Goal: Task Accomplishment & Management: Use online tool/utility

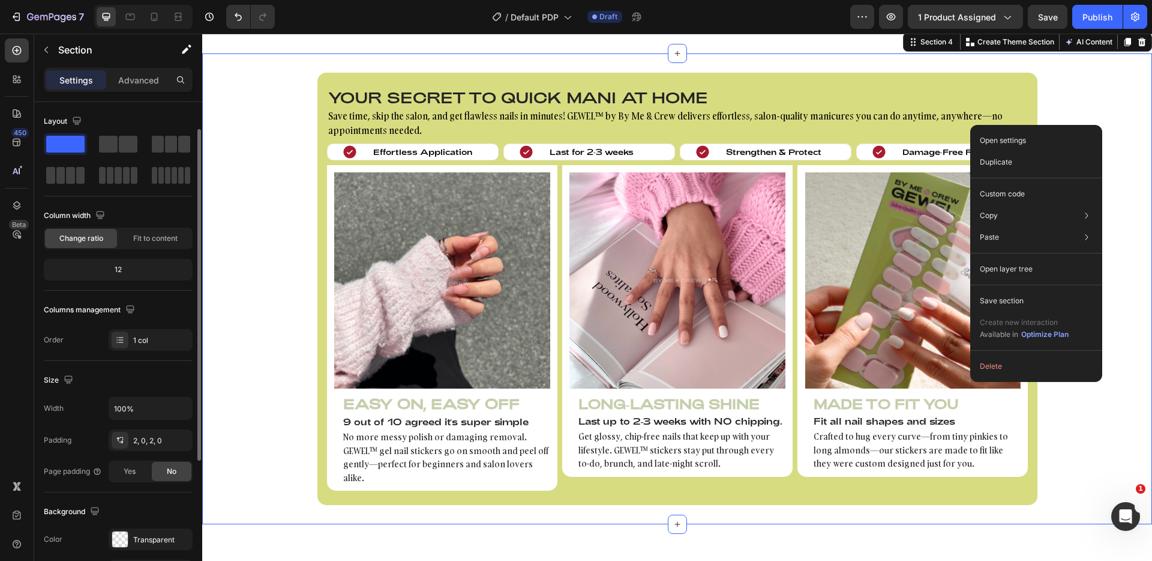
scroll to position [16, 0]
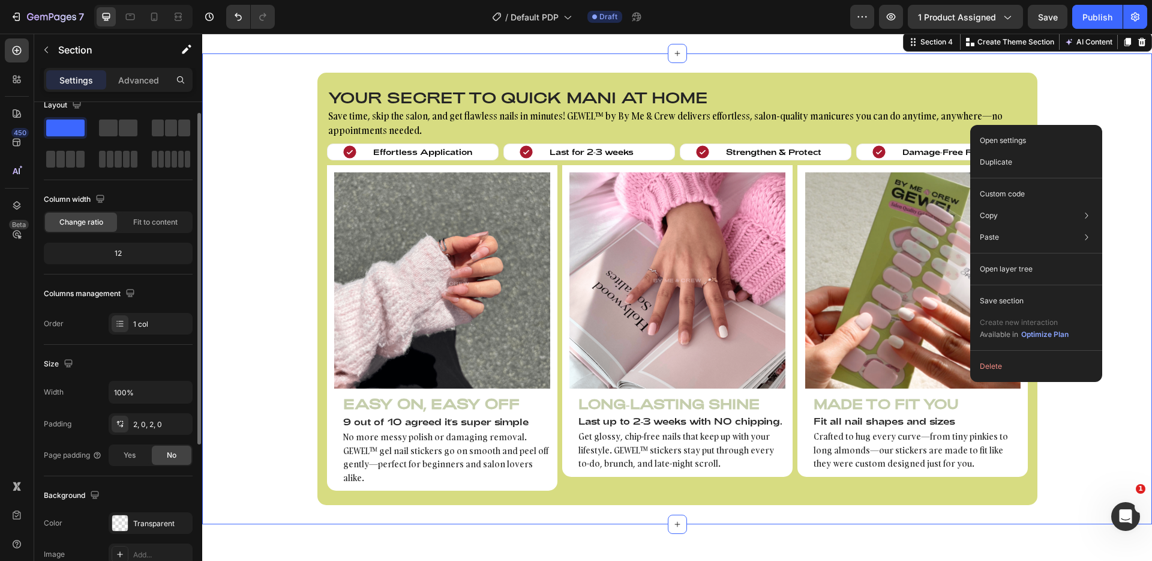
click at [1109, 103] on div "Your secret to quick mani at home Heading Save time, skip the salon, and get fl…" at bounding box center [677, 289] width 950 height 432
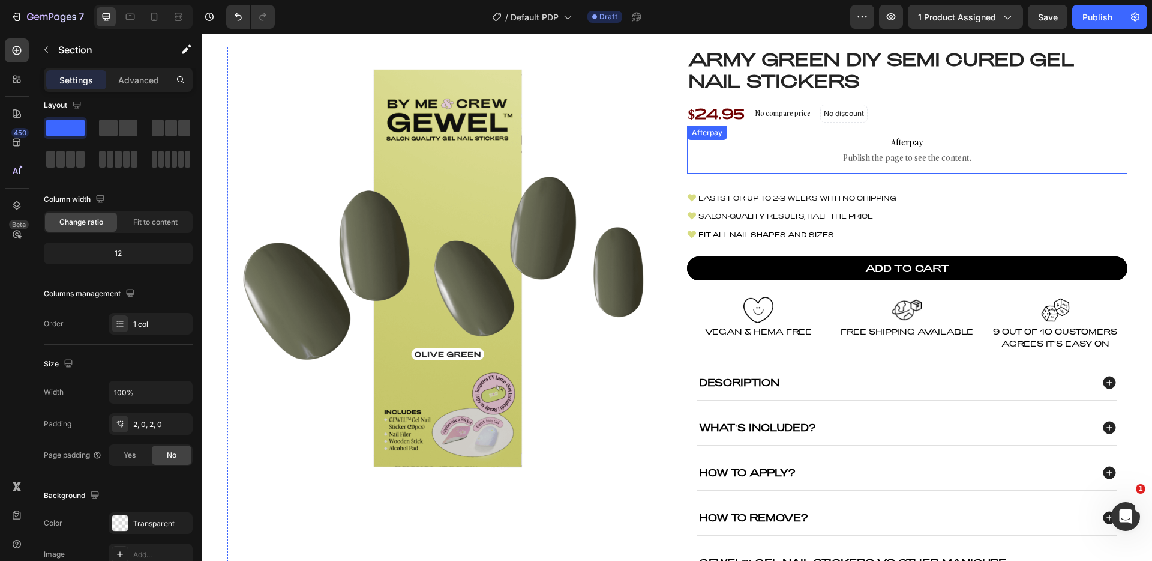
scroll to position [0, 0]
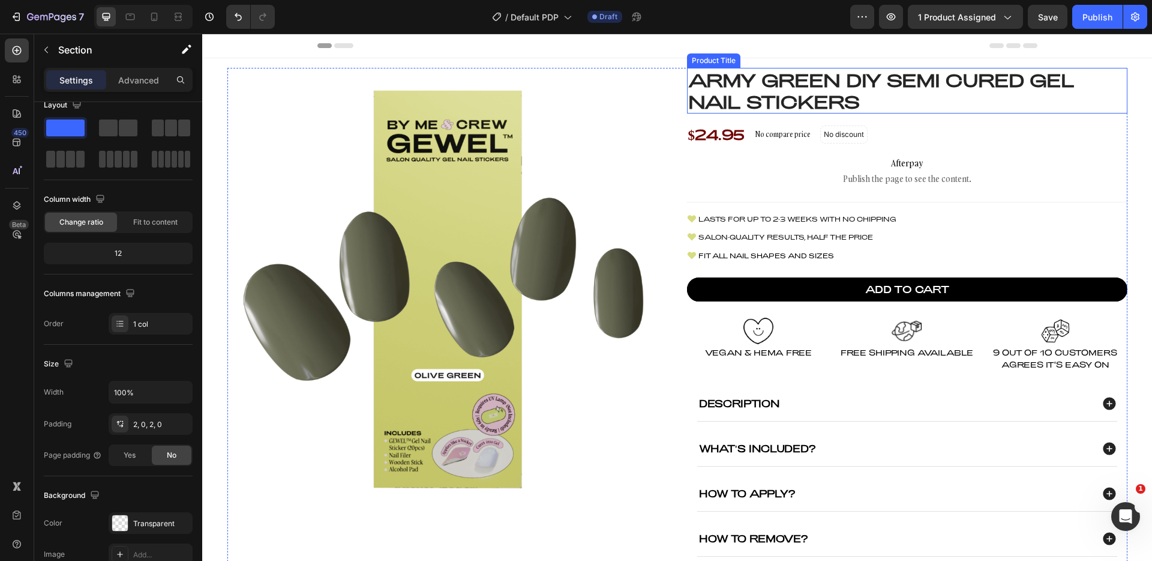
click at [751, 98] on h1 "Army Green DIY Semi Cured Gel Nail Stickers" at bounding box center [907, 91] width 441 height 46
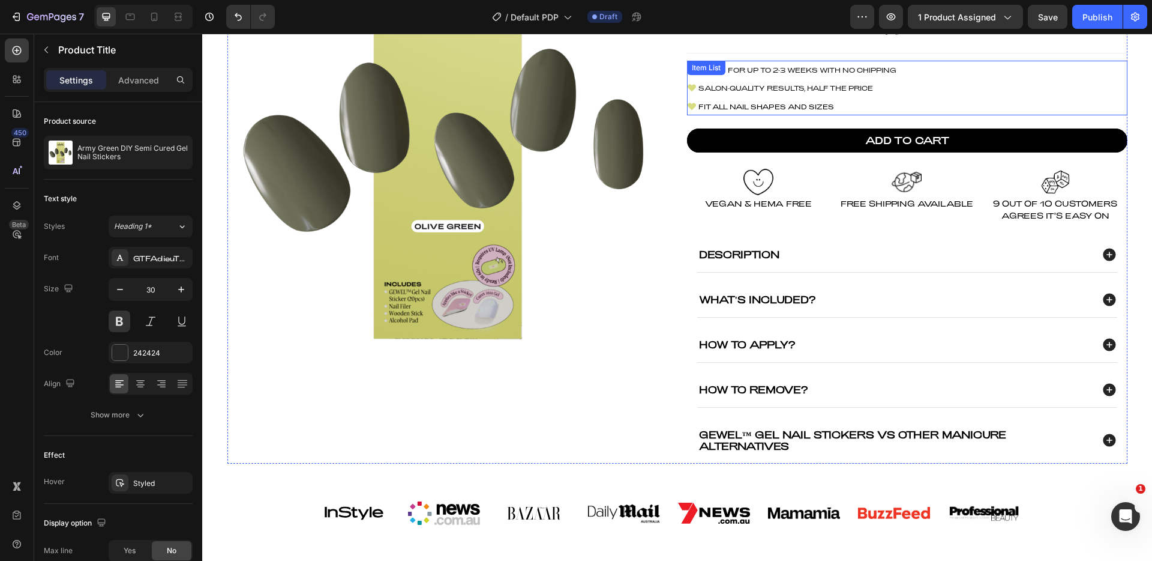
scroll to position [232, 0]
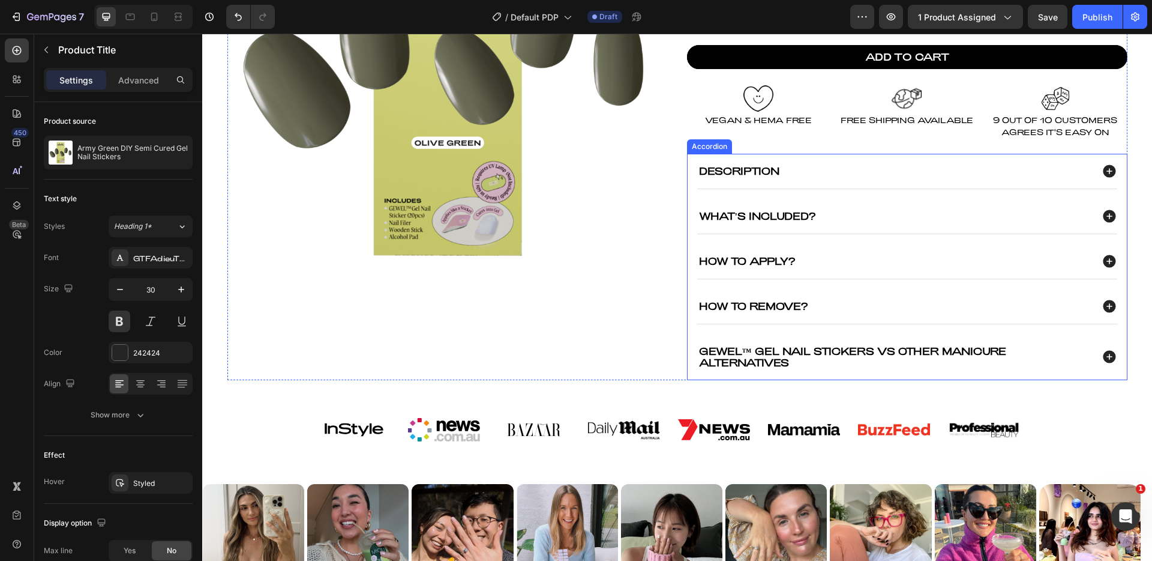
click at [795, 170] on div "Description" at bounding box center [894, 170] width 395 height 15
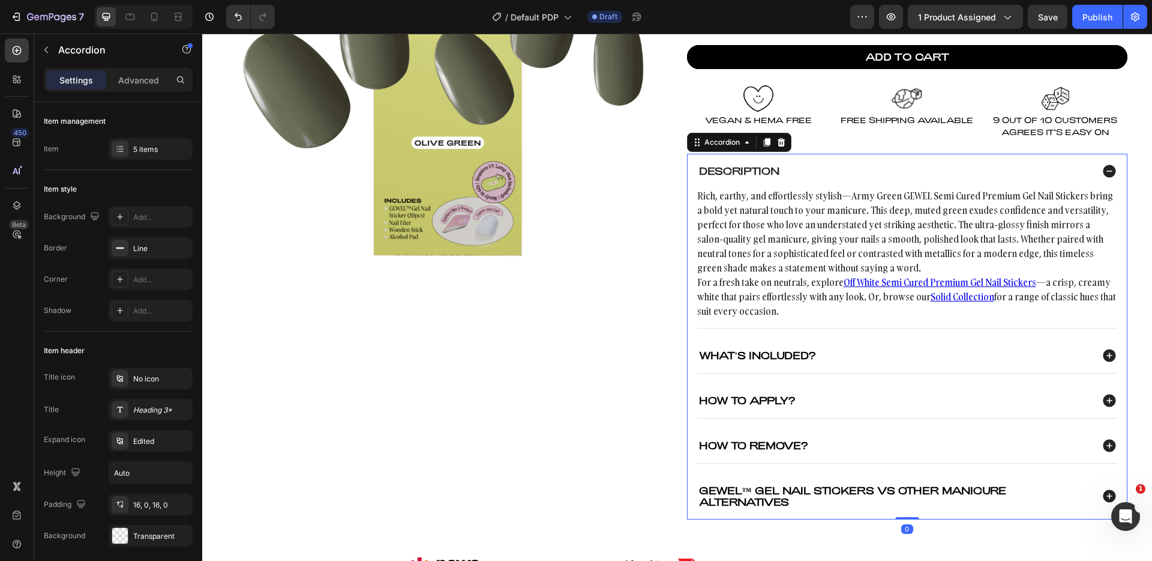
click at [812, 167] on div "Description" at bounding box center [894, 170] width 395 height 15
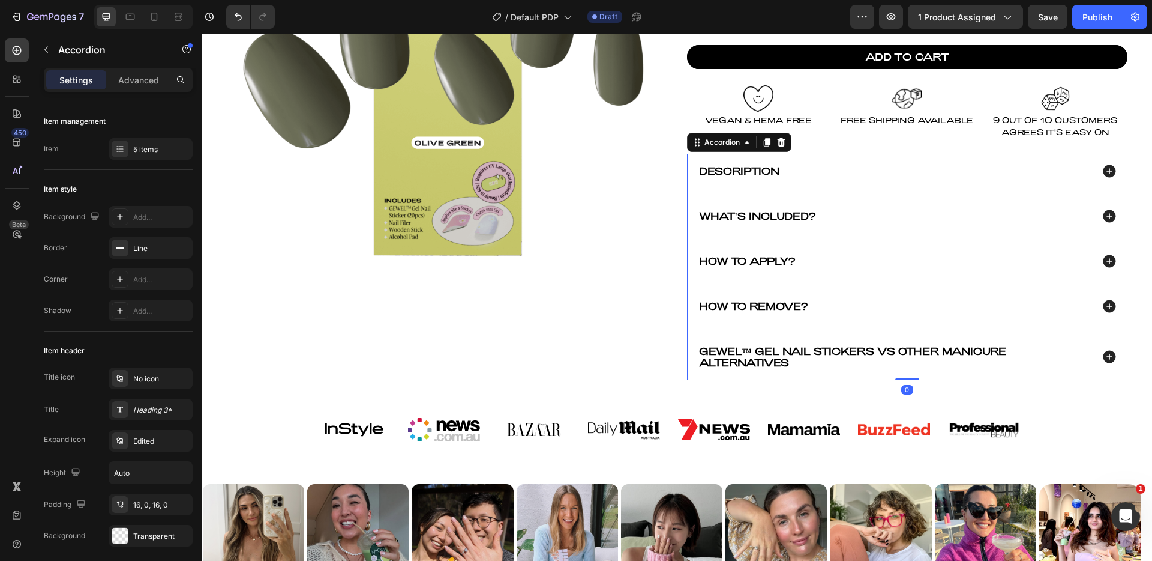
click at [751, 170] on p "Description" at bounding box center [739, 170] width 80 height 11
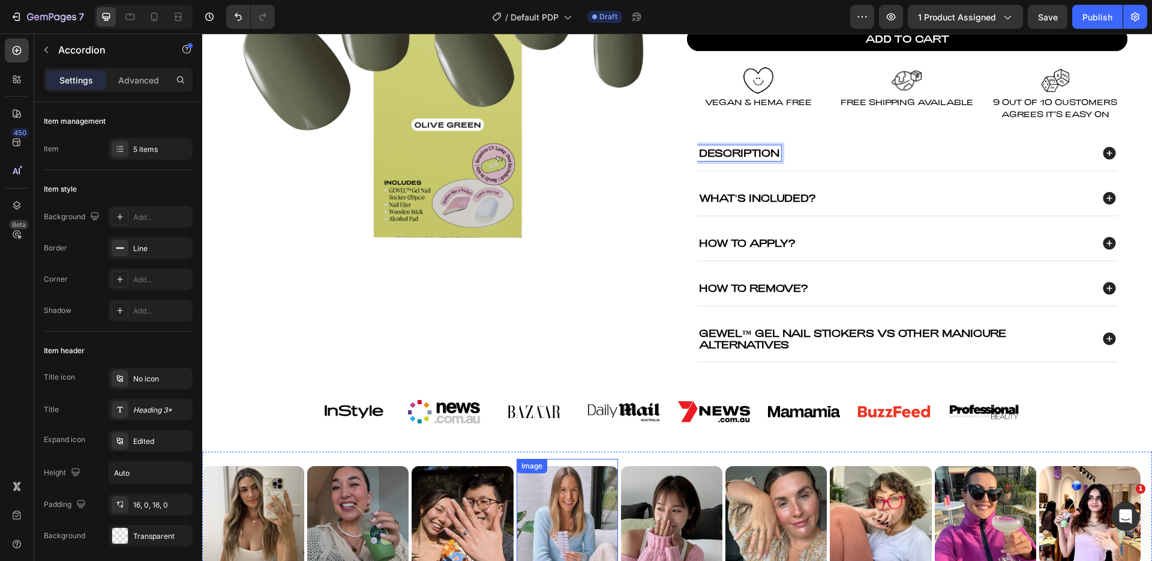
scroll to position [600, 0]
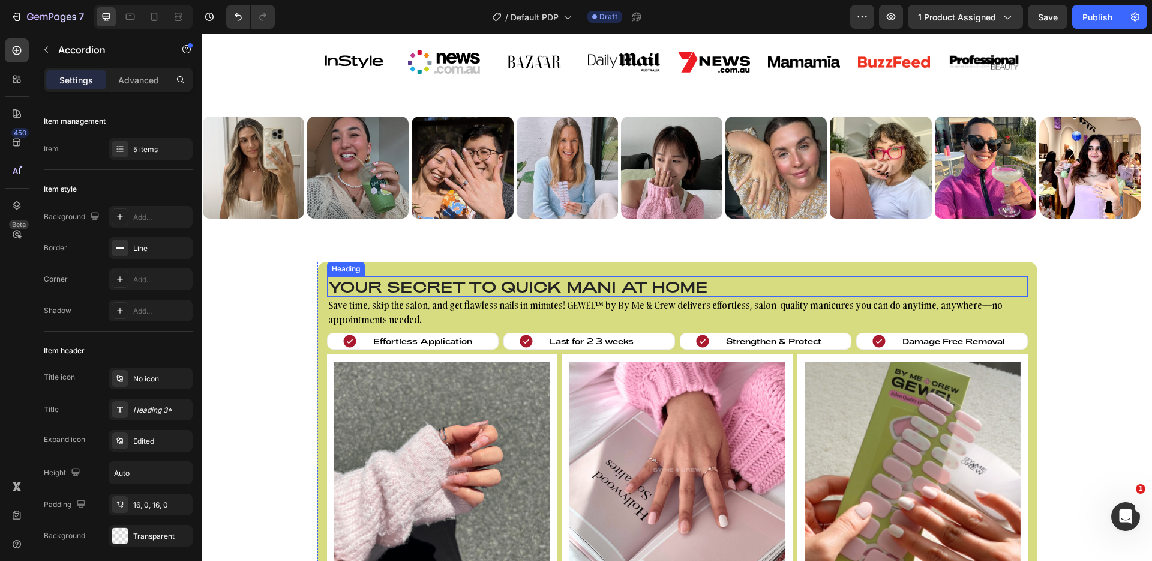
click at [501, 284] on h2 "Your secret to quick mani at home" at bounding box center [677, 286] width 701 height 20
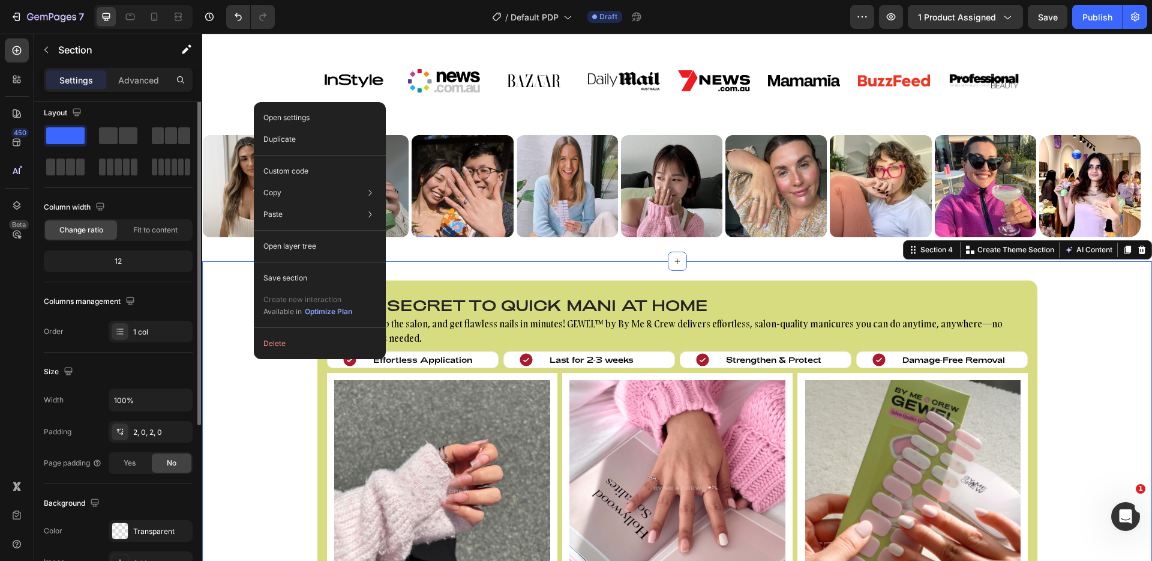
scroll to position [0, 0]
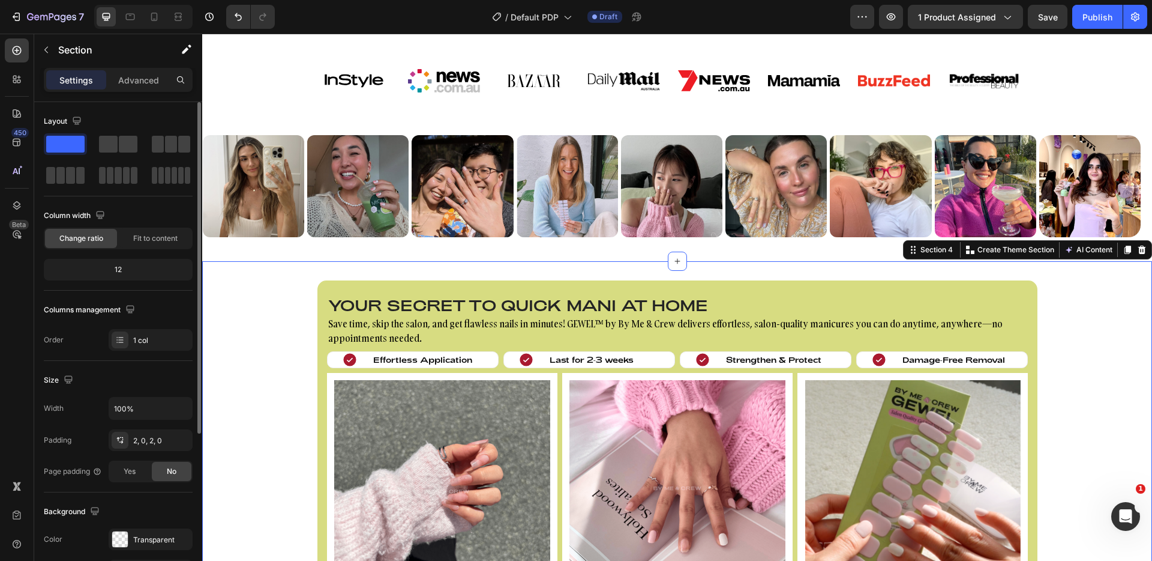
click at [239, 375] on div "Your secret to quick mani at home Heading Save time, skip the salon, and get fl…" at bounding box center [677, 496] width 950 height 432
click at [568, 267] on div "Your secret to quick mani at home Heading Save time, skip the salon, and get fl…" at bounding box center [677, 496] width 950 height 471
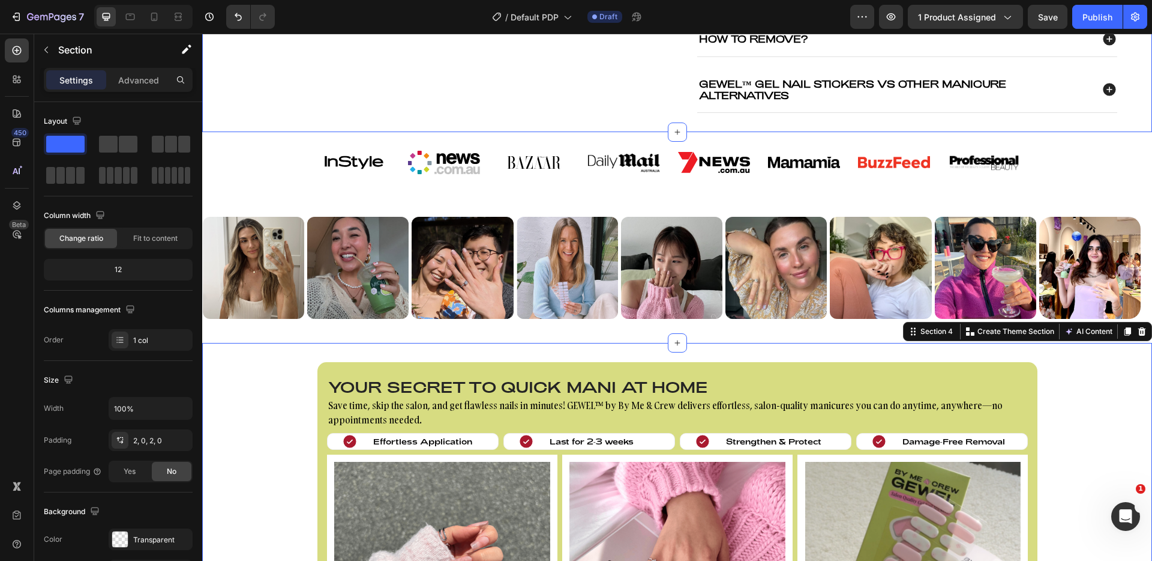
scroll to position [498, 0]
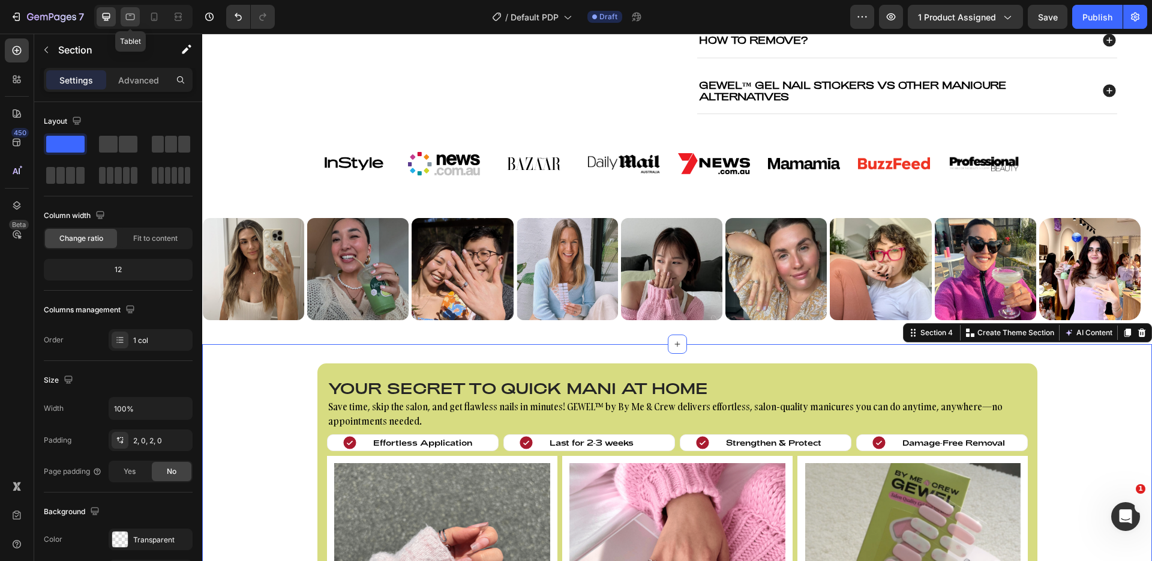
click at [128, 22] on icon at bounding box center [130, 17] width 12 height 12
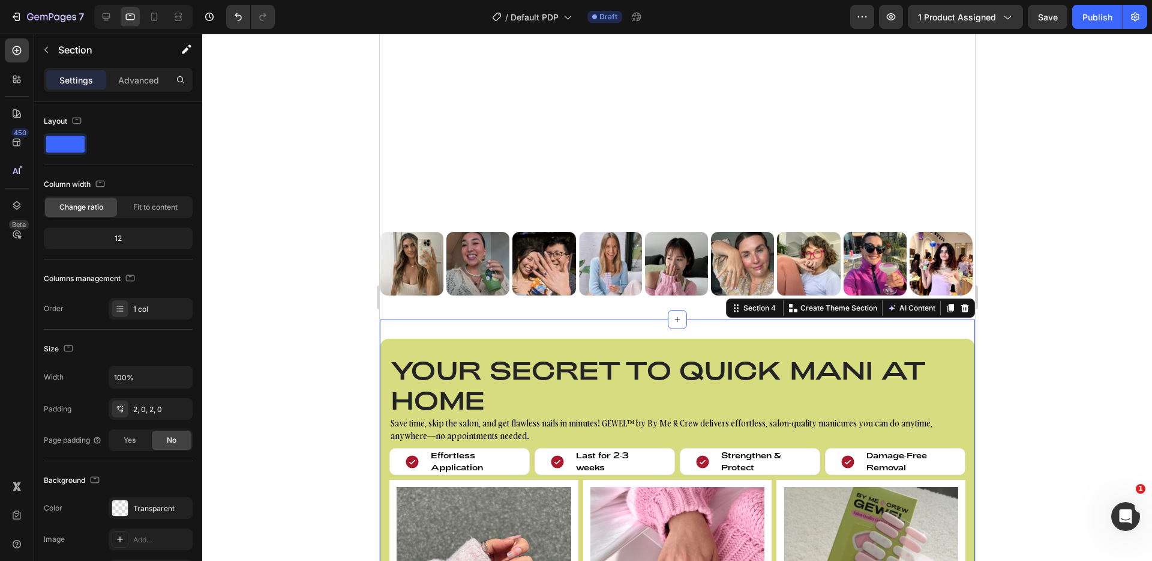
scroll to position [741, 0]
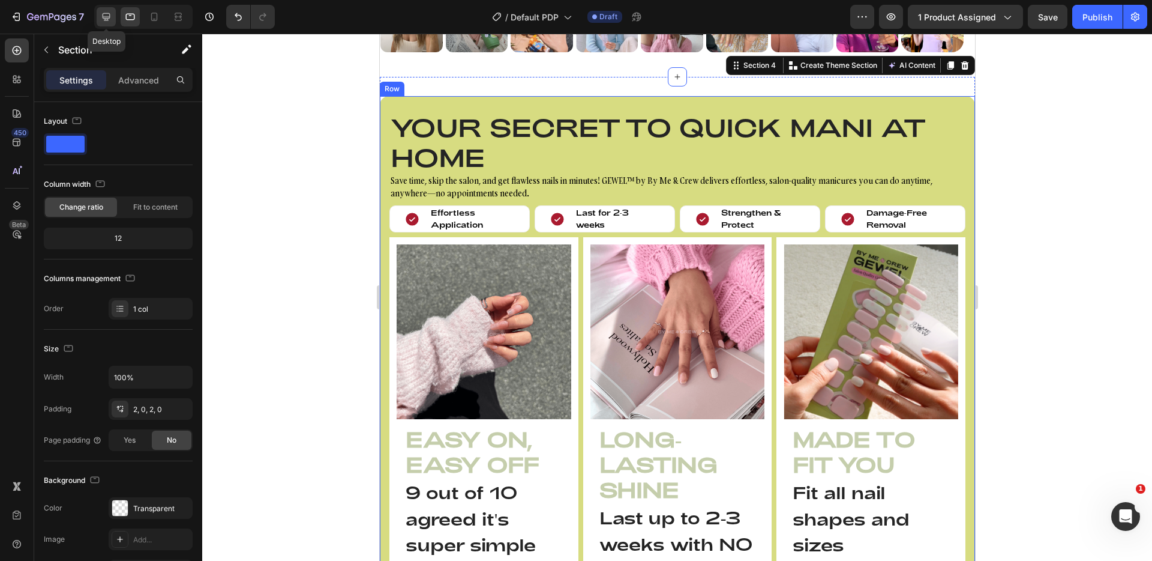
click at [110, 22] on icon at bounding box center [106, 17] width 12 height 12
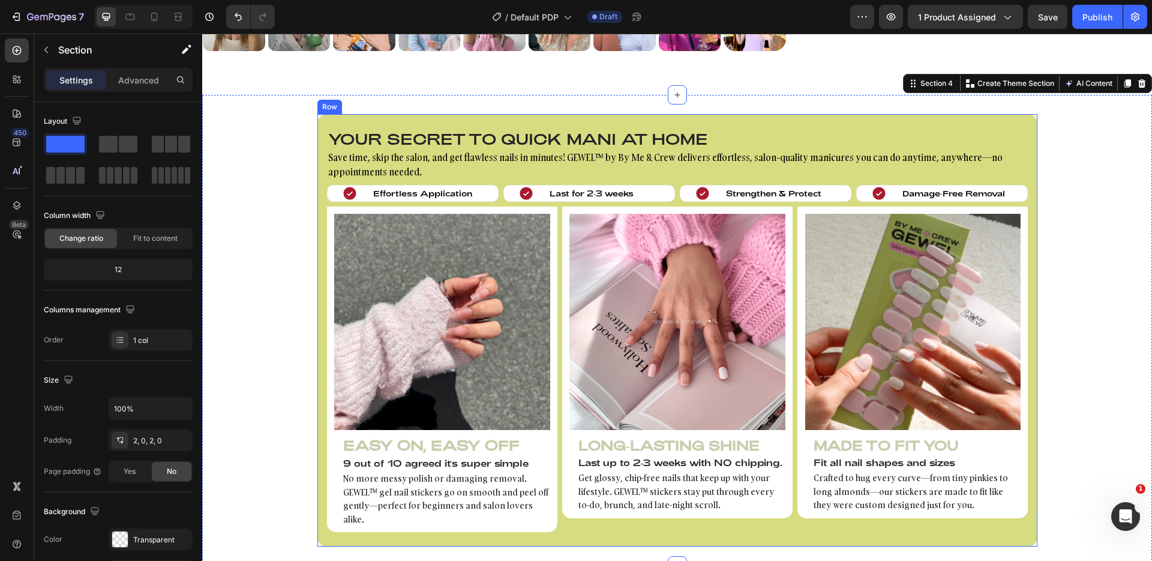
scroll to position [780, 0]
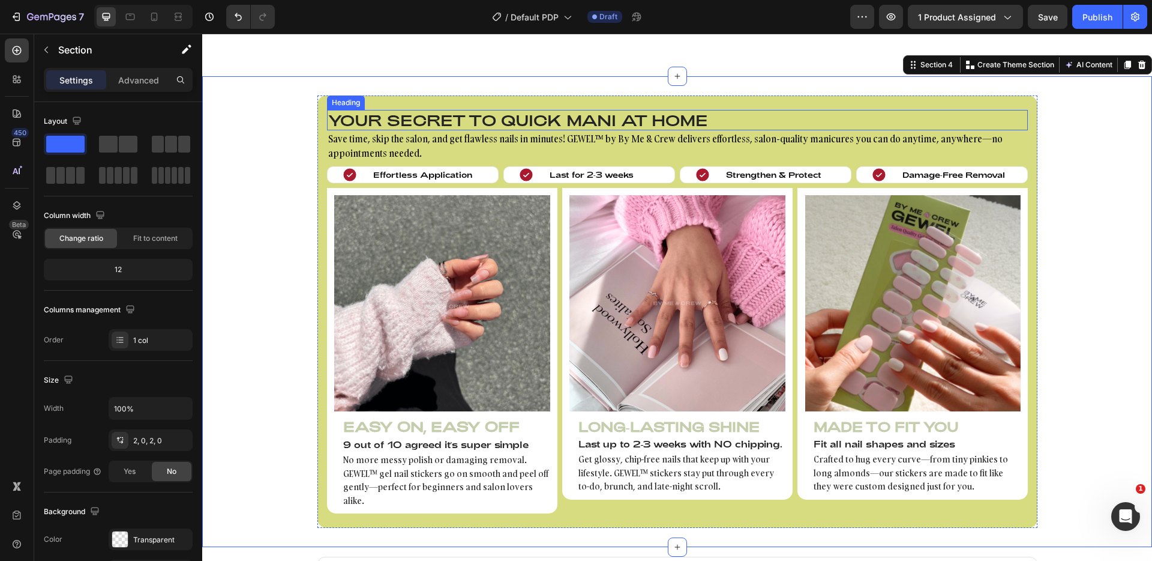
click at [384, 120] on h2 "Your secret to quick mani at home" at bounding box center [677, 120] width 701 height 20
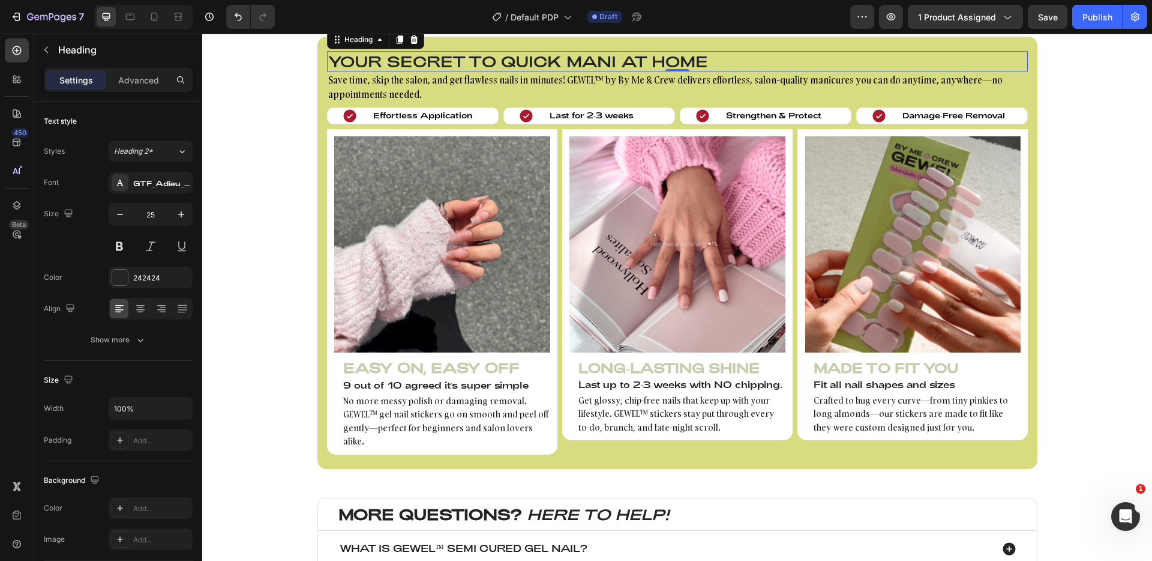
scroll to position [843, 0]
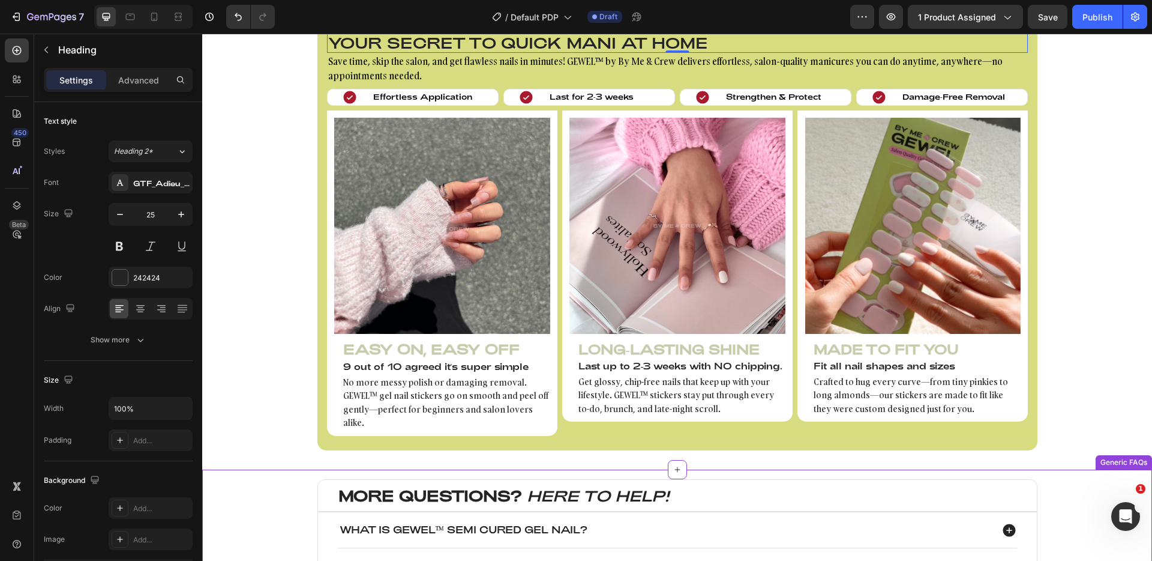
click at [557, 486] on icon "HERE TO HELP!" at bounding box center [598, 495] width 142 height 18
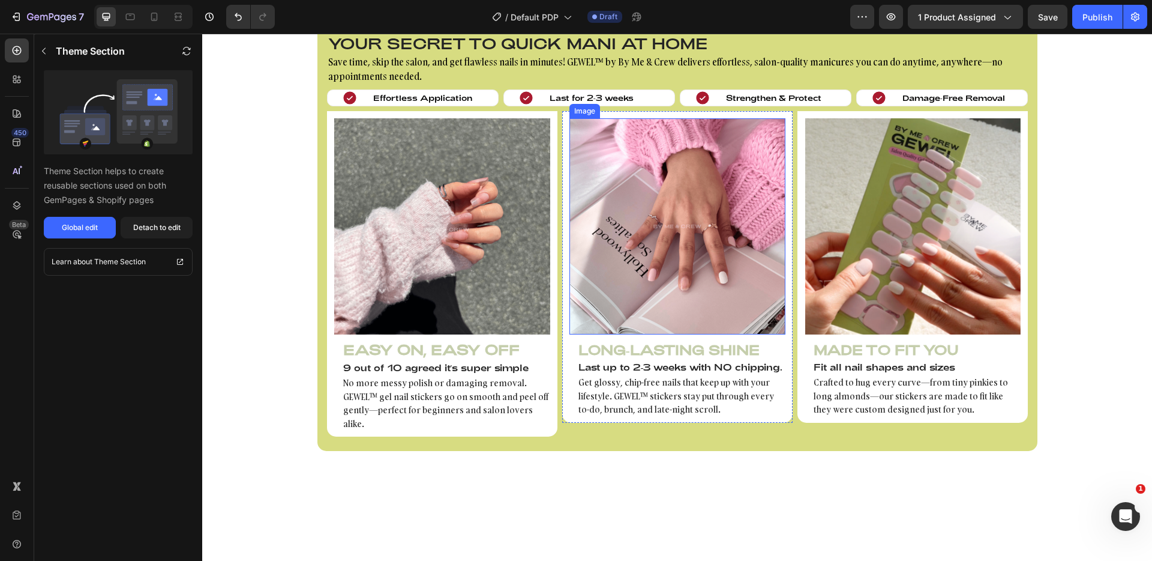
click at [563, 83] on p "Save time, skip the salon, and get flawless nails in minutes! GEWEL™ by By Me &…" at bounding box center [677, 69] width 699 height 29
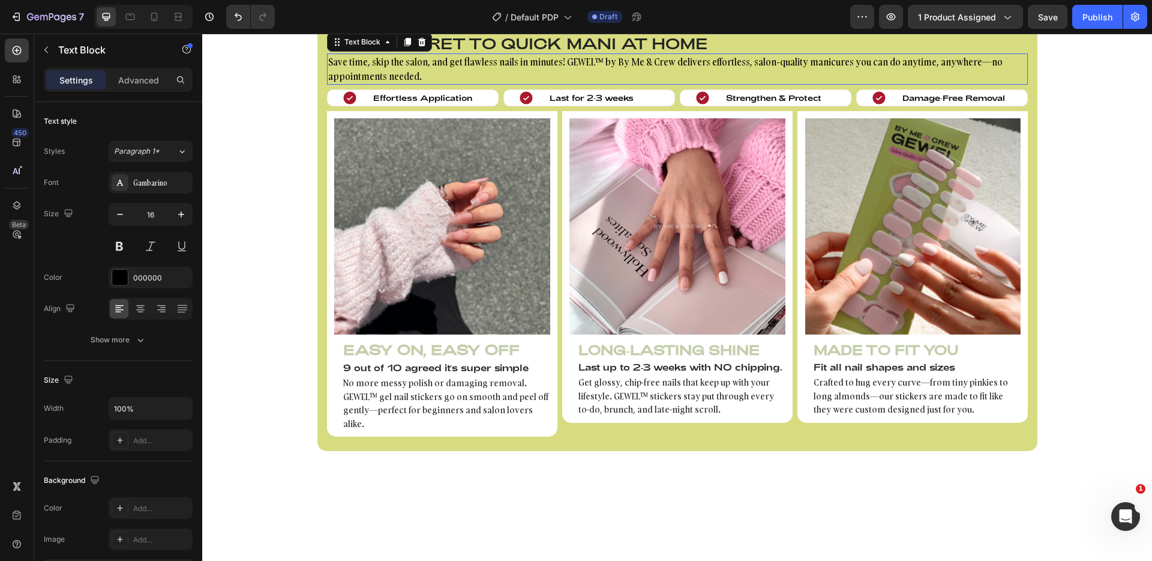
scroll to position [564, 0]
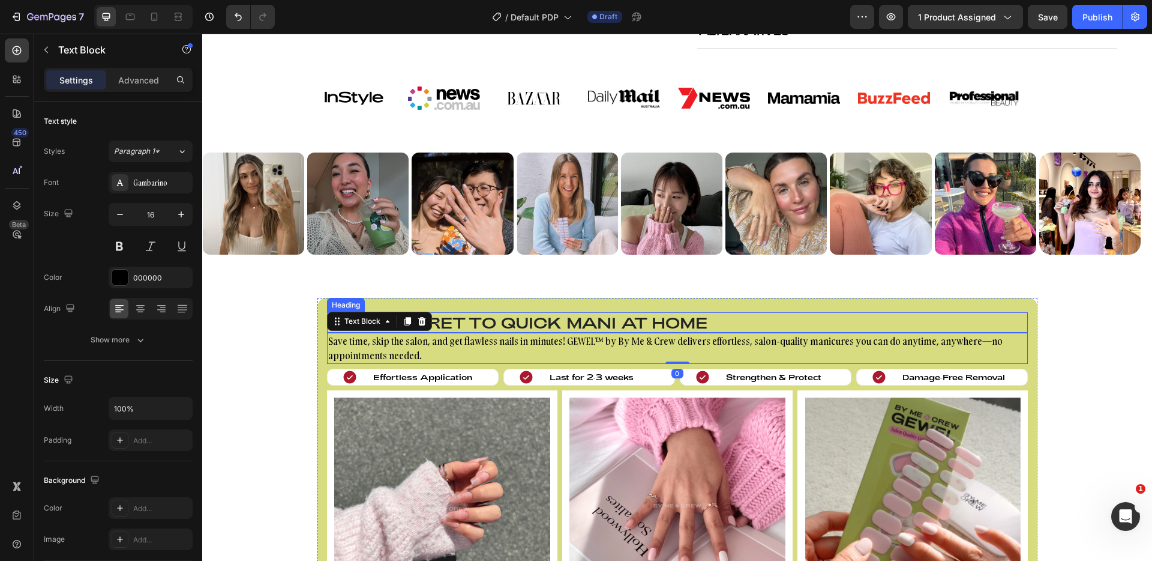
click at [537, 318] on h2 "Your secret to quick mani at home" at bounding box center [677, 322] width 701 height 20
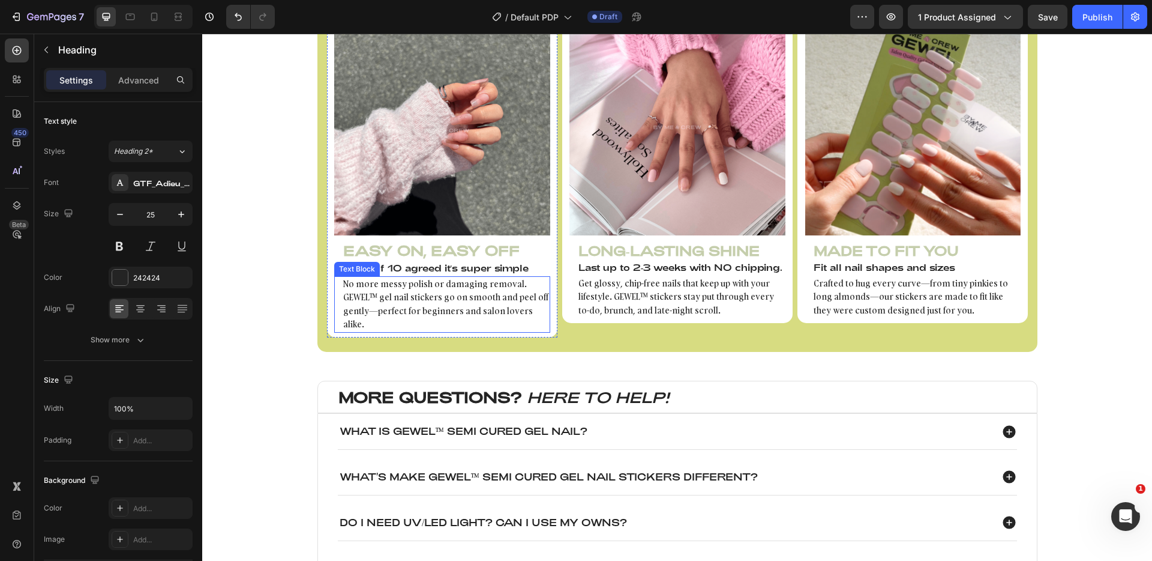
scroll to position [944, 0]
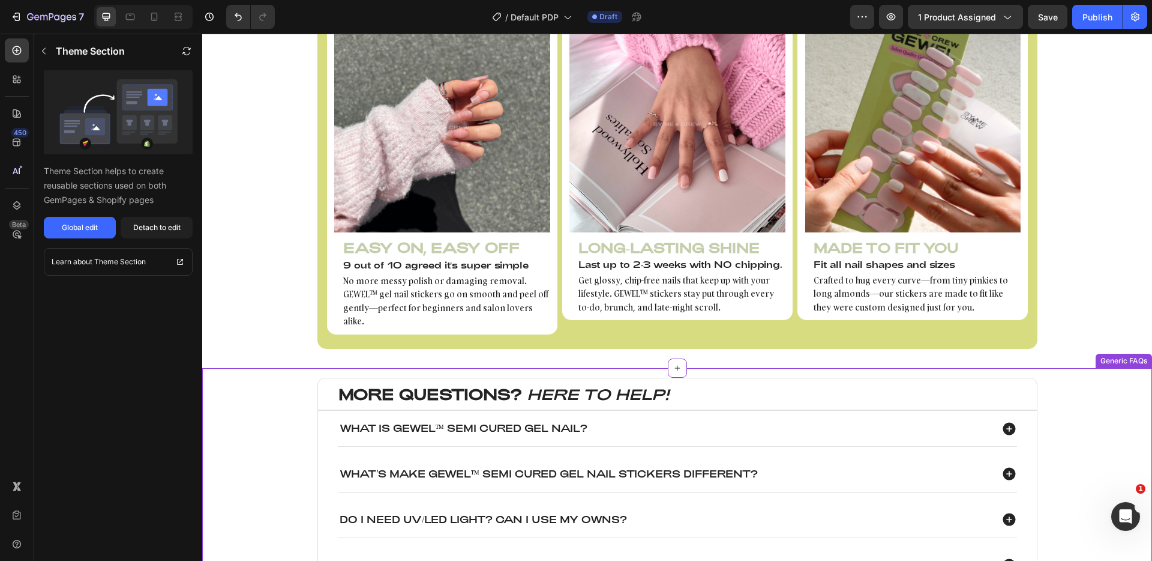
click at [500, 385] on strong "MORE QUESTIONS?" at bounding box center [431, 394] width 184 height 18
click at [166, 230] on div "Detach to edit" at bounding box center [156, 227] width 47 height 11
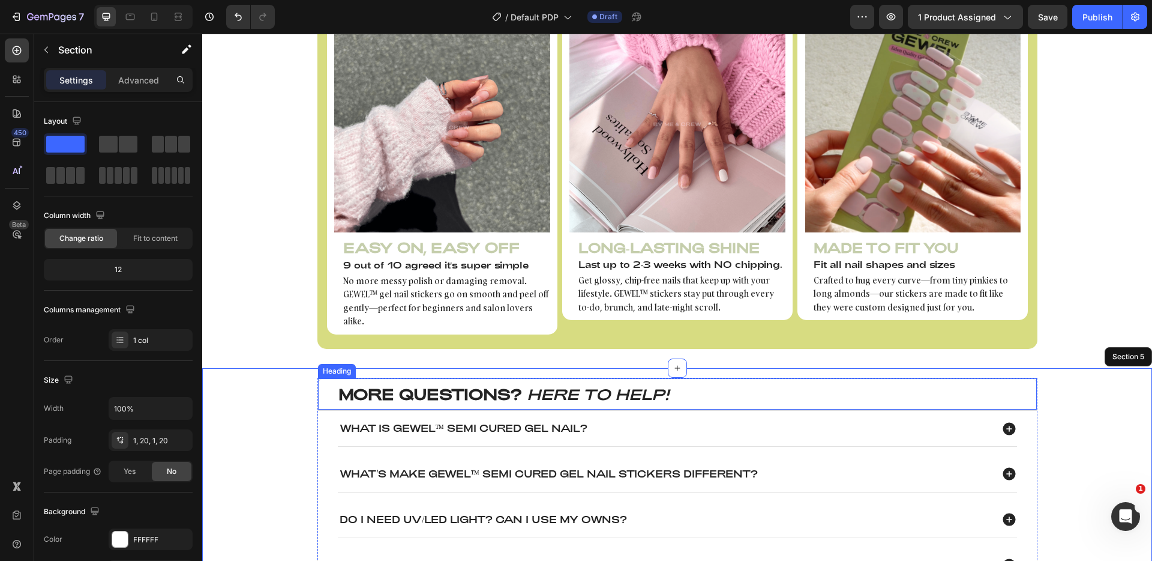
click at [412, 385] on strong "MORE QUESTIONS?" at bounding box center [431, 394] width 184 height 18
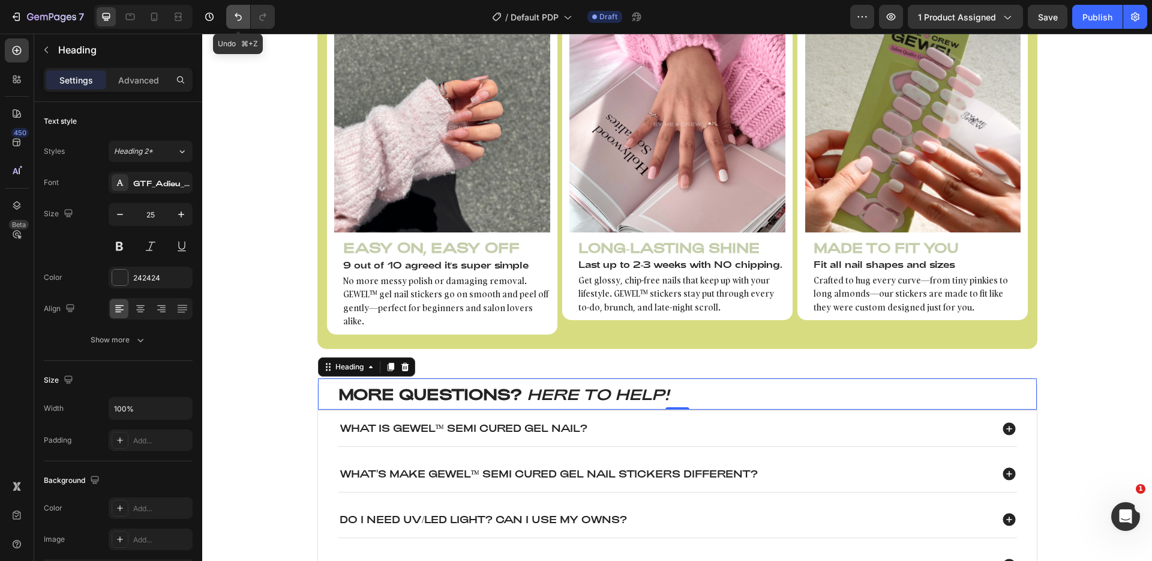
click at [235, 16] on icon "Undo/Redo" at bounding box center [238, 17] width 12 height 12
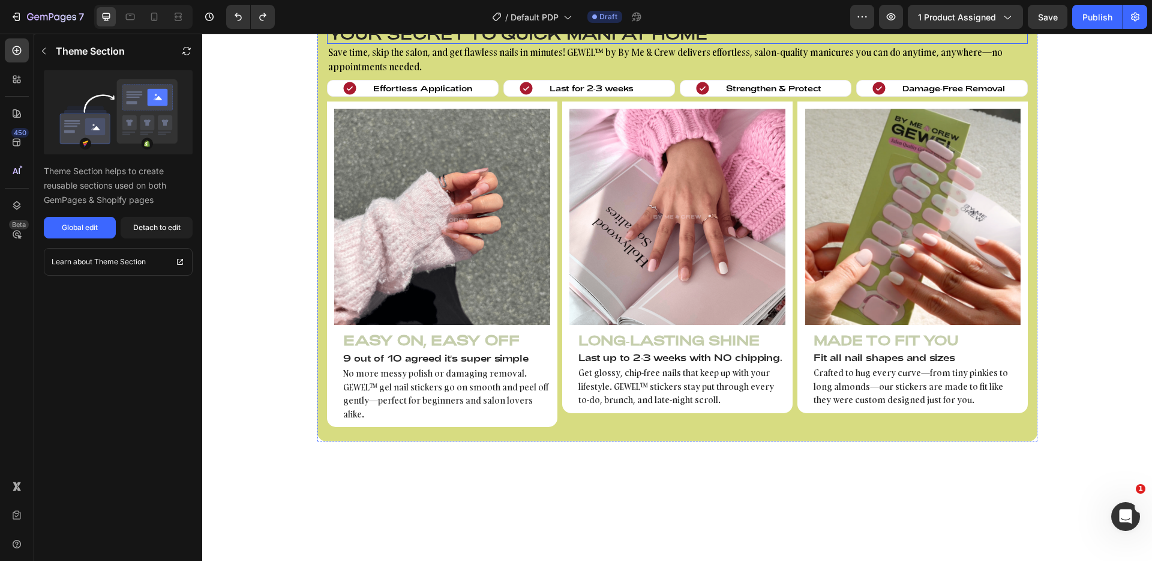
scroll to position [514, 0]
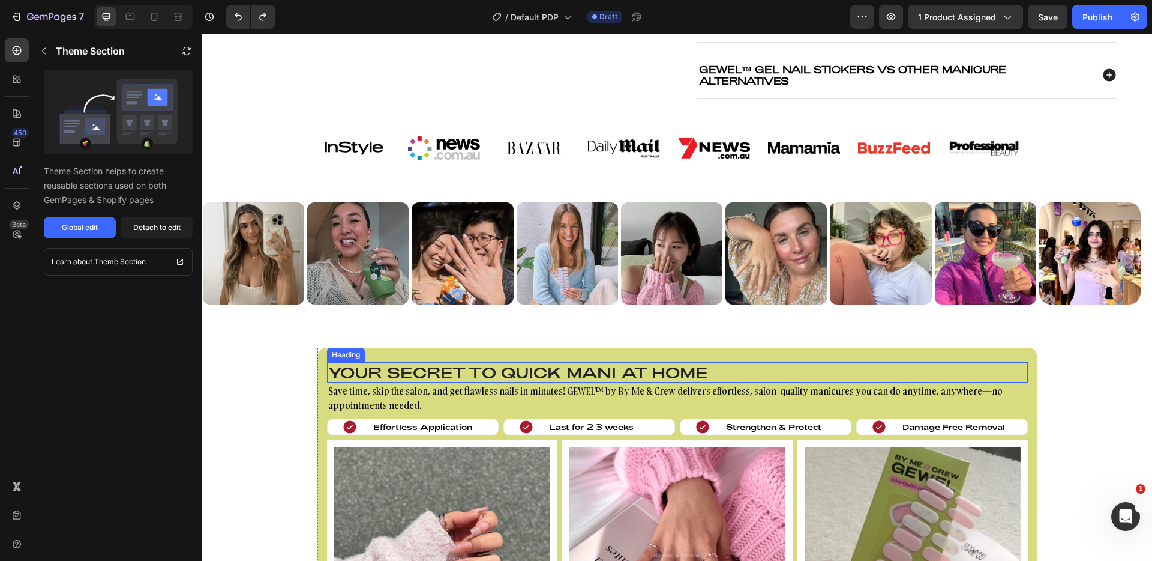
click at [524, 366] on h2 "Your secret to quick mani at home" at bounding box center [677, 372] width 701 height 20
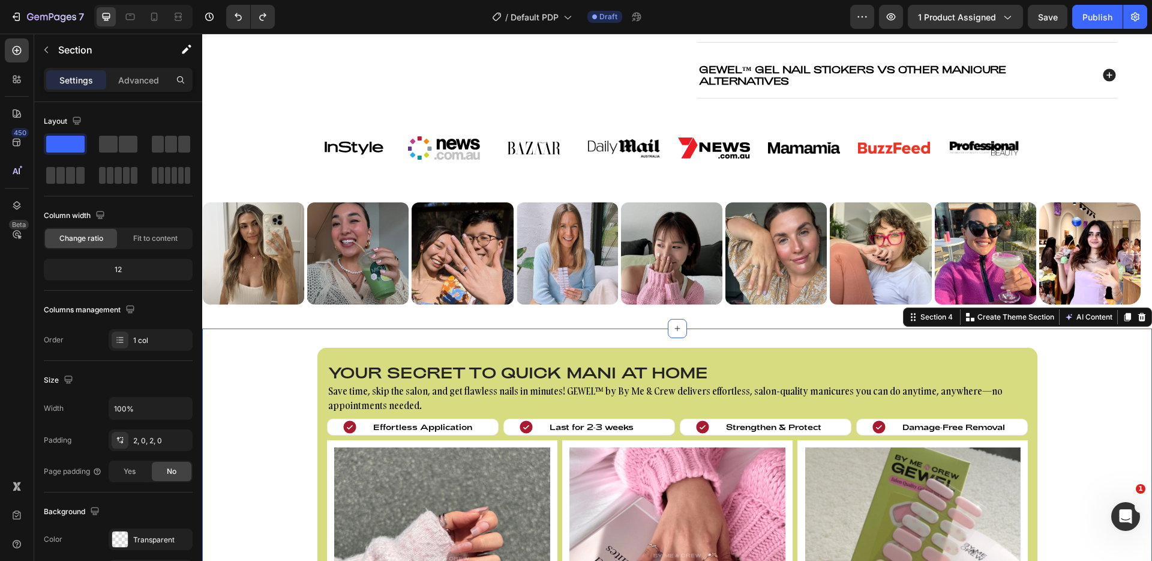
click at [256, 376] on div "Your secret to quick mani at home Heading Save time, skip the salon, and get fl…" at bounding box center [677, 564] width 950 height 432
click at [1102, 395] on div "Your secret to quick mani at home Heading Save time, skip the salon, and get fl…" at bounding box center [677, 564] width 950 height 432
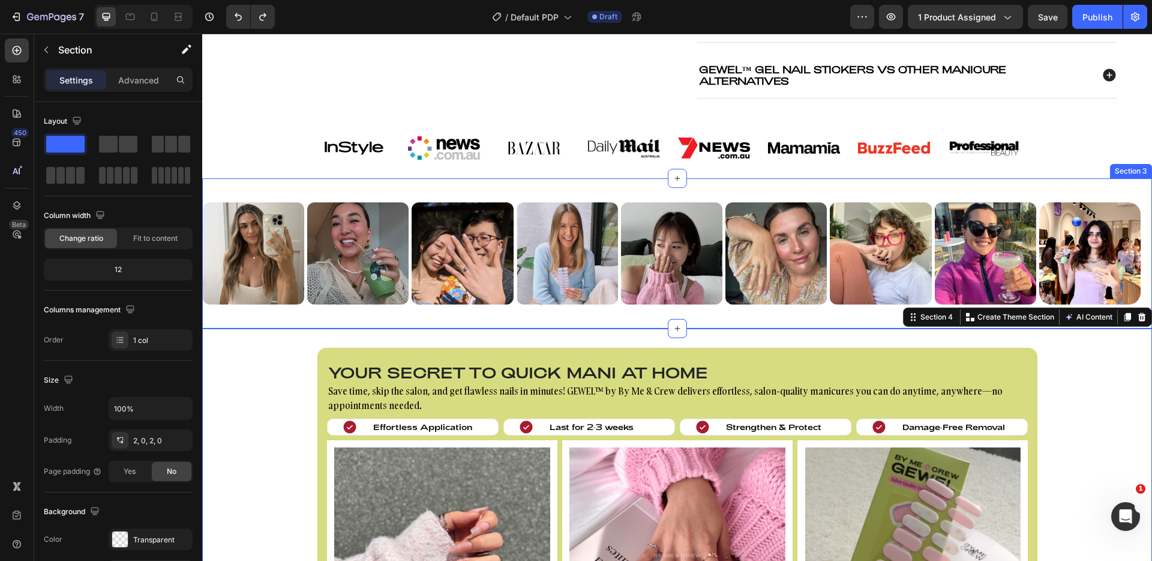
click at [646, 323] on div "Image Image Image Image Image Image Image Image Image Image Image Image Image I…" at bounding box center [677, 253] width 950 height 151
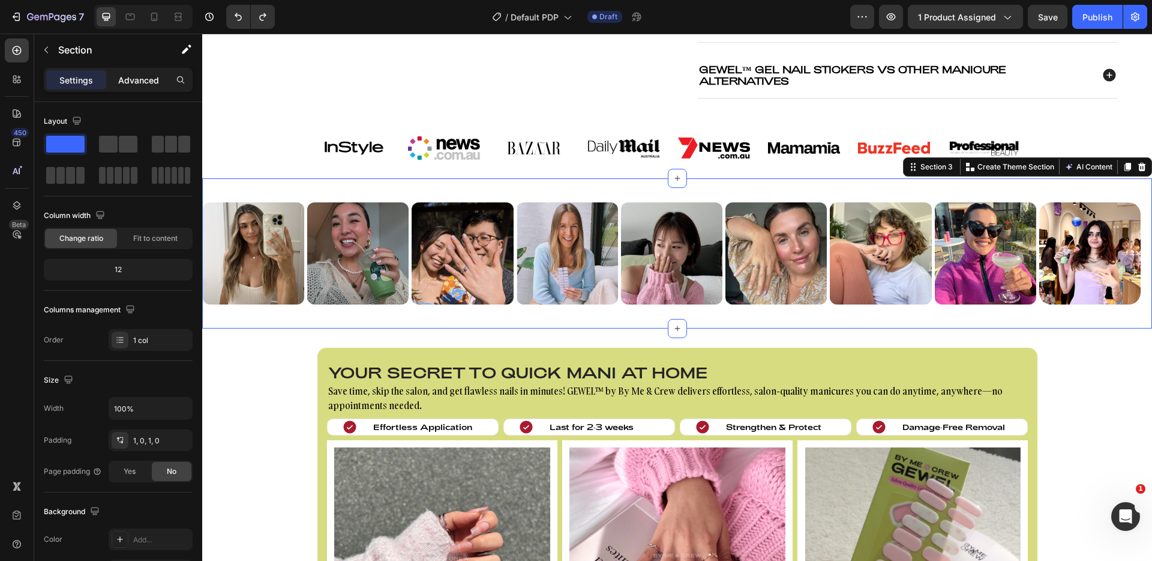
click at [138, 82] on p "Advanced" at bounding box center [138, 80] width 41 height 13
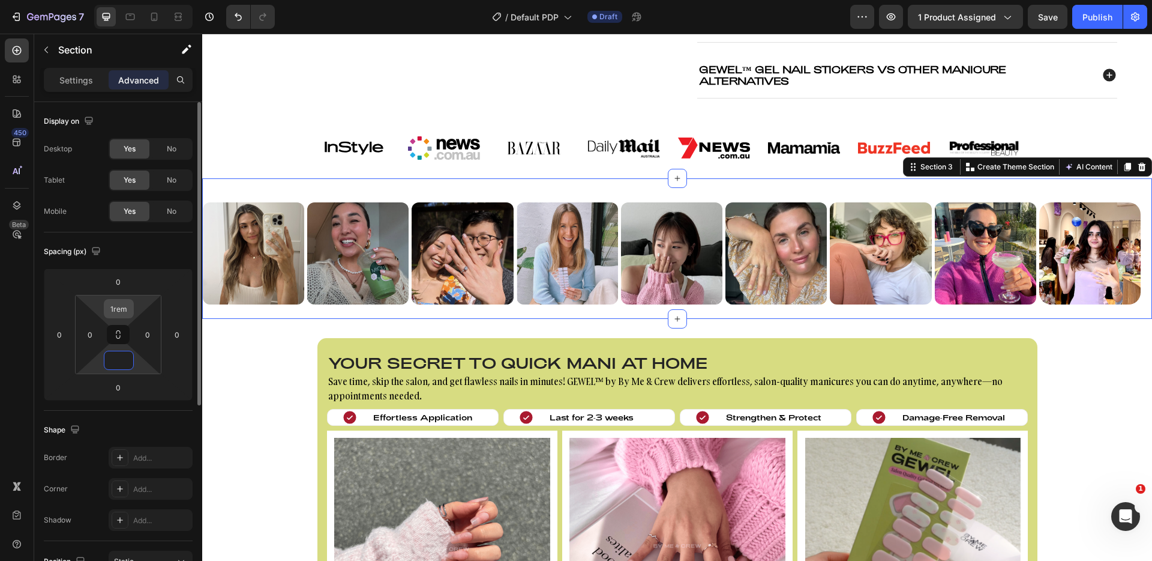
type input "0"
click at [124, 314] on input "1rem" at bounding box center [119, 309] width 24 height 18
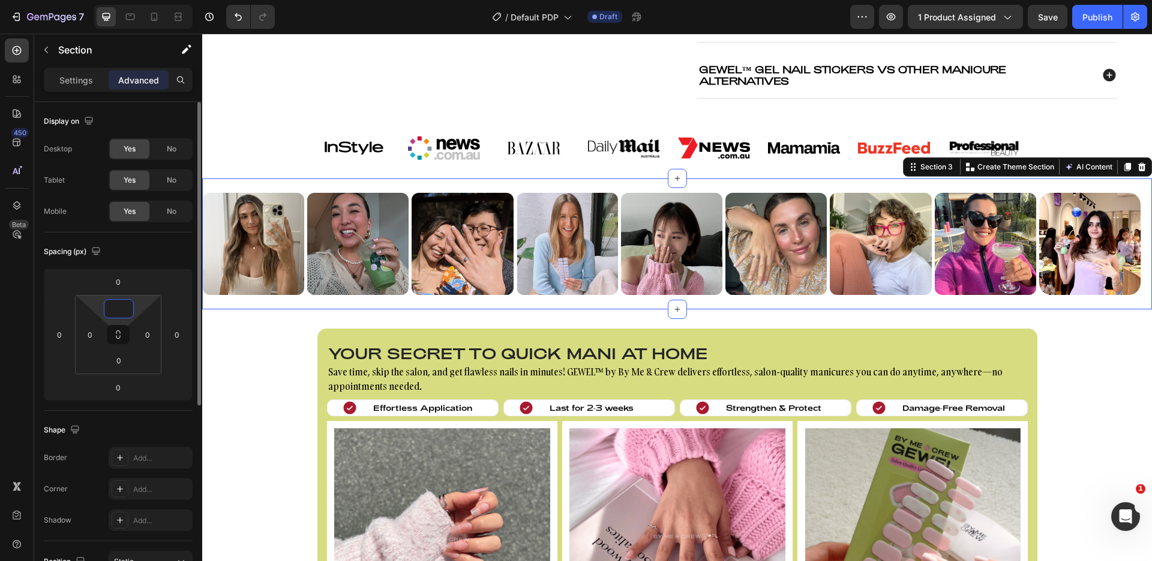
type input "0"
click at [0, 0] on div "Spacing (px) 0 0 0 0 0 0 0 0" at bounding box center [0, 0] width 0 height 0
click at [274, 158] on div "Image Image Image Image Image Image Image Image Image Image Image Image Image I…" at bounding box center [677, 147] width 950 height 41
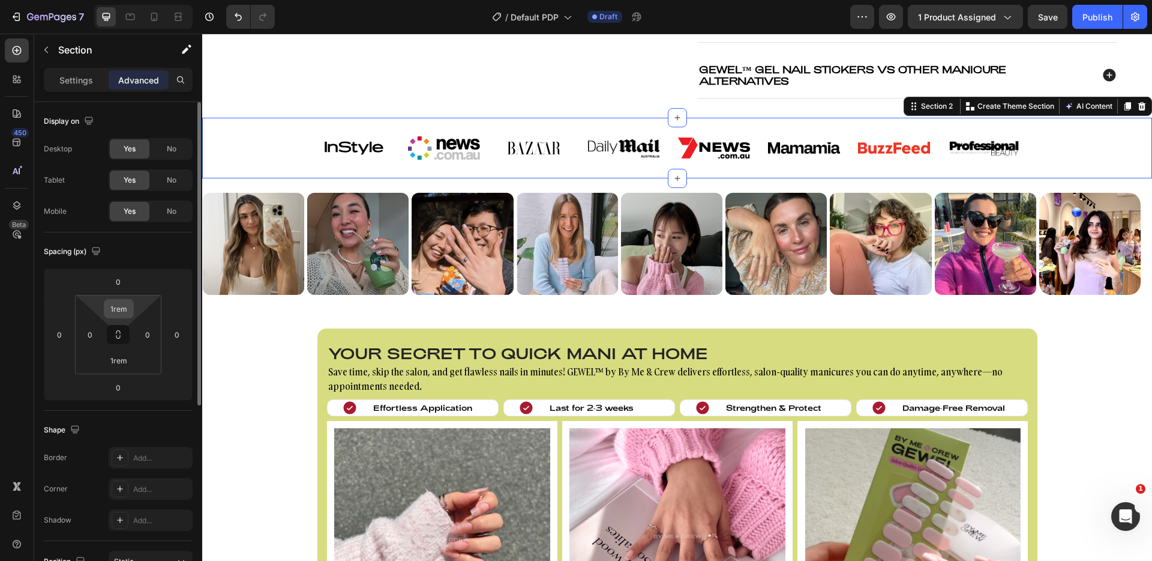
click at [124, 312] on input "1rem" at bounding box center [119, 309] width 24 height 18
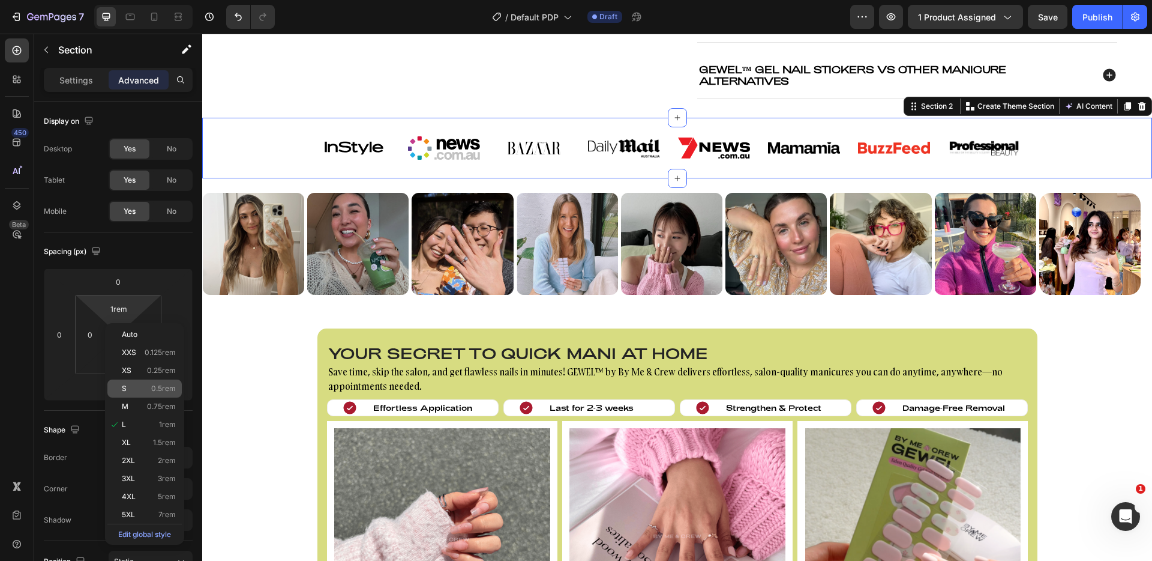
click at [143, 385] on p "S 0.5rem" at bounding box center [149, 388] width 54 height 8
type input "0.5rem"
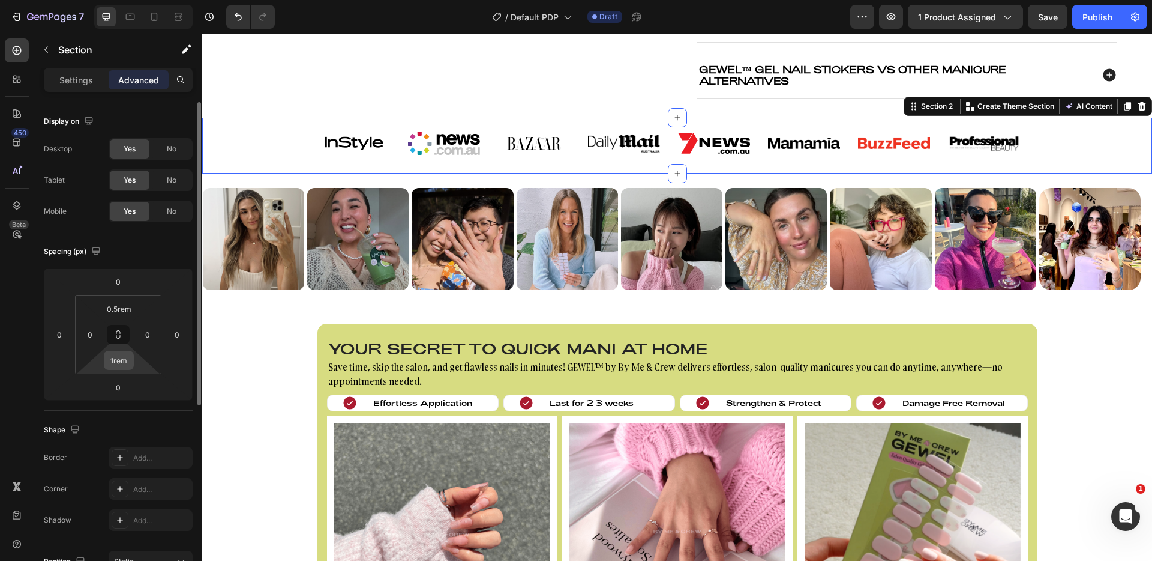
click at [124, 360] on input "1rem" at bounding box center [119, 360] width 24 height 18
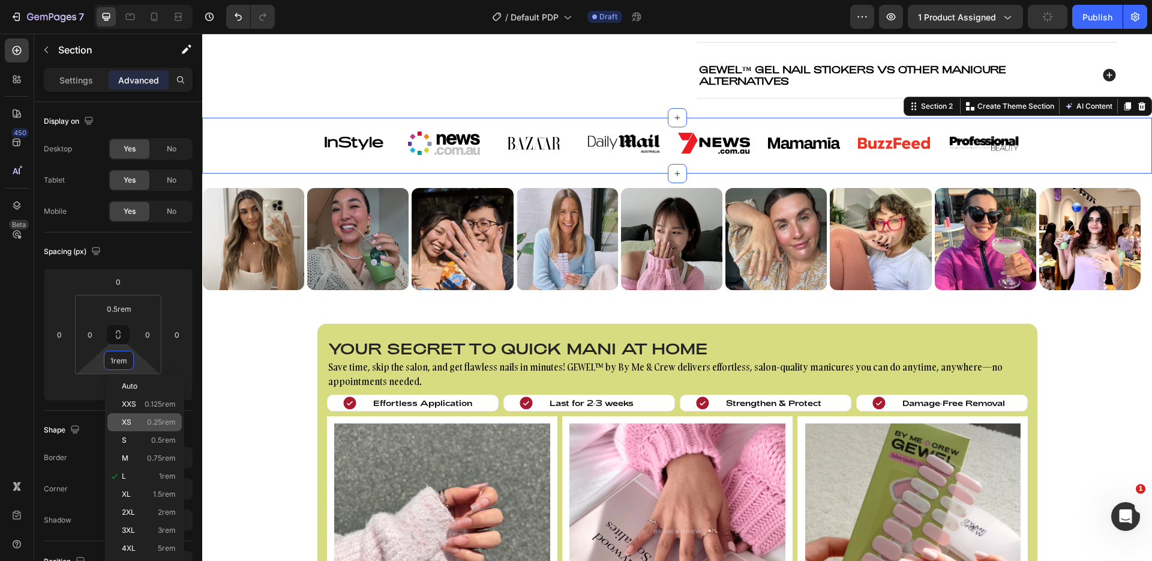
drag, startPoint x: 163, startPoint y: 435, endPoint x: 170, endPoint y: 428, distance: 10.2
click at [163, 436] on span "0.5rem" at bounding box center [163, 440] width 25 height 8
type input "0.5rem"
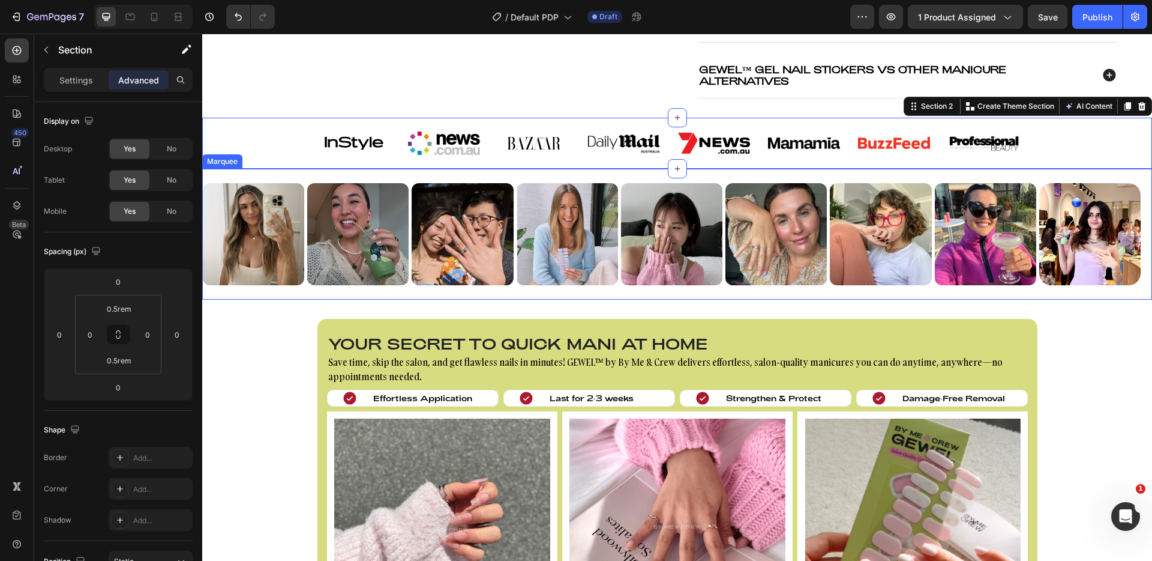
click at [306, 170] on div "Image Image Image Image Image Image Image Image Image Image Image Image Image I…" at bounding box center [677, 234] width 950 height 131
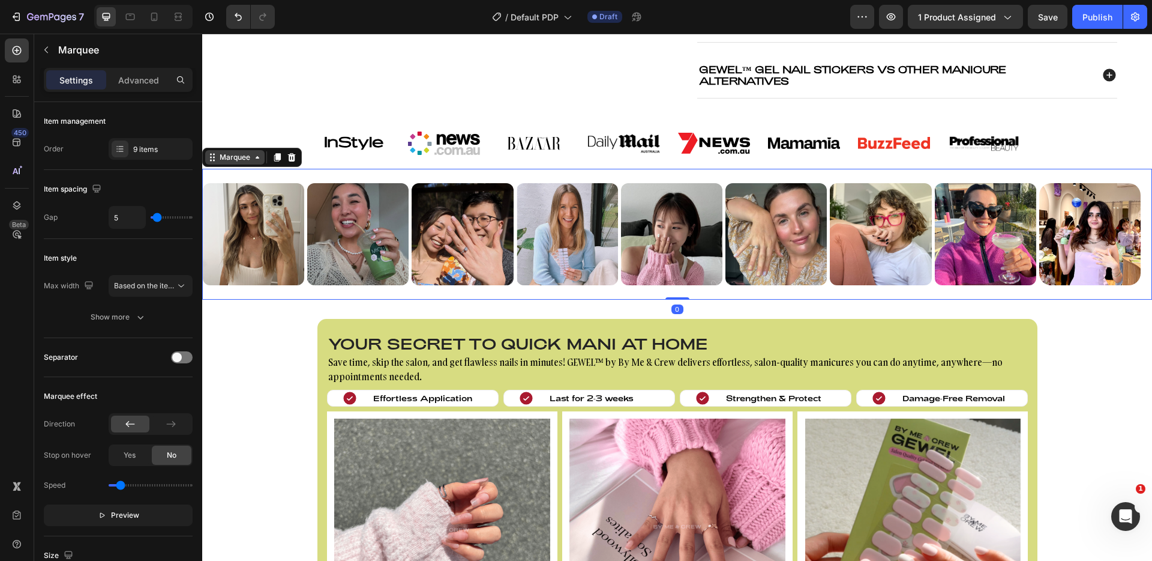
click at [249, 157] on div "Marquee" at bounding box center [234, 157] width 35 height 11
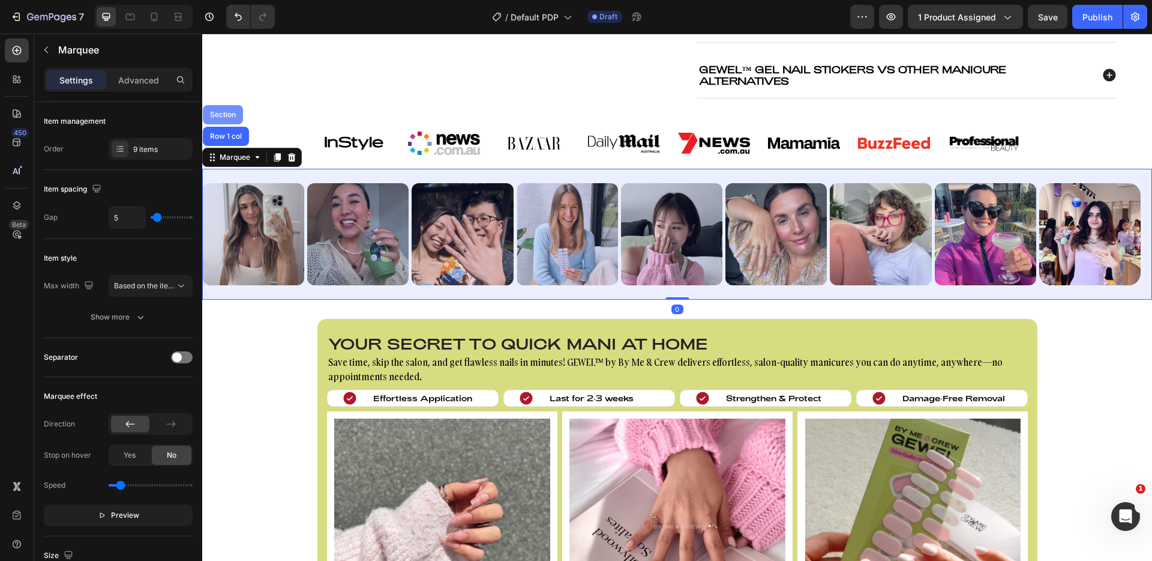
click at [220, 109] on div "Section" at bounding box center [223, 114] width 40 height 19
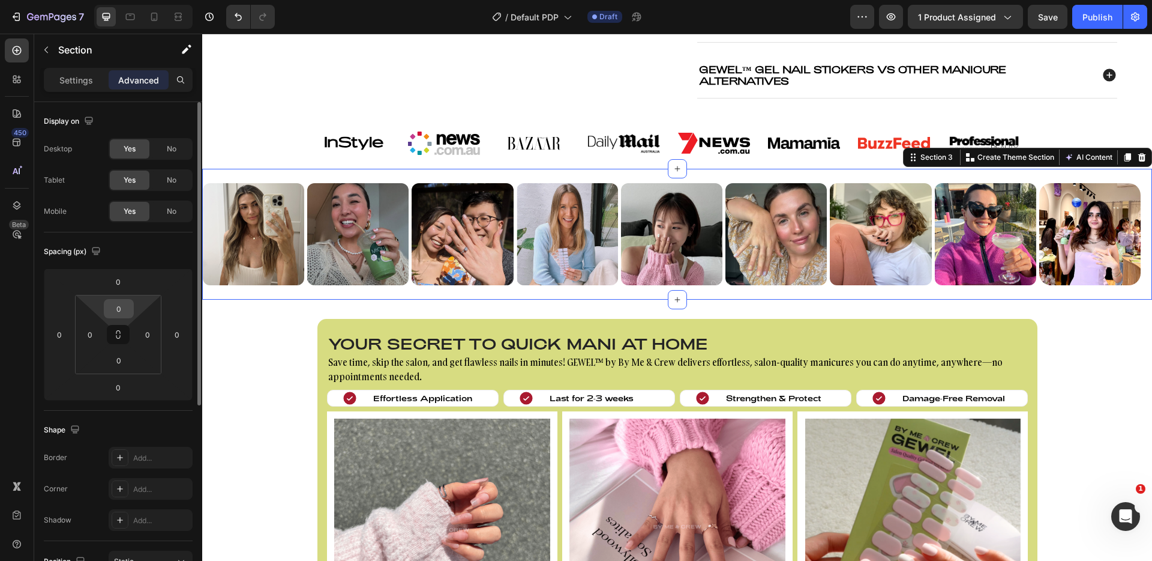
click at [116, 315] on input "0" at bounding box center [119, 309] width 24 height 18
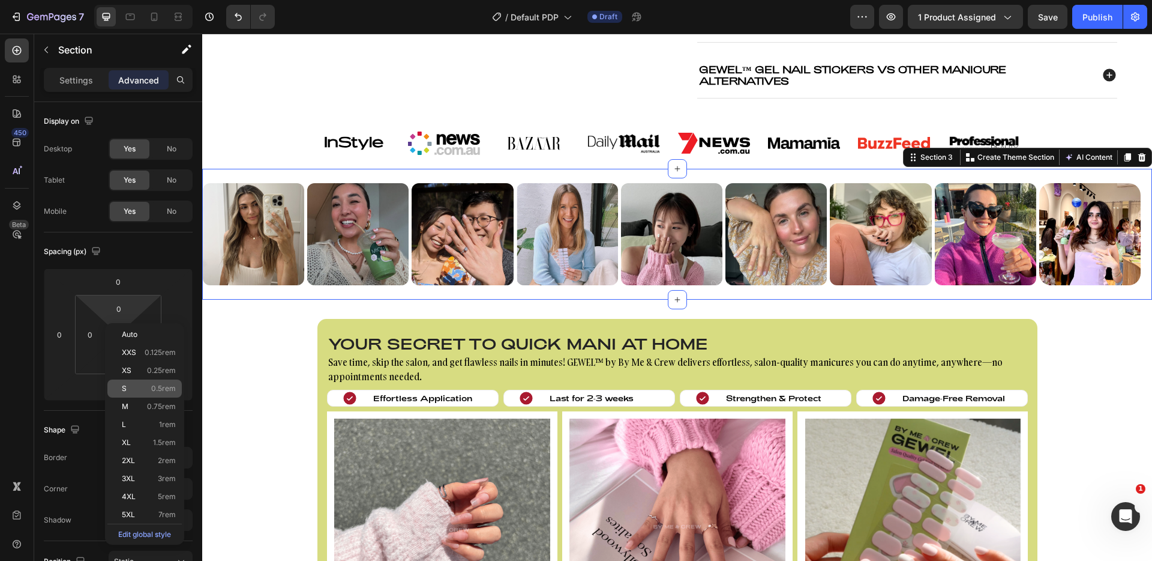
click at [169, 384] on span "0.5rem" at bounding box center [163, 388] width 25 height 8
type input "0.5rem"
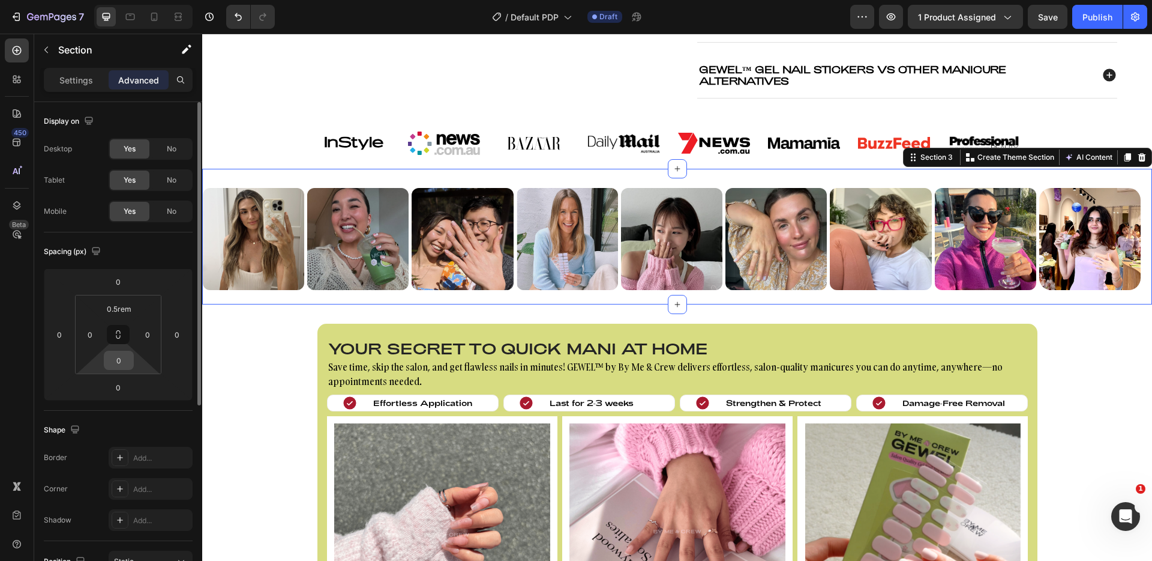
click at [131, 365] on div "0" at bounding box center [119, 360] width 30 height 19
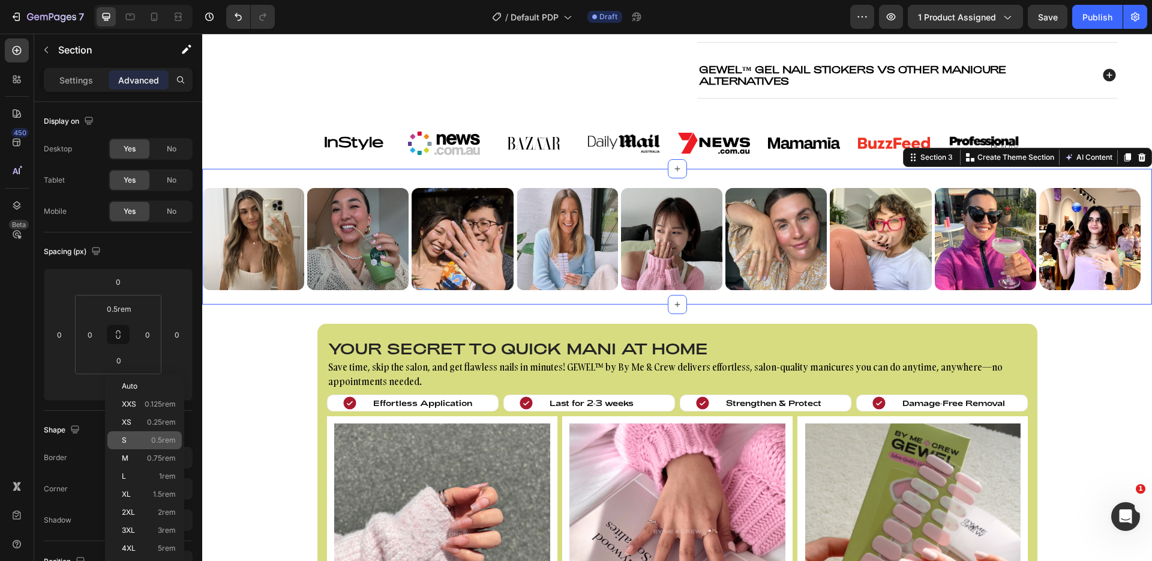
click at [151, 436] on span "0.5rem" at bounding box center [163, 440] width 25 height 8
type input "0.5rem"
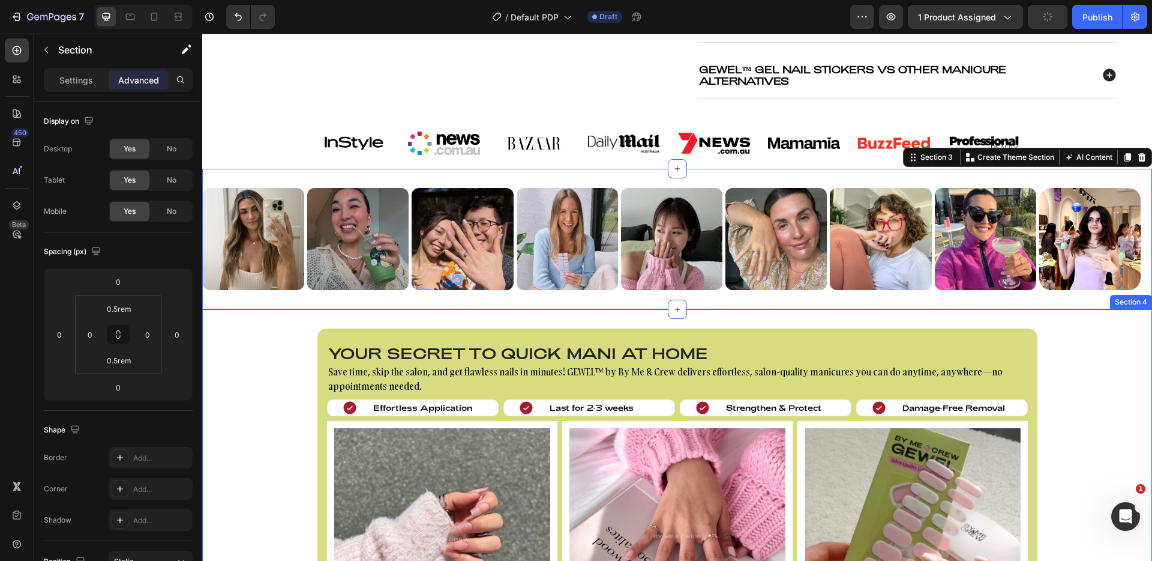
click at [304, 318] on div "Your secret to quick mani at home Heading Save time, skip the salon, and get fl…" at bounding box center [677, 544] width 950 height 471
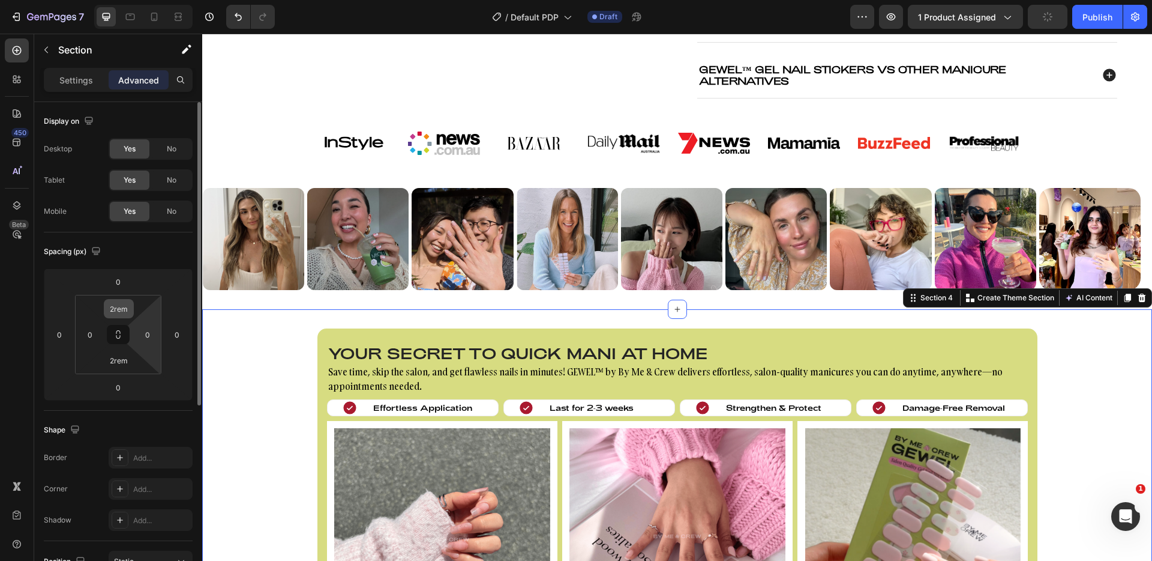
click at [115, 307] on input "2rem" at bounding box center [119, 309] width 24 height 18
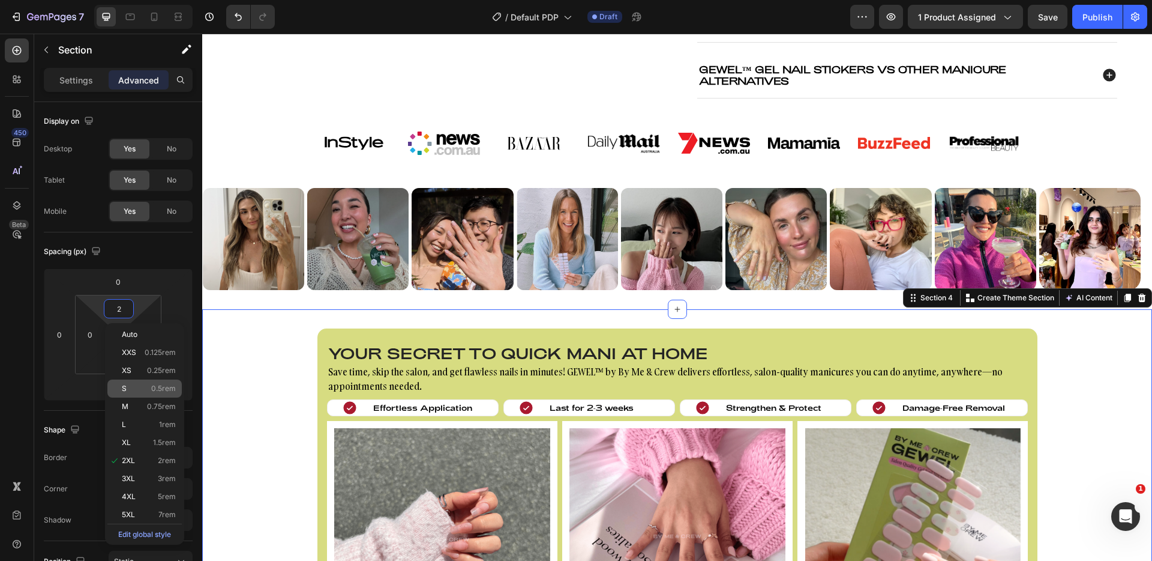
click at [148, 384] on p "S 0.5rem" at bounding box center [149, 388] width 54 height 8
type input "0.5rem"
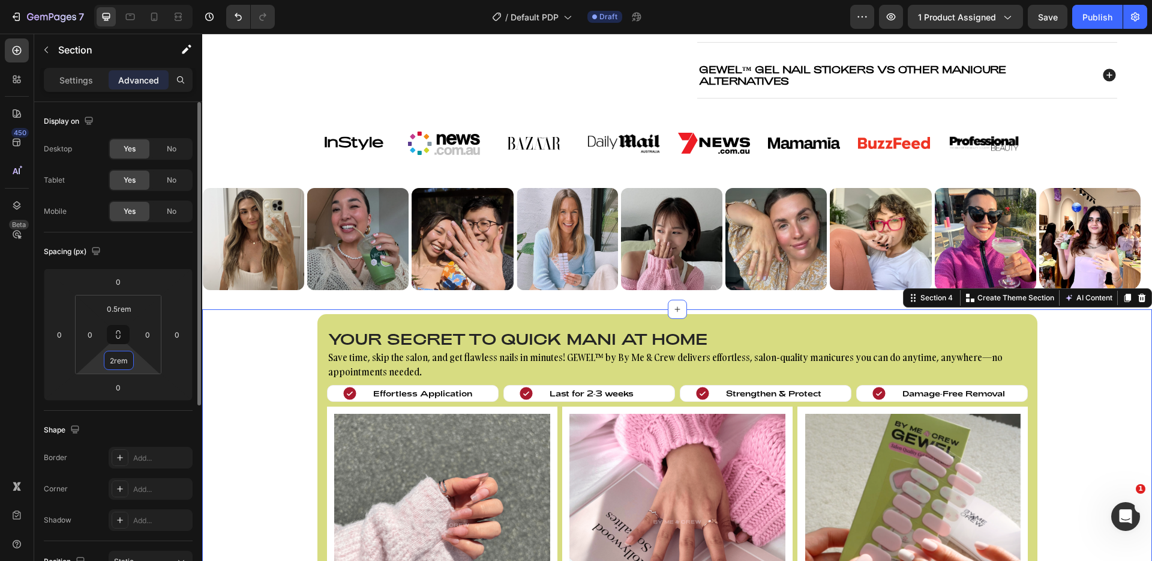
click at [123, 360] on input "2rem" at bounding box center [119, 360] width 24 height 18
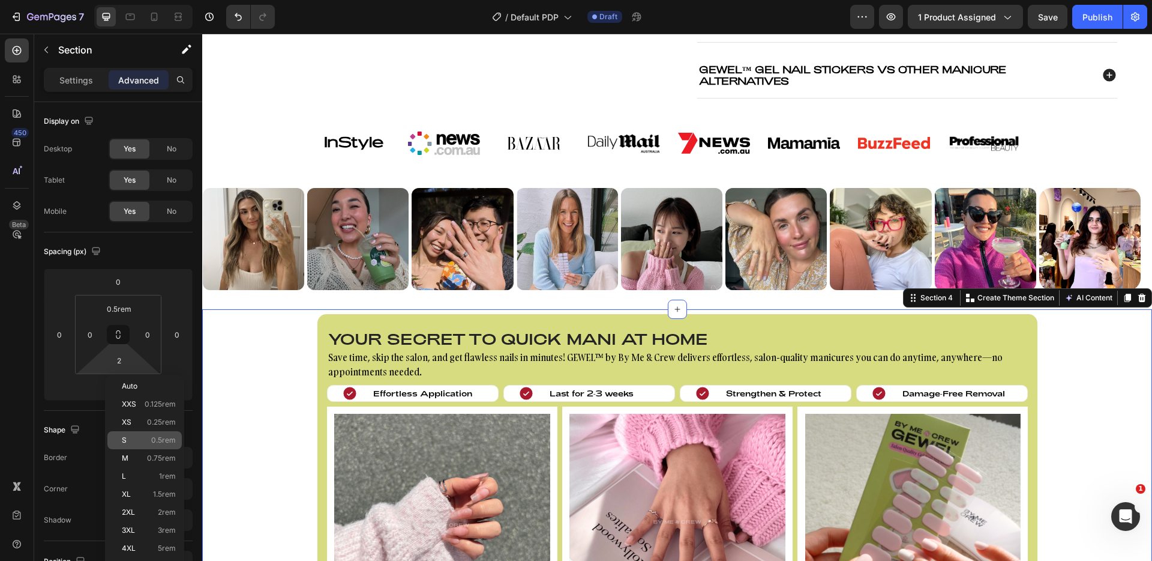
click at [143, 436] on p "S 0.5rem" at bounding box center [149, 440] width 54 height 8
type input "0.5rem"
click at [253, 376] on div "Your secret to quick mani at home Heading Save time, skip the salon, and get fl…" at bounding box center [677, 530] width 950 height 432
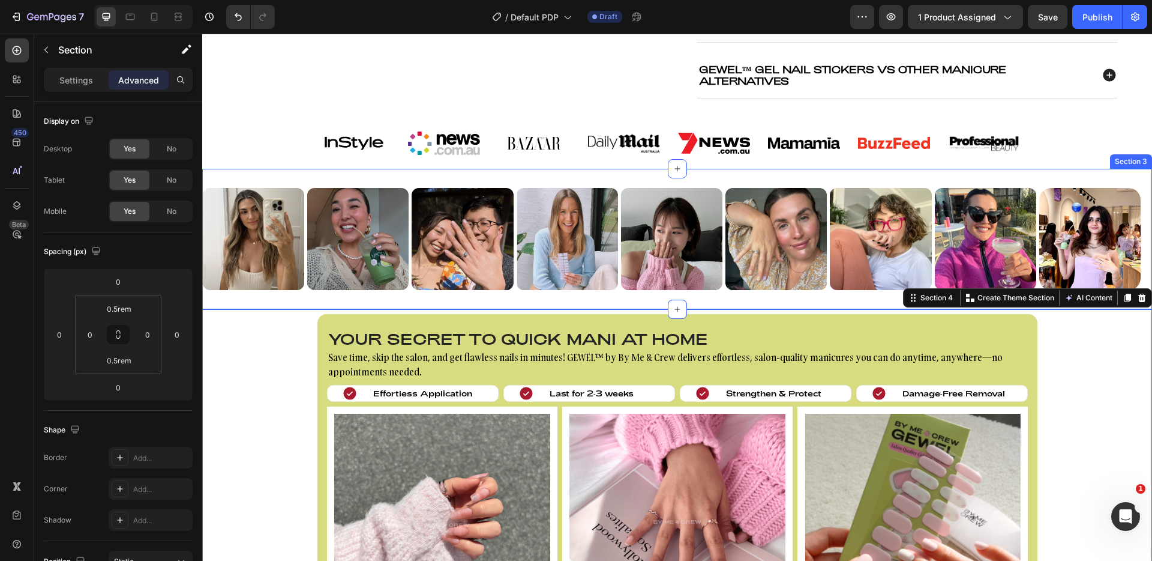
click at [248, 303] on div "Image Image Image Image Image Image Image Image Image Image Image Image Image I…" at bounding box center [677, 239] width 950 height 141
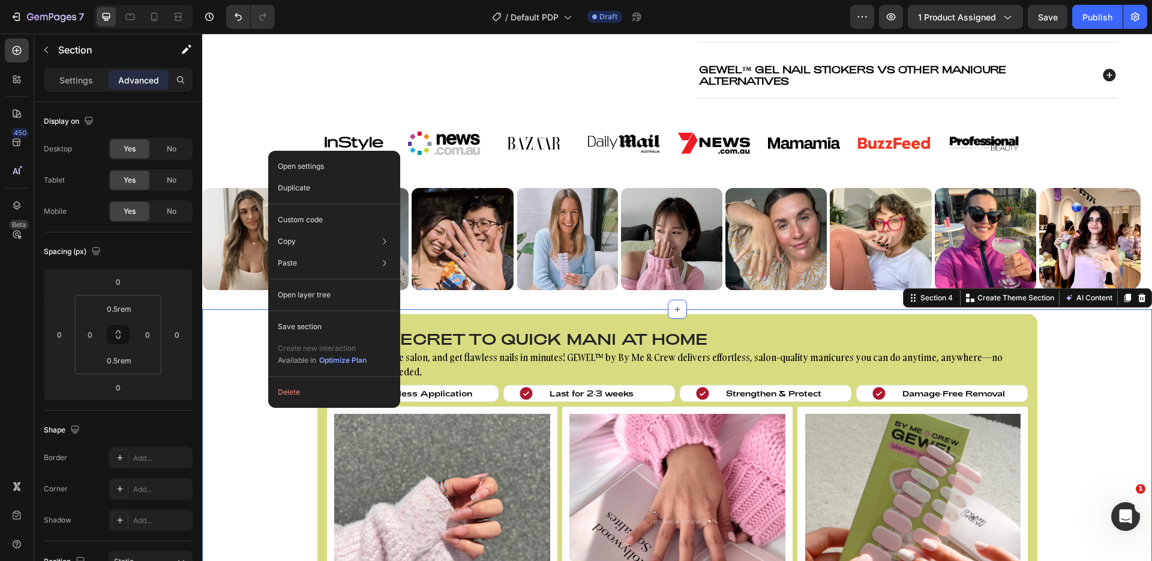
click at [261, 429] on div "Your secret to quick mani at home Heading Save time, skip the salon, and get fl…" at bounding box center [677, 530] width 950 height 432
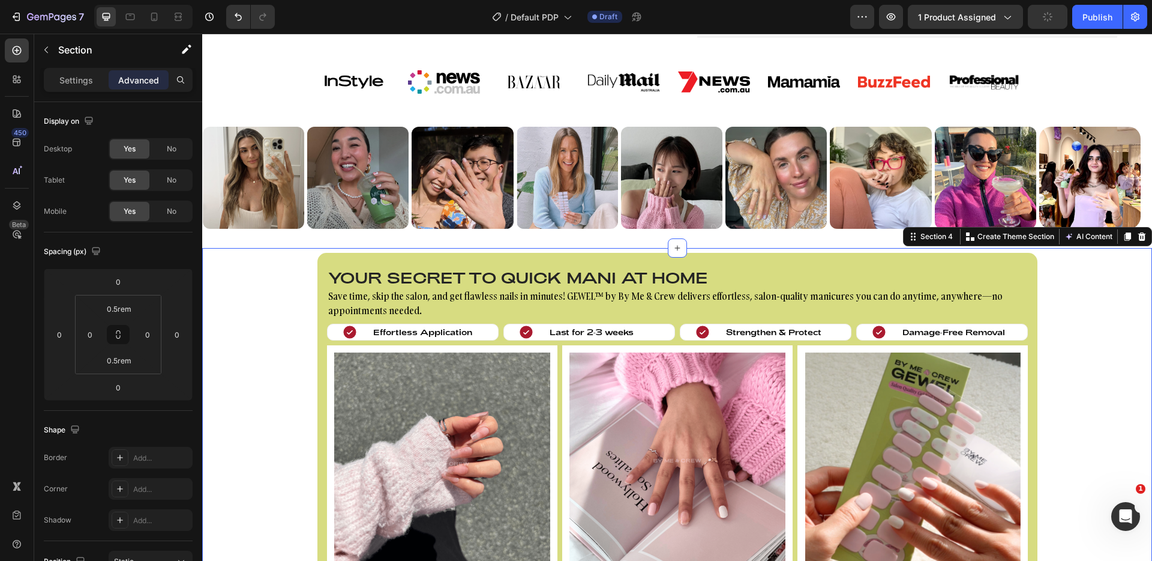
scroll to position [599, 0]
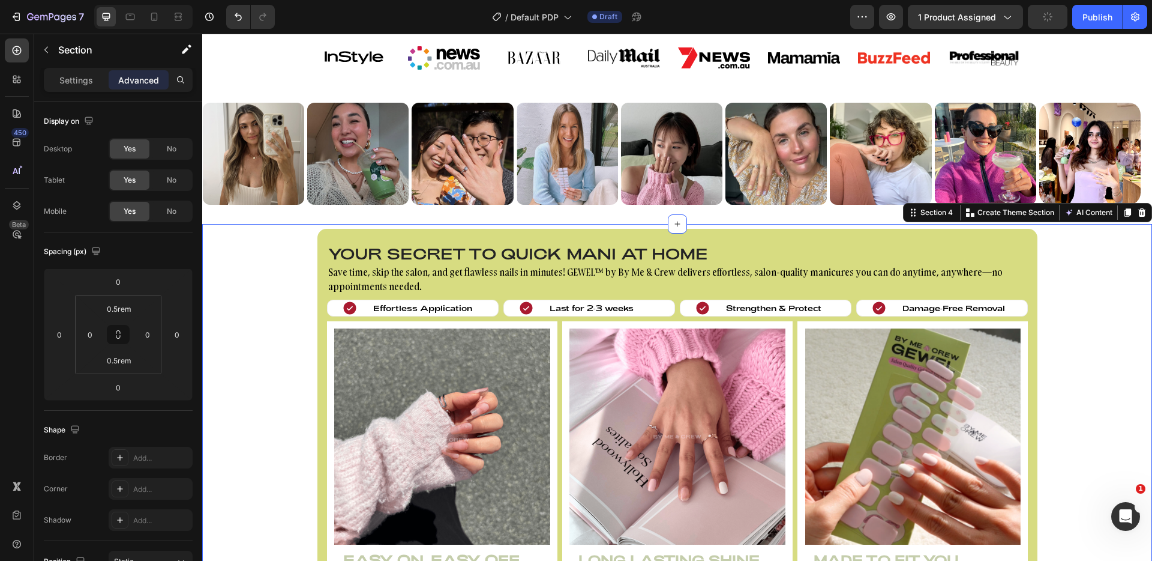
click at [262, 425] on div "Your secret to quick mani at home Heading Save time, skip the salon, and get fl…" at bounding box center [677, 445] width 950 height 432
click at [1083, 366] on div "Your secret to quick mani at home Heading Save time, skip the salon, and get fl…" at bounding box center [677, 445] width 950 height 432
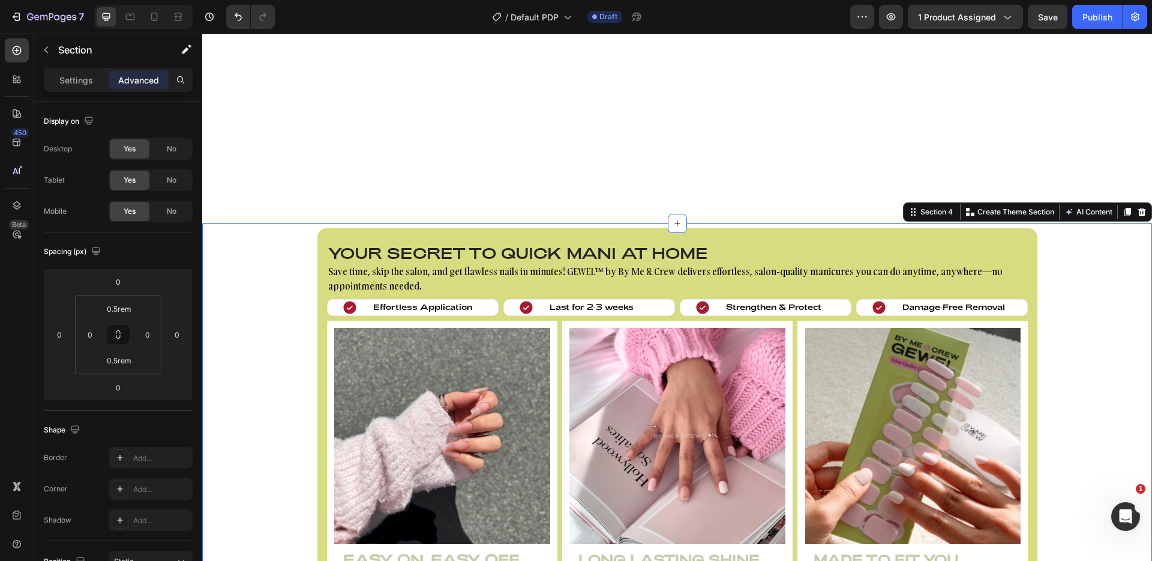
scroll to position [896, 0]
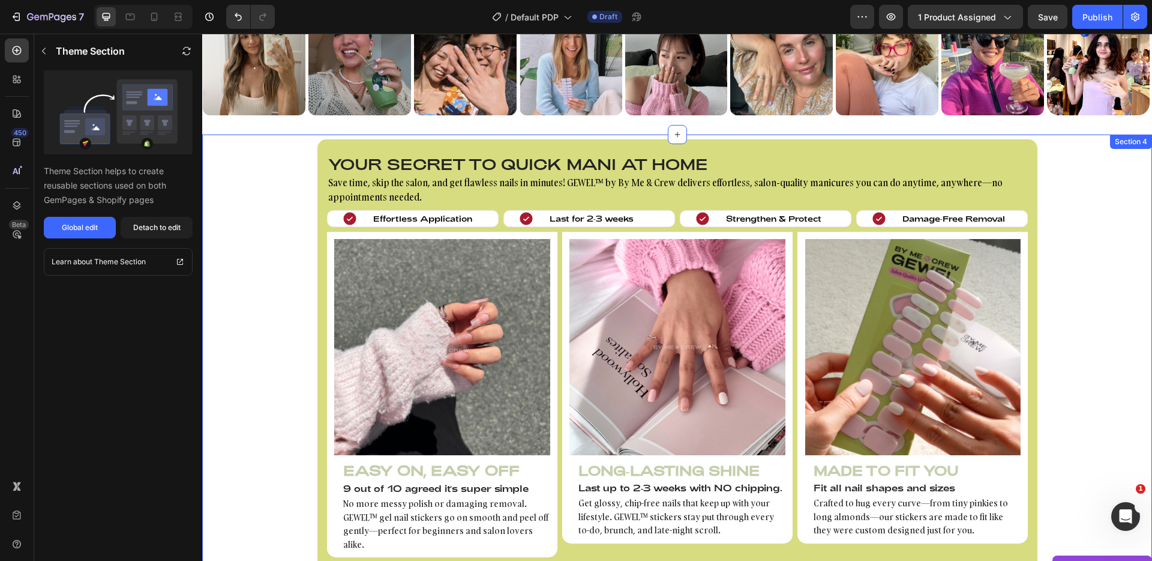
scroll to position [675, 0]
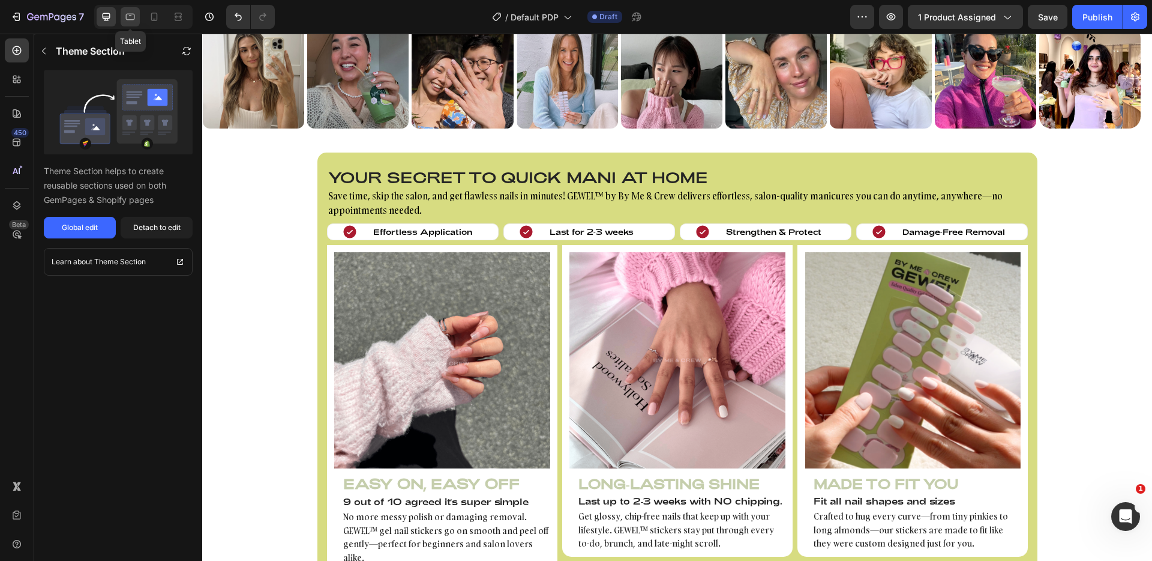
click at [127, 13] on icon at bounding box center [130, 17] width 12 height 12
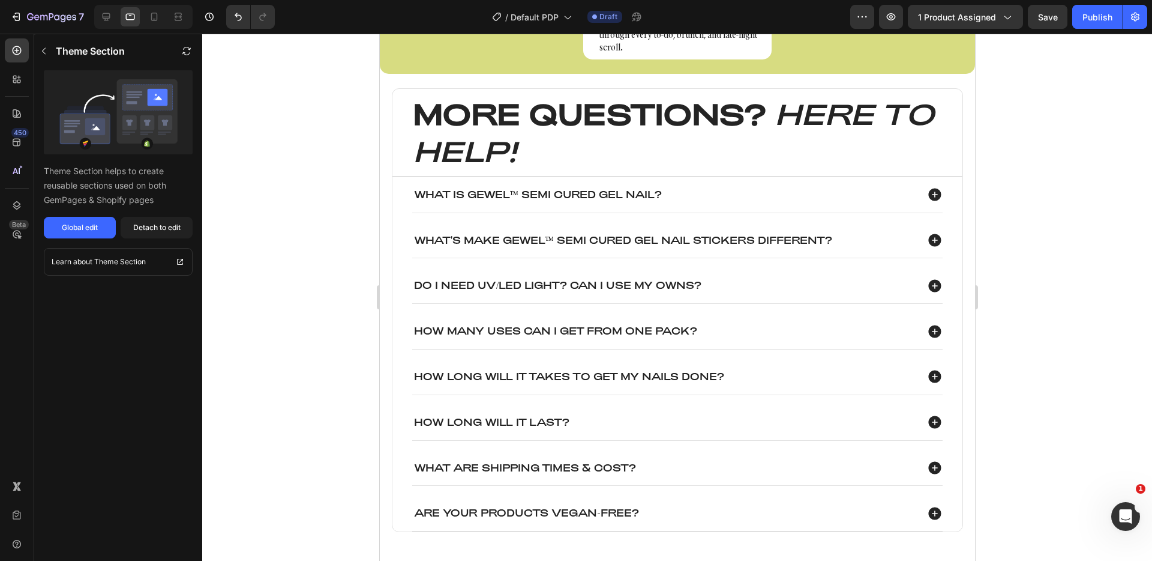
scroll to position [712, 0]
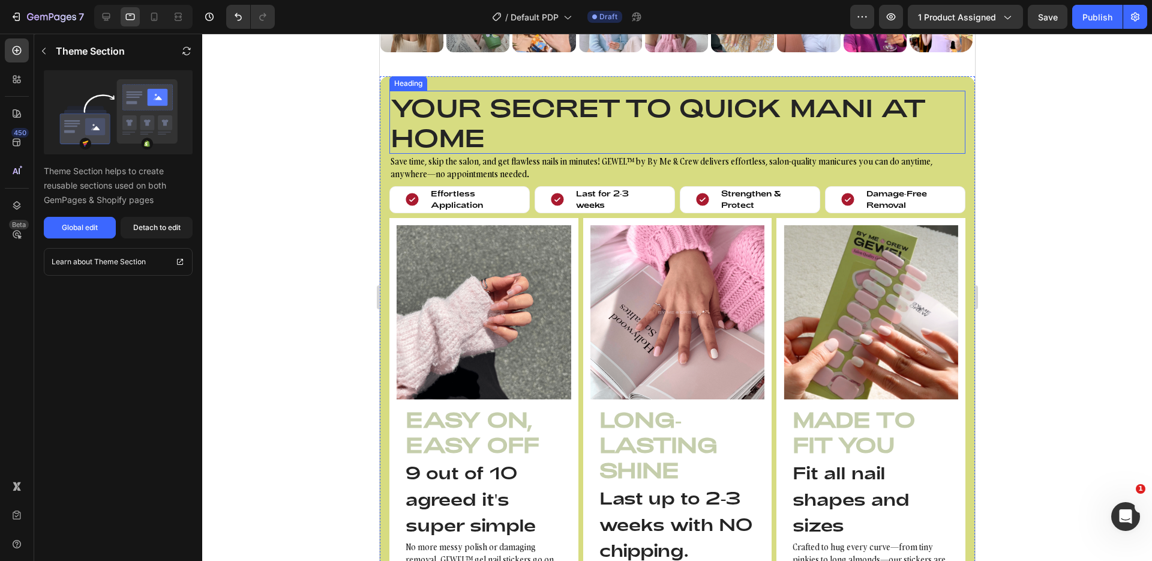
click at [486, 154] on h2 "Your secret to quick mani at home" at bounding box center [677, 122] width 576 height 63
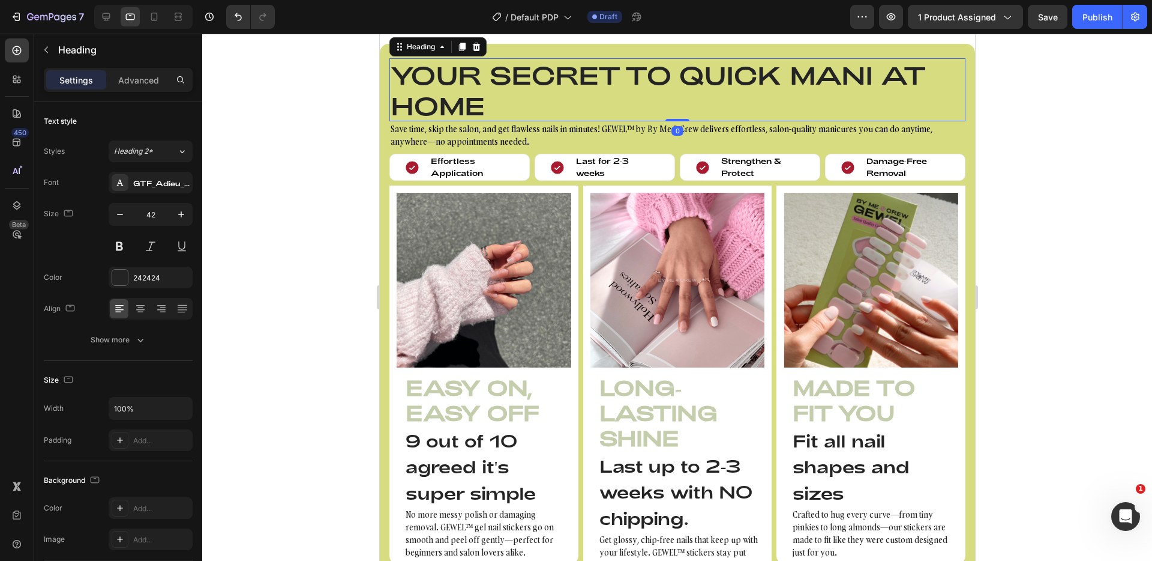
scroll to position [571, 0]
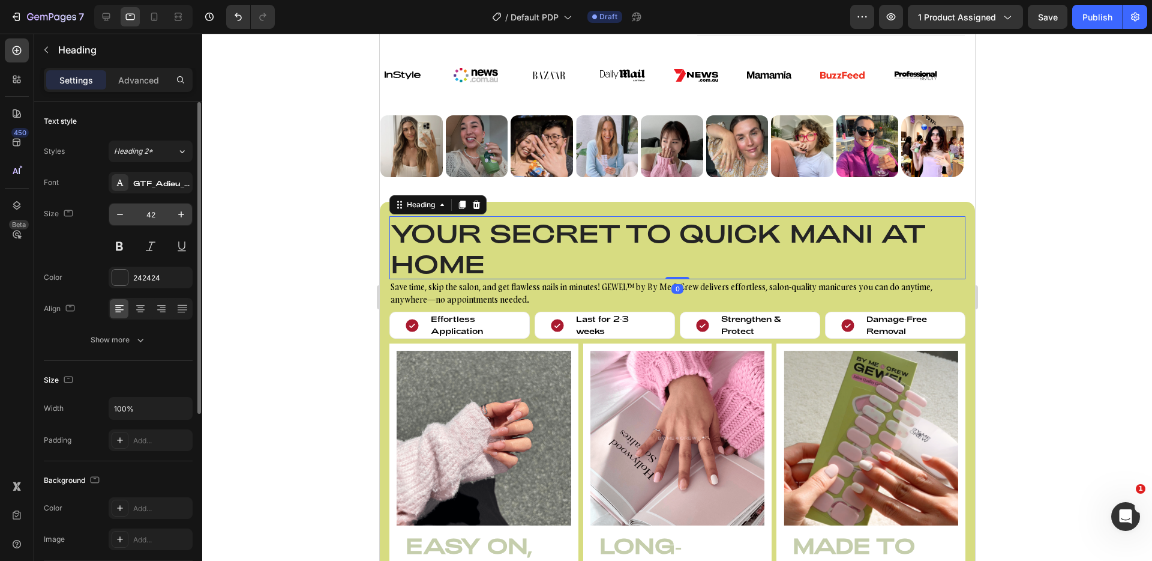
click at [145, 212] on input "42" at bounding box center [151, 214] width 40 height 22
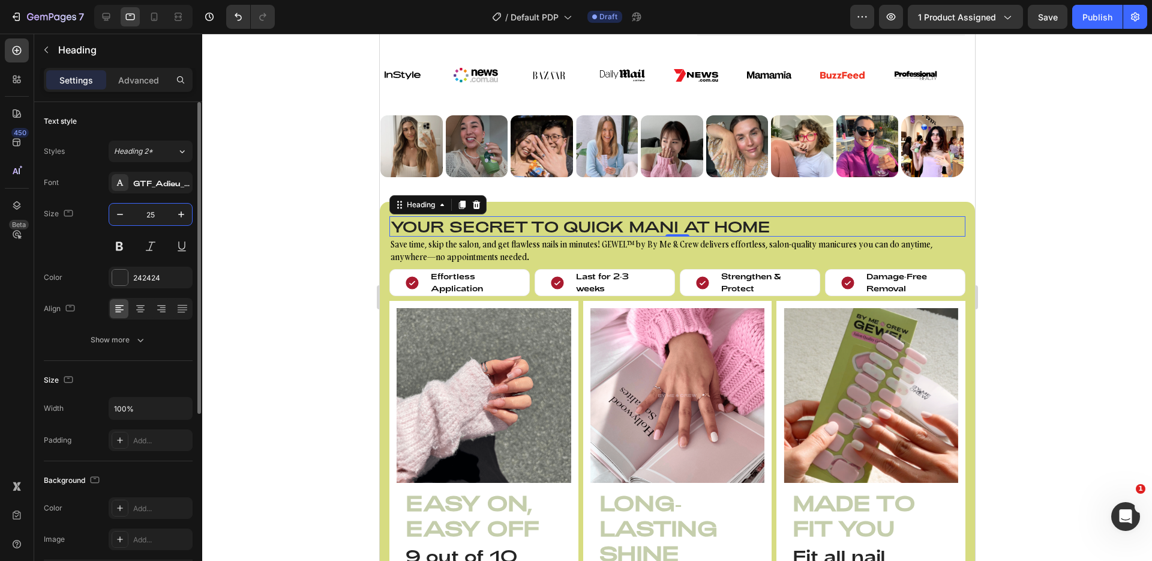
type input "25"
click at [98, 223] on div "Size 25" at bounding box center [118, 230] width 149 height 54
click at [507, 294] on p "Effortless Application" at bounding box center [471, 282] width 83 height 23
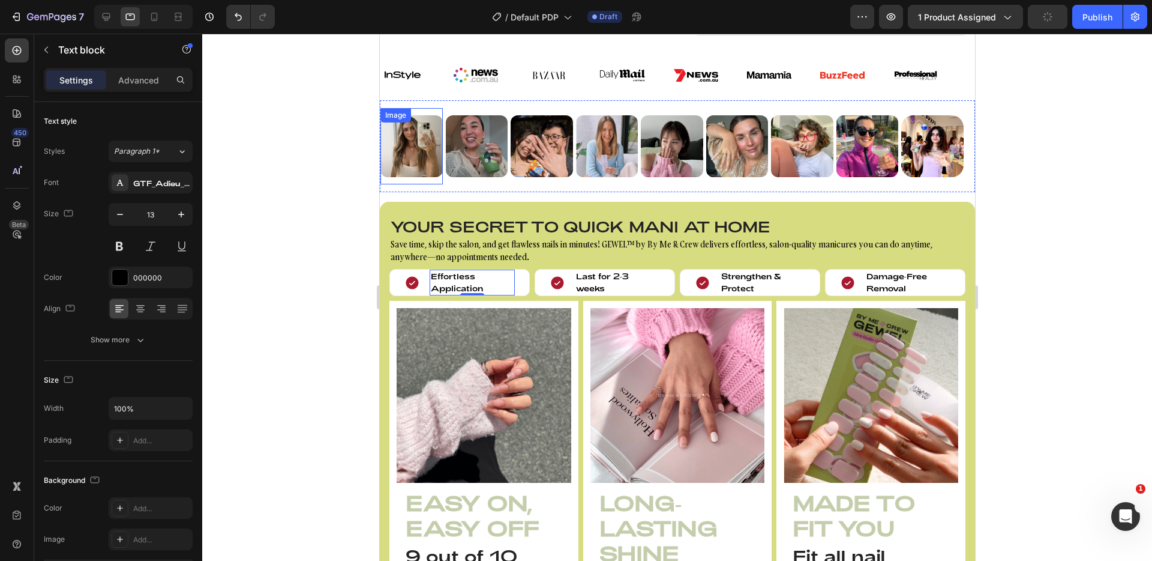
click at [108, 26] on div at bounding box center [143, 17] width 98 height 24
click at [108, 23] on div at bounding box center [106, 16] width 19 height 19
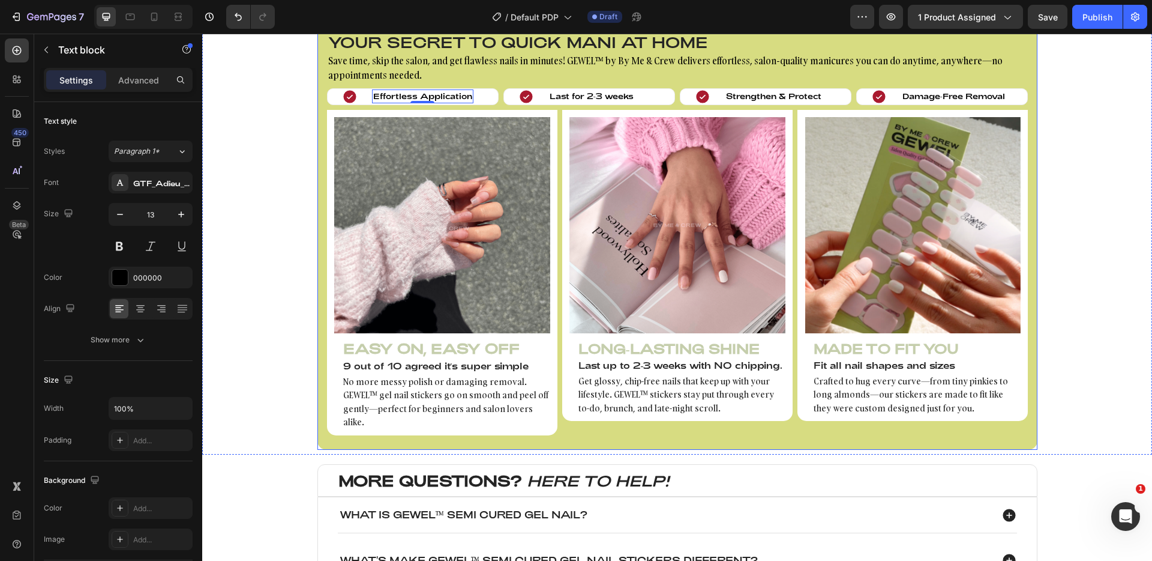
scroll to position [768, 0]
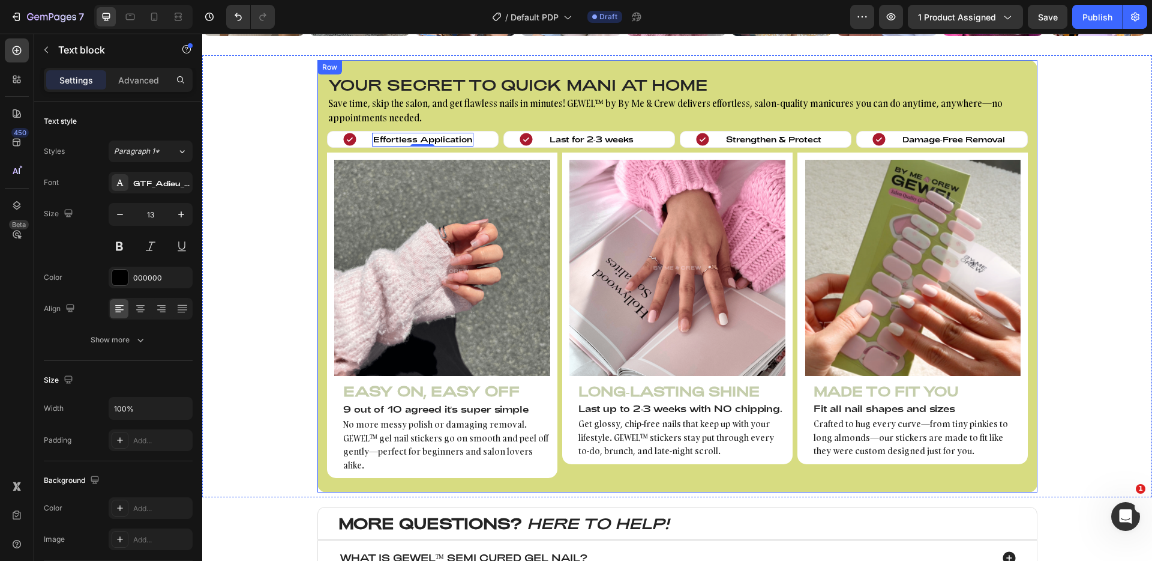
click at [355, 67] on div "Your secret to quick mani at home Heading Save time, skip the salon, and get fl…" at bounding box center [678, 276] width 720 height 432
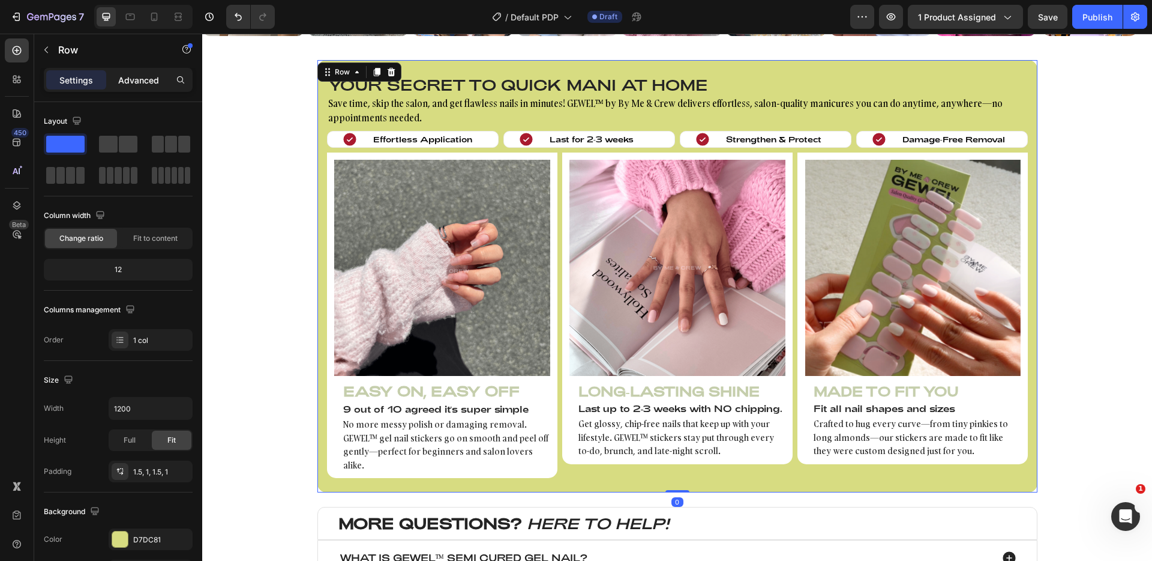
click at [145, 84] on p "Advanced" at bounding box center [138, 80] width 41 height 13
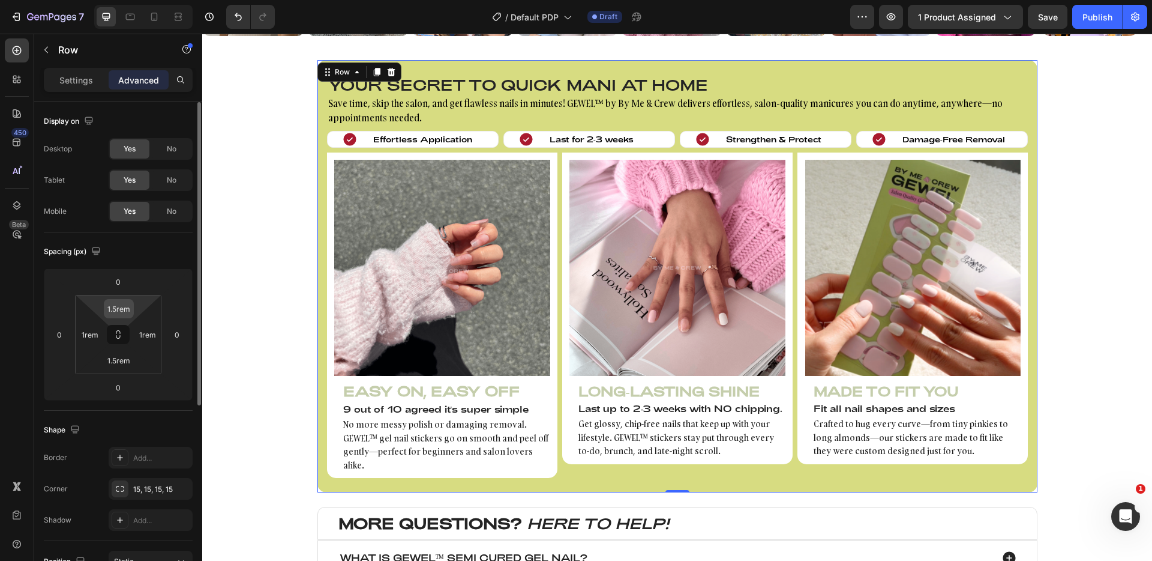
click at [122, 305] on input "1.5rem" at bounding box center [119, 309] width 24 height 18
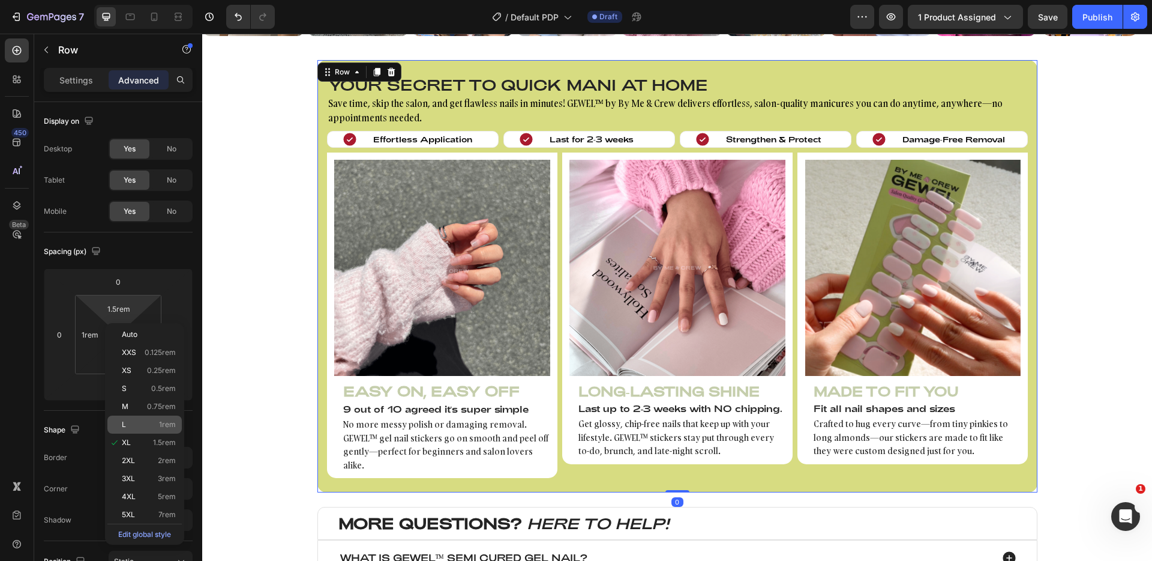
click at [149, 429] on div "L 1rem" at bounding box center [144, 424] width 74 height 18
type input "1rem"
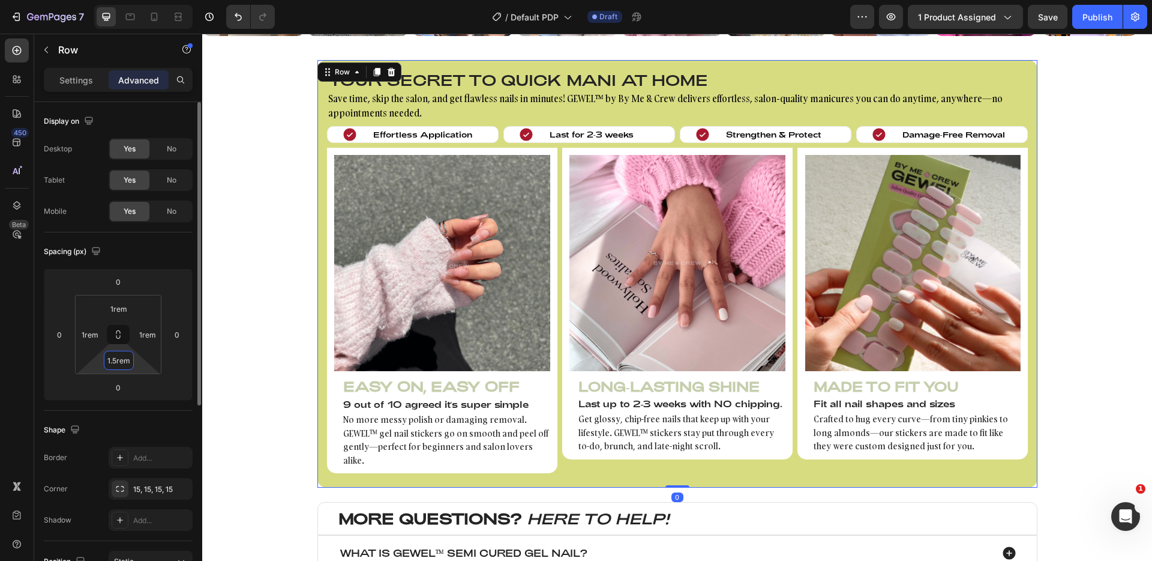
click at [120, 367] on input "1.5rem" at bounding box center [119, 360] width 24 height 18
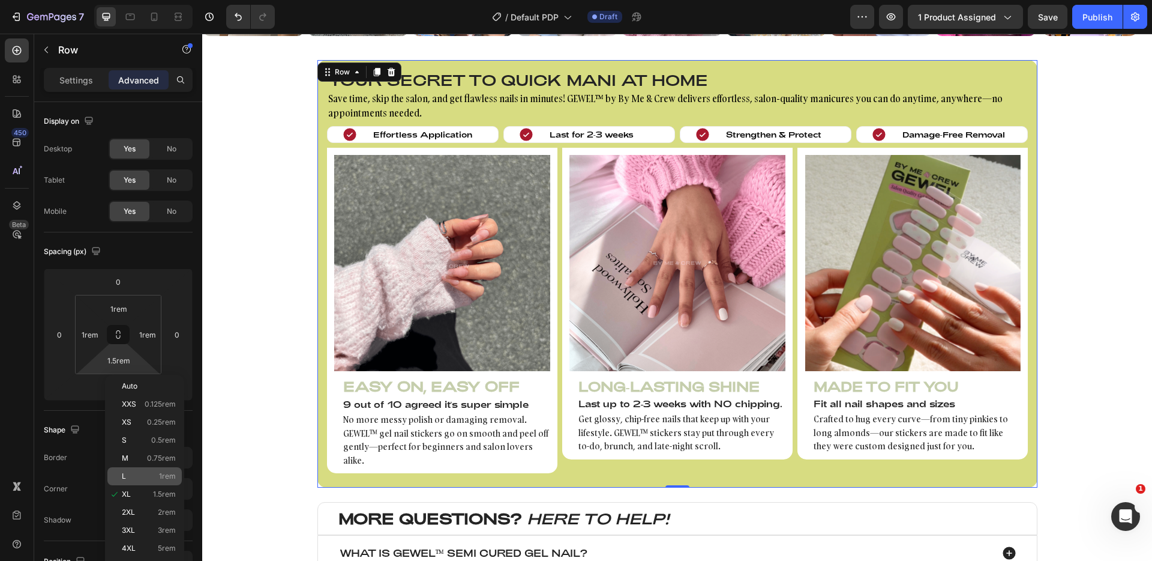
click at [151, 472] on p "L 1rem" at bounding box center [149, 476] width 54 height 8
type input "1rem"
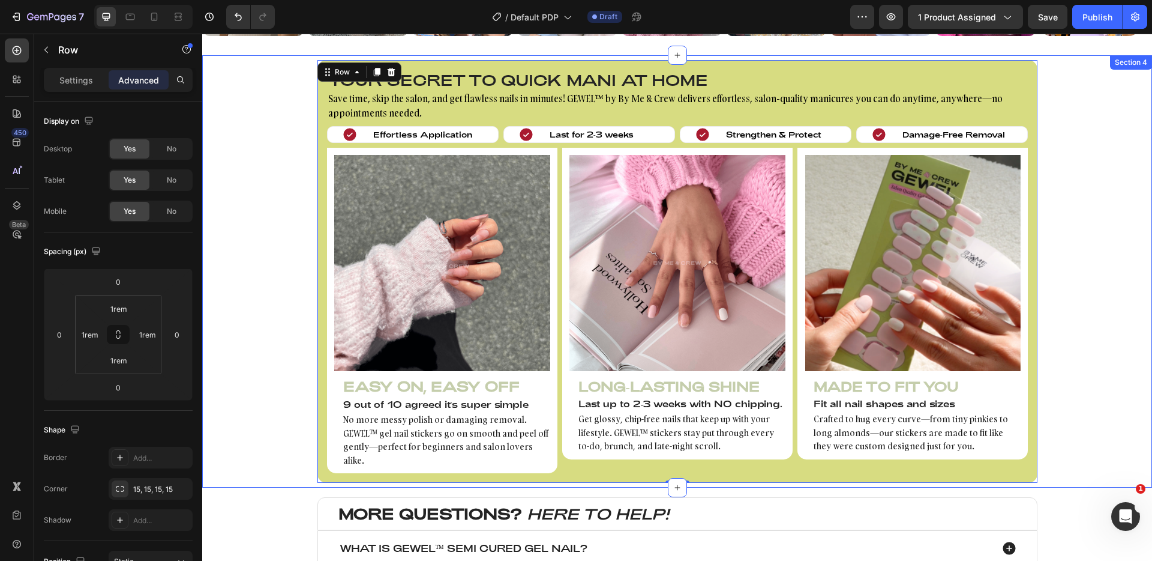
click at [279, 342] on div "Your secret to quick mani at home Heading Save time, skip the salon, and get fl…" at bounding box center [677, 271] width 950 height 423
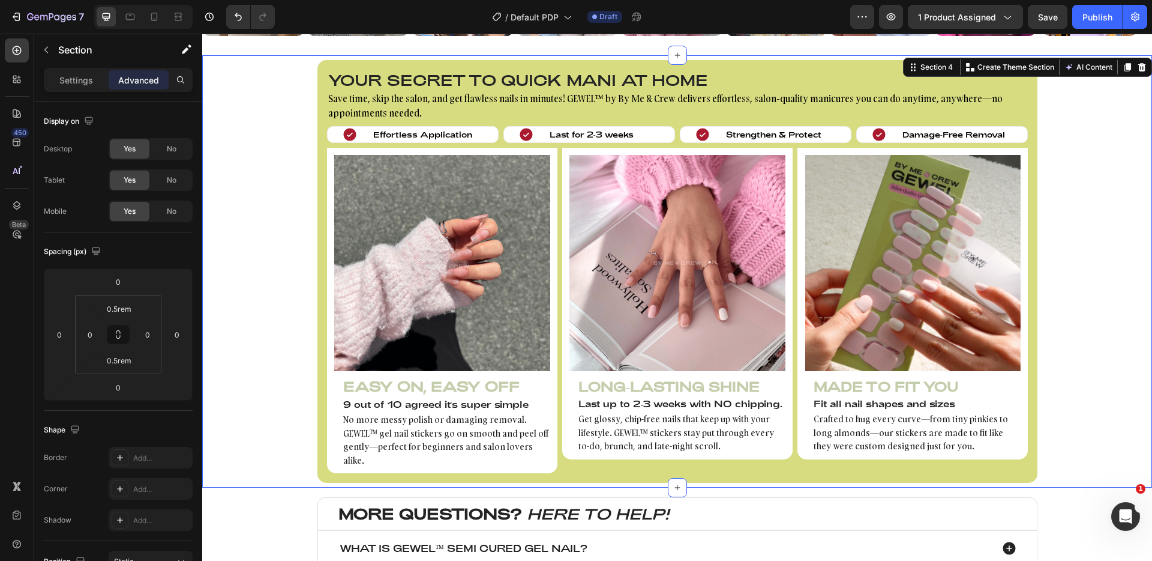
click at [230, 322] on div "Your secret to quick mani at home Heading Save time, skip the salon, and get fl…" at bounding box center [677, 271] width 950 height 423
click at [427, 131] on p "Effortless Application" at bounding box center [422, 135] width 99 height 12
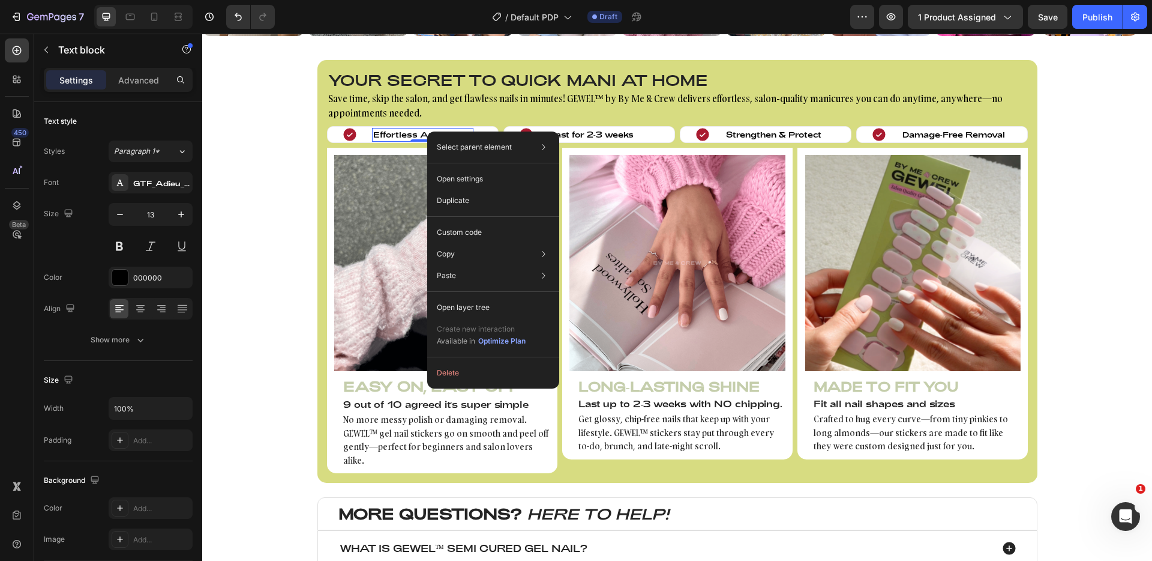
click at [398, 130] on p "Effortless Application" at bounding box center [422, 135] width 99 height 12
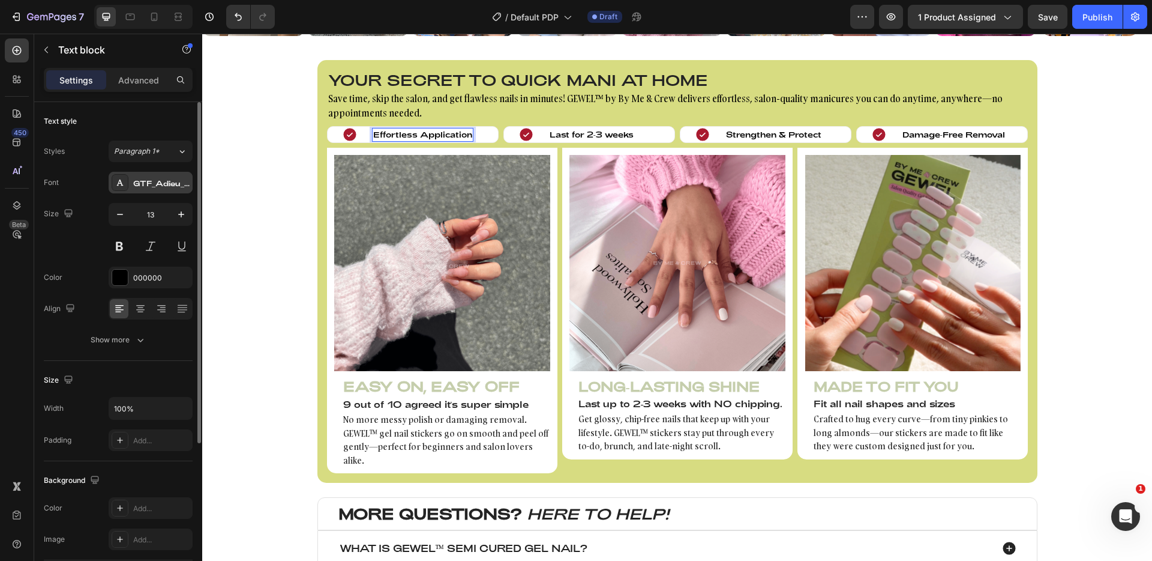
click at [159, 188] on div "GTF_Adieu_TRIAL_Regular" at bounding box center [161, 183] width 56 height 11
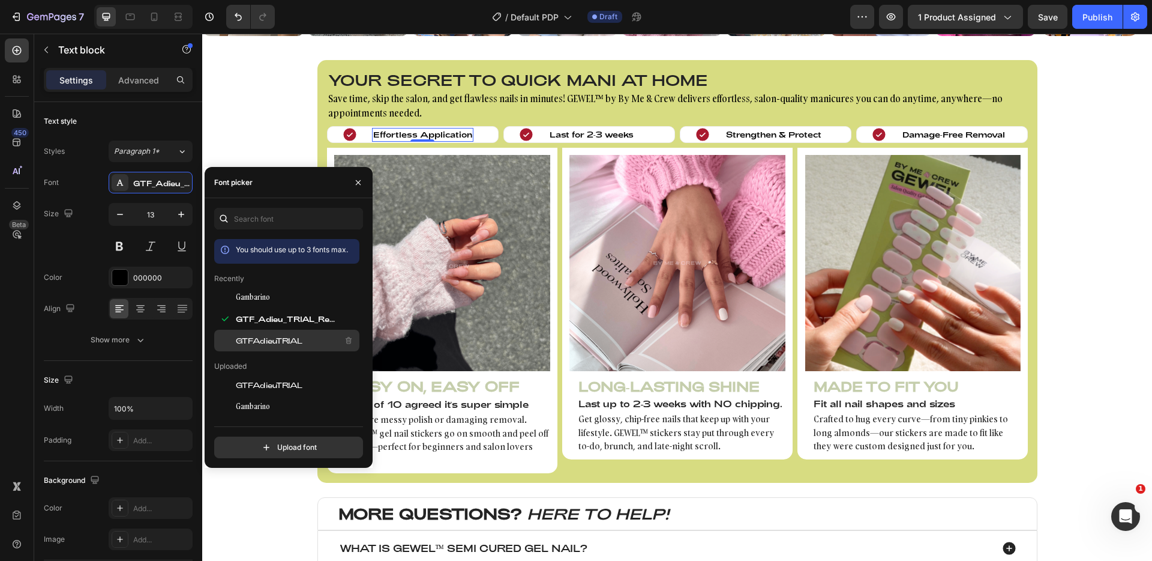
click at [253, 337] on span "GTFAdieuTRIAL" at bounding box center [269, 340] width 67 height 11
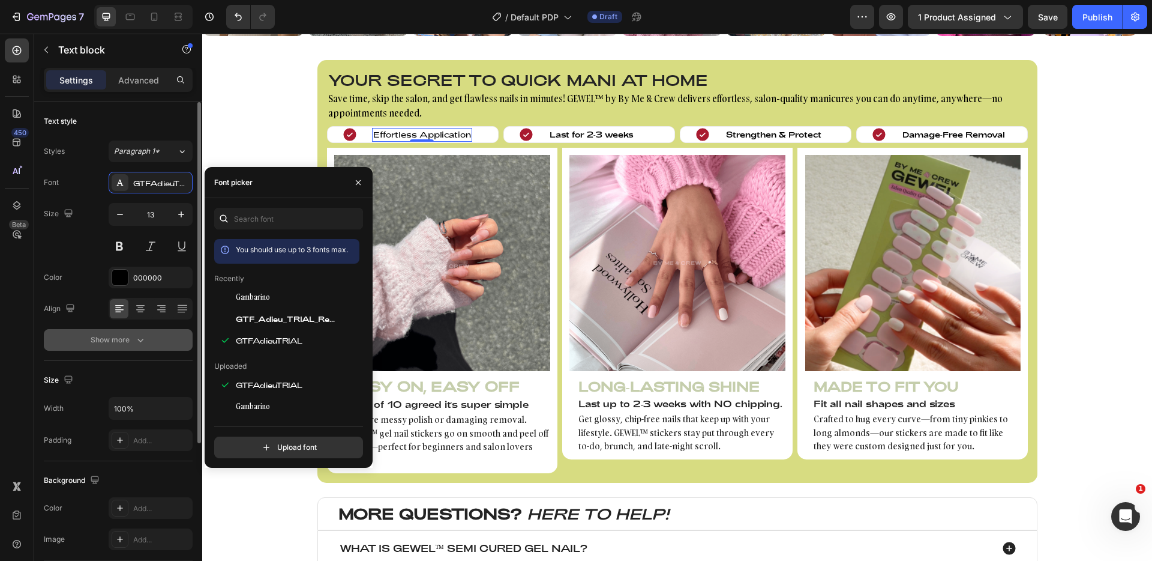
click at [127, 343] on div "Show more" at bounding box center [119, 340] width 56 height 12
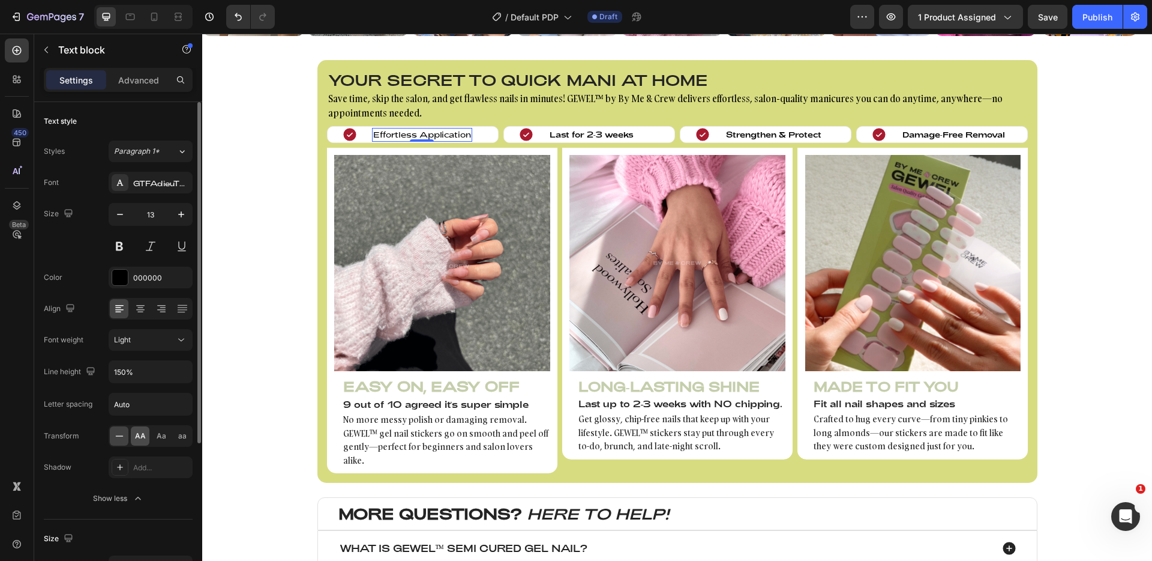
click at [144, 439] on span "AA" at bounding box center [140, 435] width 11 height 11
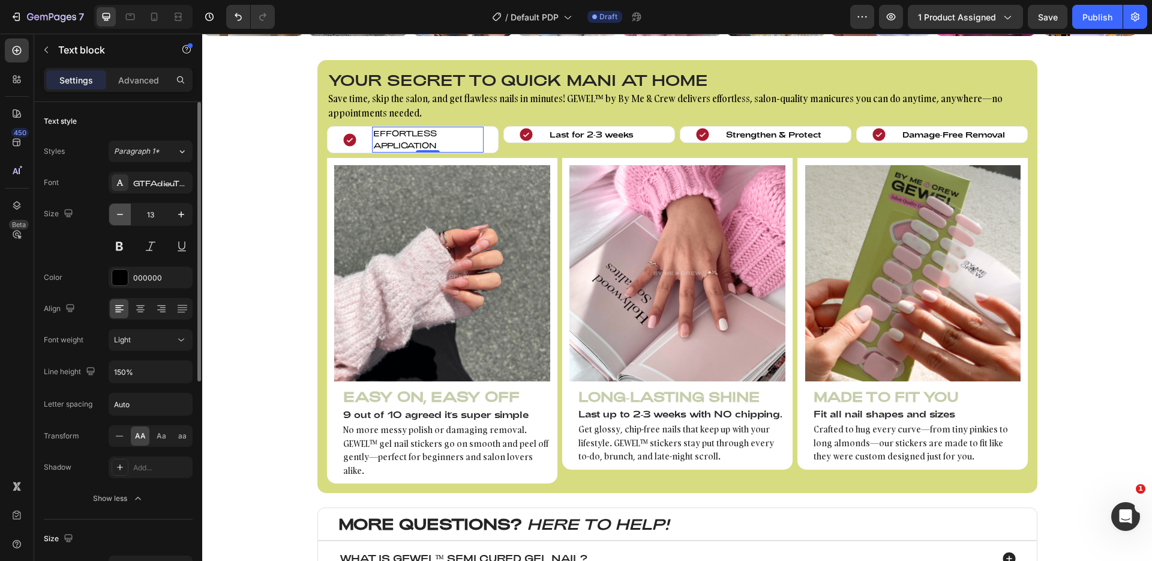
click at [128, 213] on button "button" at bounding box center [120, 214] width 22 height 22
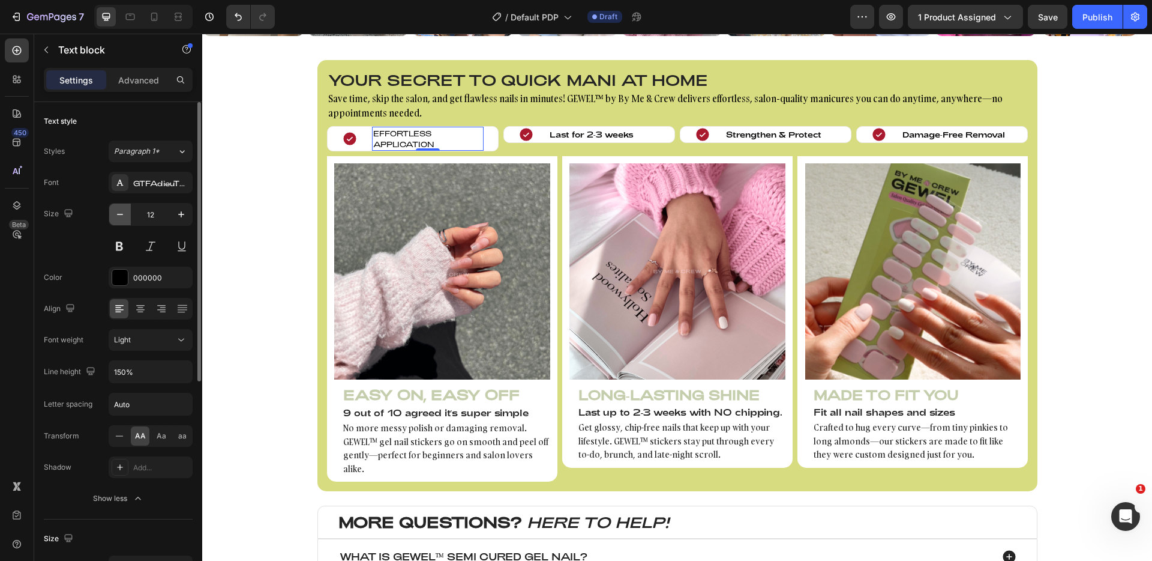
click at [128, 213] on button "button" at bounding box center [120, 214] width 22 height 22
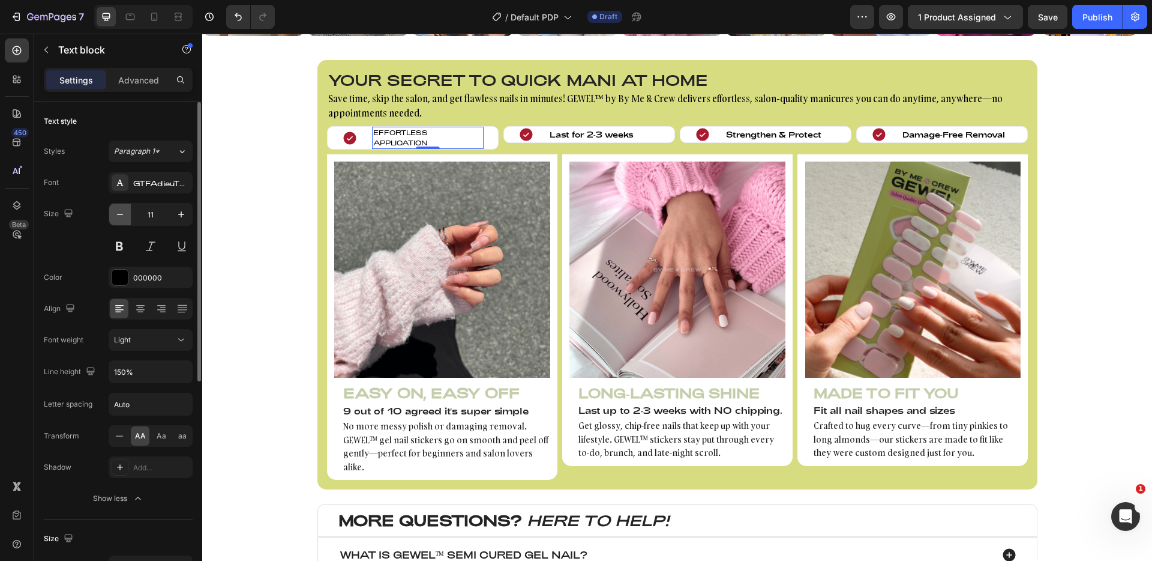
click at [128, 213] on button "button" at bounding box center [120, 214] width 22 height 22
type input "10"
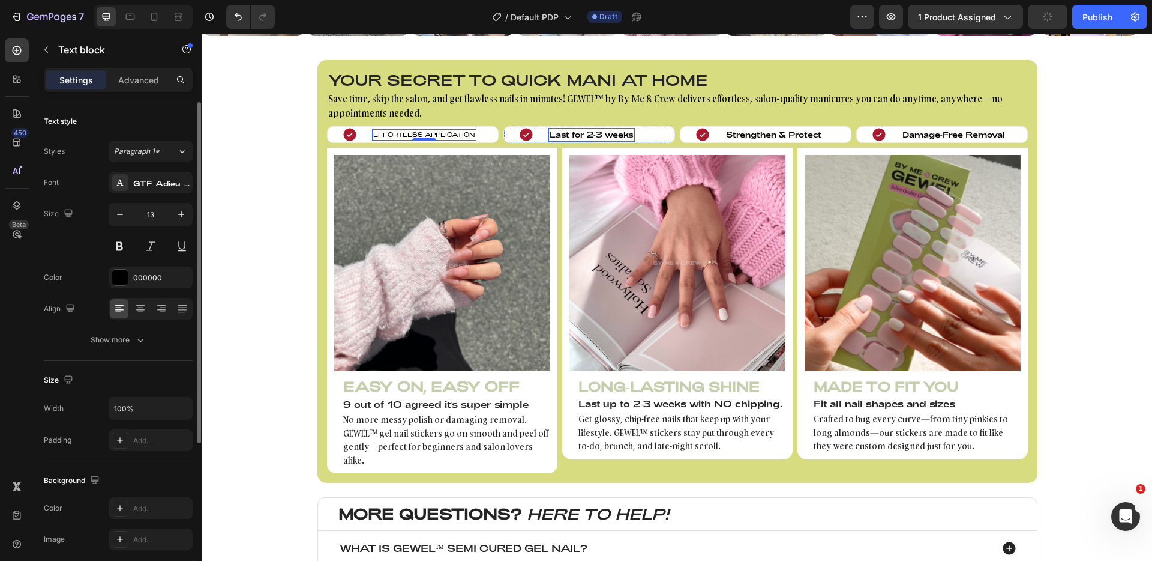
click at [594, 133] on p "Last for 2-3 weeks" at bounding box center [592, 135] width 84 height 12
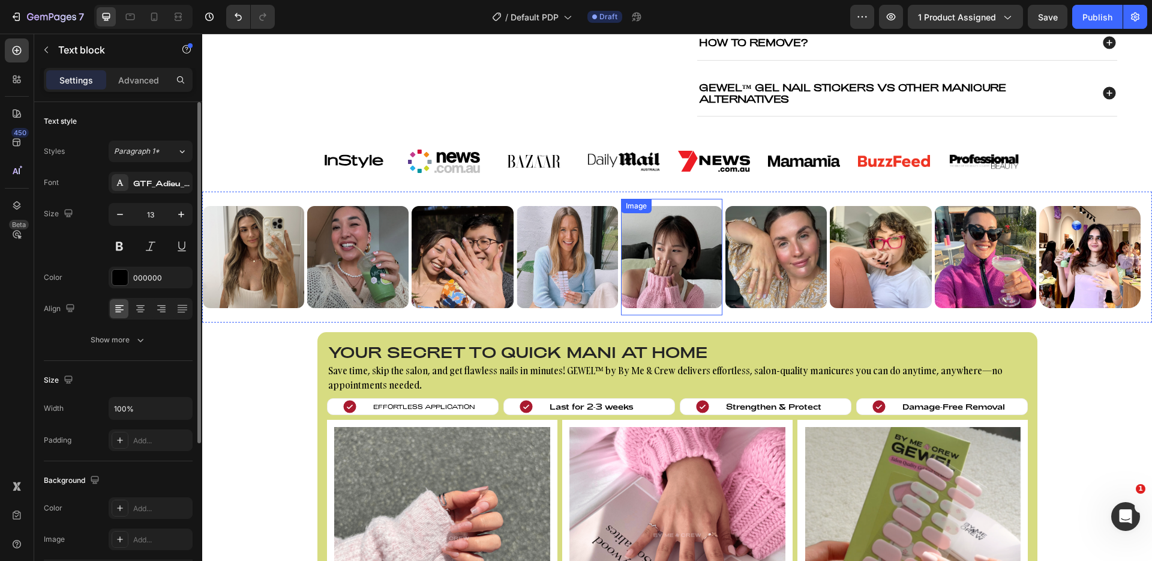
scroll to position [567, 0]
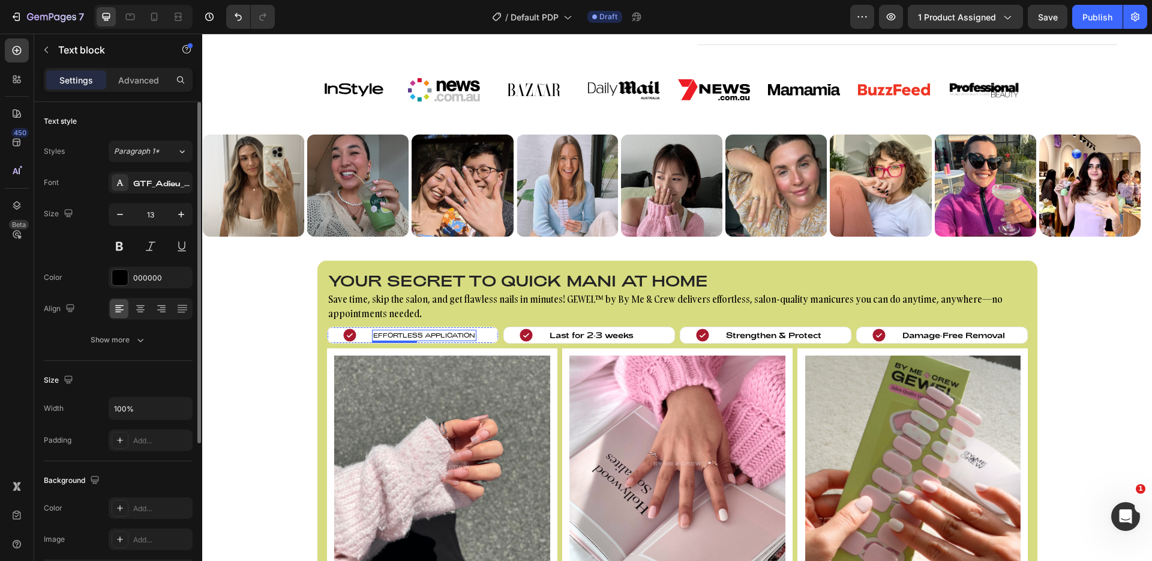
click at [453, 335] on p "Effortless Application" at bounding box center [424, 335] width 102 height 9
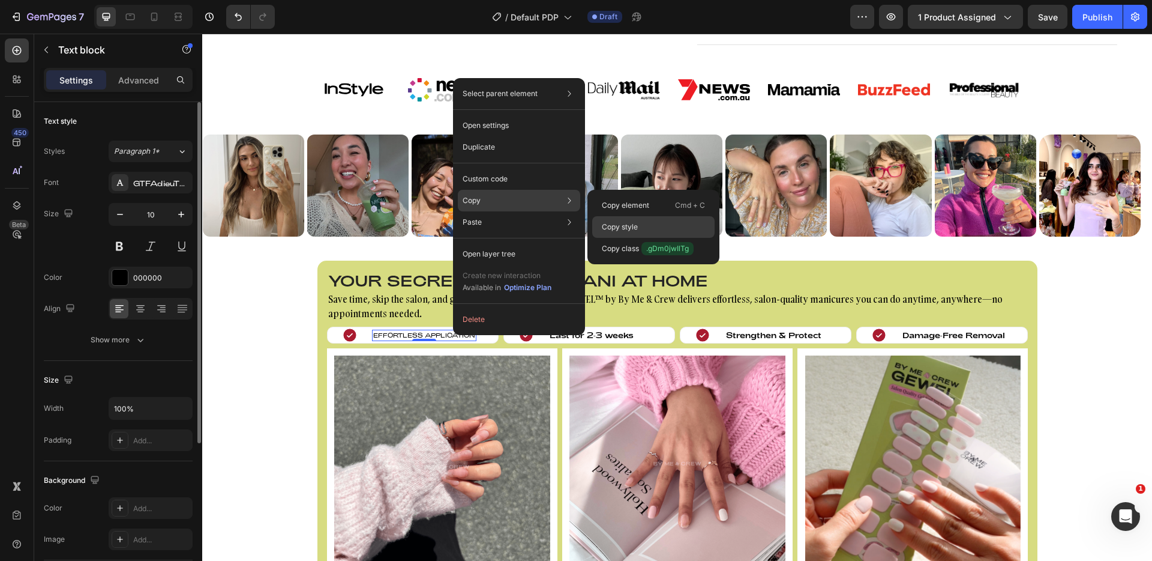
click at [634, 231] on p "Copy style" at bounding box center [620, 226] width 36 height 11
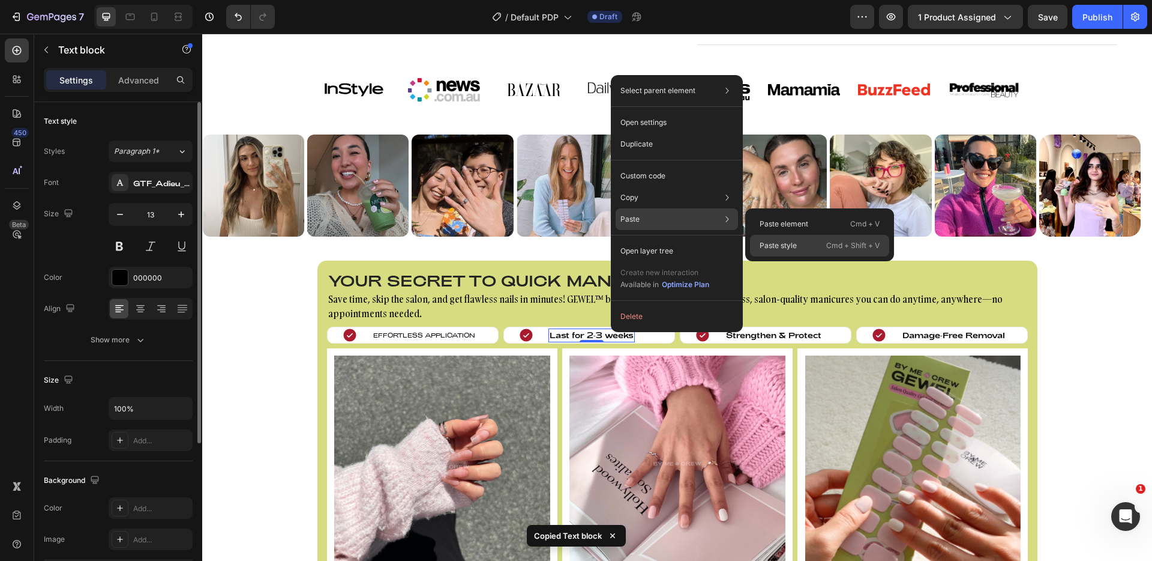
click at [795, 238] on div "Paste style Cmd + Shift + V" at bounding box center [819, 246] width 139 height 22
type input "10"
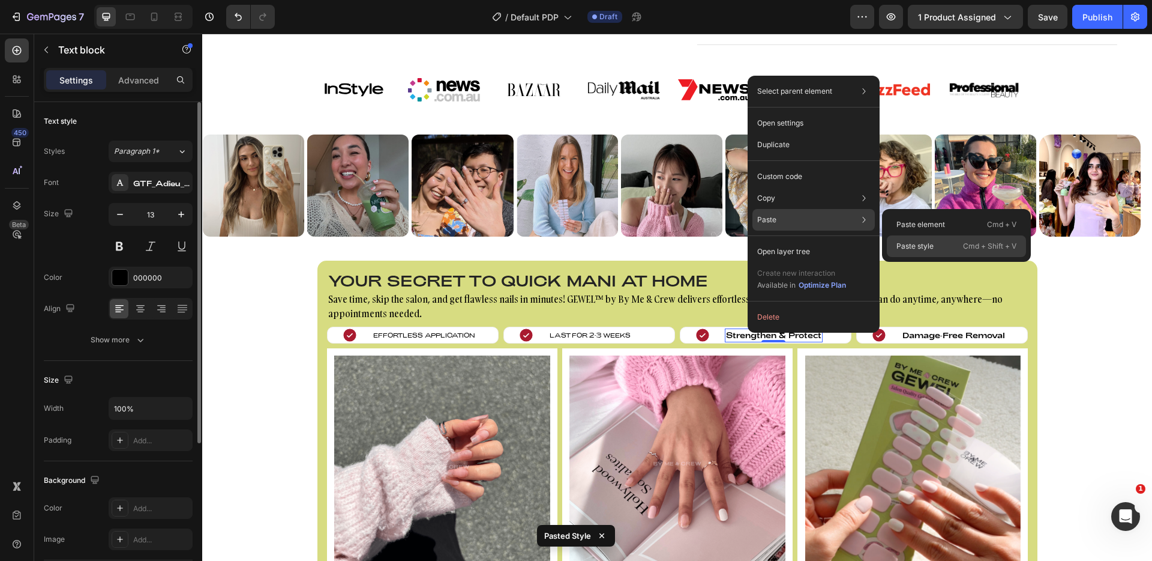
click at [929, 241] on p "Paste style" at bounding box center [915, 246] width 37 height 11
type input "10"
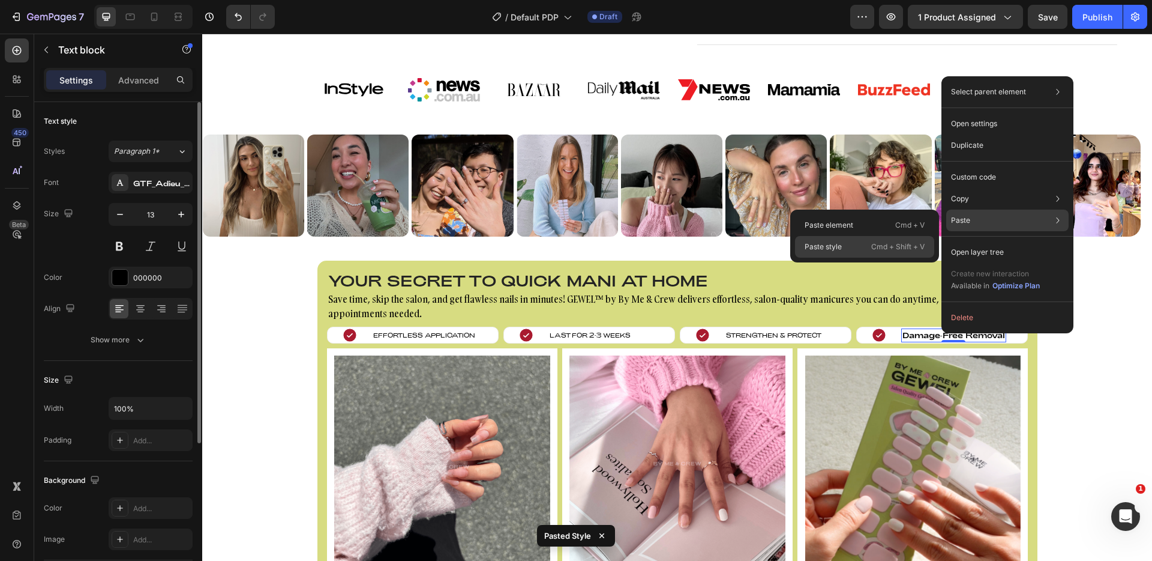
click at [876, 242] on p "Cmd + Shift + V" at bounding box center [898, 247] width 53 height 12
type input "10"
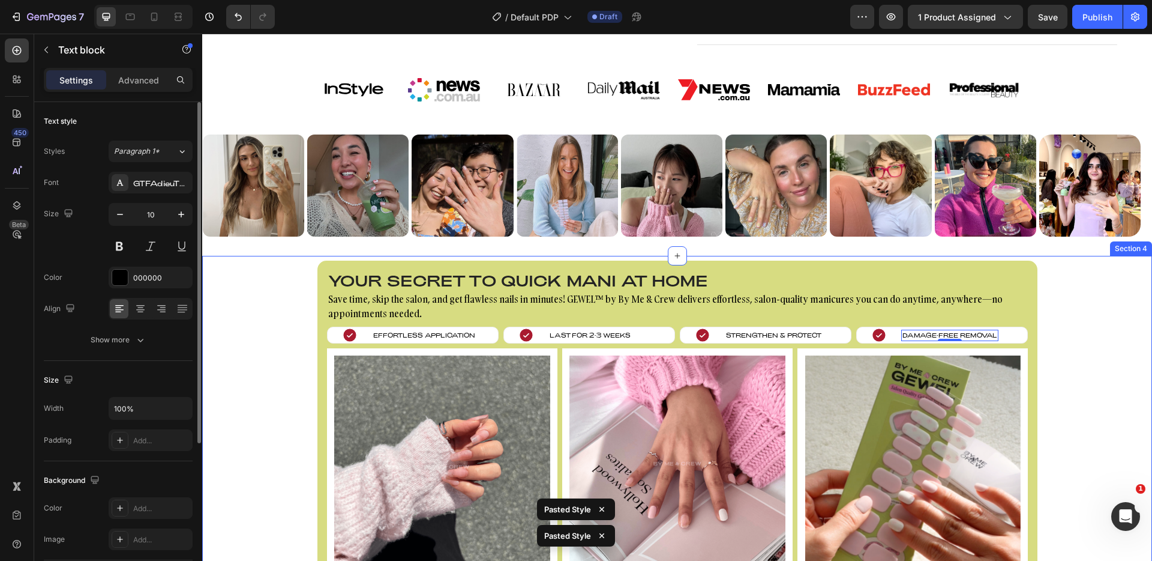
click at [1082, 331] on div "Your secret to quick mani at home Heading Save time, skip the salon, and get fl…" at bounding box center [677, 471] width 950 height 423
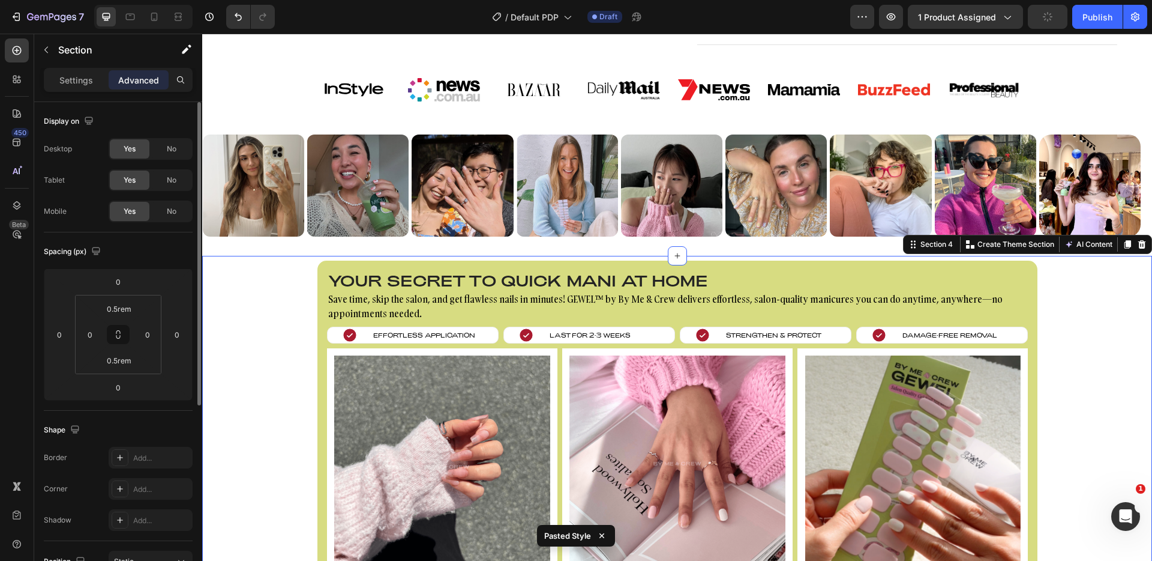
click at [286, 369] on div "Your secret to quick mani at home Heading Save time, skip the salon, and get fl…" at bounding box center [677, 471] width 950 height 423
click at [246, 399] on div "Your secret to quick mani at home Heading Save time, skip the salon, and get fl…" at bounding box center [677, 471] width 950 height 423
click at [265, 363] on div "Your secret to quick mani at home Heading Save time, skip the salon, and get fl…" at bounding box center [677, 471] width 950 height 423
click at [368, 304] on p "Save time, skip the salon, and get flawless nails in minutes! GEWEL™ by By Me &…" at bounding box center [677, 306] width 699 height 29
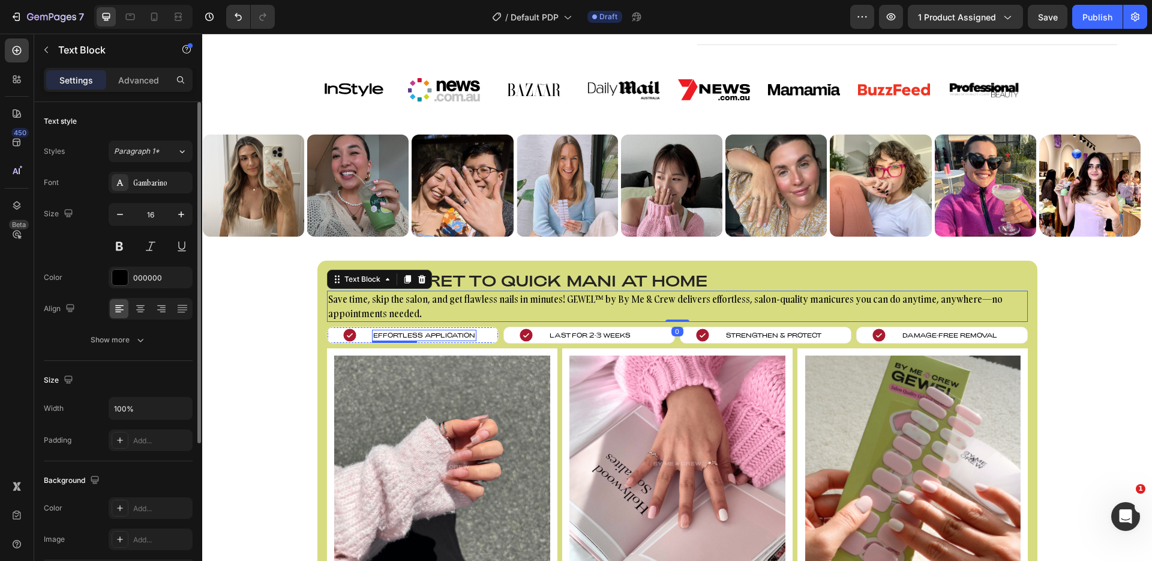
click at [408, 335] on p "Effortless Application" at bounding box center [424, 335] width 102 height 9
click at [184, 219] on icon "button" at bounding box center [181, 214] width 12 height 12
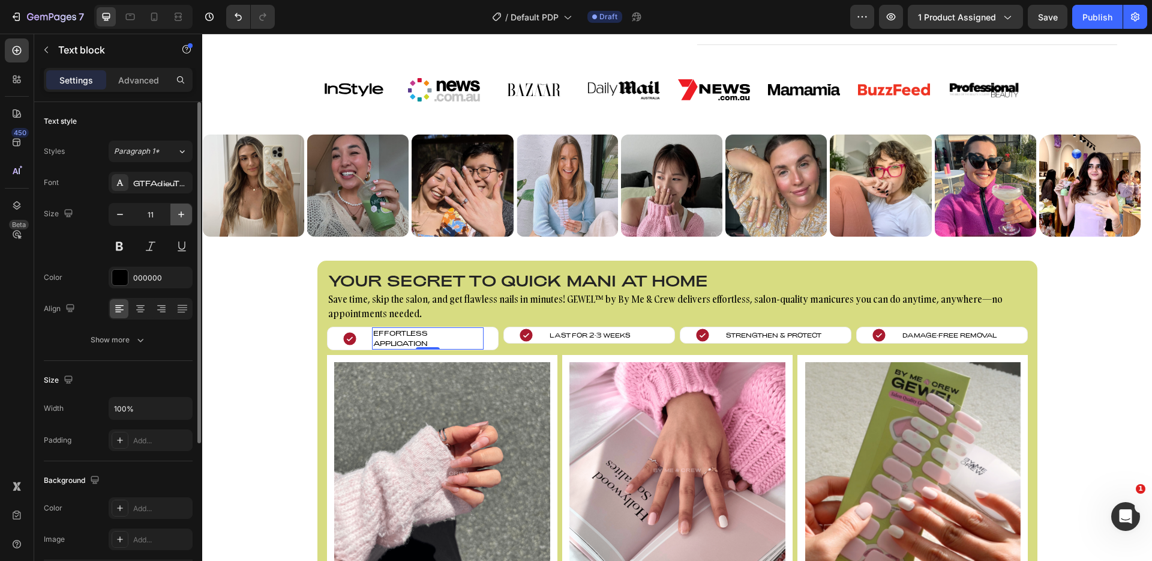
click at [184, 219] on icon "button" at bounding box center [181, 214] width 12 height 12
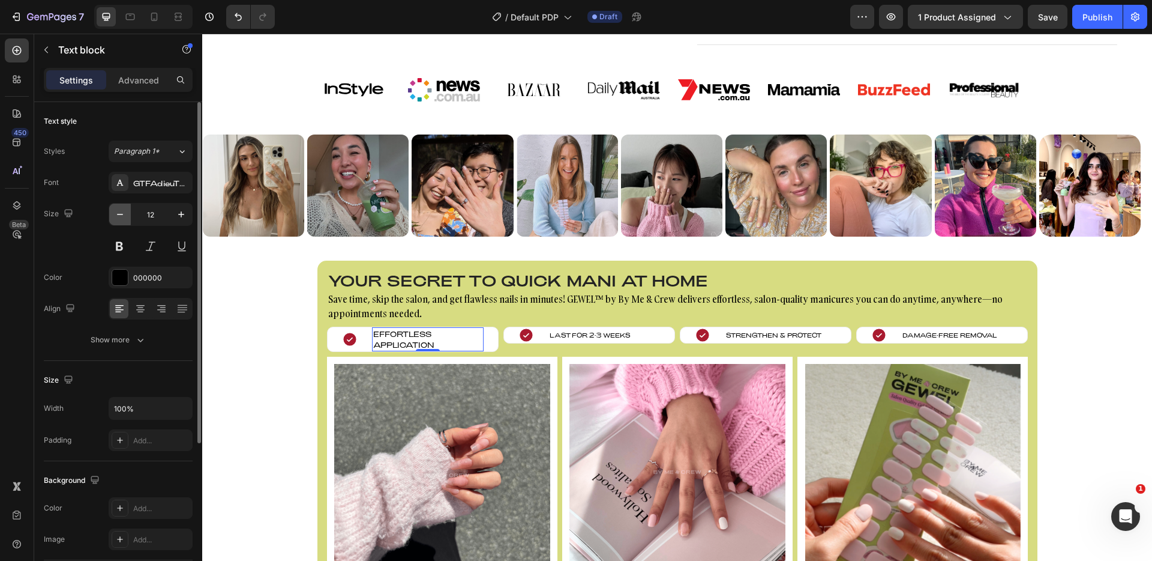
click at [121, 217] on icon "button" at bounding box center [120, 214] width 12 height 12
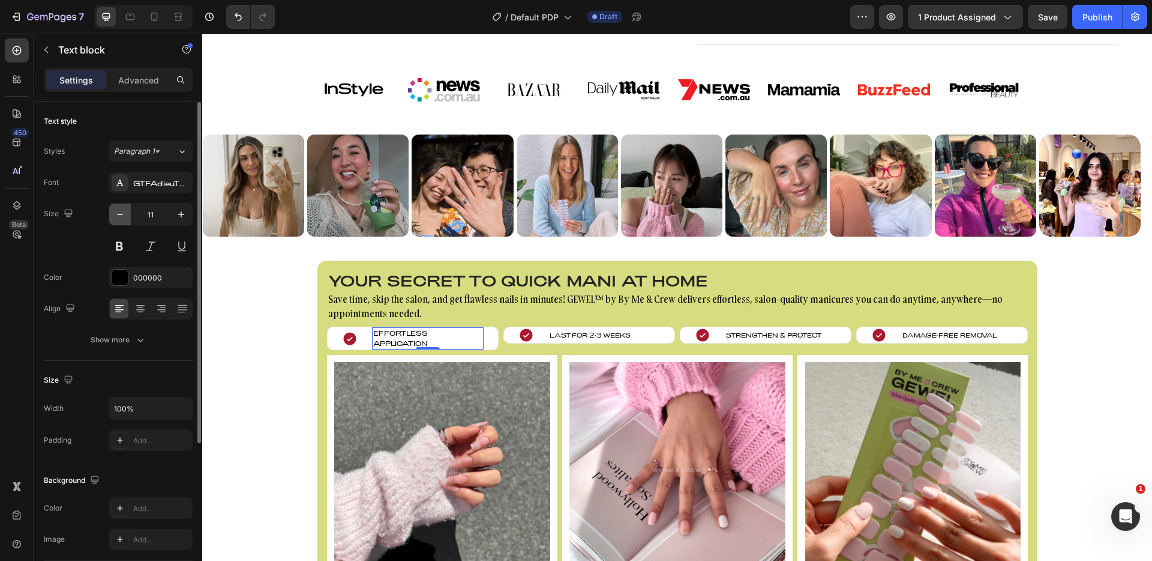
type input "10"
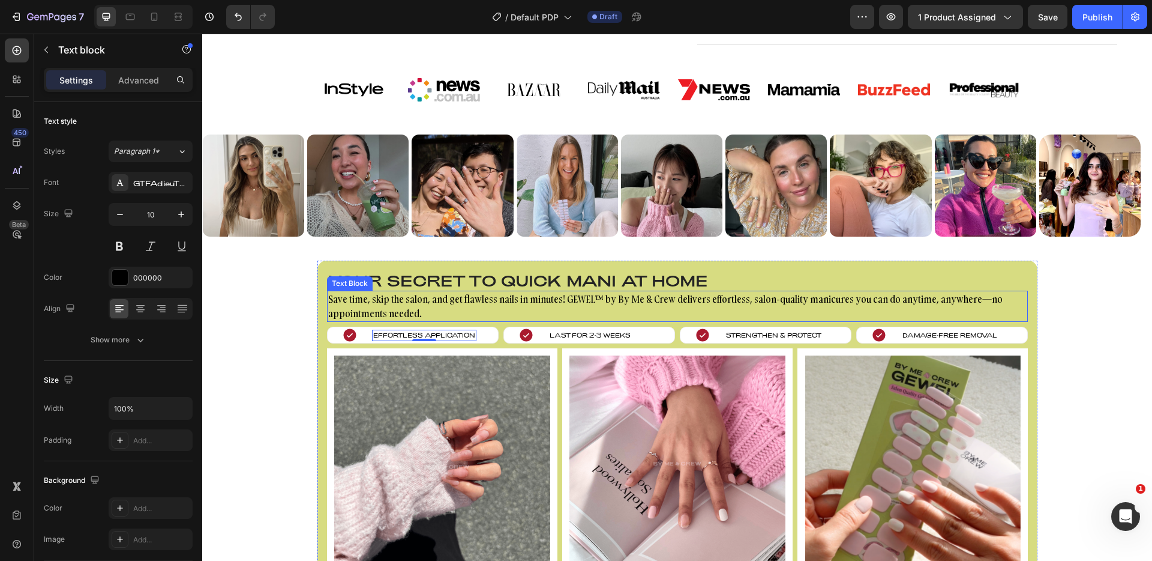
click at [384, 301] on p "Save time, skip the salon, and get flawless nails in minutes! GEWEL™ by By Me &…" at bounding box center [677, 306] width 699 height 29
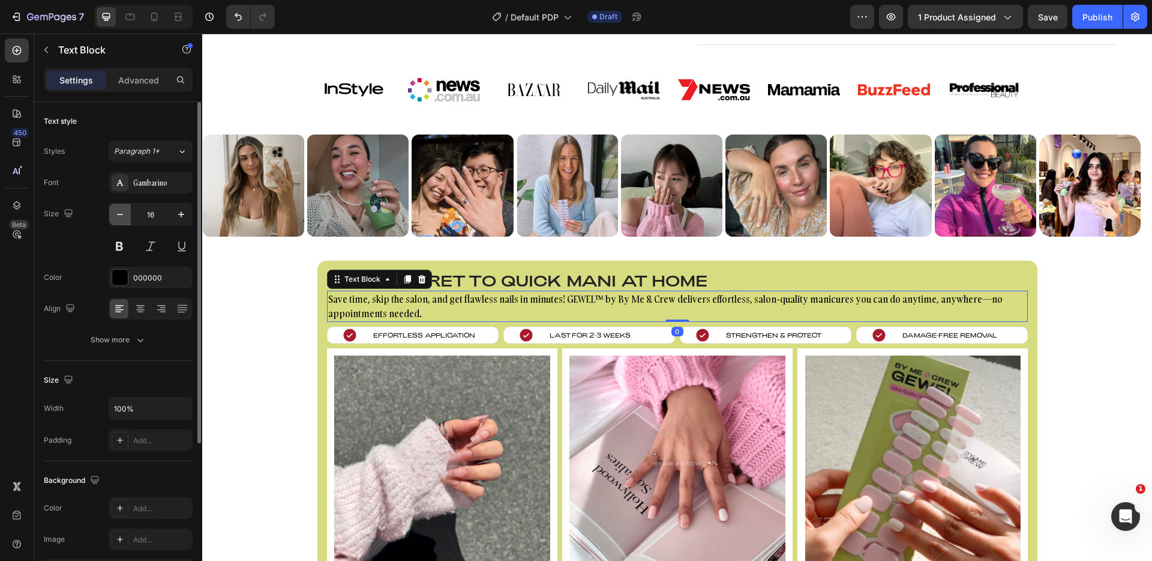
click at [121, 216] on icon "button" at bounding box center [120, 214] width 12 height 12
type input "15"
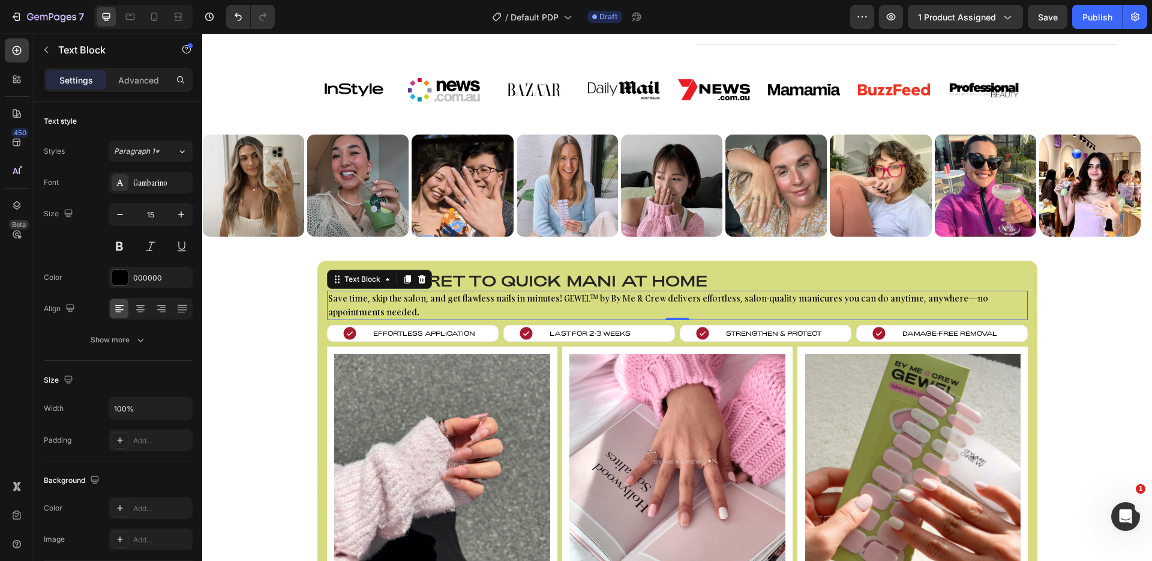
click at [395, 308] on p "Save time, skip the salon, and get flawless nails in minutes! GEWEL™ by By Me &…" at bounding box center [677, 305] width 699 height 27
click at [303, 312] on div "Your secret to quick mani at home Heading Save time, skip the salon, and get fl…" at bounding box center [677, 470] width 950 height 421
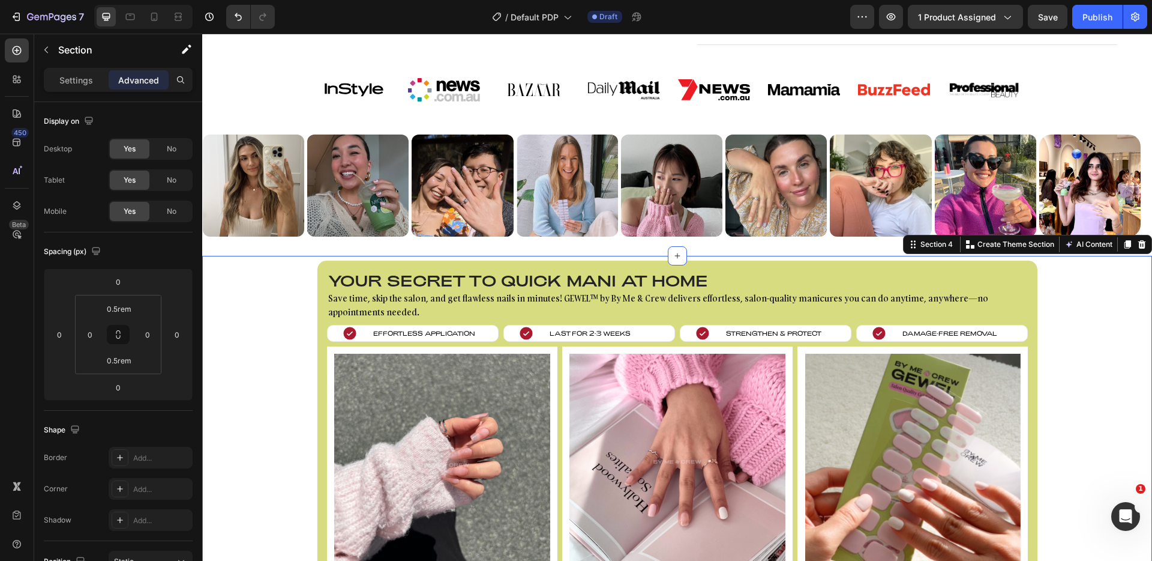
click at [1119, 283] on div "Your secret to quick mani at home Heading Save time, skip the salon, and get fl…" at bounding box center [677, 470] width 950 height 421
click at [529, 308] on p "Save time, skip the salon, and get flawless nails in minutes! GEWEL™ by By Me &…" at bounding box center [677, 305] width 699 height 27
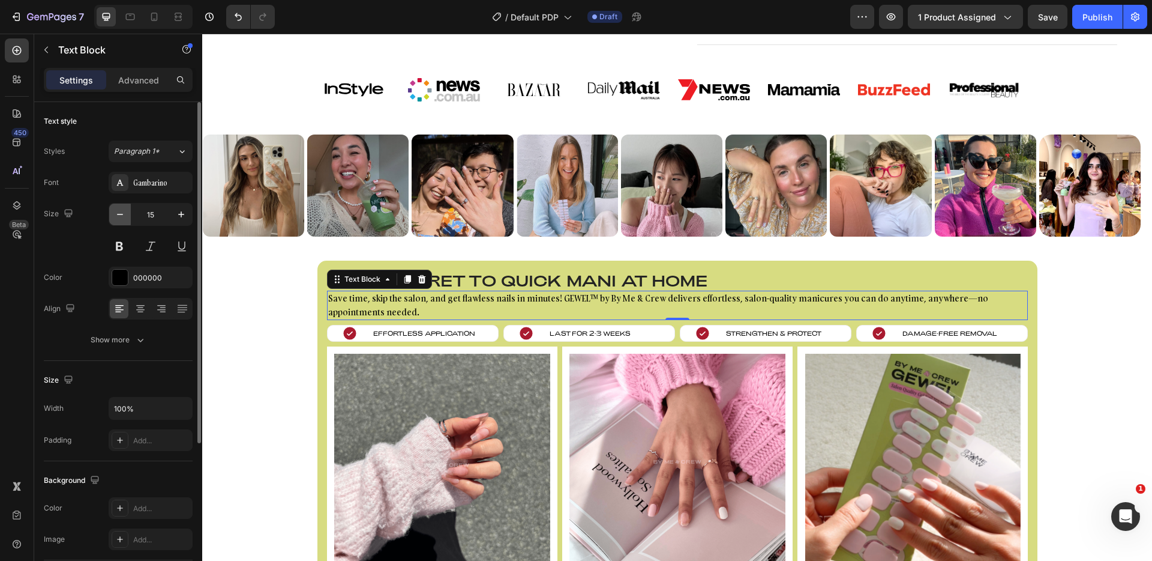
click at [125, 219] on icon "button" at bounding box center [120, 214] width 12 height 12
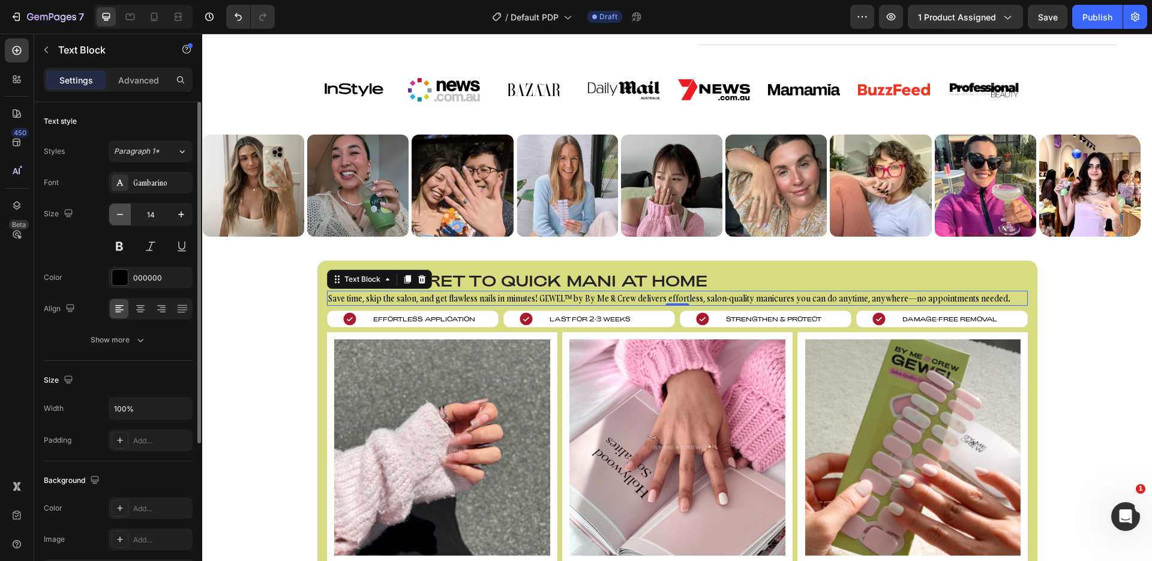
click at [125, 219] on icon "button" at bounding box center [120, 214] width 12 height 12
type input "13"
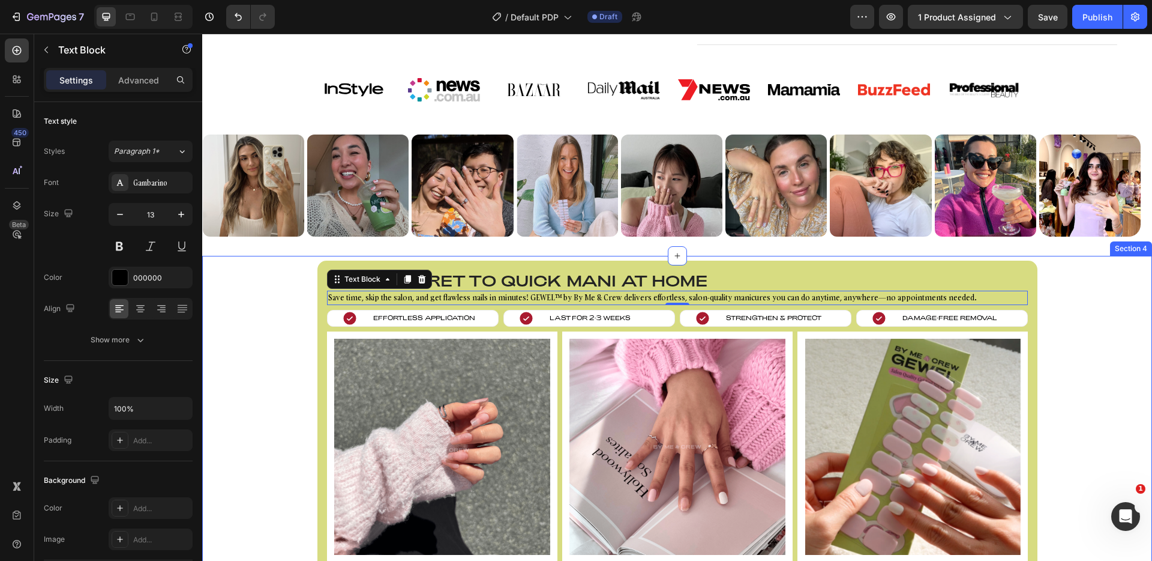
click at [269, 325] on div "Your secret to quick mani at home Heading Save time, skip the salon, and get fl…" at bounding box center [677, 463] width 950 height 406
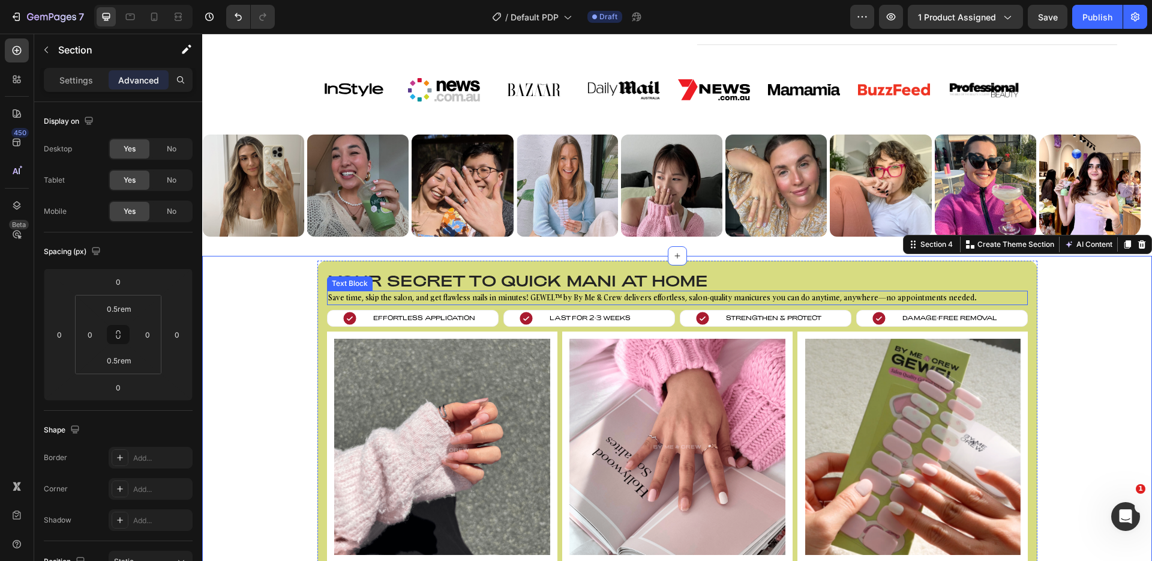
click at [588, 298] on p "Save time, skip the salon, and get flawless nails in minutes! GEWEL™ by By Me &…" at bounding box center [677, 298] width 699 height 12
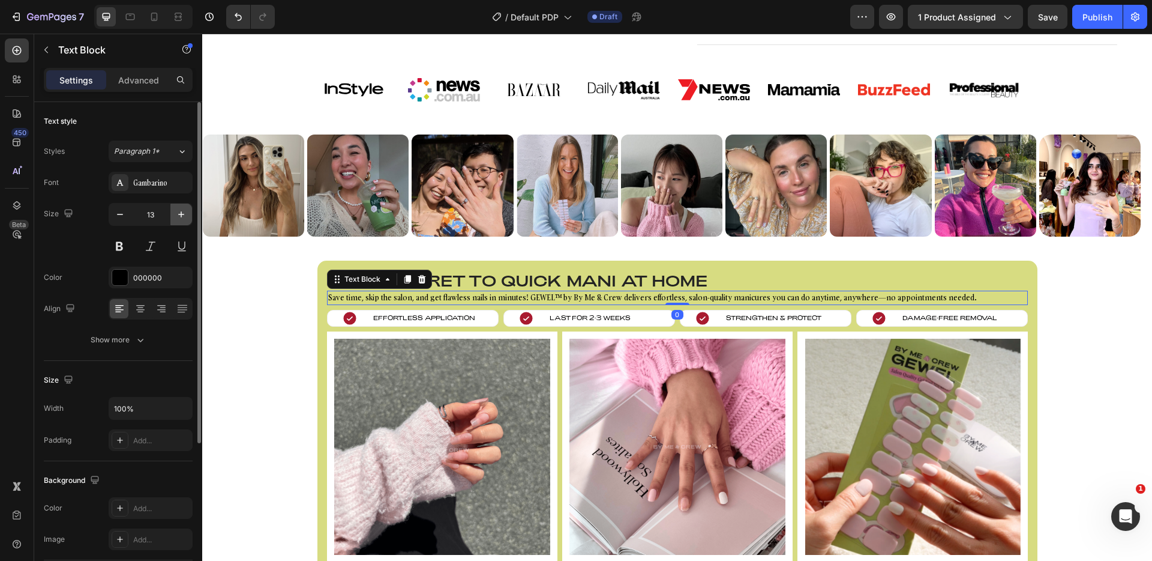
click at [174, 220] on button "button" at bounding box center [181, 214] width 22 height 22
type input "14"
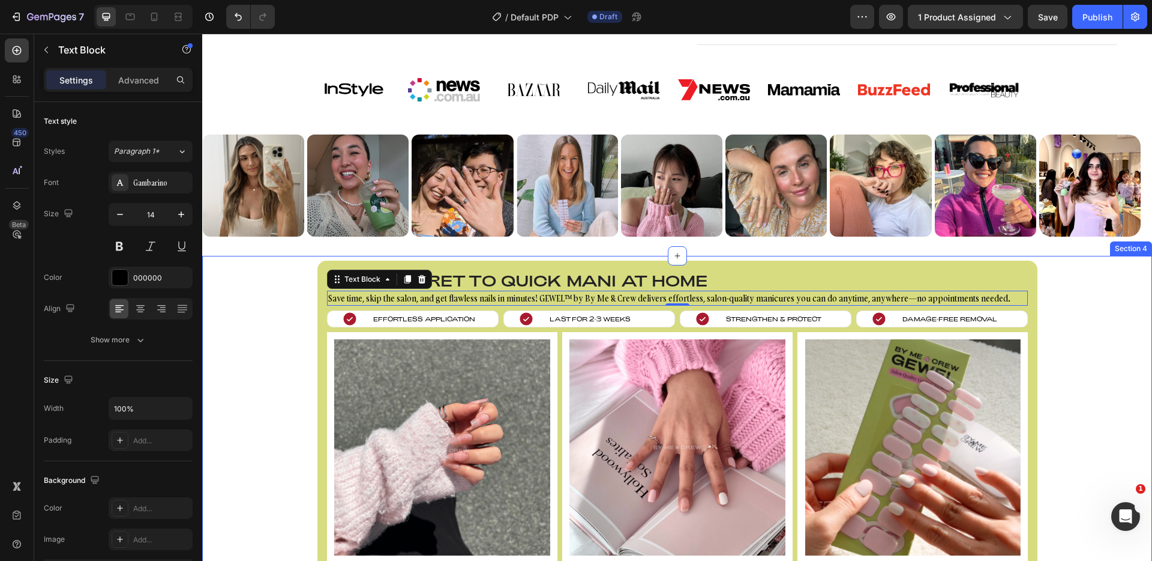
click at [241, 285] on div "Your secret to quick mani at home Heading Save time, skip the salon, and get fl…" at bounding box center [677, 463] width 950 height 406
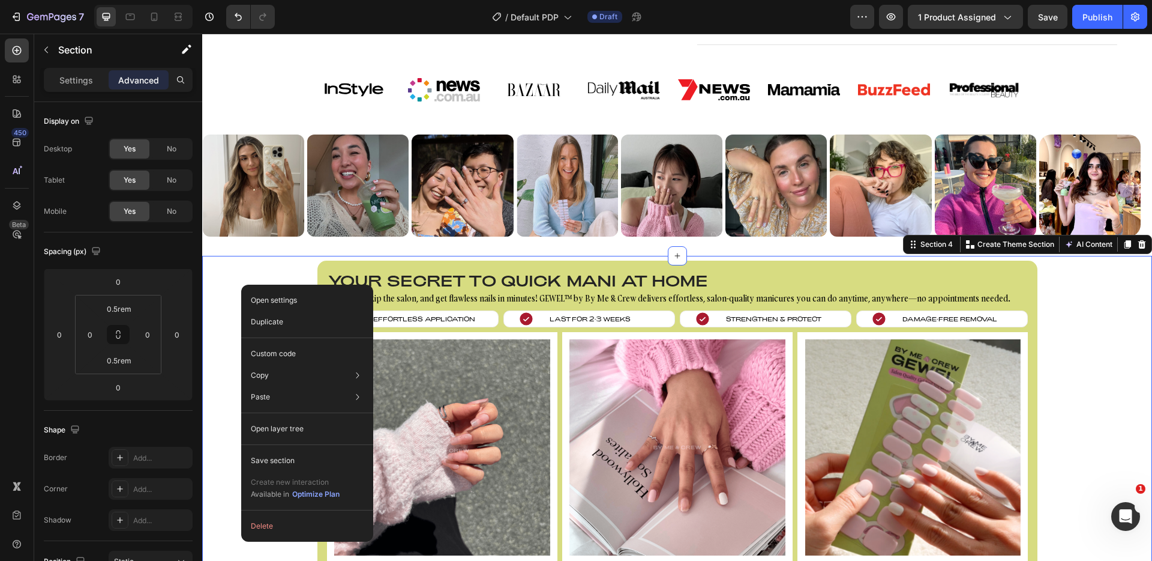
click at [233, 280] on div "Your secret to quick mani at home Heading Save time, skip the salon, and get fl…" at bounding box center [677, 463] width 950 height 406
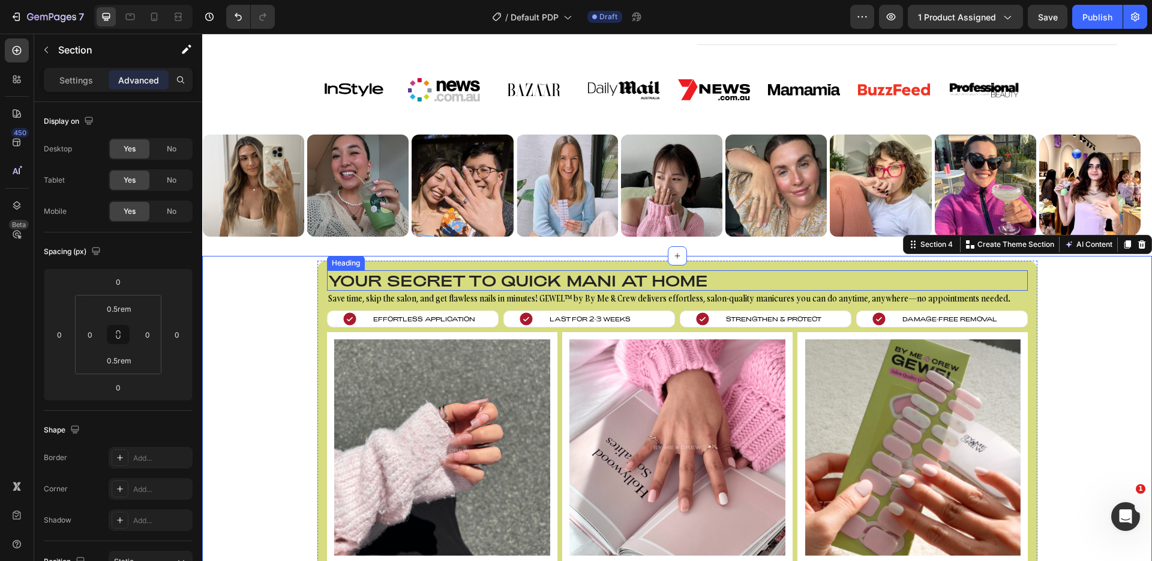
click at [366, 281] on h2 "Your secret to quick mani at home" at bounding box center [677, 280] width 701 height 20
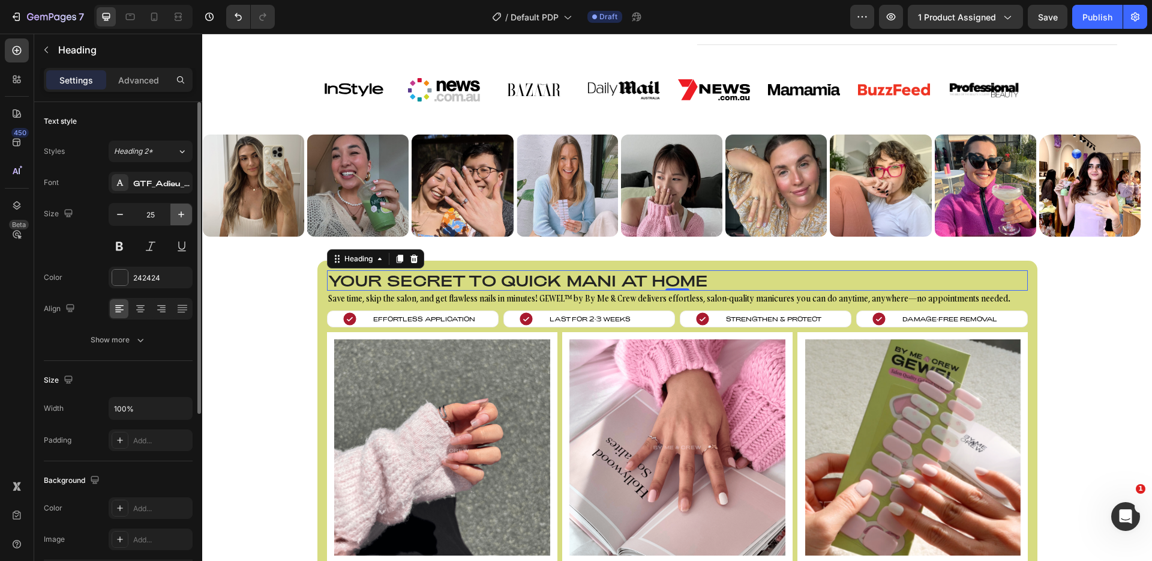
click at [180, 215] on icon "button" at bounding box center [181, 214] width 12 height 12
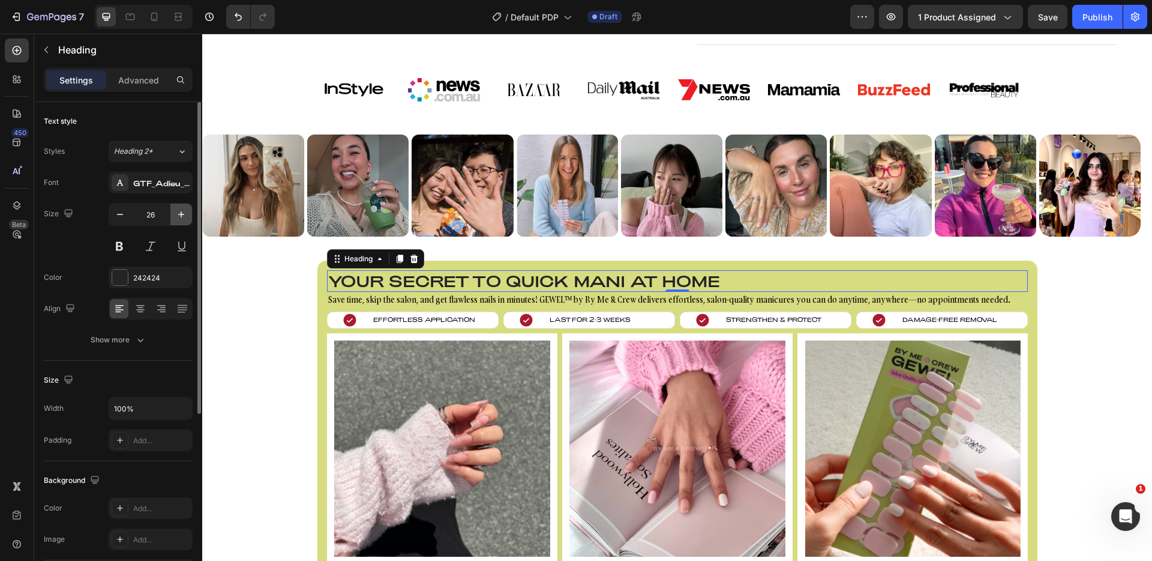
click at [180, 215] on icon "button" at bounding box center [181, 214] width 12 height 12
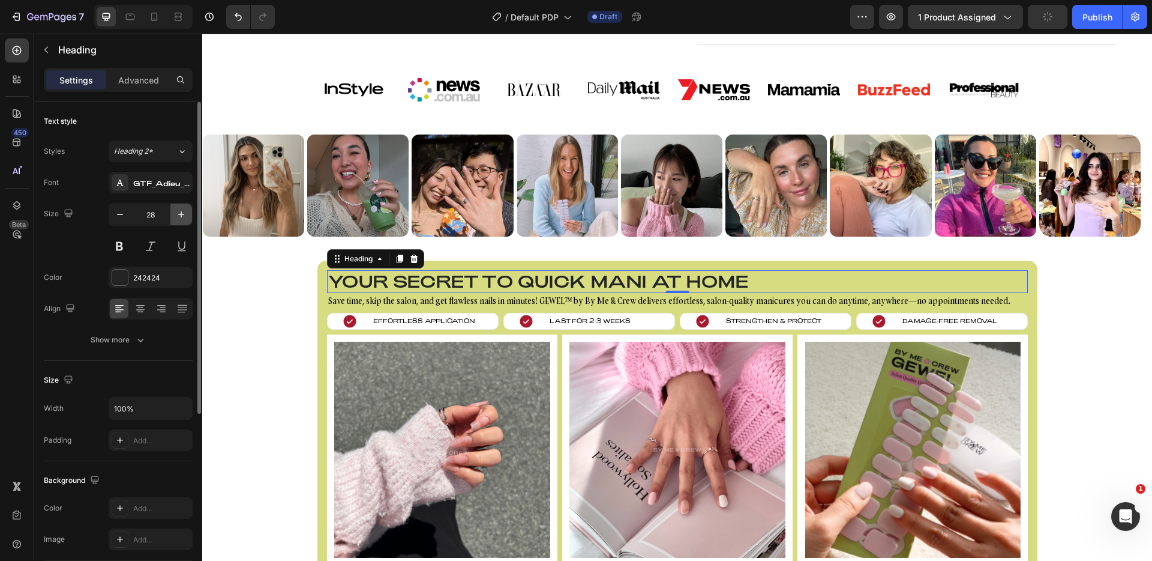
click at [180, 215] on icon "button" at bounding box center [181, 214] width 12 height 12
type input "30"
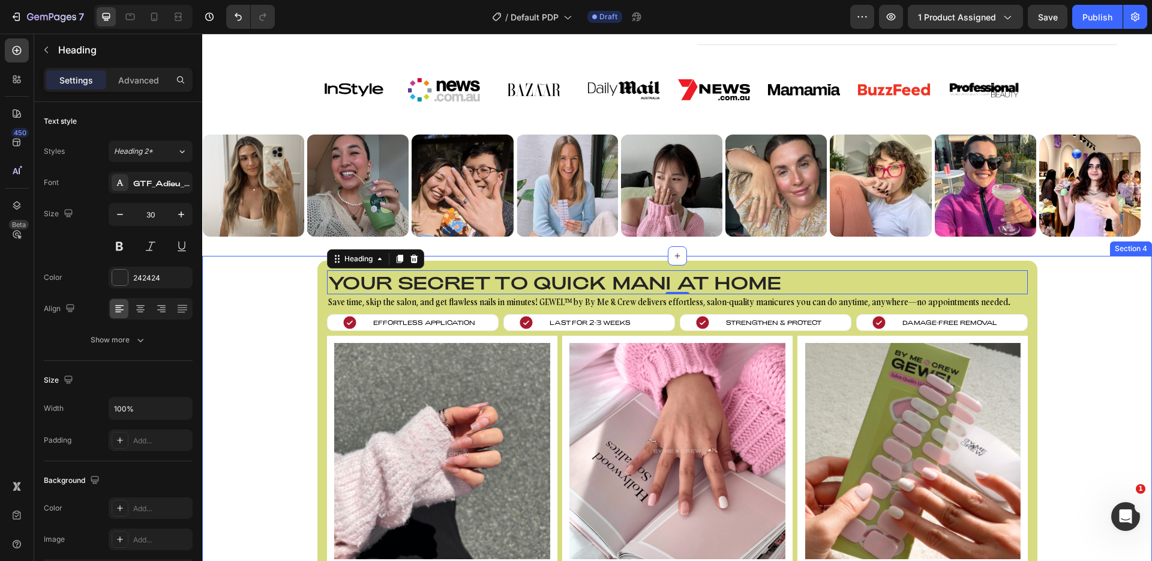
click at [269, 312] on div "Your secret to quick mani at home Heading 0 Save time, skip the salon, and get …" at bounding box center [677, 465] width 950 height 410
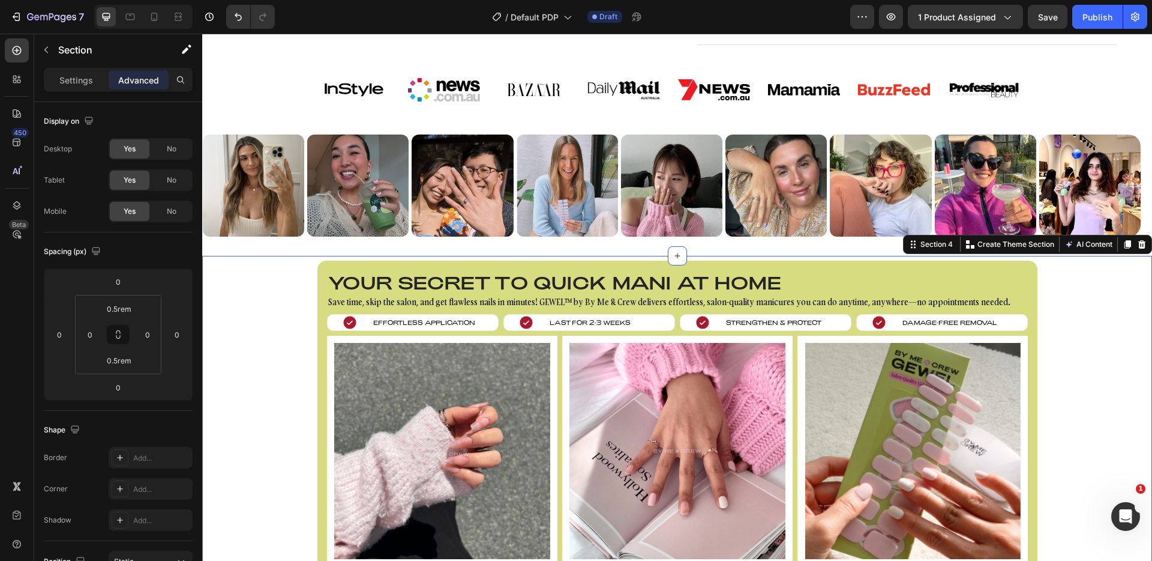
click at [274, 318] on div "Your secret to quick mani at home Heading Save time, skip the salon, and get fl…" at bounding box center [677, 465] width 950 height 410
click at [348, 286] on h2 "Your secret to quick mani at home" at bounding box center [677, 282] width 701 height 24
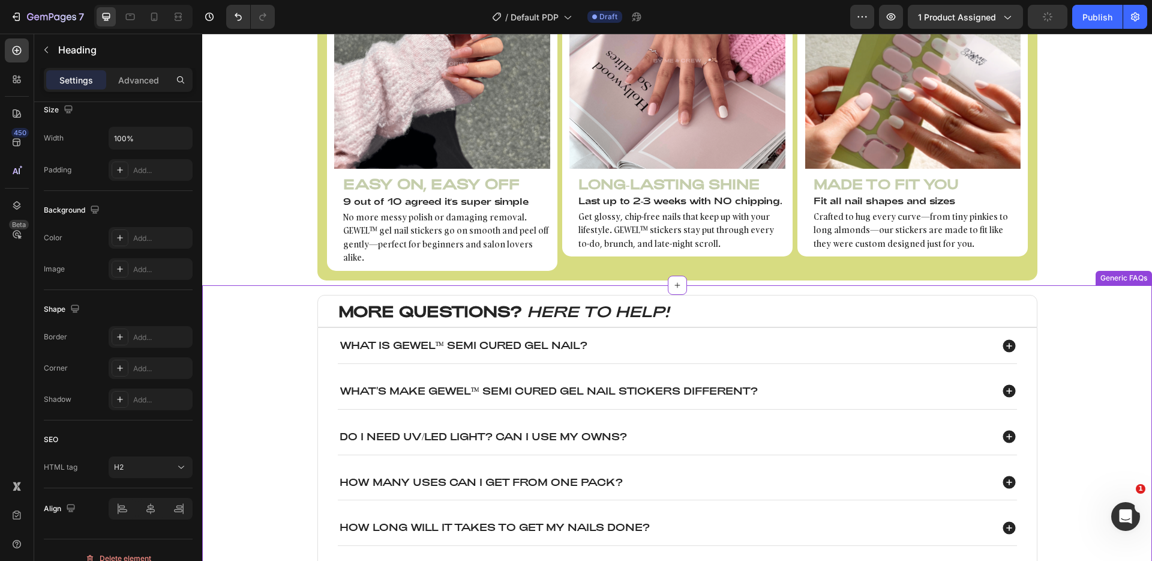
scroll to position [957, 0]
click at [267, 379] on div "MORE QUESTIONS? HERE TO HELP! Heading What is GEWEL™ Semi cured Gel Nail? What'…" at bounding box center [677, 498] width 926 height 408
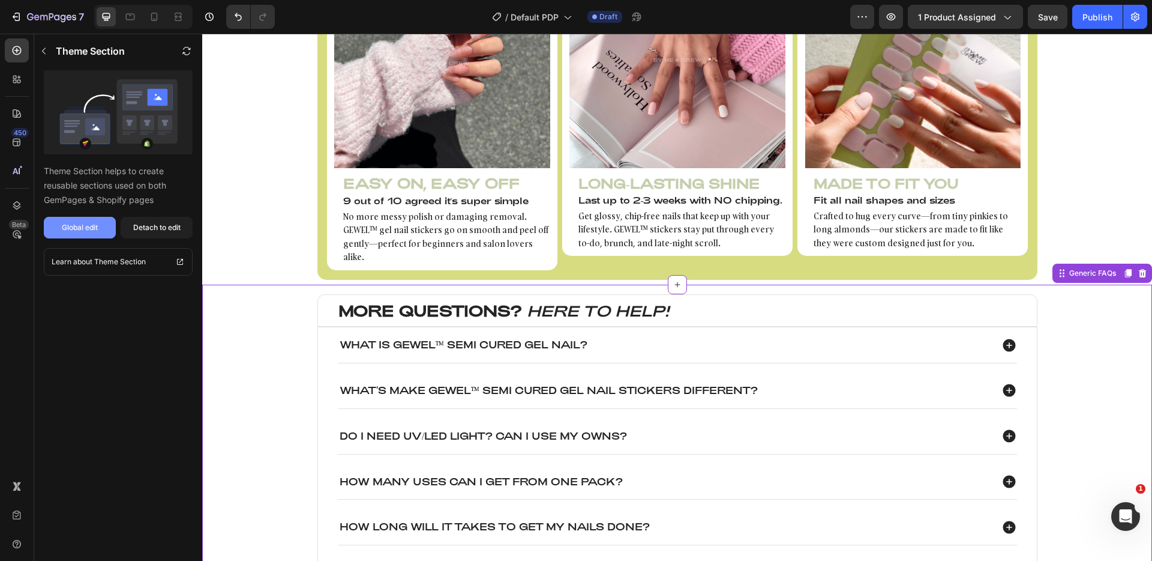
click at [88, 223] on div "Global edit" at bounding box center [80, 227] width 36 height 11
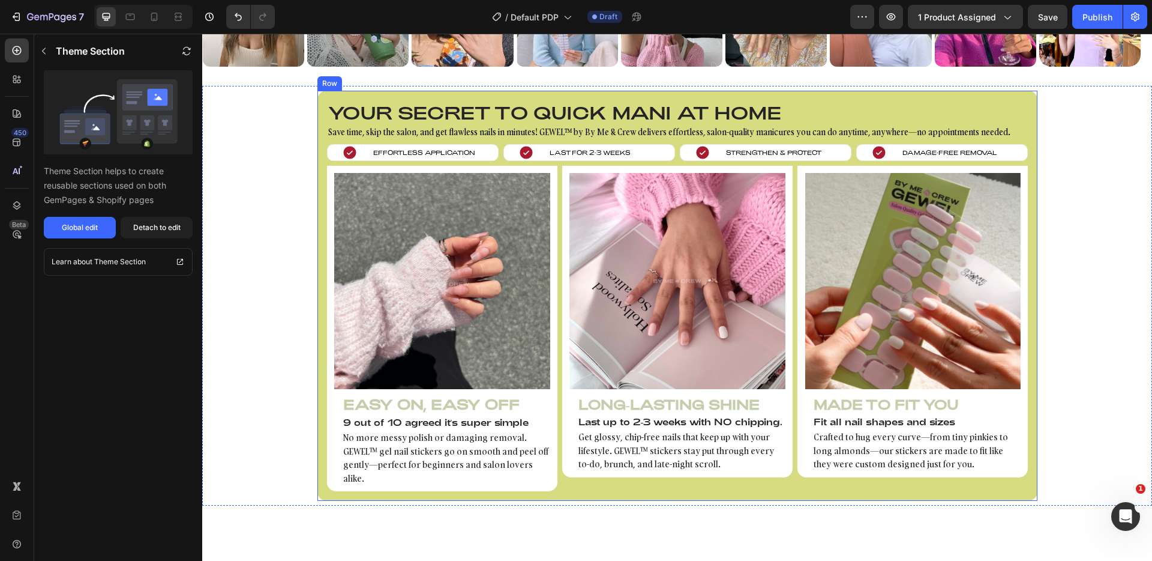
scroll to position [634, 0]
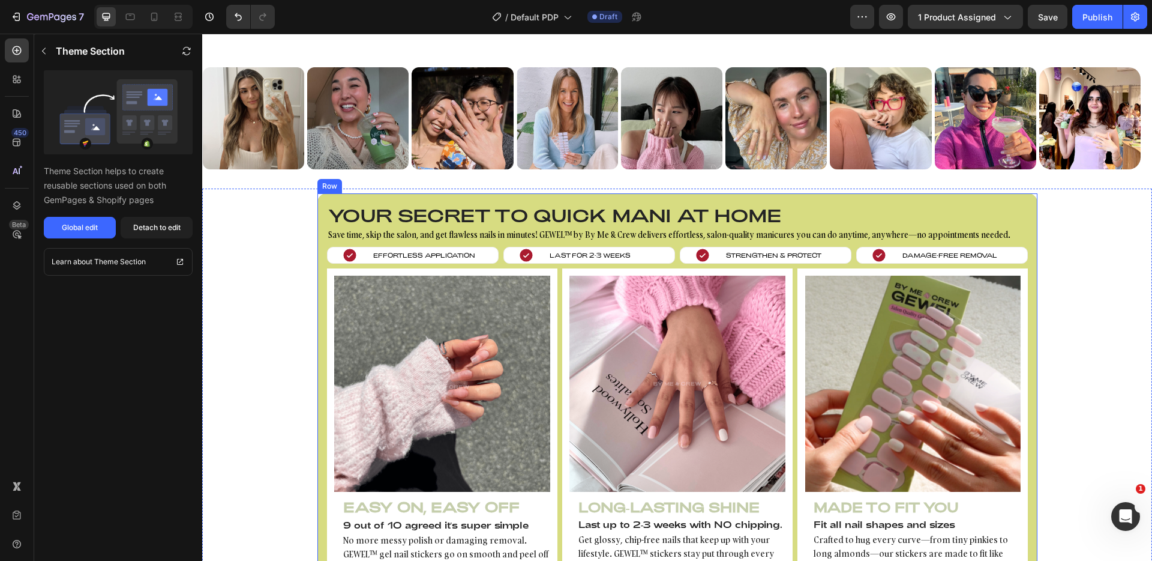
click at [359, 228] on p "Save time, skip the salon, and get flawless nails in minutes! GEWEL™ by By Me &…" at bounding box center [677, 234] width 699 height 13
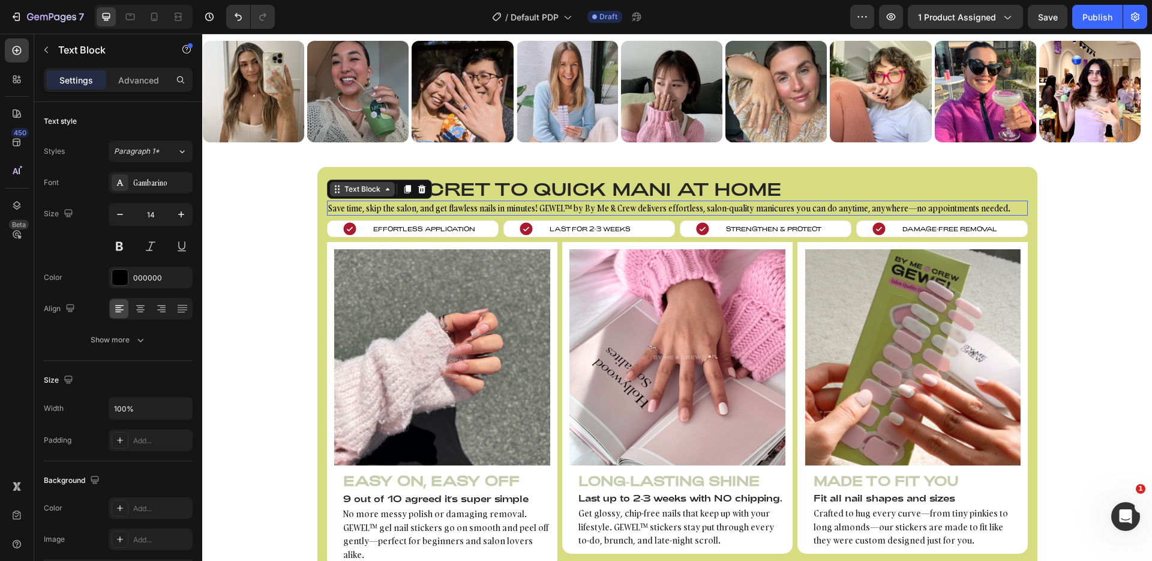
click at [367, 192] on div "Text Block" at bounding box center [362, 189] width 41 height 11
click at [472, 185] on h2 "Your secret to quick mani at home" at bounding box center [677, 188] width 701 height 24
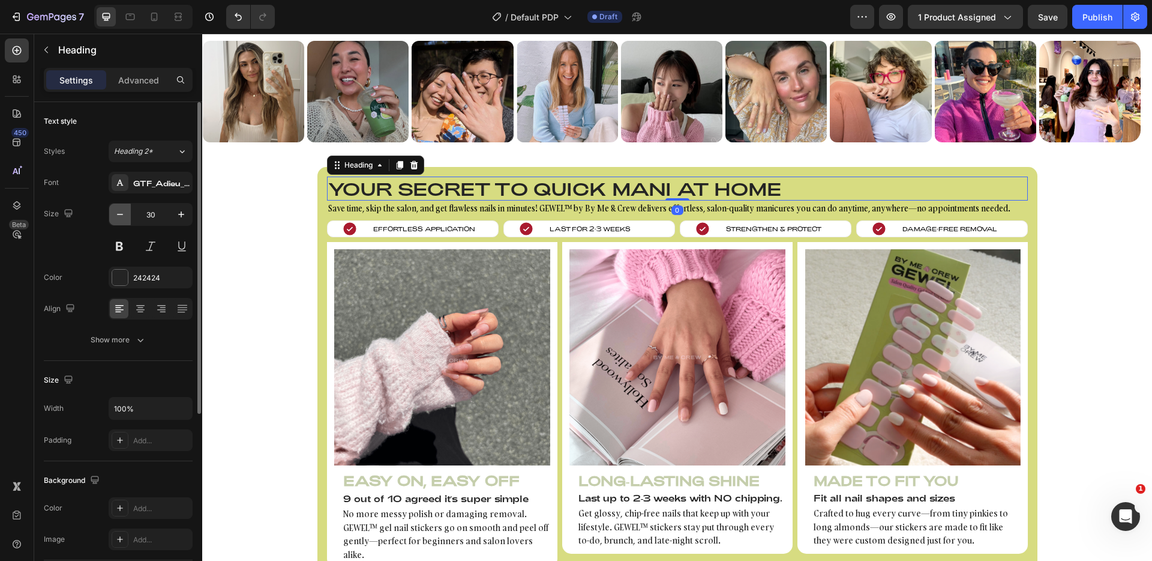
click at [128, 215] on button "button" at bounding box center [120, 214] width 22 height 22
type input "28"
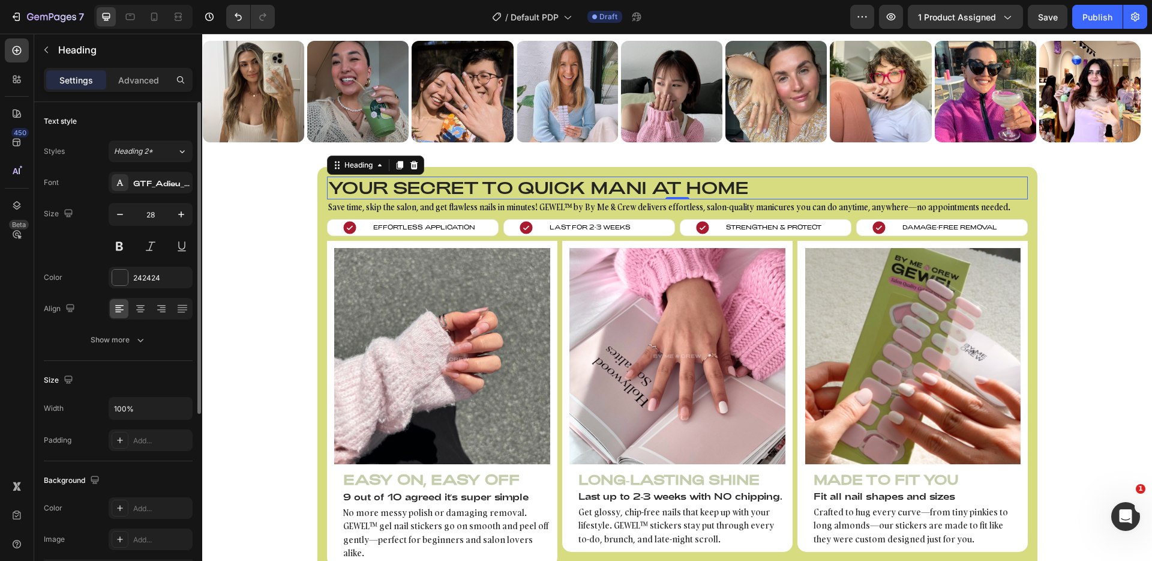
click at [95, 224] on div "Size 28" at bounding box center [118, 230] width 149 height 54
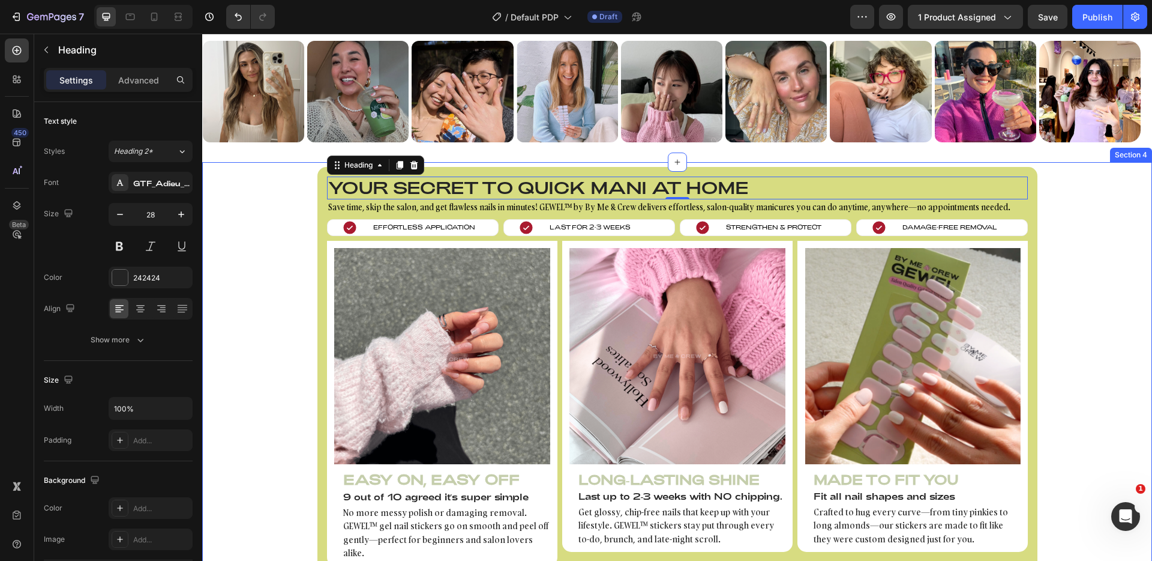
click at [266, 219] on div "Your secret to quick mani at home Heading 0 Save time, skip the salon, and get …" at bounding box center [677, 371] width 950 height 409
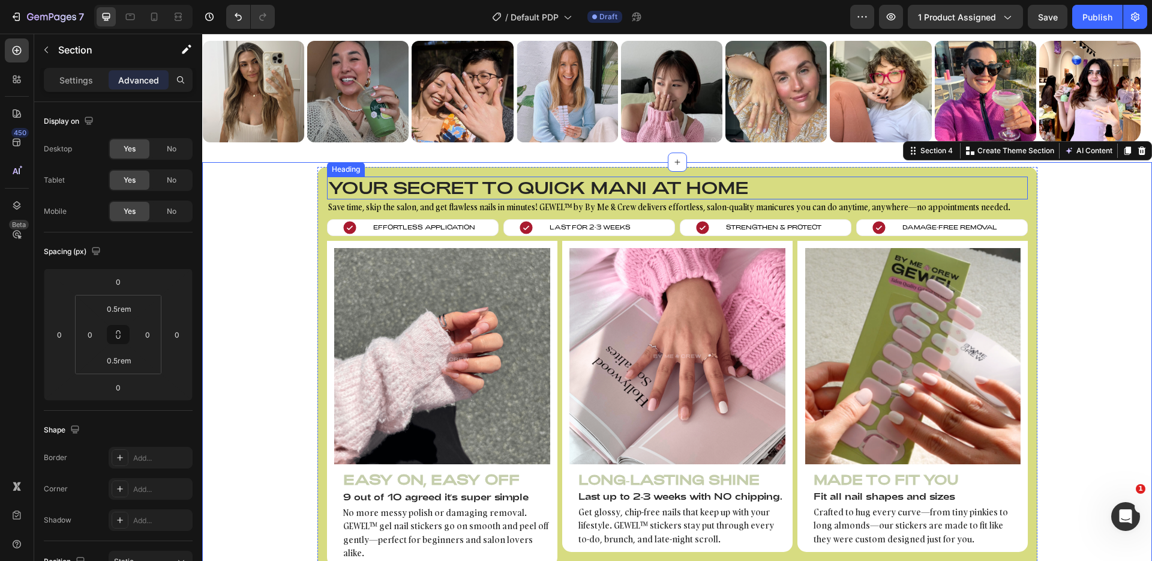
click at [630, 182] on h2 "Your secret to quick mani at home" at bounding box center [677, 187] width 701 height 23
click at [273, 251] on div "Your secret to quick mani at home Heading Save time, skip the salon, and get fl…" at bounding box center [677, 371] width 950 height 409
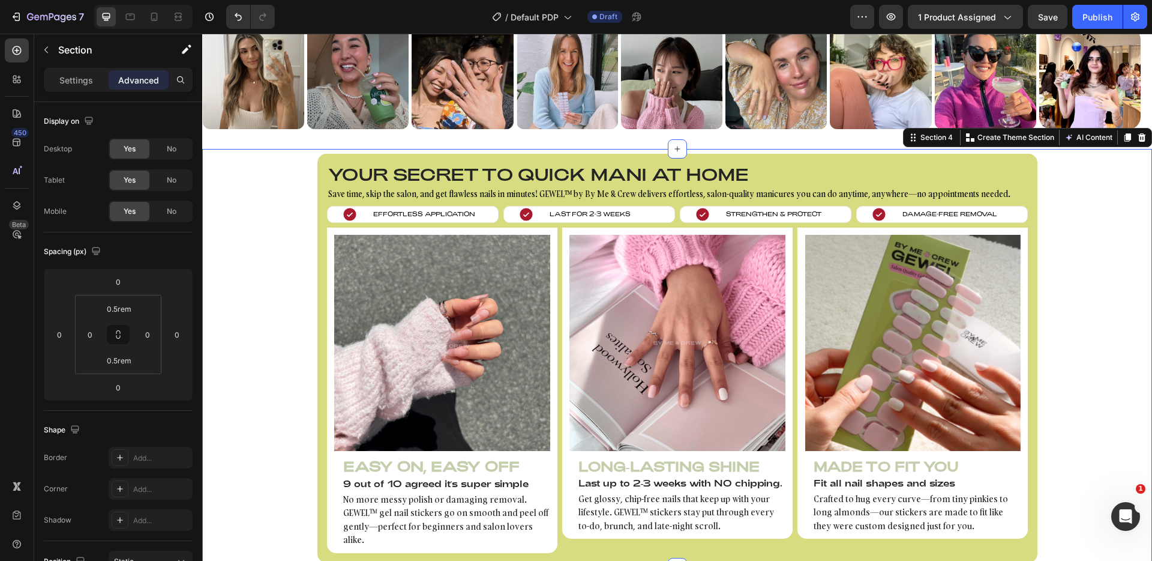
click at [282, 245] on div "Your secret to quick mani at home Heading Save time, skip the salon, and get fl…" at bounding box center [677, 358] width 950 height 409
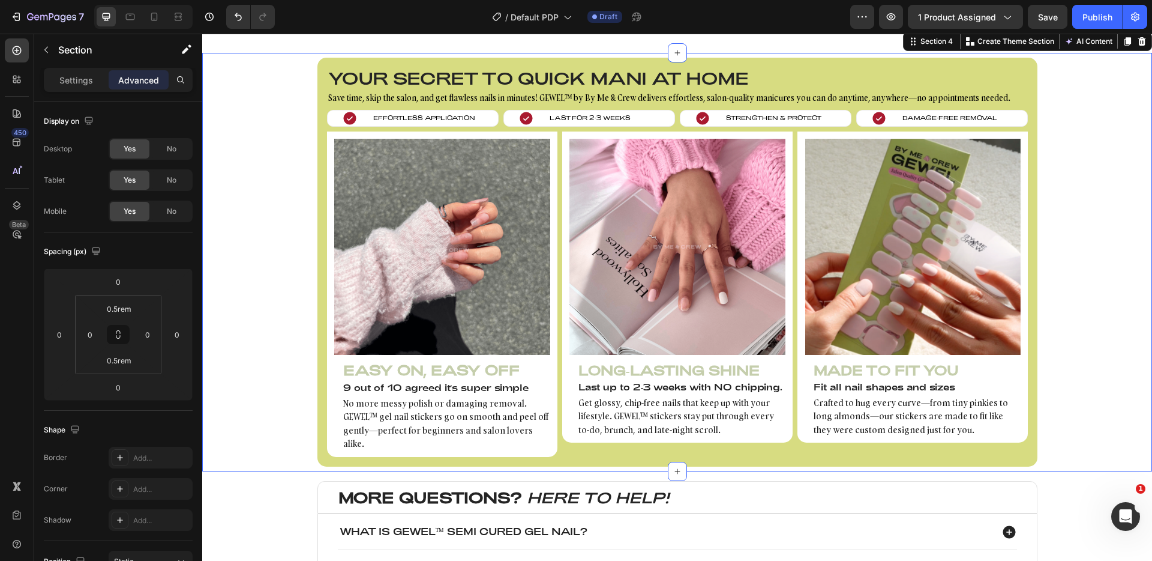
scroll to position [744, 0]
click at [407, 373] on h3 "Easy On, Easy Off" at bounding box center [442, 369] width 216 height 19
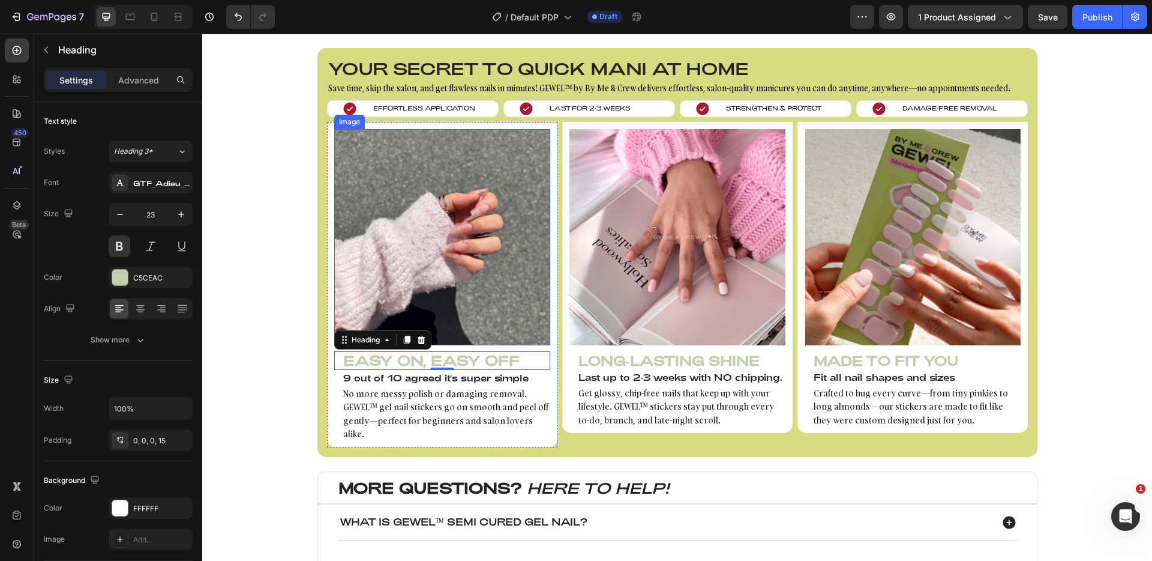
scroll to position [754, 0]
click at [172, 161] on button "Heading 3*" at bounding box center [151, 151] width 84 height 22
click at [161, 145] on button "Heading 3*" at bounding box center [151, 151] width 84 height 22
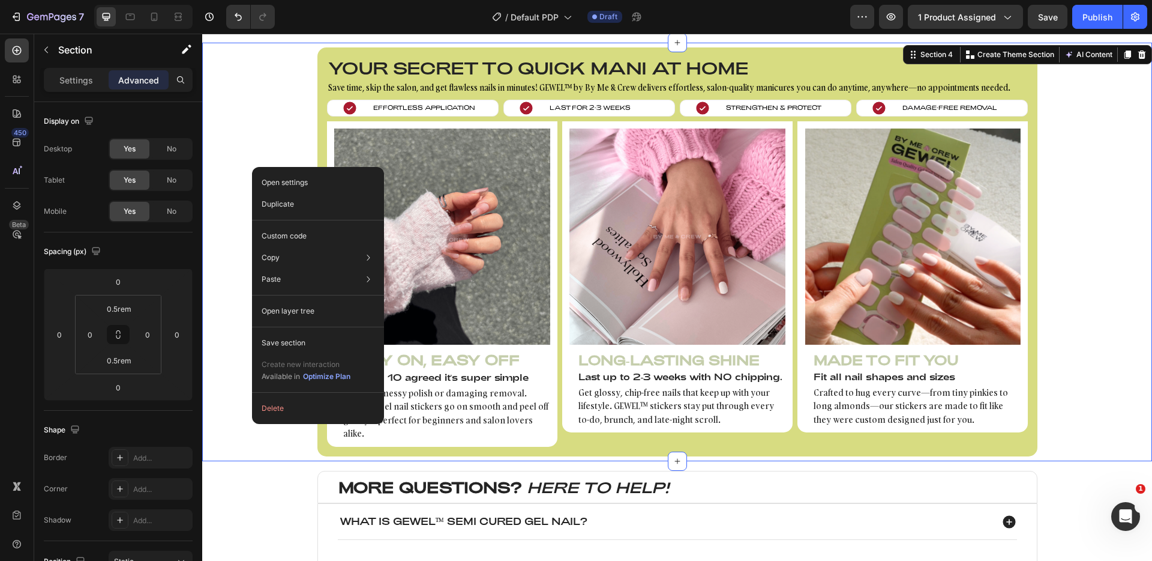
click at [241, 163] on div "Your secret to quick mani at home Heading Save time, skip the salon, and get fl…" at bounding box center [677, 251] width 950 height 409
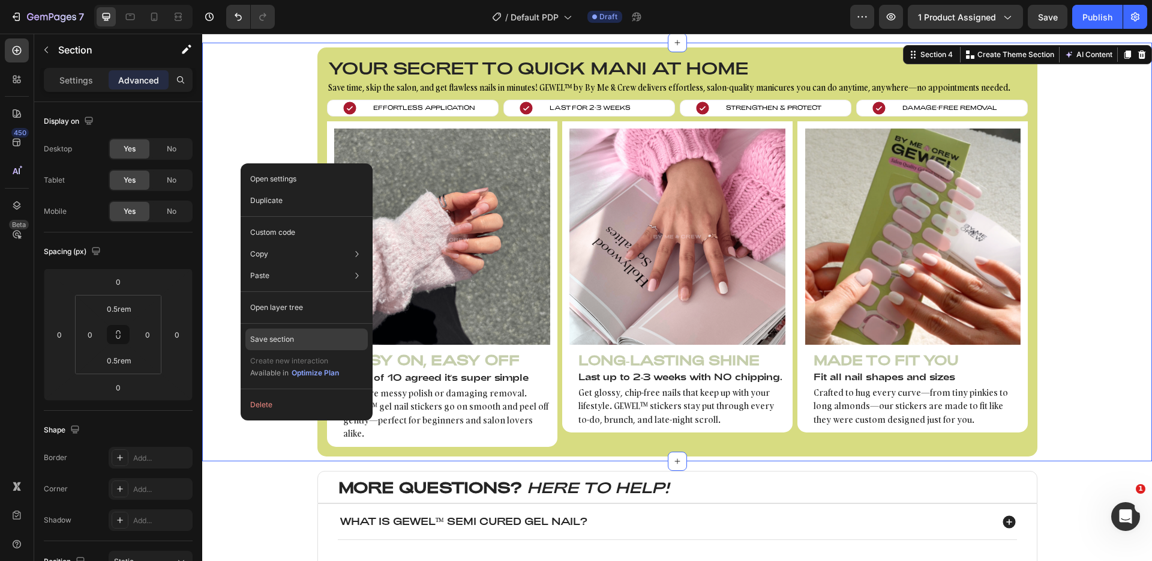
click at [306, 333] on div "Save section" at bounding box center [306, 339] width 122 height 22
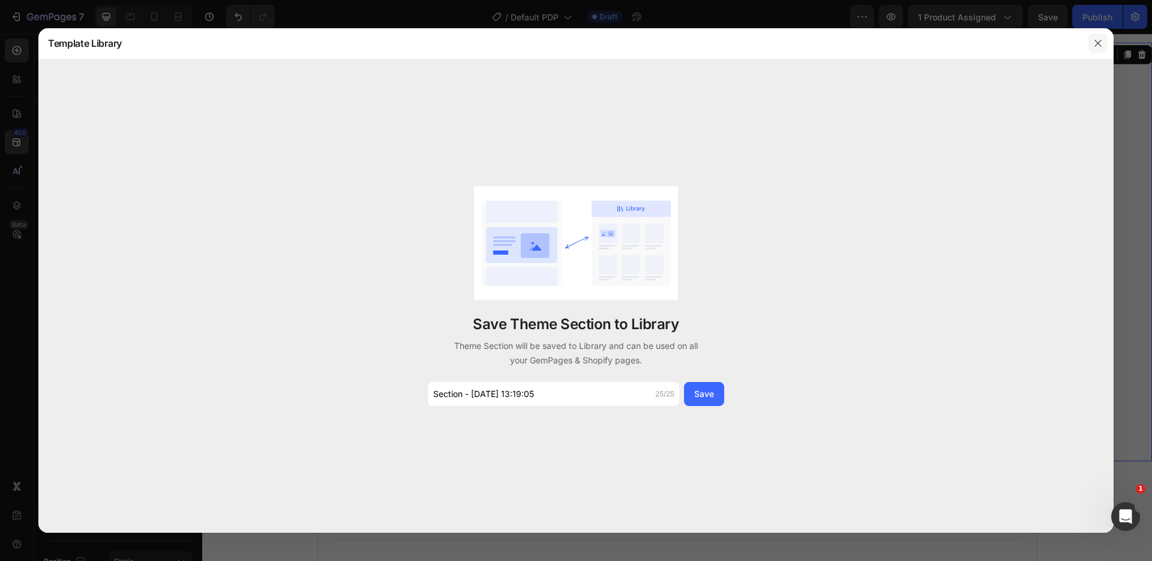
click at [1092, 44] on button "button" at bounding box center [1098, 43] width 19 height 19
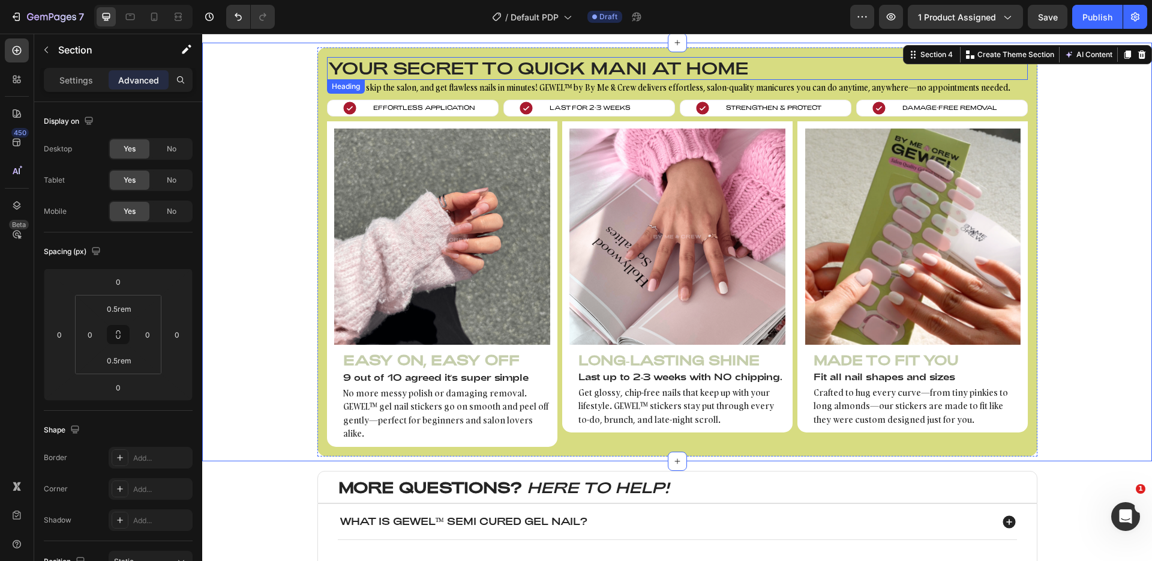
click at [549, 64] on h2 "Your secret to quick mani at home" at bounding box center [677, 68] width 701 height 23
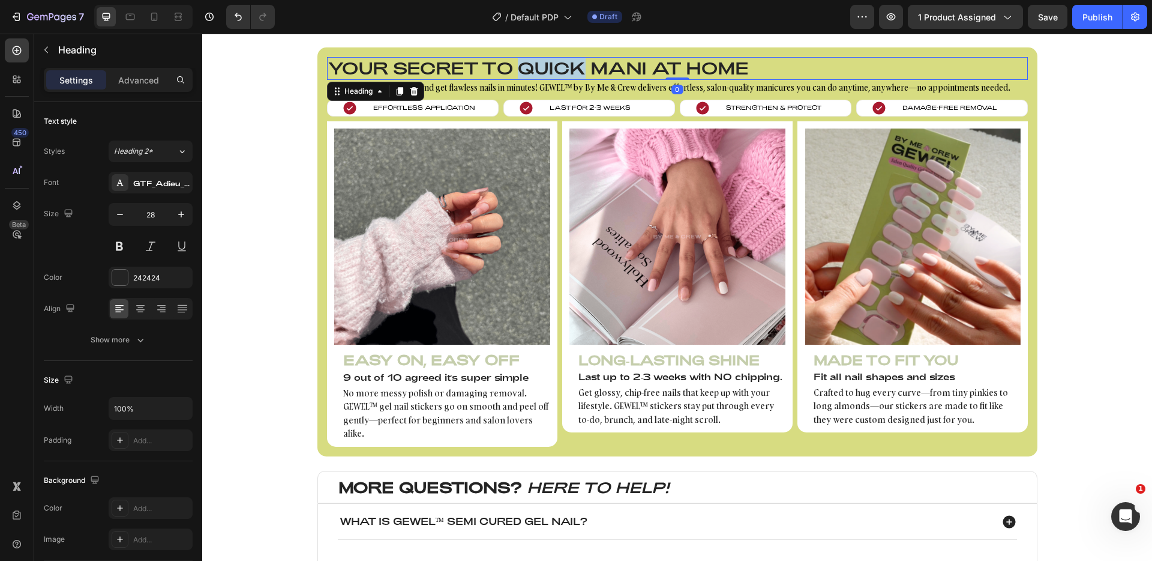
click at [549, 64] on h2 "Your secret to quick mani at home" at bounding box center [677, 68] width 701 height 23
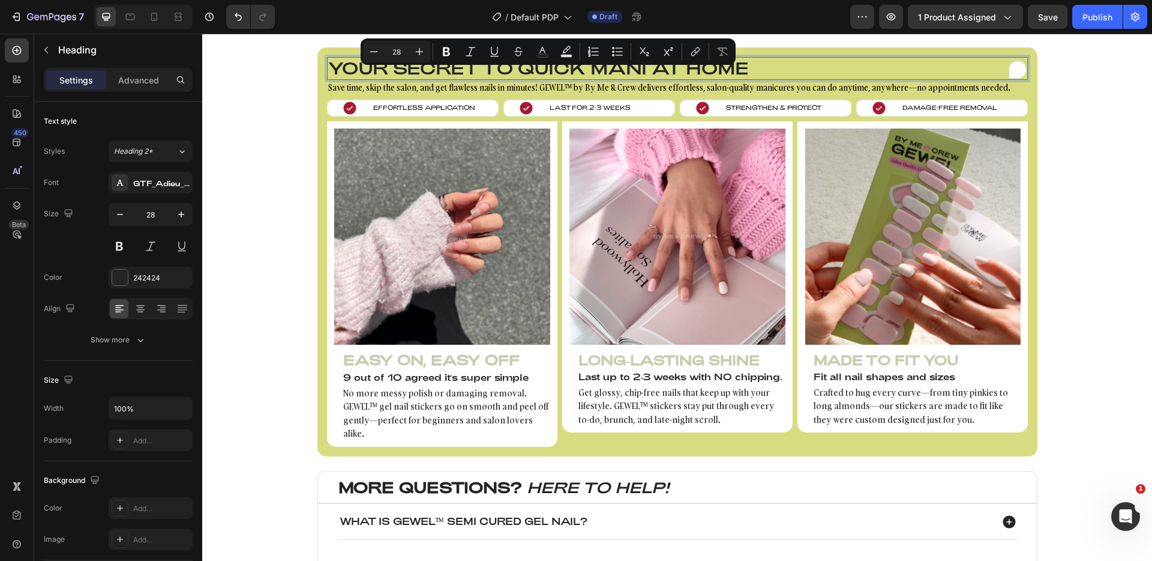
drag, startPoint x: 435, startPoint y: 66, endPoint x: 416, endPoint y: 69, distance: 18.8
click at [435, 66] on p "Your secret to quick mani at home" at bounding box center [677, 68] width 699 height 20
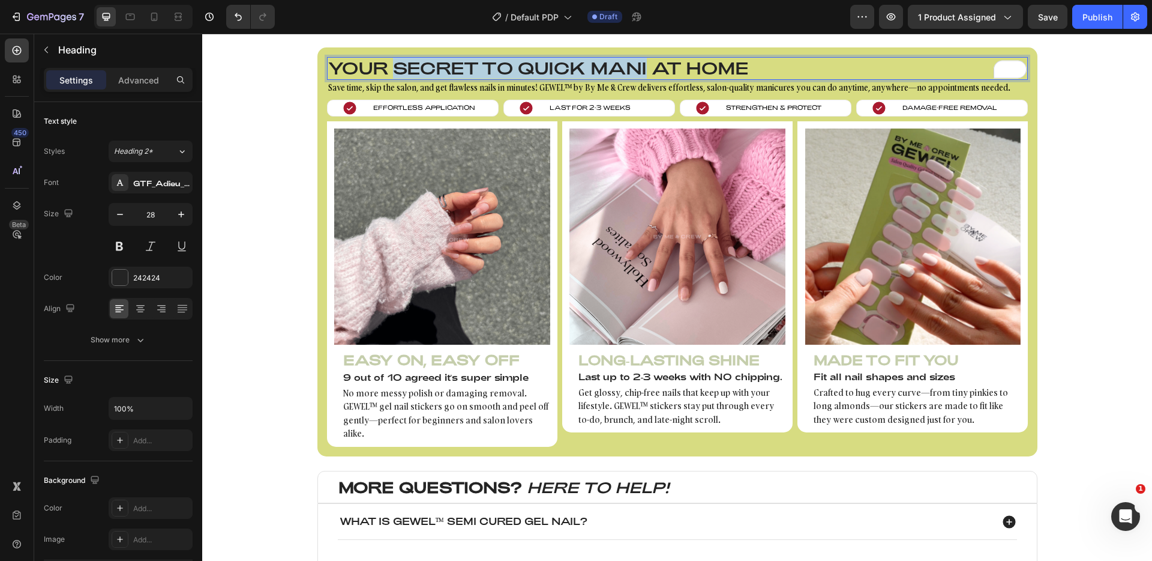
drag, startPoint x: 393, startPoint y: 68, endPoint x: 643, endPoint y: 68, distance: 249.7
click at [643, 68] on p "Your secret to quick mani at home" at bounding box center [677, 68] width 699 height 20
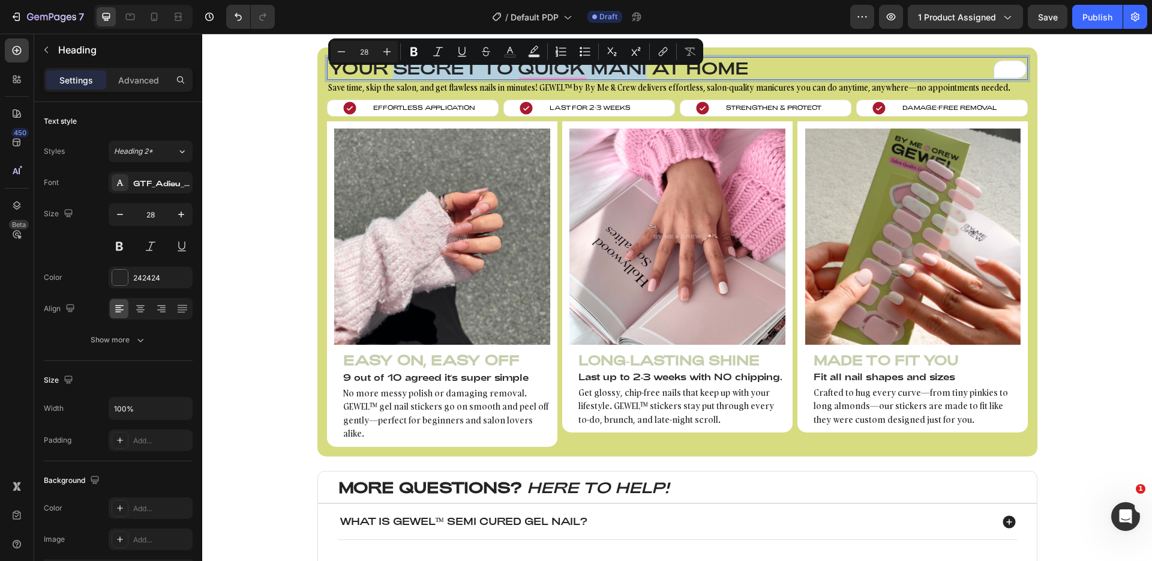
copy p "secret to quick mani"
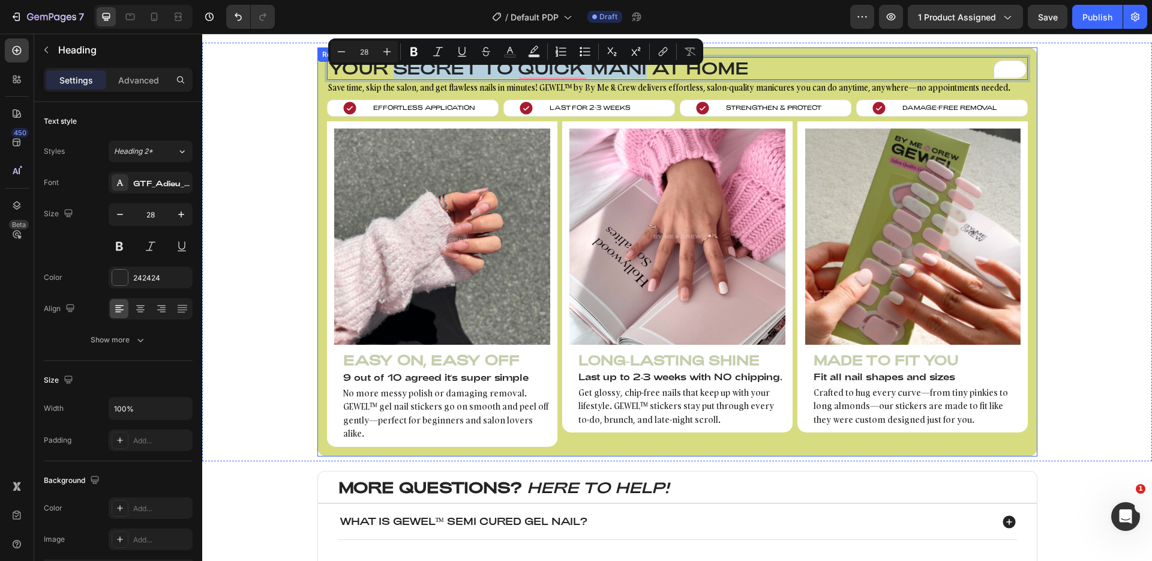
click at [1092, 132] on div "Your secret to quick mani at home Heading 0 Save time, skip the salon, and get …" at bounding box center [677, 251] width 950 height 409
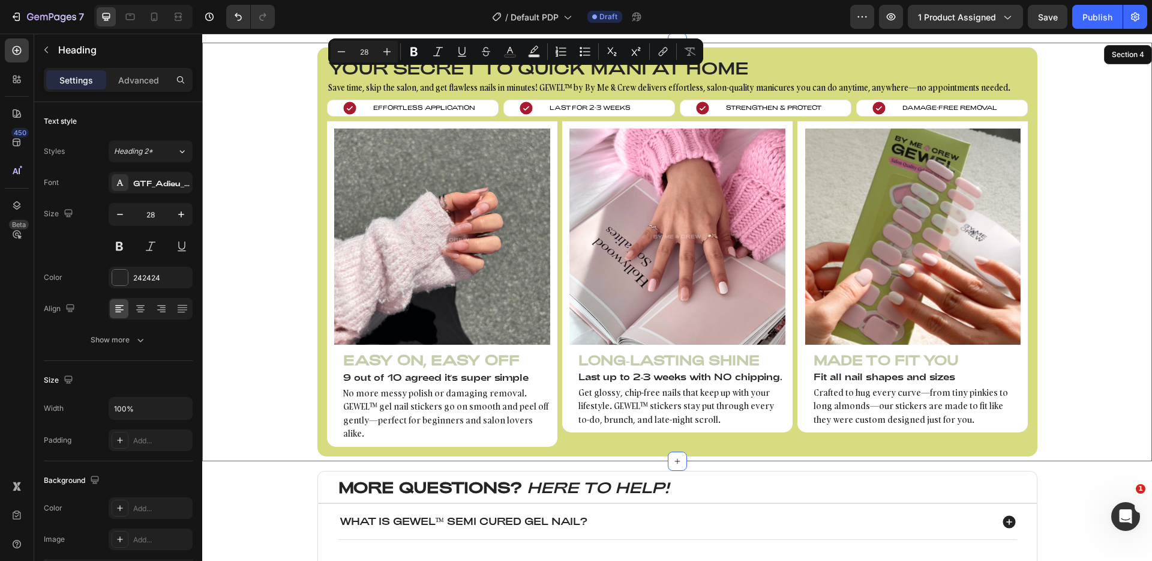
click at [250, 112] on div "Your secret to quick mani at home Heading 0 Save time, skip the salon, and get …" at bounding box center [677, 251] width 950 height 409
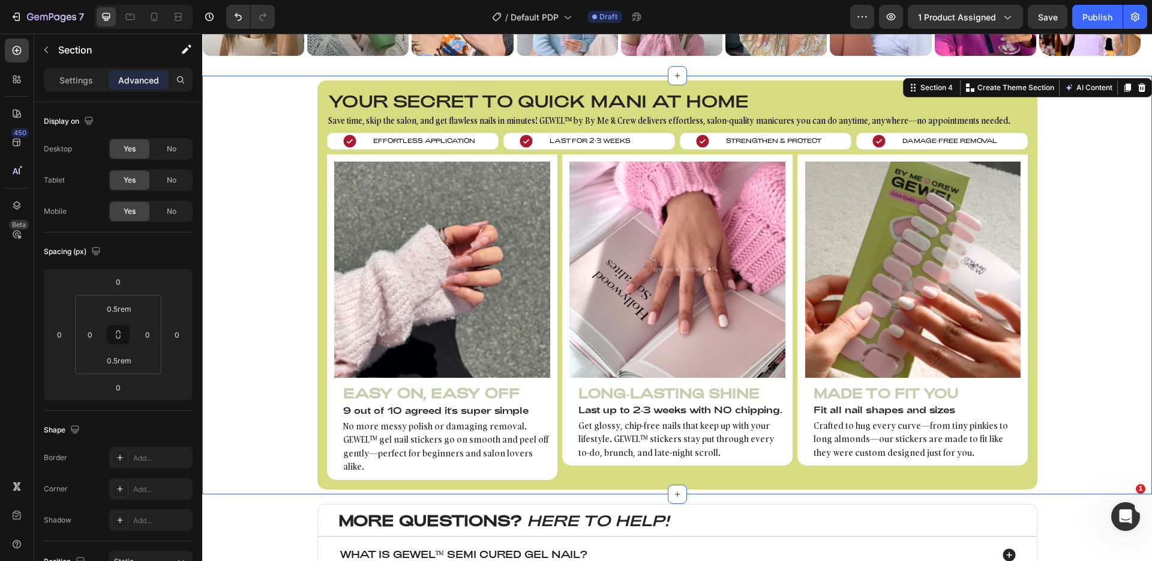
scroll to position [719, 0]
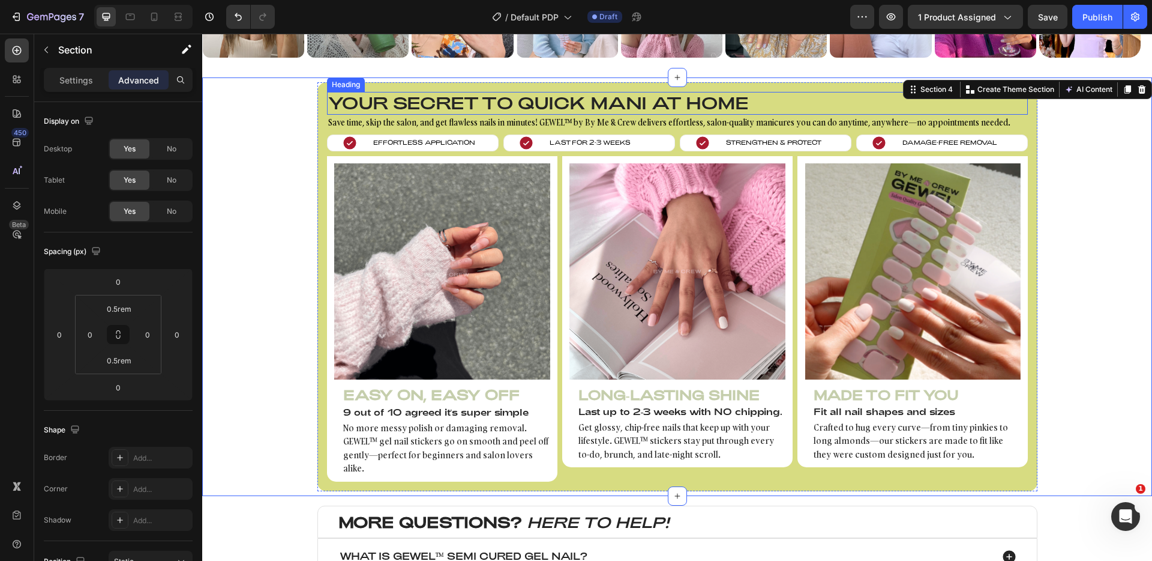
drag, startPoint x: 474, startPoint y: 100, endPoint x: 510, endPoint y: 80, distance: 40.6
click at [474, 100] on p "Your secret to quick mani at home" at bounding box center [677, 103] width 699 height 20
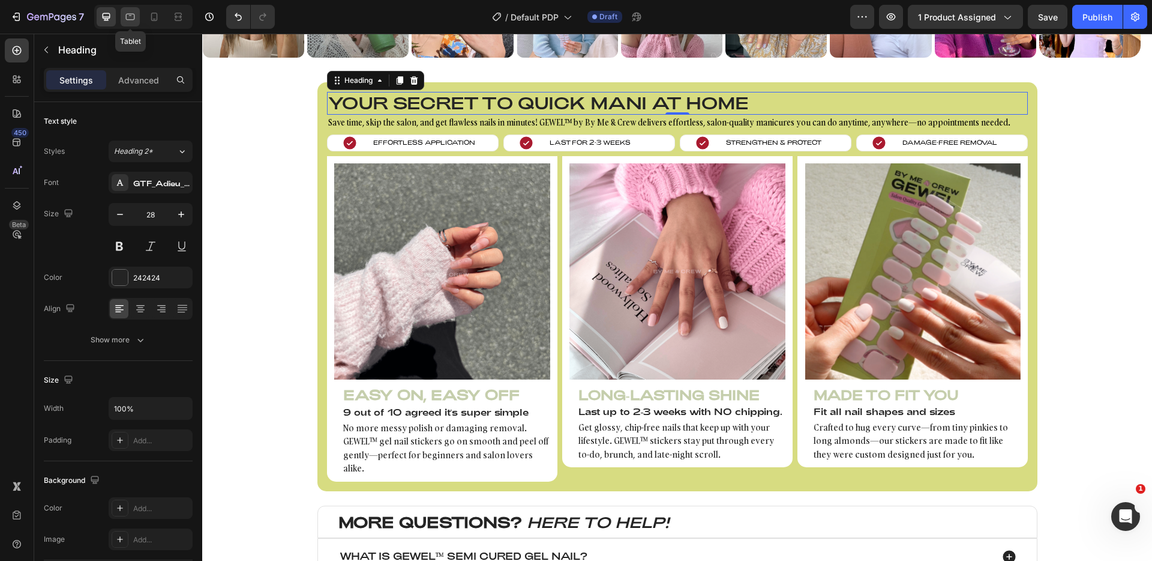
click at [128, 19] on icon at bounding box center [130, 17] width 12 height 12
type input "25"
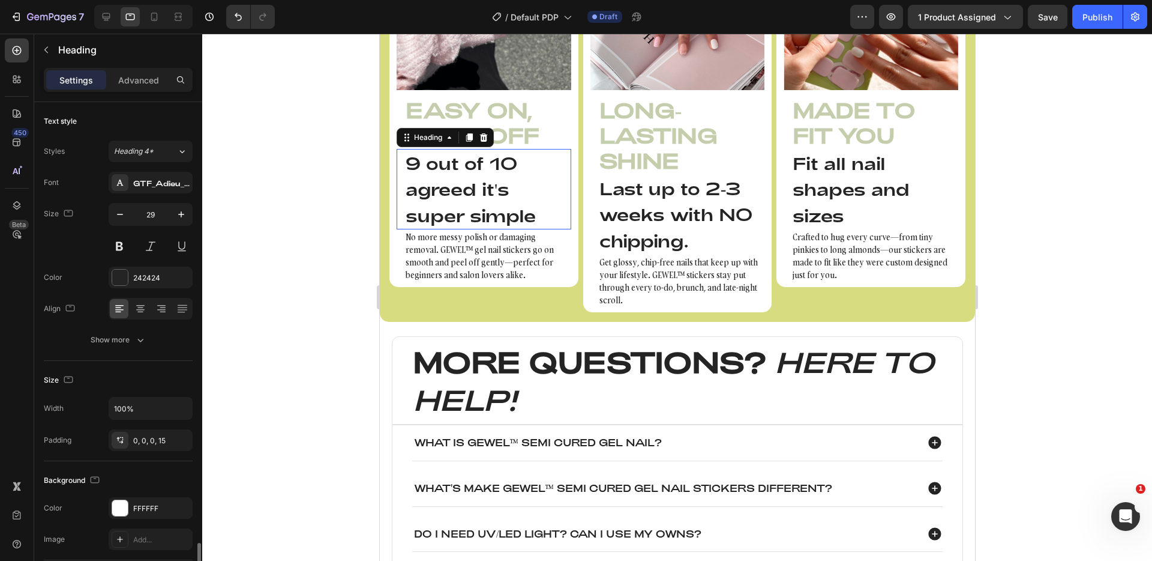
scroll to position [828, 0]
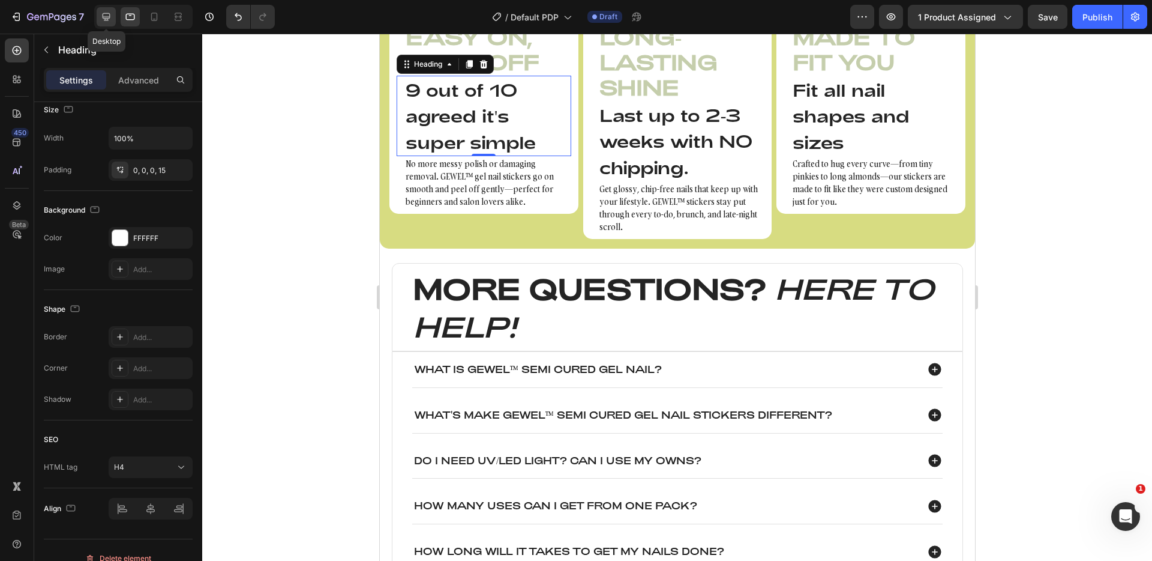
click at [104, 12] on icon at bounding box center [106, 17] width 12 height 12
type input "15"
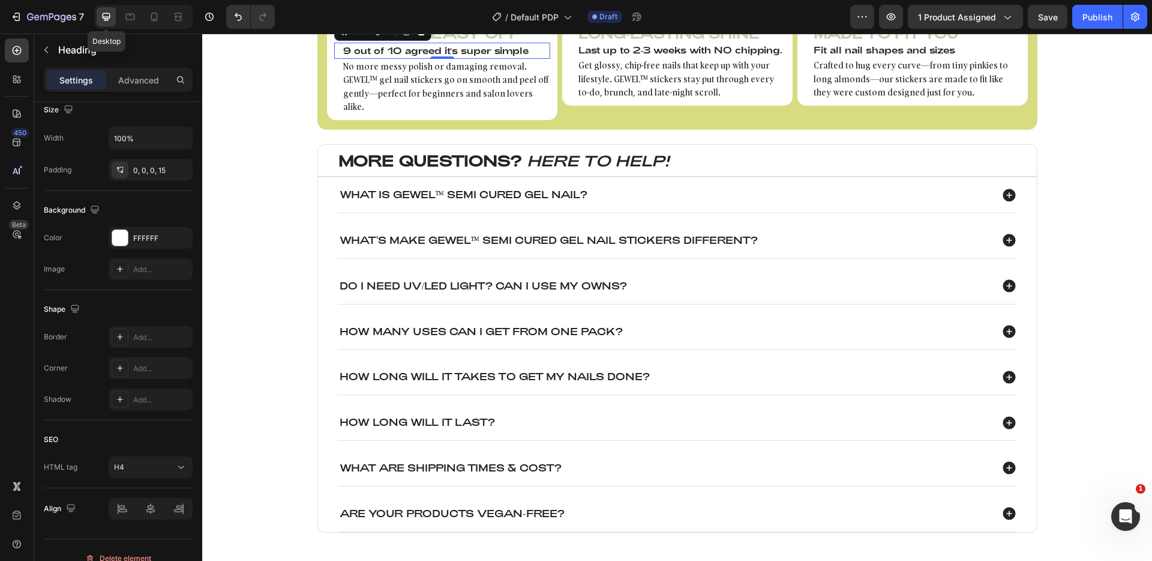
scroll to position [1007, 0]
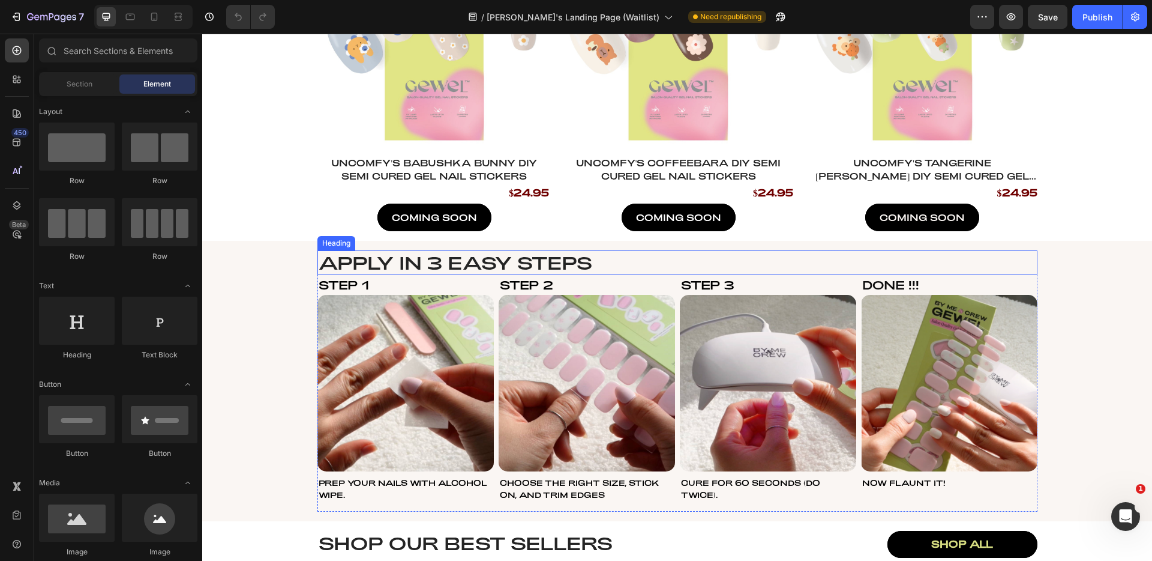
click at [514, 257] on h2 "Apply in 3 easy steps" at bounding box center [678, 262] width 720 height 24
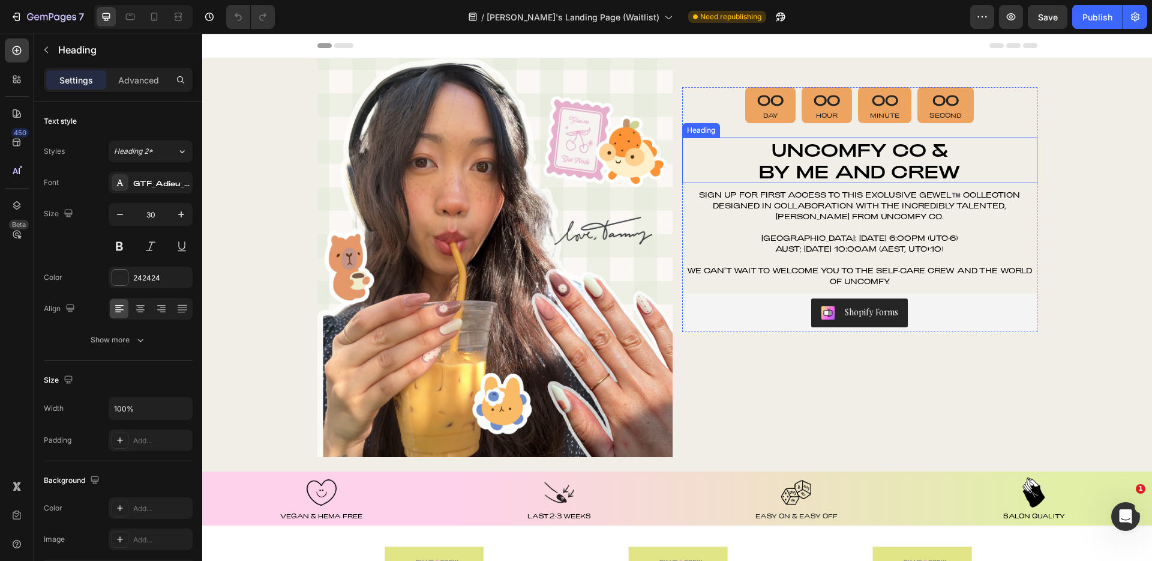
click at [781, 166] on h2 "Uncomfy Co & By Me and Crew" at bounding box center [859, 160] width 355 height 46
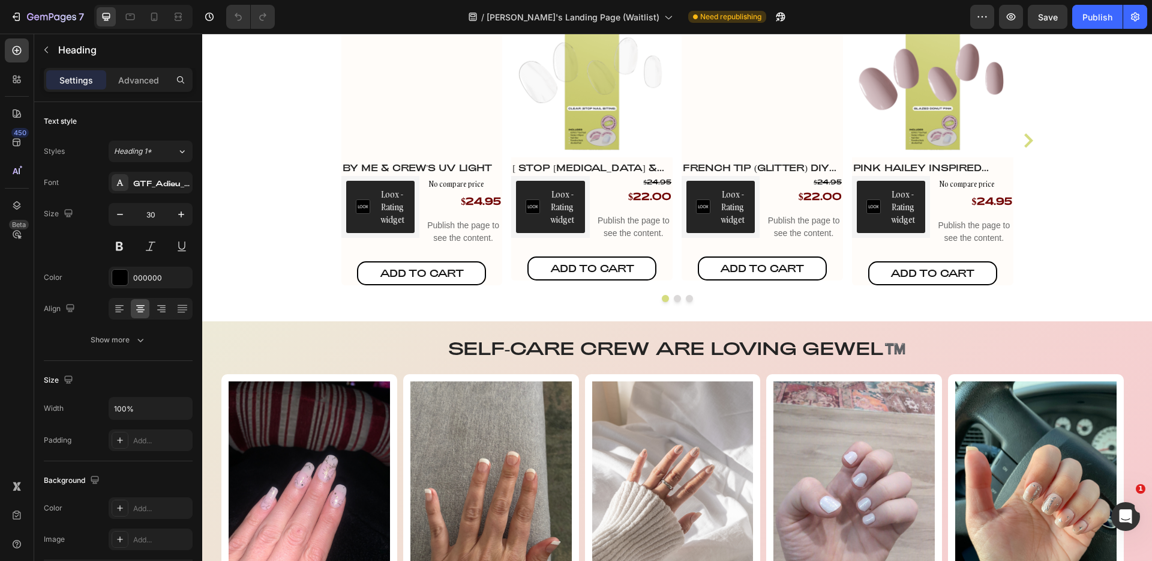
scroll to position [1074, 0]
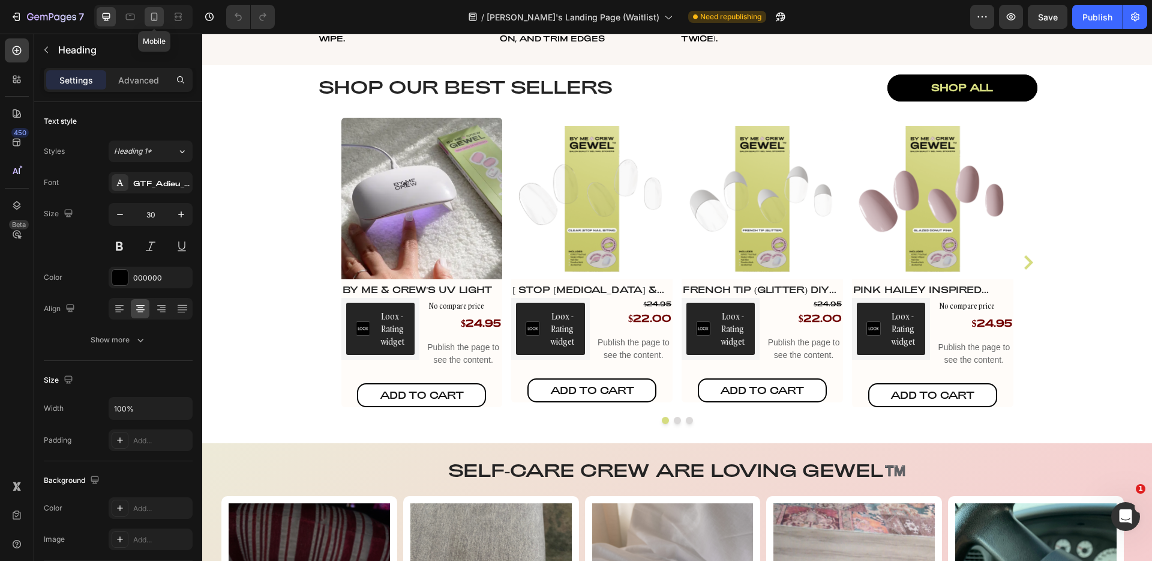
click at [152, 19] on icon at bounding box center [154, 17] width 12 height 12
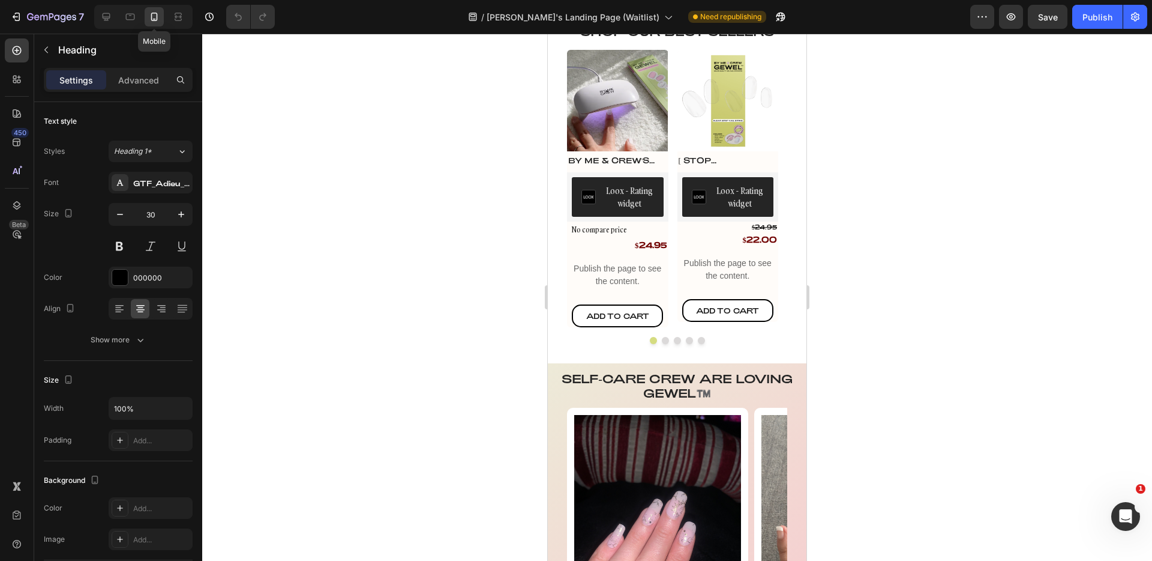
click at [155, 19] on icon at bounding box center [154, 17] width 7 height 8
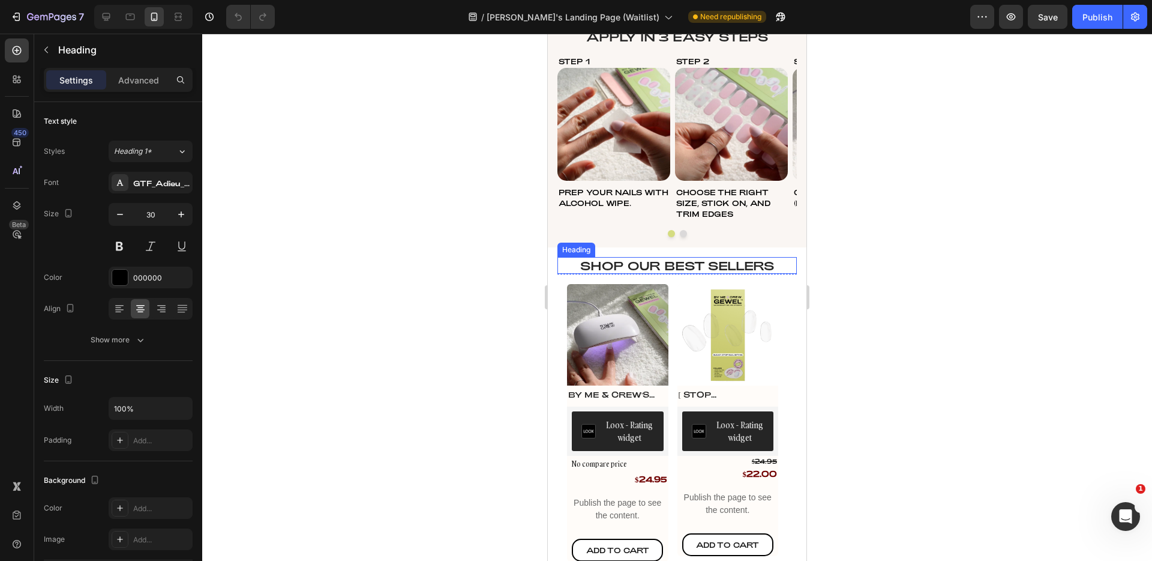
drag, startPoint x: 663, startPoint y: 262, endPoint x: 669, endPoint y: 257, distance: 7.7
click at [663, 262] on h2 "Shop our best sellers" at bounding box center [677, 265] width 239 height 17
click at [593, 197] on div "PREP YOUR NAILS WITH ALCOHOL WIPE." at bounding box center [614, 197] width 113 height 24
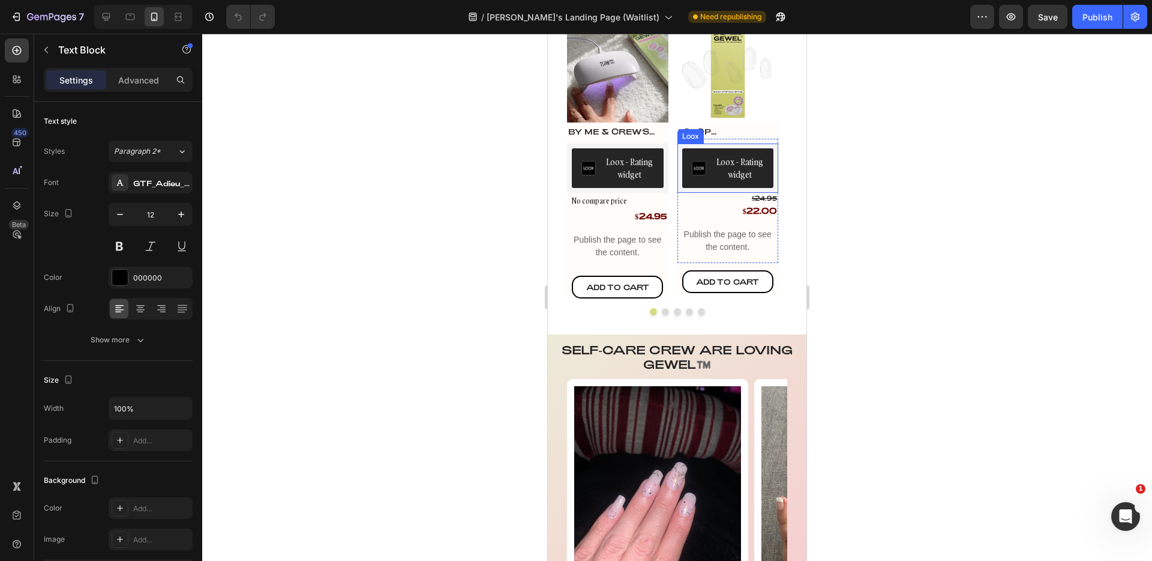
scroll to position [1048, 0]
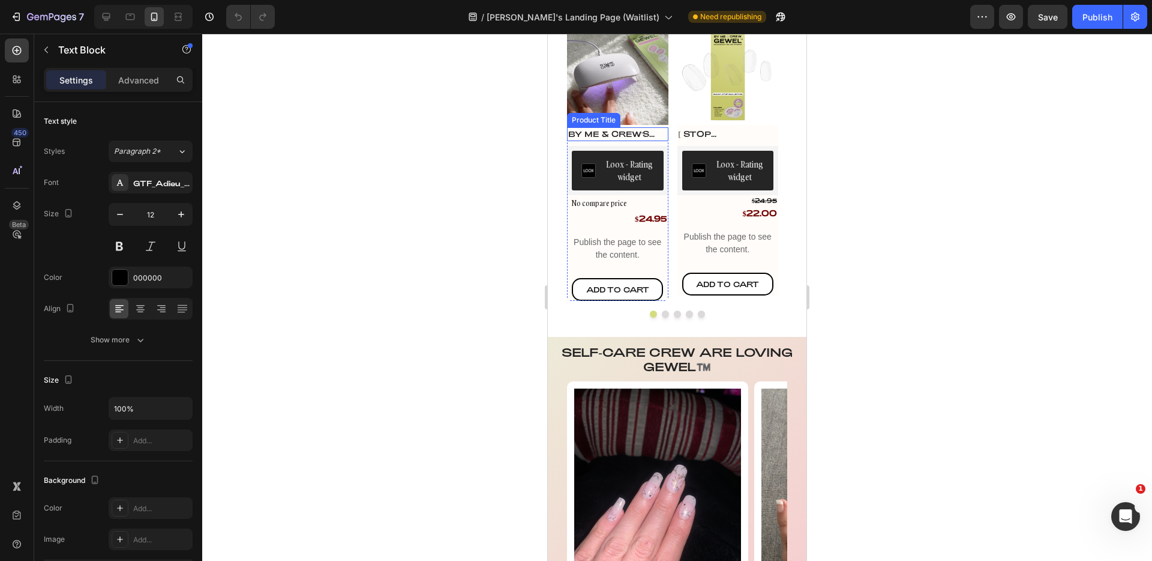
click at [633, 131] on h4 "By Me & Crew's UV Light" at bounding box center [617, 134] width 101 height 14
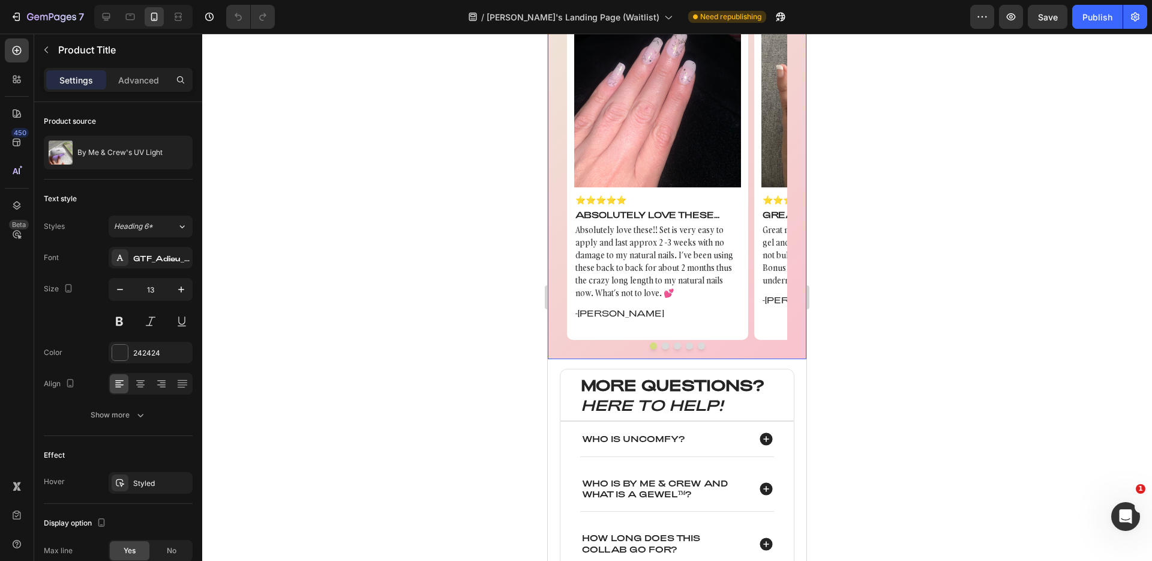
scroll to position [1491, 0]
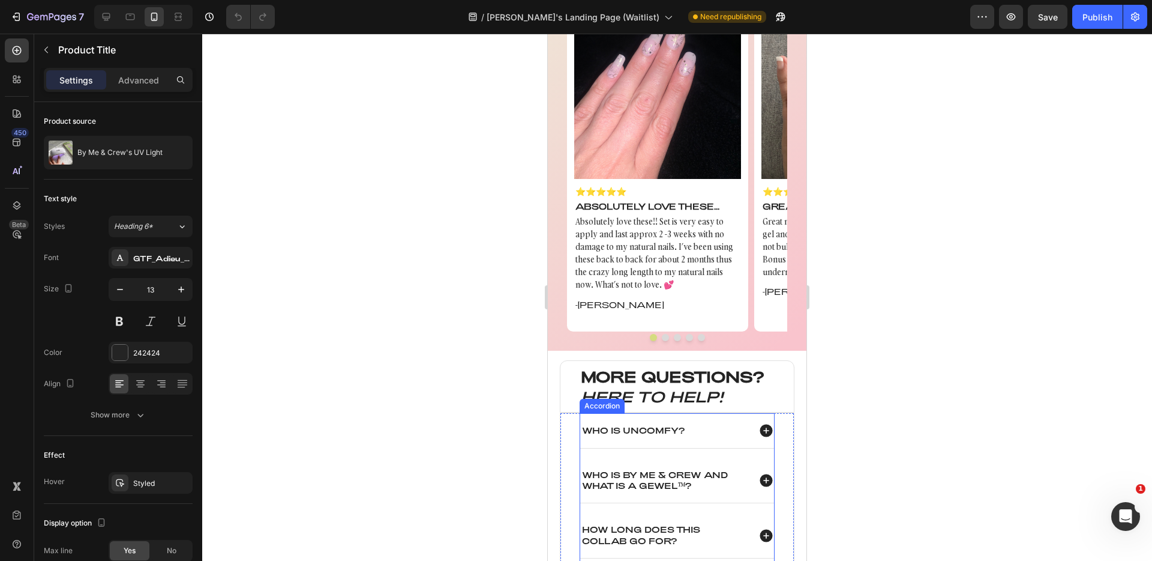
click at [631, 425] on p "Who is Uncomfy?" at bounding box center [633, 430] width 103 height 11
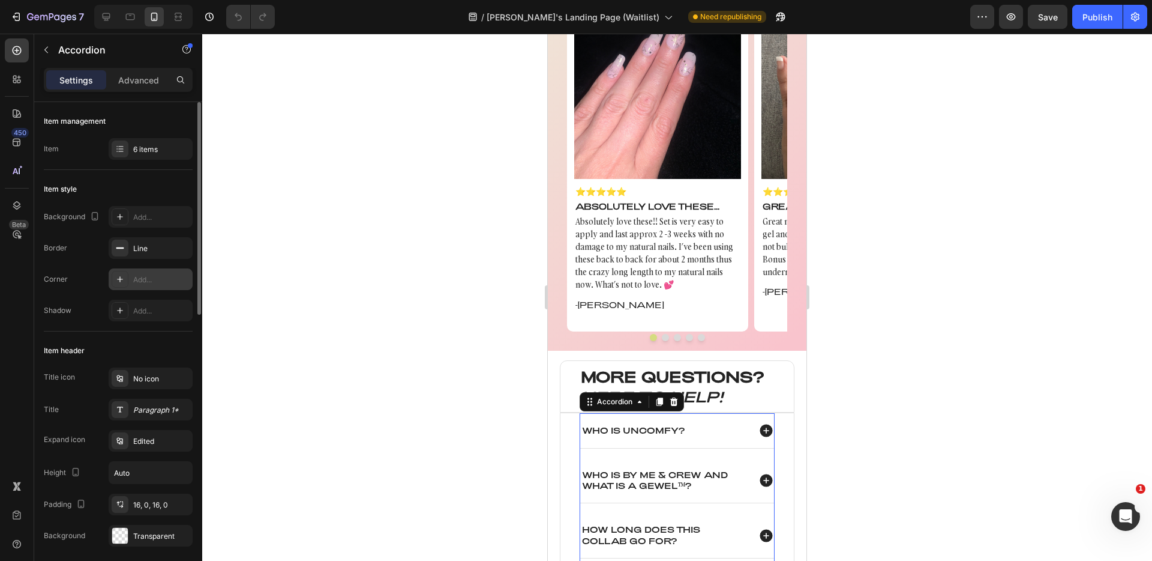
scroll to position [59, 0]
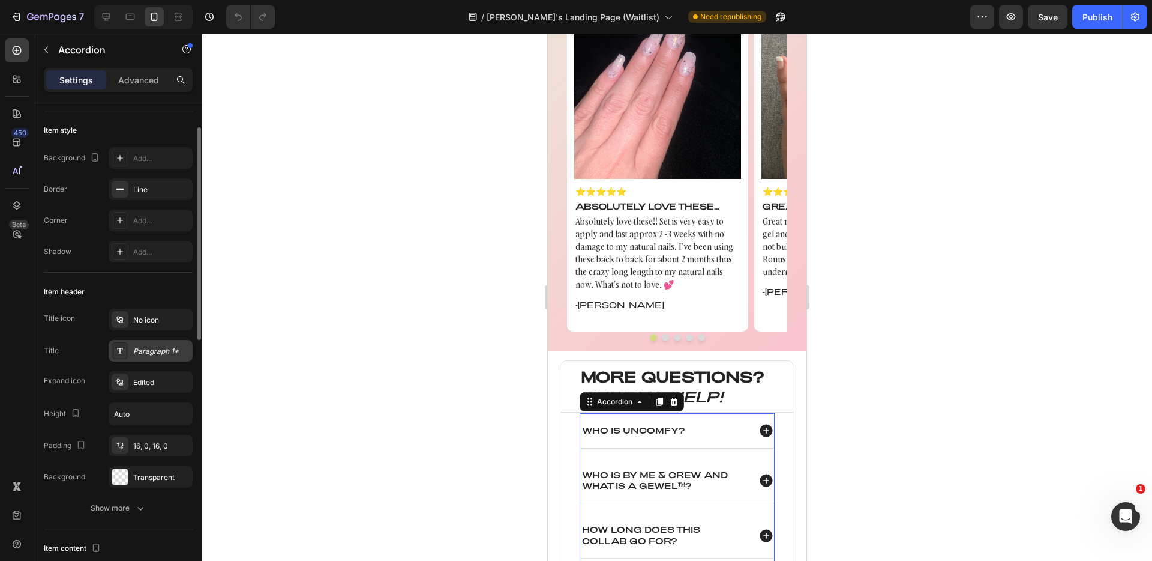
click at [158, 342] on div "Paragraph 1*" at bounding box center [151, 351] width 84 height 22
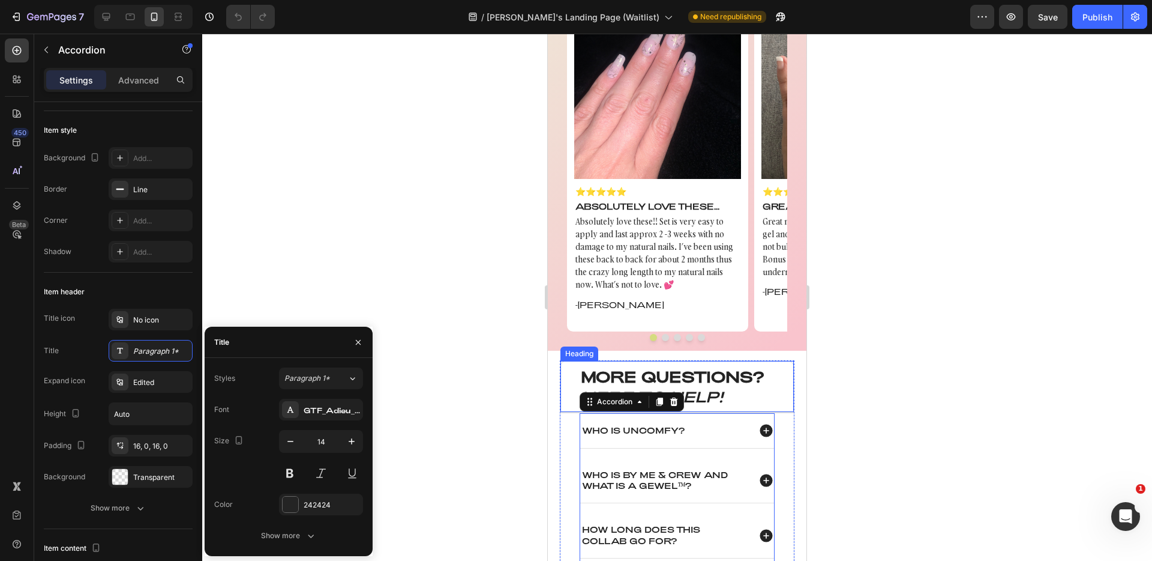
click at [717, 371] on strong "MORE QUESTIONS?" at bounding box center [673, 376] width 184 height 18
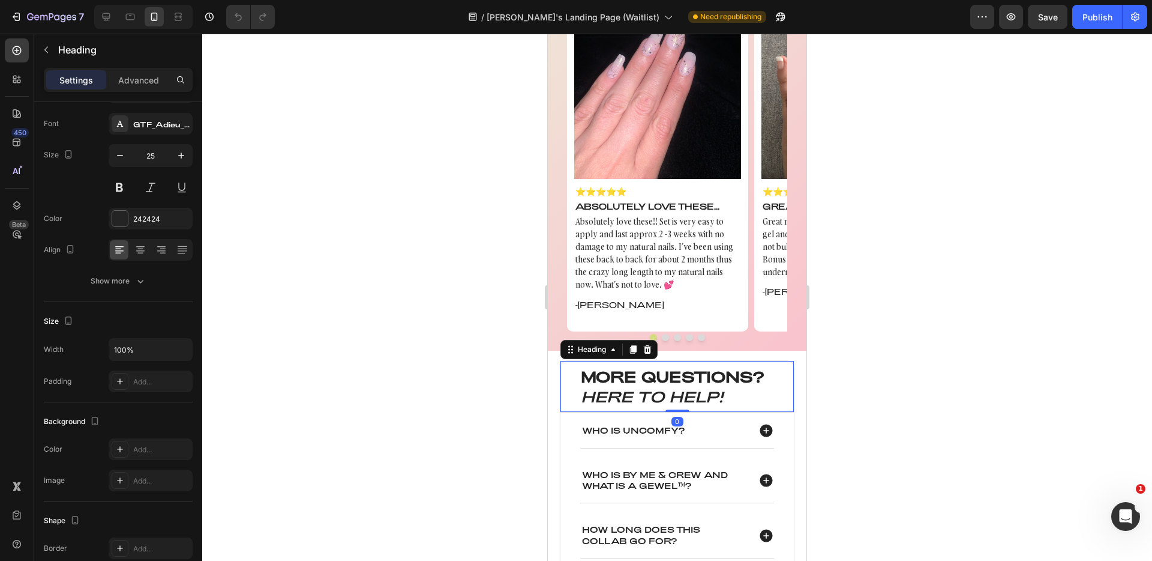
scroll to position [0, 0]
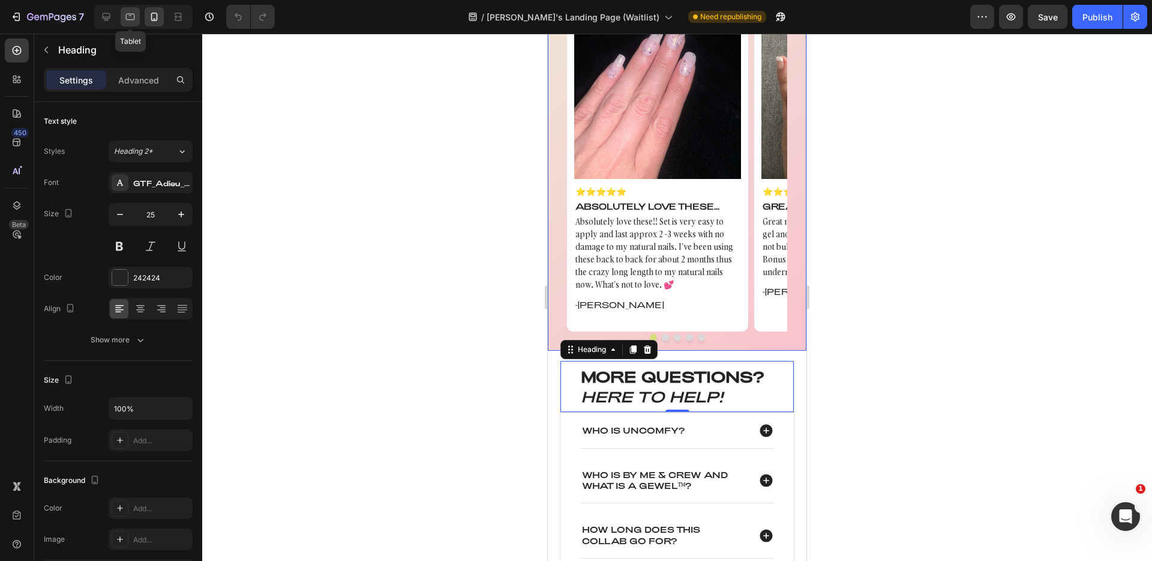
click at [130, 19] on icon at bounding box center [130, 17] width 12 height 12
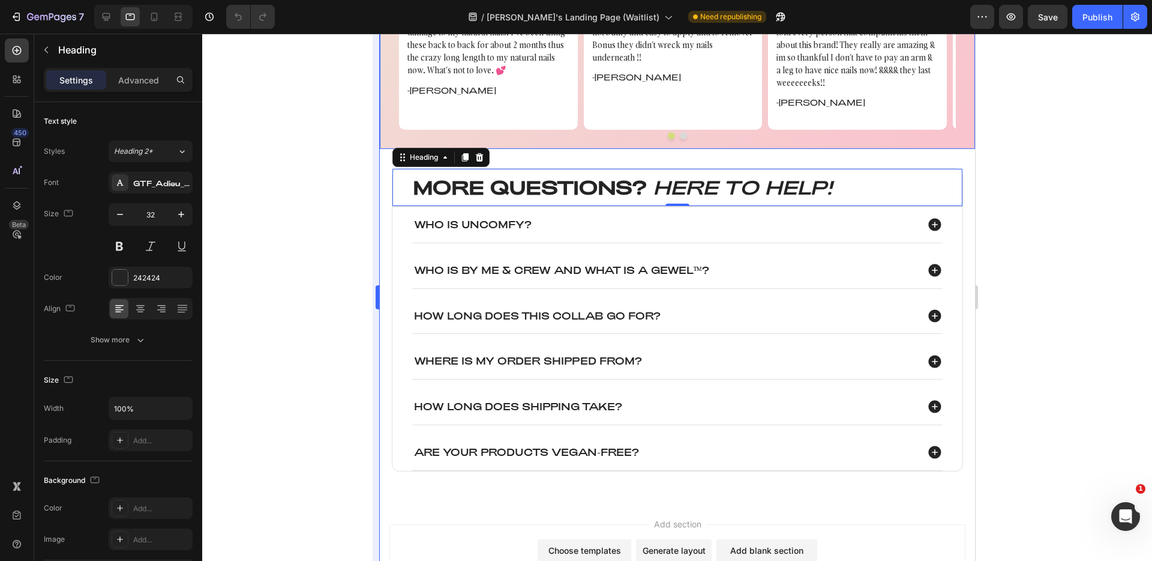
scroll to position [1791, 0]
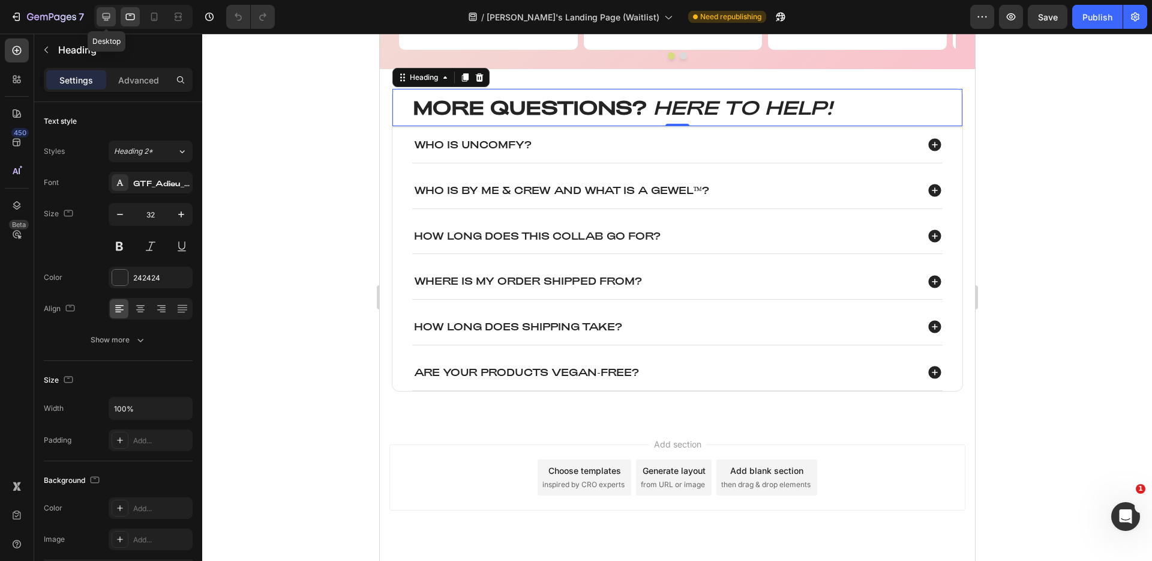
click at [104, 17] on icon at bounding box center [107, 17] width 8 height 8
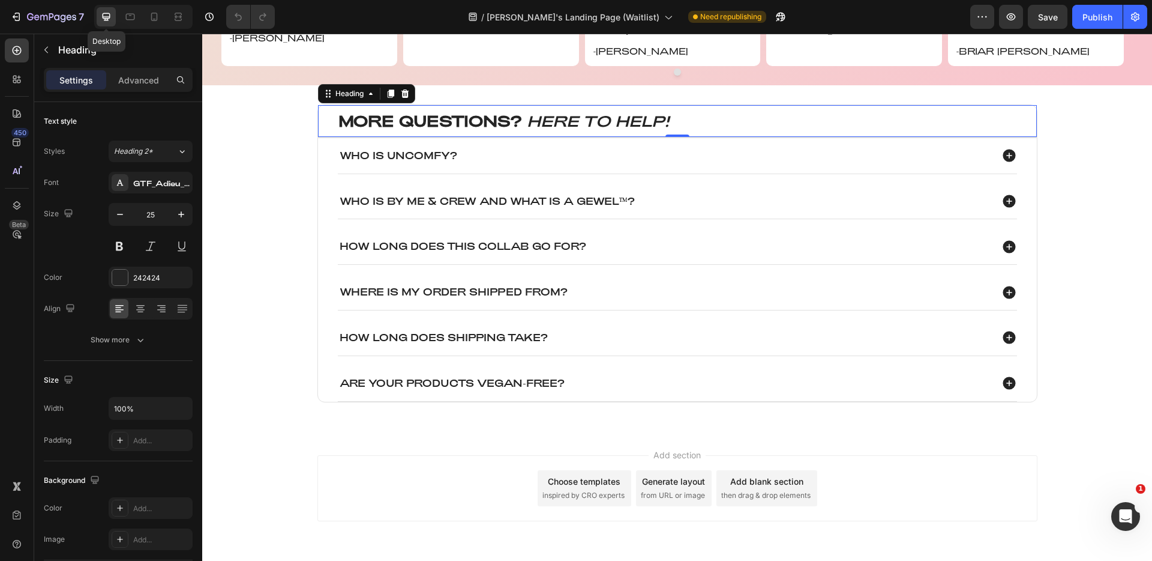
scroll to position [1820, 0]
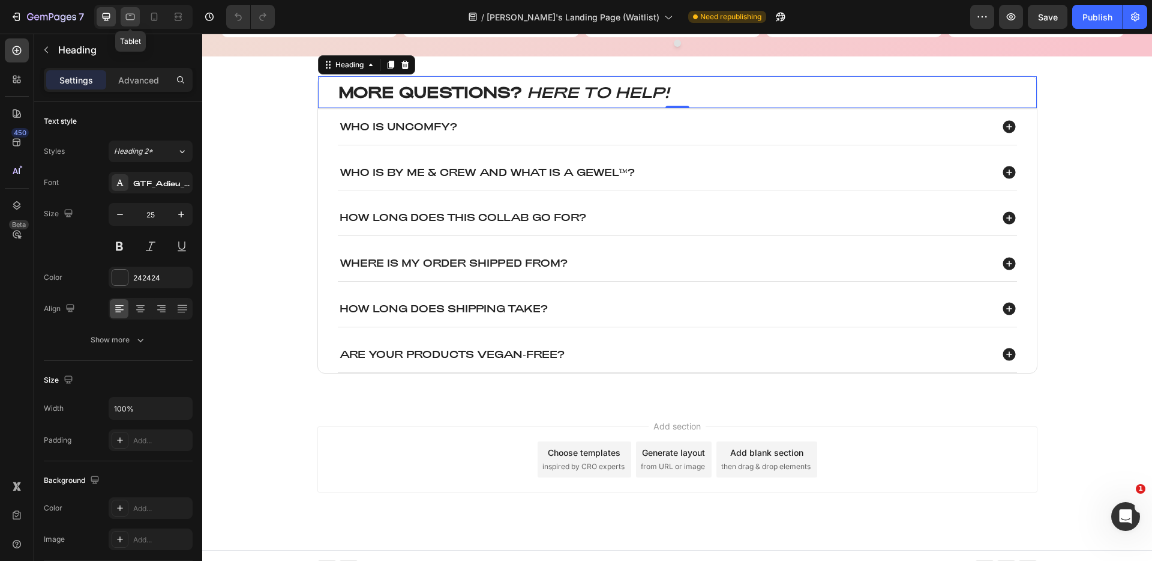
click at [126, 16] on icon at bounding box center [130, 17] width 9 height 7
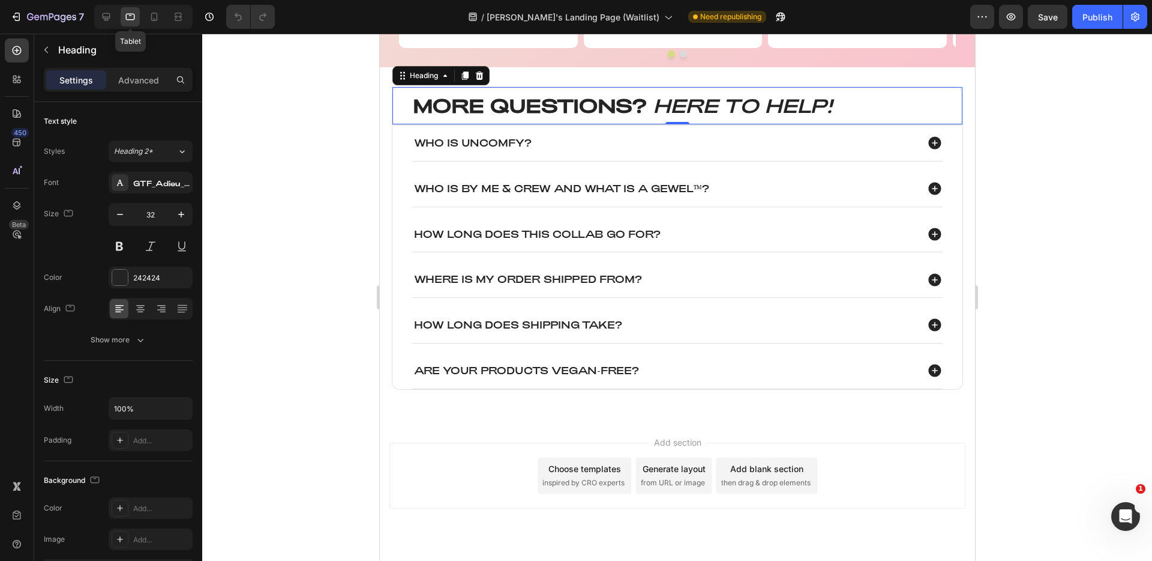
scroll to position [1791, 0]
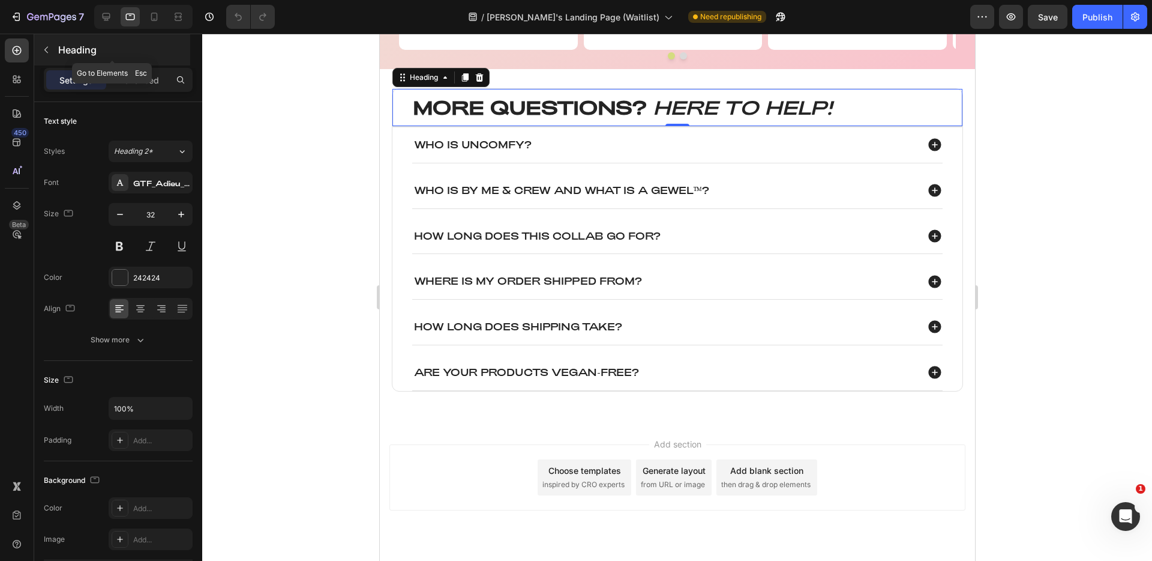
drag, startPoint x: 104, startPoint y: 14, endPoint x: 146, endPoint y: 40, distance: 49.3
click at [146, 0] on div "7 Version history / Tammy's Landing Page (Waitlist) Need republishing Preview S…" at bounding box center [576, 0] width 1152 height 0
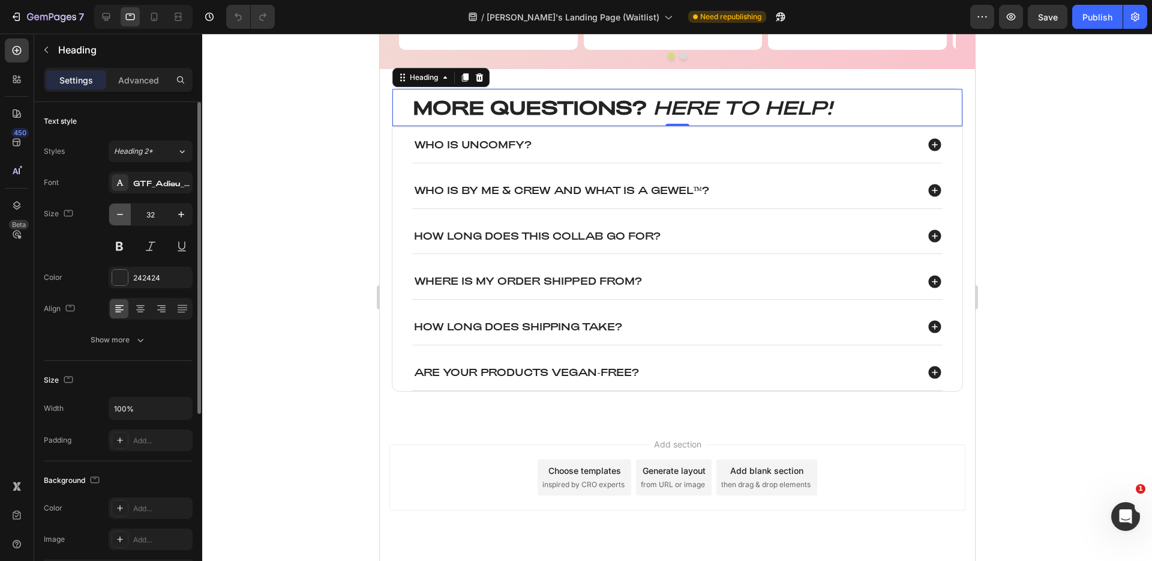
click at [120, 217] on icon "button" at bounding box center [120, 214] width 12 height 12
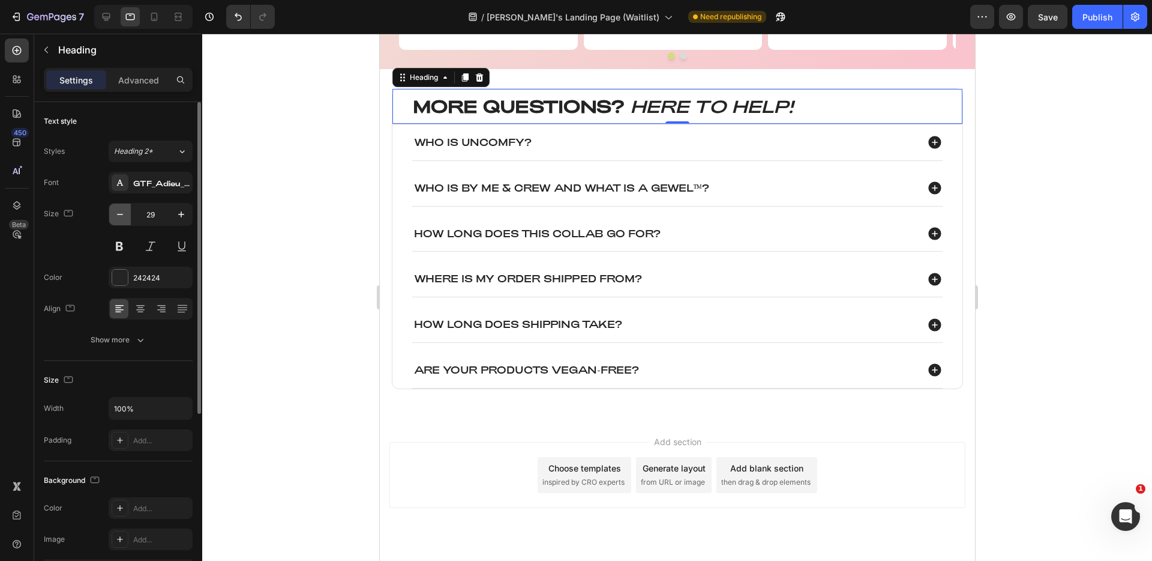
click at [120, 217] on icon "button" at bounding box center [120, 214] width 12 height 12
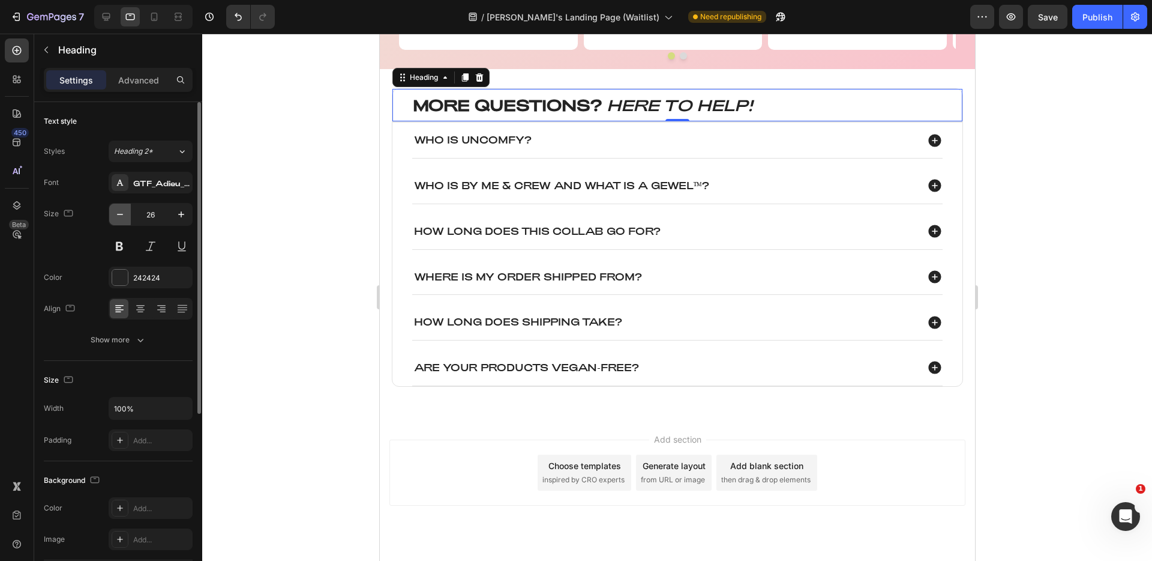
click at [120, 217] on icon "button" at bounding box center [120, 214] width 12 height 12
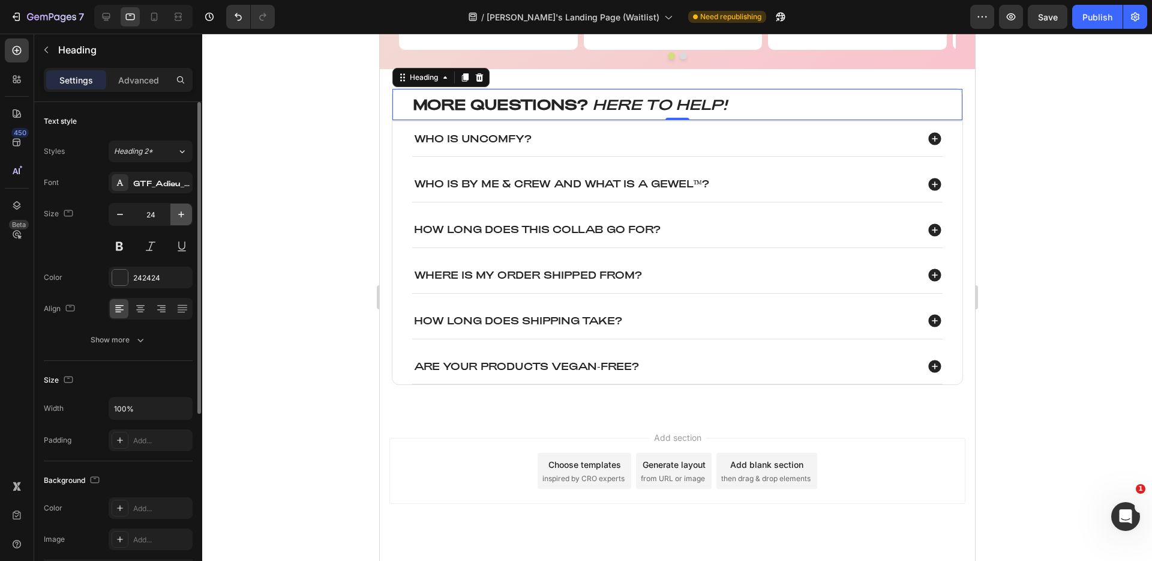
click at [182, 216] on icon "button" at bounding box center [181, 214] width 12 height 12
type input "25"
click at [151, 461] on div "Text style Styles Heading 2* Font GTF_Adieu_TRIAL_Regular Size 25 Color 242424 …" at bounding box center [118, 510] width 149 height 99
click at [131, 80] on p "Advanced" at bounding box center [138, 80] width 41 height 13
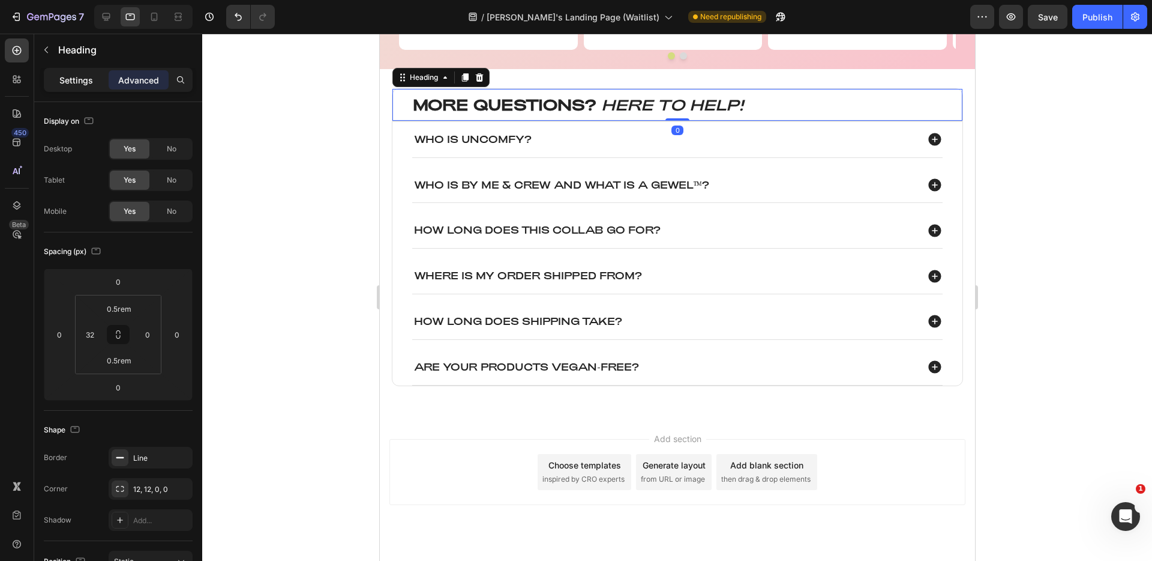
click at [91, 80] on p "Settings" at bounding box center [76, 80] width 34 height 13
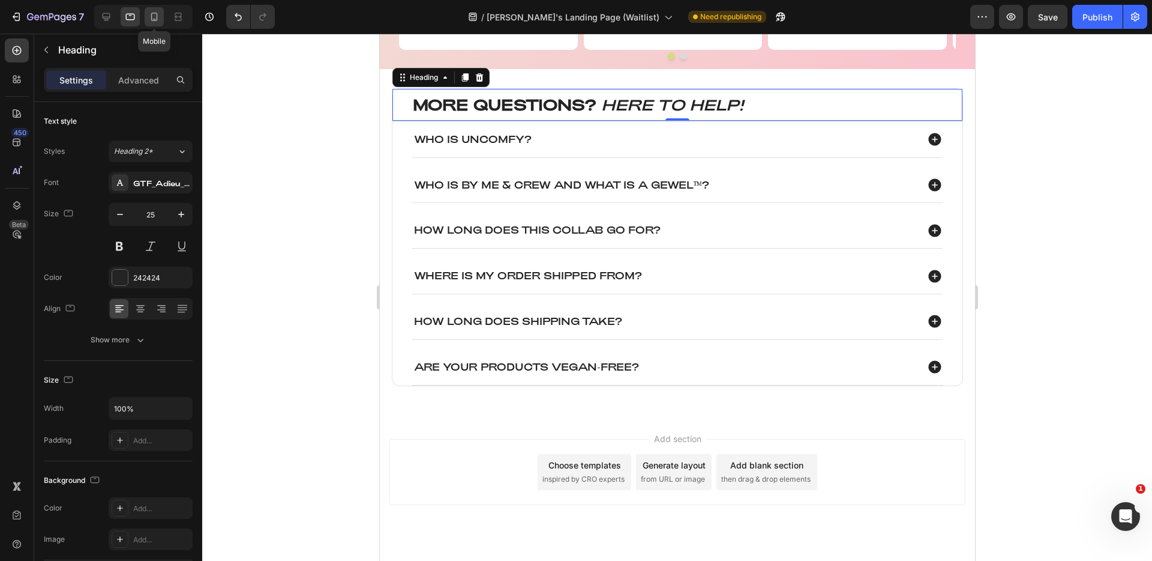
click at [157, 20] on icon at bounding box center [154, 17] width 12 height 12
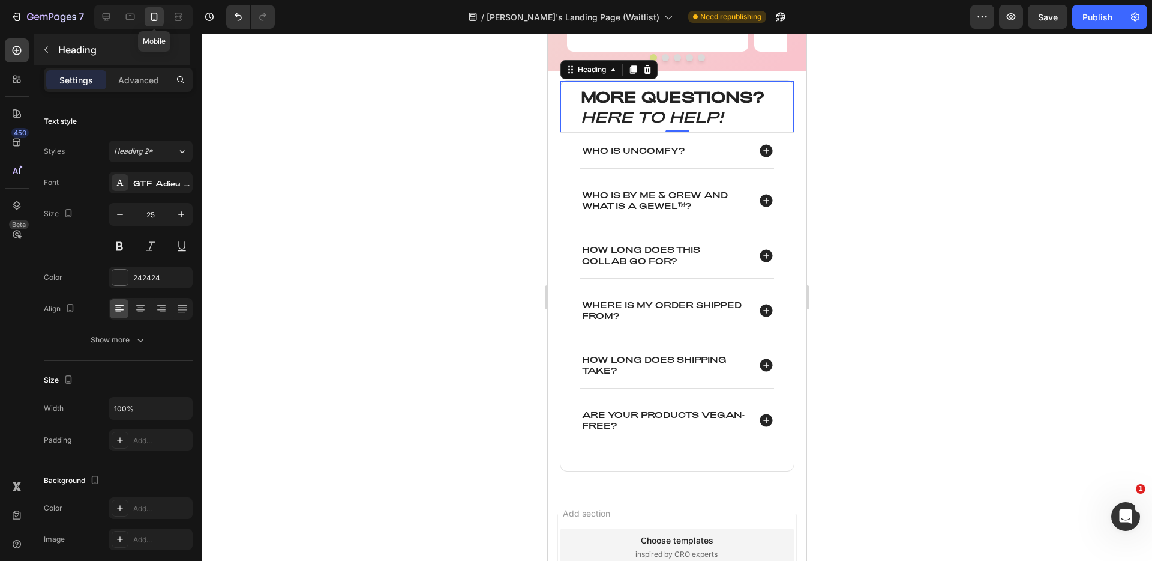
scroll to position [1775, 0]
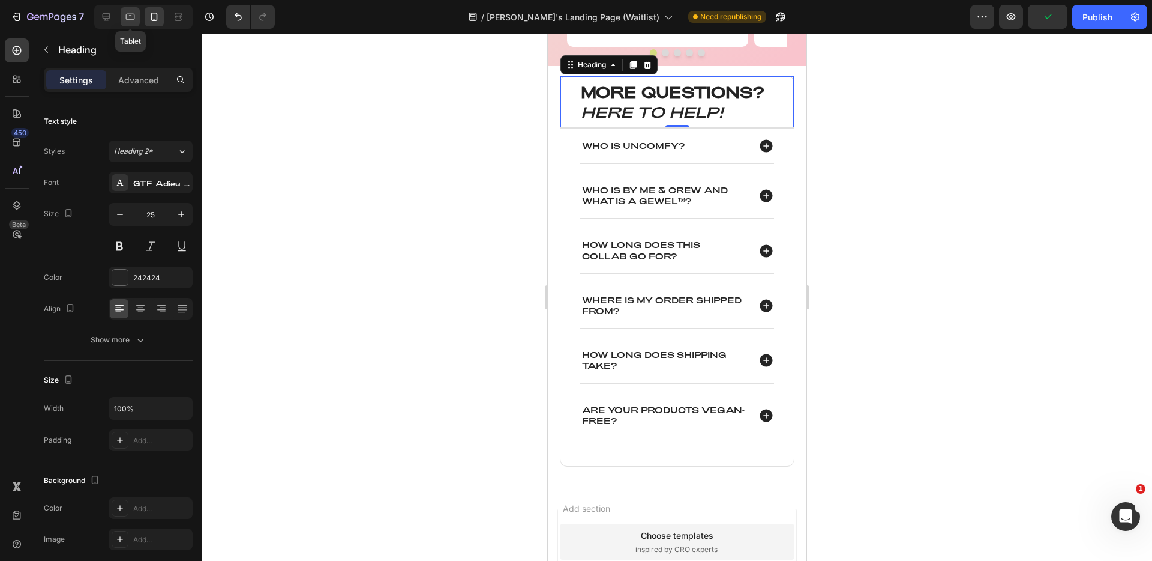
click at [135, 14] on icon at bounding box center [130, 17] width 12 height 12
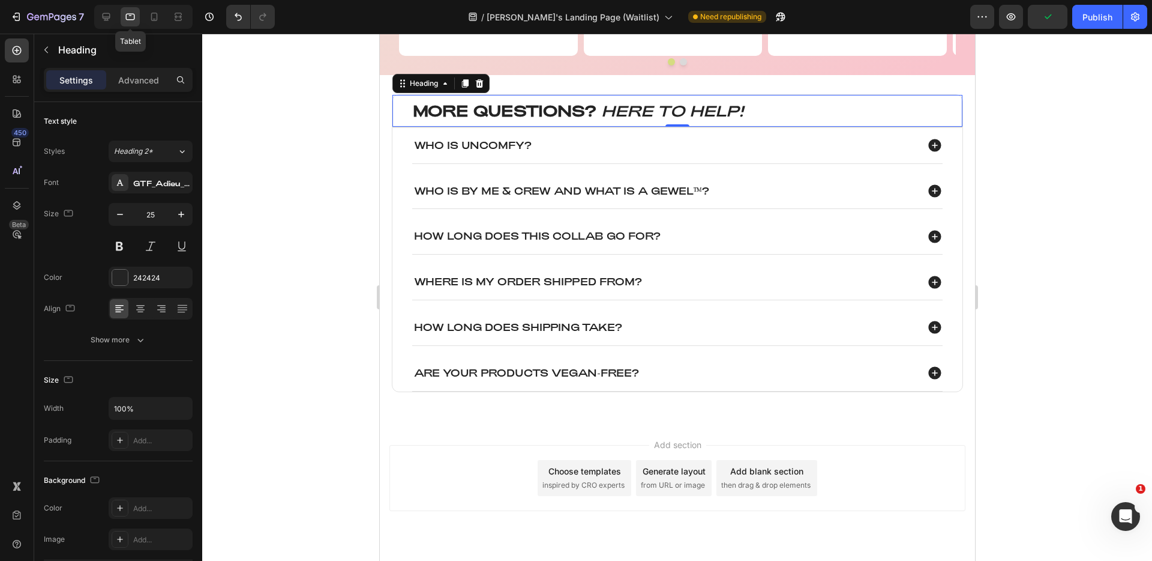
scroll to position [1791, 0]
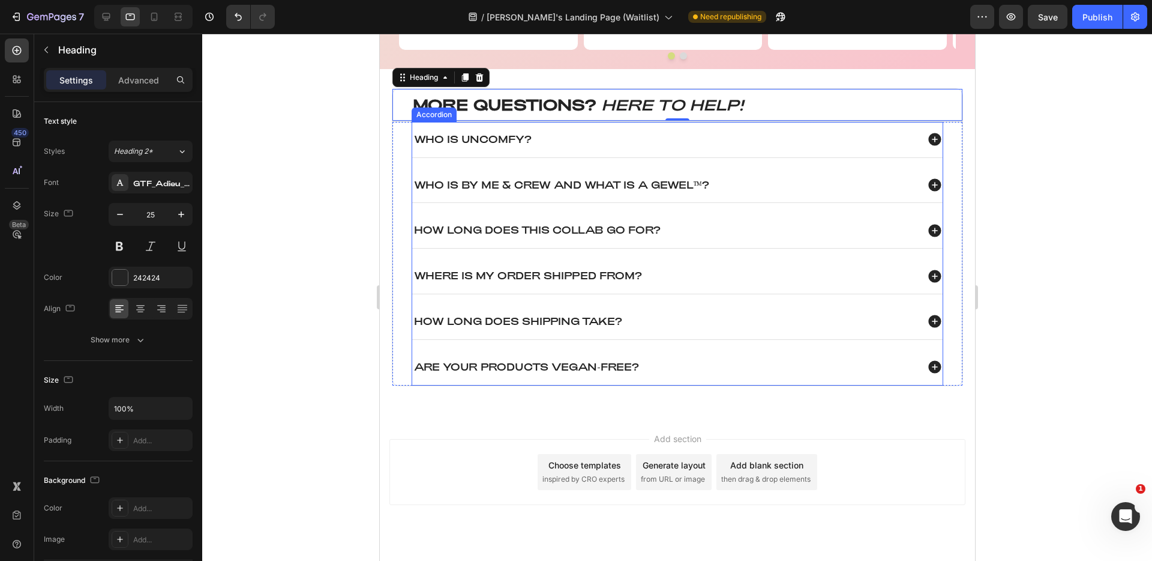
click at [555, 137] on div "Who is Uncomfy?" at bounding box center [677, 139] width 531 height 35
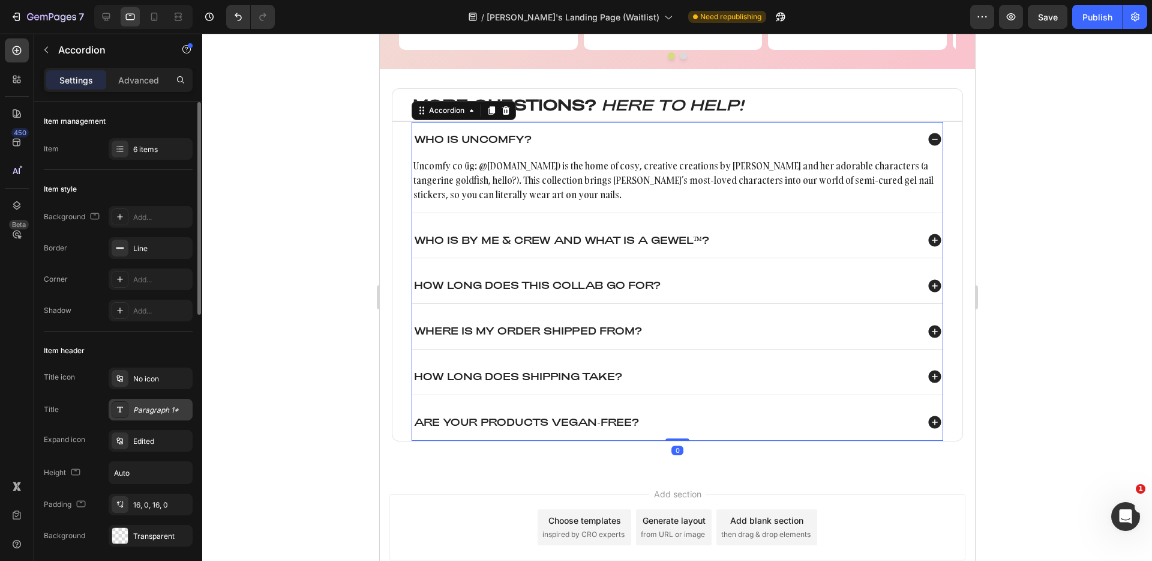
click at [149, 415] on div "Paragraph 1*" at bounding box center [151, 410] width 84 height 22
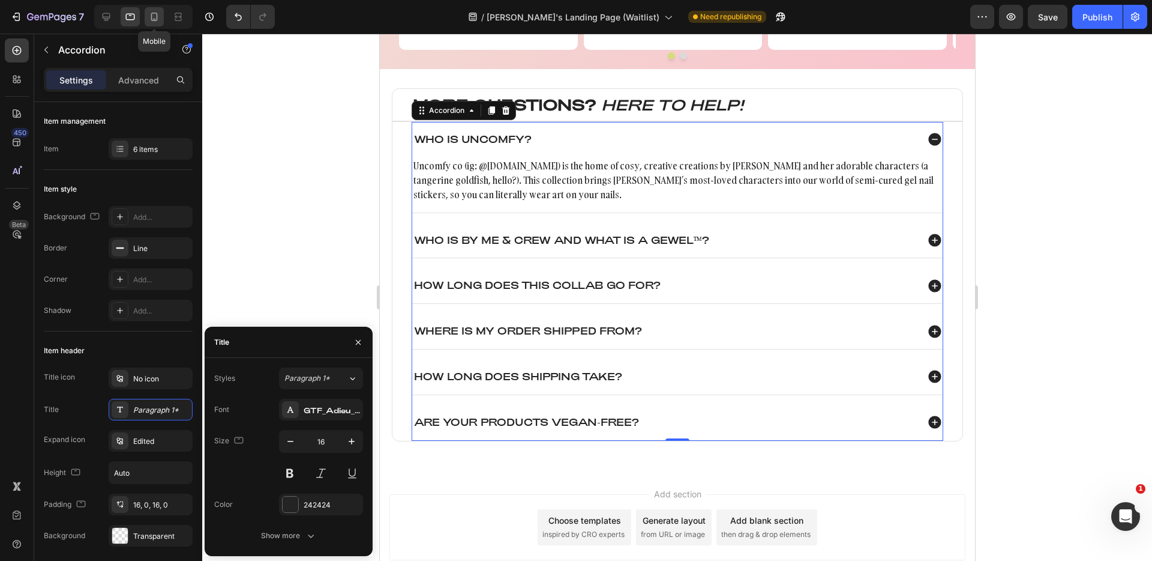
drag, startPoint x: 155, startPoint y: 10, endPoint x: 155, endPoint y: 19, distance: 9.0
click at [155, 10] on div at bounding box center [154, 16] width 19 height 19
click at [155, 11] on icon at bounding box center [154, 17] width 12 height 12
click at [155, 14] on icon at bounding box center [154, 17] width 12 height 12
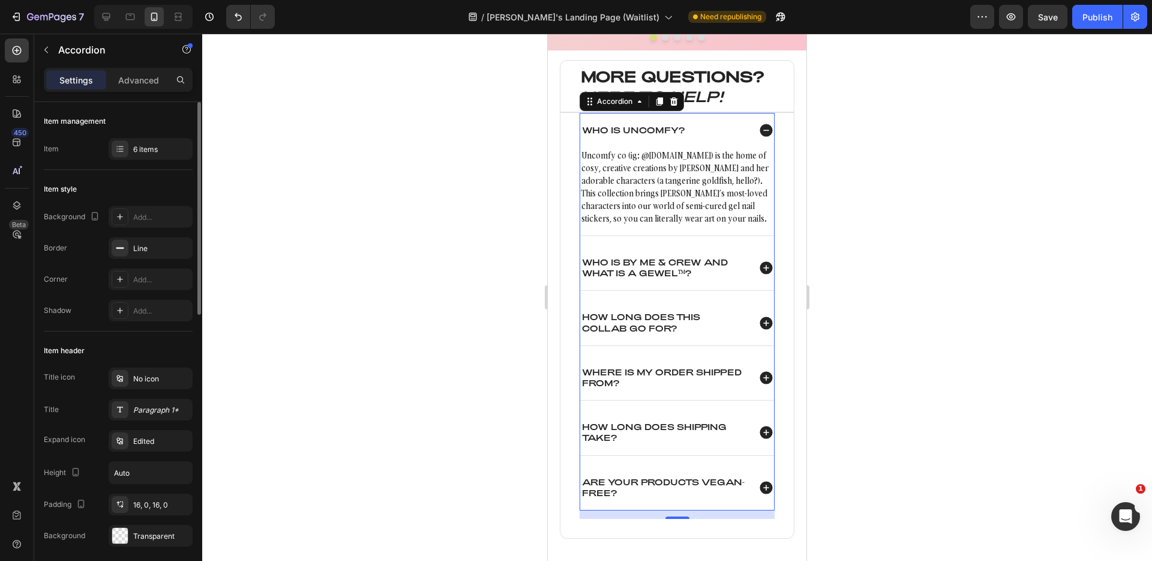
scroll to position [1828, 0]
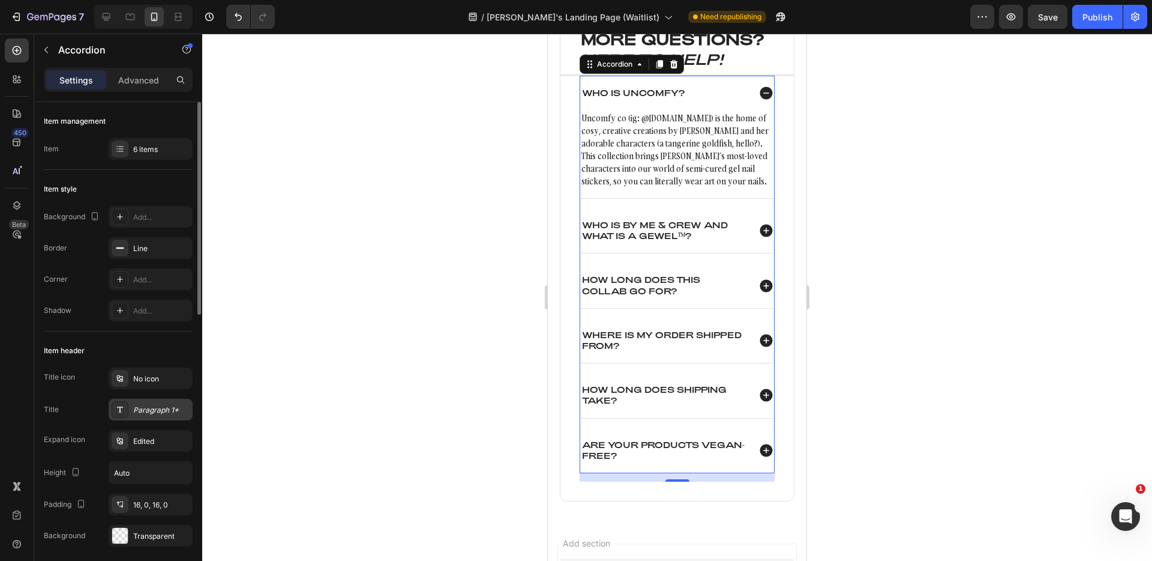
click at [148, 414] on div "Paragraph 1*" at bounding box center [161, 410] width 56 height 11
click at [106, 20] on icon at bounding box center [107, 17] width 8 height 8
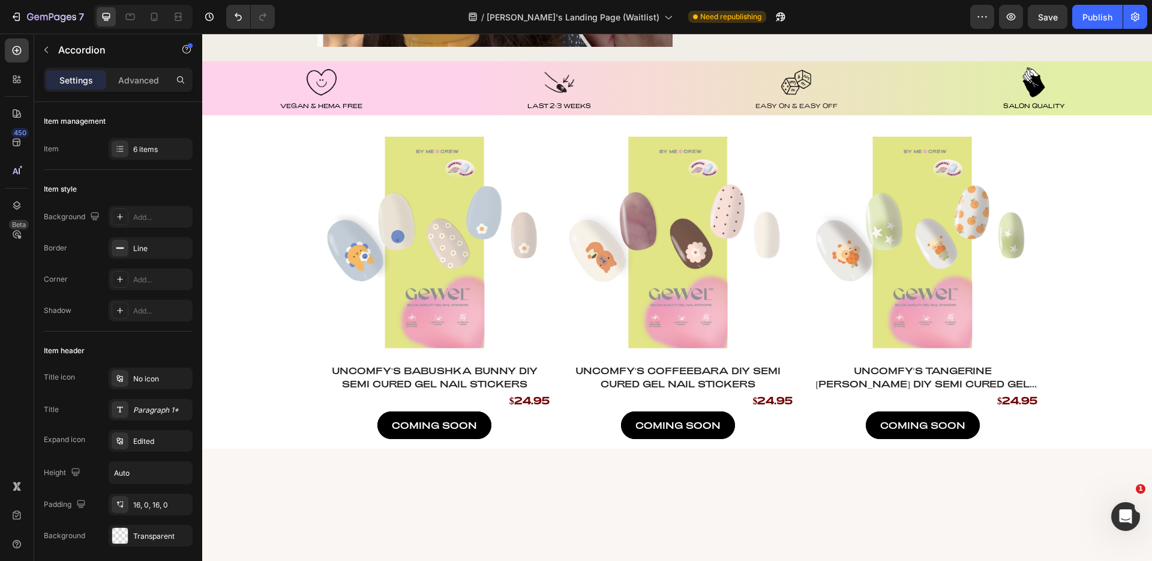
scroll to position [140, 0]
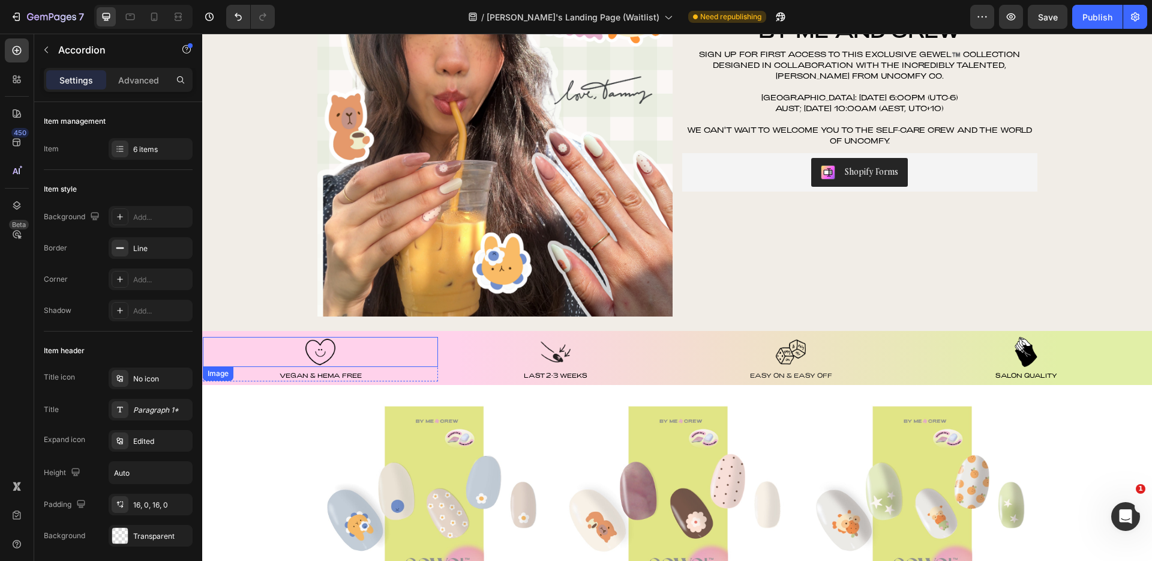
click at [223, 373] on div "Image" at bounding box center [218, 373] width 26 height 11
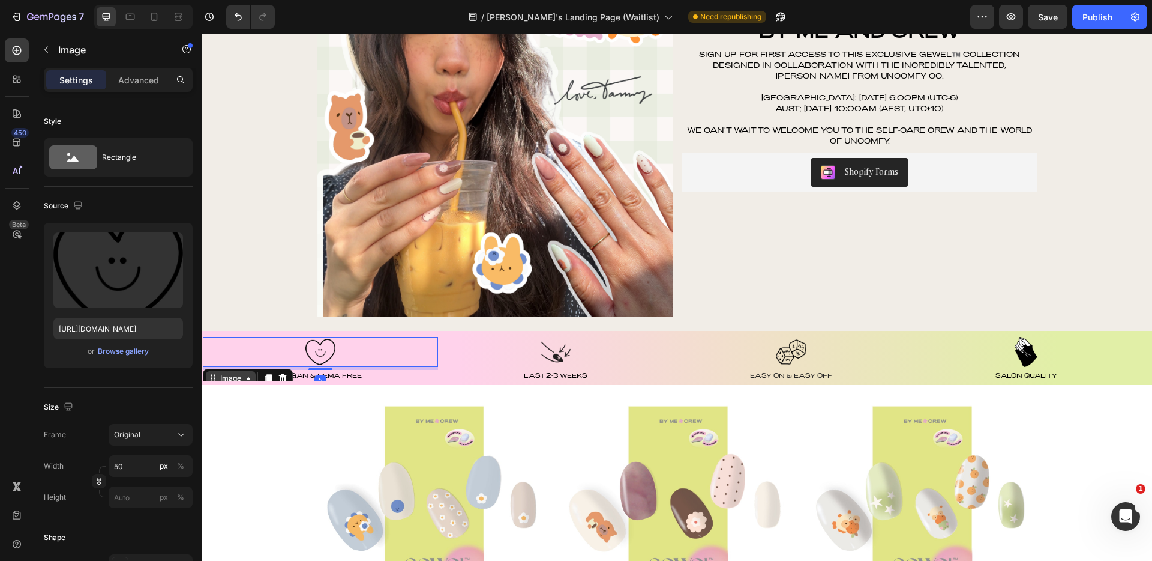
click at [233, 375] on div "Image" at bounding box center [231, 378] width 26 height 11
click at [530, 349] on div at bounding box center [555, 352] width 235 height 30
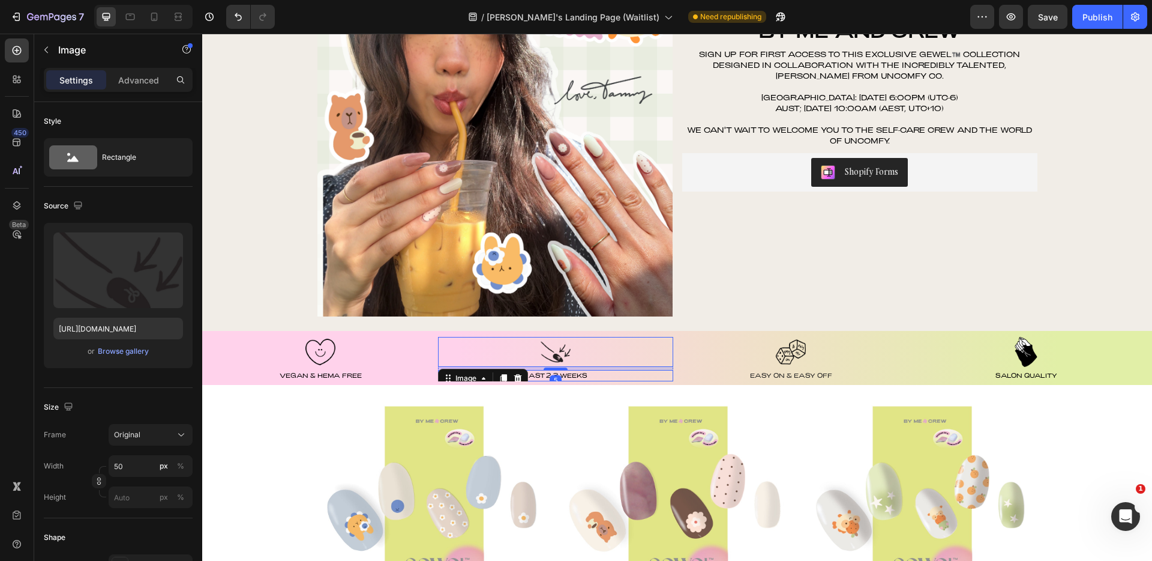
click at [582, 376] on span "Last 2-3 weeks" at bounding box center [556, 375] width 64 height 7
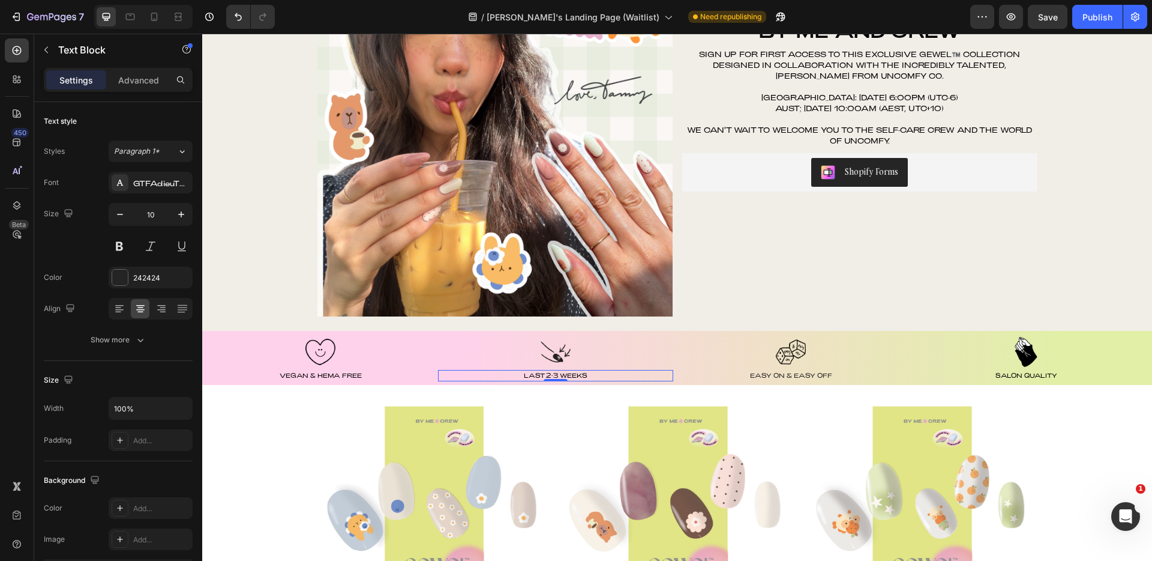
click at [499, 376] on p "Last 2-3 weeks" at bounding box center [555, 375] width 233 height 9
click at [479, 353] on div at bounding box center [555, 352] width 235 height 30
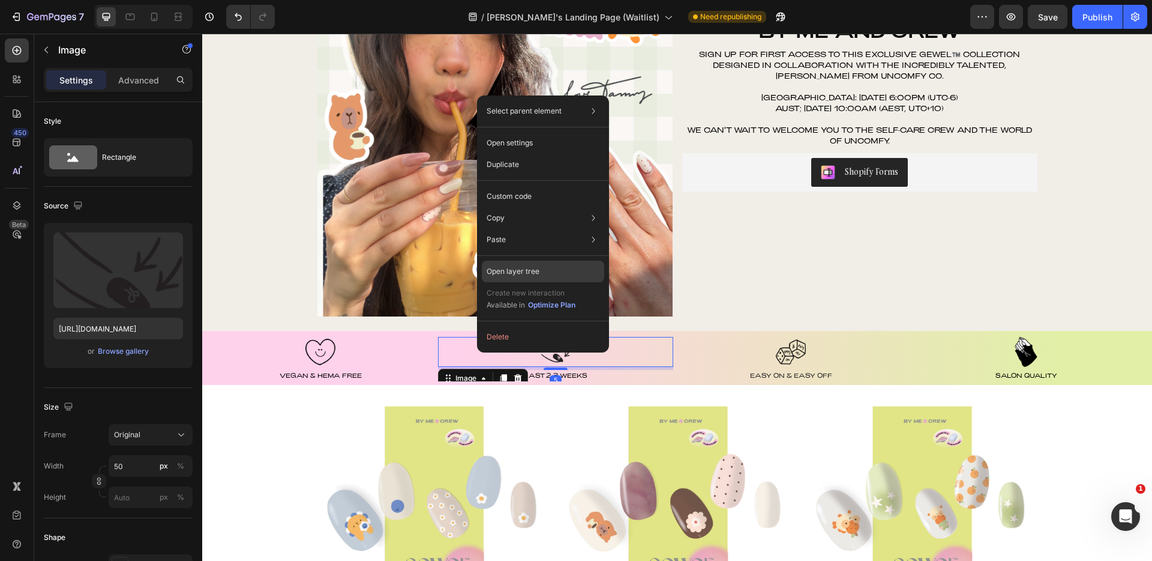
click at [532, 271] on p "Open layer tree" at bounding box center [513, 271] width 53 height 11
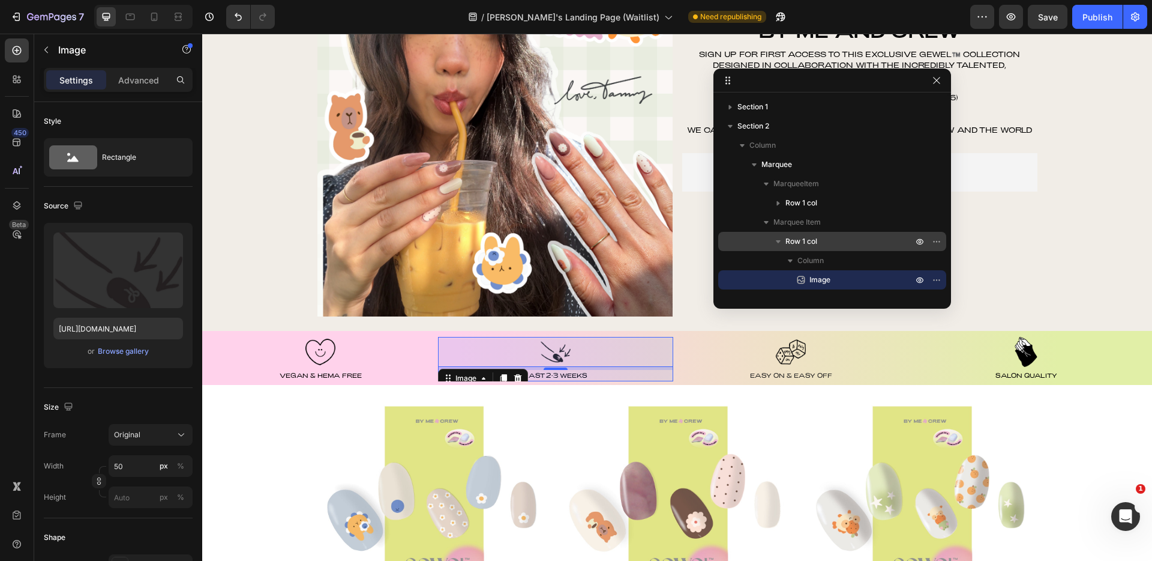
click at [811, 239] on span "Row 1 col" at bounding box center [802, 241] width 32 height 12
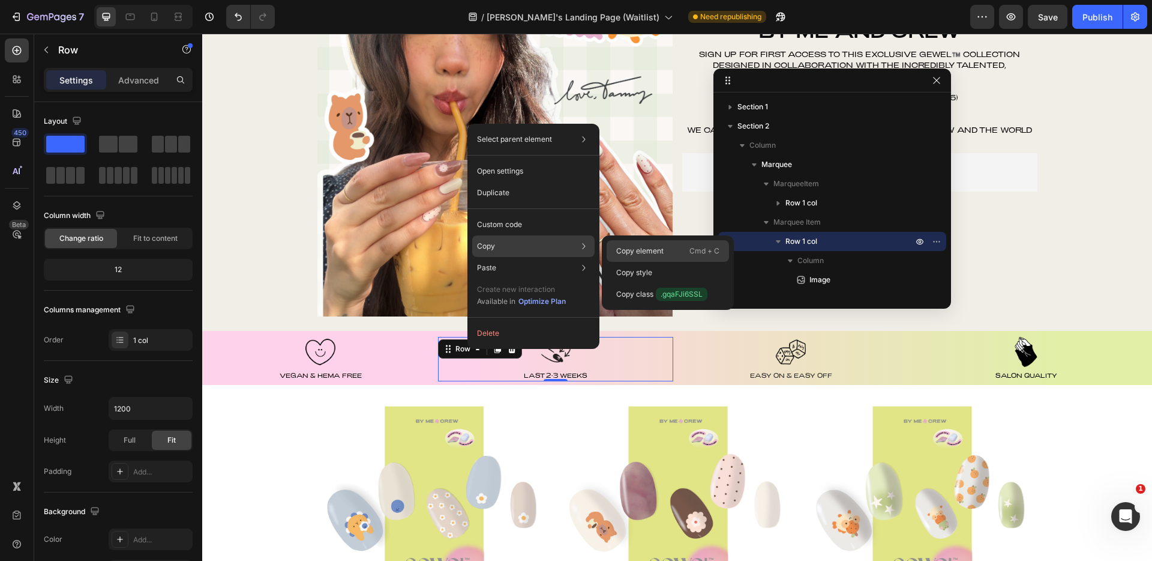
click at [660, 262] on div "Copy element Cmd + C" at bounding box center [668, 273] width 122 height 22
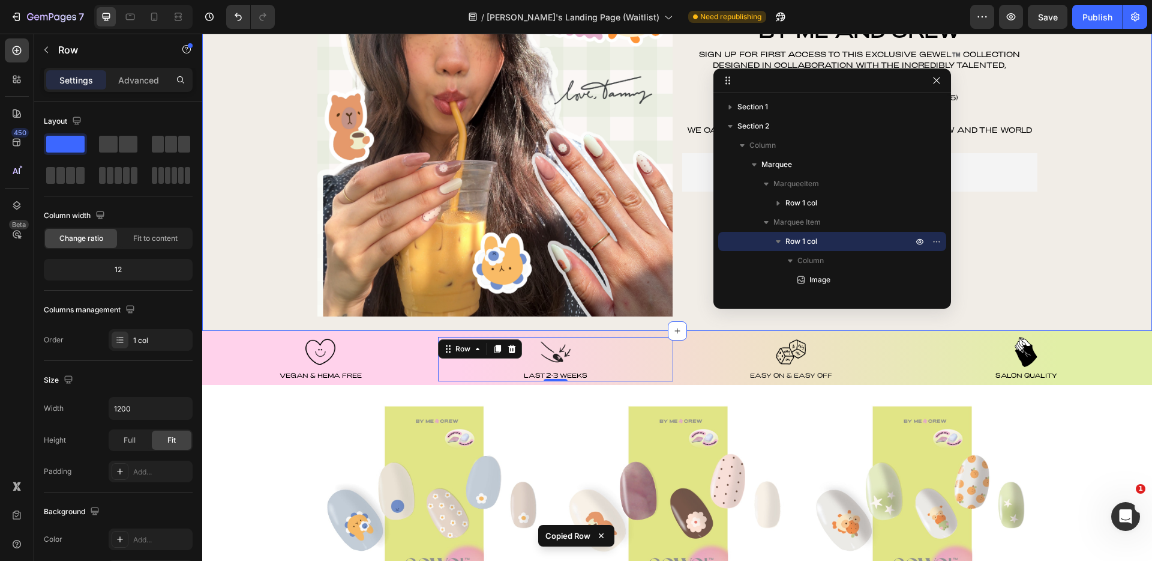
drag, startPoint x: 1080, startPoint y: 164, endPoint x: 1073, endPoint y: 151, distance: 15.0
click at [1080, 164] on div "00 Day 00 Hour 00 Minute 00 Second Countdown Timer Uncomfy Co & By Me and Crew …" at bounding box center [677, 124] width 950 height 413
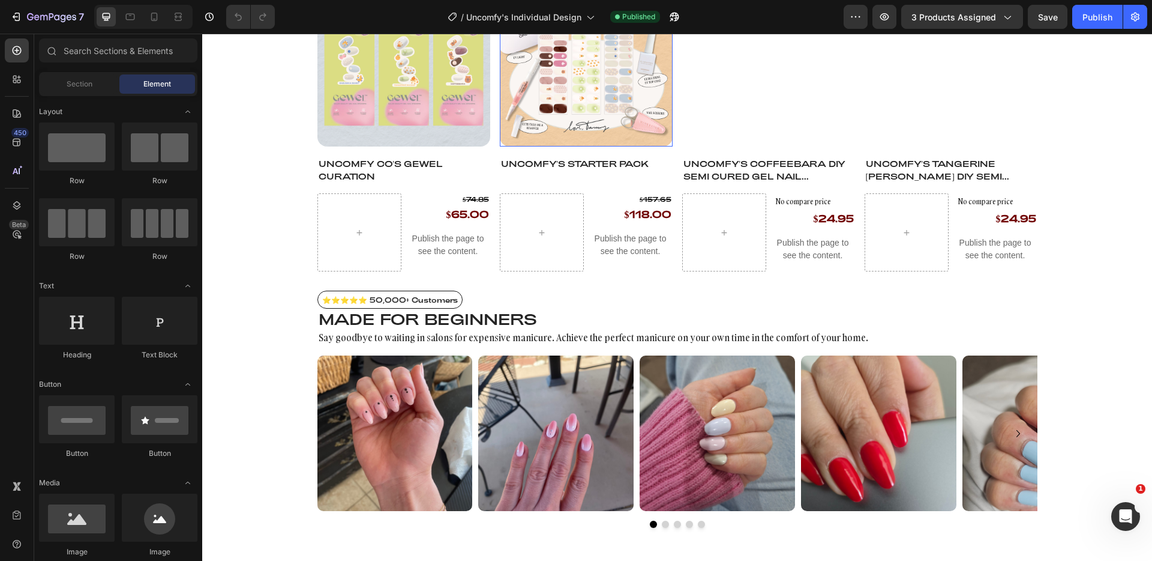
scroll to position [890, 0]
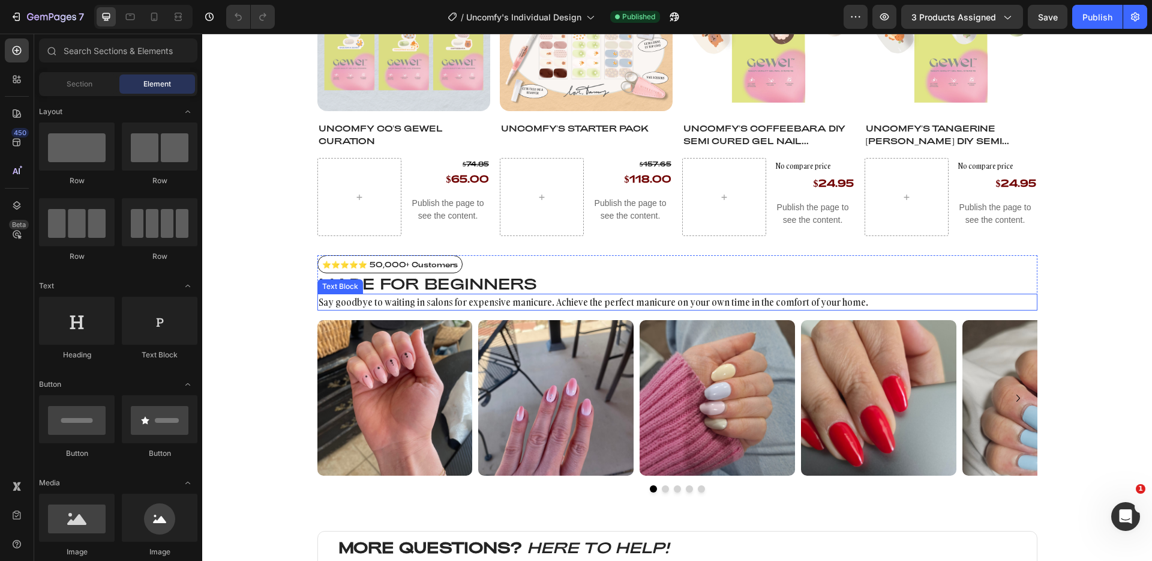
click at [538, 297] on p "Say goodbye to waiting in salons for expensive manicure. Achieve the perfect ma…" at bounding box center [678, 302] width 718 height 14
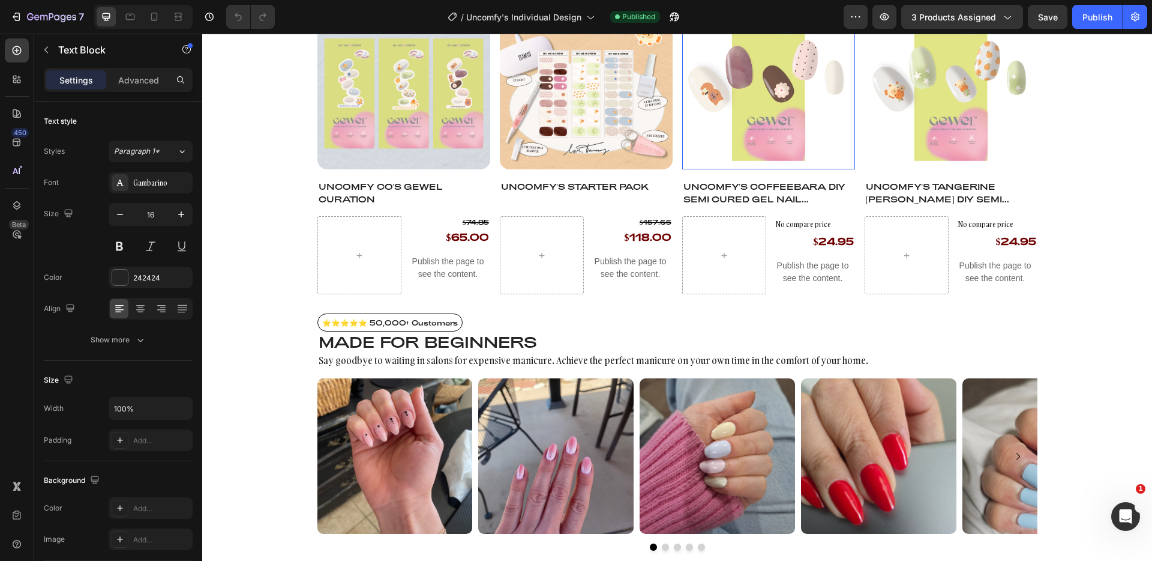
scroll to position [872, 0]
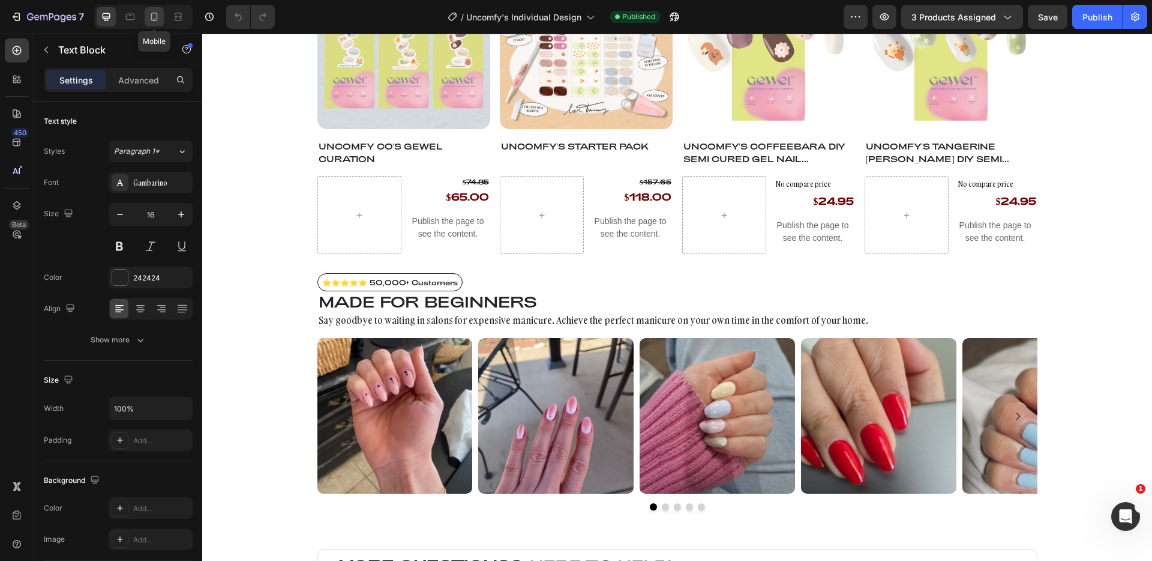
click at [149, 14] on icon at bounding box center [154, 17] width 12 height 12
type input "14"
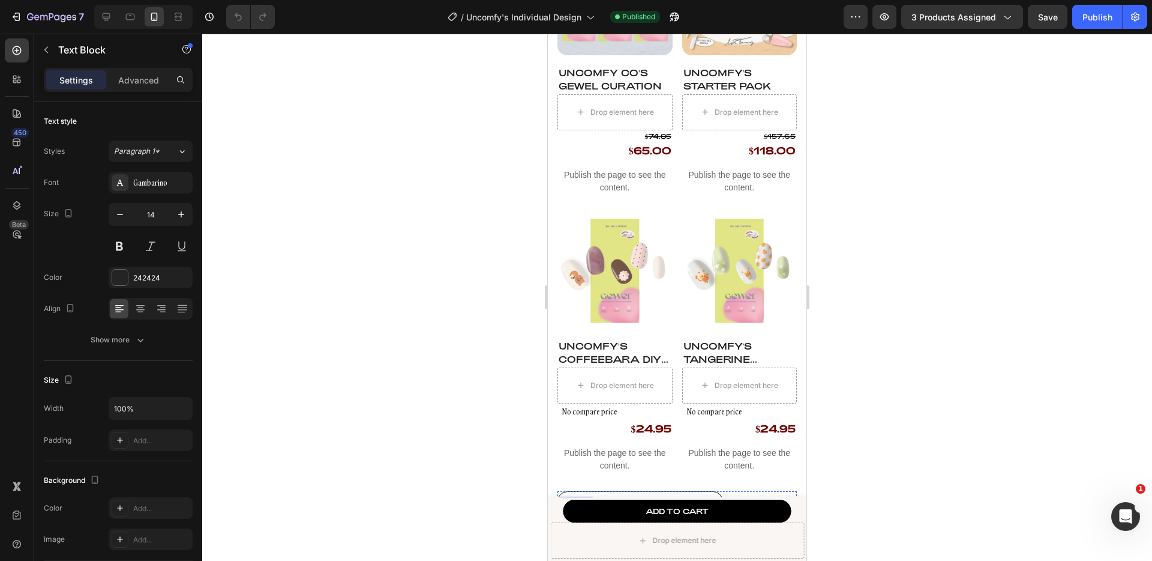
scroll to position [1286, 0]
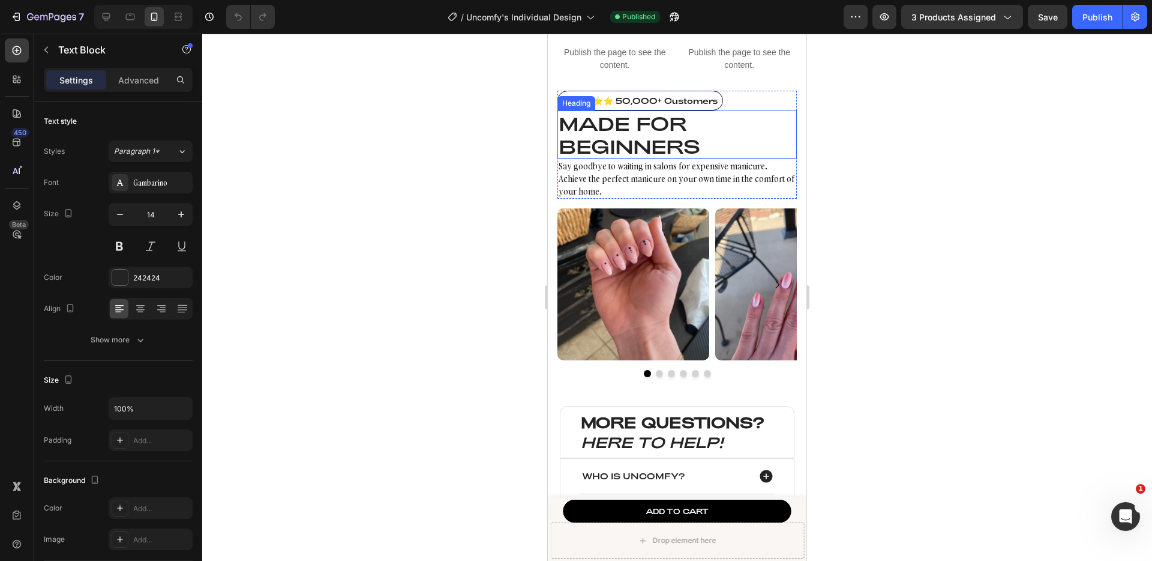
click at [616, 135] on h2 "Made for BEGINNERS" at bounding box center [677, 134] width 239 height 49
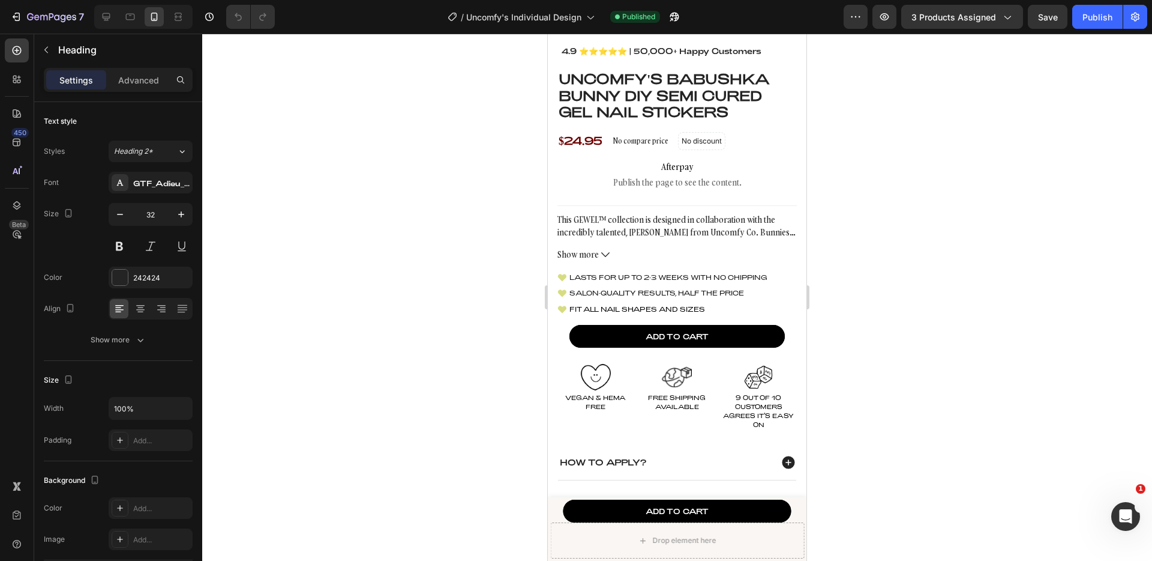
scroll to position [463, 0]
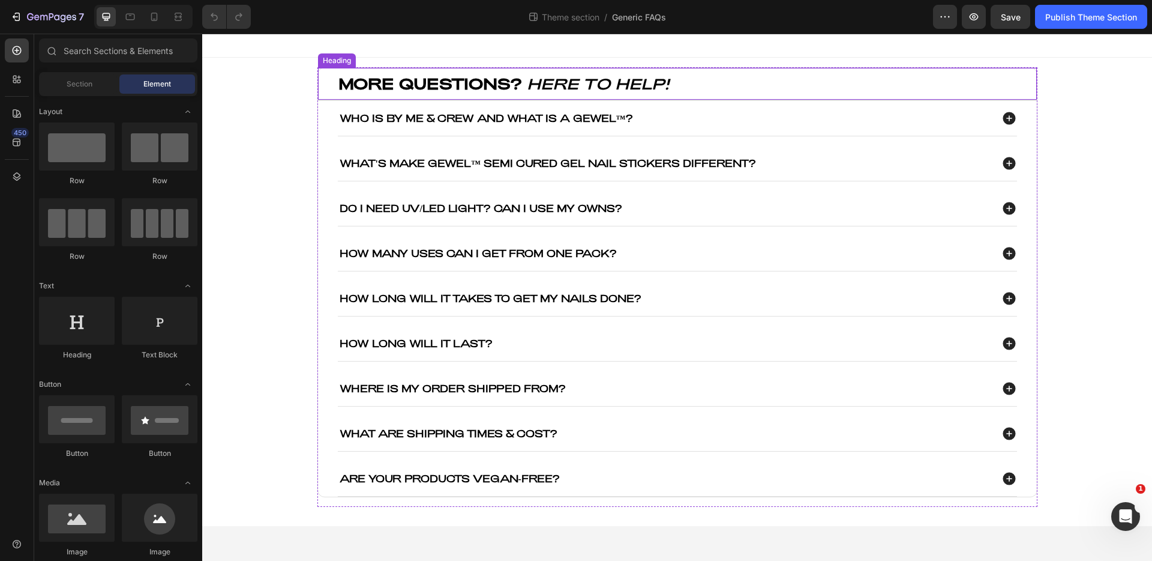
click at [618, 91] on icon "HERE TO HELP!" at bounding box center [598, 83] width 142 height 18
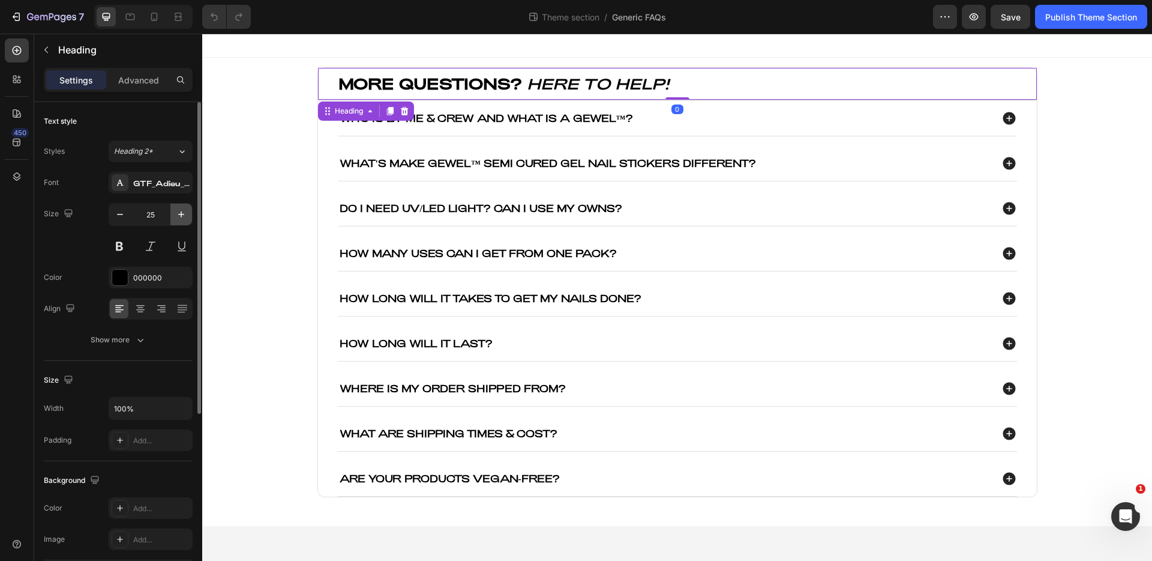
click at [179, 216] on icon "button" at bounding box center [181, 214] width 12 height 12
type input "28"
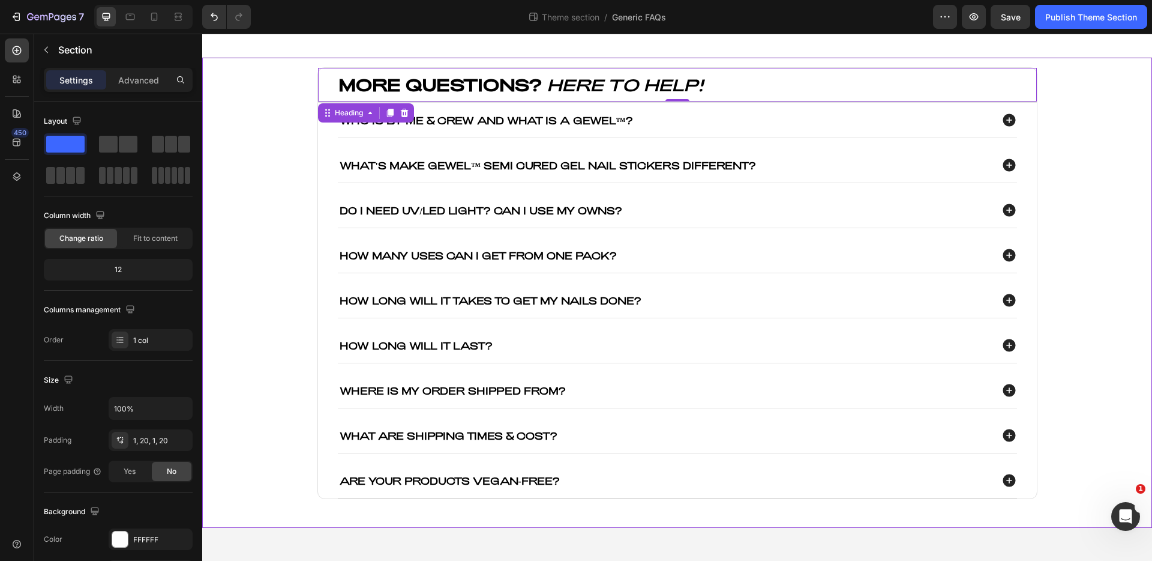
click at [248, 190] on div "MORE QUESTIONS? HERE TO HELP! Heading 0 Who is By Me & Crew and what is a GEWEL…" at bounding box center [677, 292] width 926 height 451
click at [1076, 16] on div "Publish Theme Section" at bounding box center [1092, 17] width 92 height 13
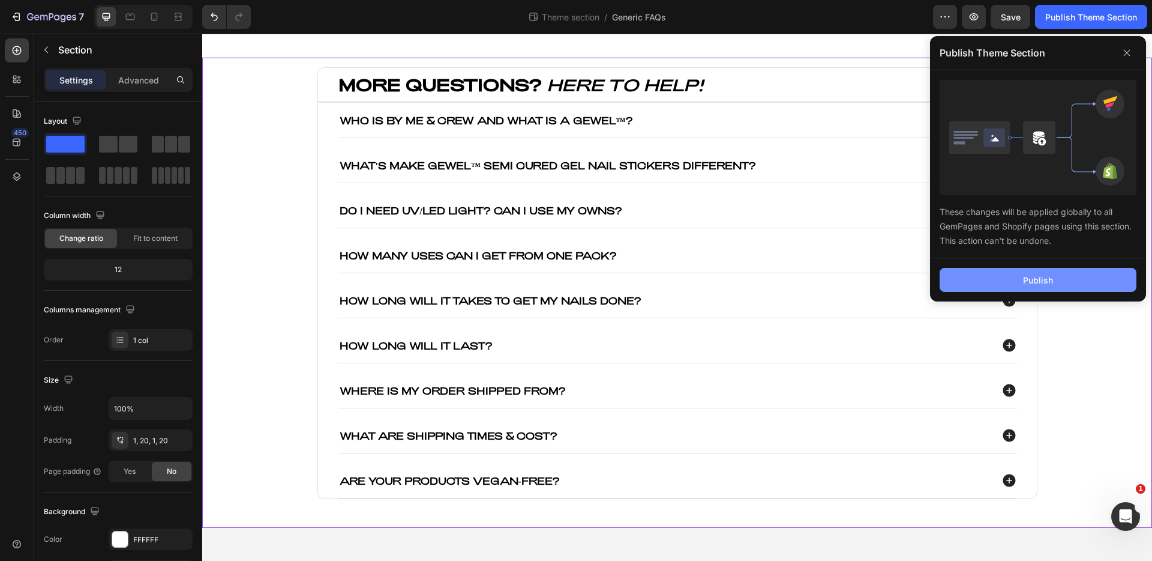
click at [1058, 279] on button "Publish" at bounding box center [1038, 280] width 197 height 24
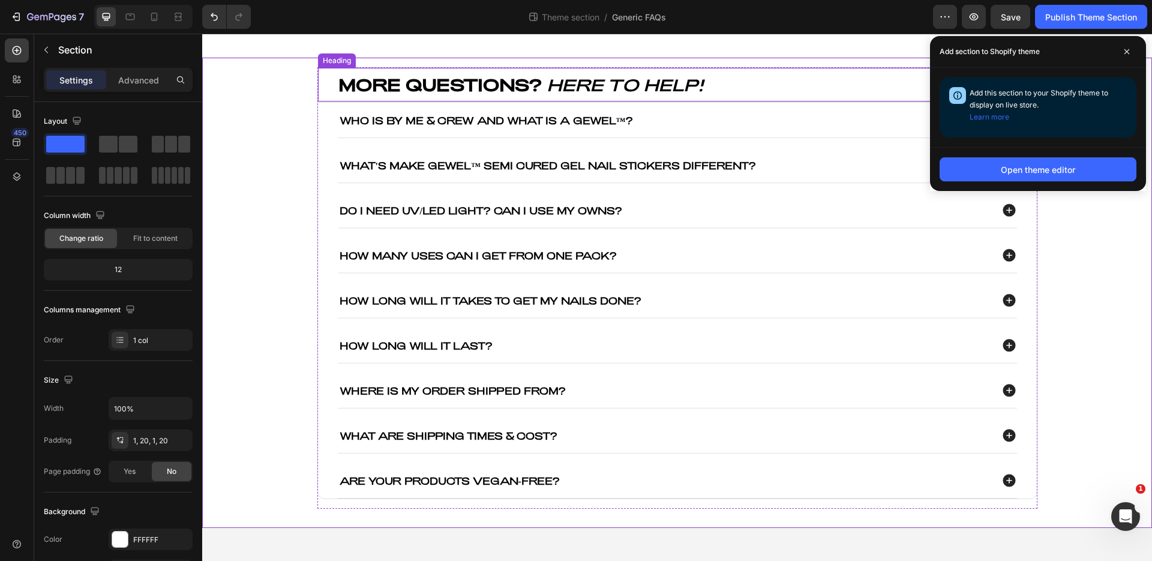
click at [430, 80] on strong "MORE QUESTIONS?" at bounding box center [440, 84] width 203 height 20
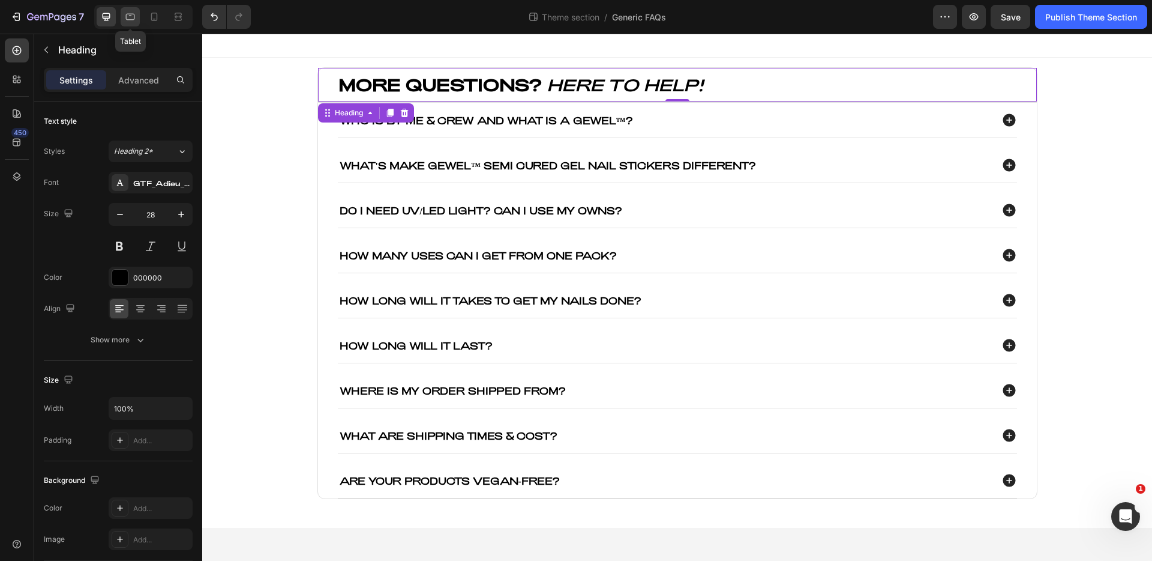
click at [130, 21] on icon at bounding box center [130, 17] width 12 height 12
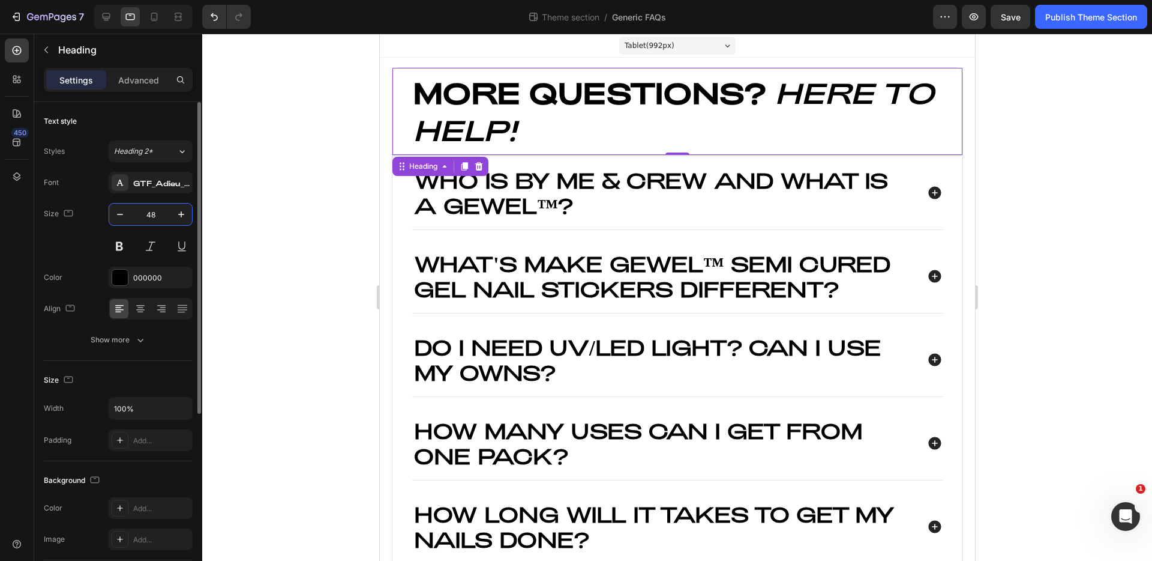
click at [153, 212] on input "48" at bounding box center [151, 214] width 40 height 22
click at [124, 216] on icon "button" at bounding box center [120, 214] width 12 height 12
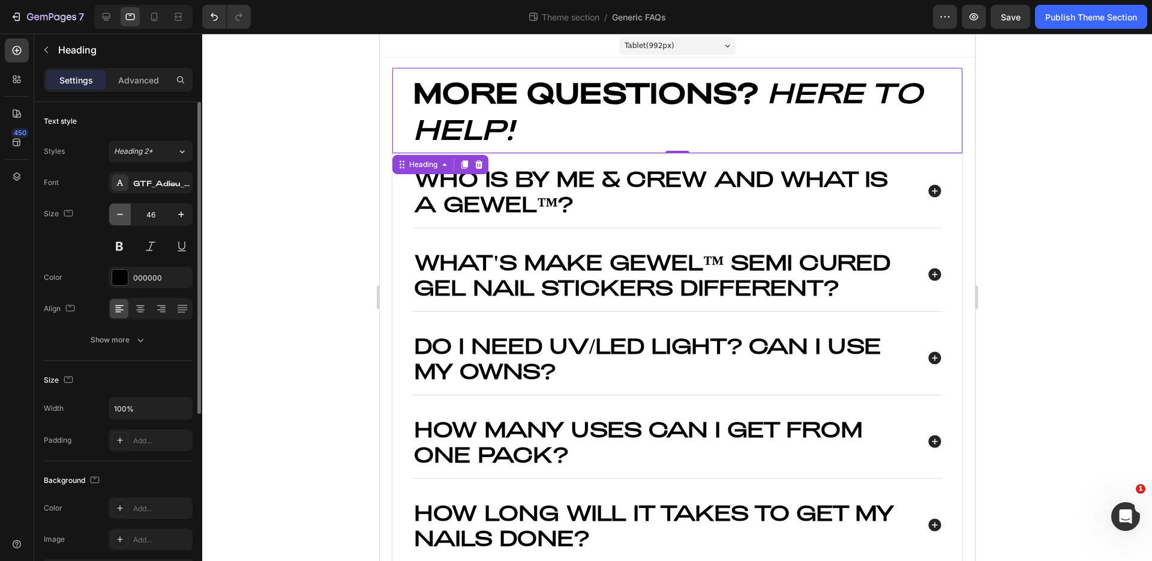
click at [124, 216] on icon "button" at bounding box center [120, 214] width 12 height 12
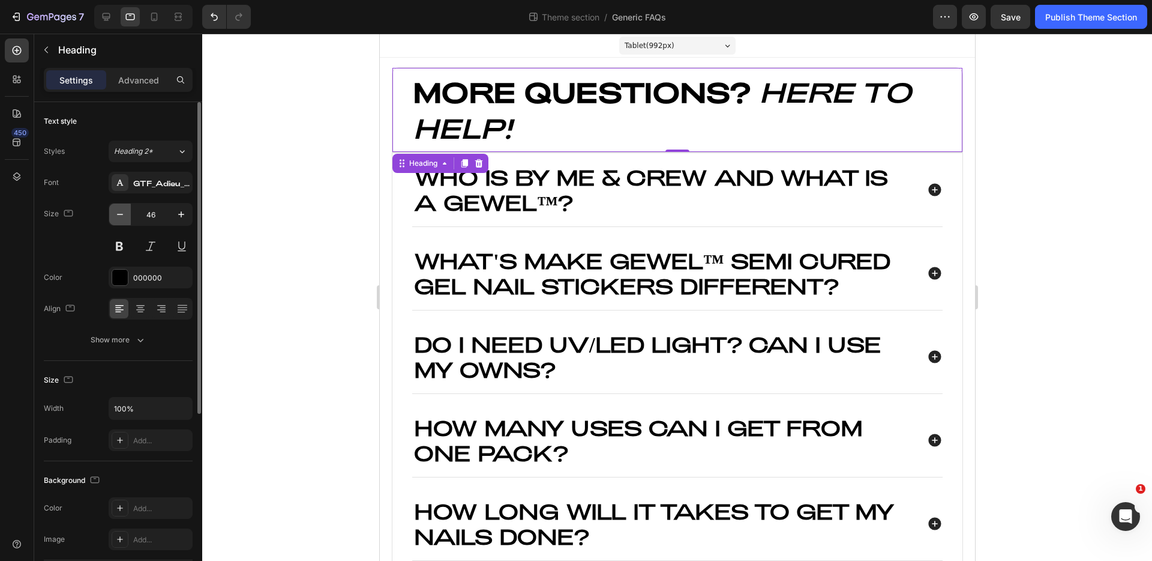
click at [124, 216] on icon "button" at bounding box center [120, 214] width 12 height 12
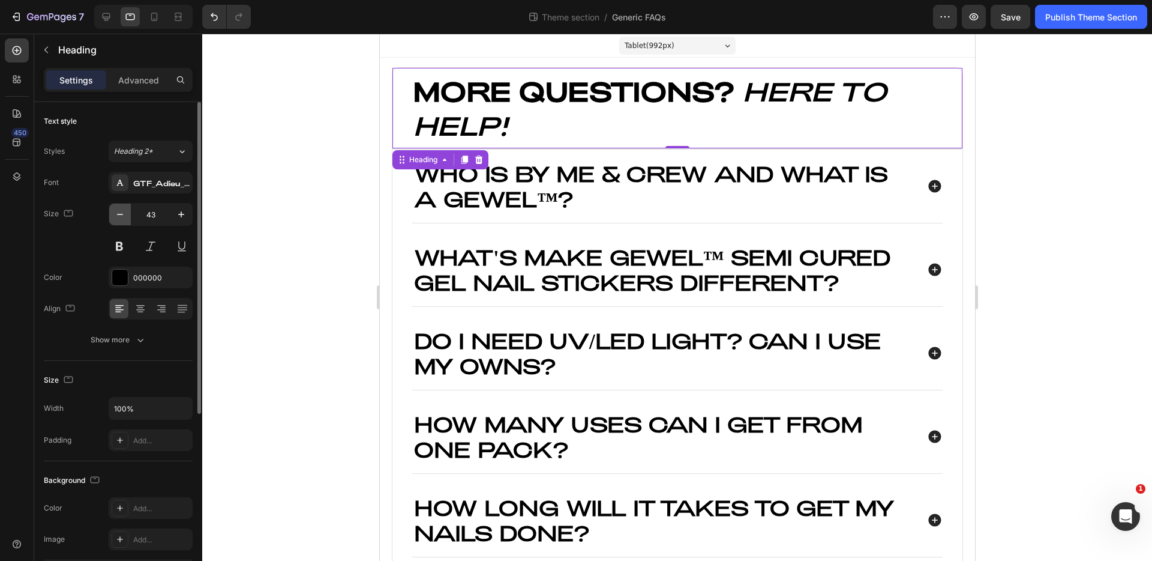
click at [124, 216] on icon "button" at bounding box center [120, 214] width 12 height 12
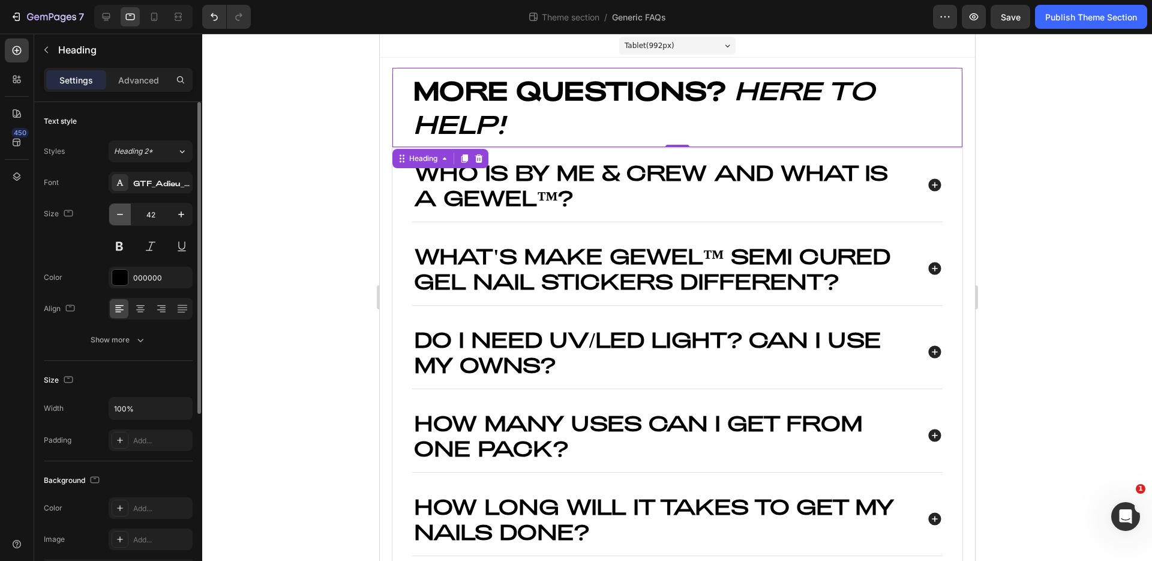
click at [124, 216] on icon "button" at bounding box center [120, 214] width 12 height 12
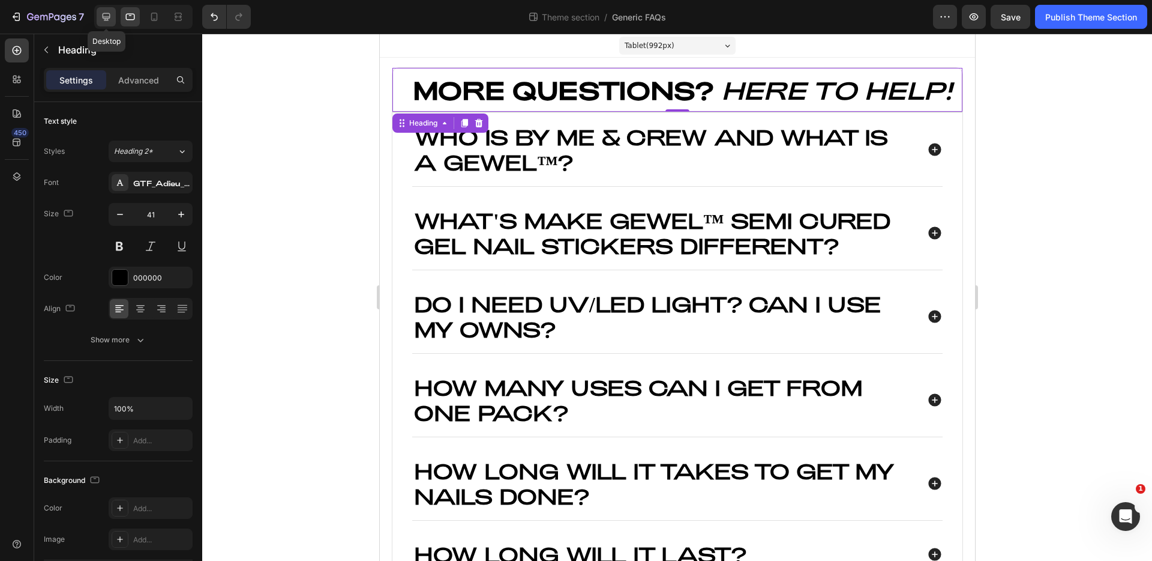
click at [115, 19] on div at bounding box center [106, 16] width 19 height 19
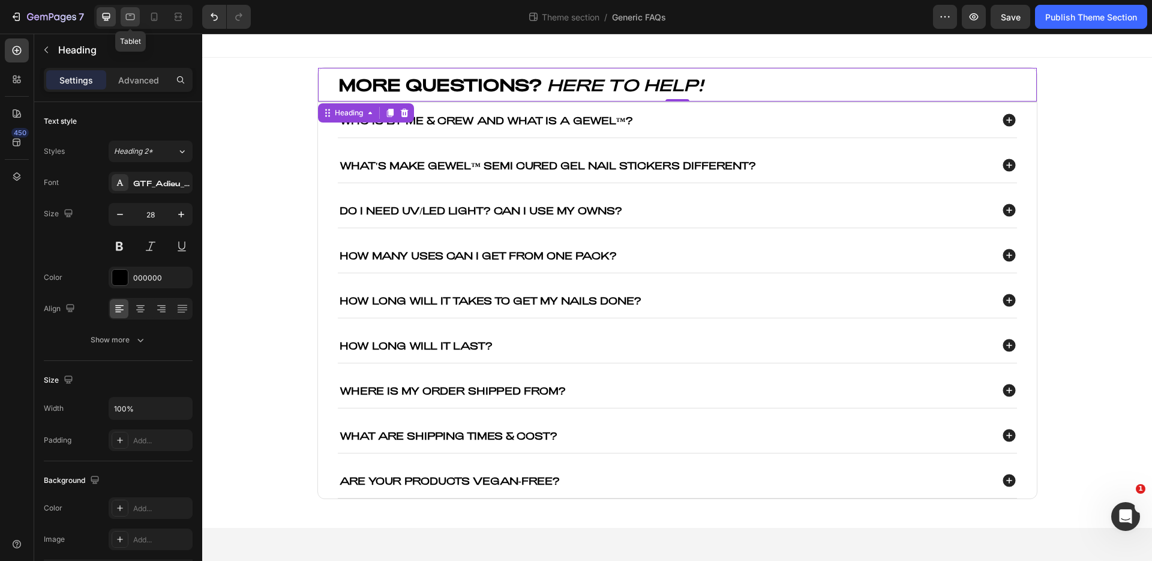
click at [124, 16] on icon at bounding box center [130, 17] width 12 height 12
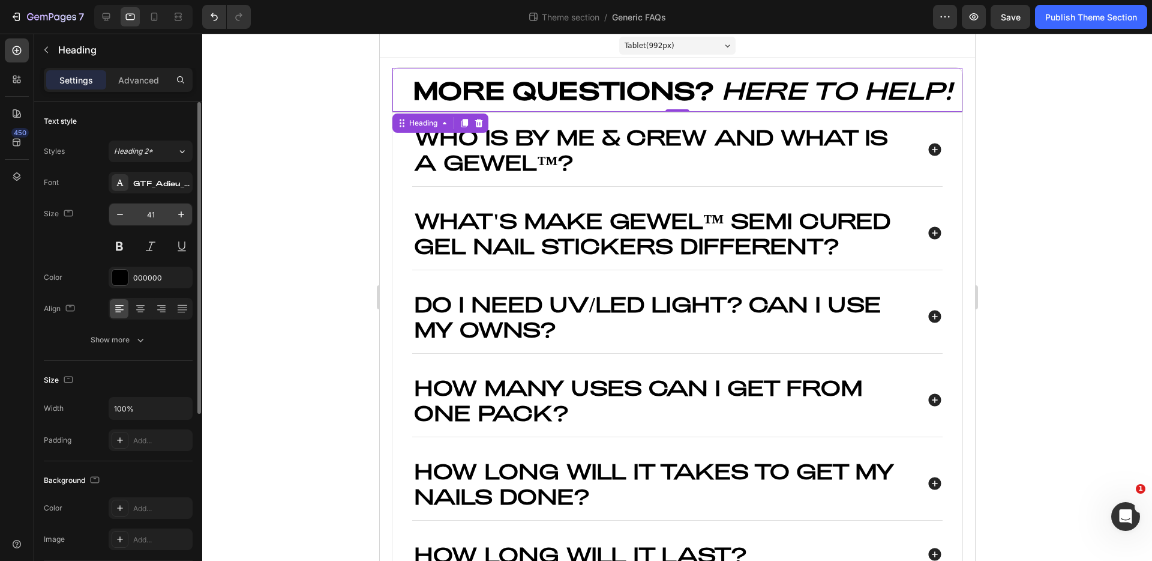
click at [160, 210] on input "41" at bounding box center [151, 214] width 40 height 22
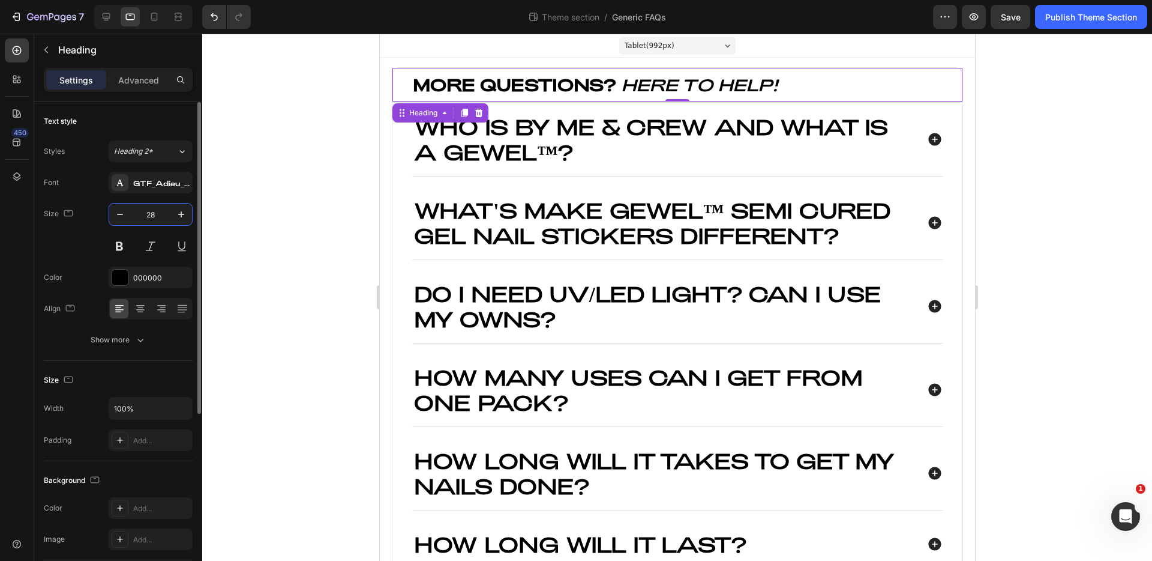
type input "28"
click at [163, 461] on div "Text style Styles Heading 2* Font GTF_Adieu_TRIAL_Regular Size 28 Color 000000 …" at bounding box center [118, 510] width 149 height 99
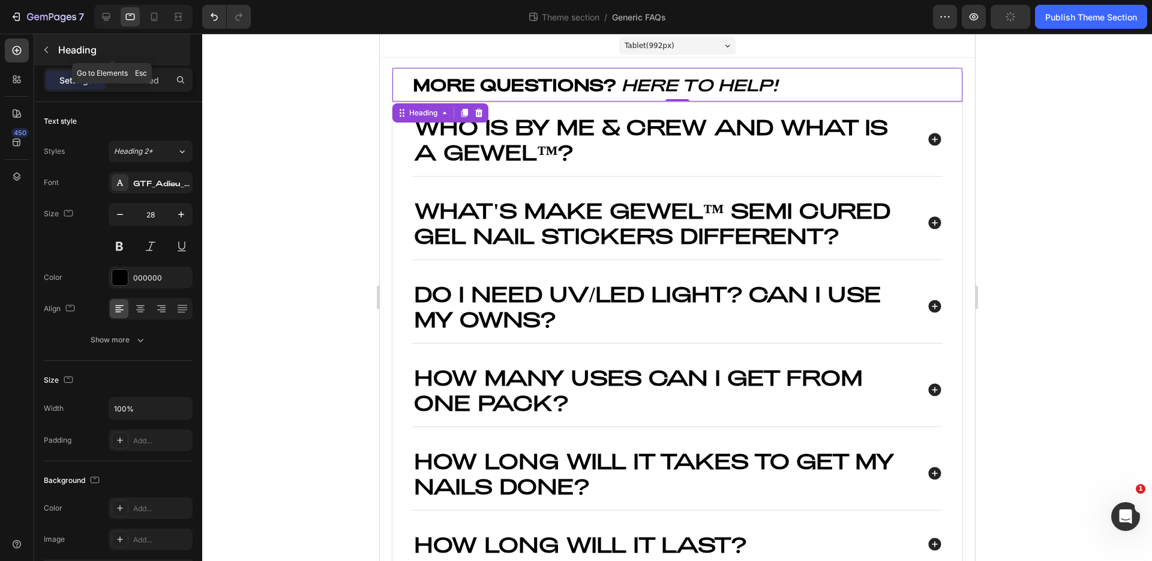
click at [51, 48] on button "button" at bounding box center [46, 49] width 19 height 19
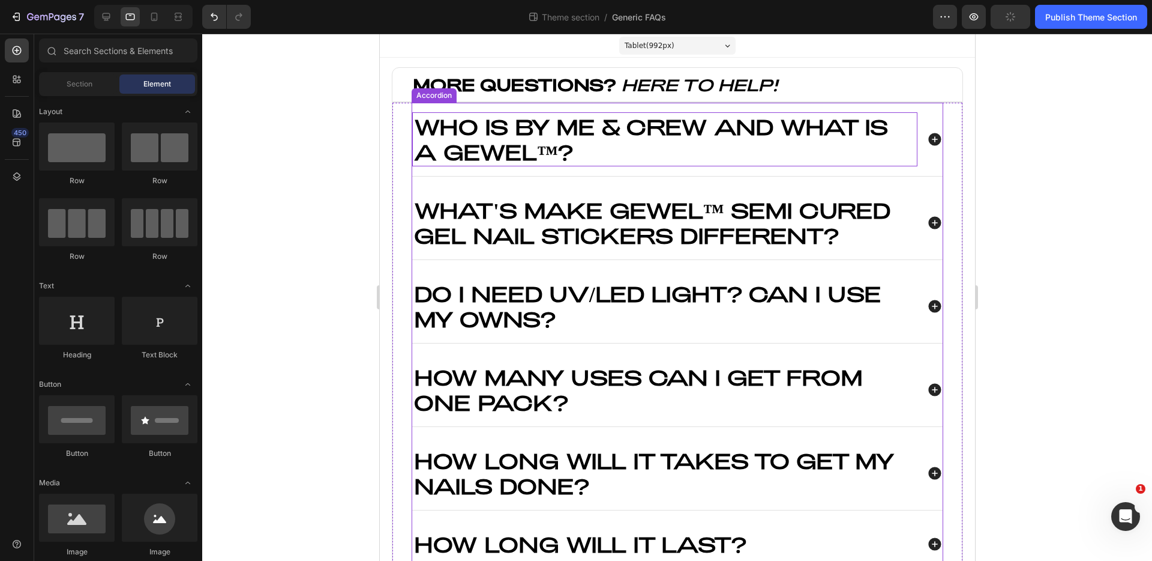
click at [458, 146] on p "Who is By Me & Crew and what is a GEWEL™?" at bounding box center [665, 139] width 502 height 50
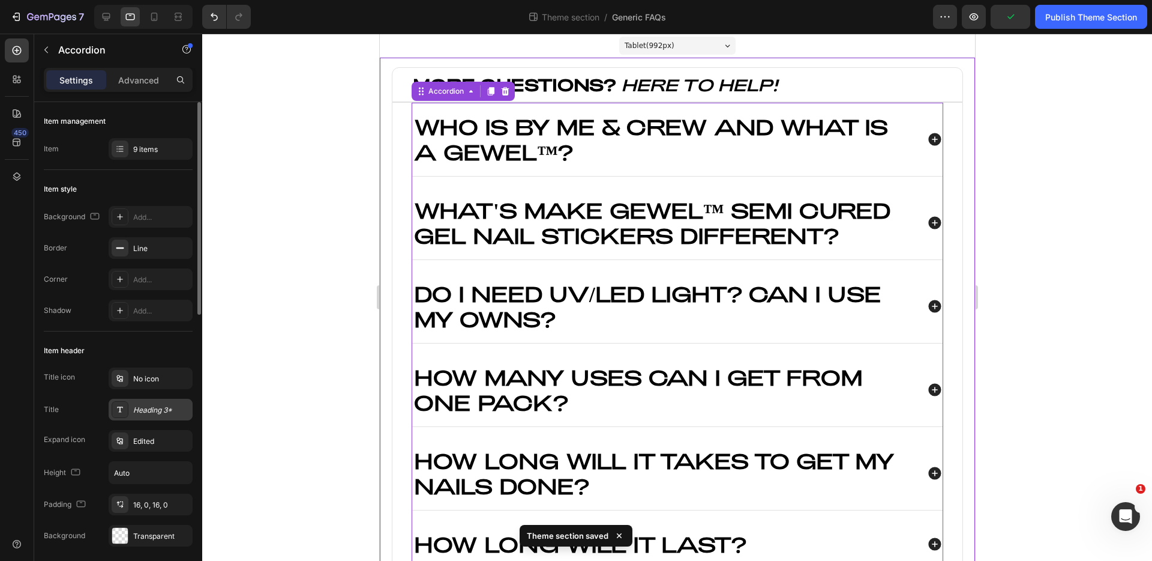
click at [141, 403] on div "Heading 3*" at bounding box center [151, 410] width 84 height 22
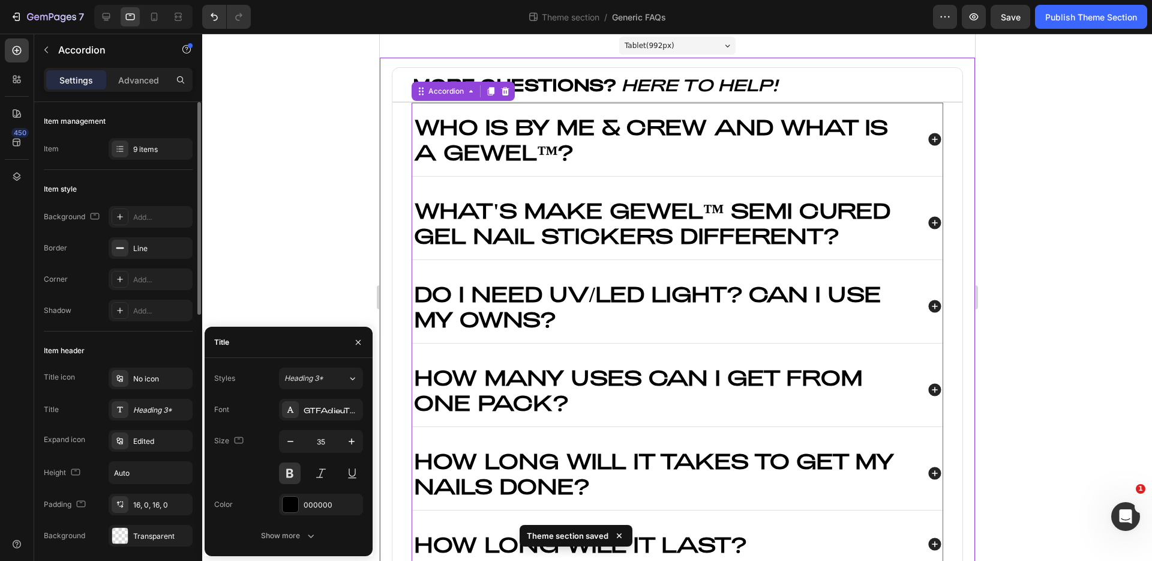
click at [159, 344] on div "Item header" at bounding box center [118, 350] width 149 height 19
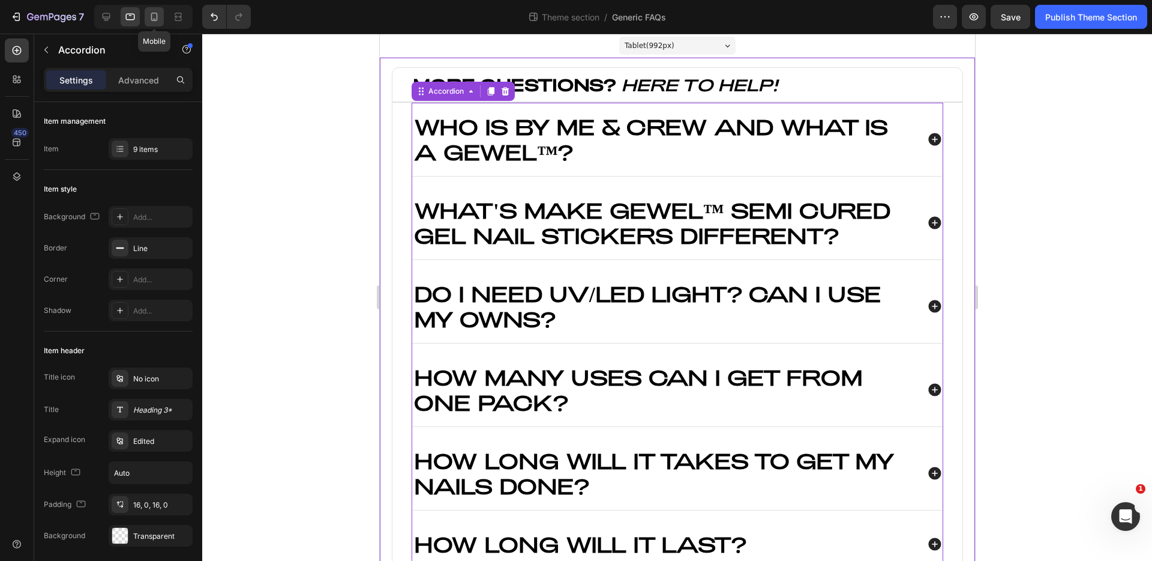
click at [149, 19] on icon at bounding box center [154, 17] width 12 height 12
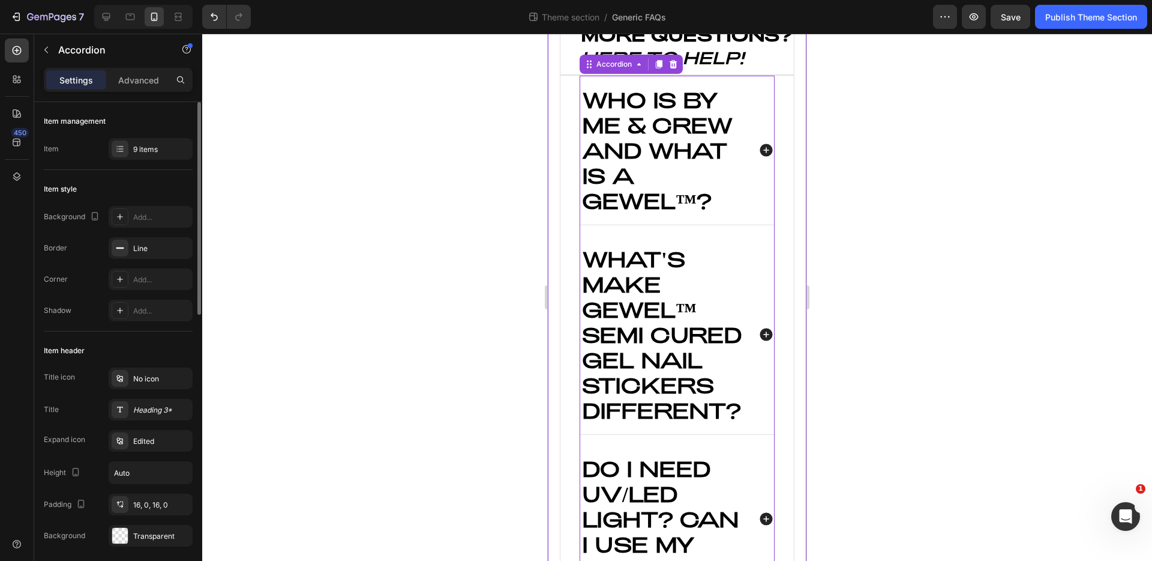
scroll to position [64, 0]
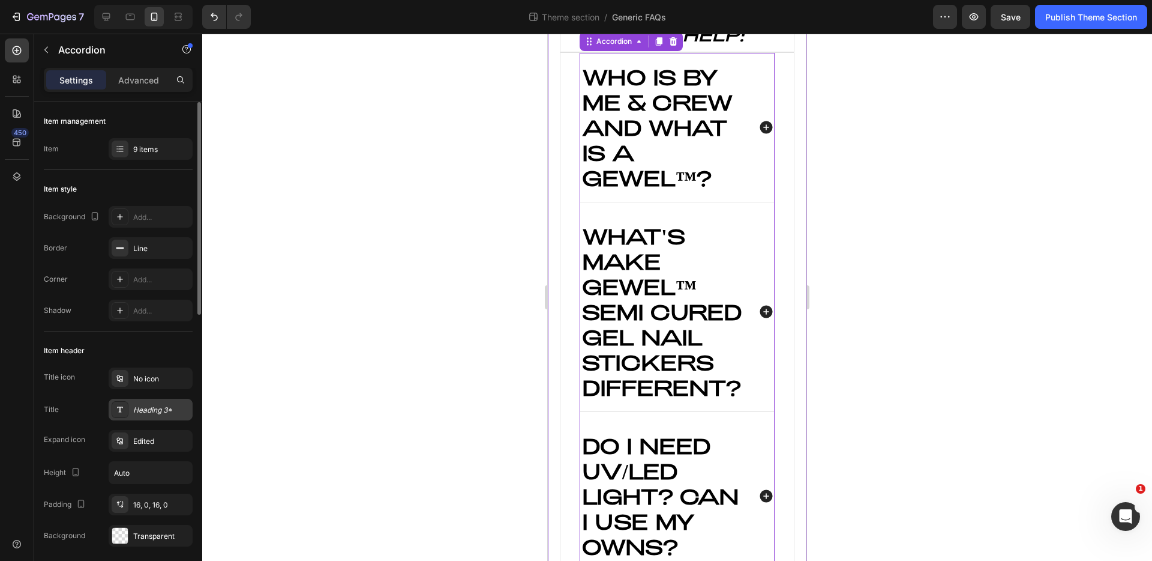
click at [149, 408] on div "Heading 3*" at bounding box center [161, 410] width 56 height 11
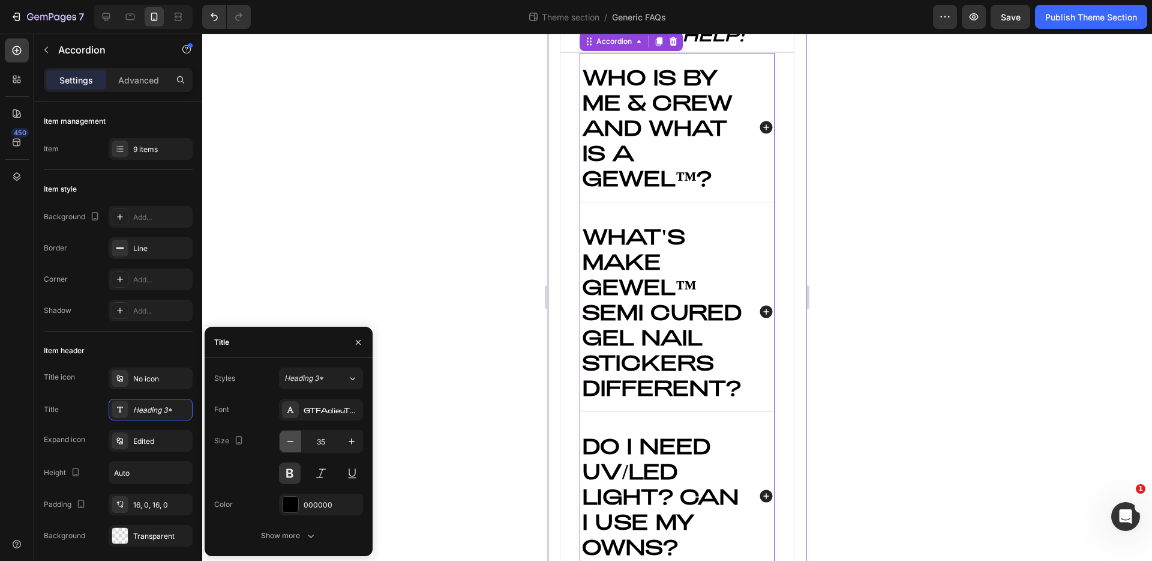
click at [297, 439] on button "button" at bounding box center [291, 441] width 22 height 22
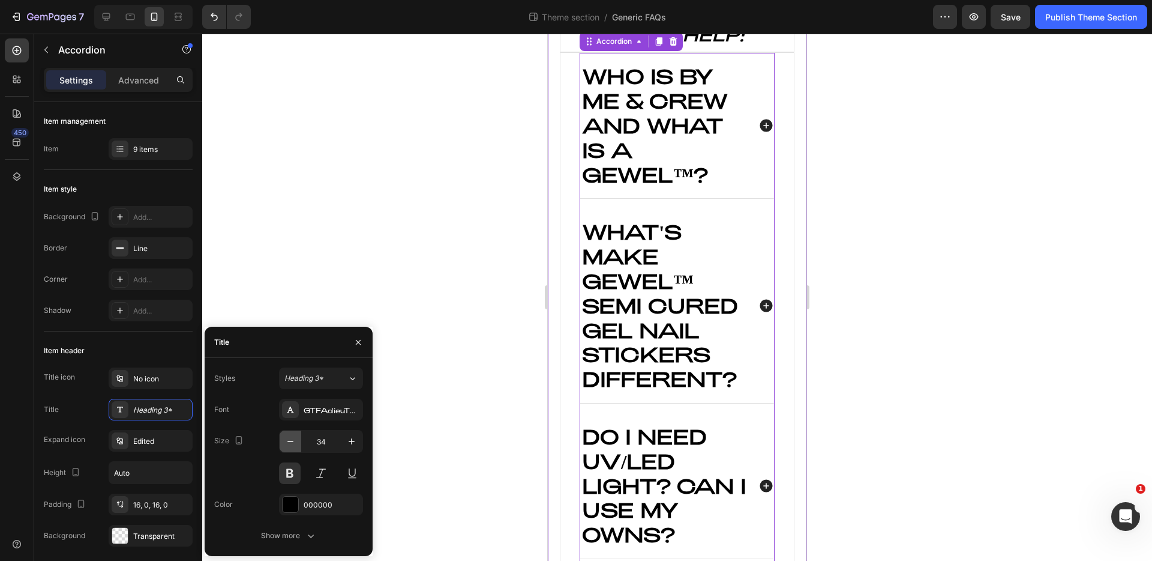
click at [297, 439] on button "button" at bounding box center [291, 441] width 22 height 22
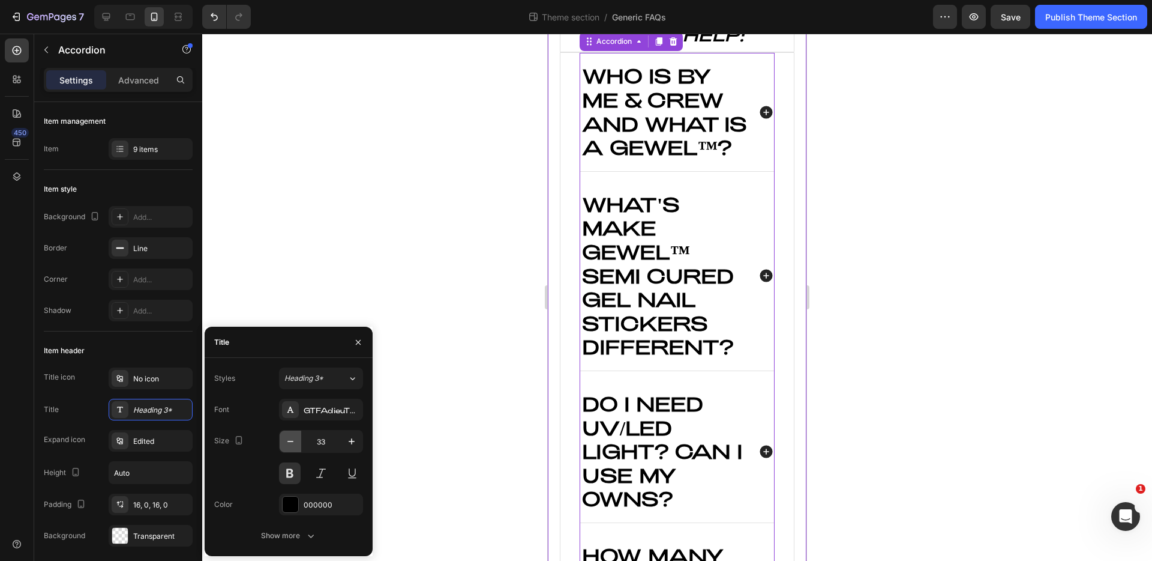
click at [297, 439] on button "button" at bounding box center [291, 441] width 22 height 22
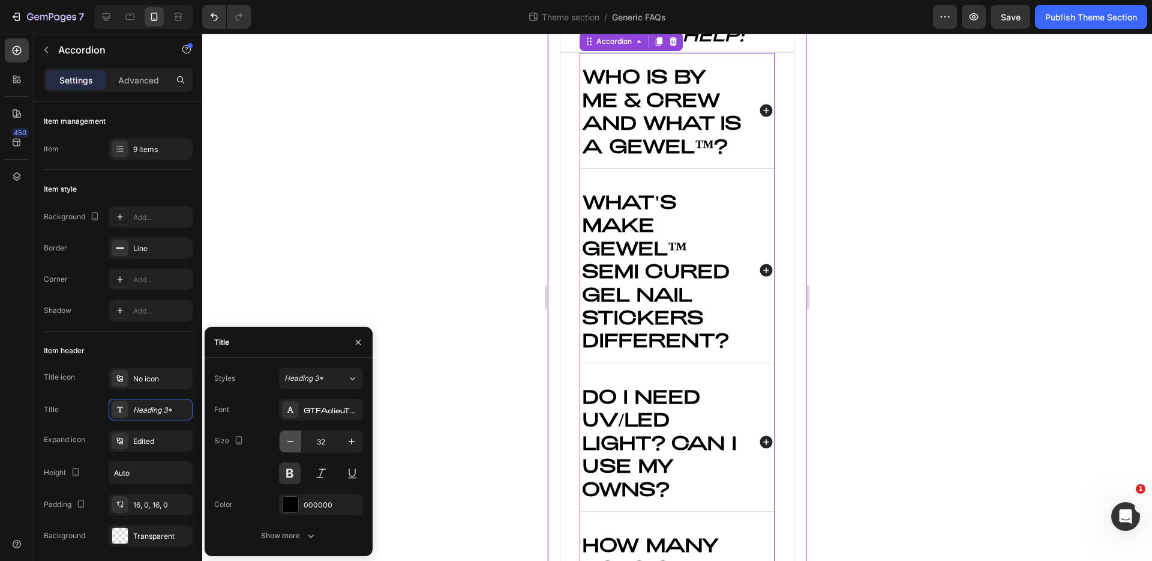
click at [297, 439] on button "button" at bounding box center [291, 441] width 22 height 22
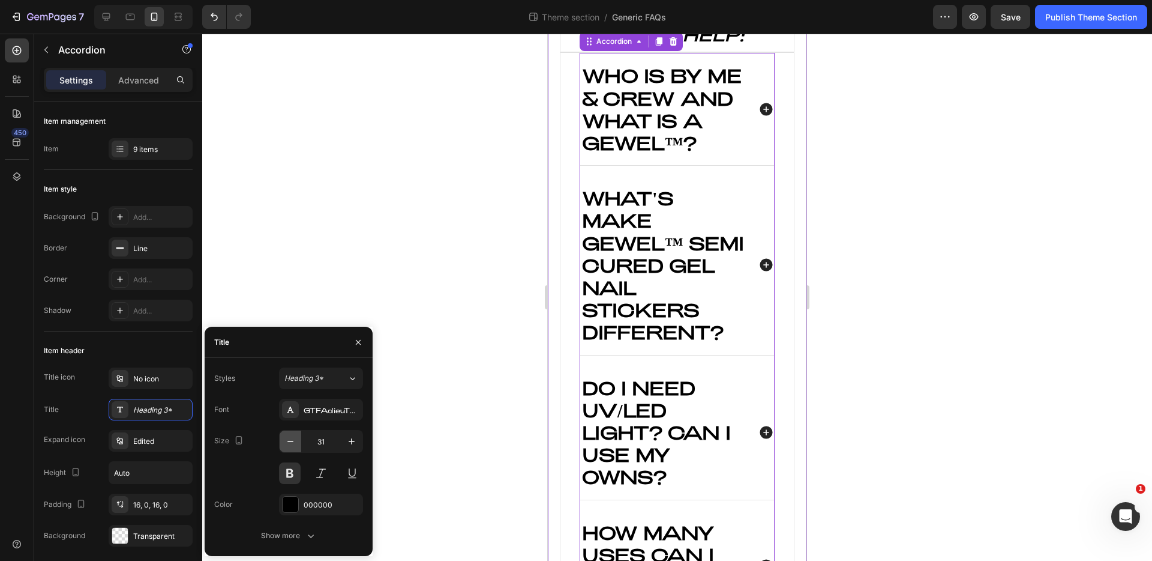
click at [297, 439] on button "button" at bounding box center [291, 441] width 22 height 22
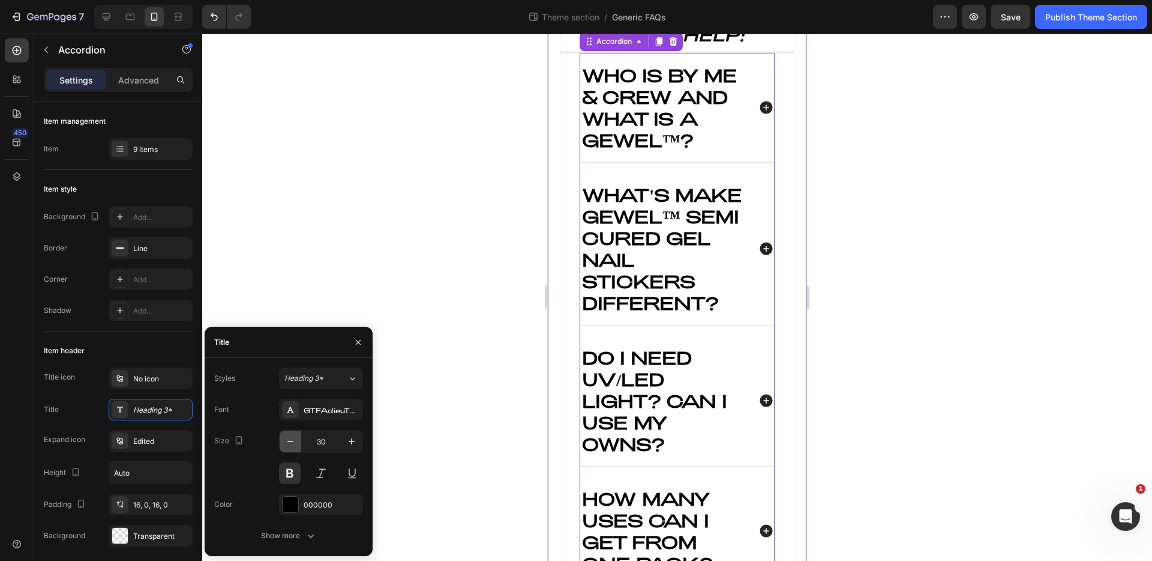
click at [297, 439] on button "button" at bounding box center [291, 441] width 22 height 22
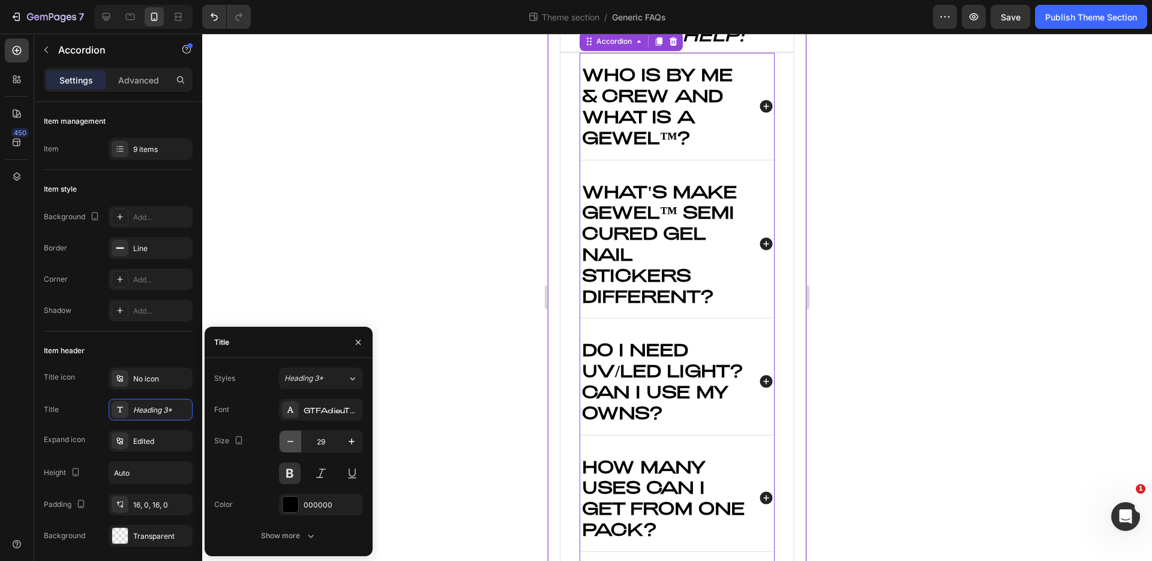
click at [297, 439] on button "button" at bounding box center [291, 441] width 22 height 22
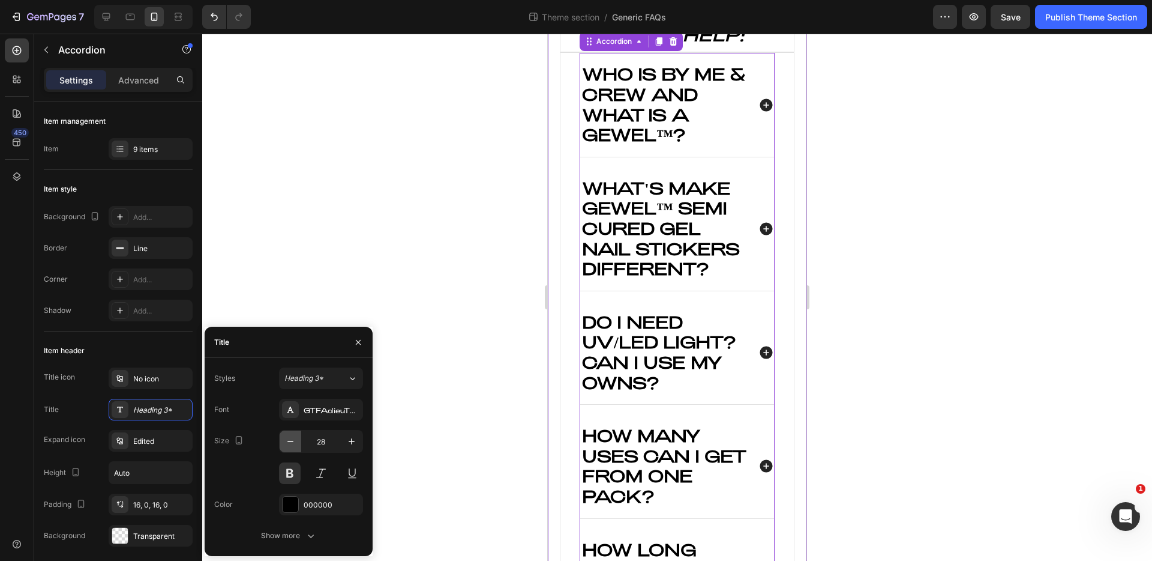
click at [297, 439] on button "button" at bounding box center [291, 441] width 22 height 22
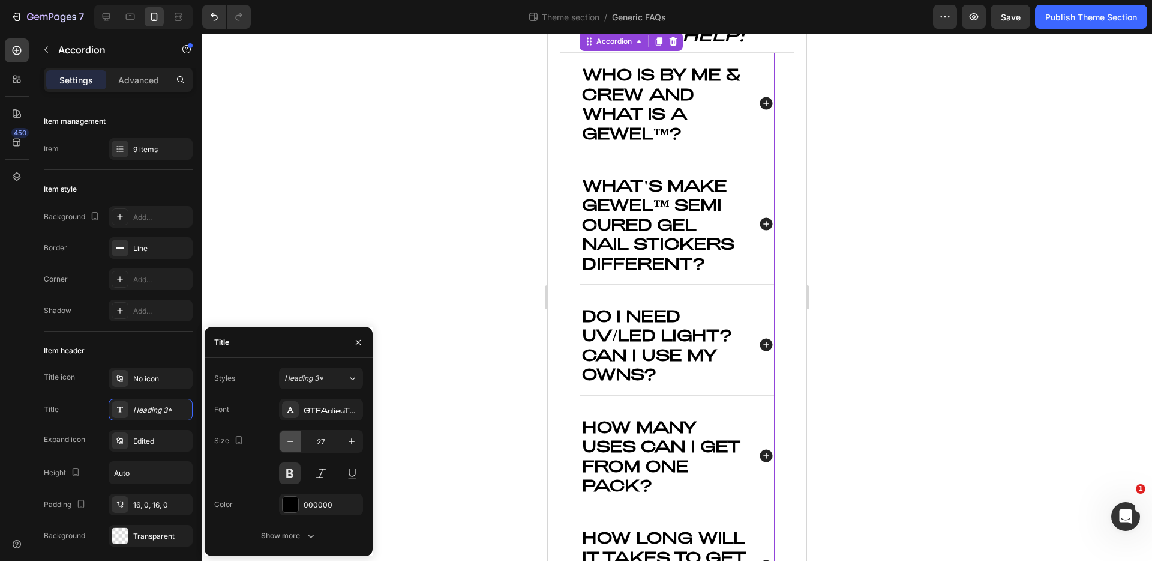
click at [297, 439] on button "button" at bounding box center [291, 441] width 22 height 22
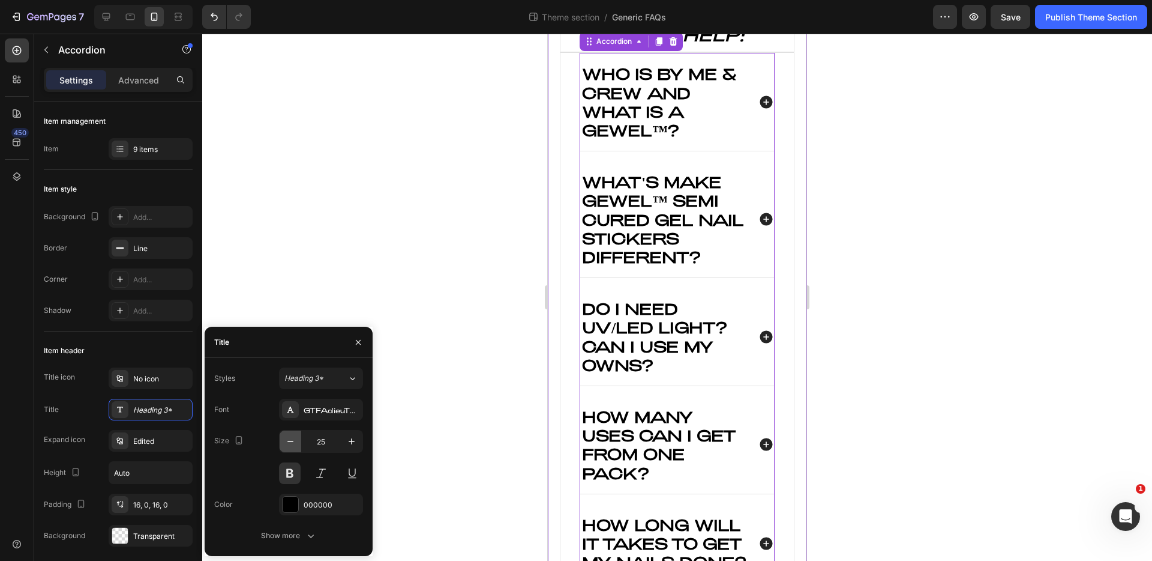
click at [297, 439] on button "button" at bounding box center [291, 441] width 22 height 22
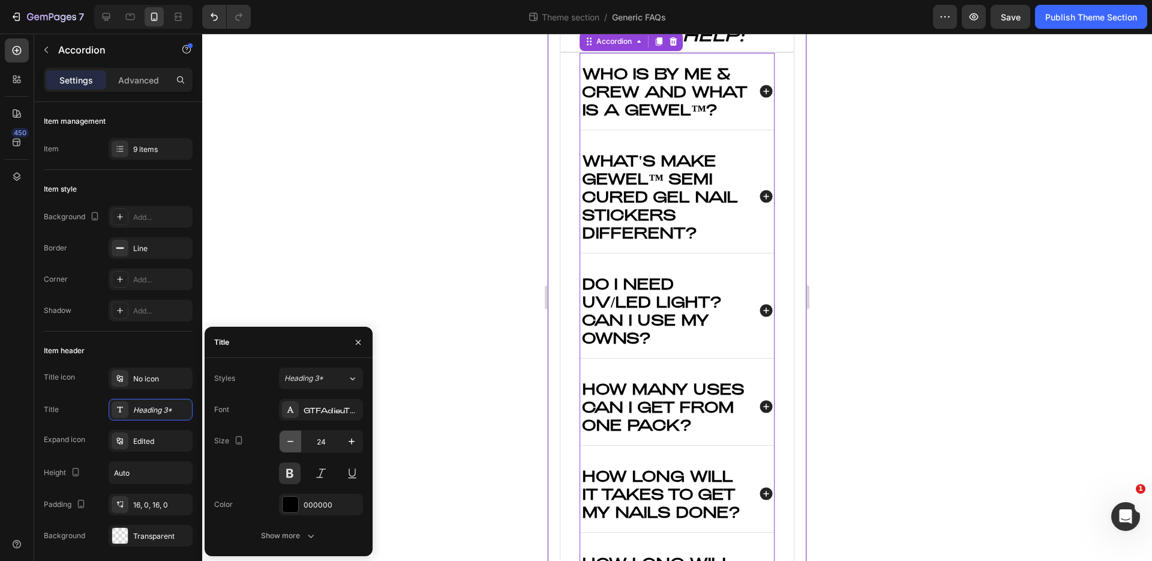
click at [297, 439] on button "button" at bounding box center [291, 441] width 22 height 22
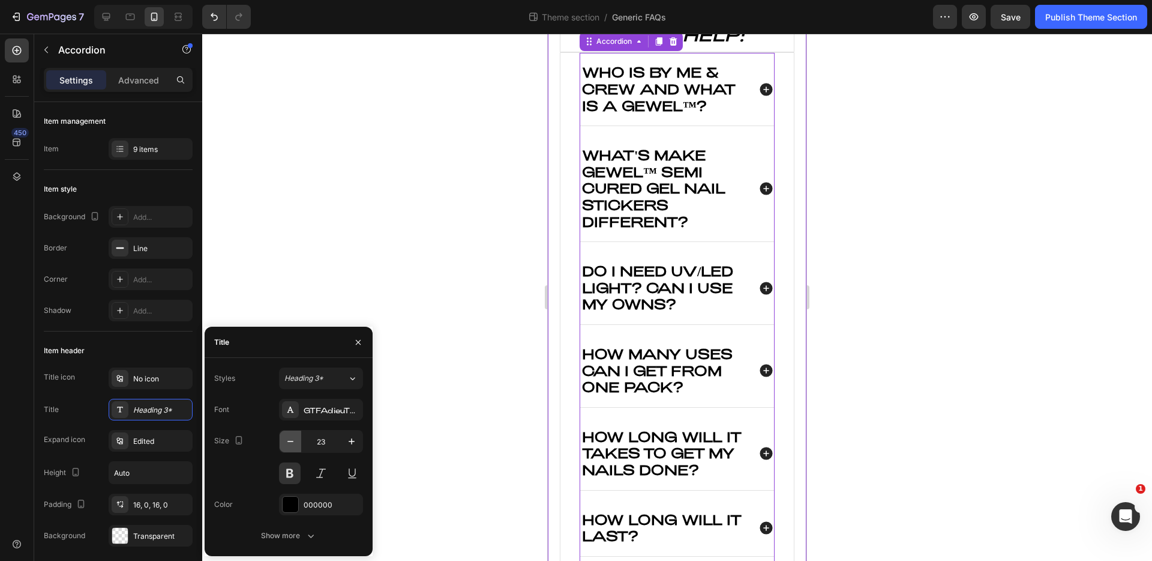
click at [297, 439] on button "button" at bounding box center [291, 441] width 22 height 22
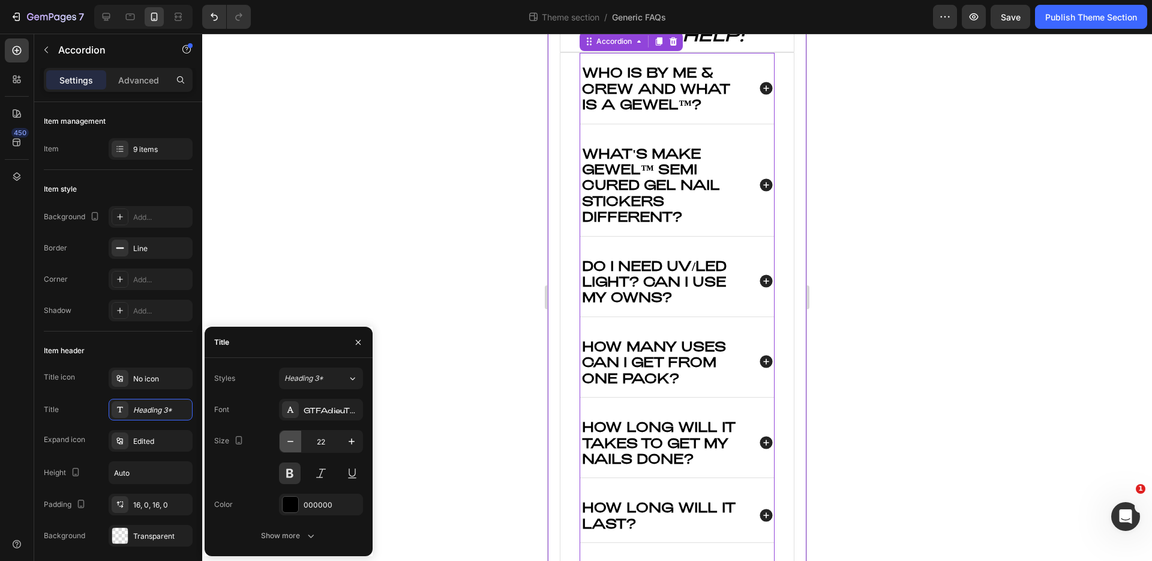
click at [297, 439] on button "button" at bounding box center [291, 441] width 22 height 22
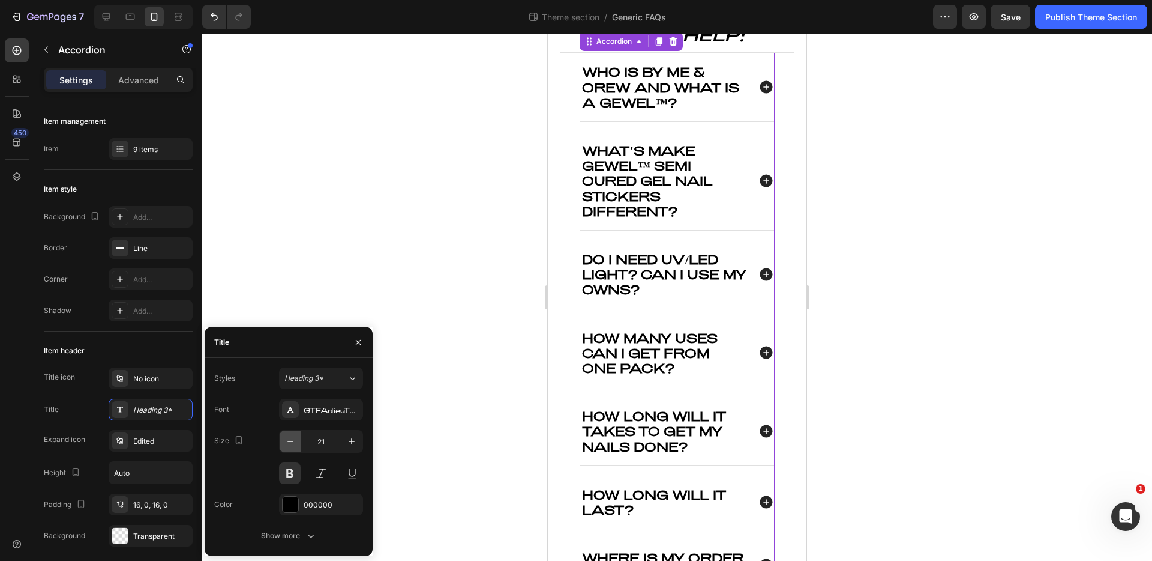
click at [297, 439] on button "button" at bounding box center [291, 441] width 22 height 22
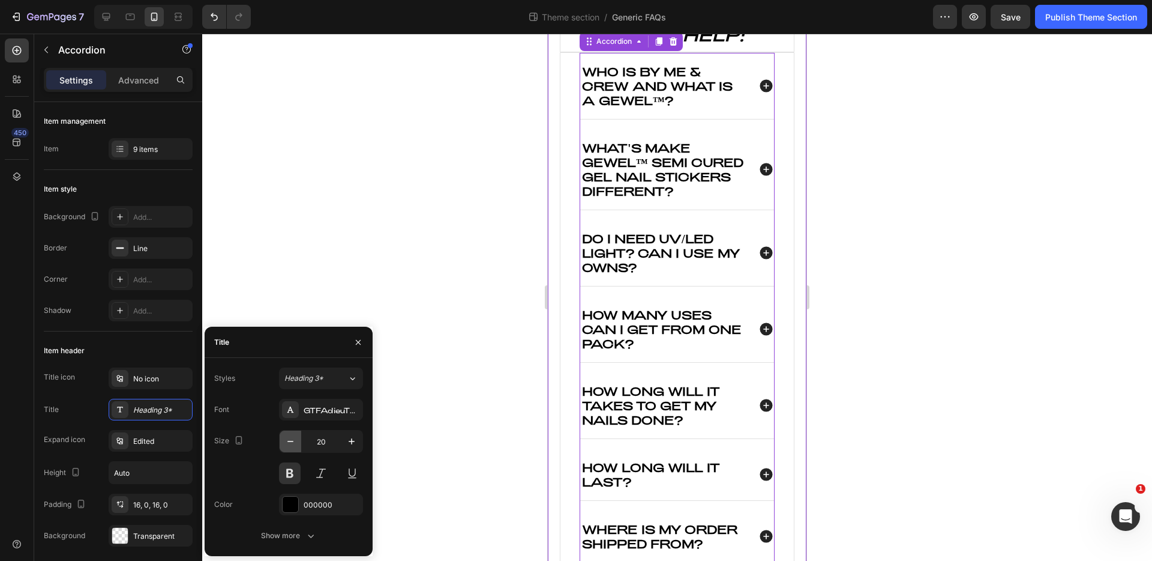
click at [297, 439] on button "button" at bounding box center [291, 441] width 22 height 22
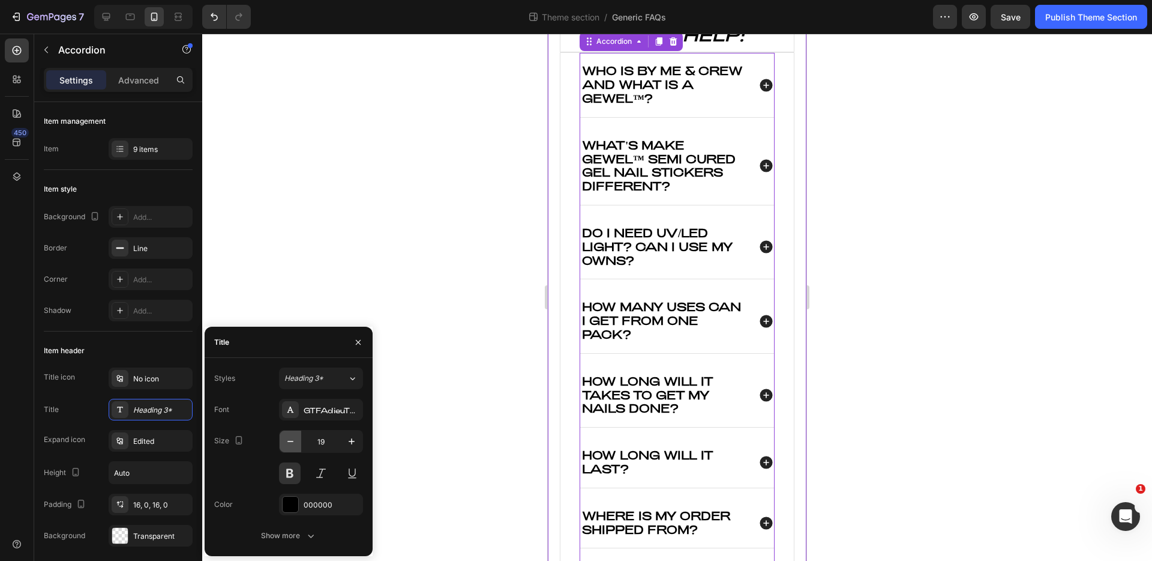
click at [297, 439] on button "button" at bounding box center [291, 441] width 22 height 22
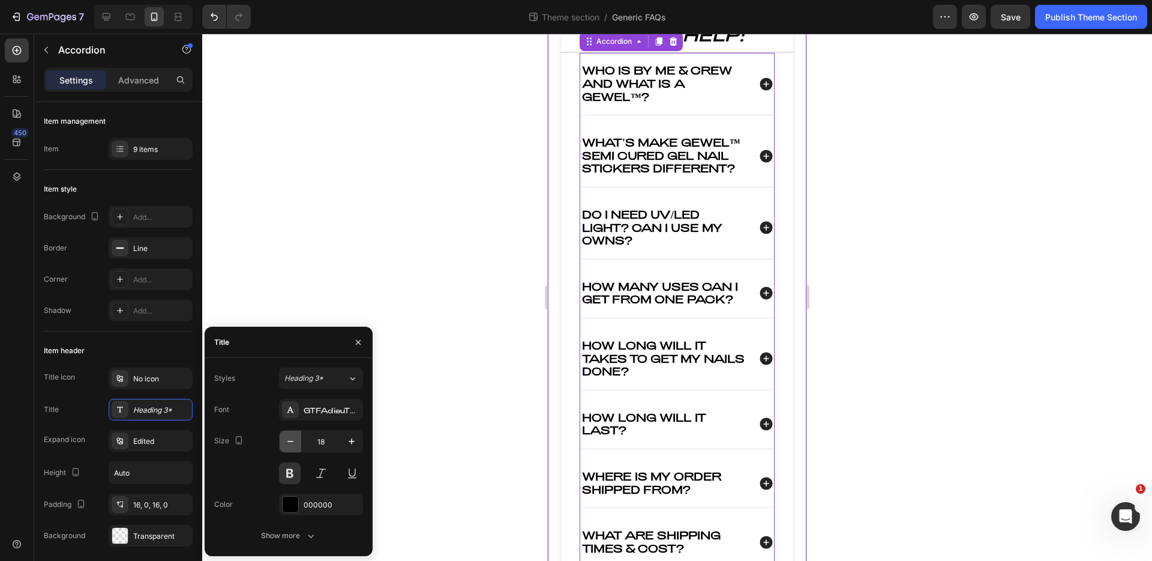
click at [297, 439] on button "button" at bounding box center [291, 441] width 22 height 22
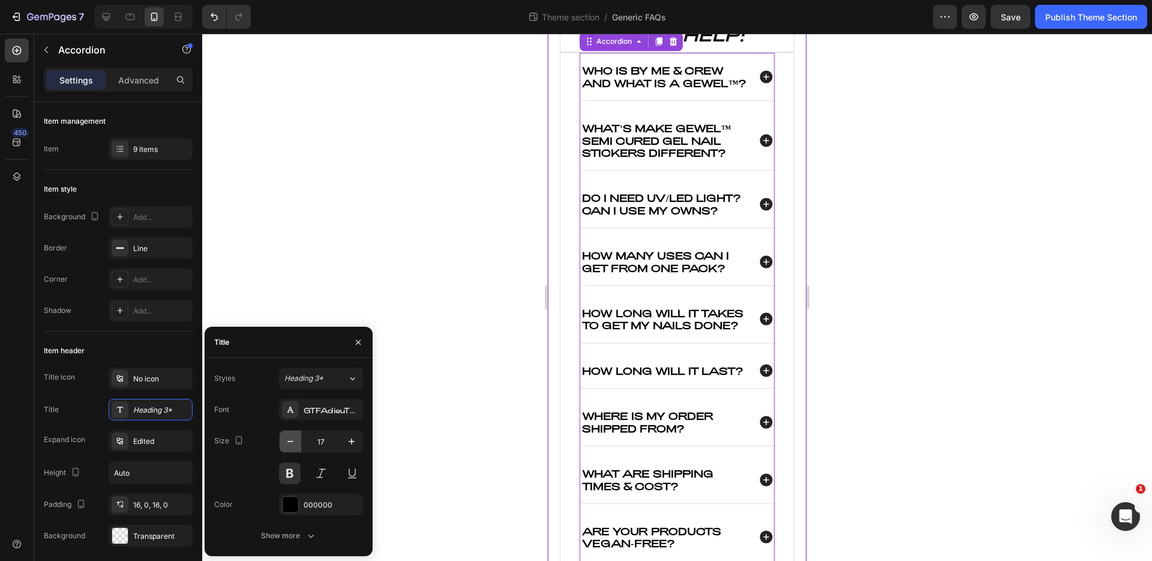
click at [297, 439] on button "button" at bounding box center [291, 441] width 22 height 22
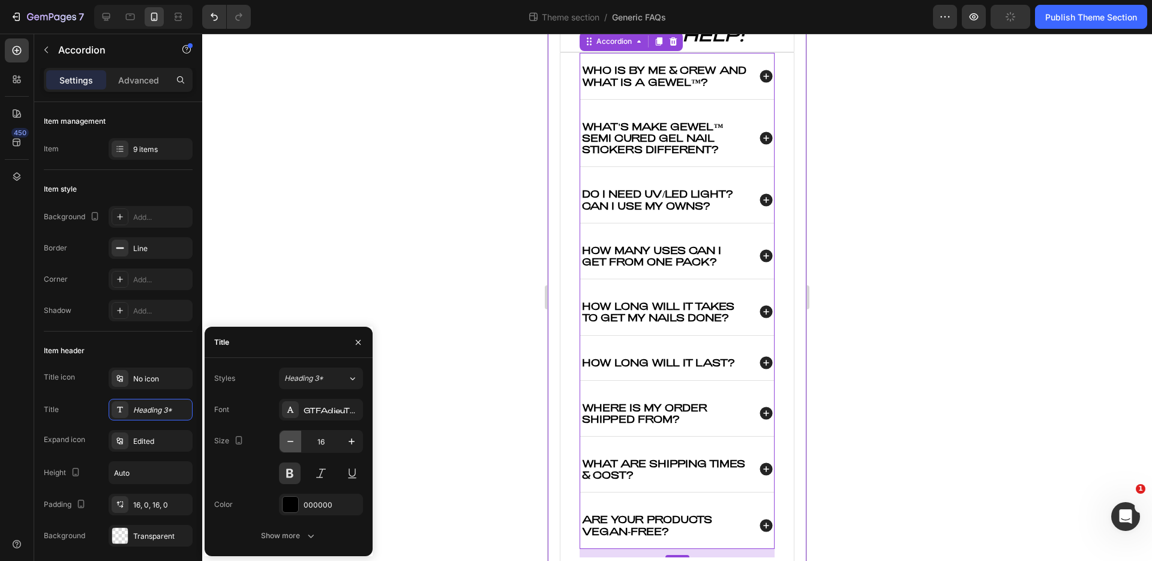
click at [297, 439] on button "button" at bounding box center [291, 441] width 22 height 22
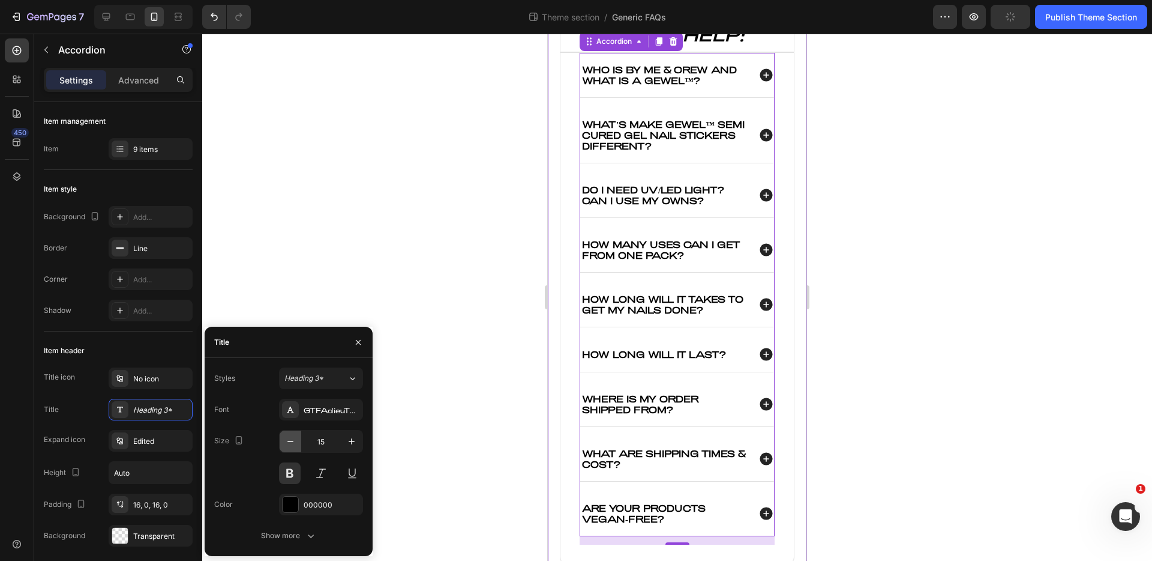
click at [297, 439] on button "button" at bounding box center [291, 441] width 22 height 22
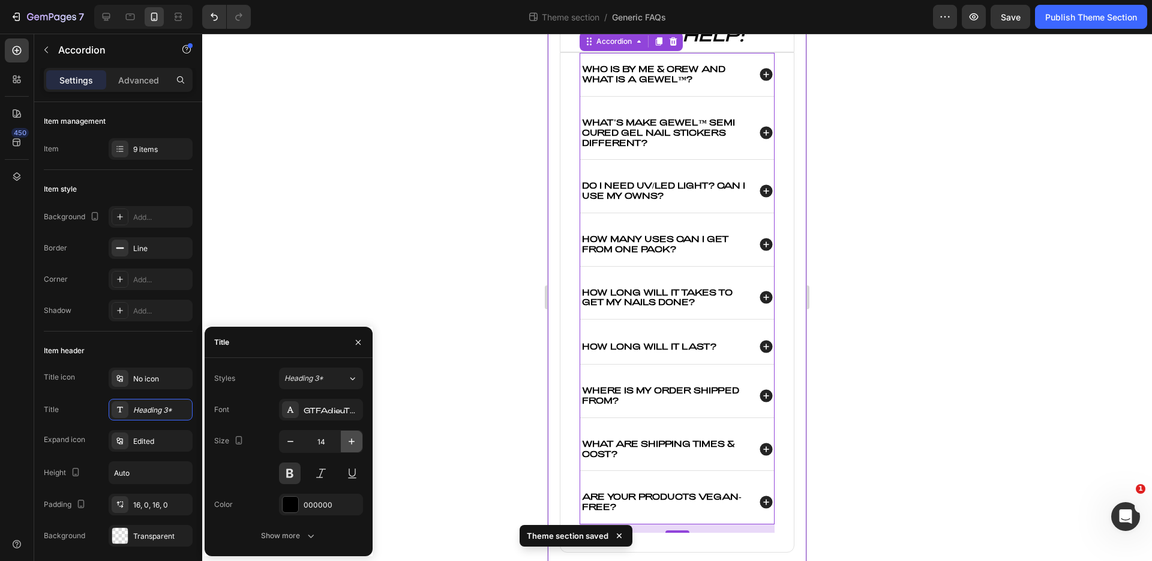
click at [346, 439] on icon "button" at bounding box center [352, 441] width 12 height 12
type input "15"
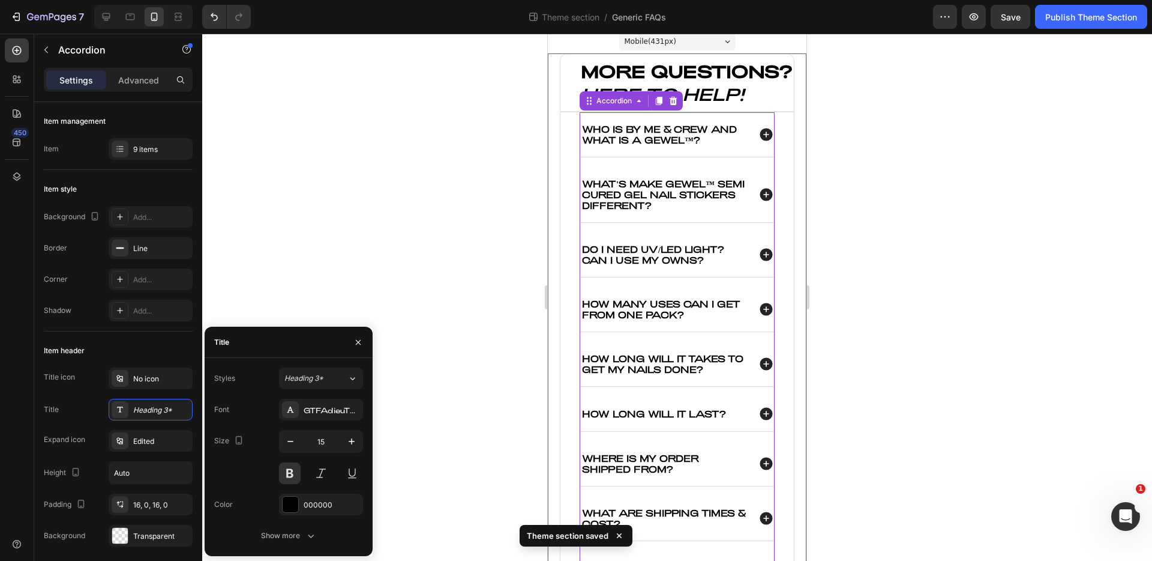
scroll to position [0, 0]
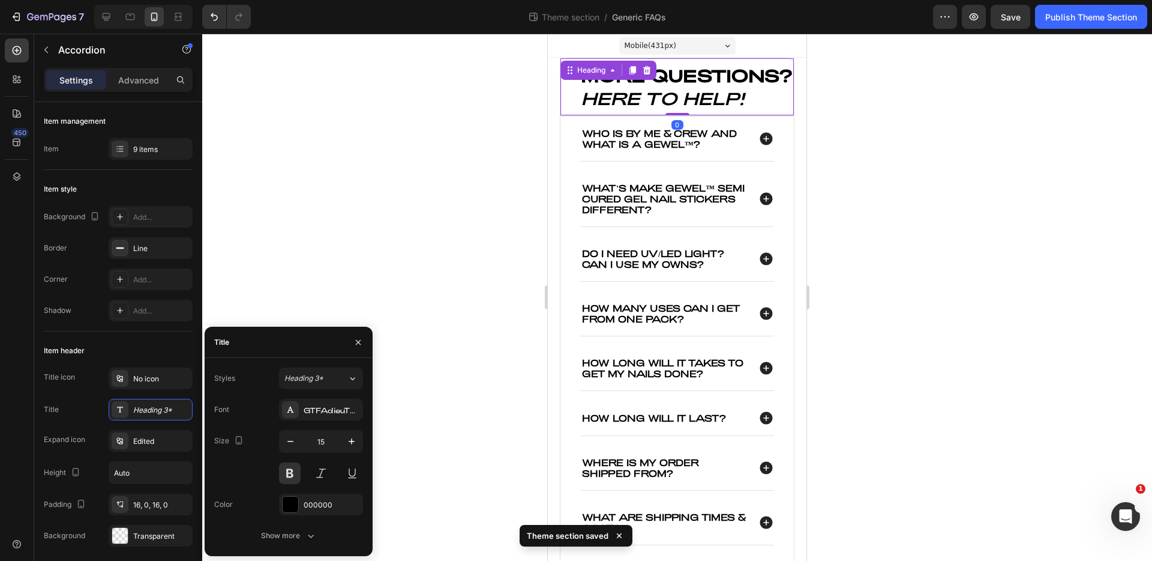
click at [739, 97] on h2 "MORE QUESTIONS? HERE TO HELP!" at bounding box center [687, 86] width 214 height 47
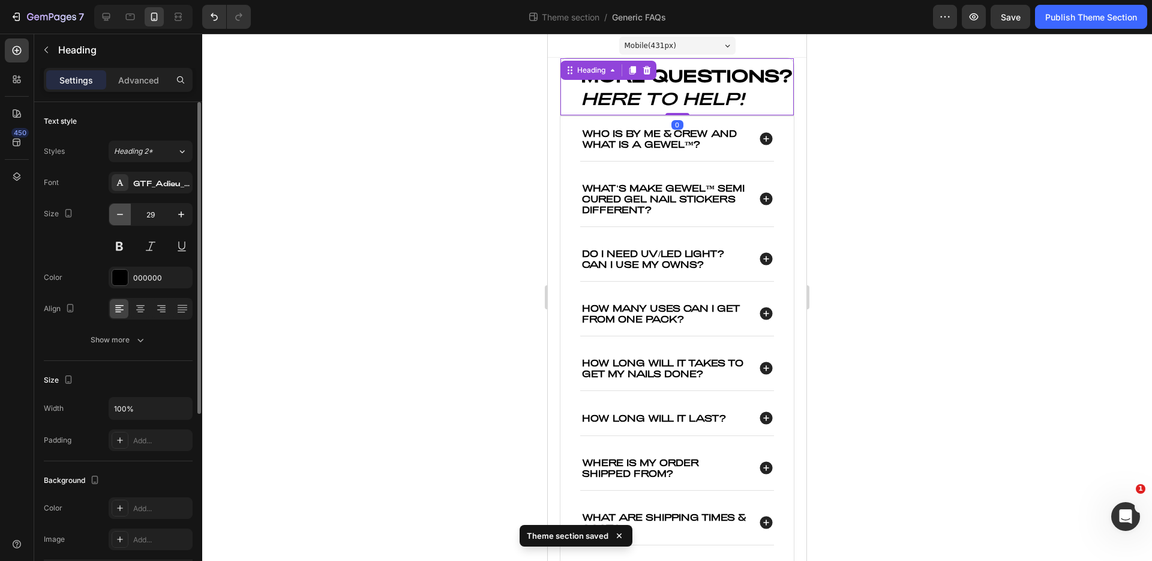
click at [121, 219] on icon "button" at bounding box center [120, 214] width 12 height 12
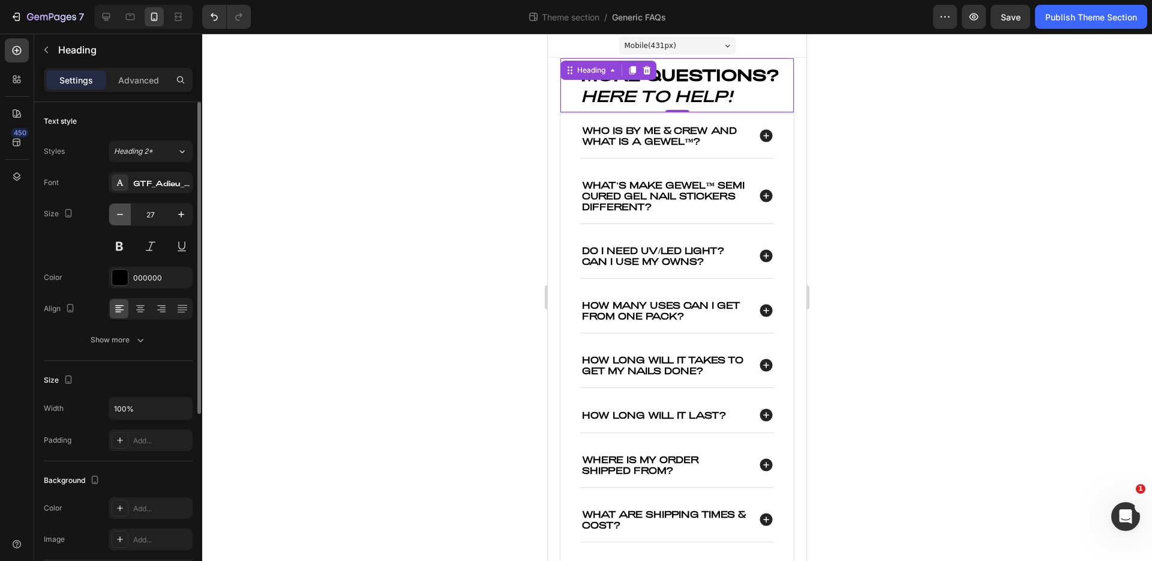
click at [121, 219] on icon "button" at bounding box center [120, 214] width 12 height 12
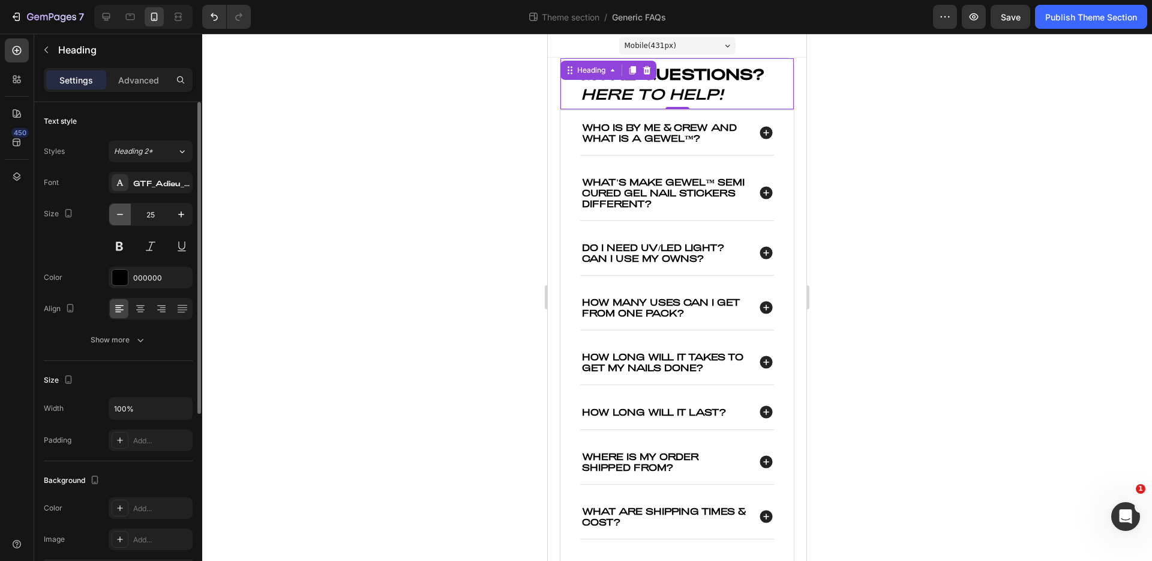
click at [121, 219] on icon "button" at bounding box center [120, 214] width 12 height 12
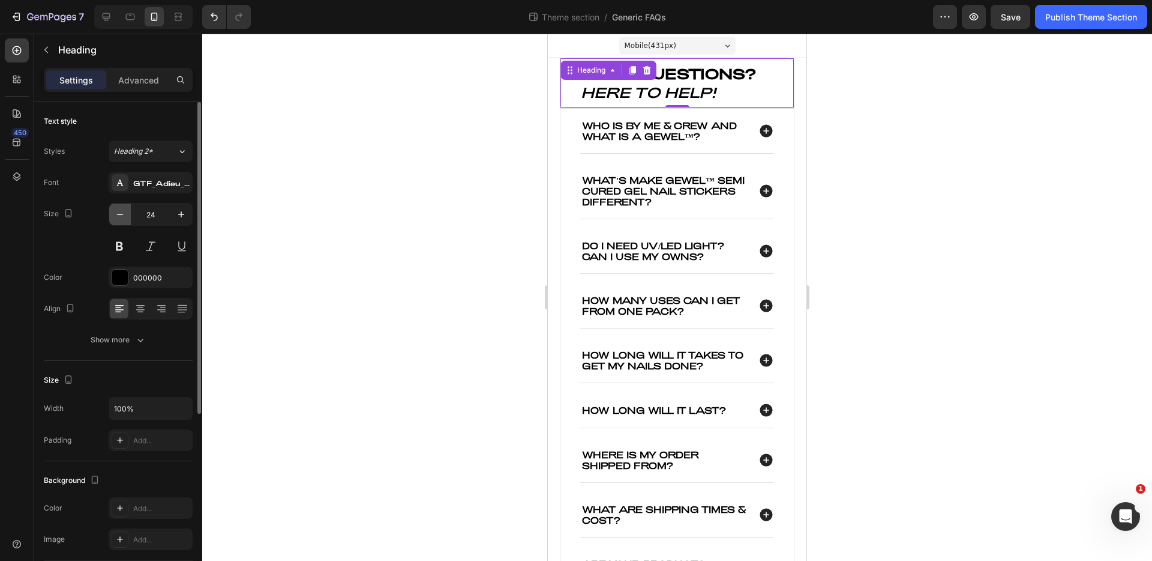
click at [121, 219] on icon "button" at bounding box center [120, 214] width 12 height 12
click at [124, 216] on icon "button" at bounding box center [120, 214] width 12 height 12
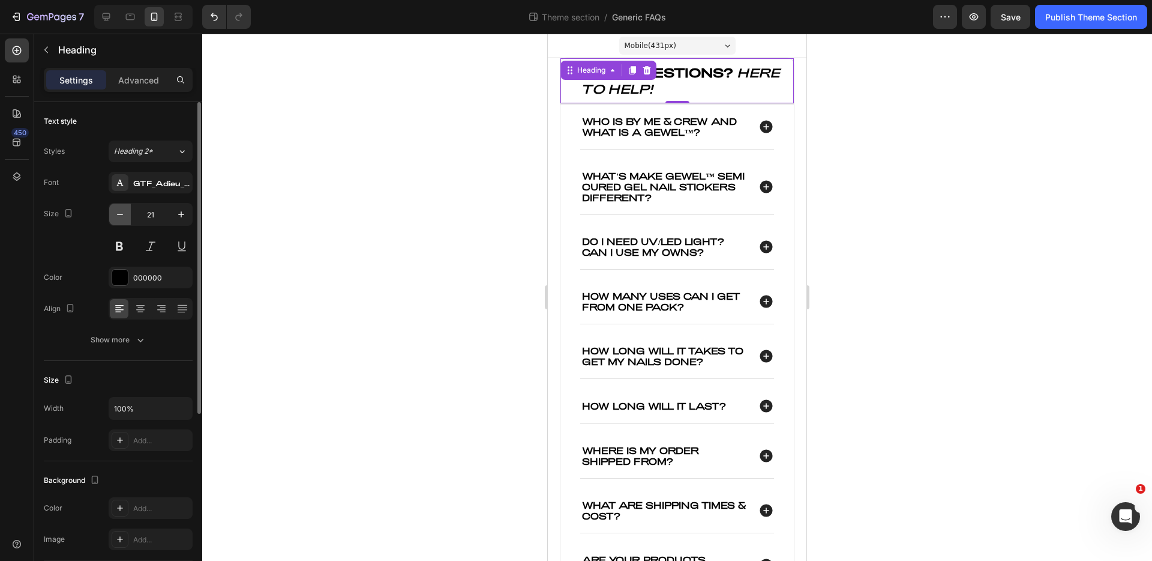
click at [124, 216] on icon "button" at bounding box center [120, 214] width 12 height 12
type input "20"
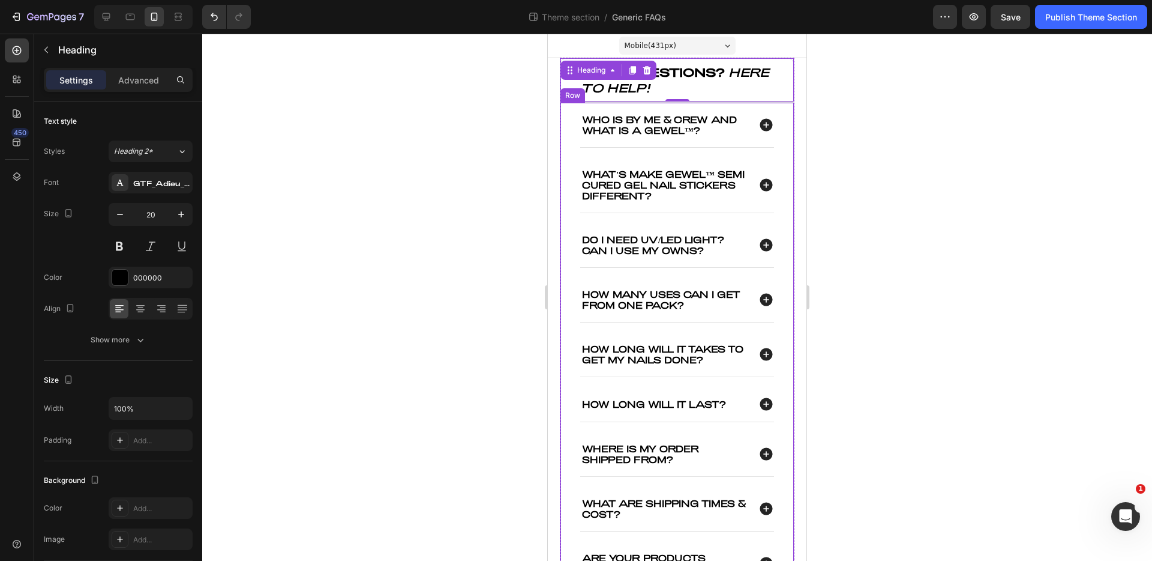
click at [574, 116] on div "Who is By Me & Crew and what is a GEWEL™? What's make gewel™ semi cured gel nai…" at bounding box center [677, 358] width 235 height 512
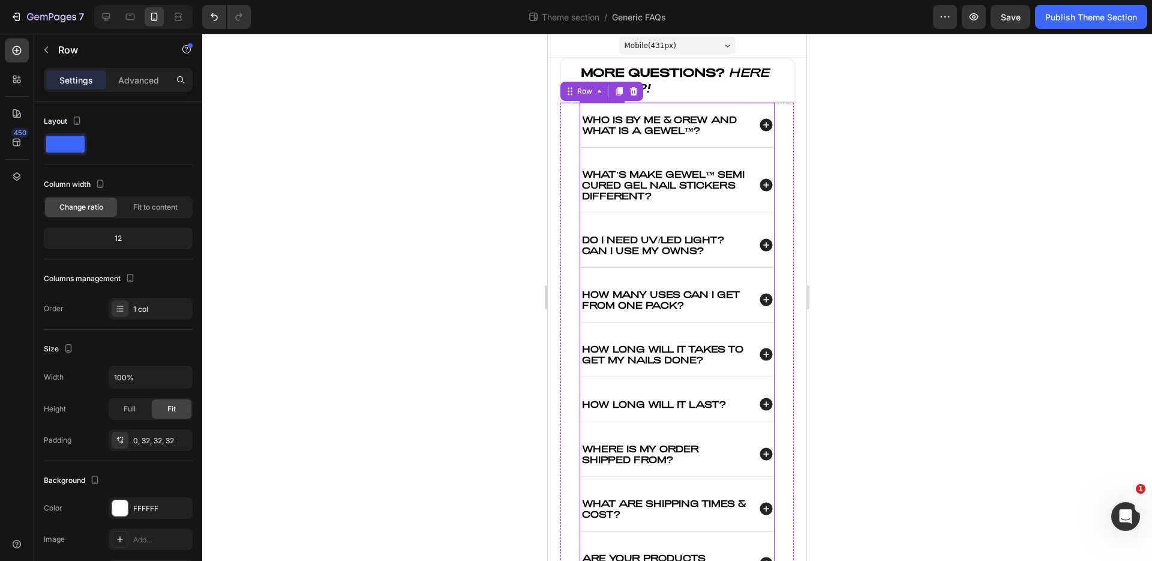
click at [609, 139] on div "Who is By Me & Crew and what is a GEWEL™?" at bounding box center [677, 125] width 194 height 44
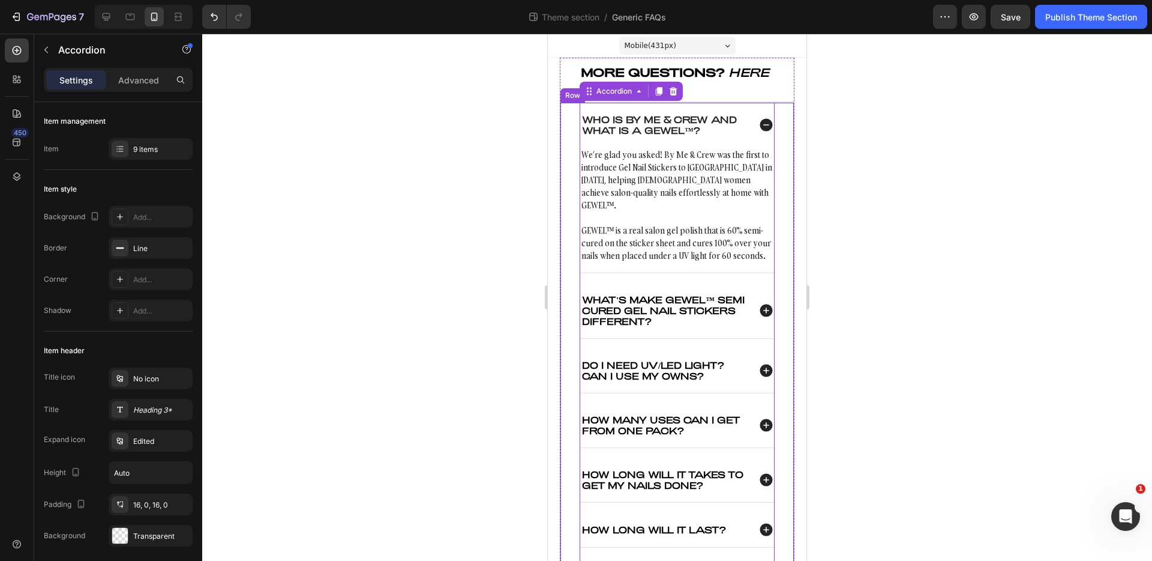
click at [571, 139] on div "Who is By Me & Crew and what is a GEWEL™? We’re glad you asked! By Me & Crew wa…" at bounding box center [677, 420] width 235 height 637
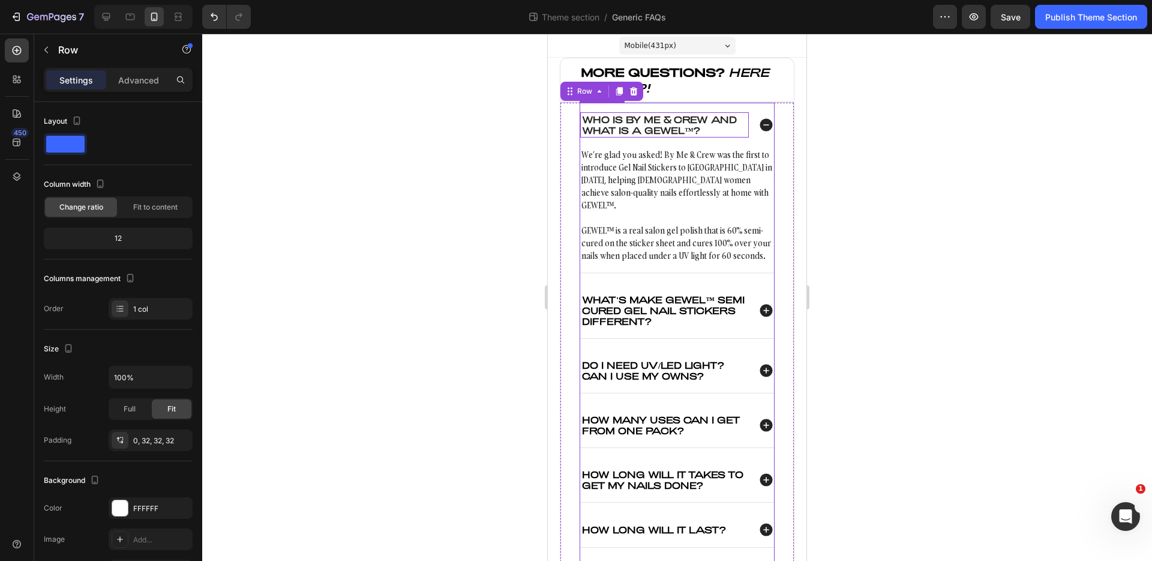
click at [607, 127] on p "Who is By Me & Crew and what is a GEWEL™?" at bounding box center [664, 125] width 165 height 22
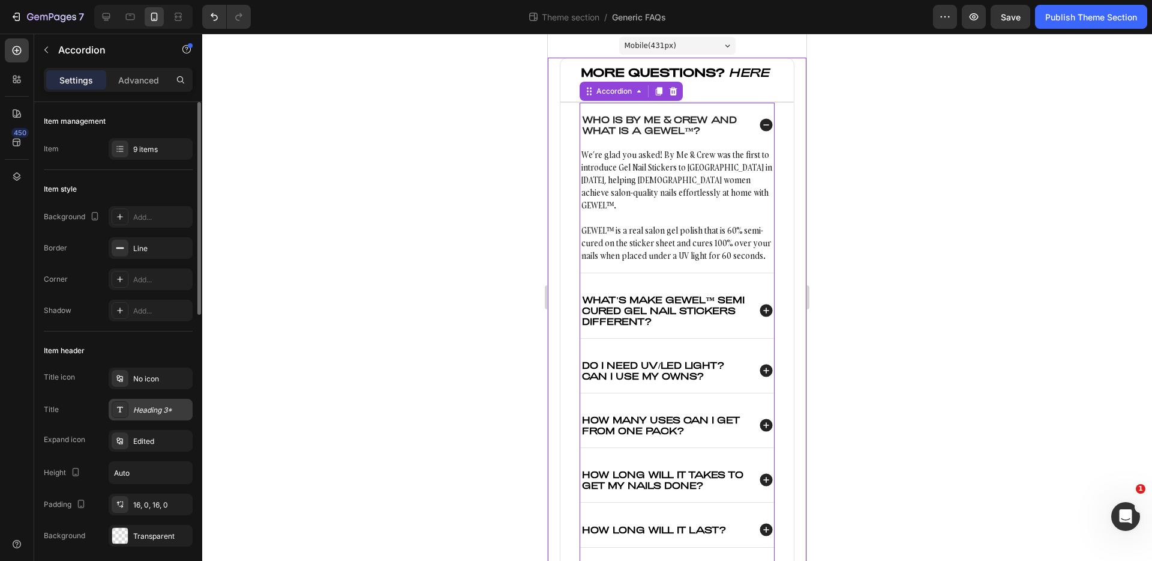
click at [144, 415] on div "Heading 3*" at bounding box center [151, 410] width 84 height 22
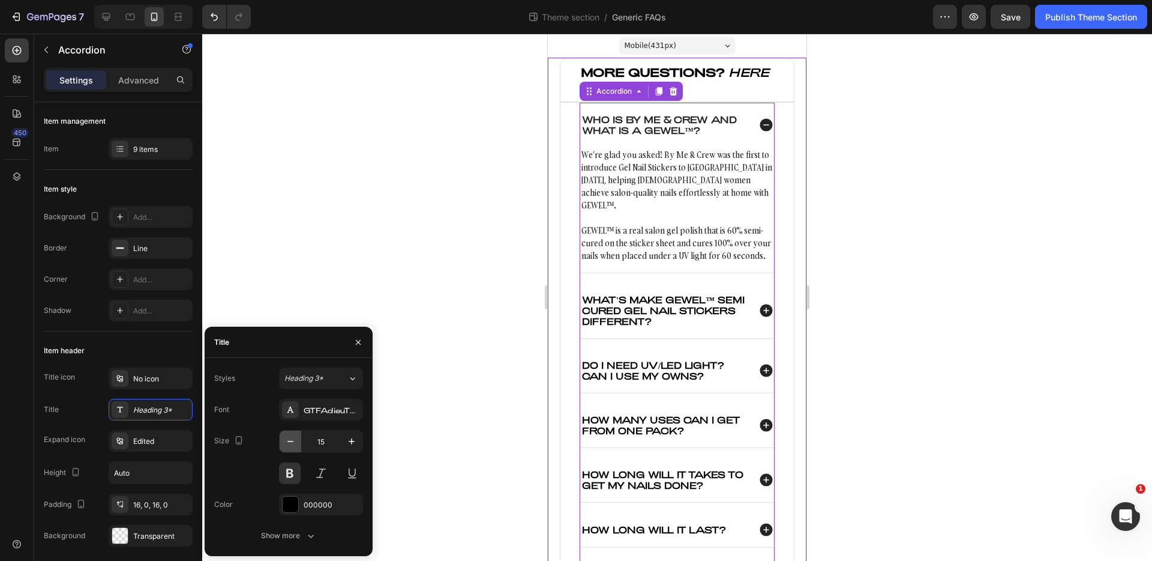
click at [291, 442] on icon "button" at bounding box center [291, 441] width 12 height 12
type input "14"
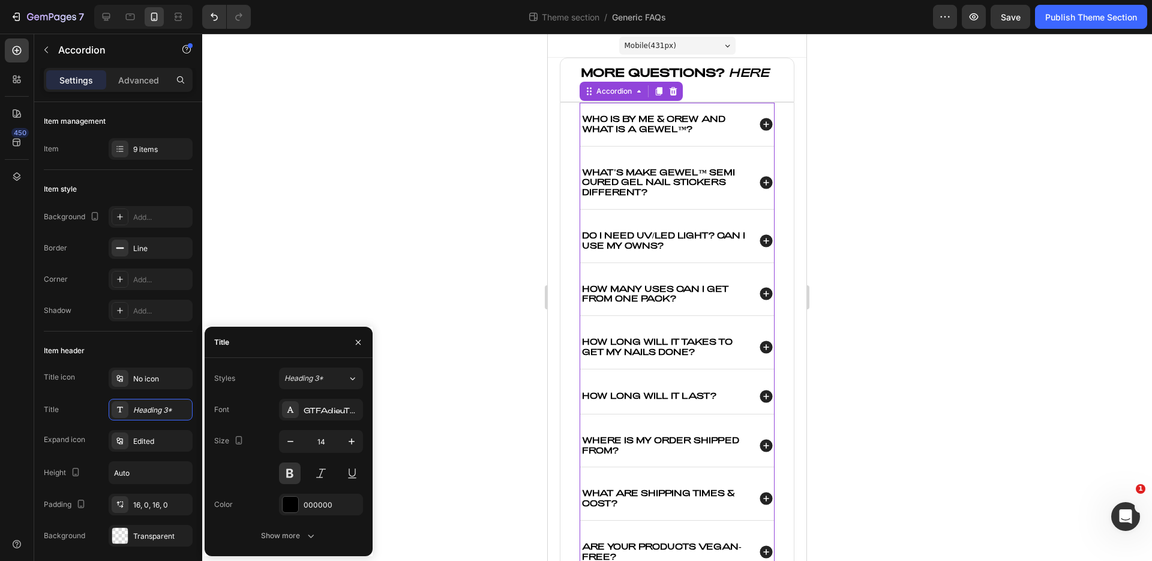
click at [760, 121] on icon at bounding box center [766, 124] width 13 height 13
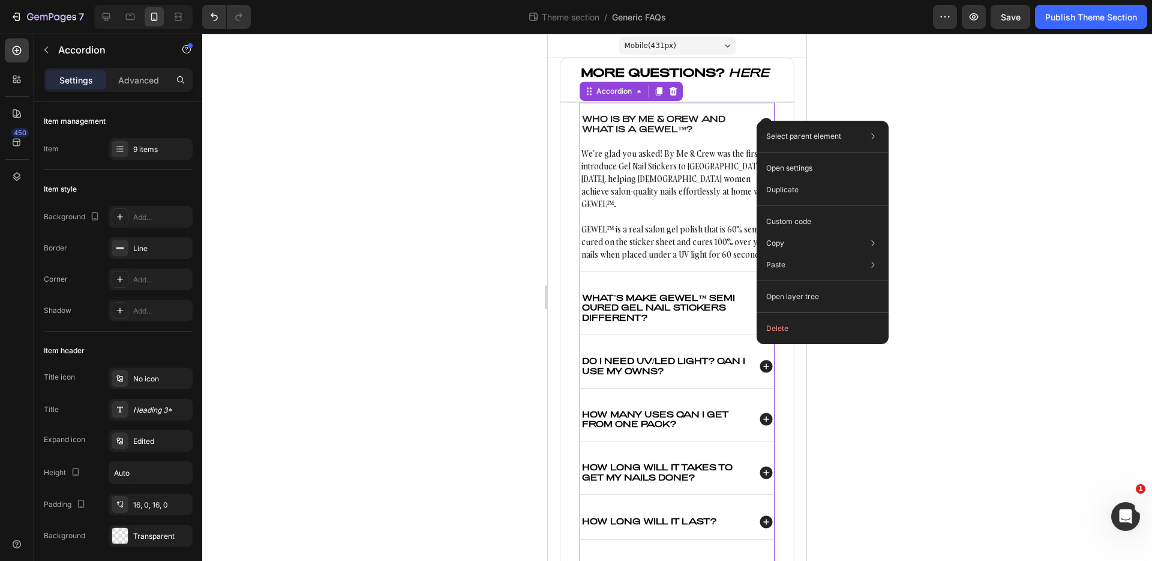
click at [757, 121] on div "Select parent element Row 1 col Row 1 col Accordion Open settings Duplicate Cus…" at bounding box center [823, 232] width 132 height 223
click at [759, 116] on icon at bounding box center [767, 124] width 16 height 16
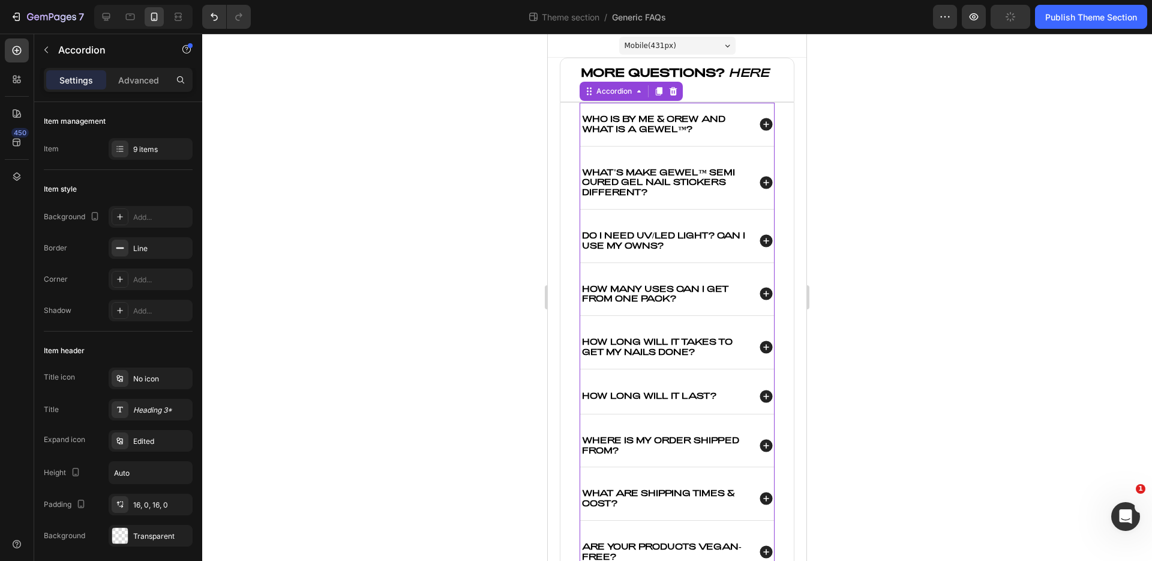
click at [1003, 142] on div at bounding box center [677, 297] width 950 height 527
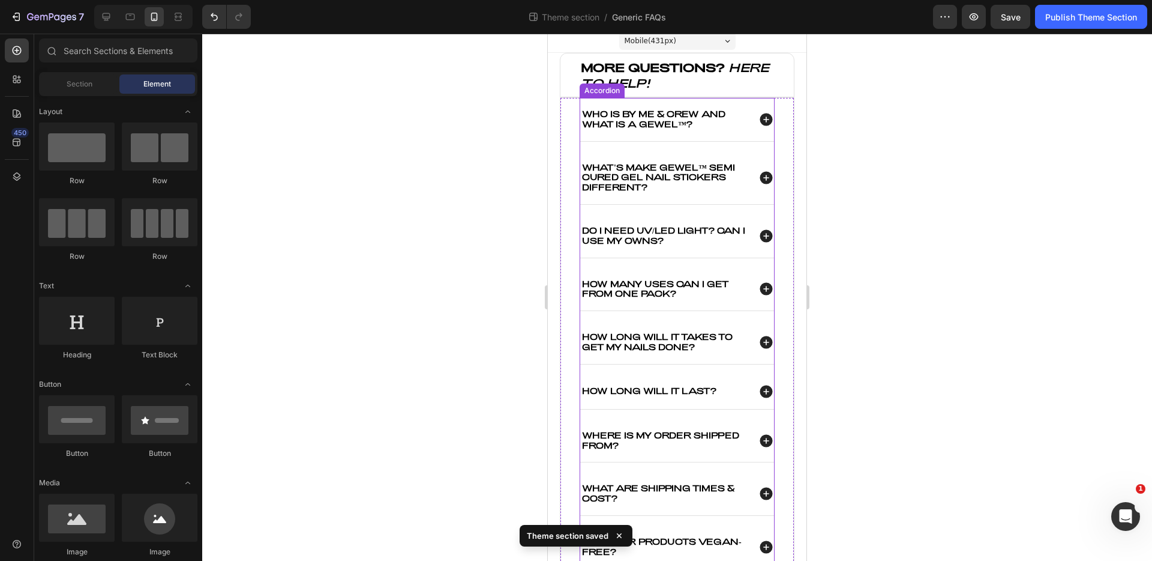
scroll to position [6, 0]
click at [131, 26] on div at bounding box center [143, 17] width 98 height 24
click at [130, 20] on icon at bounding box center [130, 17] width 12 height 12
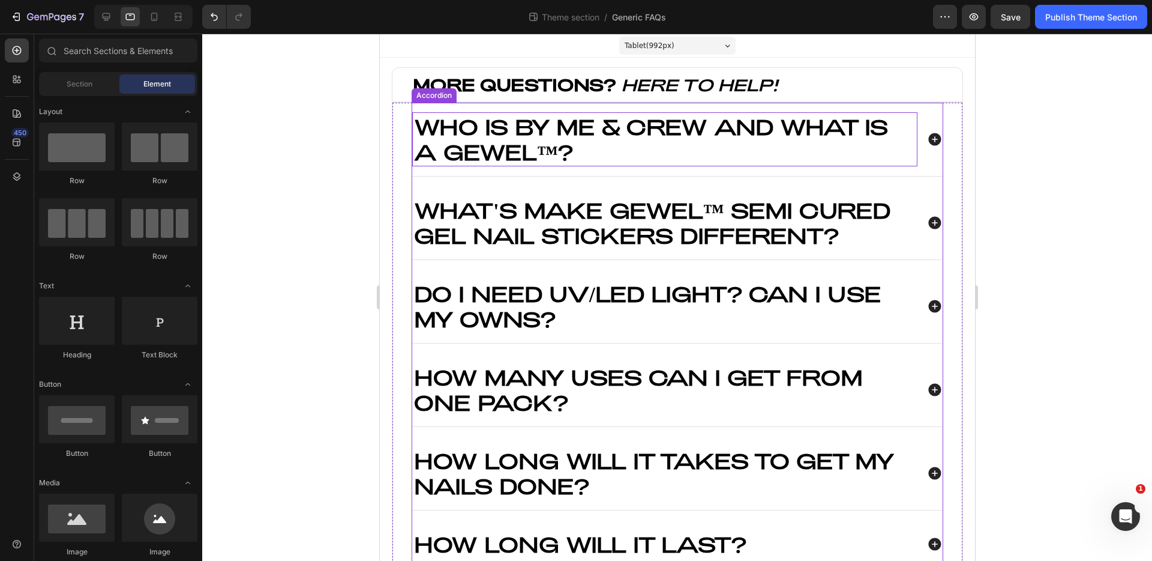
click at [522, 134] on p "Who is By Me & Crew and what is a GEWEL™?" at bounding box center [665, 139] width 502 height 50
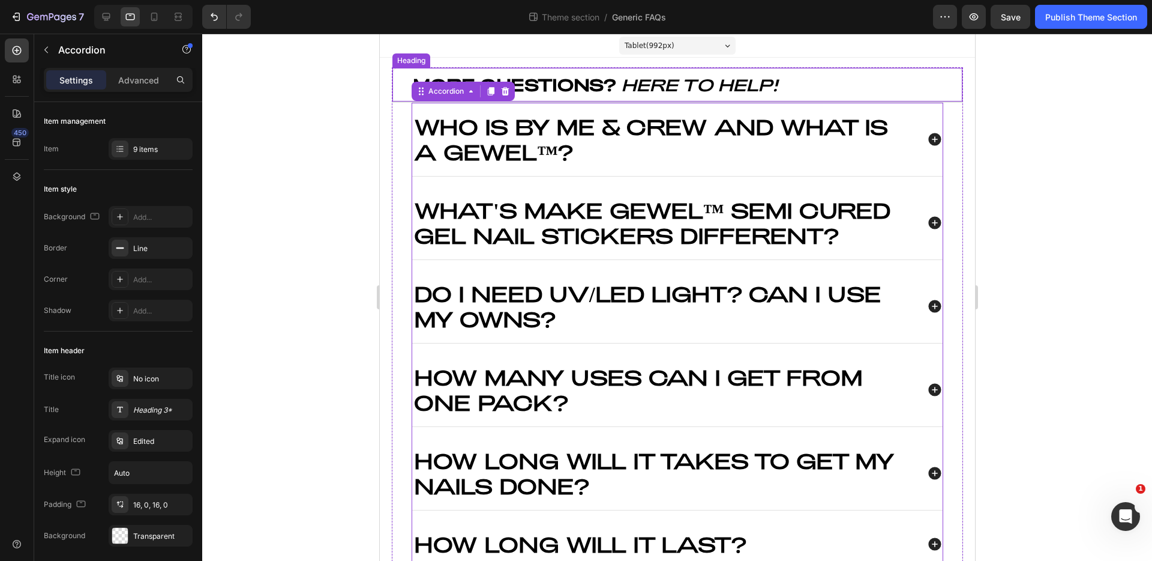
click at [540, 82] on strong "MORE QUESTIONS?" at bounding box center [513, 84] width 203 height 20
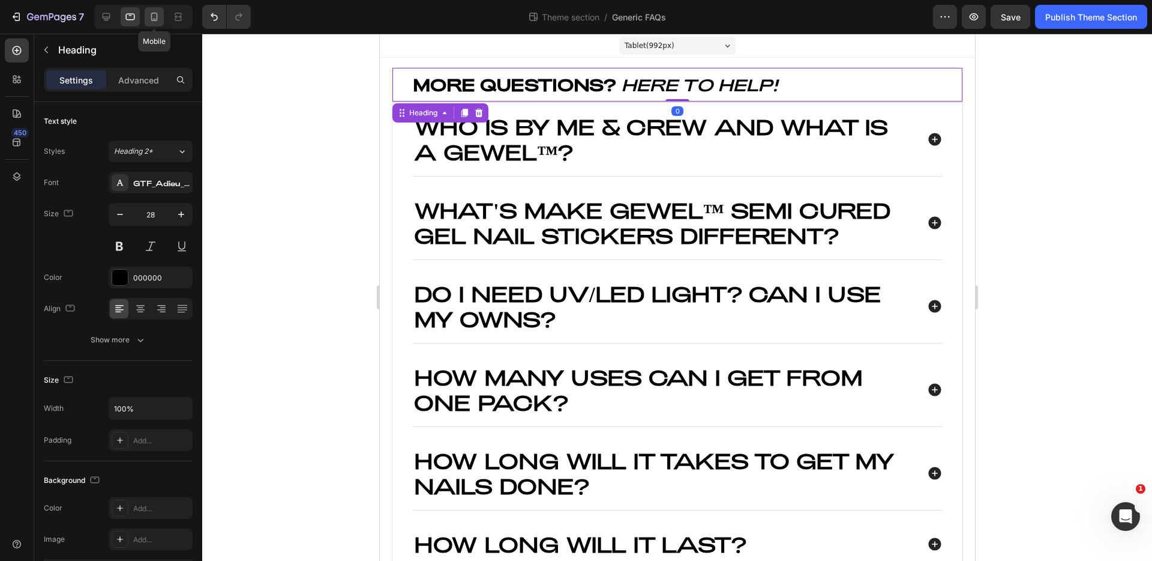
click at [157, 20] on icon at bounding box center [154, 17] width 12 height 12
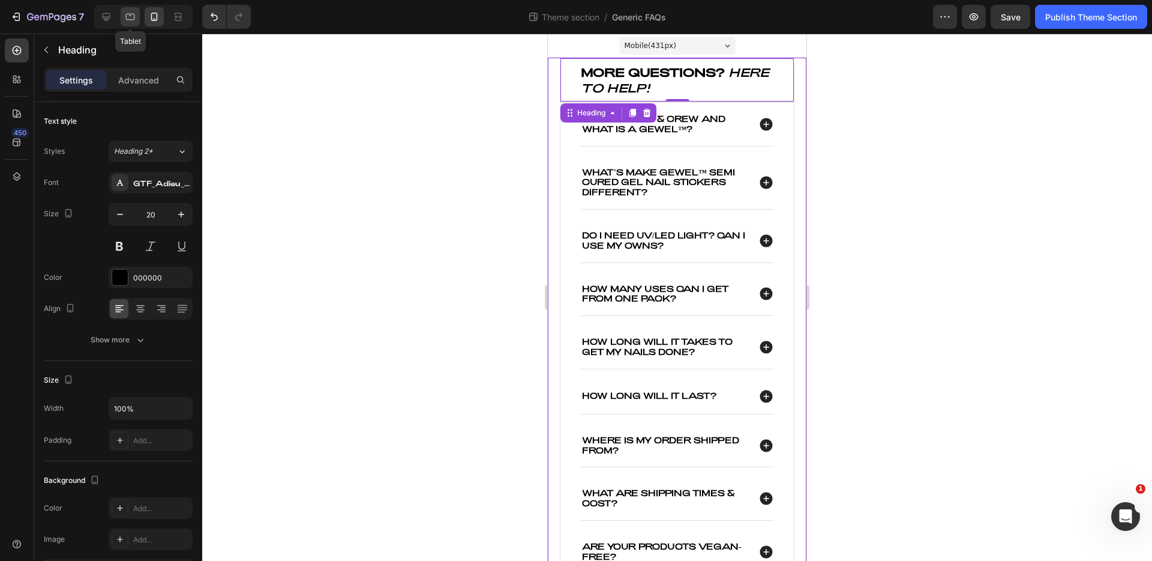
click at [131, 14] on icon at bounding box center [130, 17] width 9 height 7
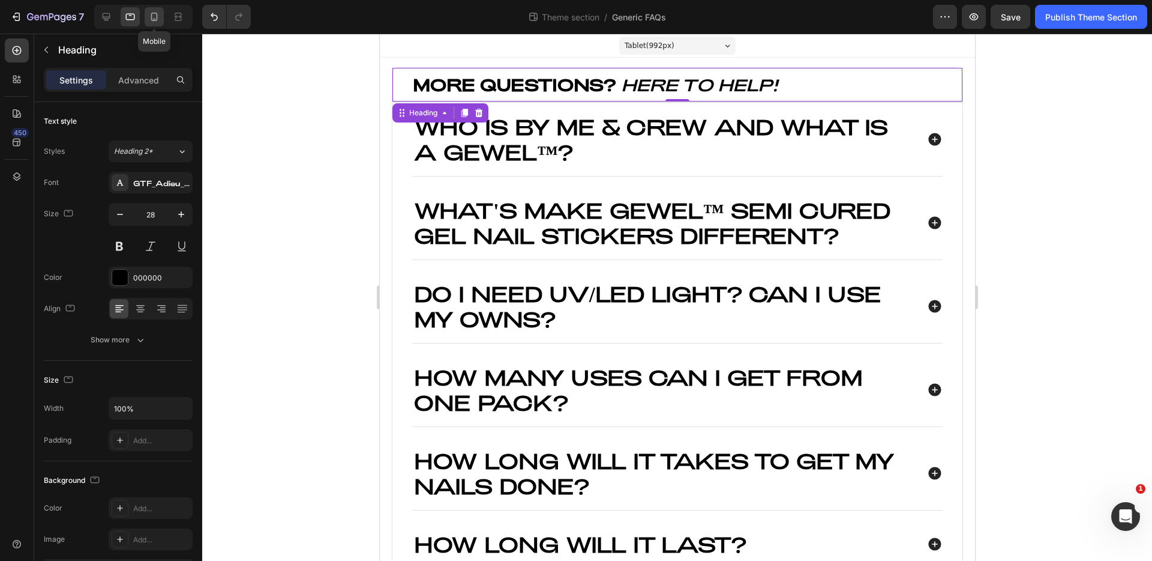
click at [161, 19] on div at bounding box center [154, 16] width 19 height 19
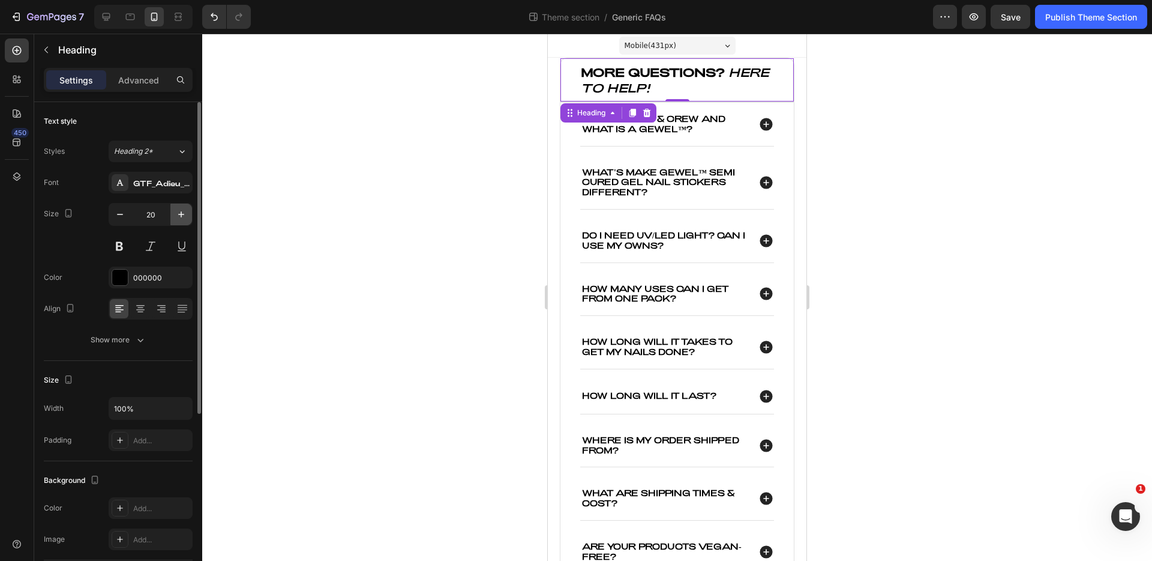
click at [184, 222] on button "button" at bounding box center [181, 214] width 22 height 22
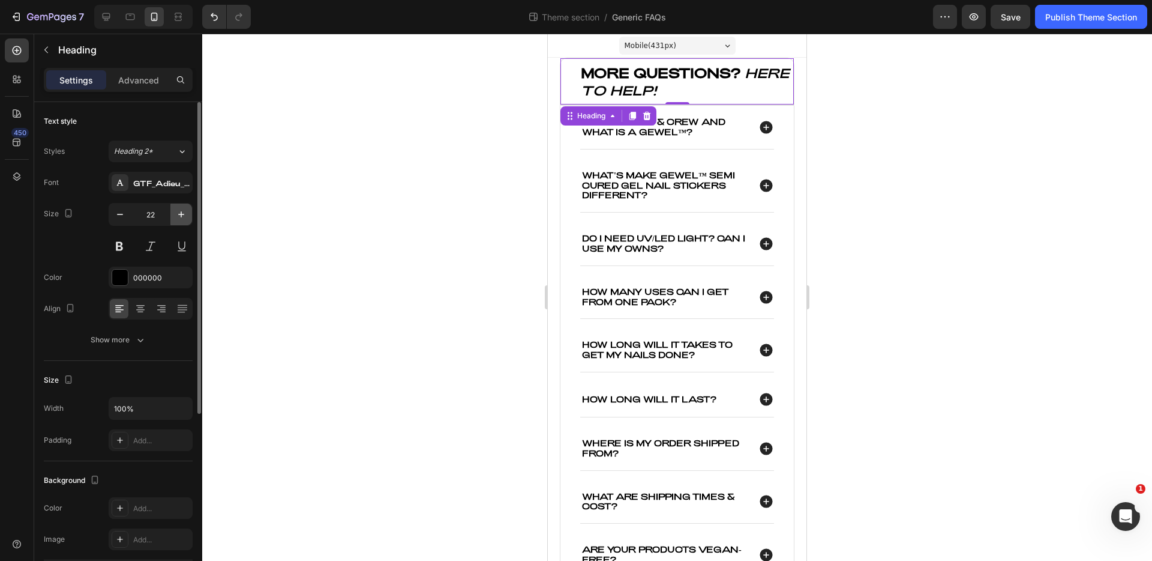
click at [184, 222] on button "button" at bounding box center [181, 214] width 22 height 22
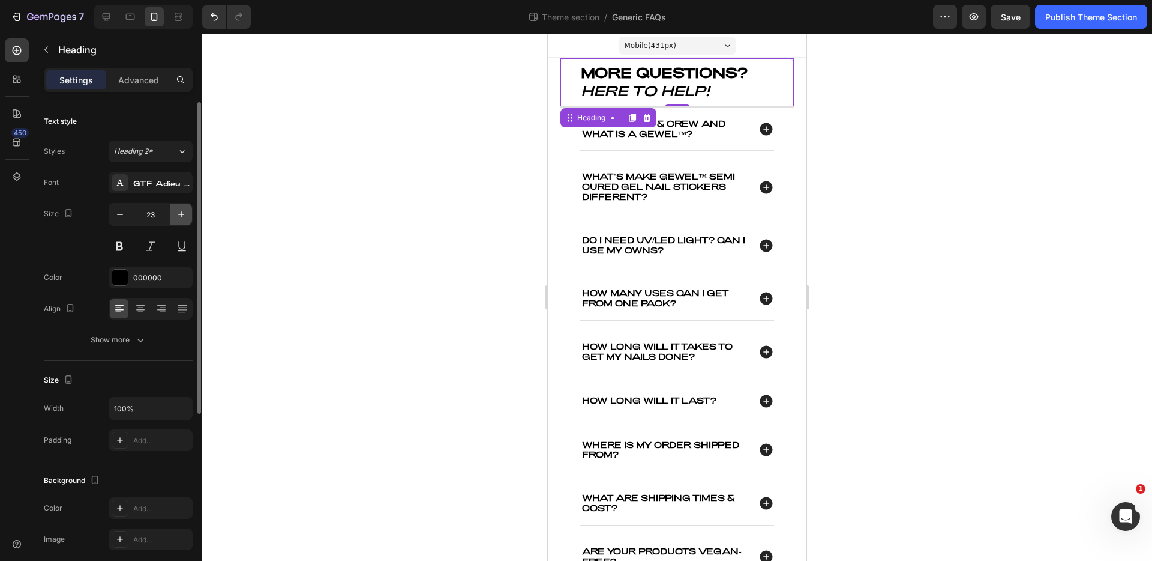
click at [184, 222] on button "button" at bounding box center [181, 214] width 22 height 22
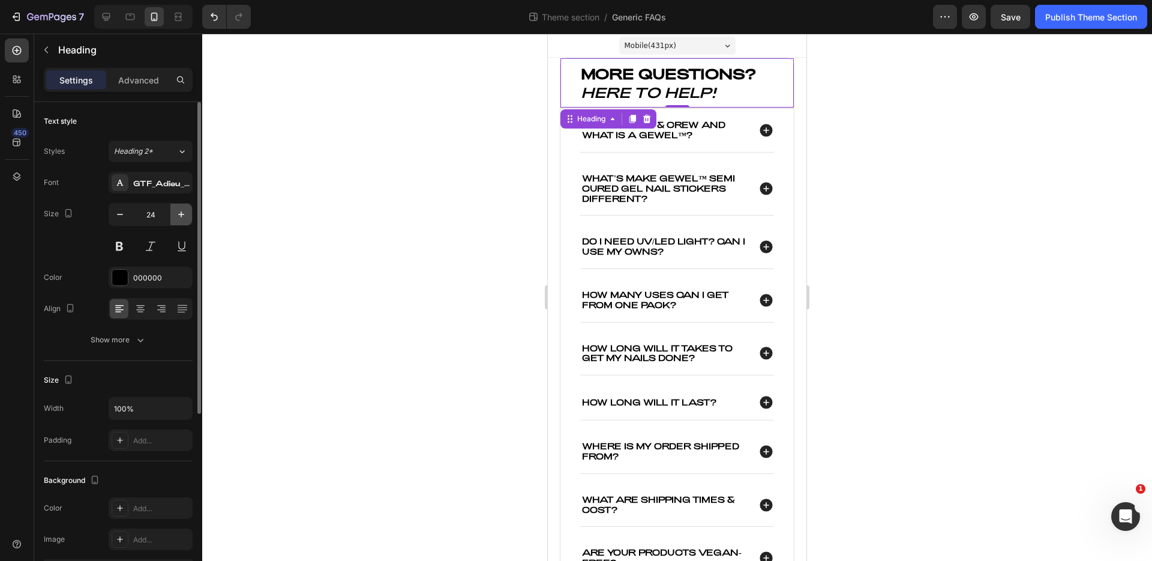
click at [184, 222] on button "button" at bounding box center [181, 214] width 22 height 22
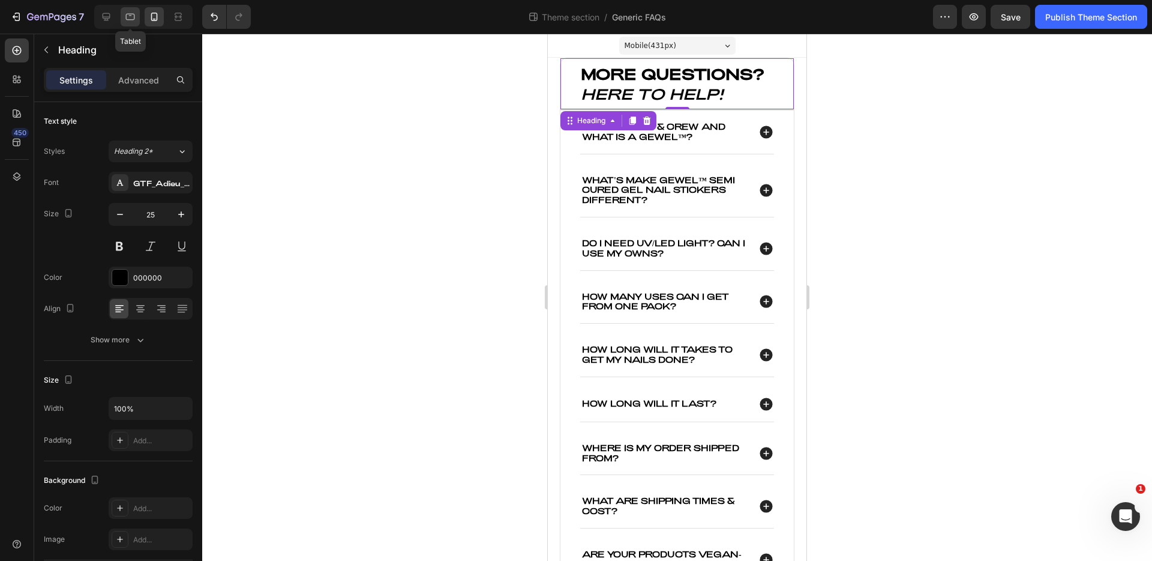
click at [127, 11] on icon at bounding box center [130, 17] width 12 height 12
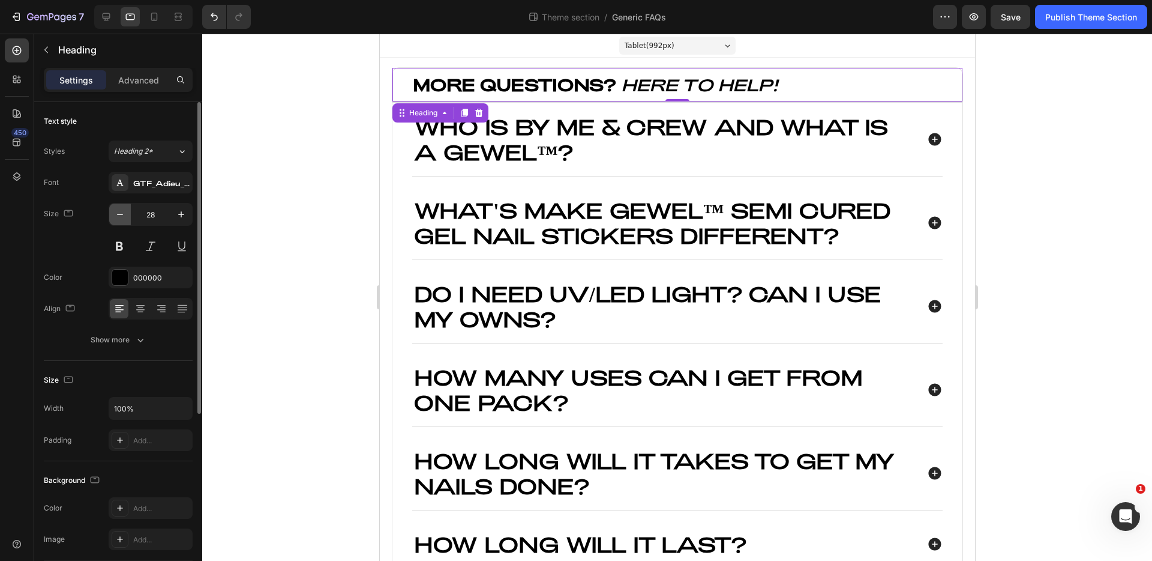
click at [121, 217] on icon "button" at bounding box center [120, 214] width 12 height 12
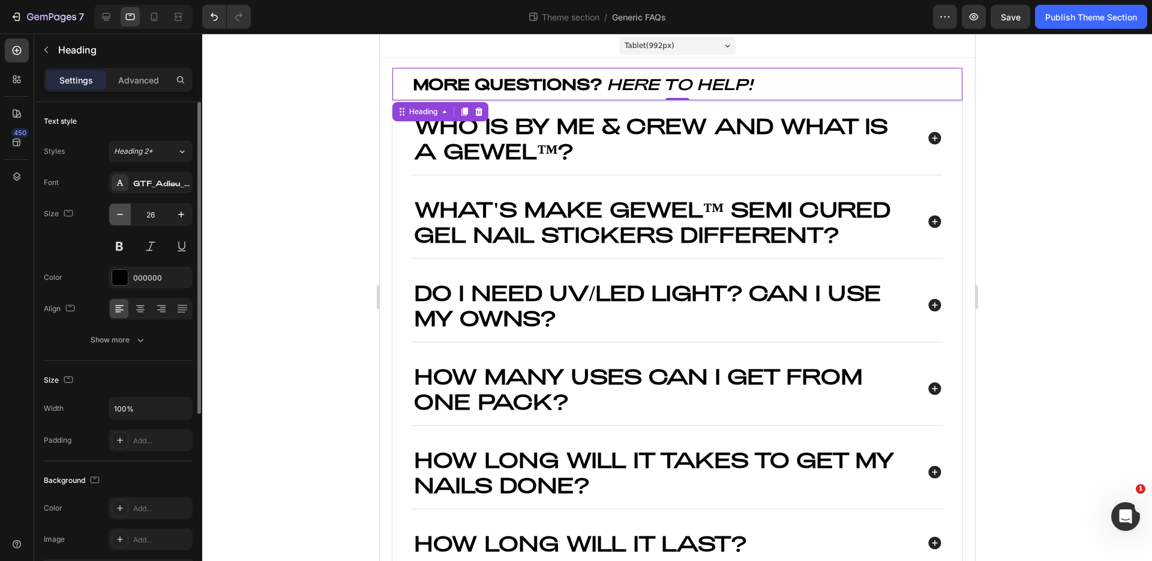
click at [121, 217] on icon "button" at bounding box center [120, 214] width 12 height 12
click at [182, 217] on icon "button" at bounding box center [181, 214] width 12 height 12
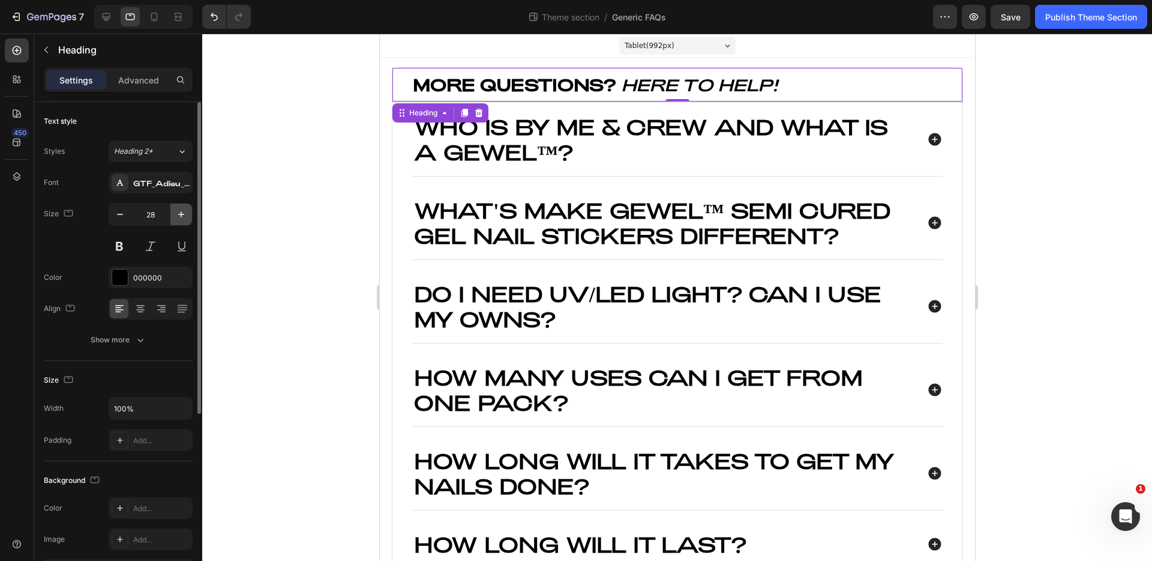
click at [182, 217] on icon "button" at bounding box center [181, 214] width 12 height 12
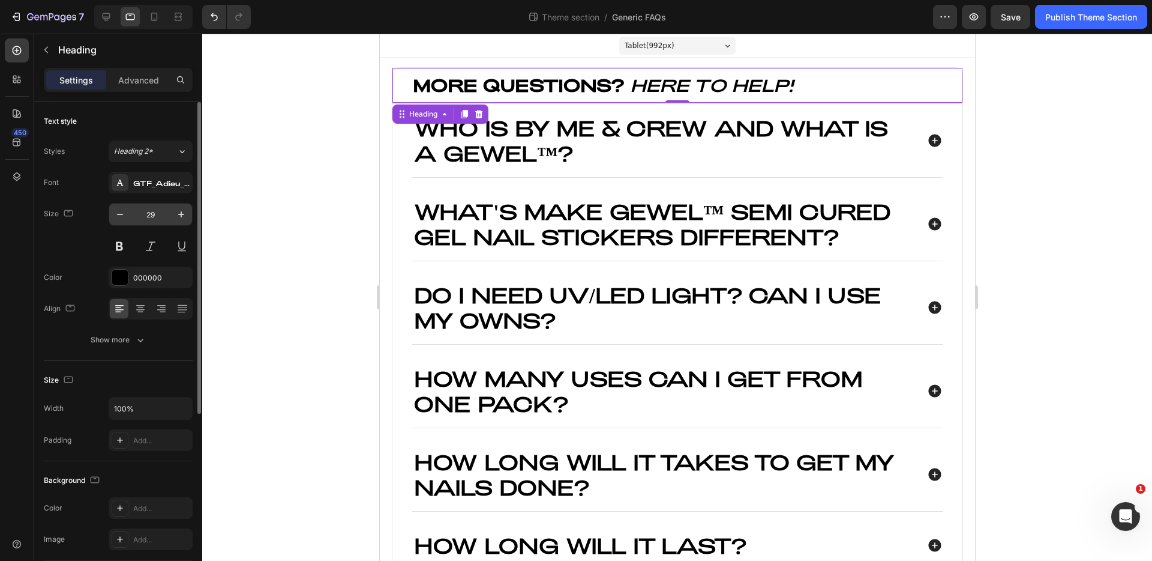
click at [136, 215] on input "29" at bounding box center [151, 214] width 40 height 22
click at [128, 215] on button "button" at bounding box center [120, 214] width 22 height 22
type input "28"
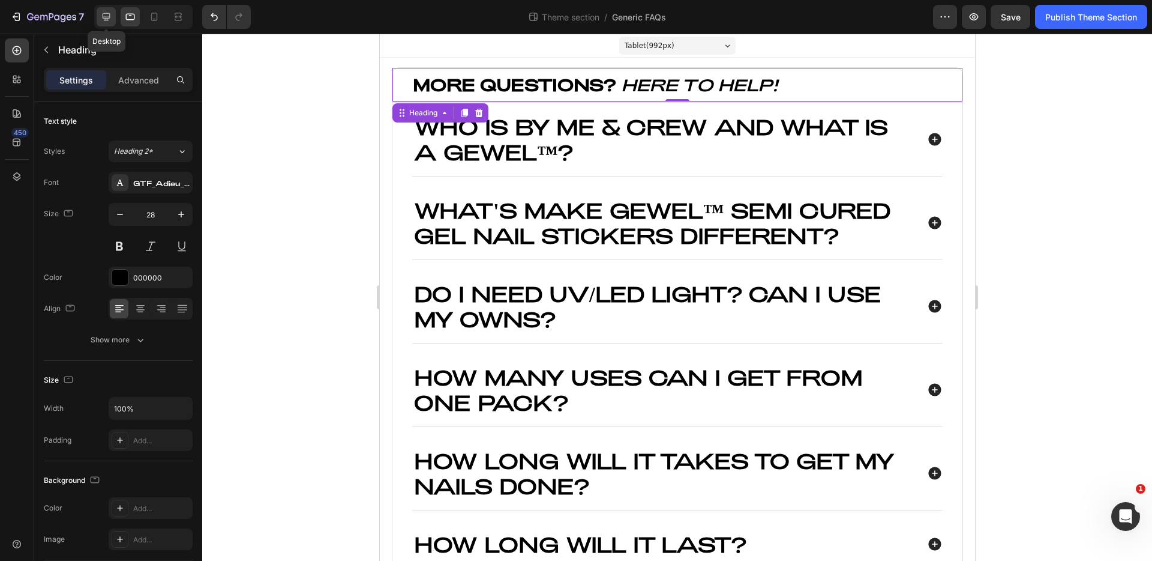
click at [101, 17] on icon at bounding box center [106, 17] width 12 height 12
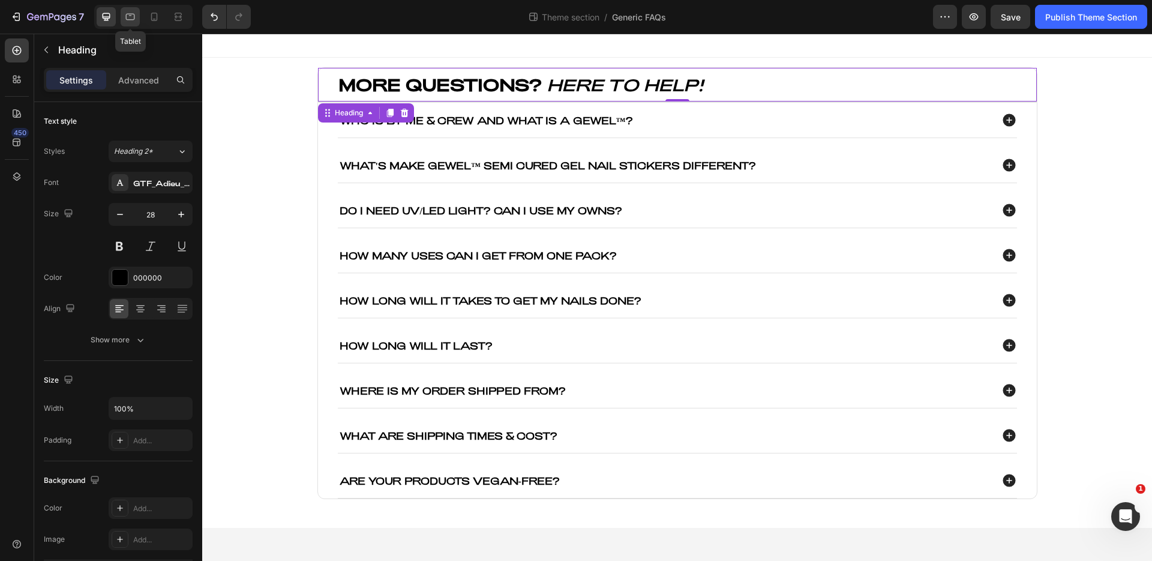
click at [134, 13] on icon at bounding box center [130, 17] width 12 height 12
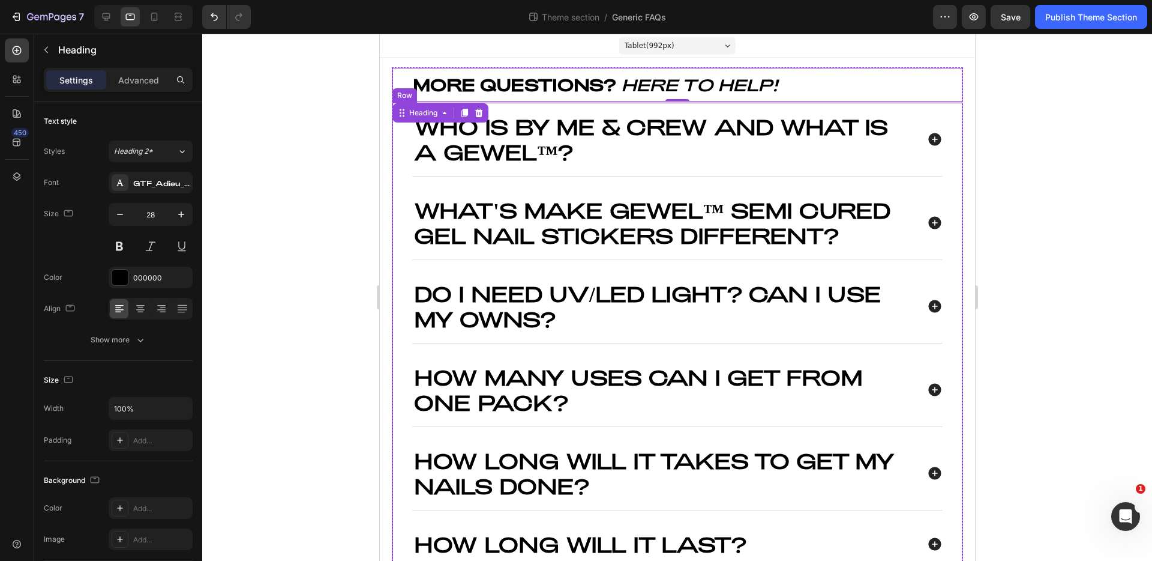
click at [399, 148] on div "Who is By Me & Crew and what is a GEWEL™? What's make gewel™ semi cured gel nai…" at bounding box center [676, 423] width 571 height 642
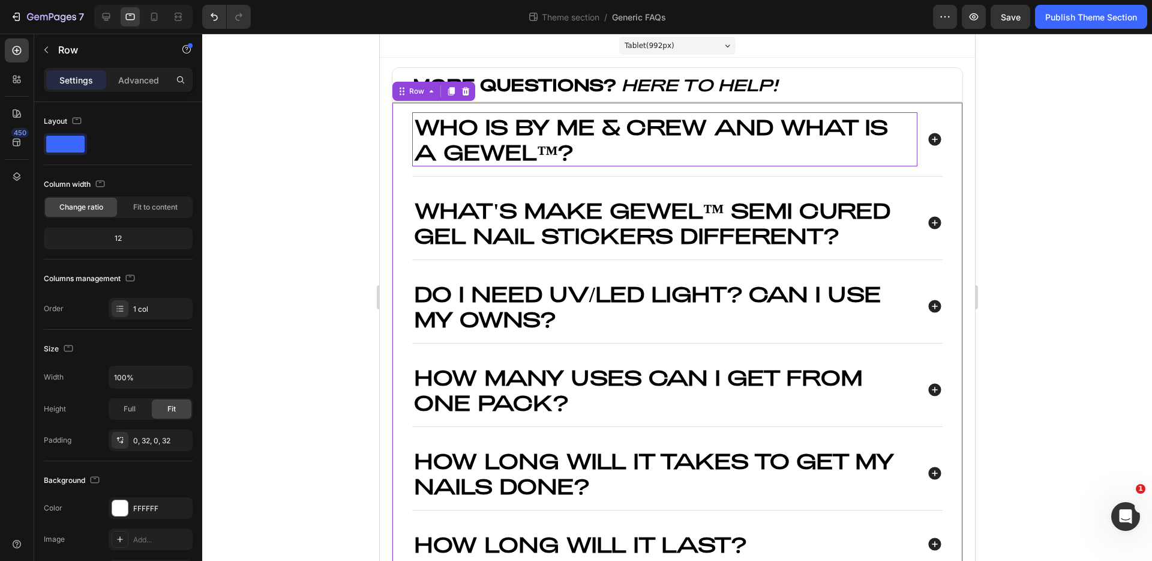
click at [469, 140] on p "Who is By Me & Crew and what is a GEWEL™?" at bounding box center [665, 139] width 502 height 50
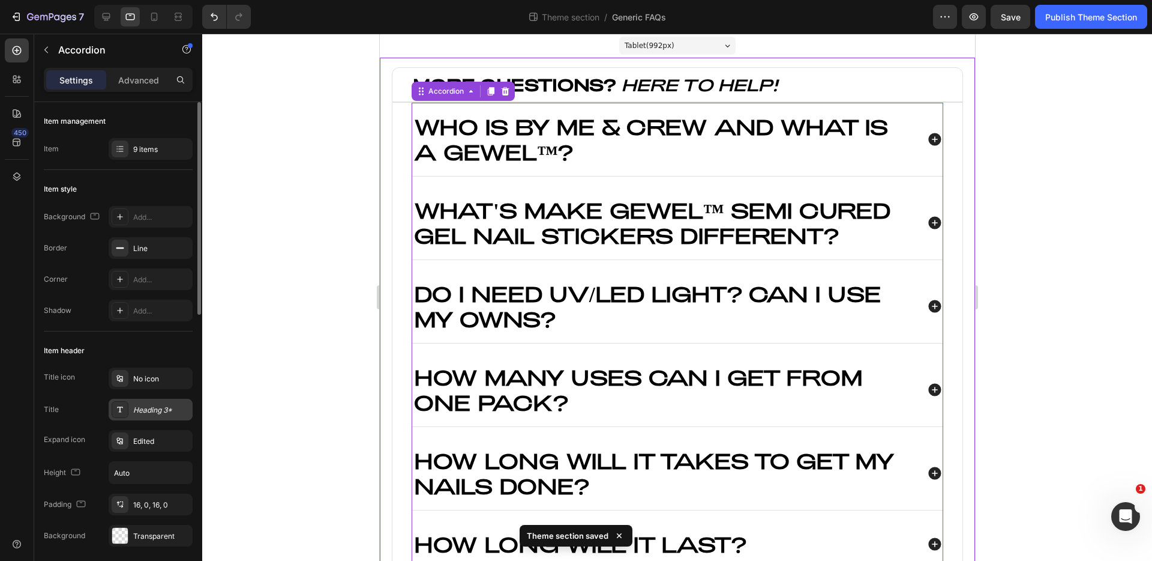
click at [141, 407] on div "Heading 3*" at bounding box center [161, 410] width 56 height 11
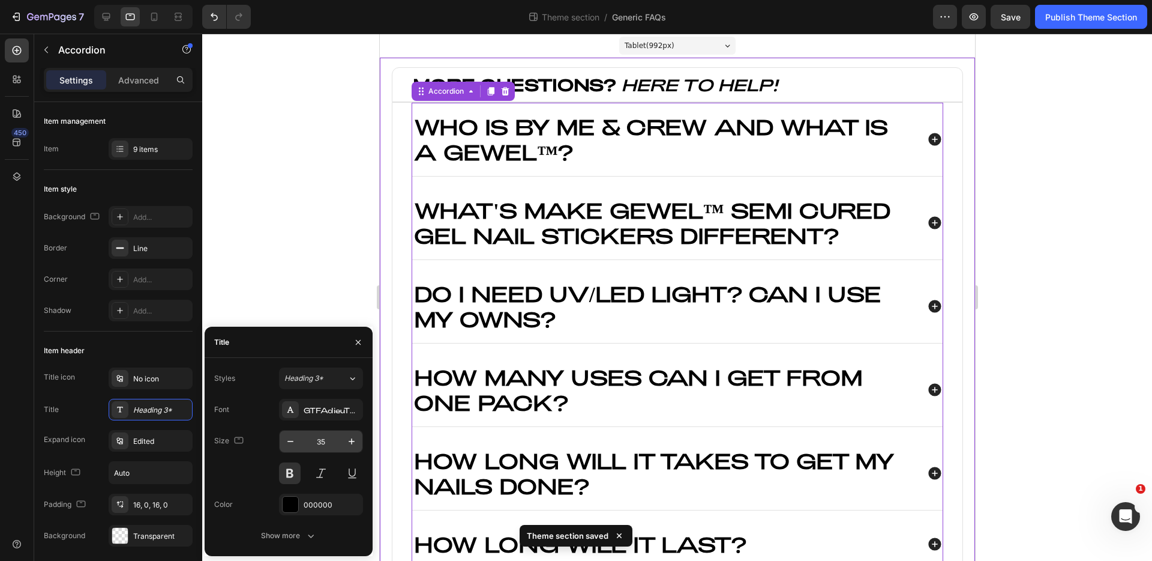
click at [329, 446] on input "35" at bounding box center [321, 441] width 40 height 22
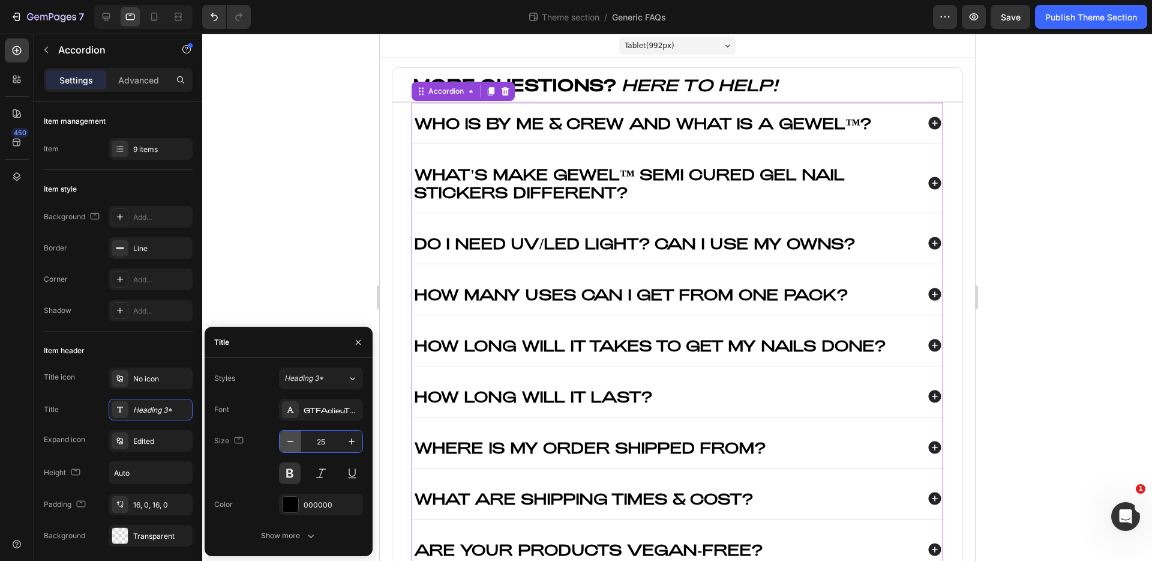
click at [288, 437] on icon "button" at bounding box center [291, 441] width 12 height 12
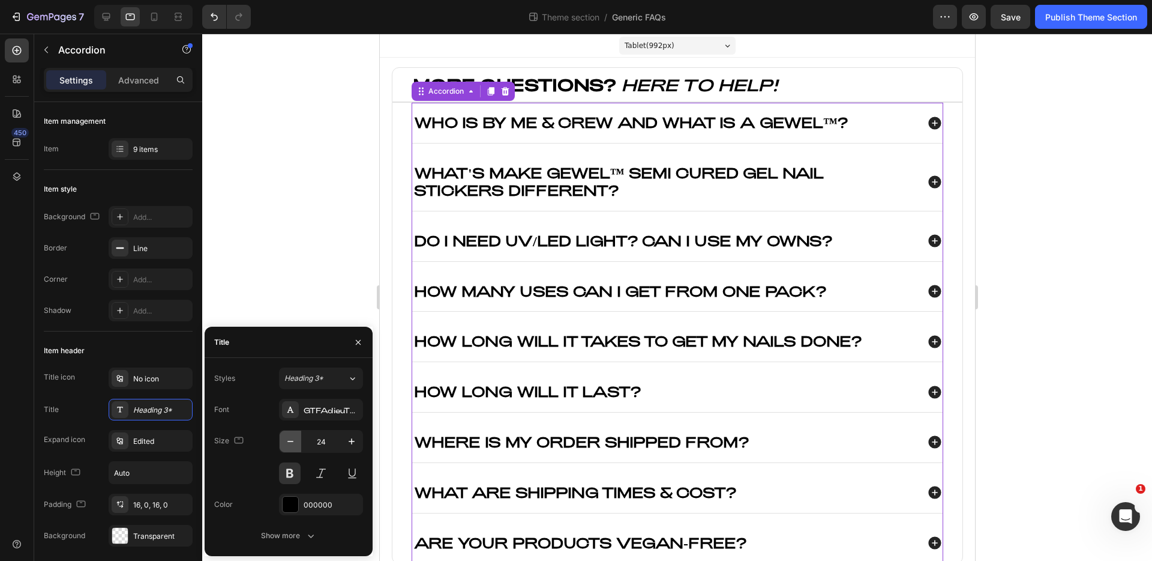
click at [288, 437] on icon "button" at bounding box center [291, 441] width 12 height 12
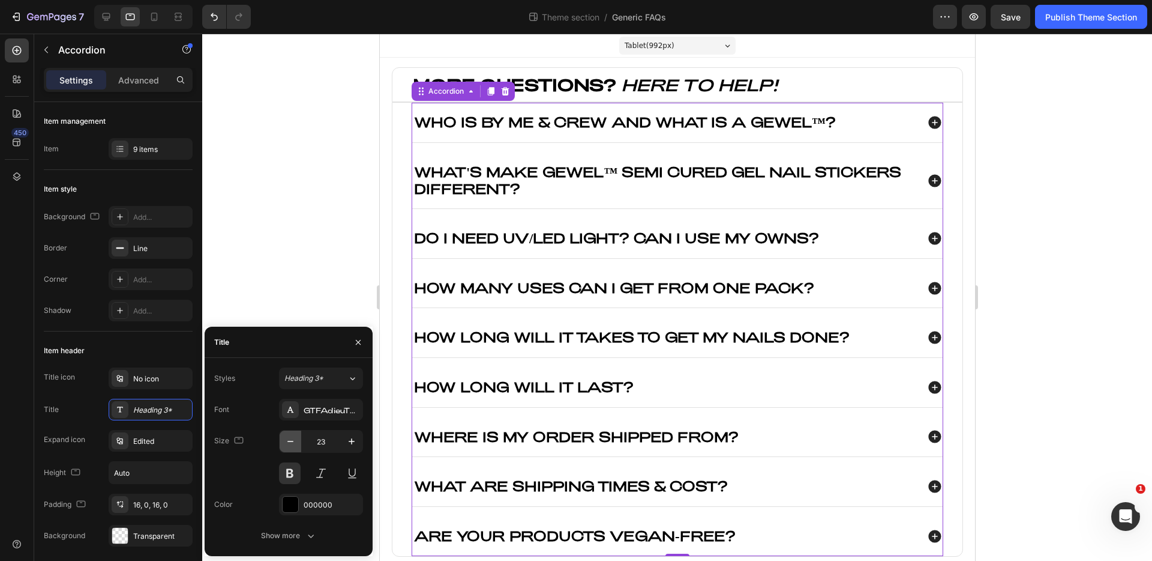
click at [288, 437] on icon "button" at bounding box center [291, 441] width 12 height 12
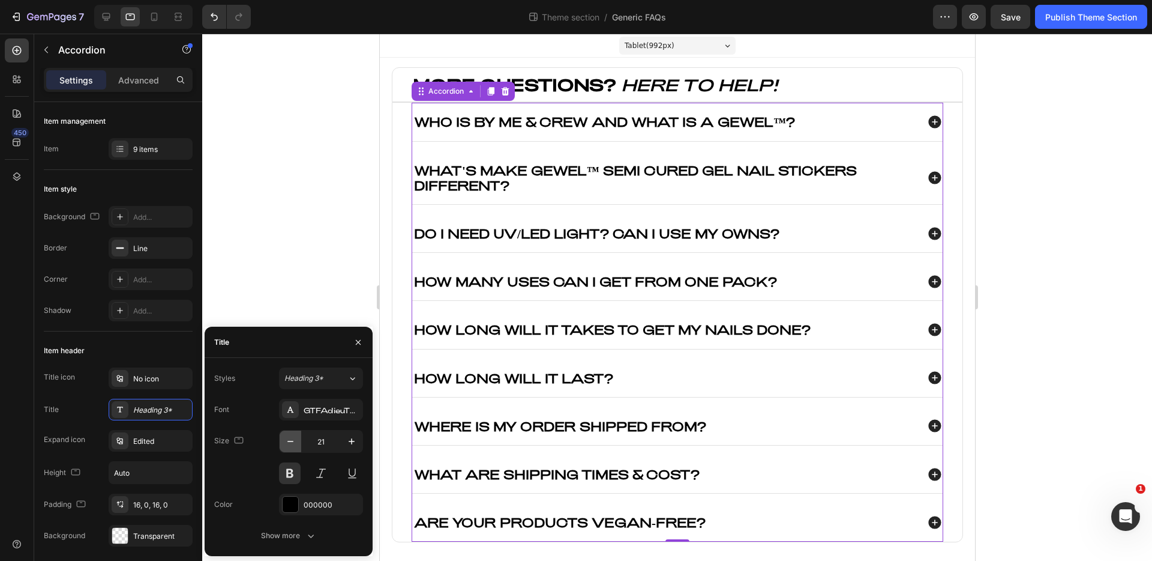
click at [288, 437] on icon "button" at bounding box center [291, 441] width 12 height 12
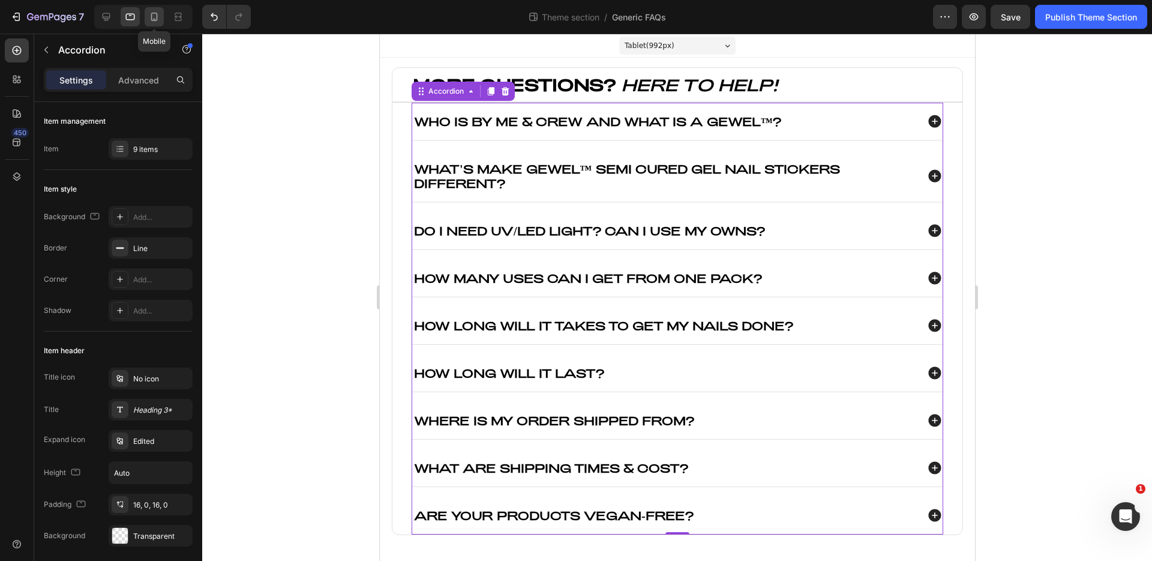
click at [155, 15] on icon at bounding box center [154, 17] width 12 height 12
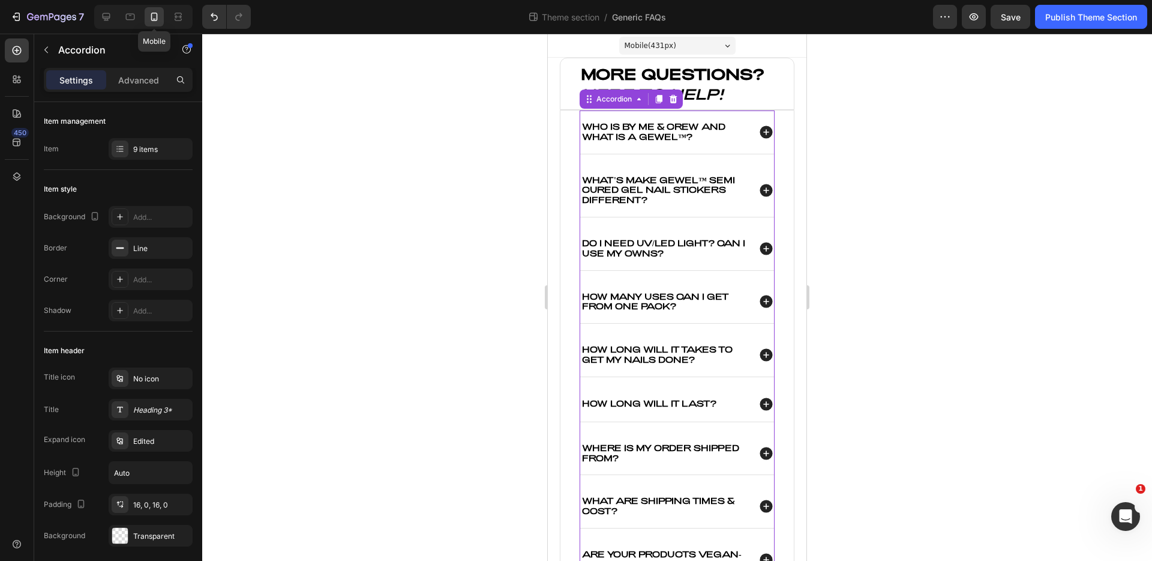
scroll to position [35, 0]
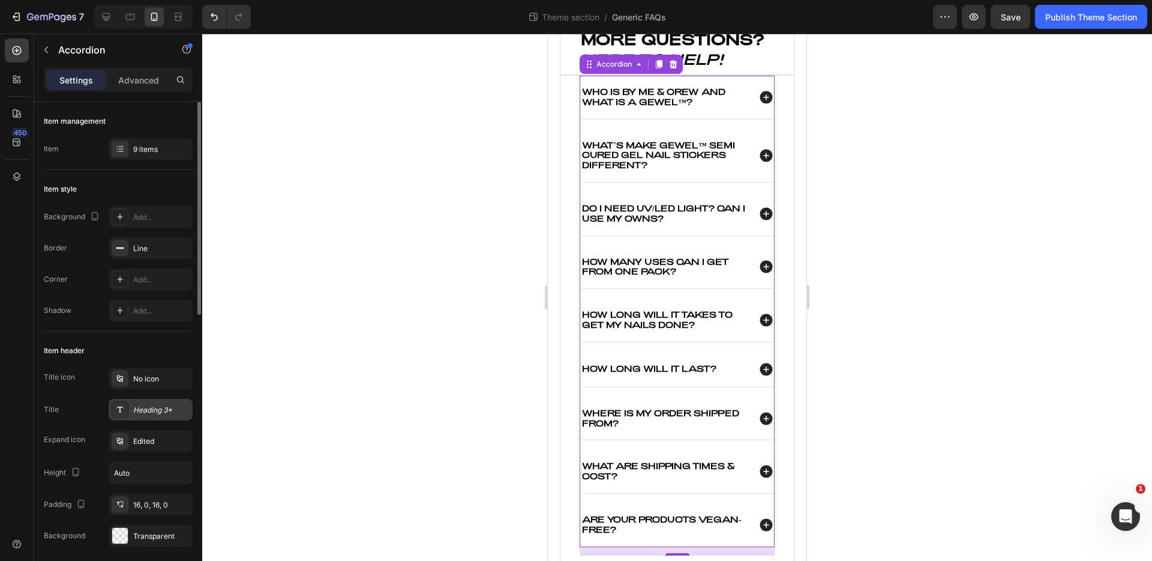
click at [149, 408] on div "Heading 3*" at bounding box center [161, 410] width 56 height 11
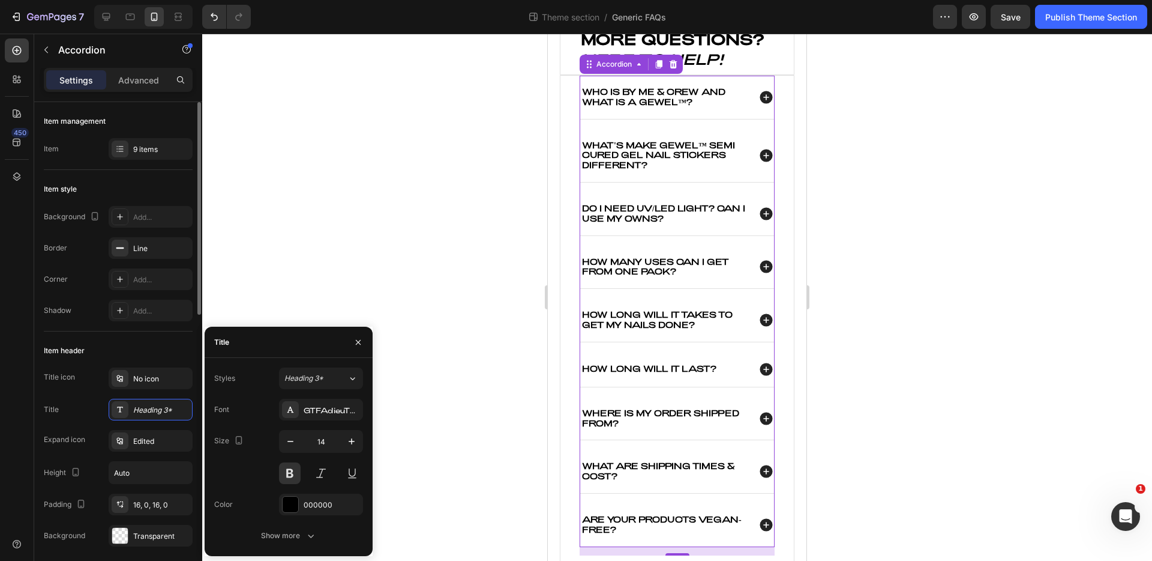
click at [155, 348] on div "Item header" at bounding box center [118, 350] width 149 height 19
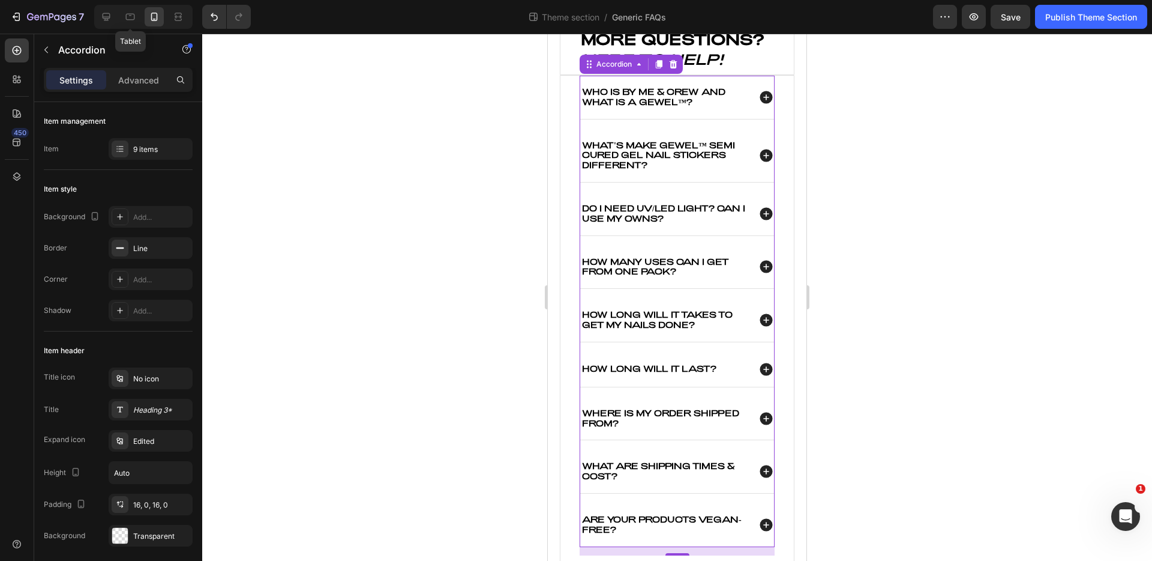
click at [132, 5] on div "Tablet" at bounding box center [143, 17] width 98 height 24
click at [132, 13] on icon at bounding box center [130, 17] width 12 height 12
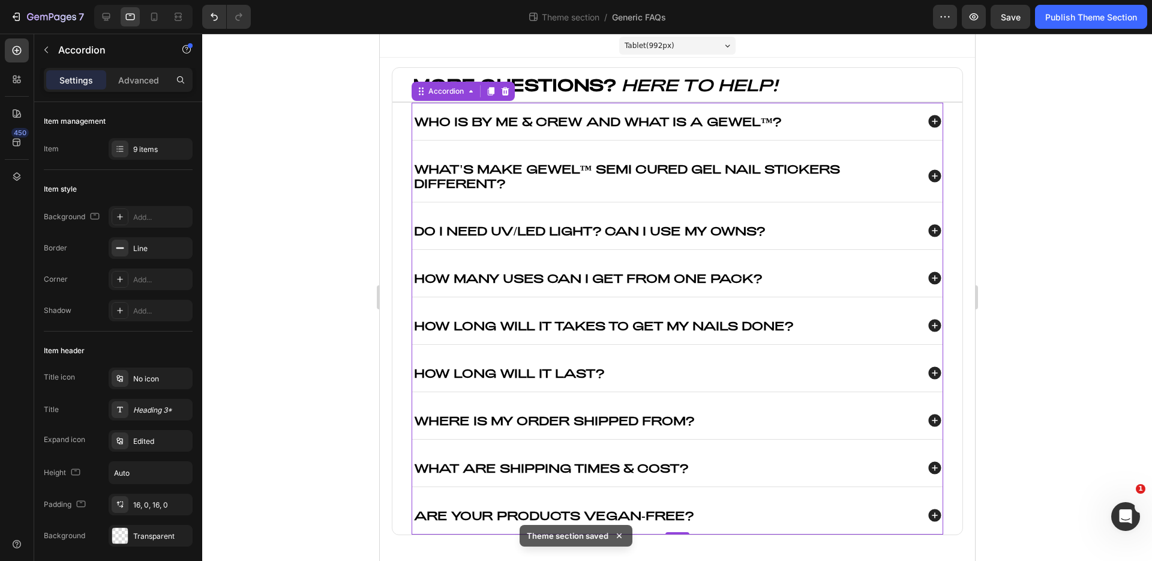
scroll to position [3, 0]
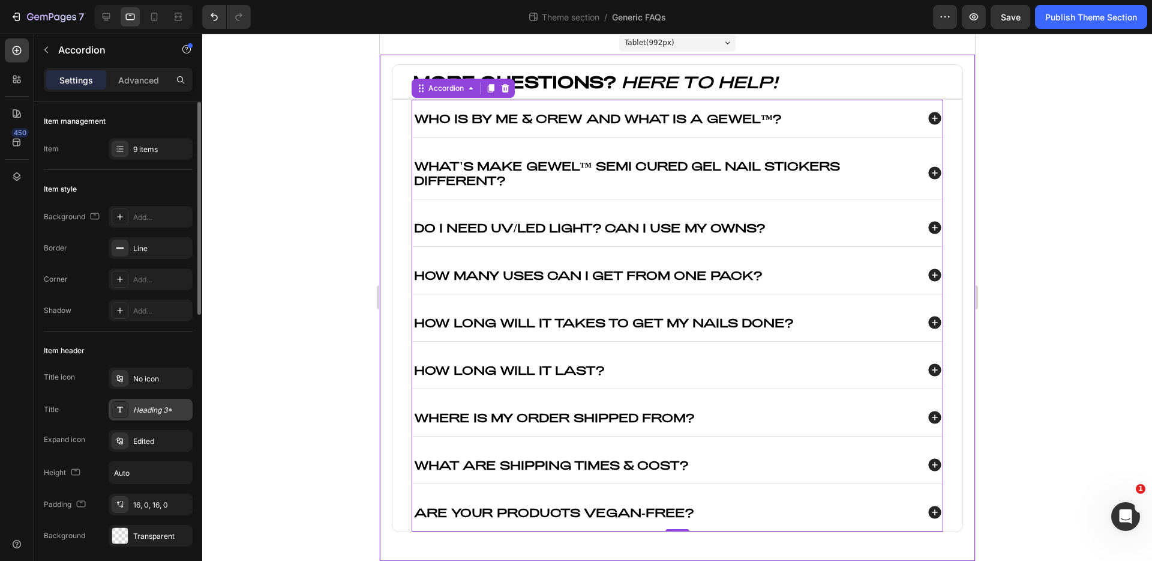
click at [142, 406] on div "Heading 3*" at bounding box center [161, 410] width 56 height 11
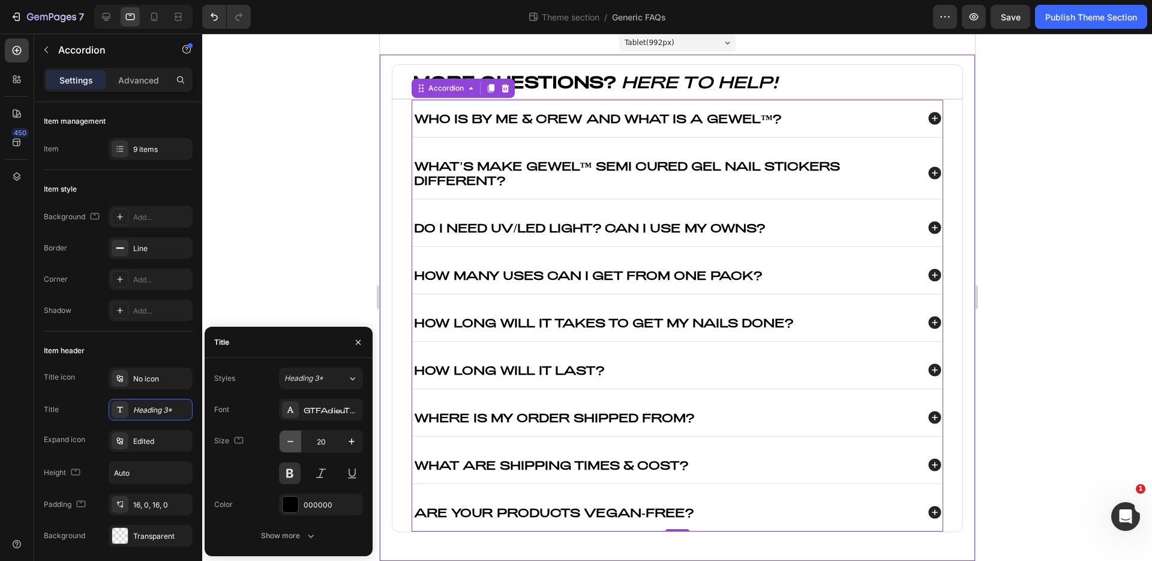
click at [294, 443] on icon "button" at bounding box center [291, 441] width 12 height 12
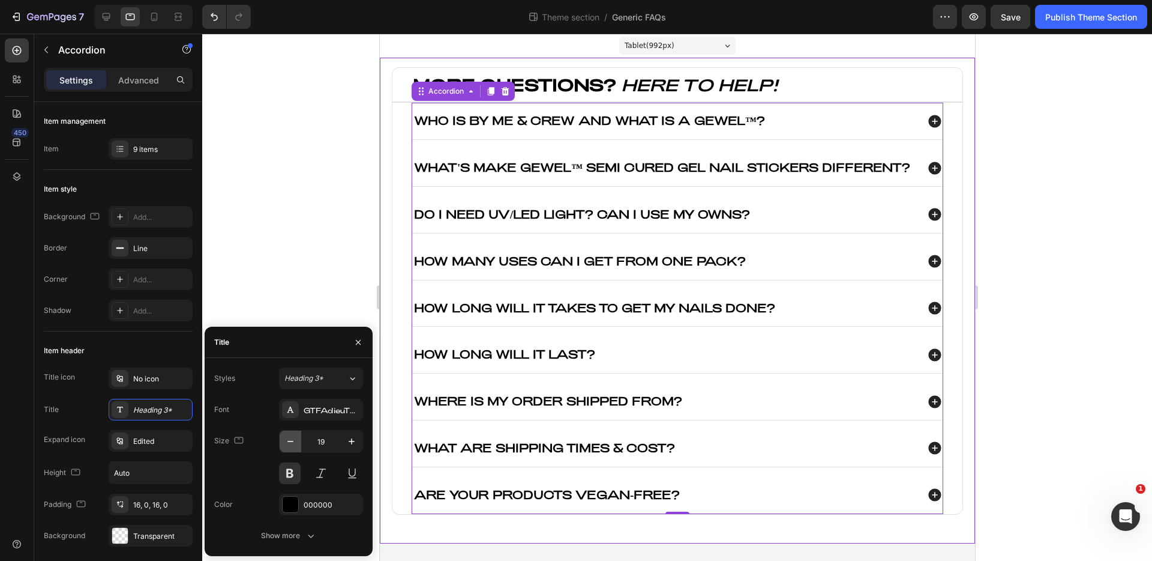
click at [294, 443] on icon "button" at bounding box center [291, 441] width 12 height 12
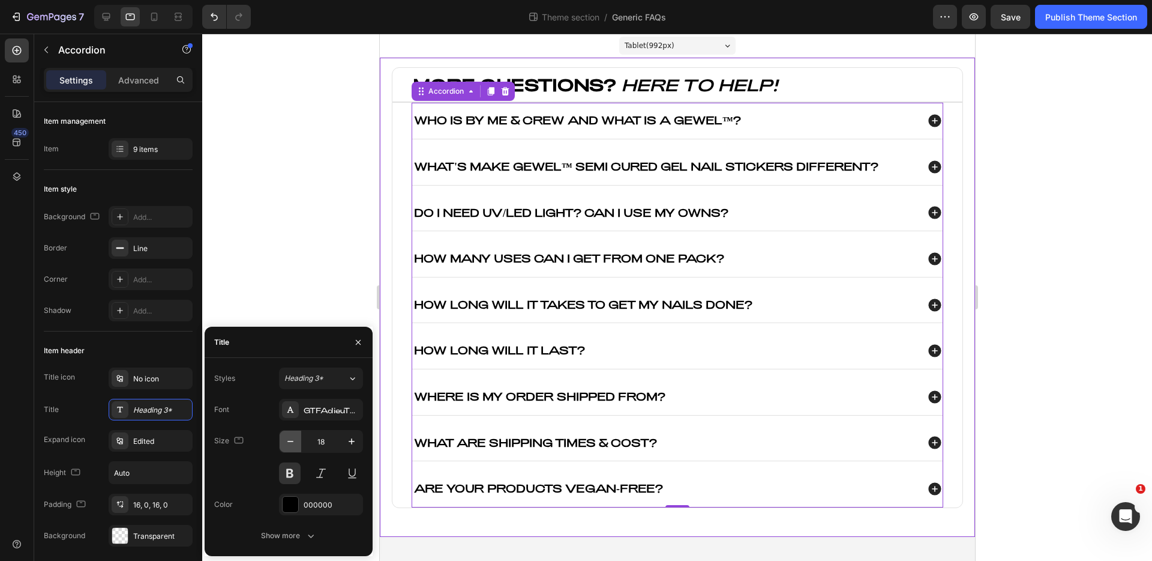
click at [294, 443] on icon "button" at bounding box center [291, 441] width 12 height 12
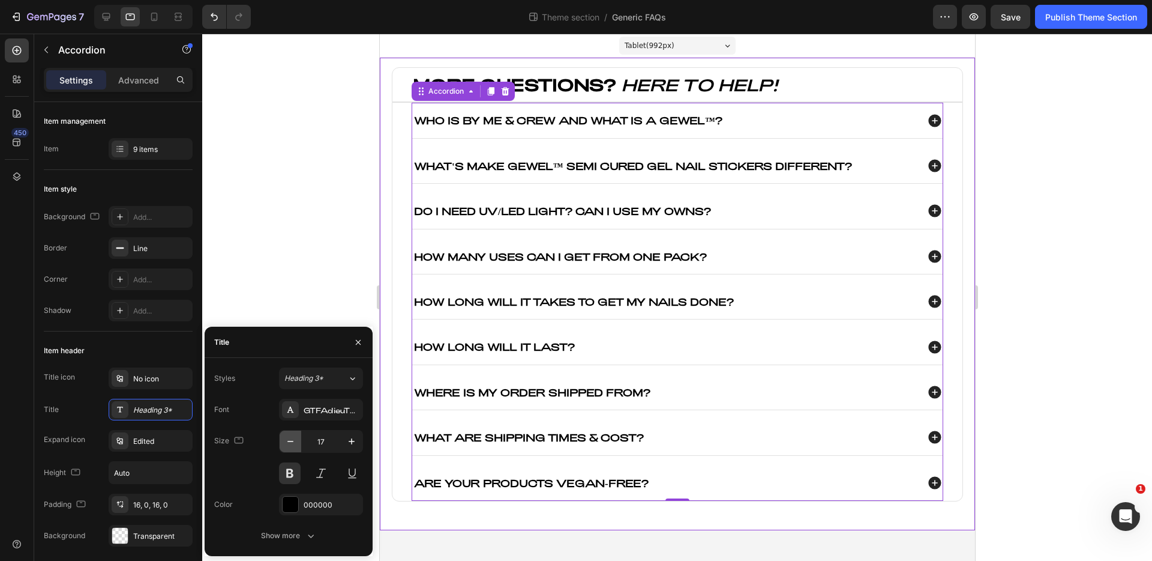
click at [294, 443] on icon "button" at bounding box center [291, 441] width 12 height 12
type input "16"
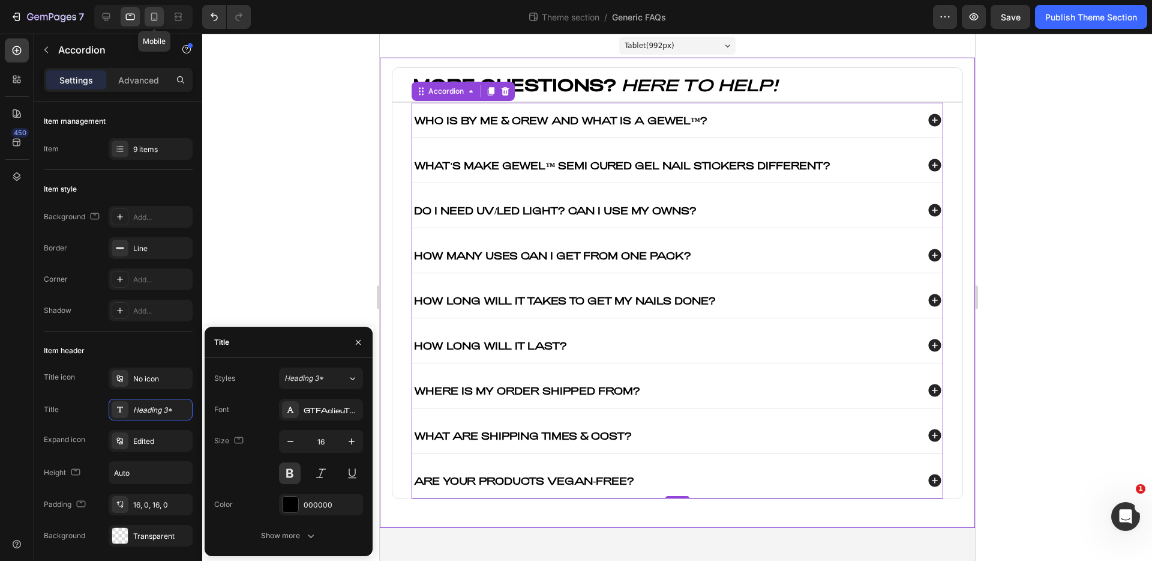
click at [153, 19] on icon at bounding box center [154, 17] width 7 height 8
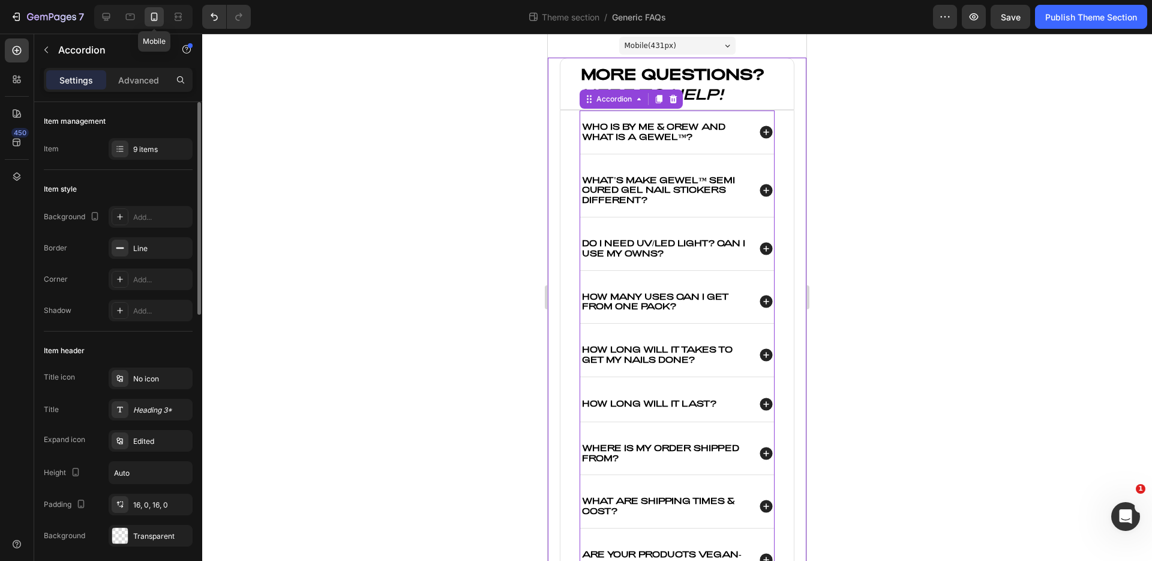
scroll to position [35, 0]
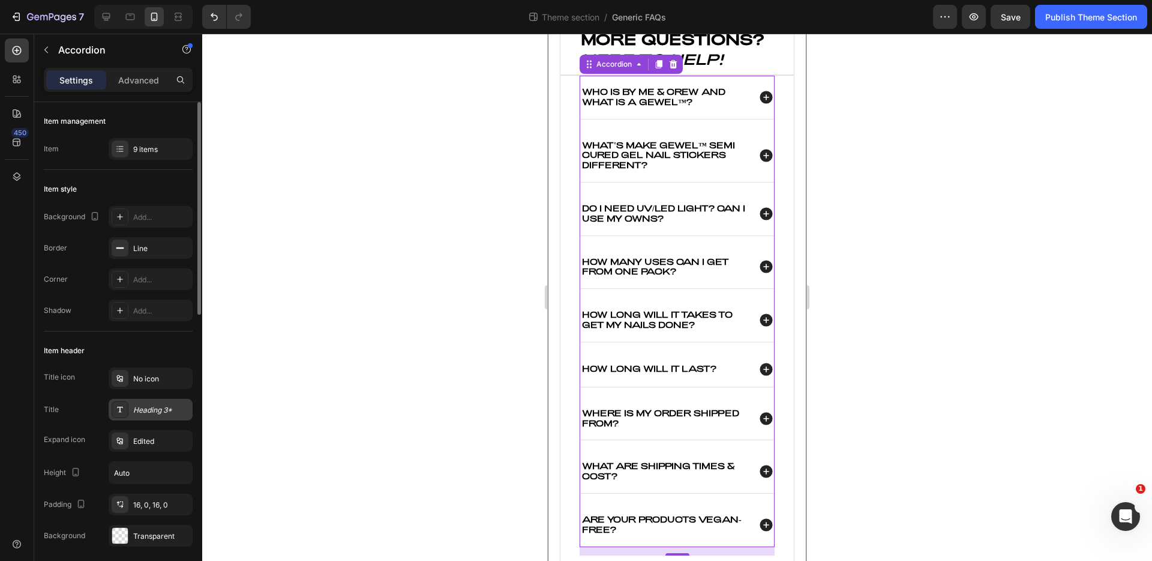
click at [143, 411] on div "Heading 3*" at bounding box center [161, 410] width 56 height 11
click at [187, 180] on div "Item style" at bounding box center [118, 188] width 149 height 19
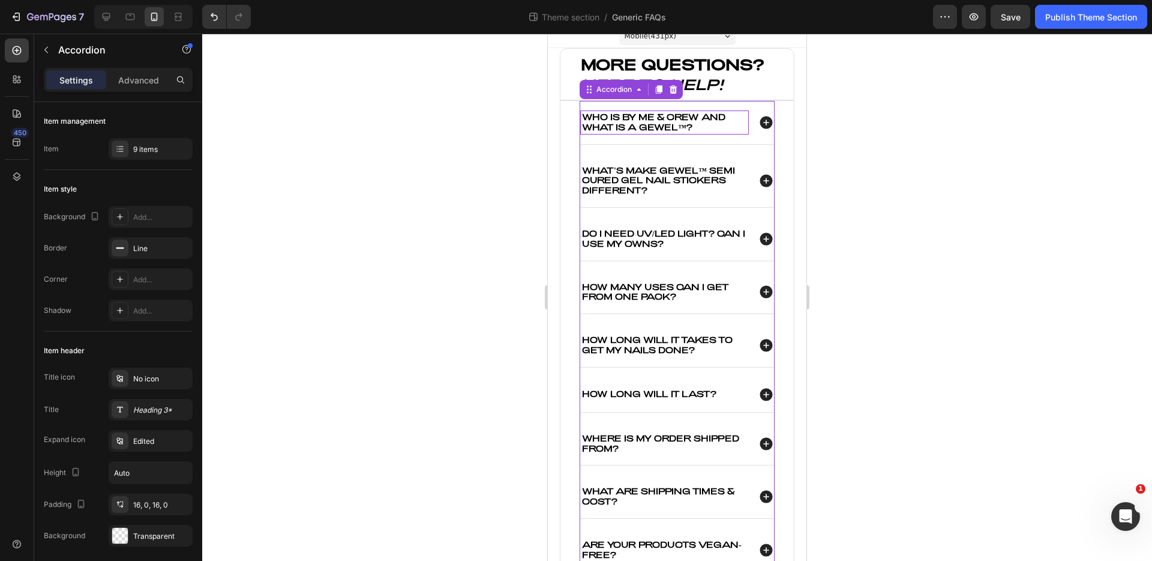
scroll to position [2, 0]
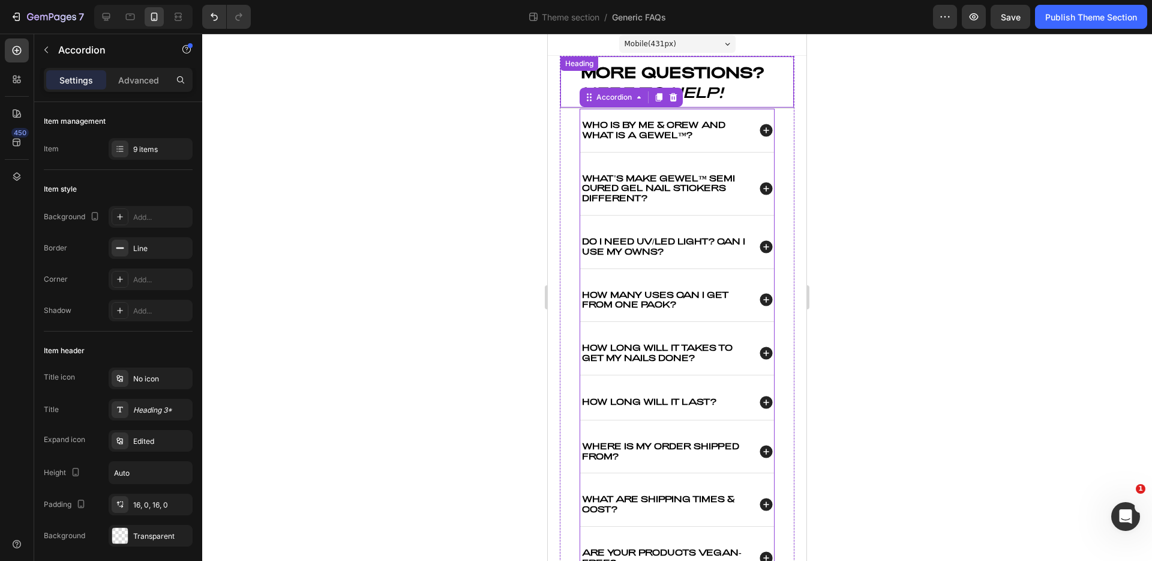
click at [763, 83] on h2 "MORE QUESTIONS? HERE TO HELP!" at bounding box center [687, 81] width 214 height 41
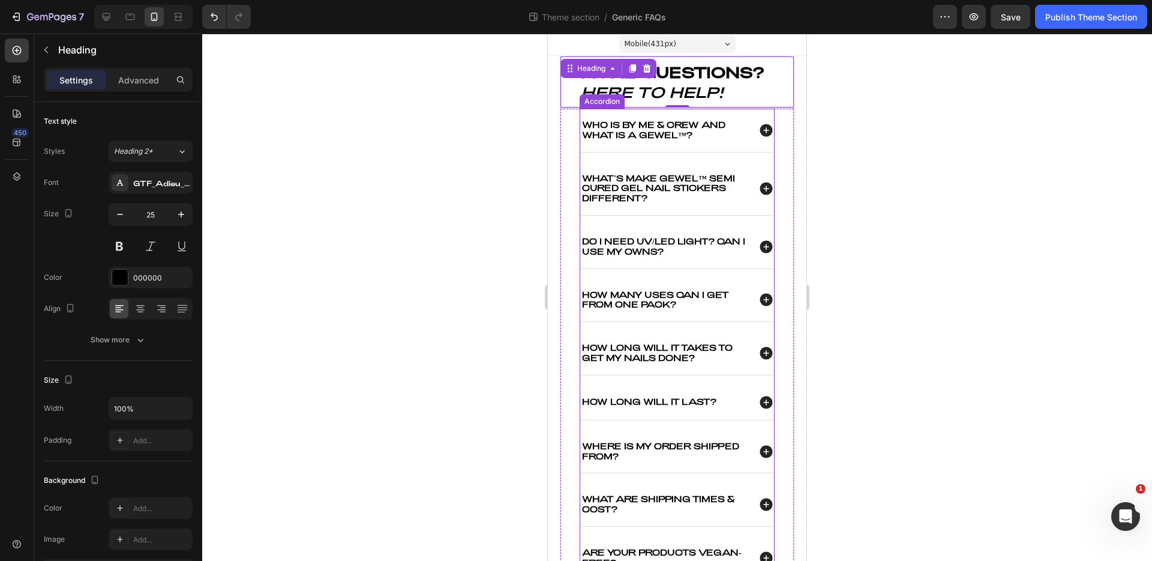
click at [763, 123] on icon at bounding box center [767, 130] width 16 height 16
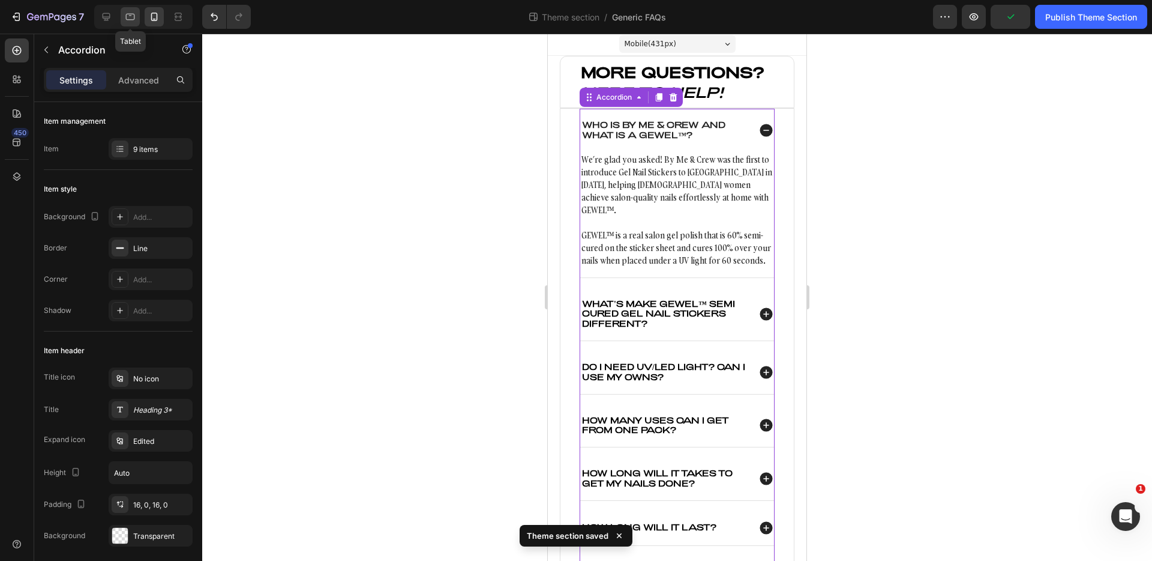
click at [125, 16] on icon at bounding box center [130, 17] width 12 height 12
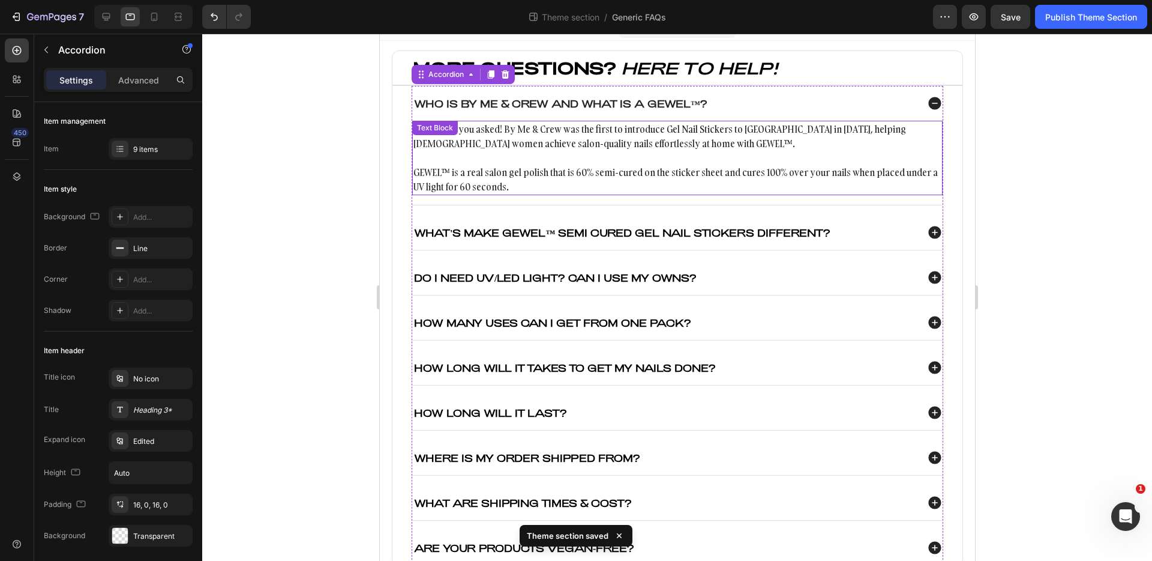
scroll to position [15, 0]
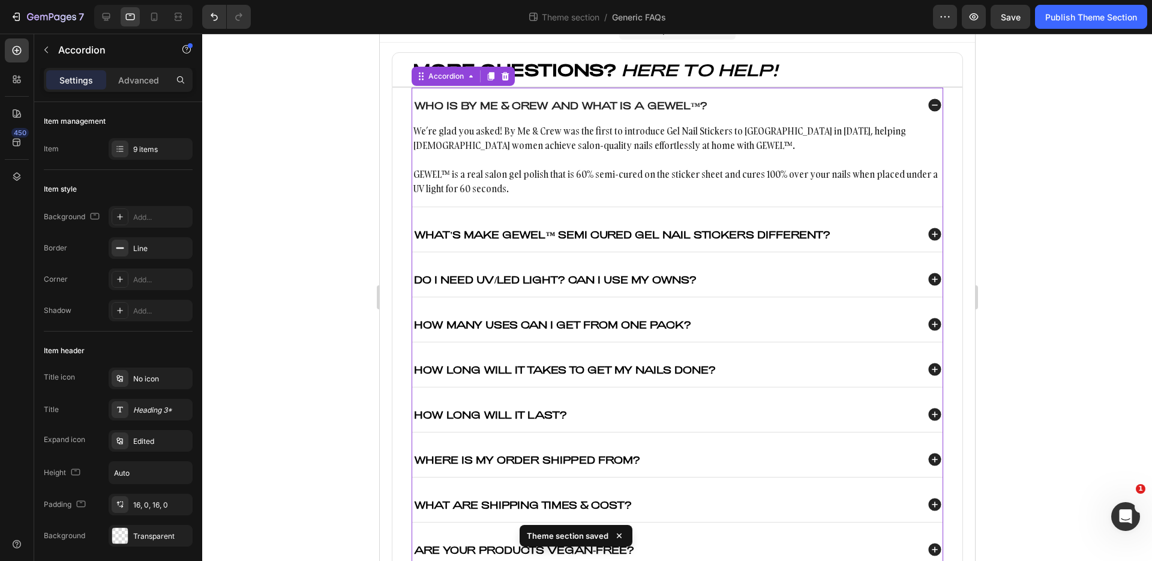
click at [93, 17] on div at bounding box center [140, 17] width 103 height 24
click at [98, 17] on div at bounding box center [106, 16] width 19 height 19
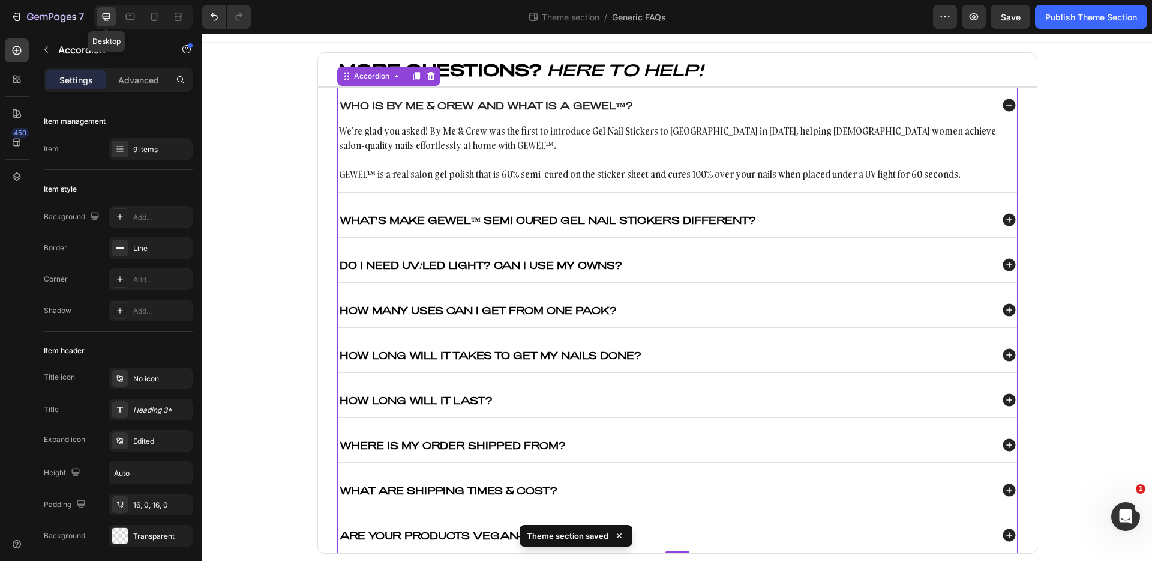
scroll to position [27, 0]
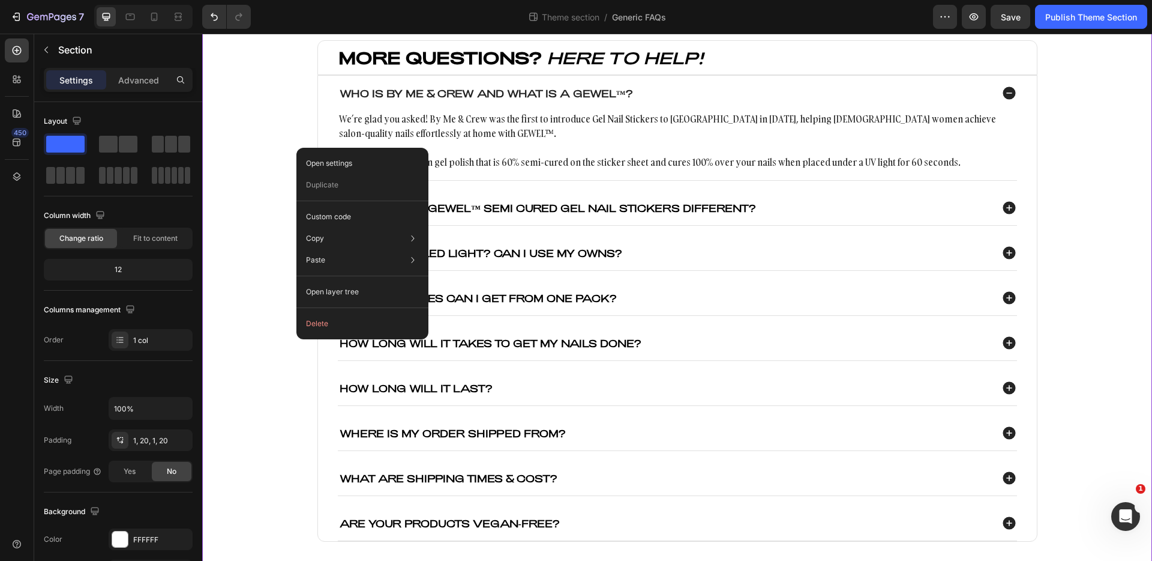
click at [258, 129] on div "MORE QUESTIONS? HERE TO HELP! Heading Who is By Me & Crew and what is a GEWEL™?…" at bounding box center [677, 300] width 926 height 520
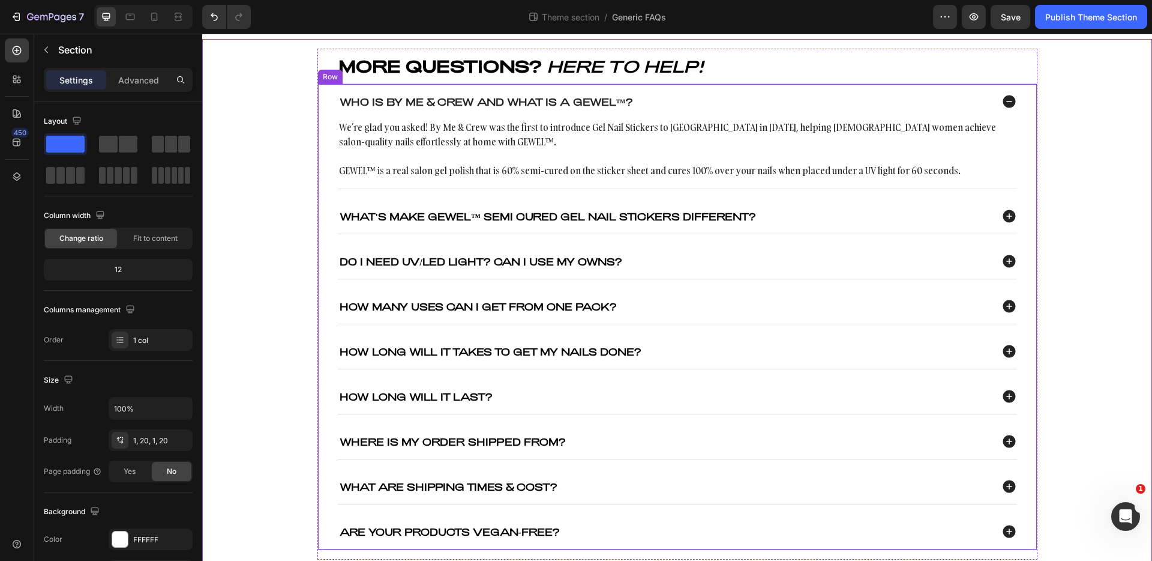
scroll to position [0, 0]
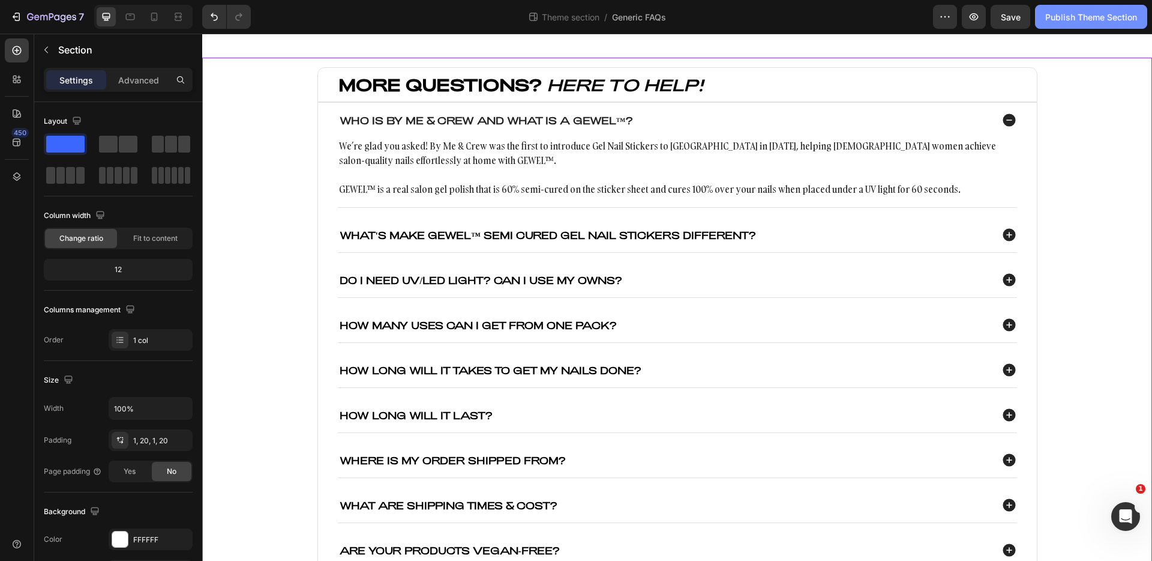
click at [1060, 17] on div "Publish Theme Section" at bounding box center [1092, 17] width 92 height 13
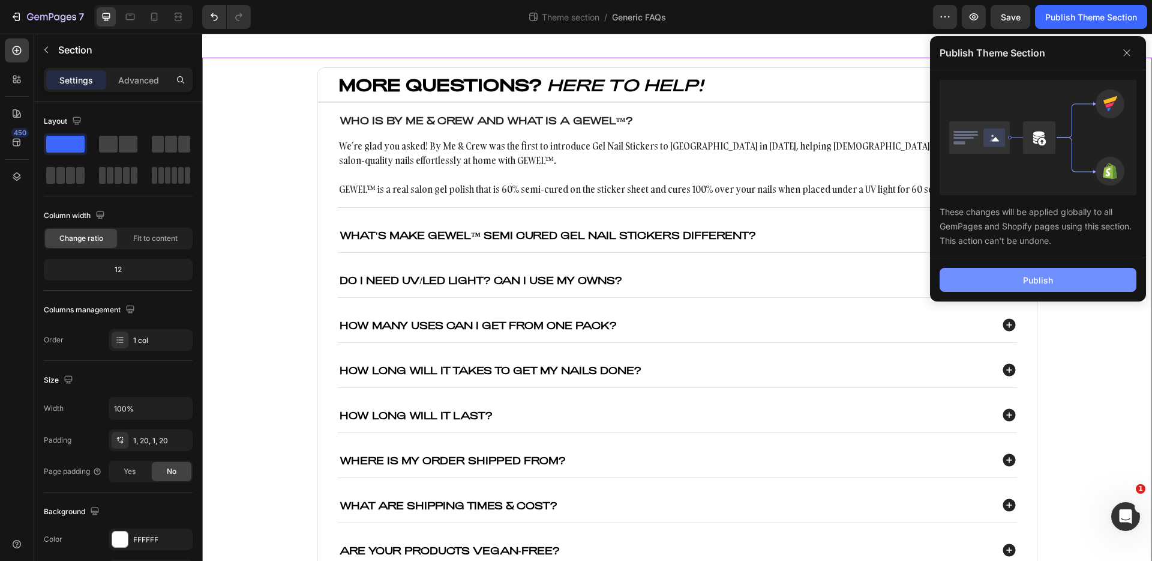
click at [1047, 286] on button "Publish" at bounding box center [1038, 280] width 197 height 24
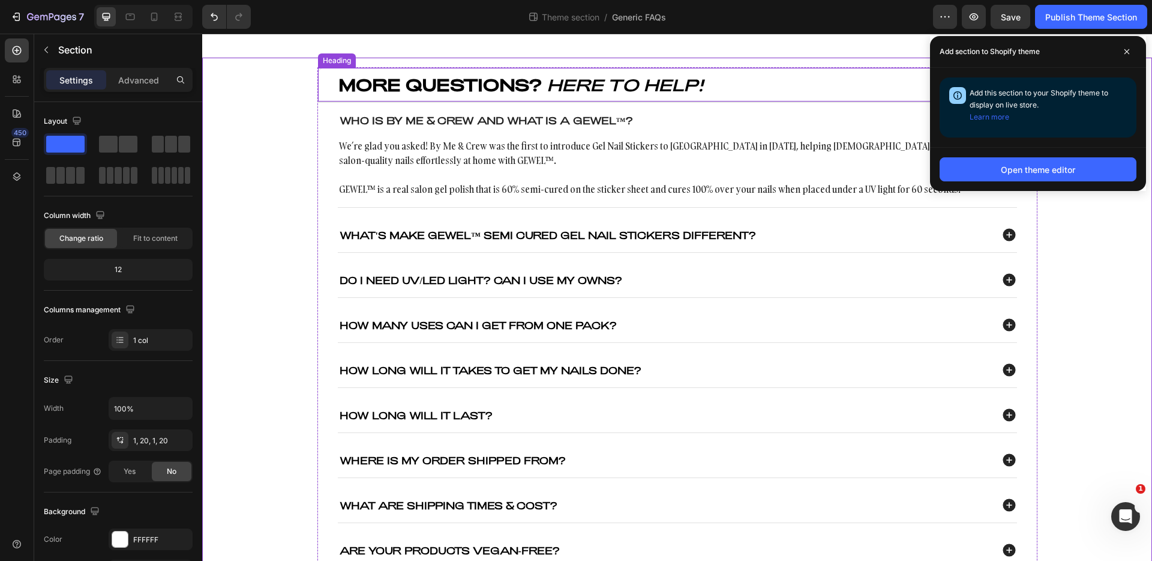
click at [690, 85] on icon "HERE TO HELP!" at bounding box center [625, 84] width 157 height 20
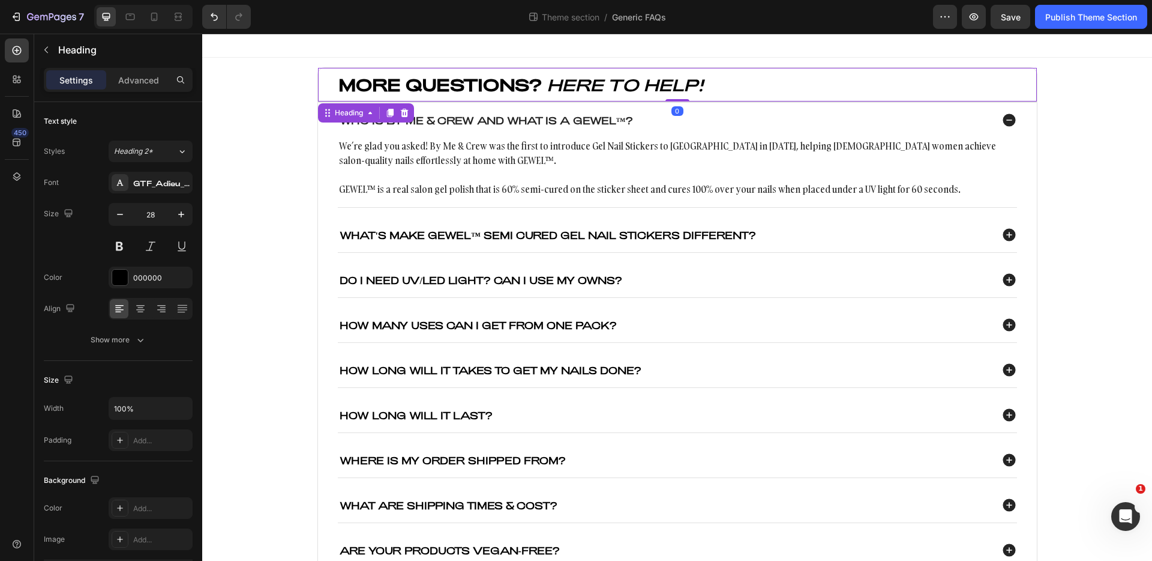
click at [723, 85] on h2 "MORE QUESTIONS? HERE TO HELP!" at bounding box center [687, 85] width 700 height 24
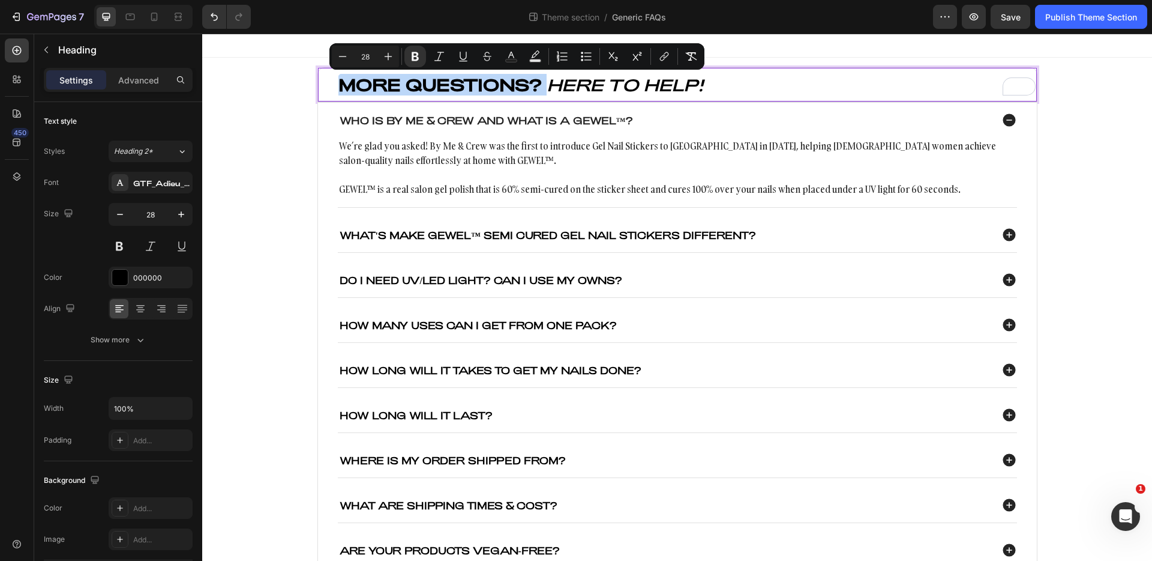
click at [774, 76] on p "MORE QUESTIONS? HERE TO HELP!" at bounding box center [687, 85] width 697 height 22
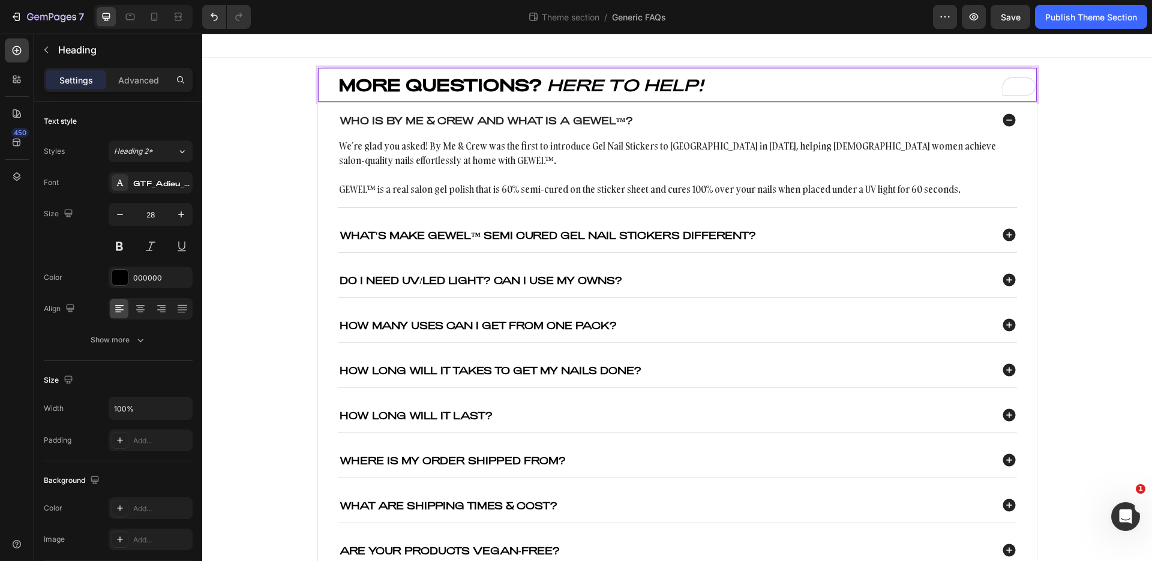
click at [757, 134] on div "Who is By Me & Crew and what is a GEWEL™?" at bounding box center [677, 120] width 679 height 35
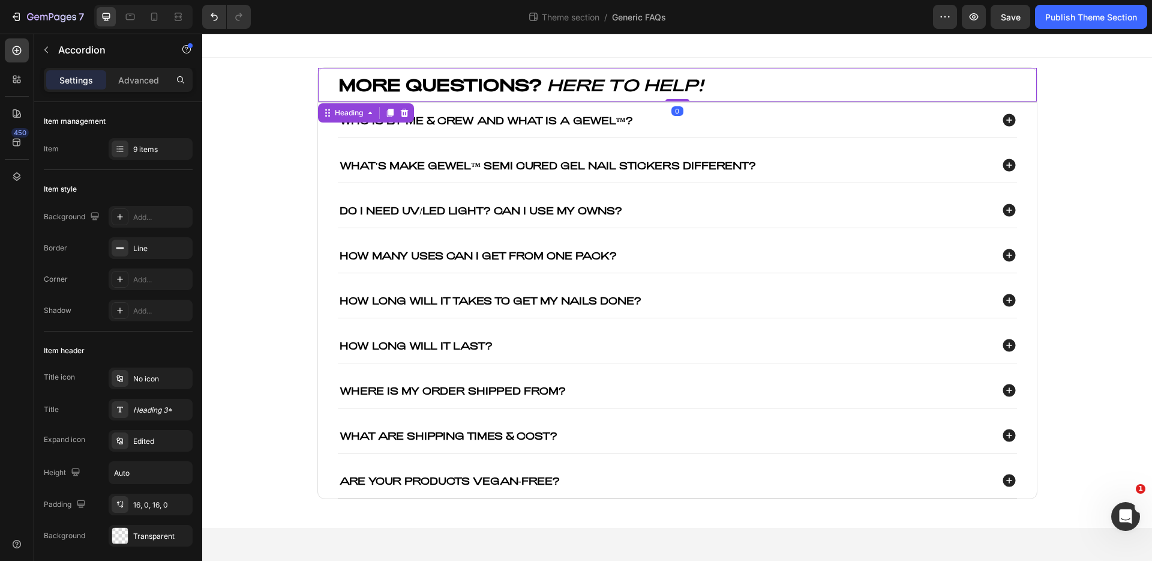
click at [718, 74] on p "⁠⁠⁠⁠⁠⁠⁠ MORE QUESTIONS? HERE TO HELP!" at bounding box center [687, 85] width 697 height 22
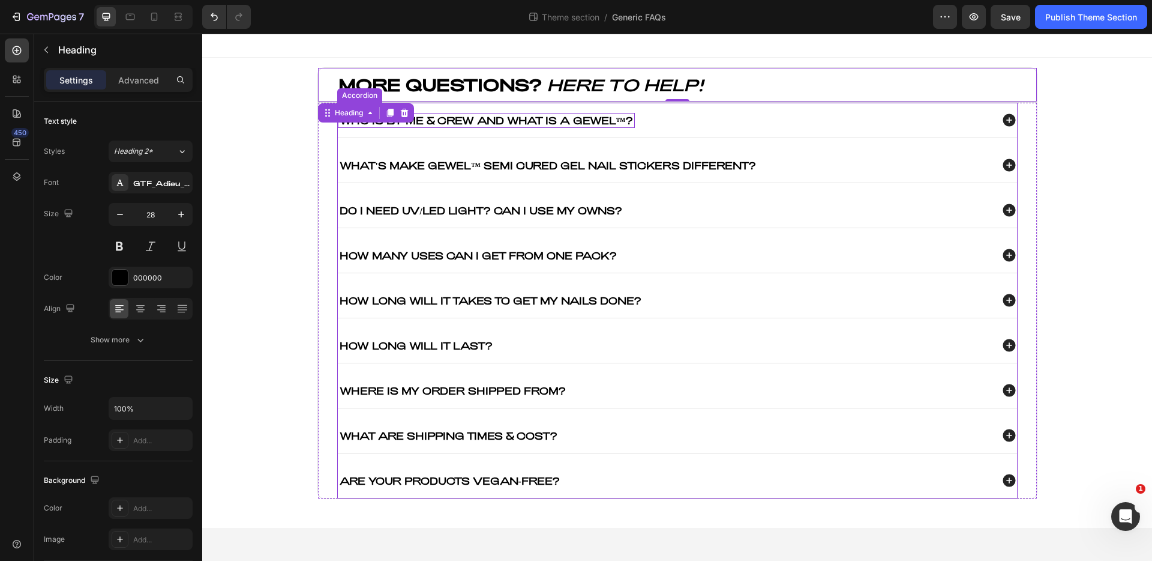
click at [602, 122] on p "Who is By Me & Crew and what is a GEWEL™?" at bounding box center [487, 120] width 294 height 11
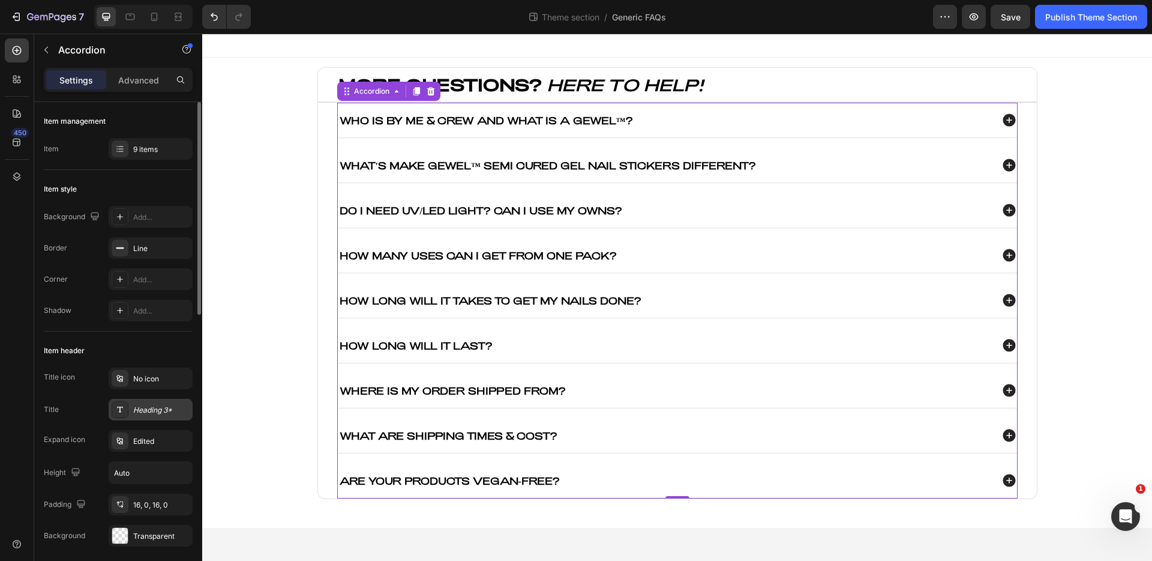
click at [148, 415] on div "Heading 3*" at bounding box center [161, 410] width 56 height 11
click at [133, 13] on icon at bounding box center [130, 17] width 12 height 12
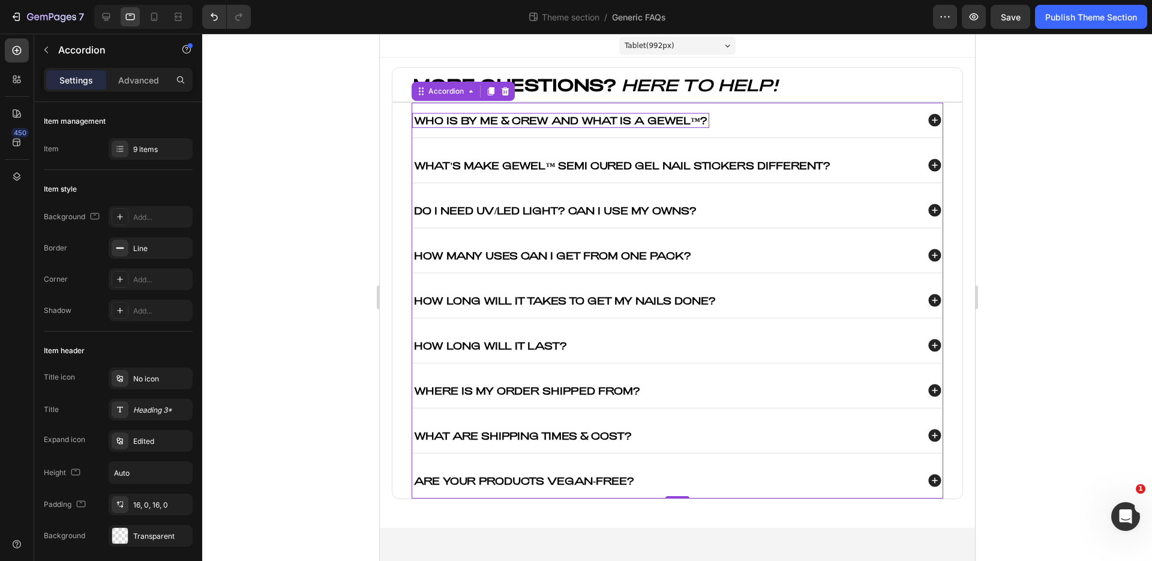
click at [555, 120] on p "Who is By Me & Crew and what is a GEWEL™?" at bounding box center [561, 120] width 294 height 11
click at [150, 417] on div "Heading 3*" at bounding box center [151, 410] width 84 height 22
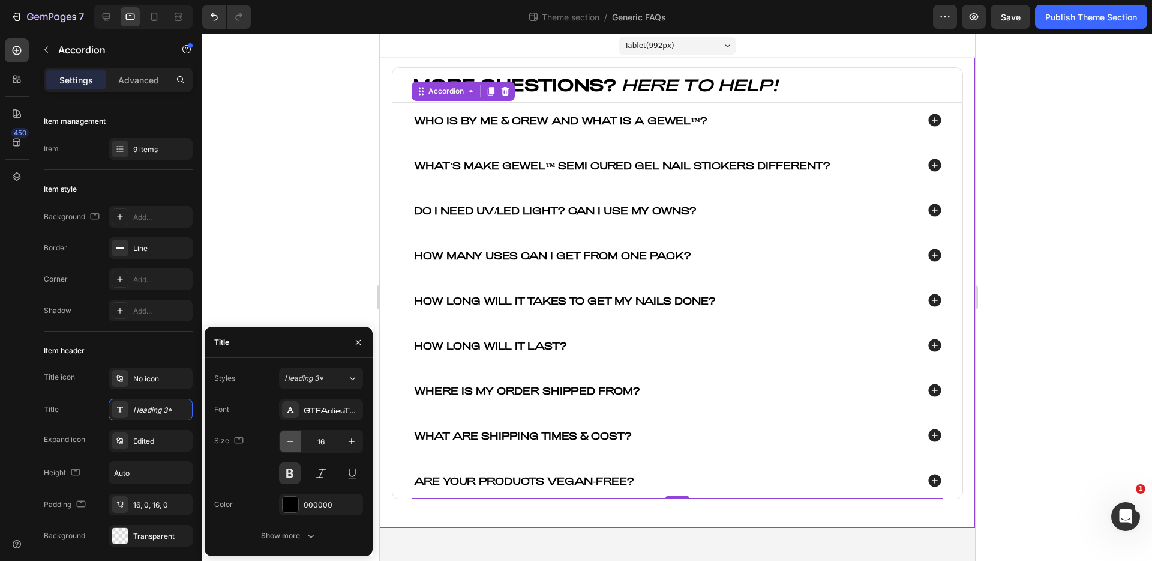
click at [295, 442] on icon "button" at bounding box center [291, 441] width 12 height 12
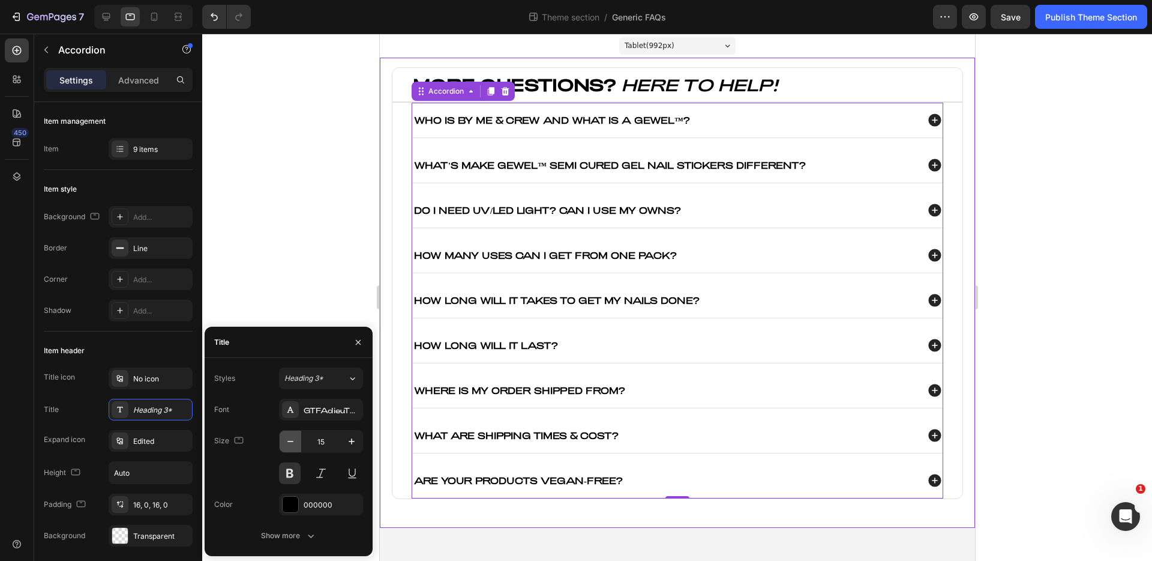
click at [295, 442] on icon "button" at bounding box center [291, 441] width 12 height 12
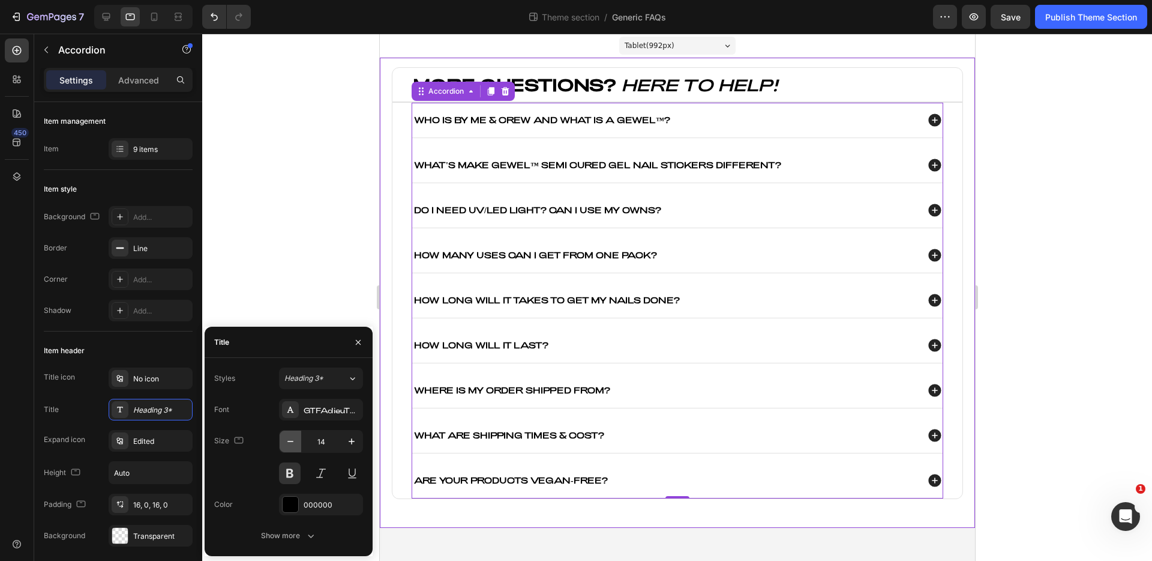
click at [295, 442] on icon "button" at bounding box center [291, 441] width 12 height 12
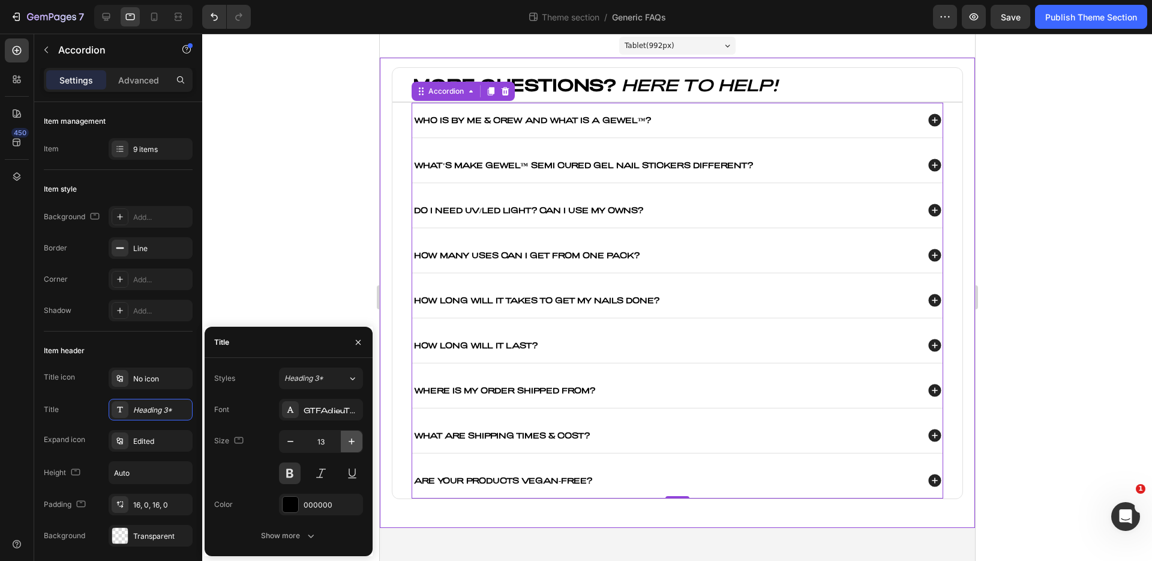
click at [357, 446] on icon "button" at bounding box center [352, 441] width 12 height 12
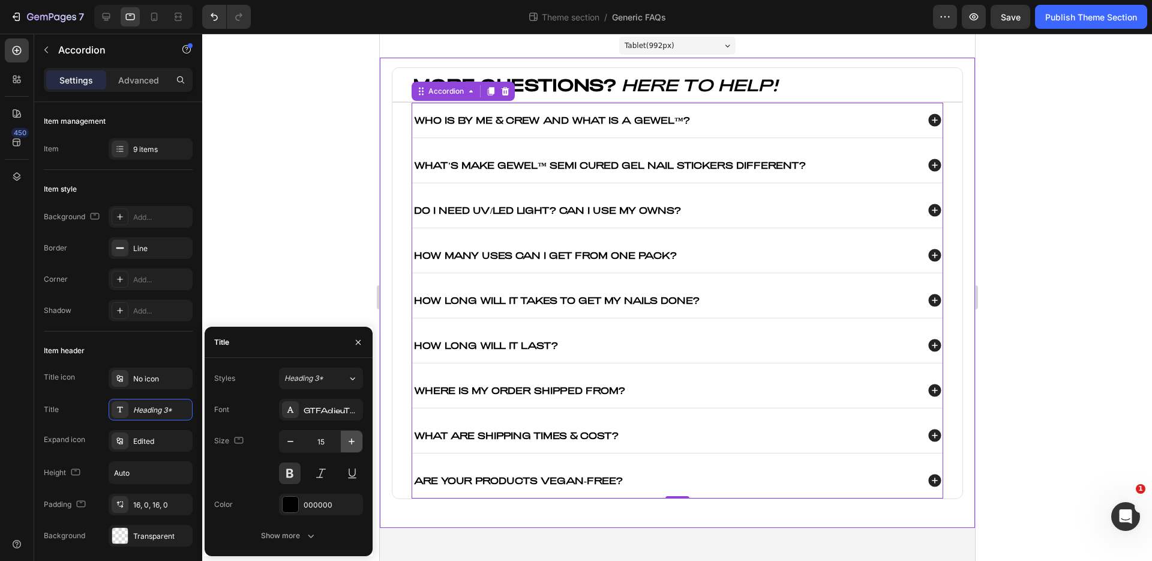
click at [357, 446] on icon "button" at bounding box center [352, 441] width 12 height 12
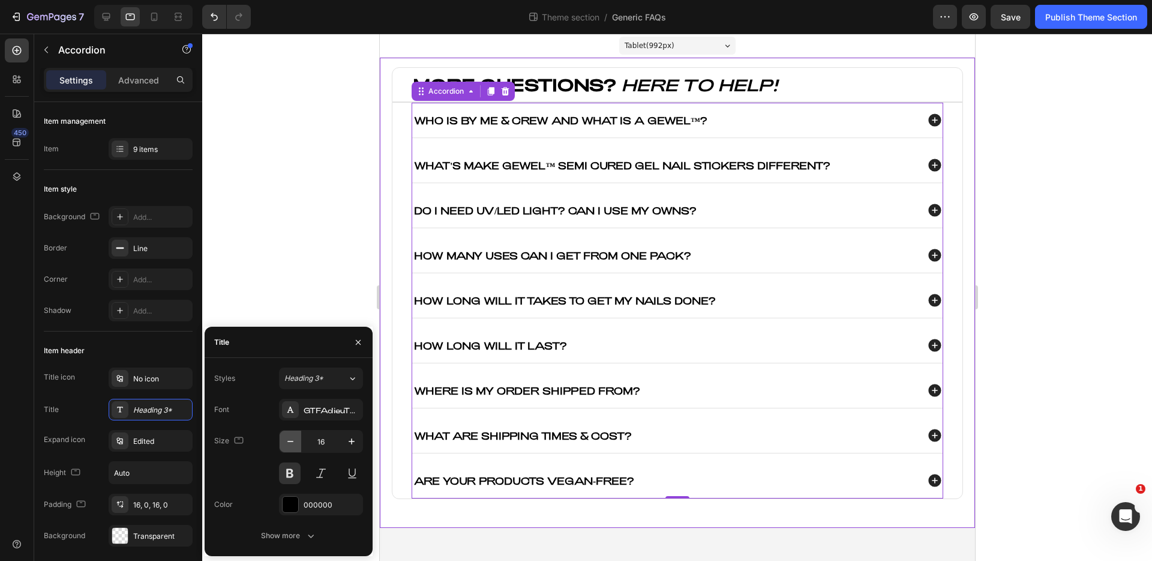
click at [291, 444] on icon "button" at bounding box center [291, 441] width 12 height 12
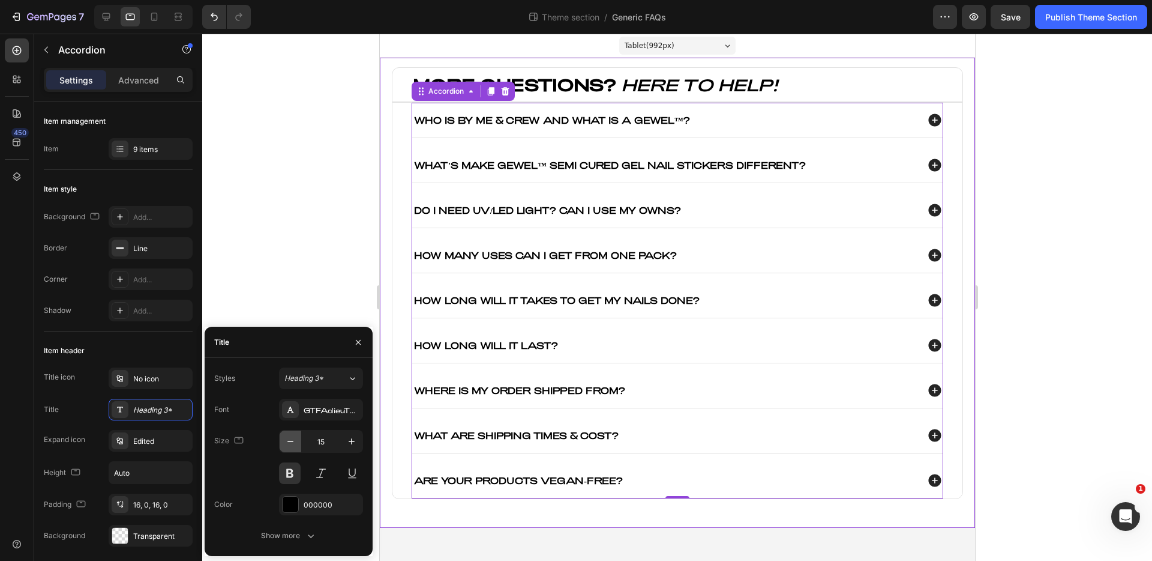
click at [291, 444] on icon "button" at bounding box center [291, 441] width 12 height 12
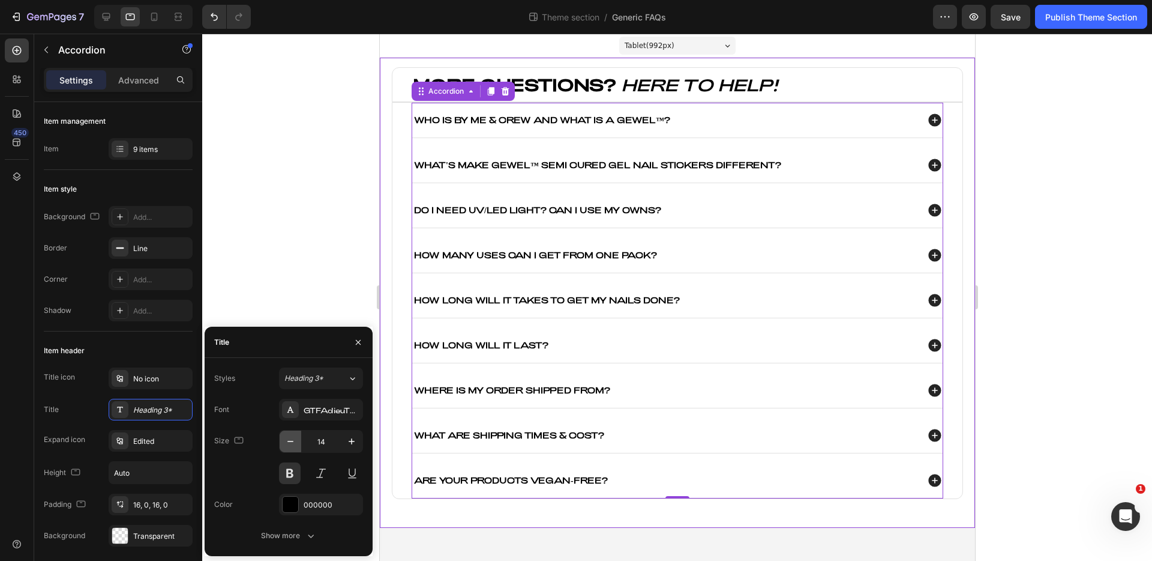
click at [291, 444] on icon "button" at bounding box center [291, 441] width 12 height 12
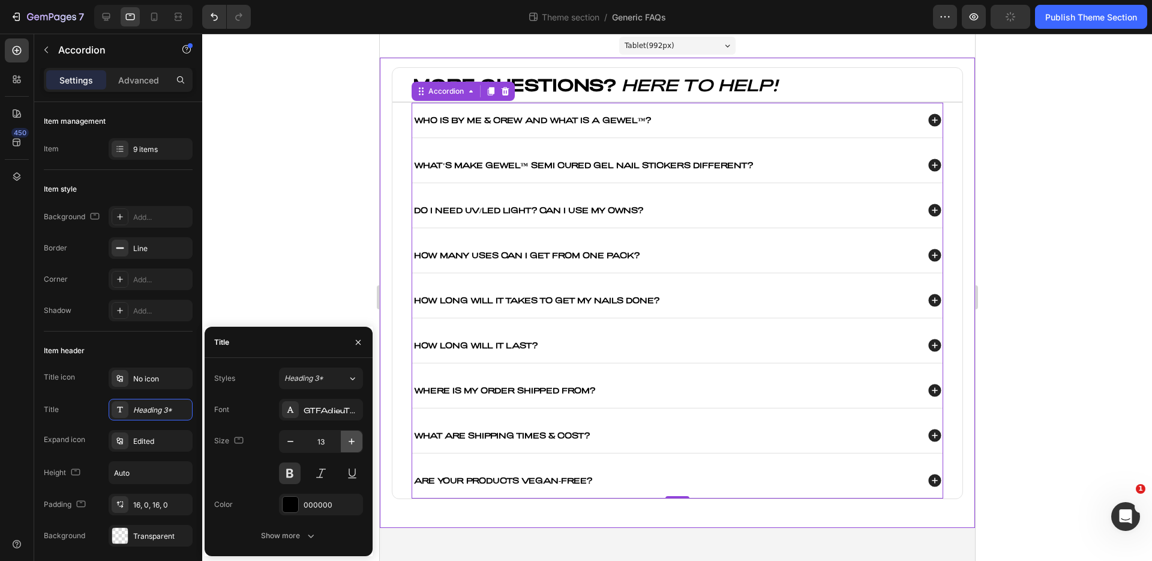
click at [348, 445] on icon "button" at bounding box center [352, 441] width 12 height 12
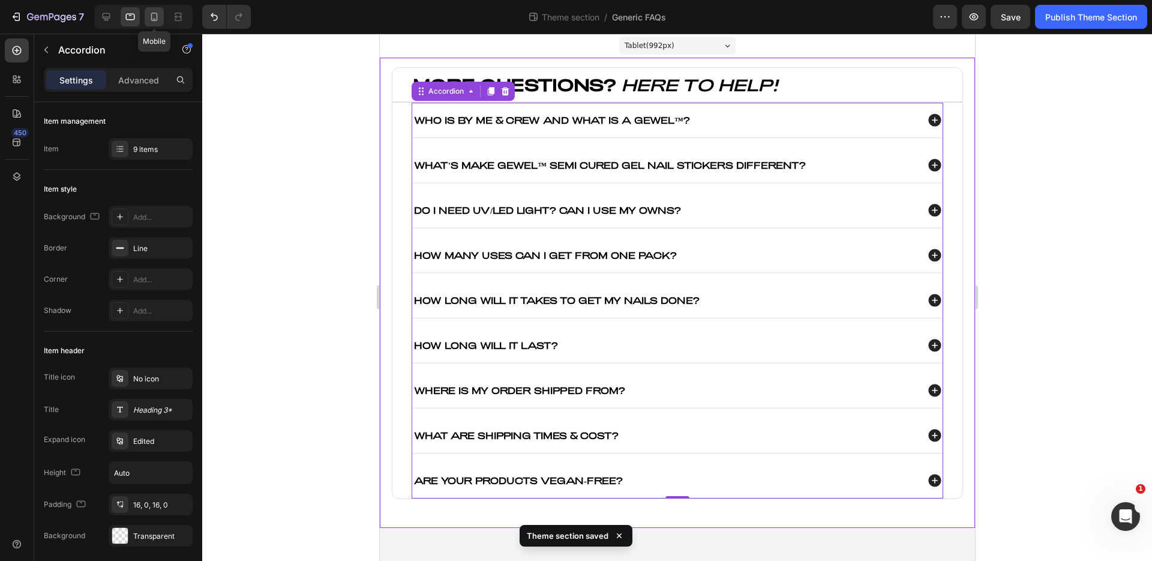
click at [159, 15] on icon at bounding box center [154, 17] width 12 height 12
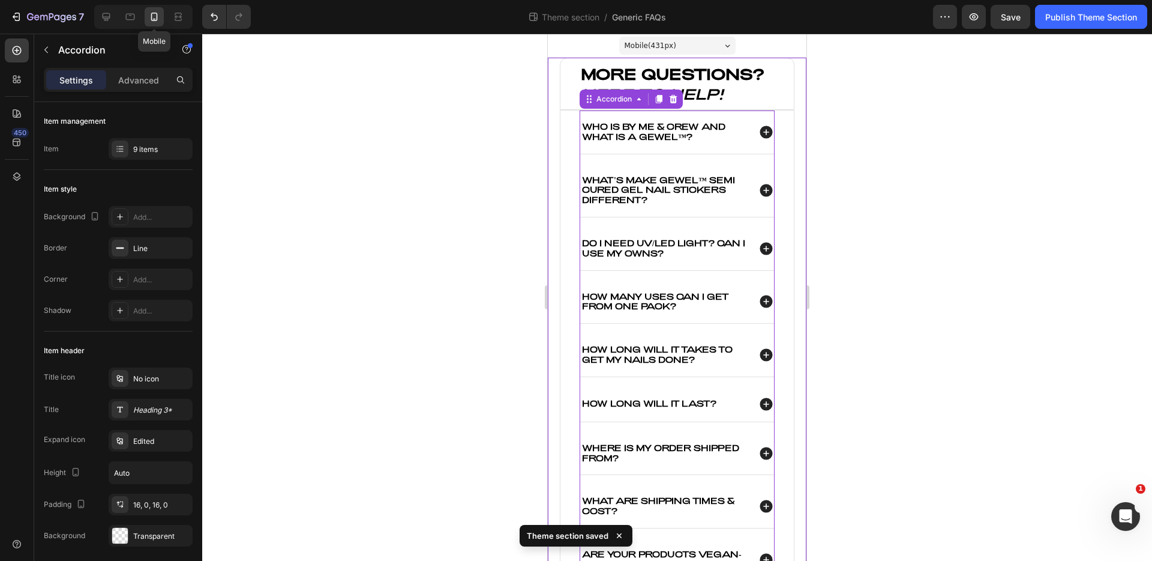
scroll to position [35, 0]
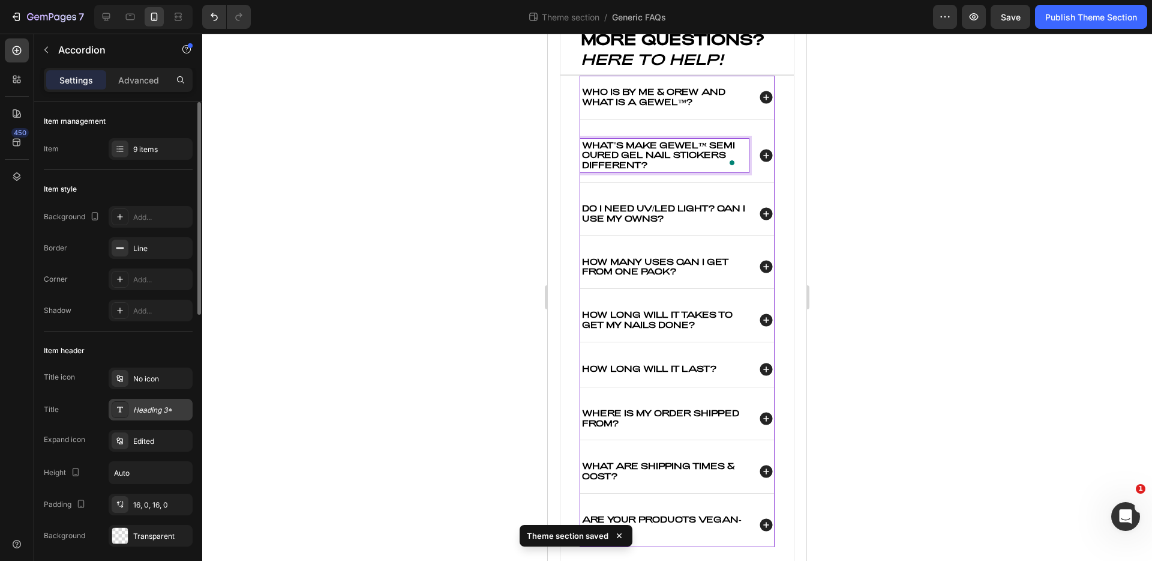
click at [141, 406] on div "Heading 3*" at bounding box center [161, 410] width 56 height 11
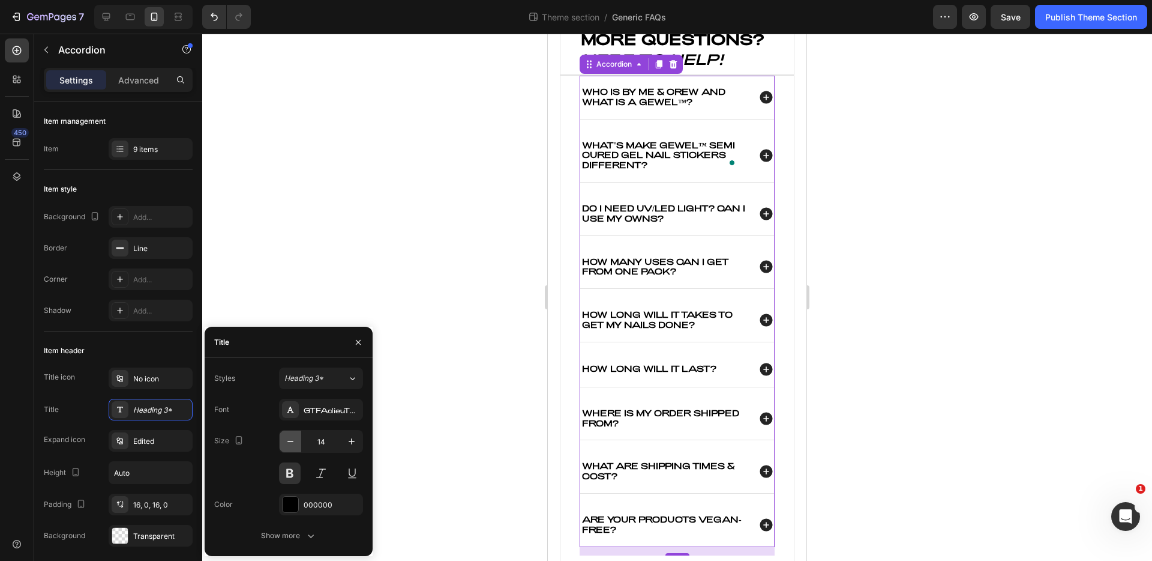
click at [290, 444] on icon "button" at bounding box center [291, 441] width 12 height 12
type input "13"
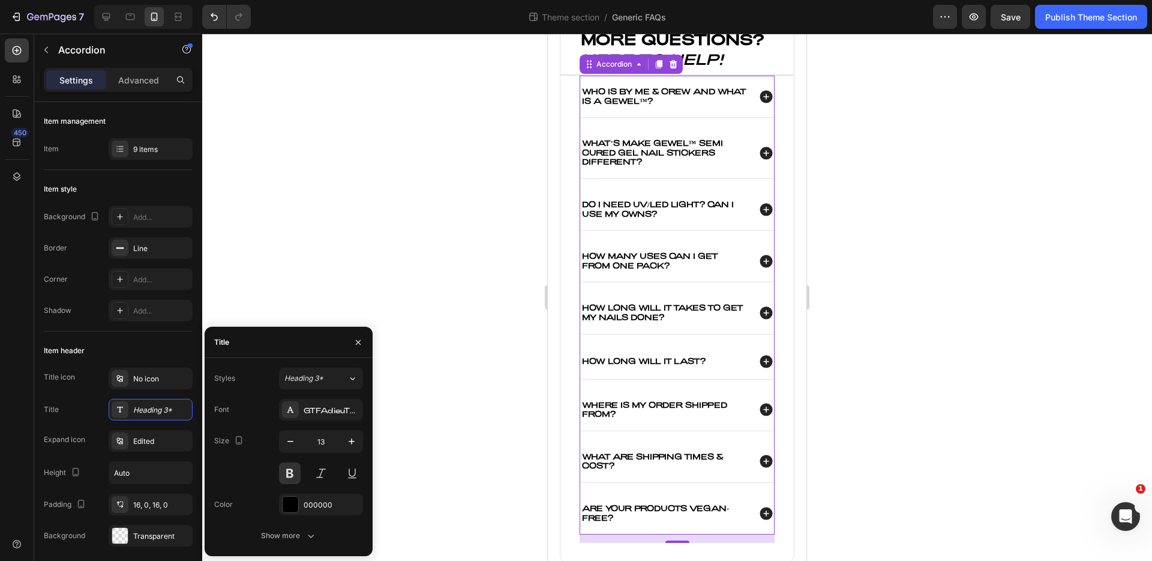
scroll to position [0, 0]
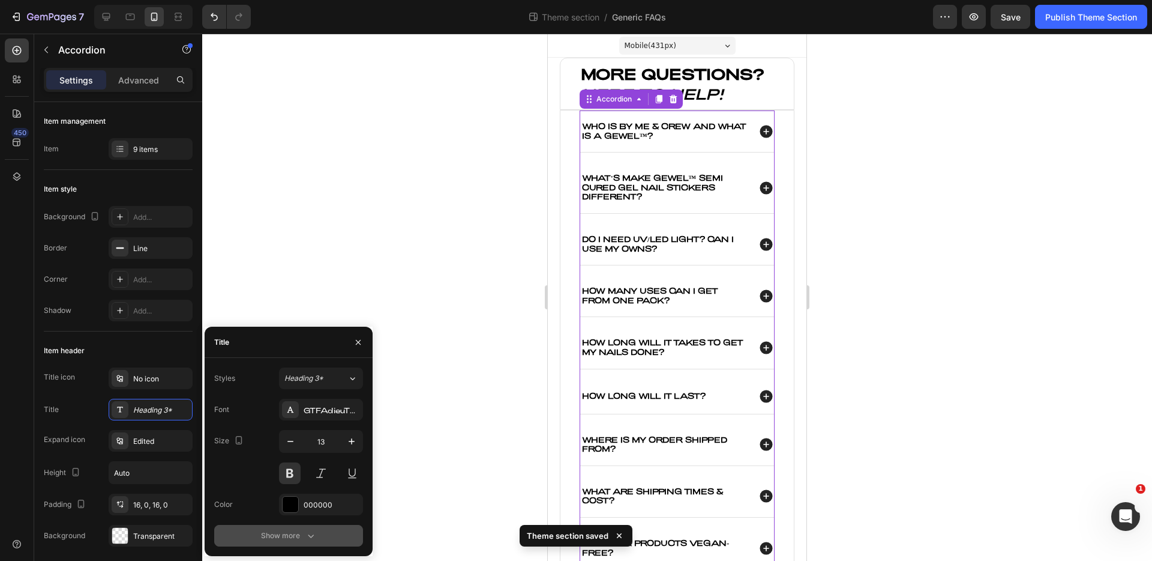
click at [288, 541] on button "Show more" at bounding box center [288, 536] width 149 height 22
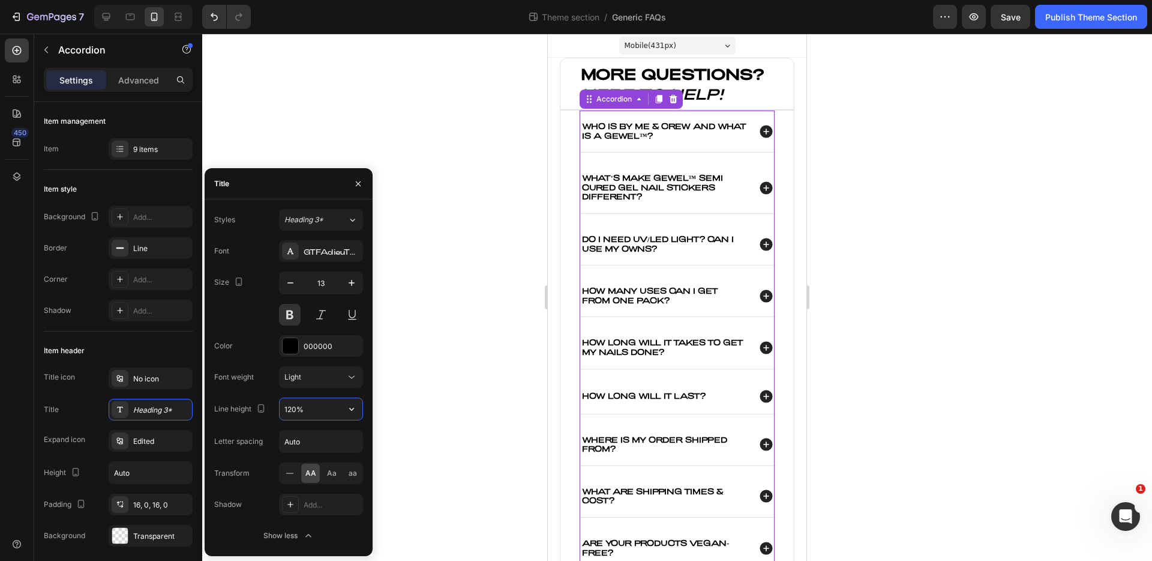
click at [324, 412] on input "120%" at bounding box center [321, 409] width 83 height 22
click at [348, 409] on icon "button" at bounding box center [352, 409] width 12 height 12
click at [315, 481] on p "130%" at bounding box center [318, 485] width 68 height 11
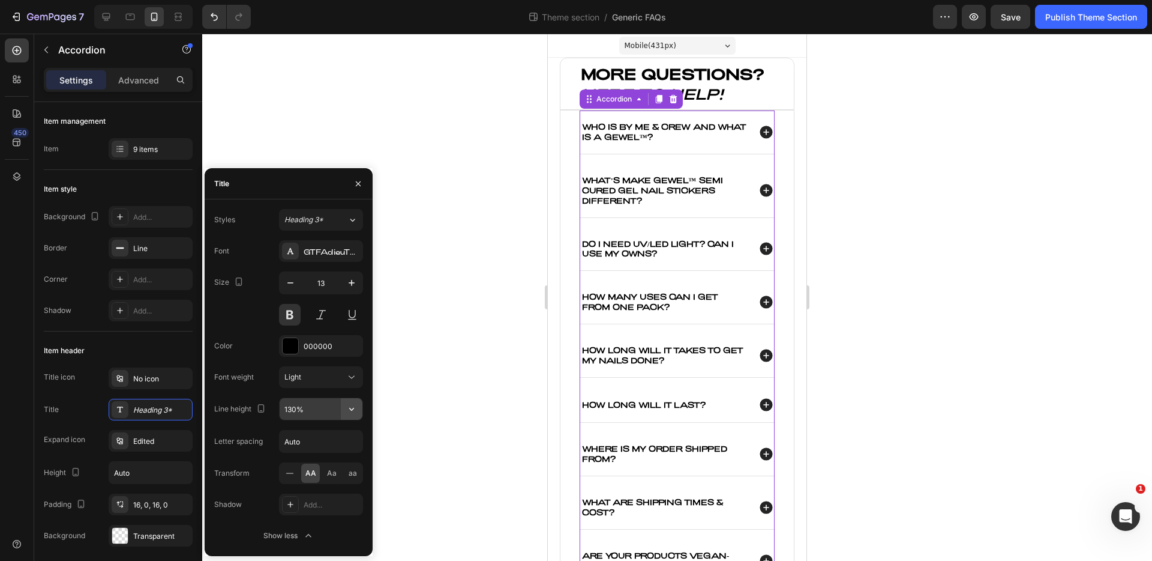
click at [357, 405] on icon "button" at bounding box center [352, 409] width 12 height 12
click at [313, 464] on p "120%" at bounding box center [318, 462] width 68 height 11
type input "120%"
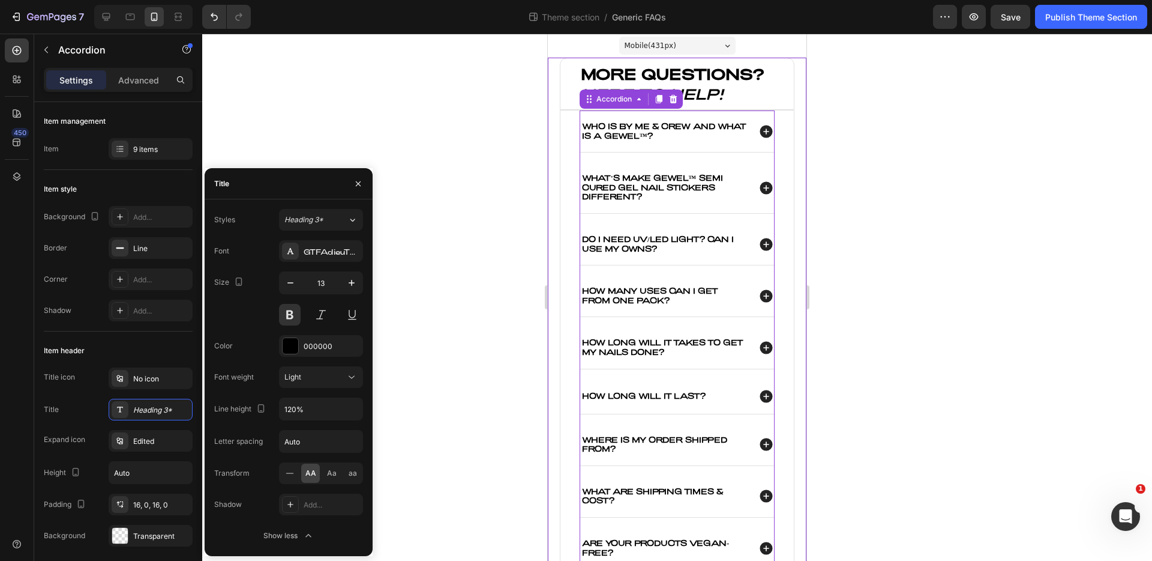
click at [929, 92] on div at bounding box center [677, 297] width 950 height 527
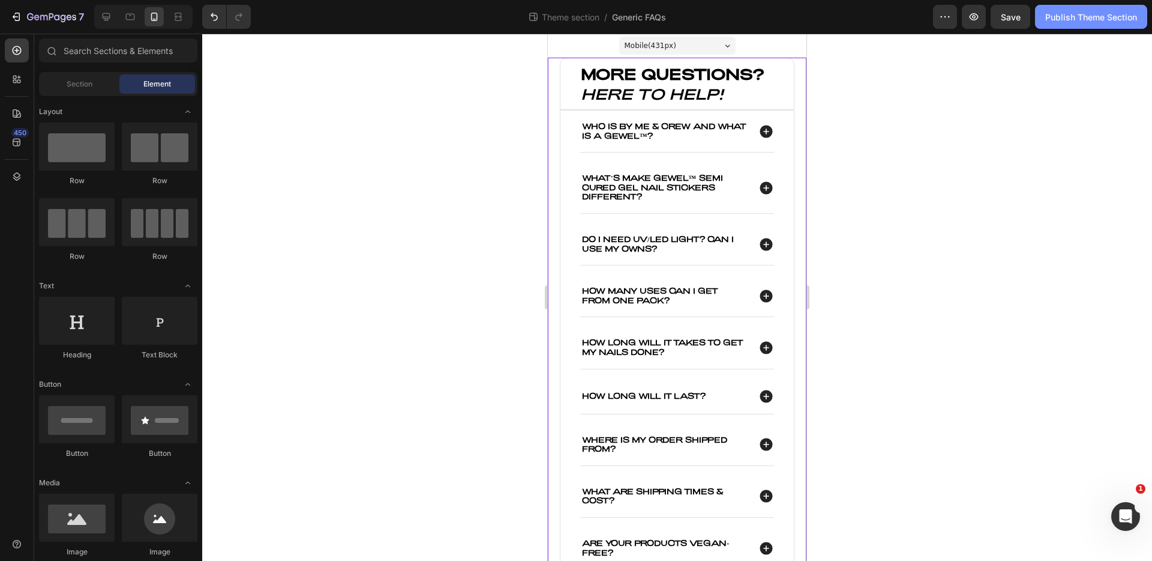
click at [1074, 21] on div "Publish Theme Section" at bounding box center [1092, 17] width 92 height 13
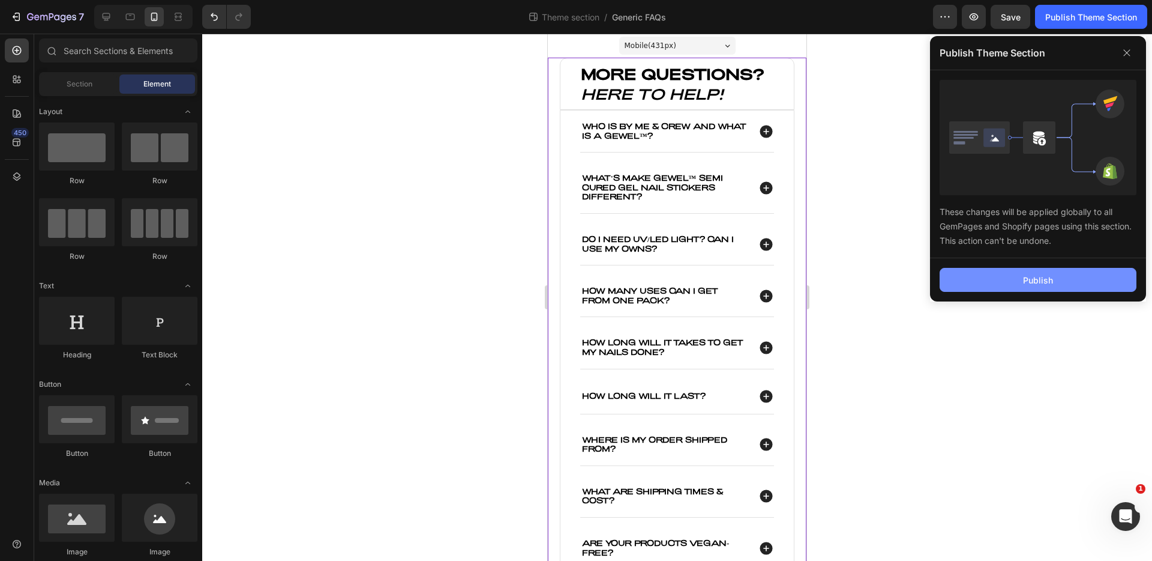
click at [977, 277] on button "Publish" at bounding box center [1038, 280] width 197 height 24
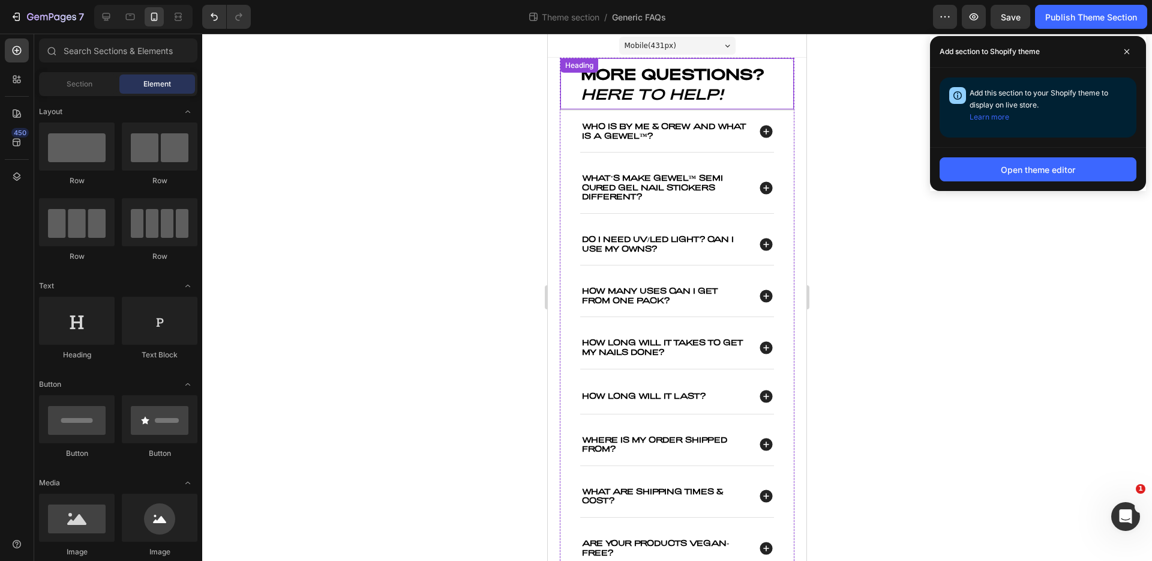
click at [636, 76] on strong "MORE QUESTIONS?" at bounding box center [673, 74] width 184 height 18
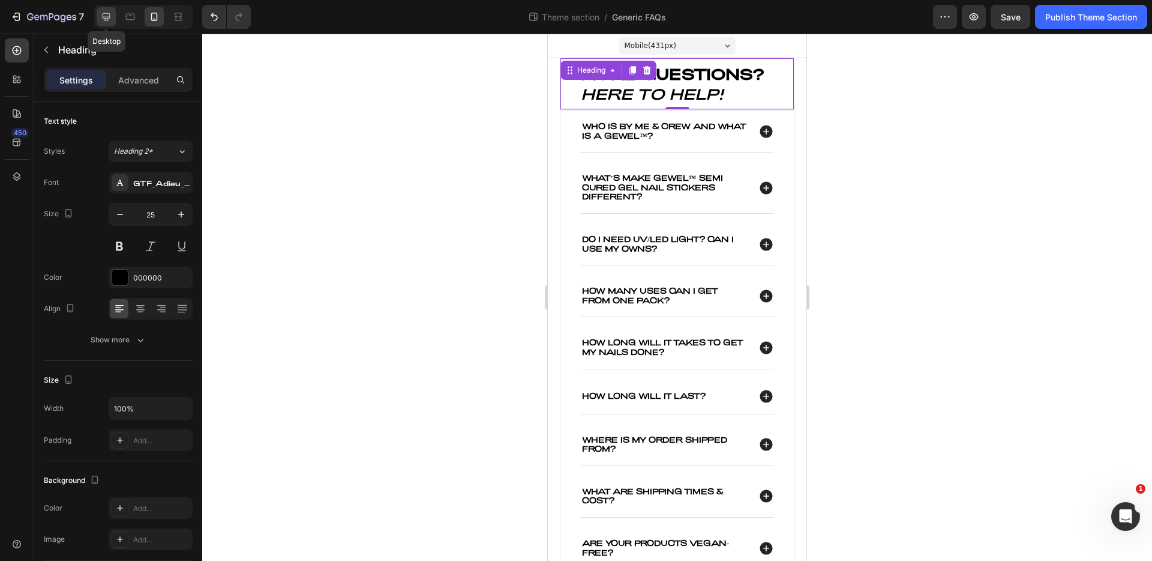
click at [103, 16] on icon at bounding box center [107, 17] width 8 height 8
type input "28"
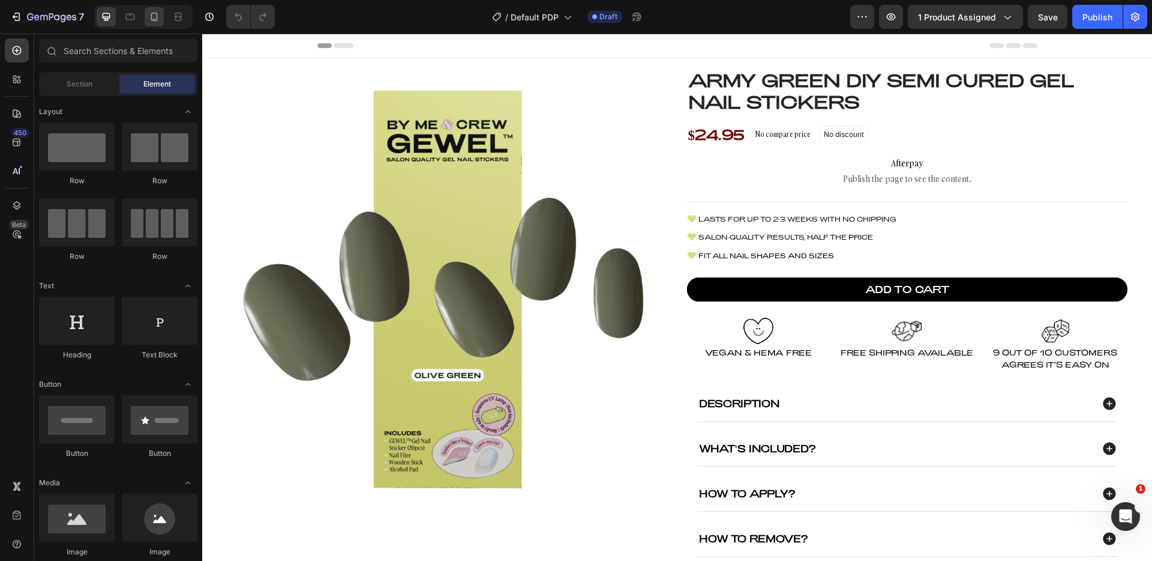
scroll to position [429, 0]
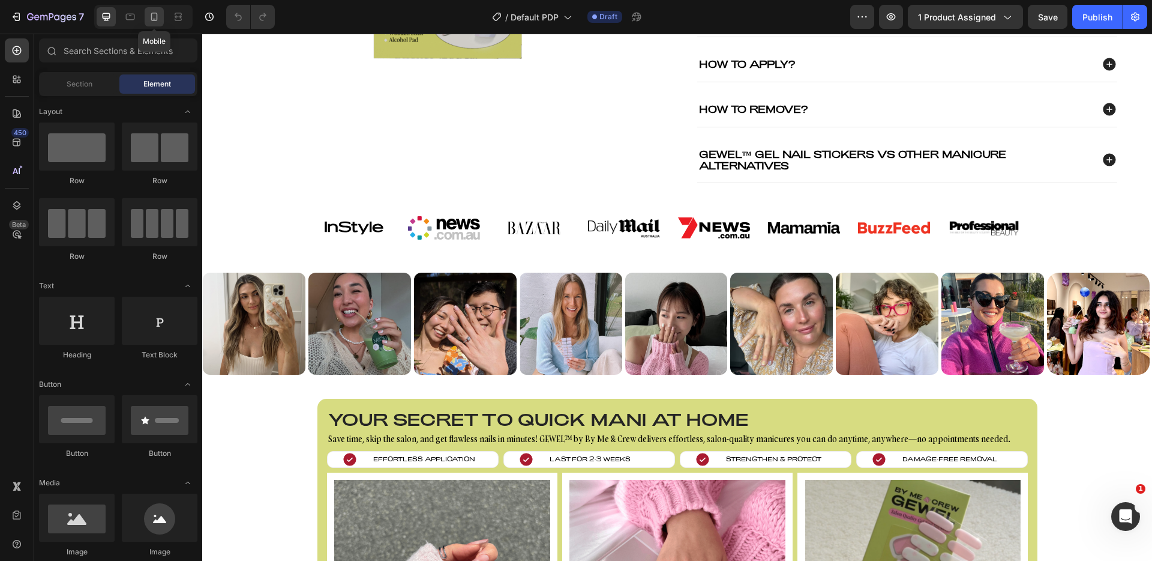
click at [151, 19] on icon at bounding box center [154, 17] width 7 height 8
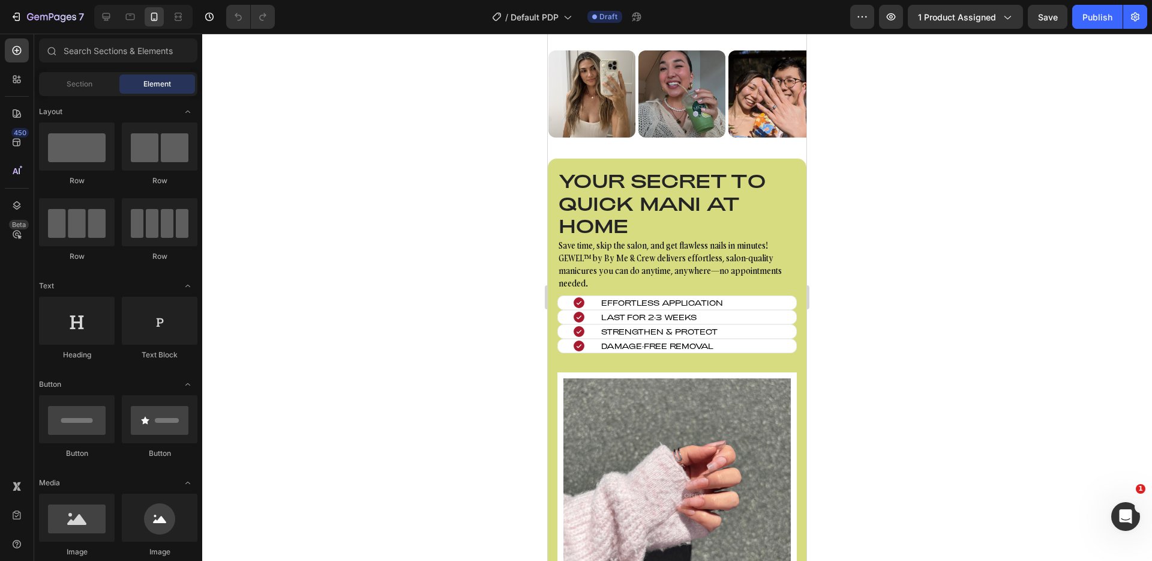
scroll to position [639, 0]
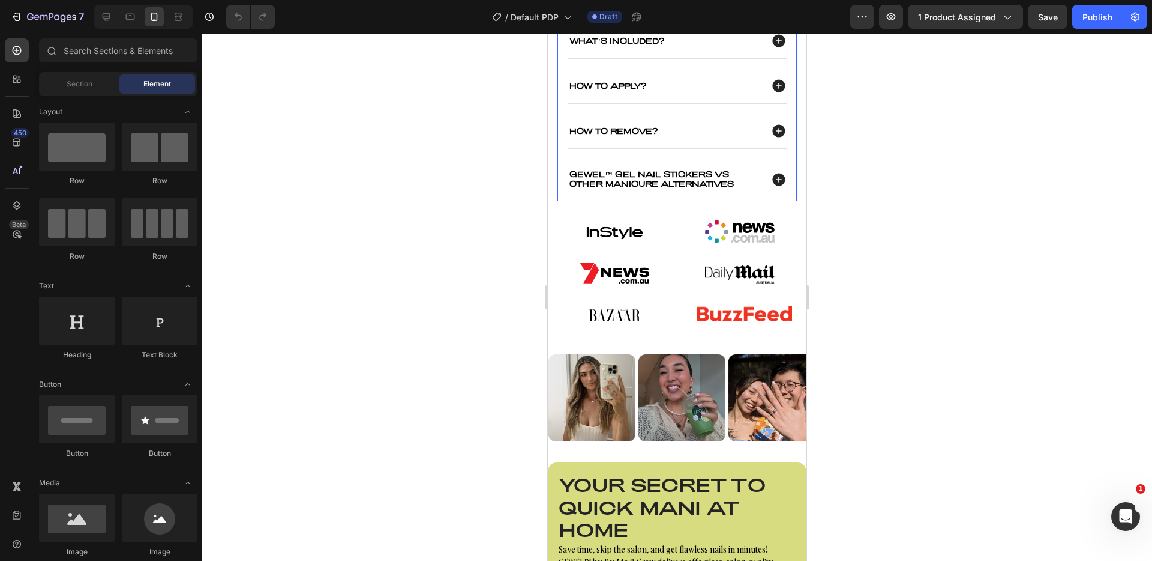
click at [616, 188] on p "gewel™ gel nail stickers vs Other Manicure alternatives" at bounding box center [665, 179] width 190 height 19
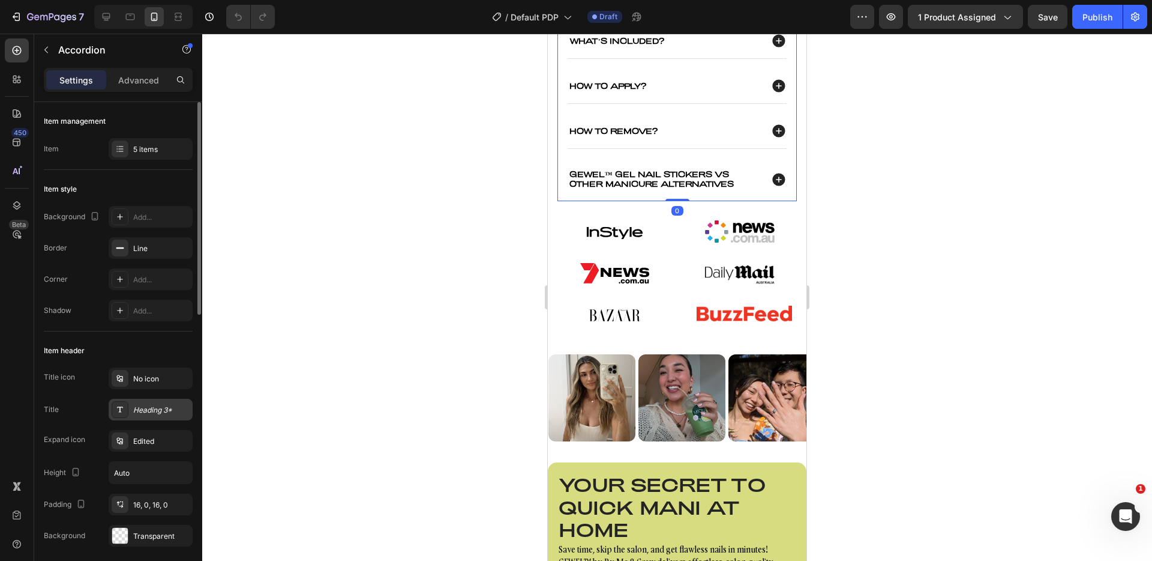
click at [149, 410] on div "Heading 3*" at bounding box center [161, 410] width 56 height 11
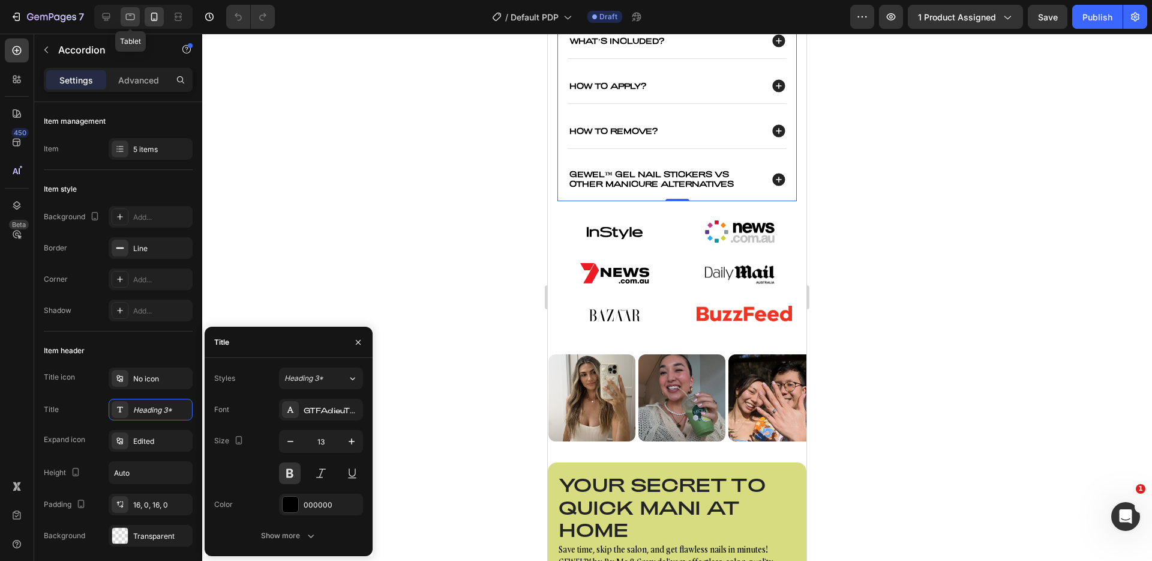
click at [132, 22] on icon at bounding box center [130, 17] width 12 height 12
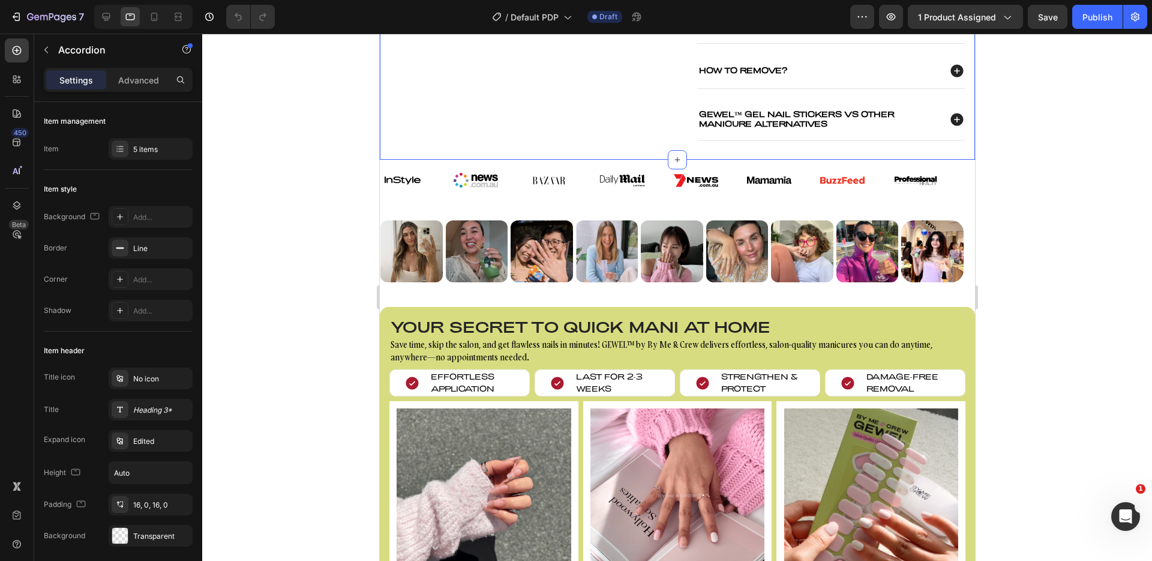
scroll to position [453, 0]
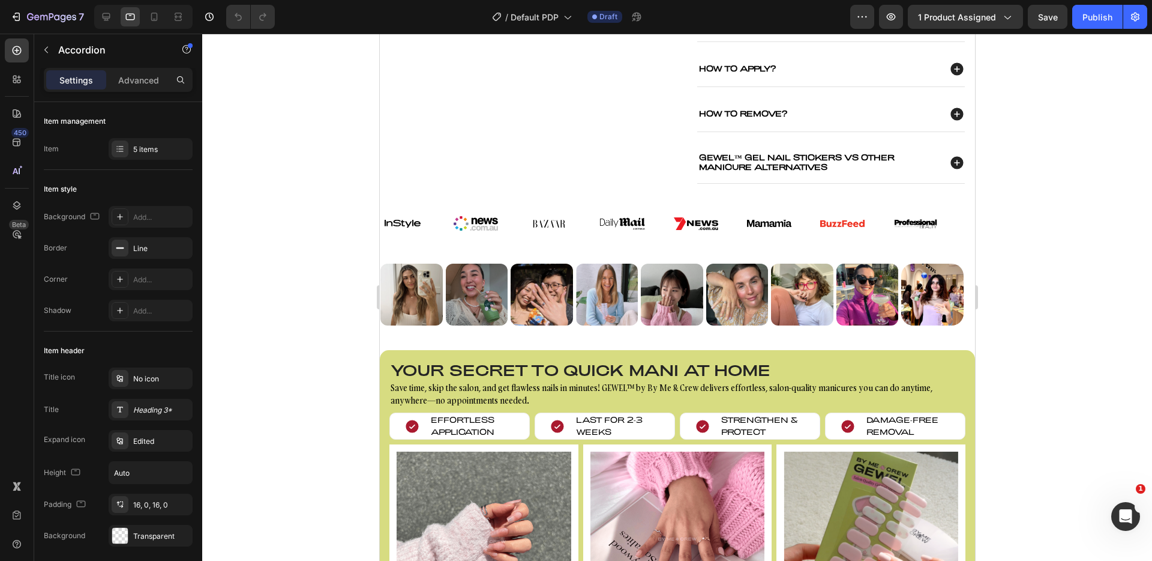
click at [801, 160] on p "gewel™ gel nail stickers vs Other Manicure alternatives" at bounding box center [818, 162] width 239 height 19
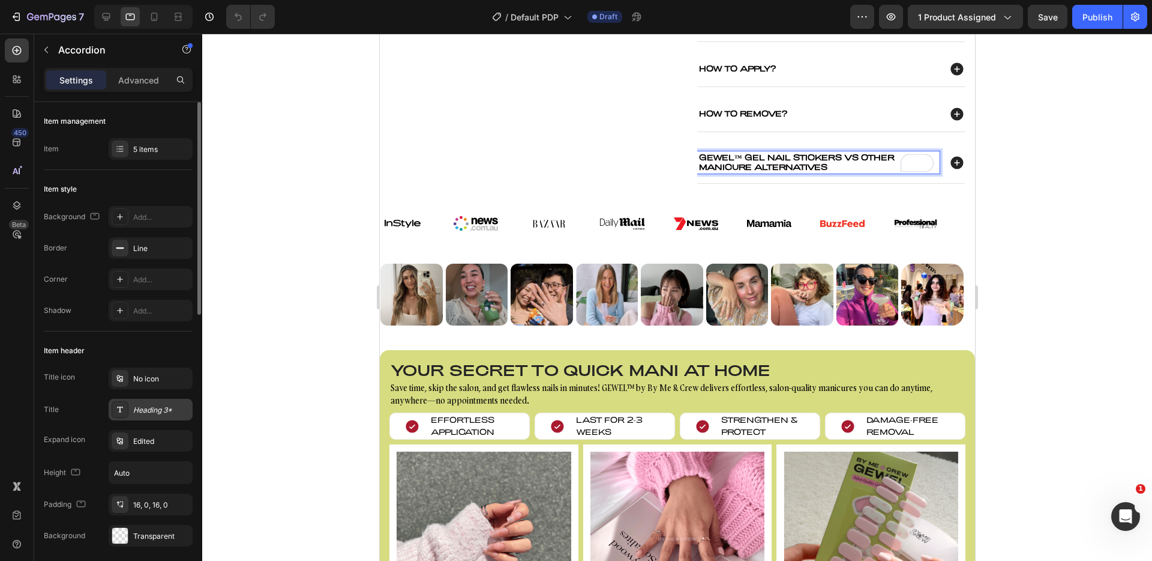
click at [150, 415] on div "Heading 3*" at bounding box center [151, 410] width 84 height 22
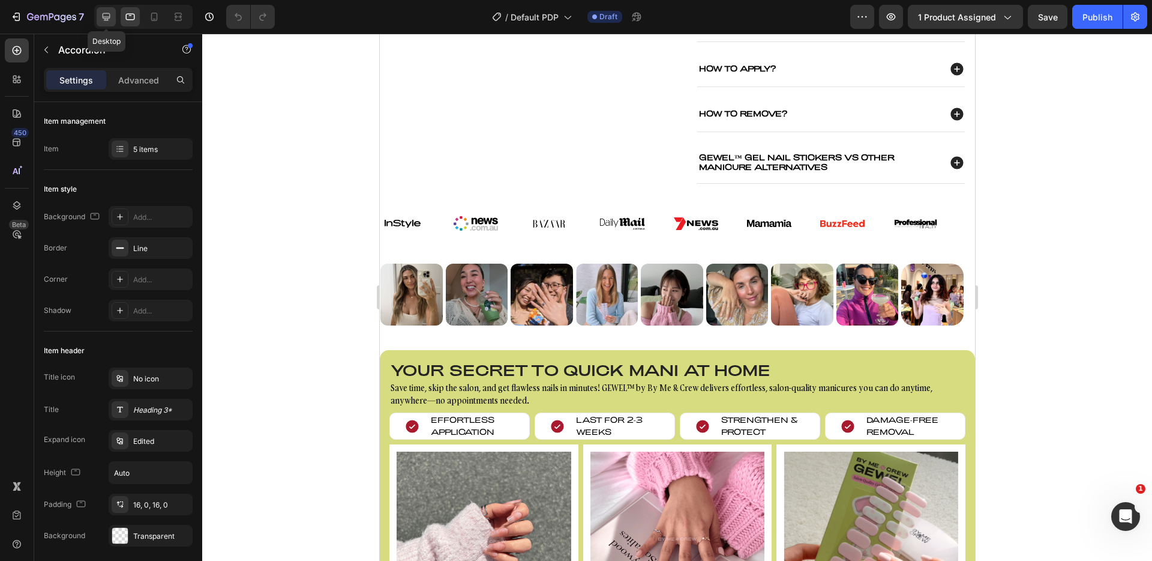
click at [109, 14] on icon at bounding box center [106, 17] width 12 height 12
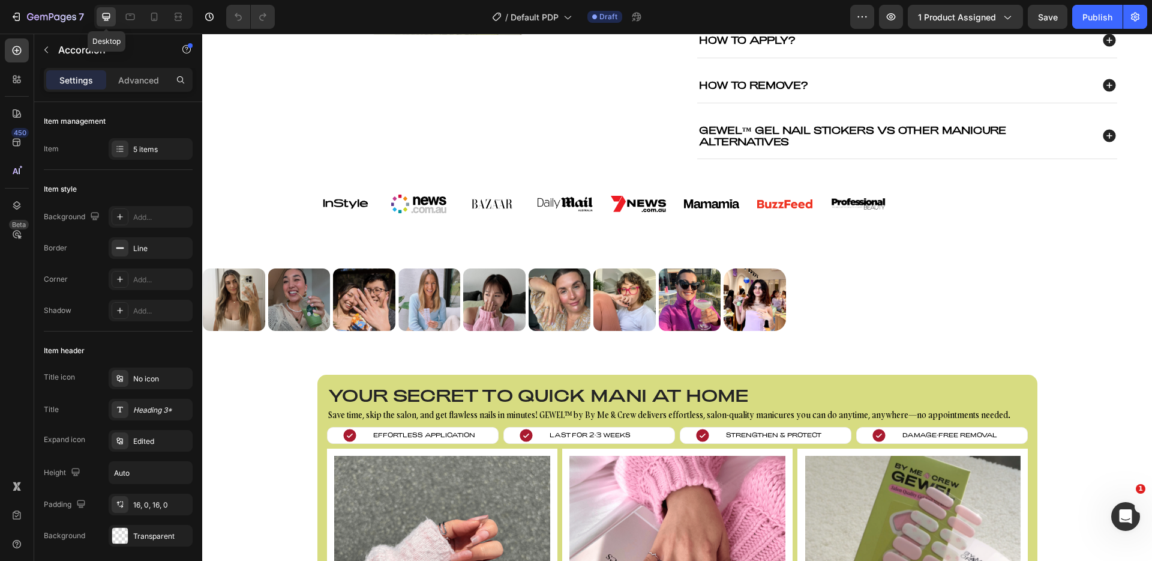
scroll to position [310, 0]
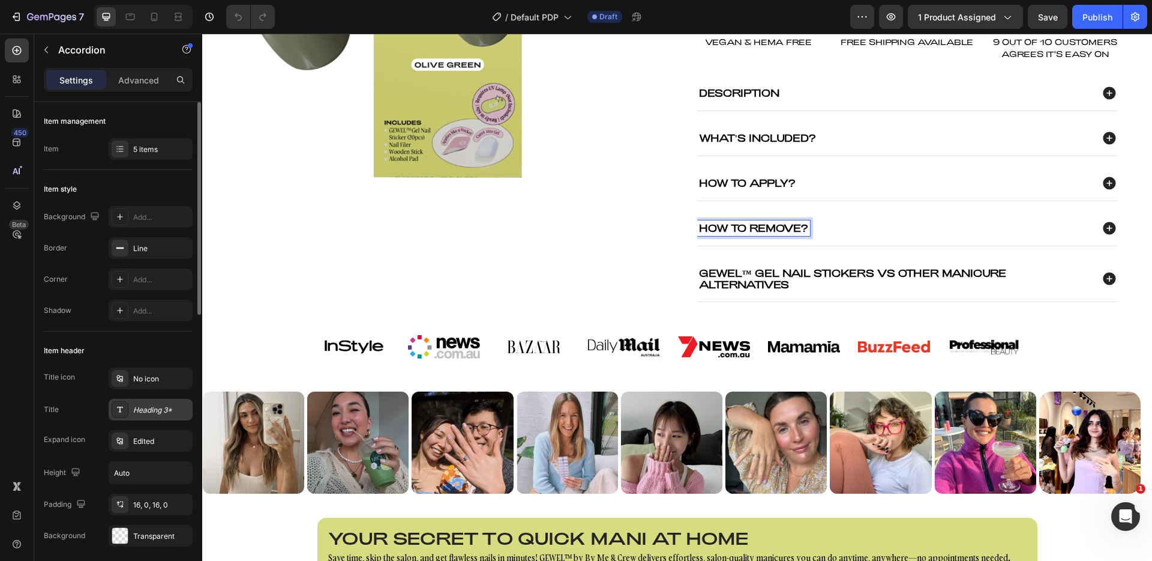
click at [149, 417] on div "Heading 3*" at bounding box center [151, 410] width 84 height 22
click at [151, 85] on p "Advanced" at bounding box center [138, 80] width 41 height 13
type input "100%"
type input "100"
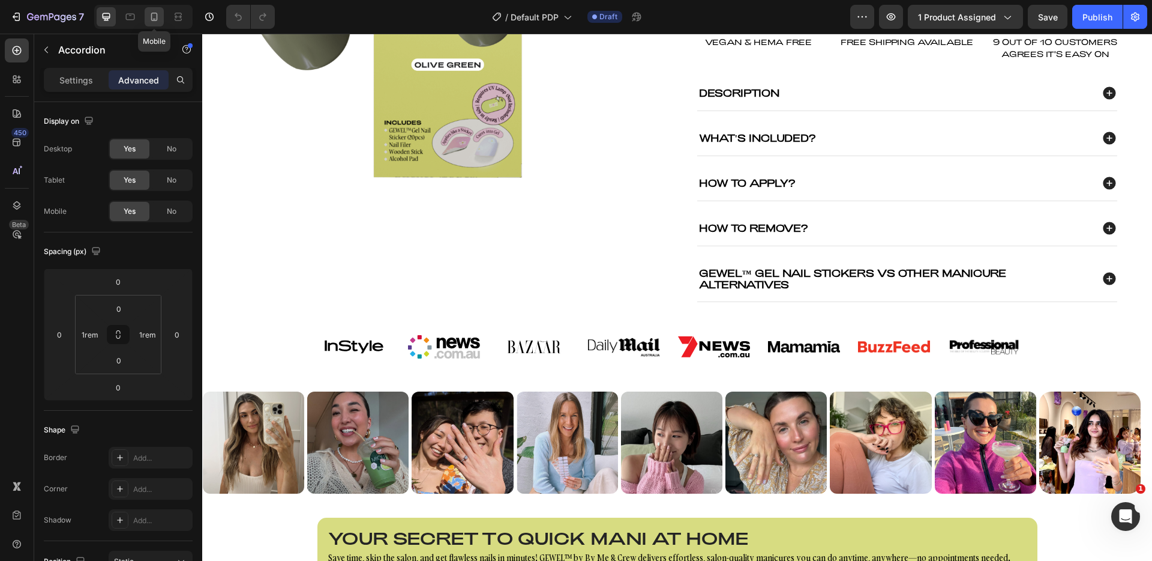
click at [149, 14] on icon at bounding box center [154, 17] width 12 height 12
type input "0"
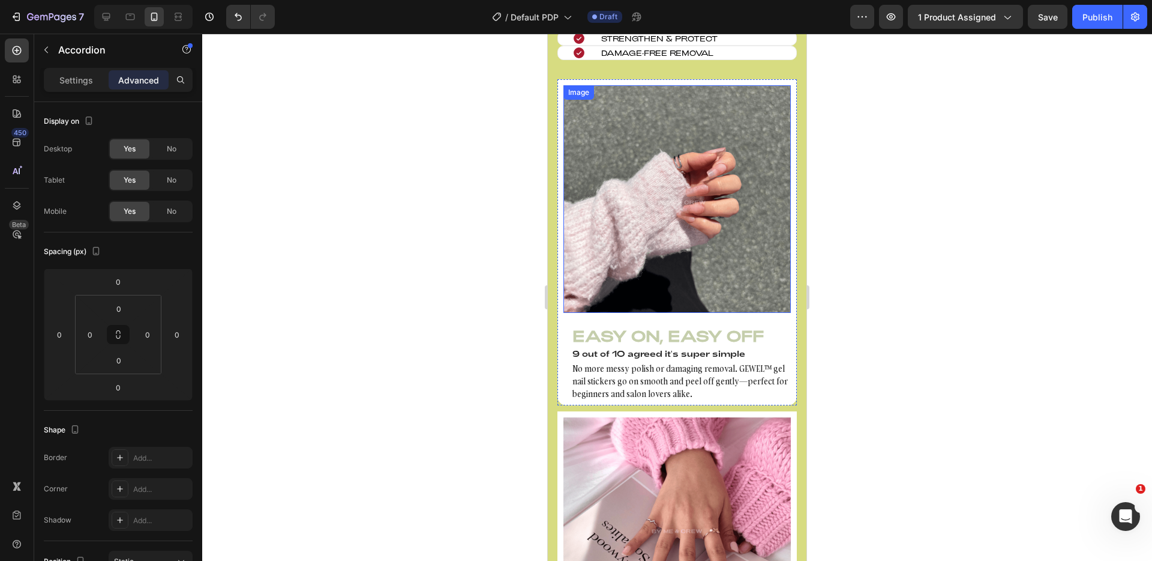
scroll to position [855, 0]
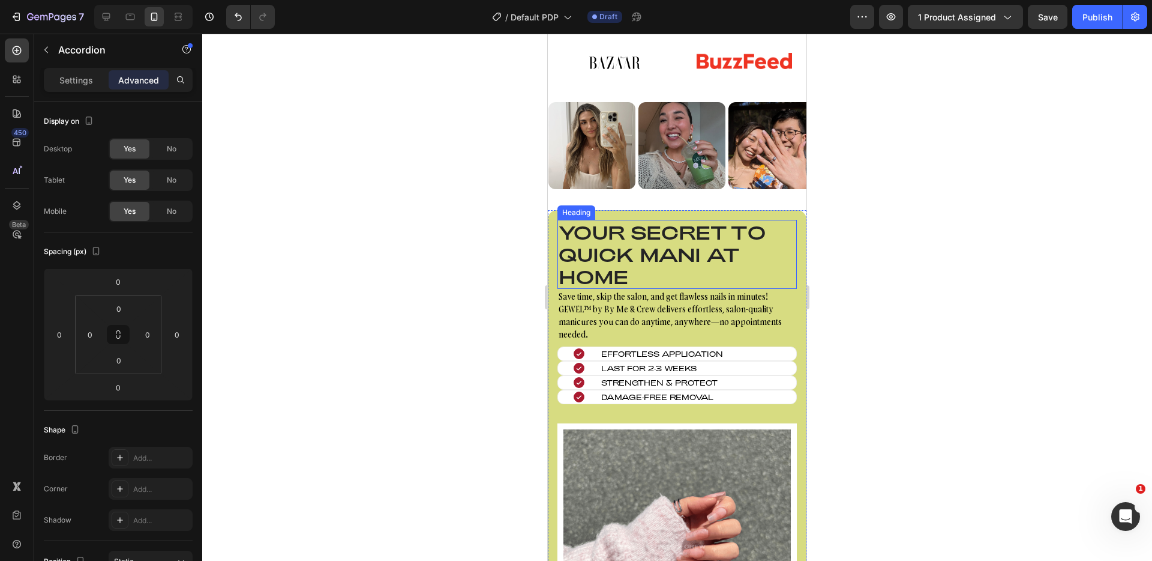
click at [669, 289] on h2 "Your secret to quick mani at home" at bounding box center [677, 255] width 239 height 70
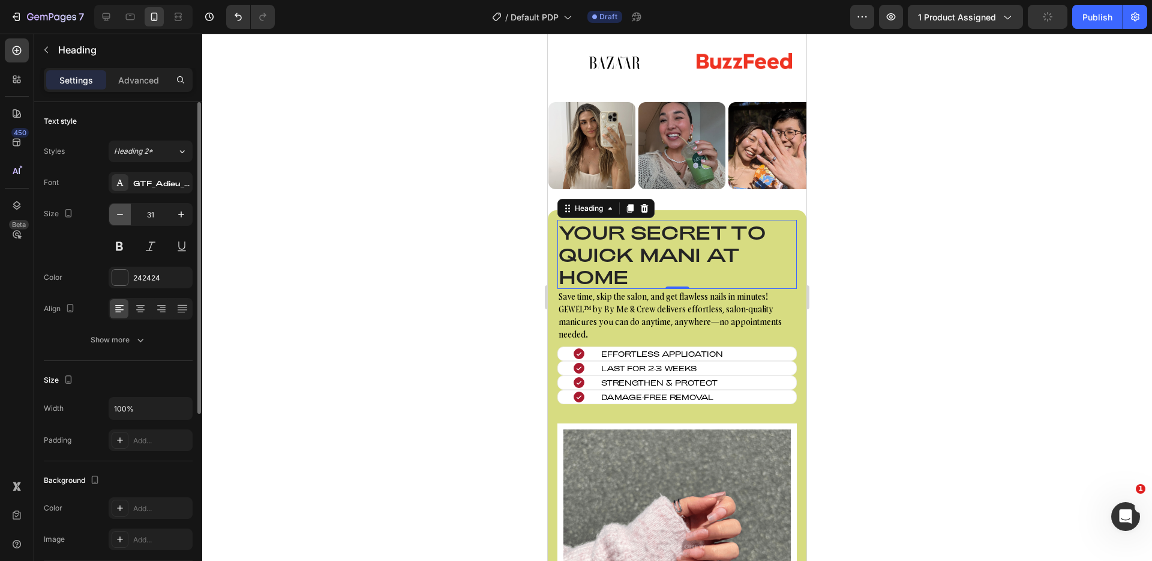
click at [125, 220] on icon "button" at bounding box center [120, 214] width 12 height 12
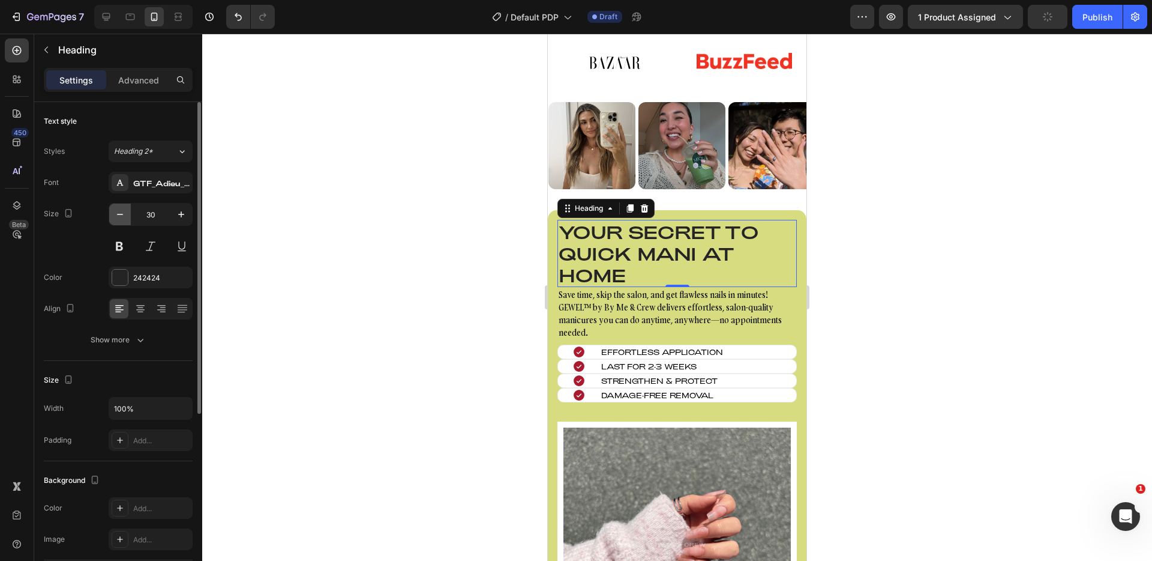
click at [125, 220] on icon "button" at bounding box center [120, 214] width 12 height 12
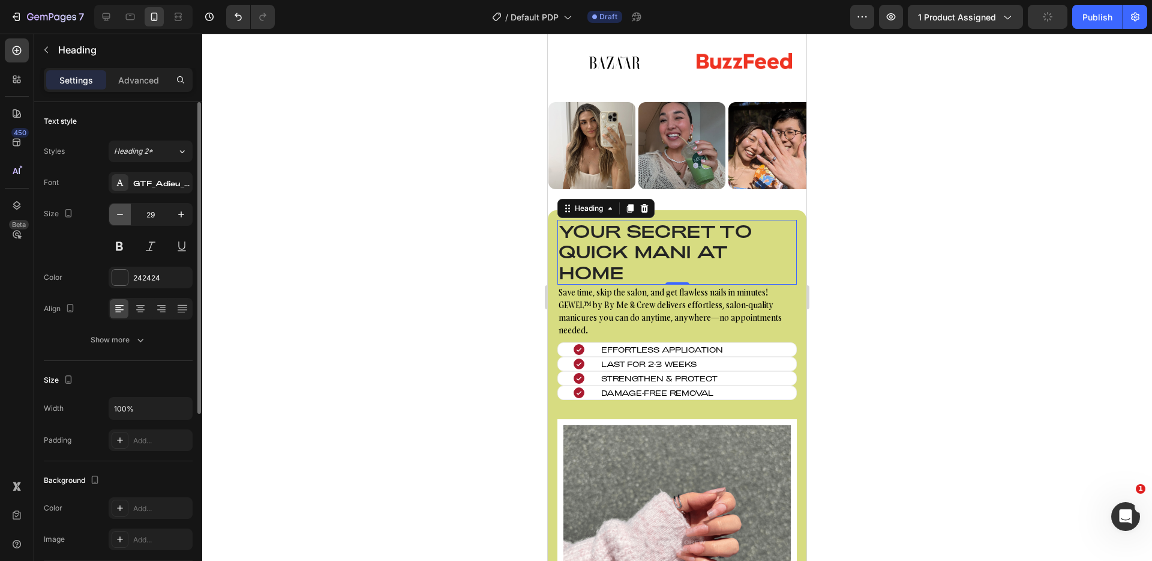
click at [125, 220] on icon "button" at bounding box center [120, 214] width 12 height 12
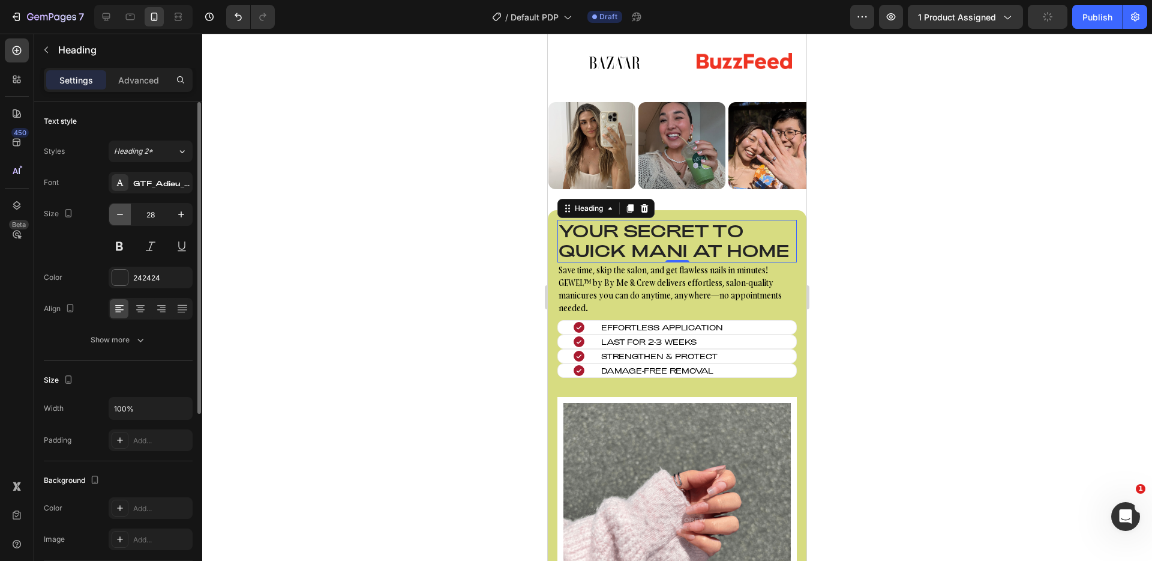
click at [125, 220] on icon "button" at bounding box center [120, 214] width 12 height 12
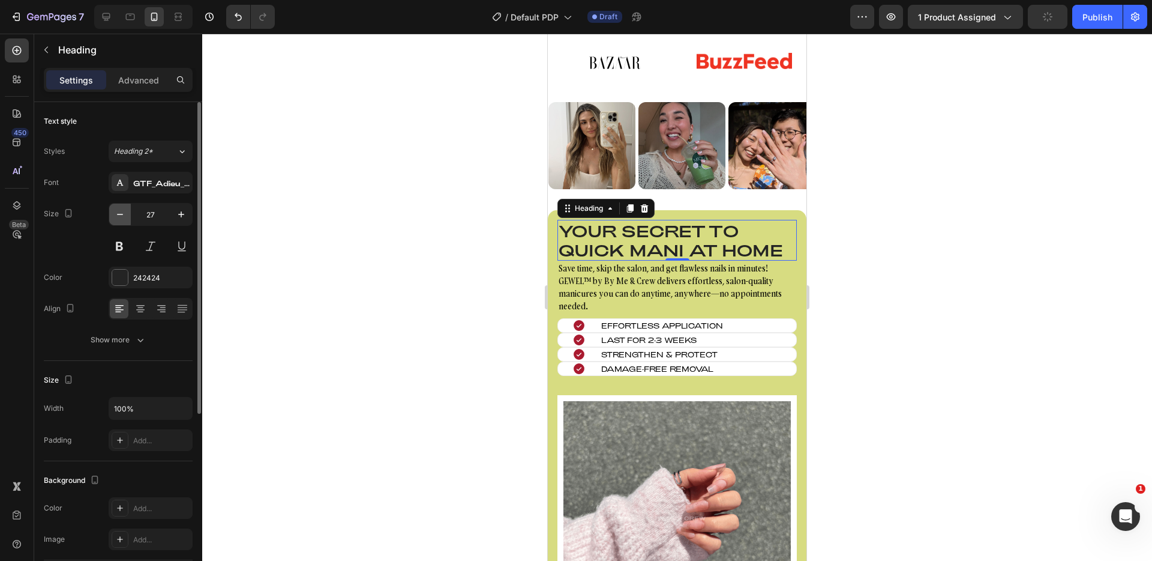
click at [125, 220] on icon "button" at bounding box center [120, 214] width 12 height 12
type input "25"
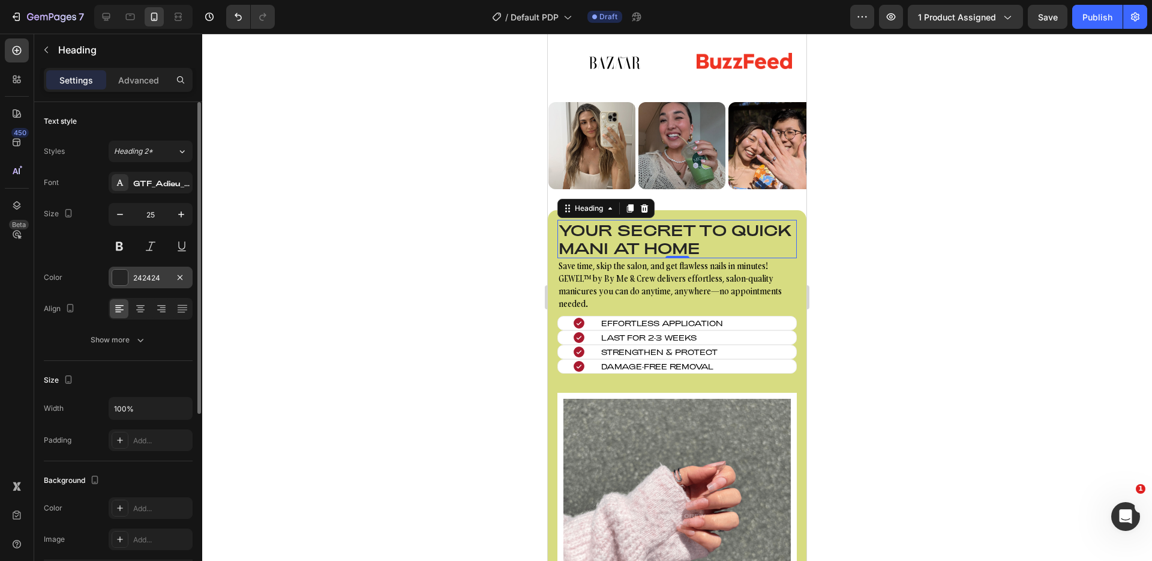
click at [113, 285] on div at bounding box center [120, 277] width 17 height 17
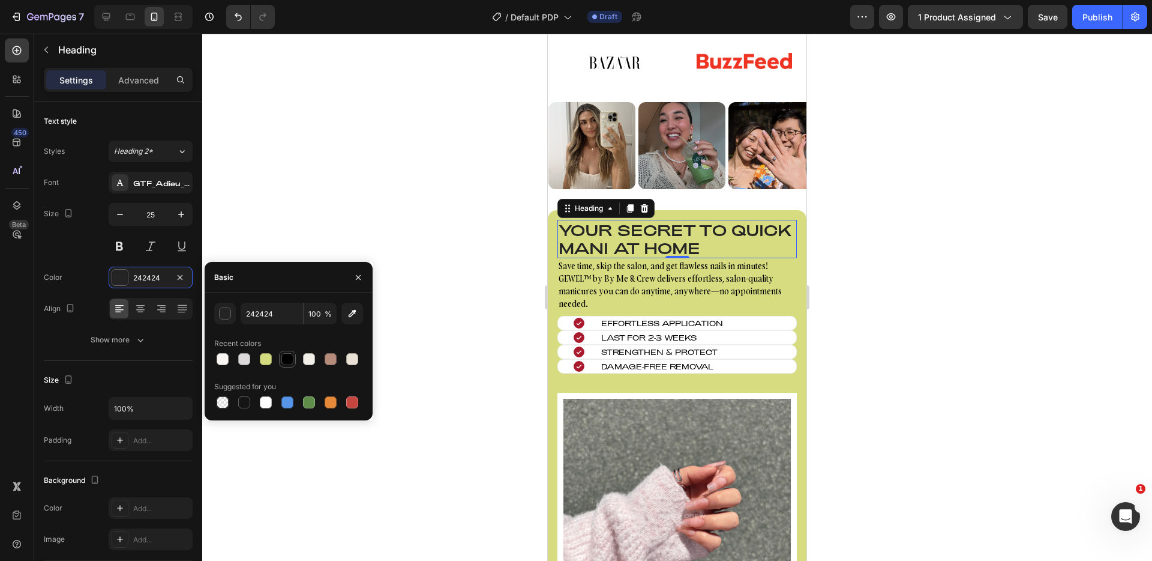
click at [290, 360] on div at bounding box center [288, 359] width 12 height 12
type input "000000"
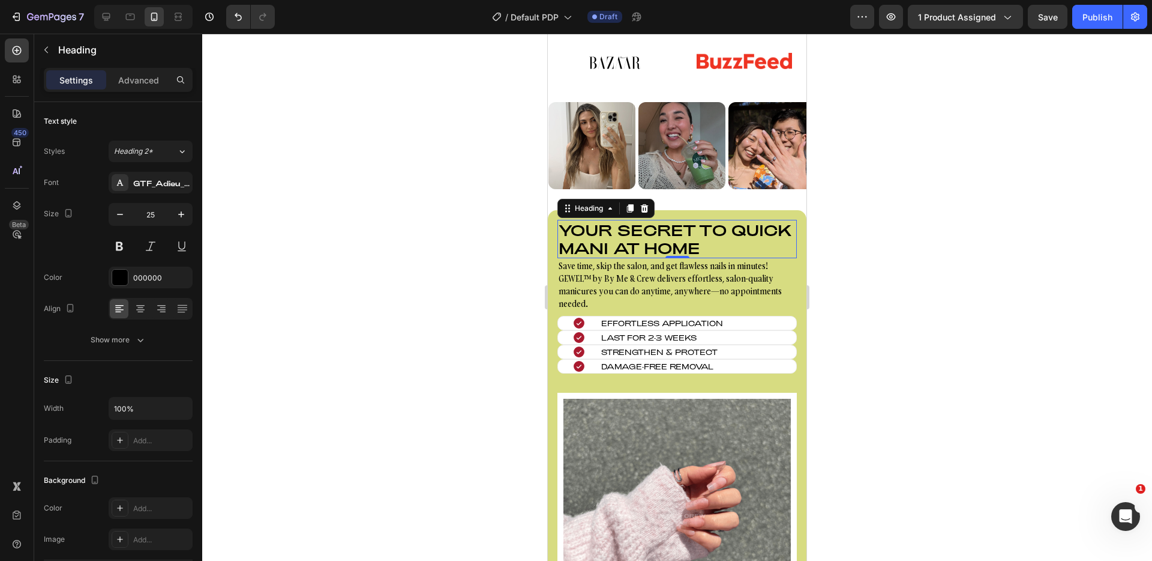
click at [457, 313] on div at bounding box center [677, 297] width 950 height 527
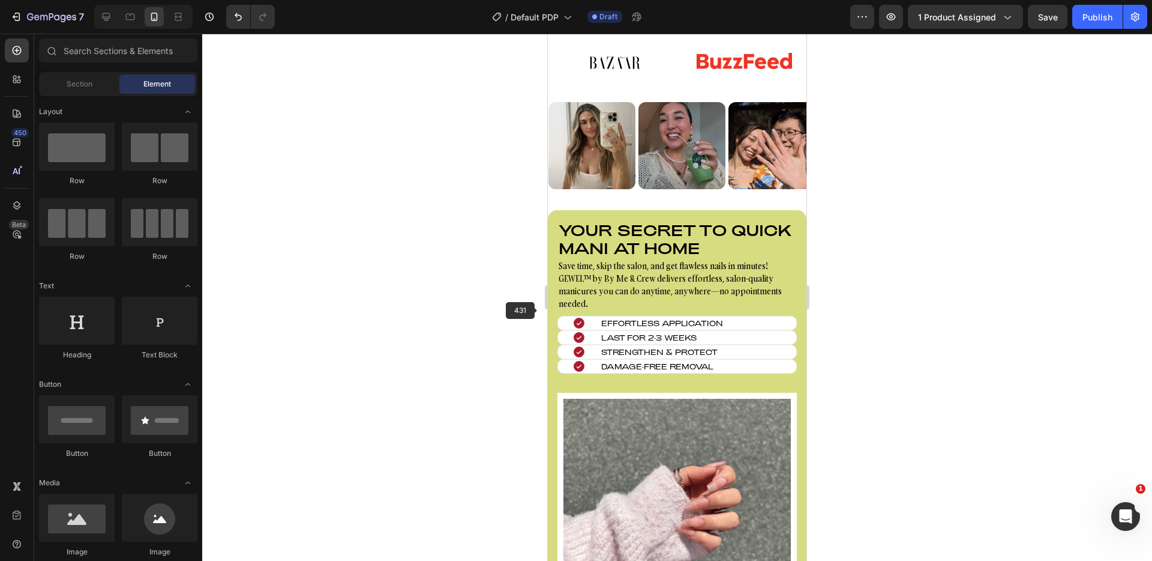
click at [626, 310] on p "Save time, skip the salon, and get flawless nails in minutes! GEWEL™ by By Me &…" at bounding box center [677, 284] width 237 height 50
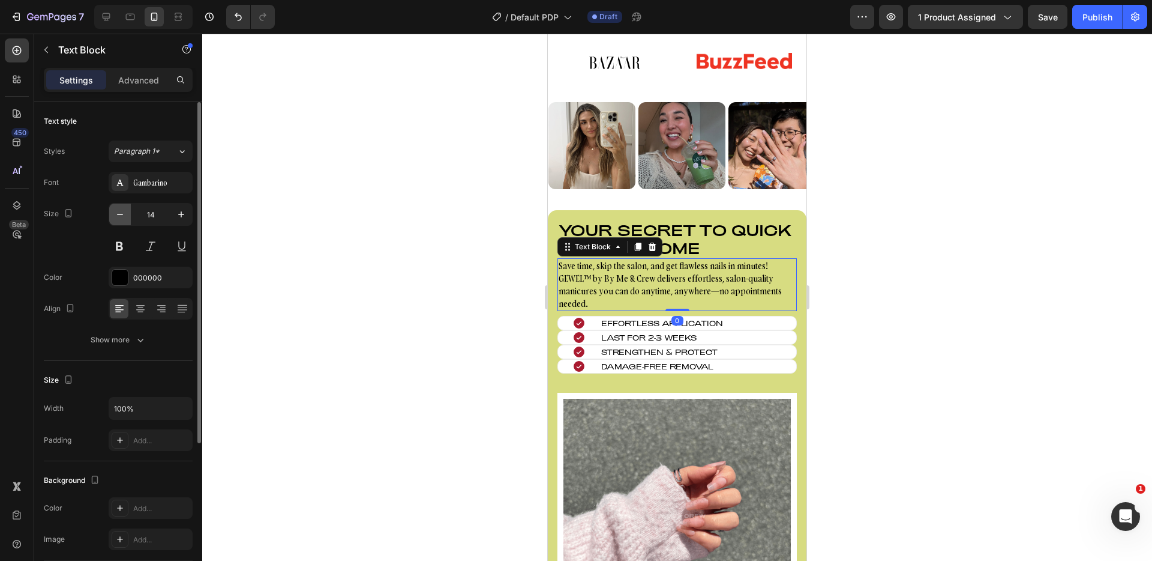
click at [124, 217] on icon "button" at bounding box center [120, 214] width 12 height 12
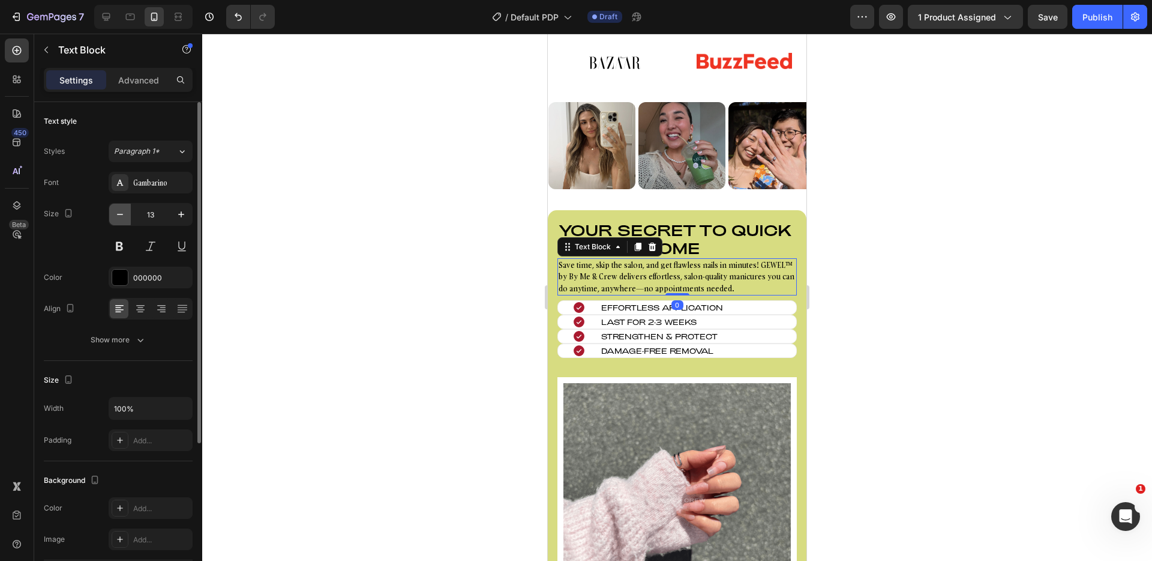
click at [124, 217] on icon "button" at bounding box center [120, 214] width 12 height 12
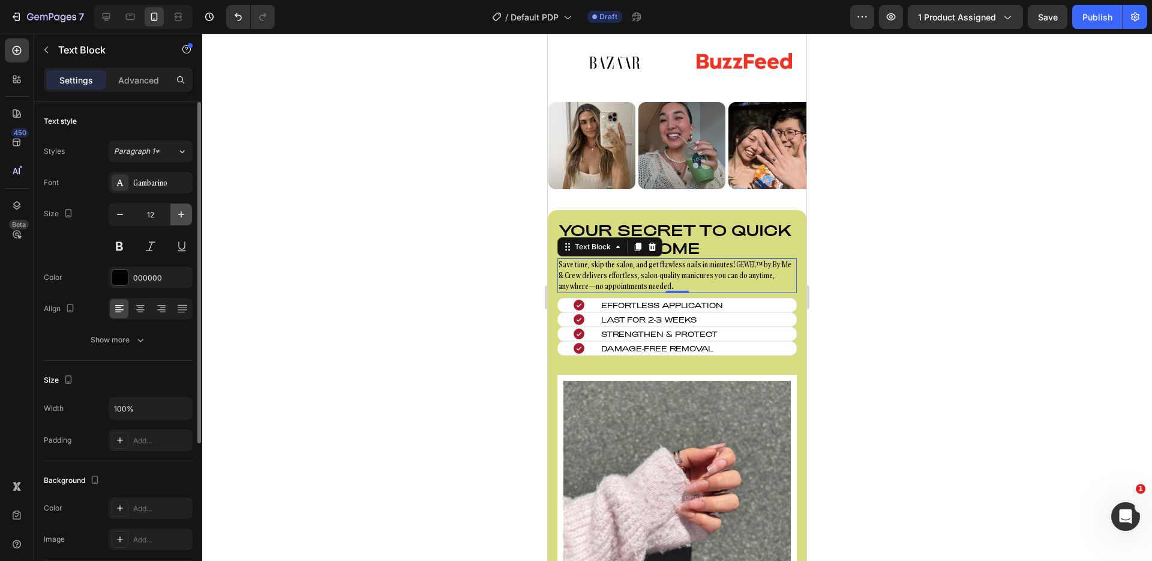
click at [181, 214] on icon "button" at bounding box center [181, 214] width 6 height 6
type input "13"
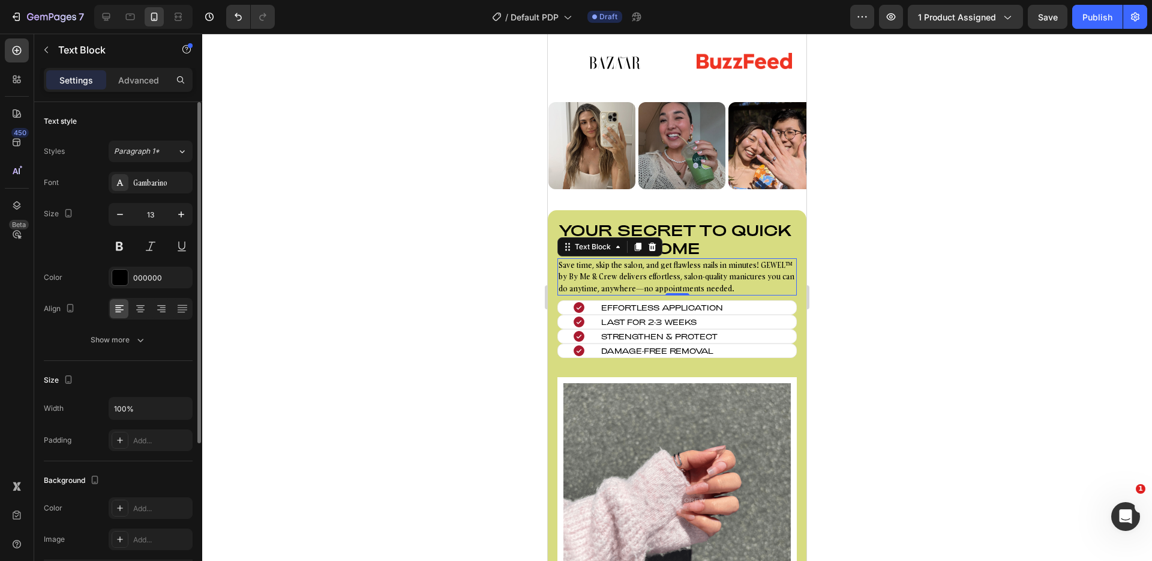
click at [178, 164] on div "Styles Paragraph 1* Font Gambarino Size 13 Color 000000 Align Show more" at bounding box center [118, 245] width 149 height 210
click at [392, 215] on div at bounding box center [677, 297] width 950 height 527
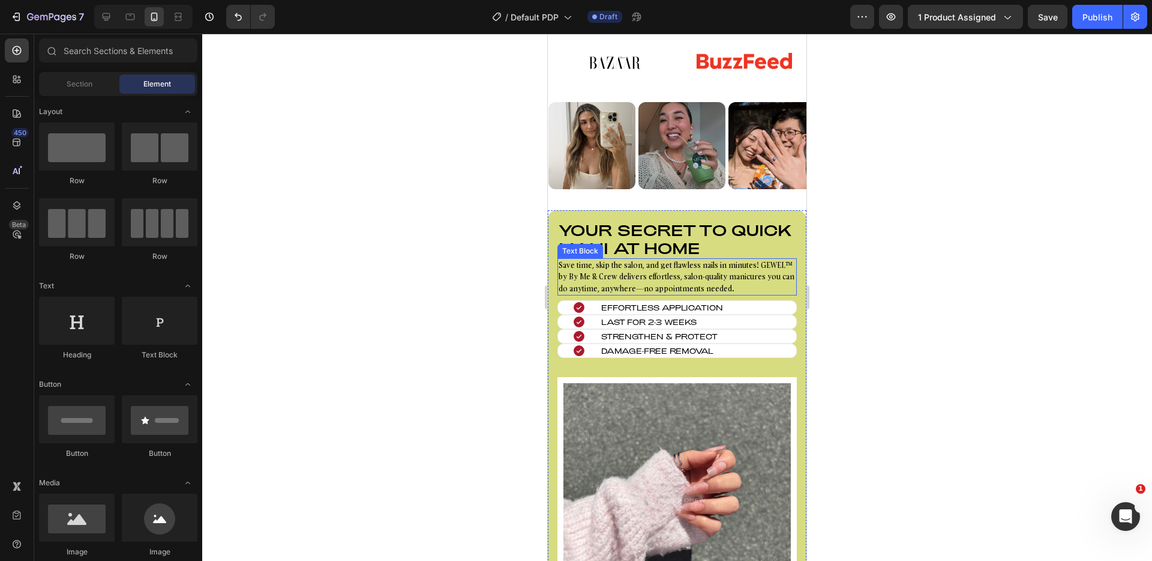
click at [691, 295] on p "Save time, skip the salon, and get flawless nails in minutes! GEWEL™ by By Me &…" at bounding box center [677, 276] width 237 height 35
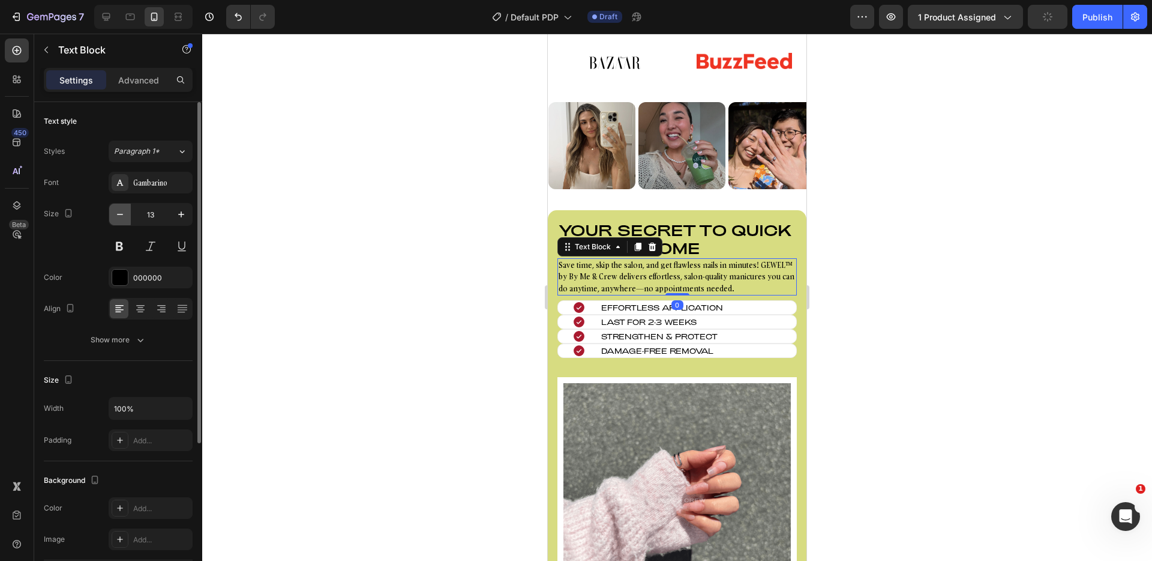
click at [126, 217] on button "button" at bounding box center [120, 214] width 22 height 22
type input "12"
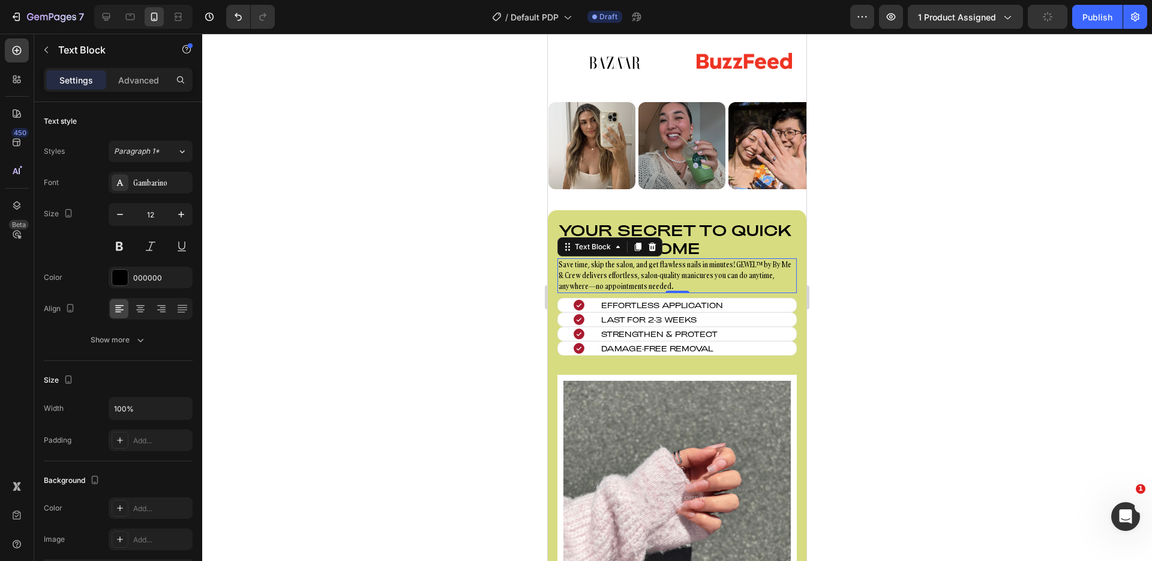
click at [412, 286] on div at bounding box center [677, 297] width 950 height 527
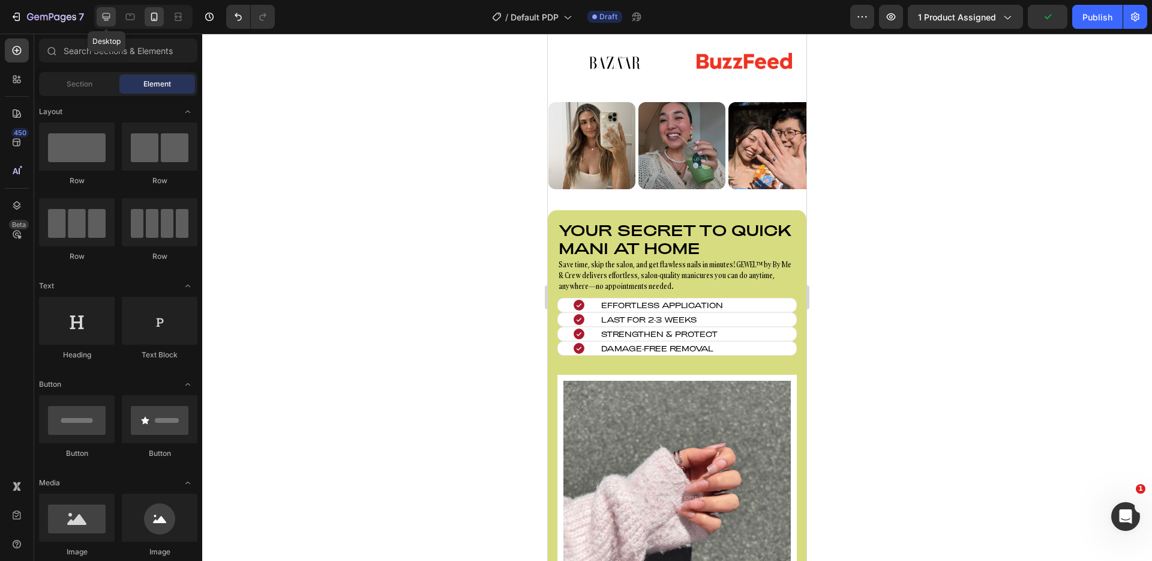
click at [98, 11] on div at bounding box center [106, 16] width 19 height 19
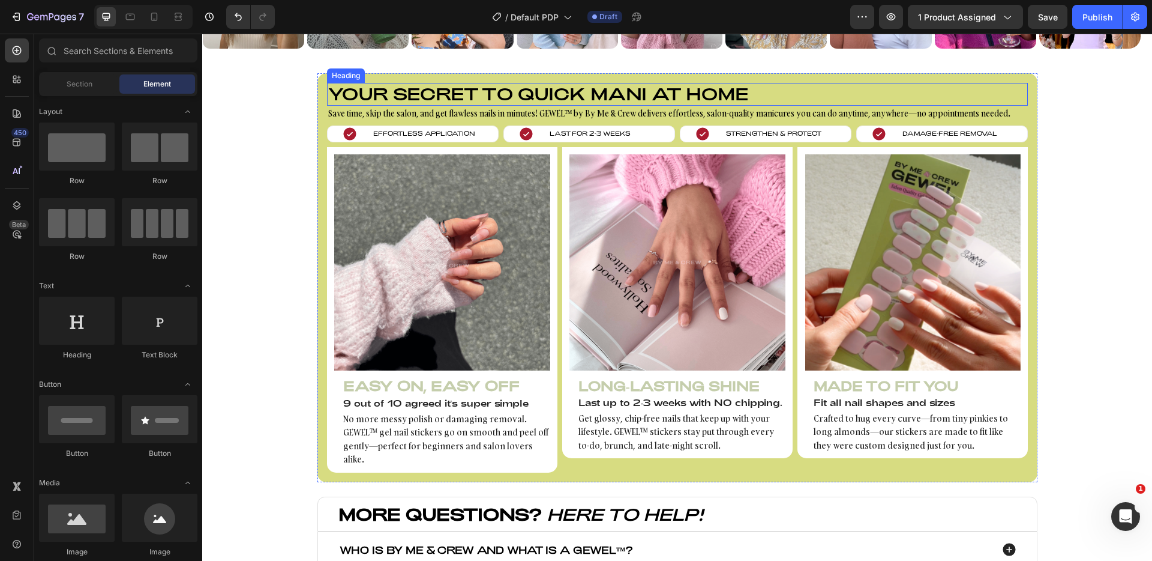
scroll to position [989, 0]
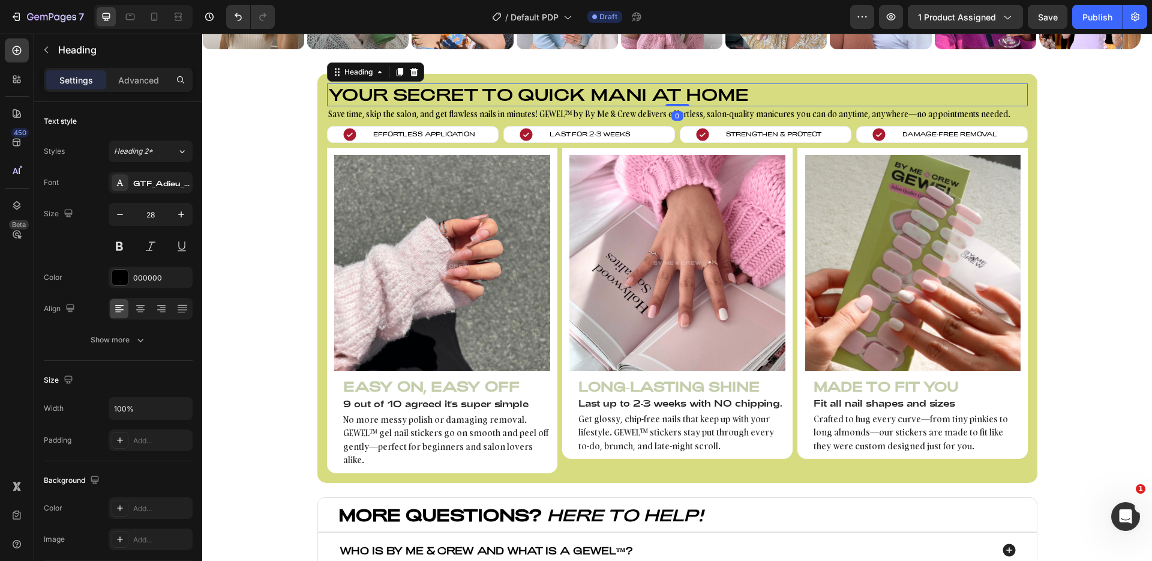
click at [764, 92] on h2 "Your secret to quick mani at home" at bounding box center [677, 94] width 701 height 23
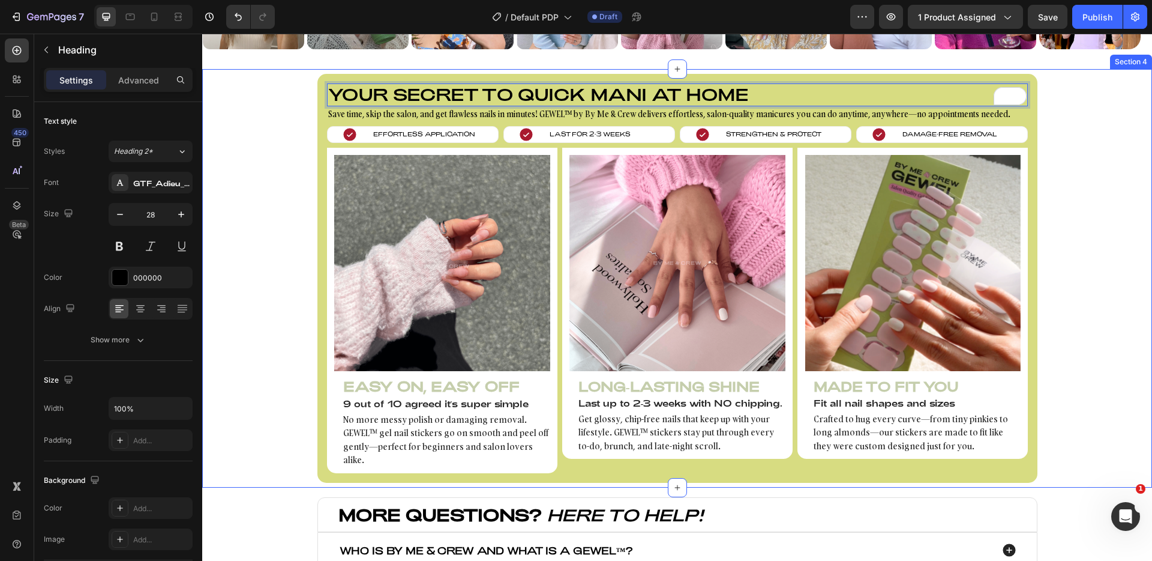
click at [283, 107] on div "Your secret to quick mani at home Heading 0 Save time, skip the salon, and get …" at bounding box center [677, 278] width 950 height 409
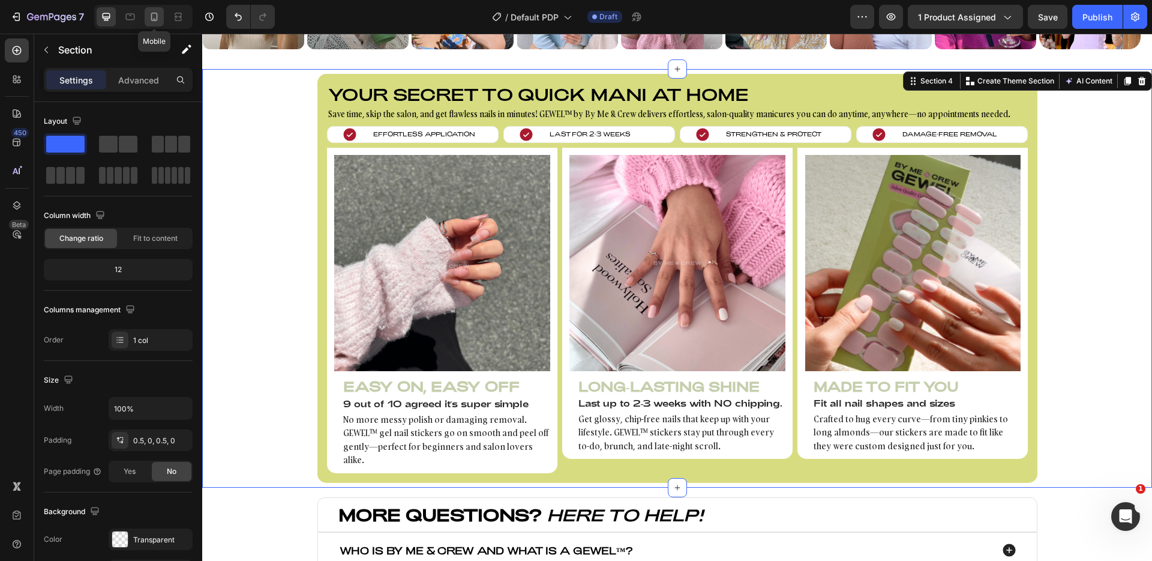
click at [152, 13] on icon at bounding box center [154, 17] width 7 height 8
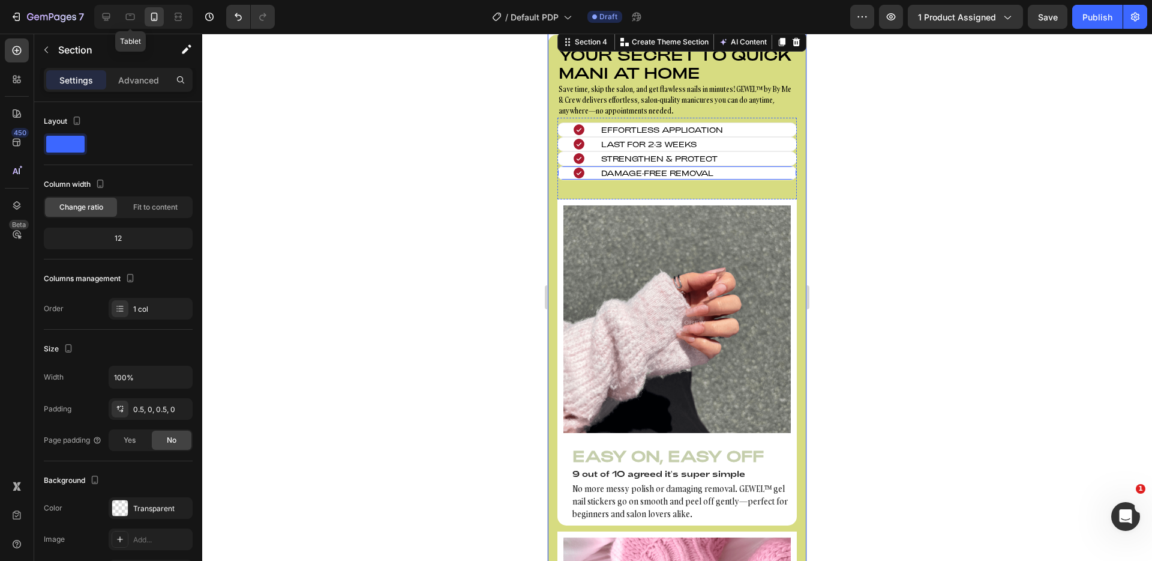
scroll to position [951, 0]
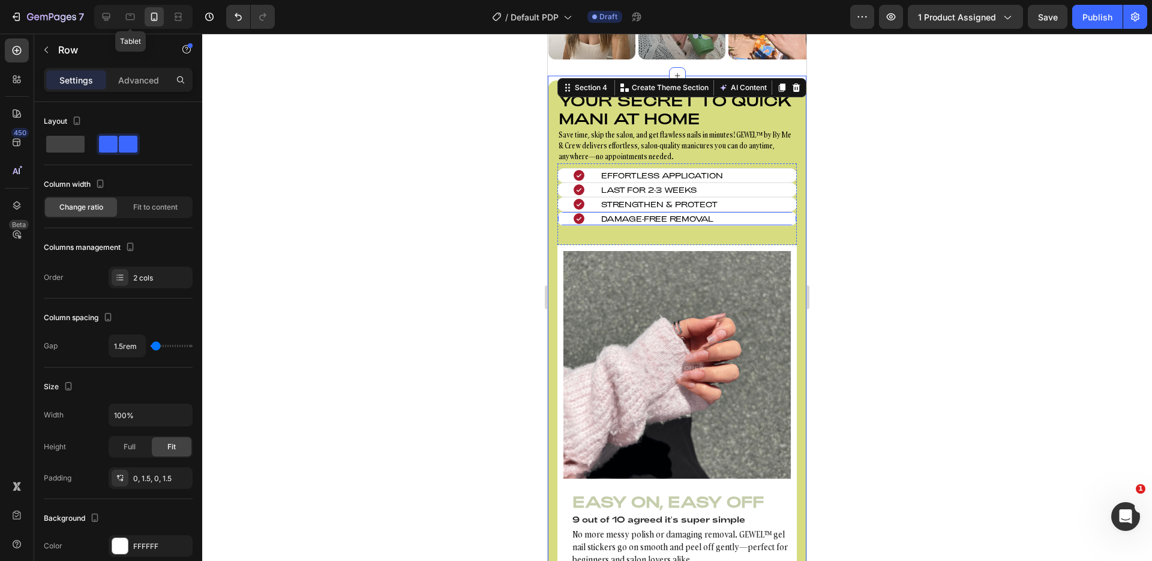
click at [753, 211] on div "Icon Effortless Application Text block Row Icon Last for 2-3 weeks Text block R…" at bounding box center [677, 204] width 239 height 82
click at [637, 218] on p "Damage-Free Removal" at bounding box center [657, 218] width 112 height 11
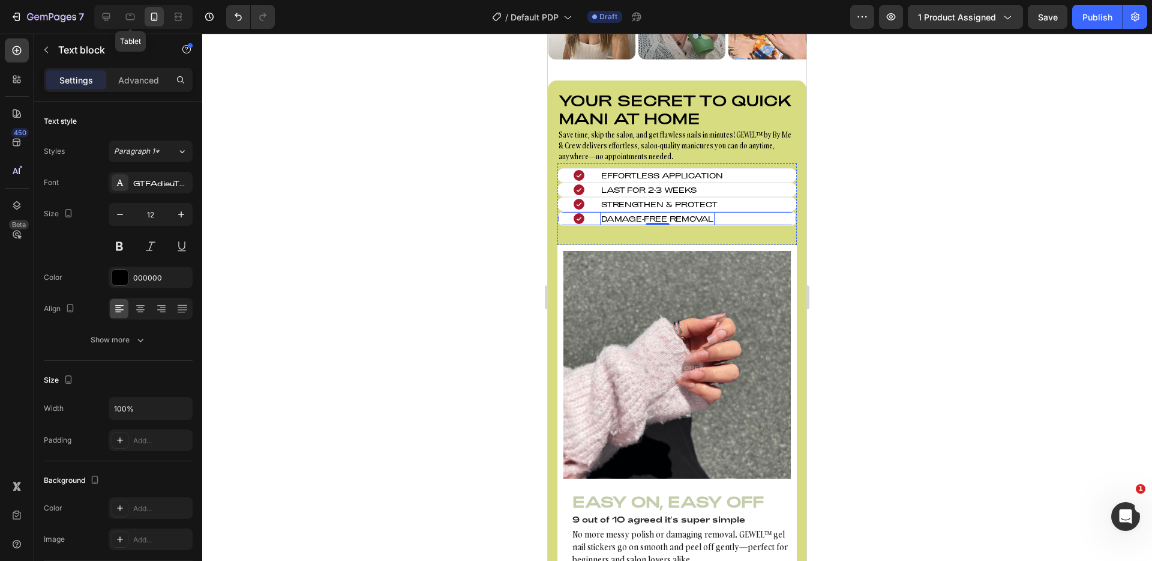
click at [592, 217] on div "Icon Damage-Free Removal Text block 0 Row" at bounding box center [677, 218] width 239 height 14
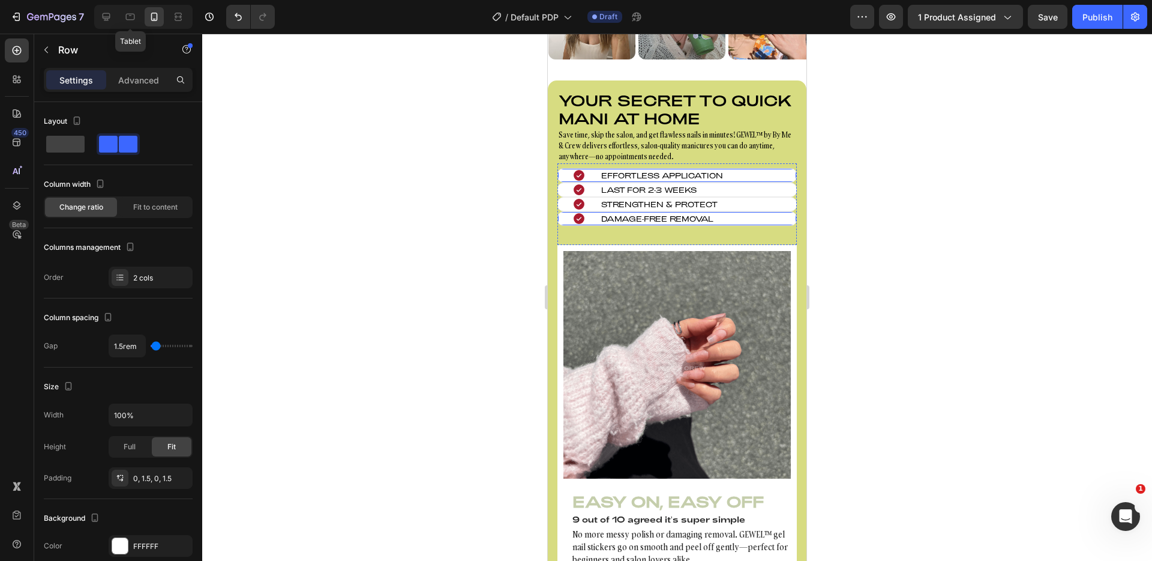
click at [591, 177] on div "Icon Effortless Application Text block Row" at bounding box center [677, 175] width 239 height 14
click at [688, 239] on div "Icon Damage-Free Removal Text block Row" at bounding box center [677, 225] width 239 height 29
click at [722, 218] on div "Icon Damage-Free Removal Text block Row 0" at bounding box center [677, 218] width 239 height 14
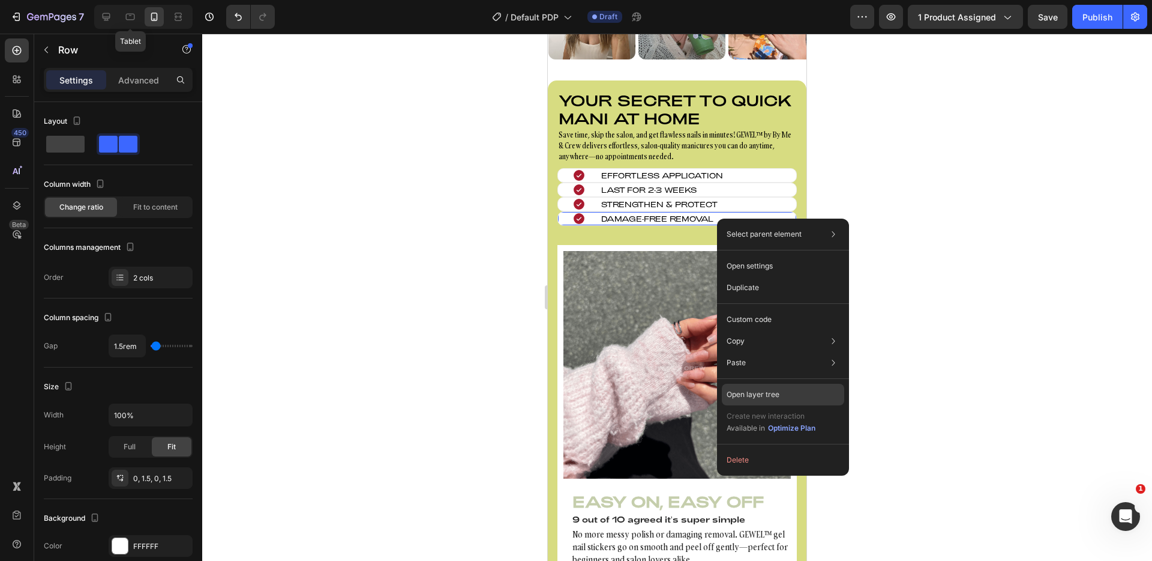
click at [794, 393] on div "Open layer tree" at bounding box center [783, 395] width 122 height 22
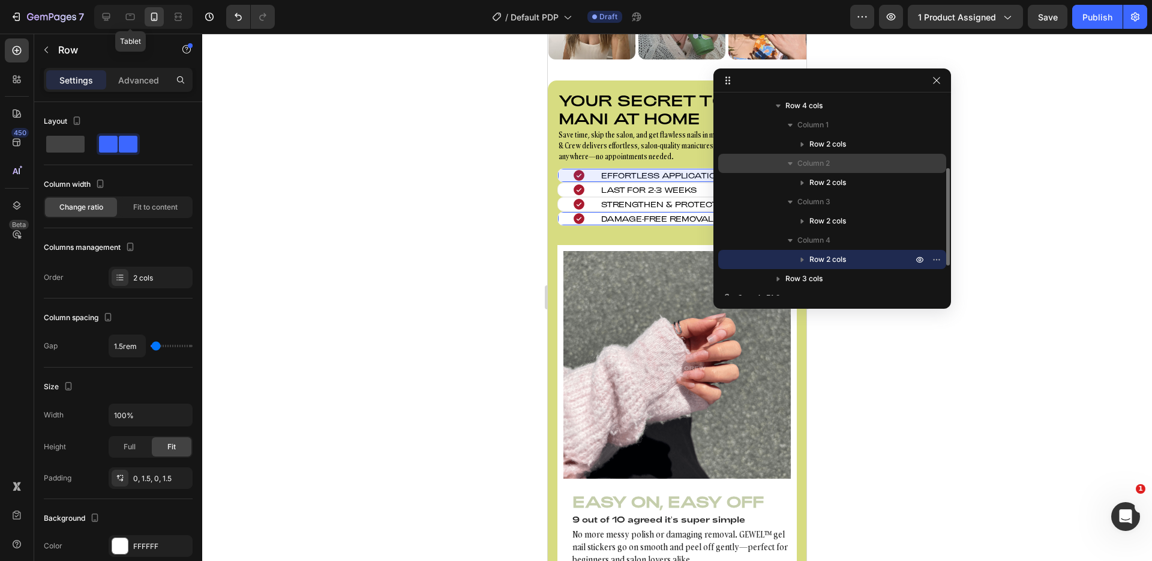
scroll to position [164, 0]
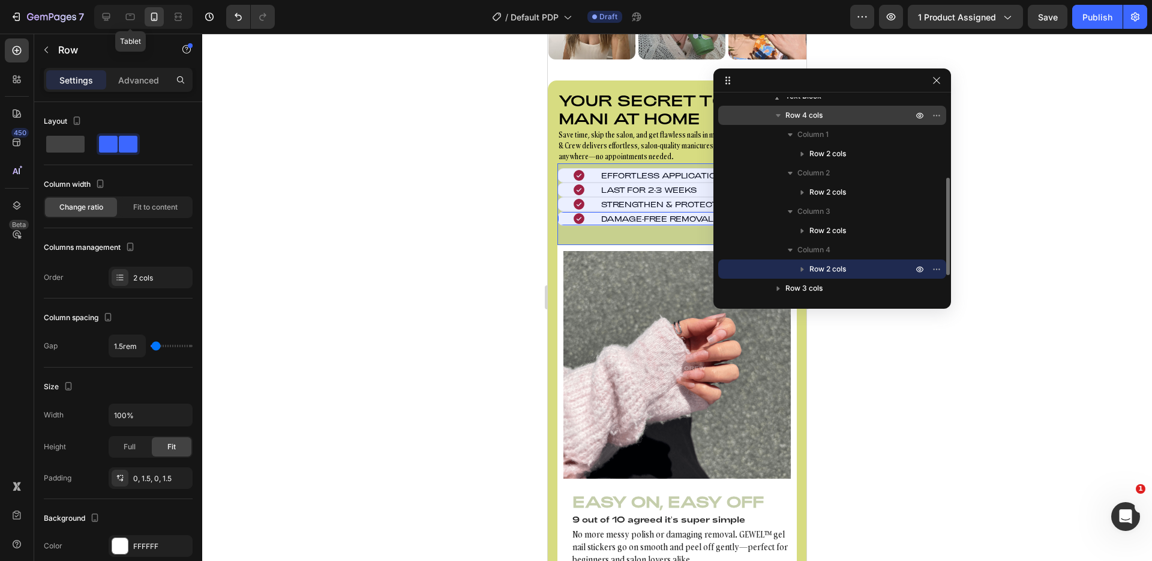
click at [780, 110] on icon "button" at bounding box center [778, 115] width 12 height 12
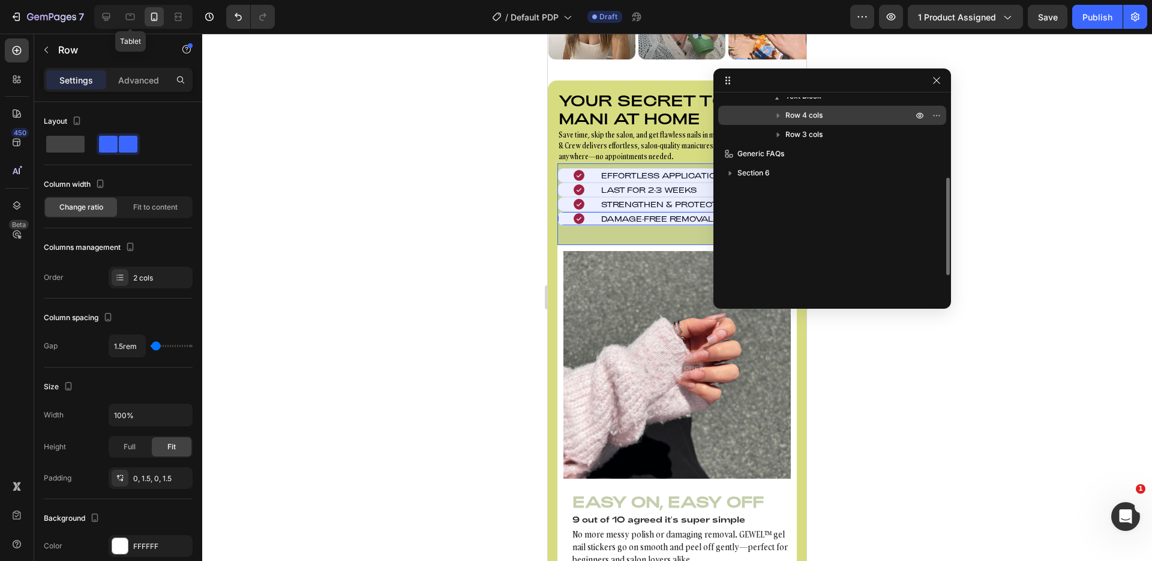
click at [807, 115] on span "Row 4 cols" at bounding box center [804, 115] width 37 height 12
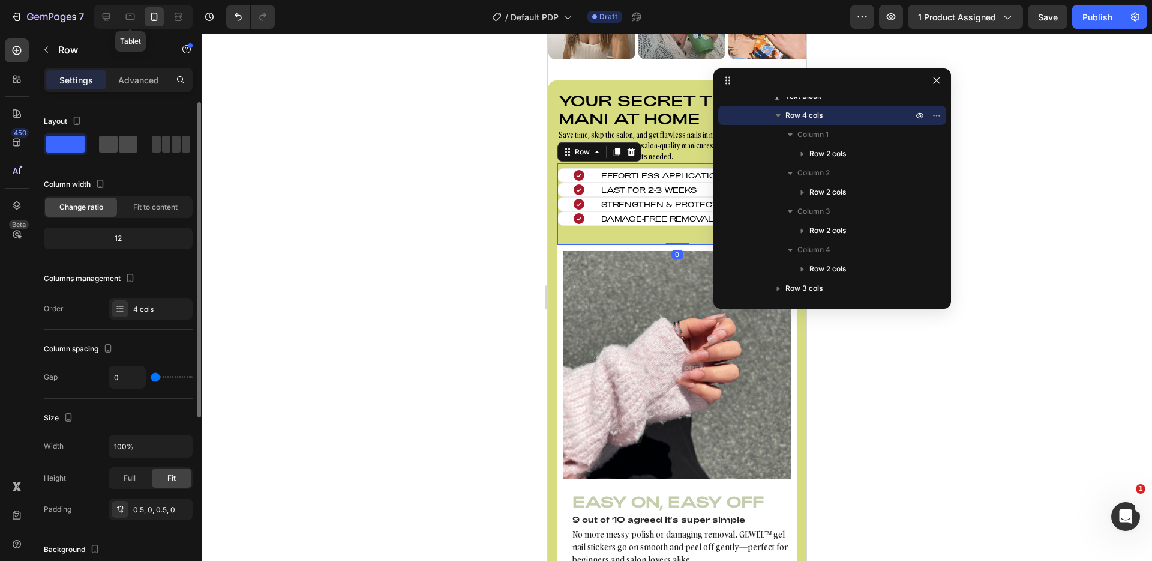
click at [172, 139] on span at bounding box center [176, 144] width 9 height 17
type input "8"
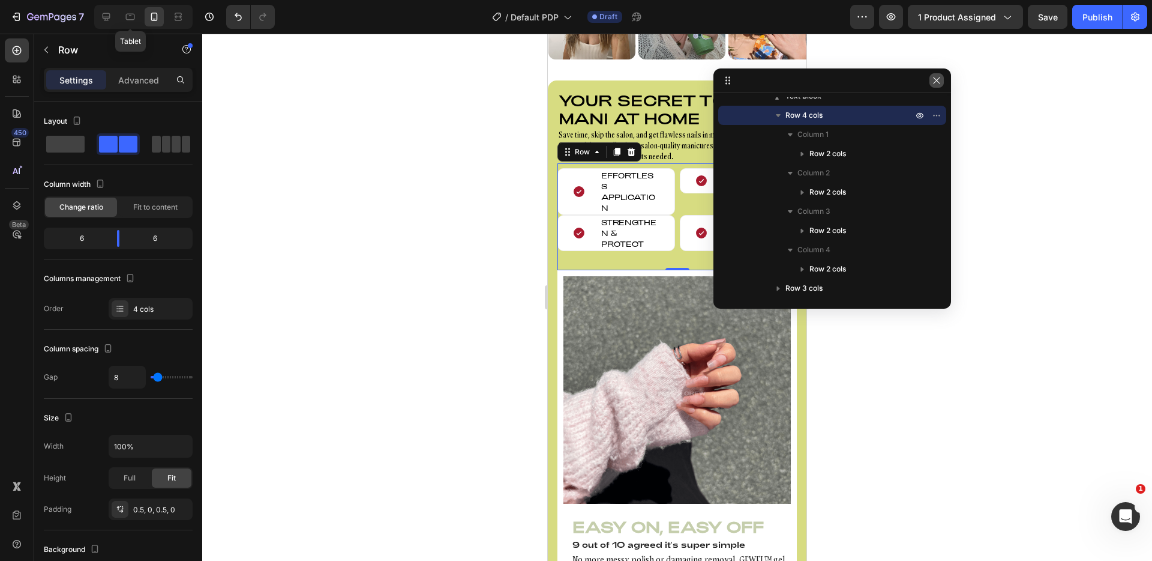
click at [944, 77] on button "button" at bounding box center [937, 80] width 14 height 14
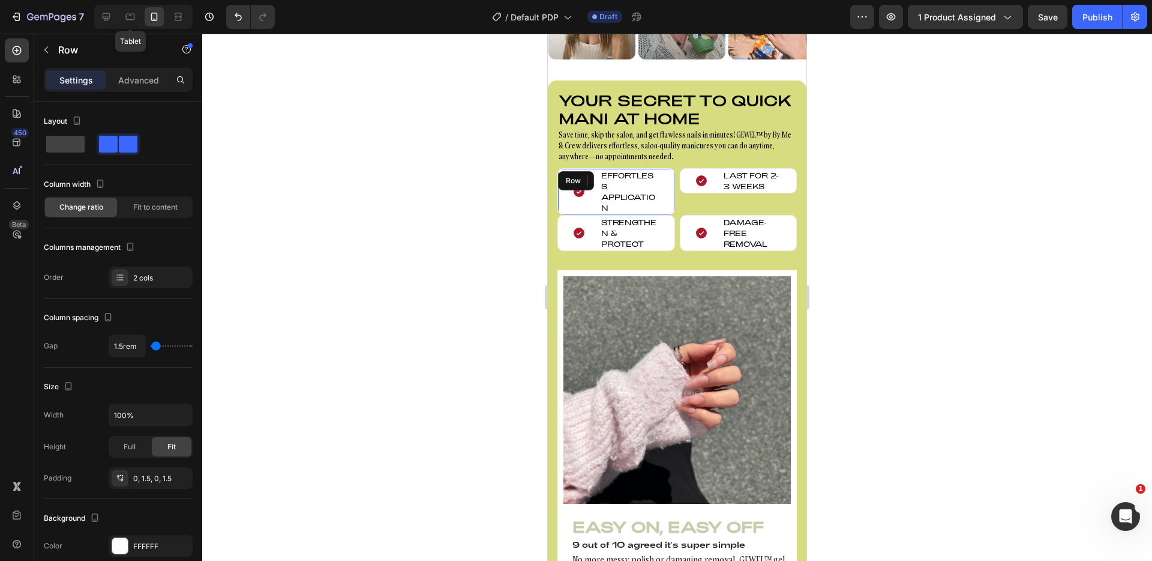
click at [596, 202] on div "Icon Effortless Application Text block Row" at bounding box center [617, 191] width 118 height 47
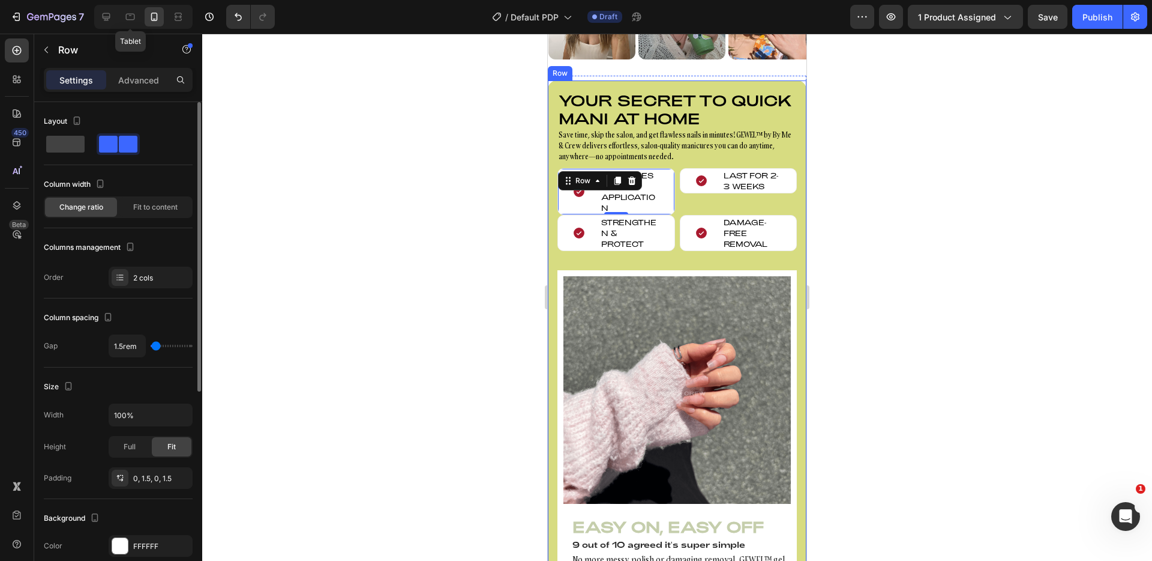
type input "5"
type input "4"
type input "3"
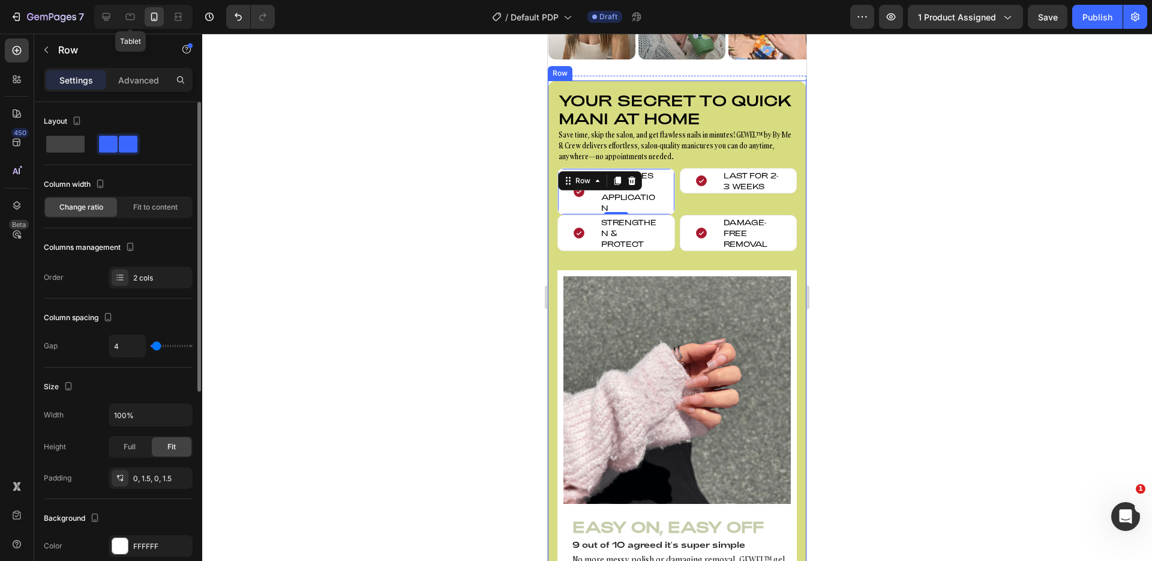
type input "3"
type input "2"
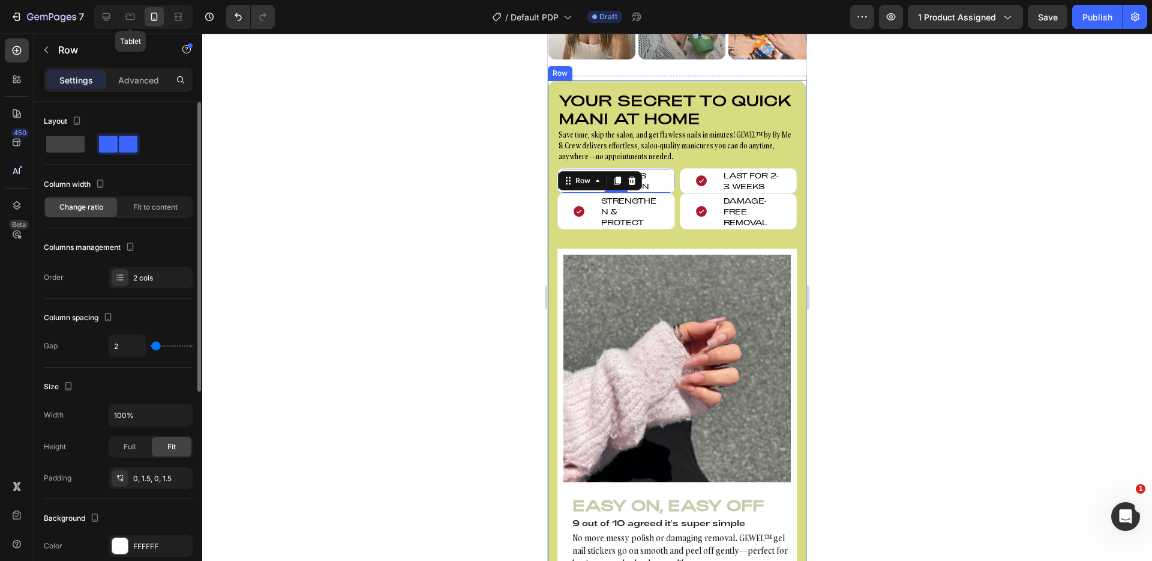
type input "0"
click at [155, 347] on input "range" at bounding box center [172, 346] width 42 height 2
click at [283, 298] on div at bounding box center [677, 297] width 950 height 527
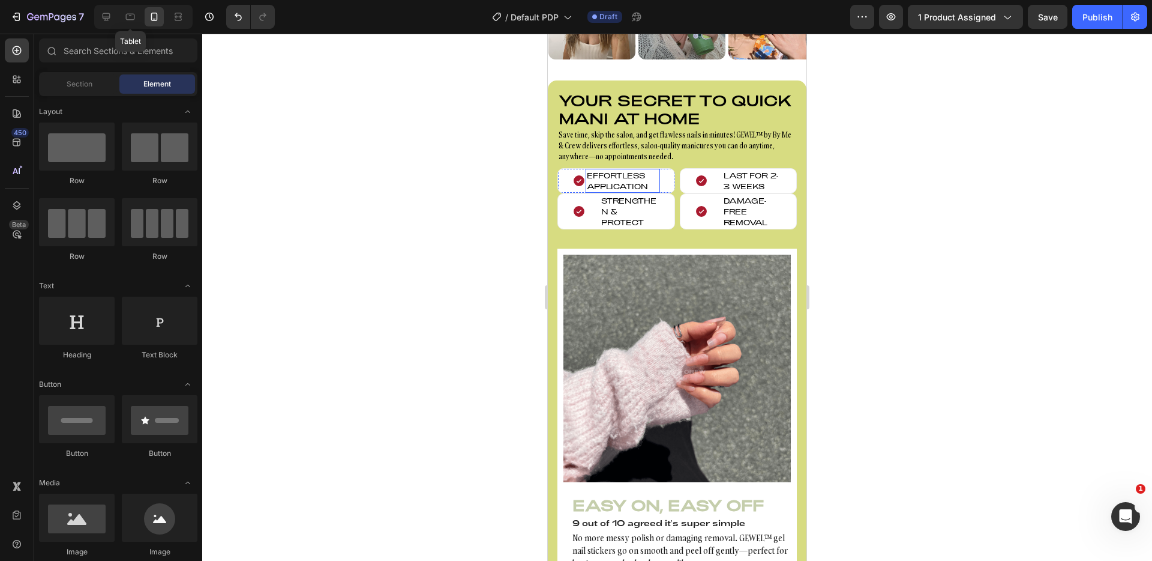
click at [630, 179] on p "Effortless Application" at bounding box center [623, 181] width 72 height 22
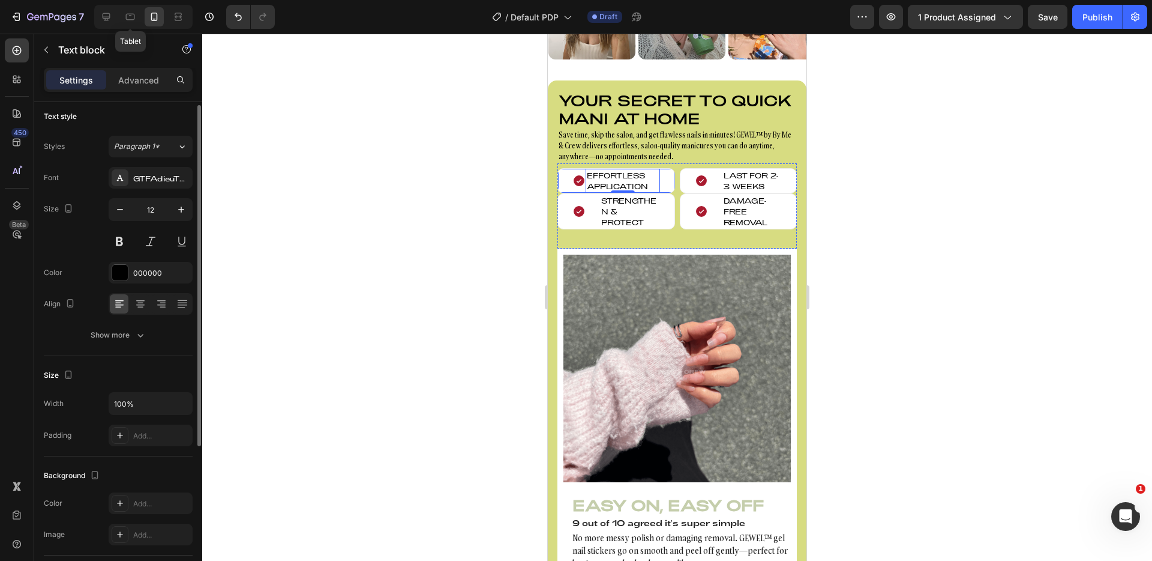
scroll to position [2, 0]
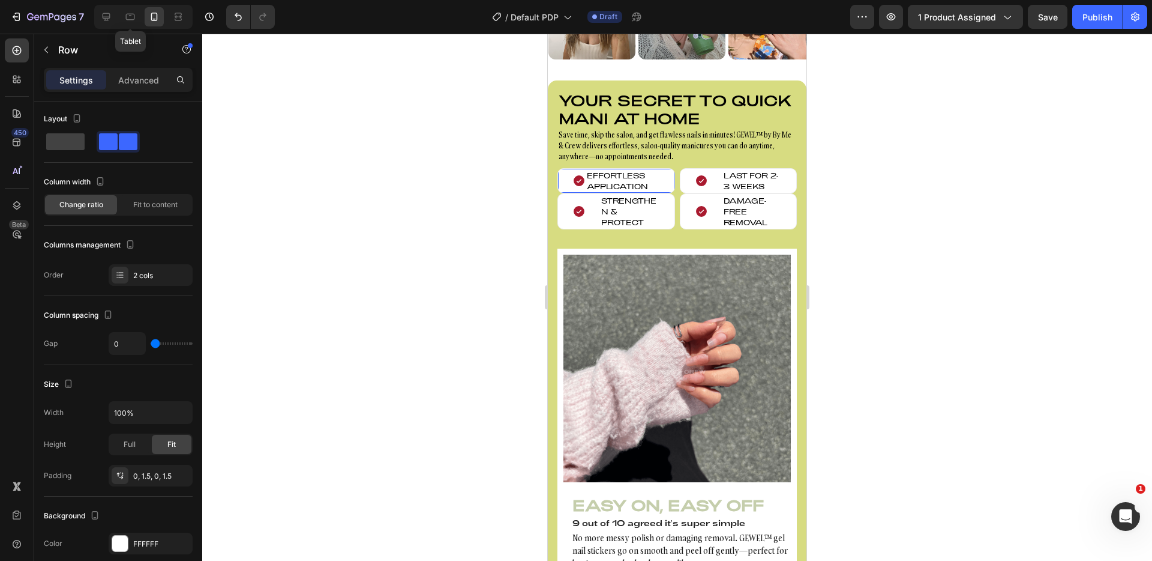
click at [568, 181] on div "Icon Effortless Application Text block Row 0" at bounding box center [617, 180] width 118 height 25
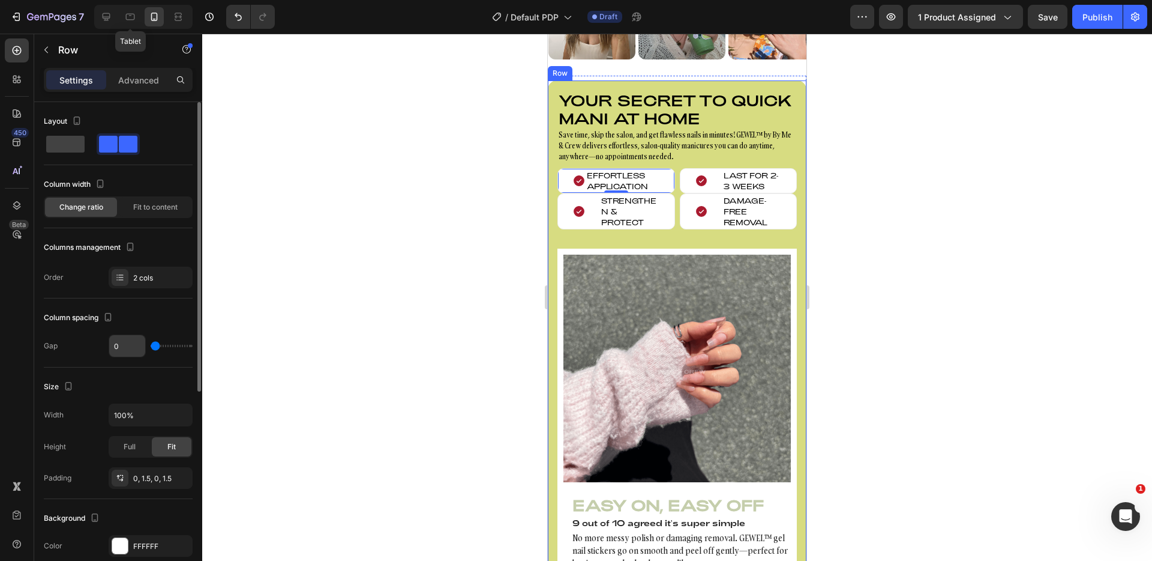
click at [129, 348] on input "0" at bounding box center [127, 346] width 36 height 22
type input "0.5"
type input "1"
type input "0."
type input "0"
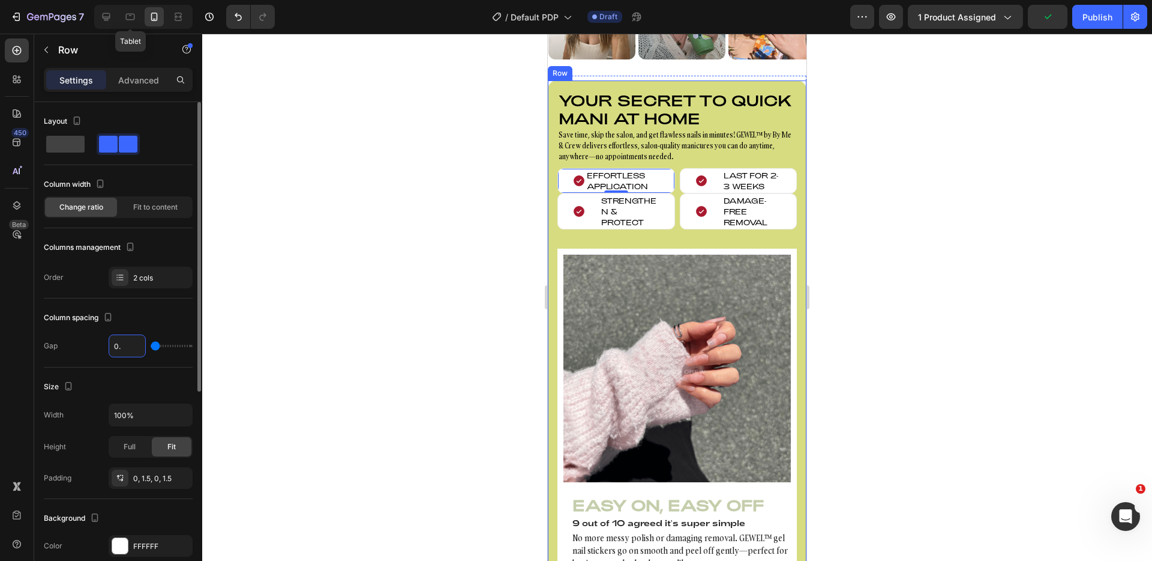
type input "0"
type input "1"
click at [154, 322] on div "Column spacing" at bounding box center [118, 317] width 149 height 19
type input "3"
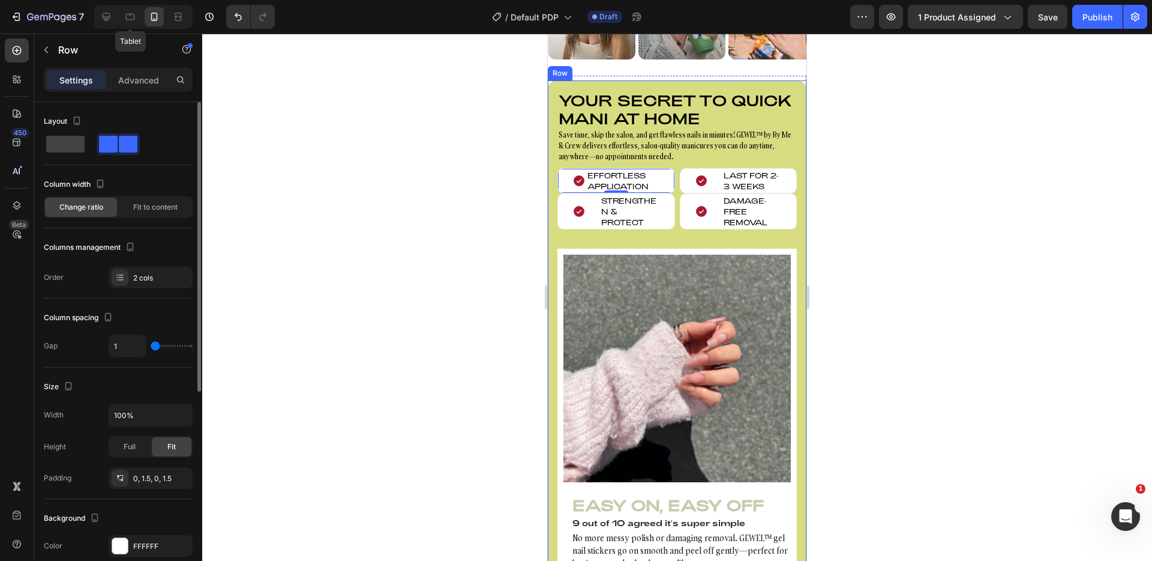
type input "3"
type input "4"
type input "3"
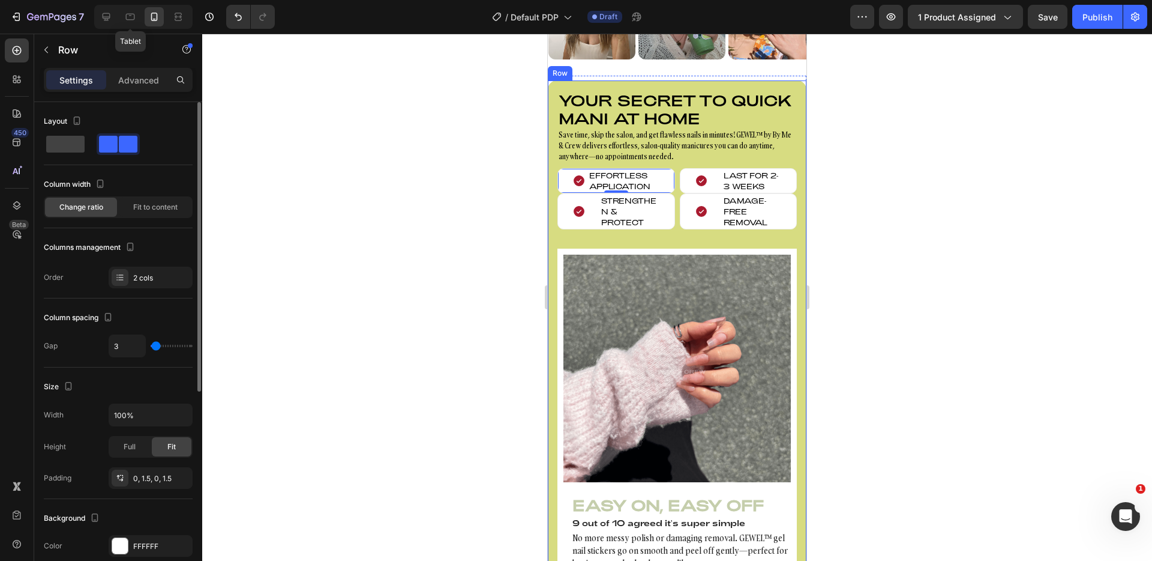
type input "2"
type input "1"
type input "2"
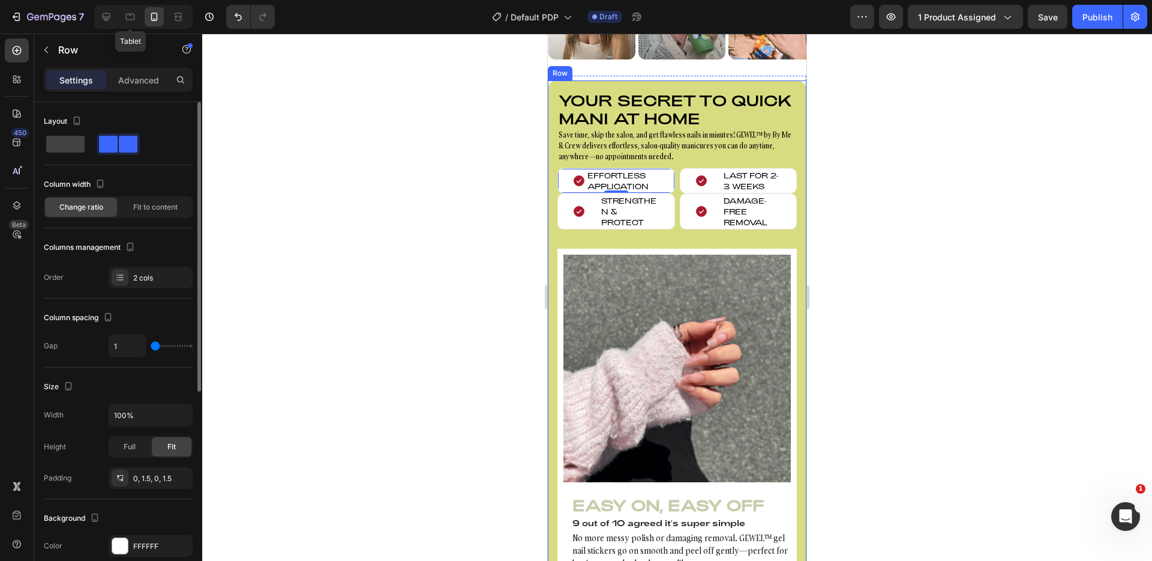
type input "2"
type input "3"
type input "4"
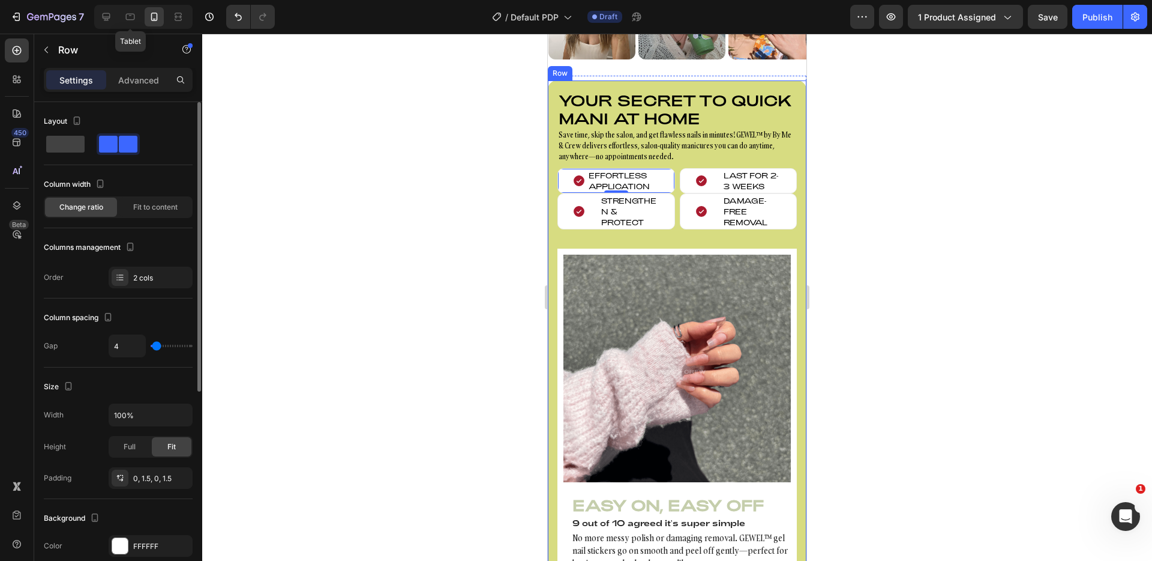
type input "5"
type input "6"
type input "5"
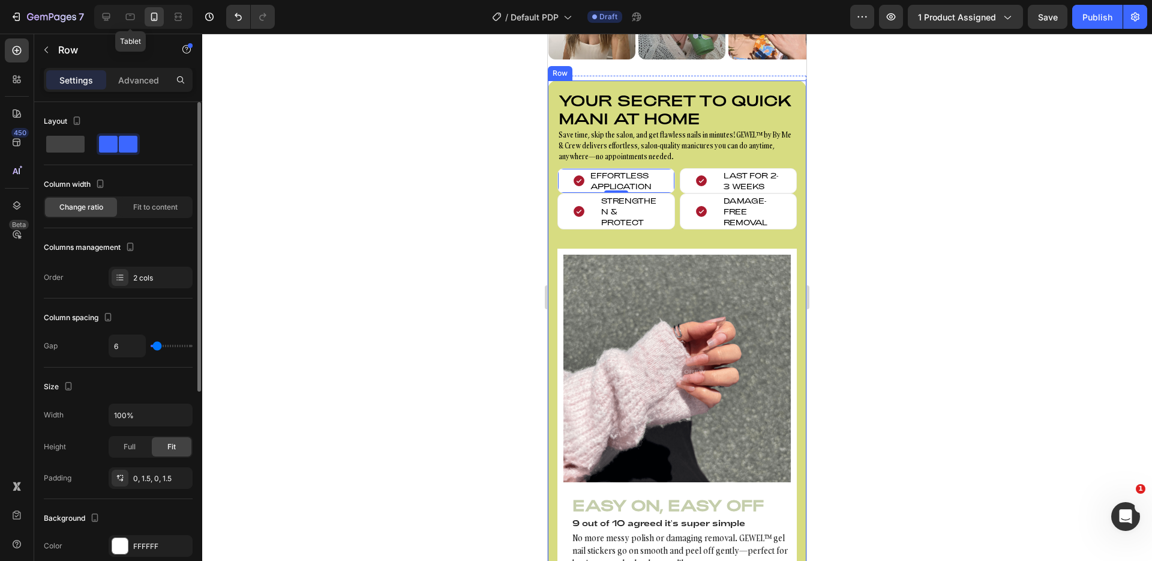
type input "5"
type input "4"
type input "3"
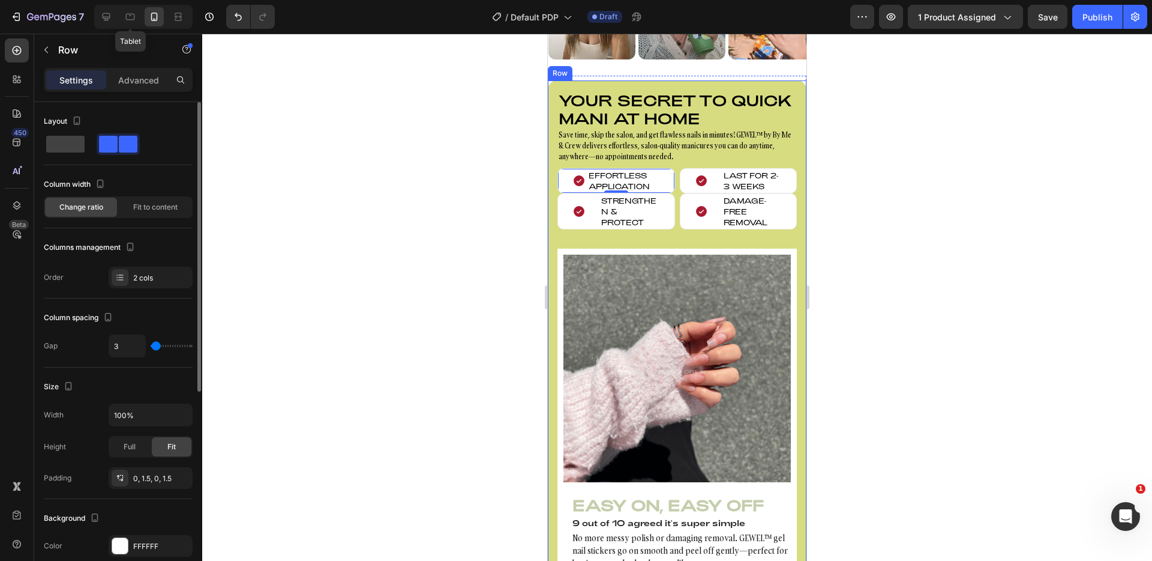
type input "5"
click at [157, 347] on input "range" at bounding box center [172, 346] width 42 height 2
click at [599, 178] on p "Effortless Application" at bounding box center [624, 181] width 69 height 22
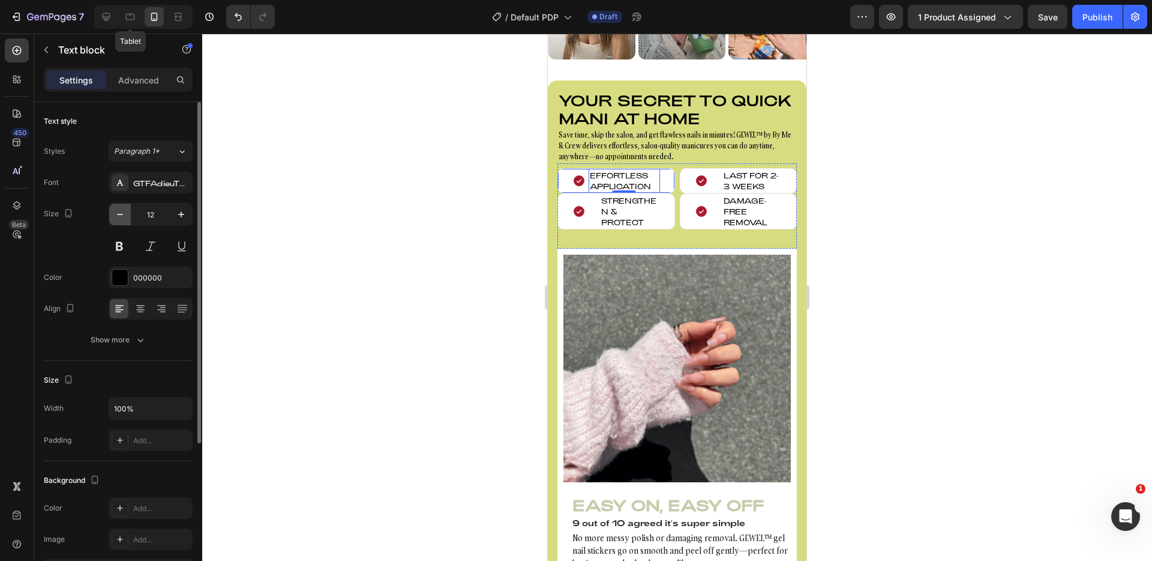
click at [122, 215] on icon "button" at bounding box center [120, 214] width 12 height 12
type input "10"
click at [660, 178] on div "Icon Effortless Application Text block 0 Row" at bounding box center [617, 179] width 118 height 22
click at [640, 175] on p "Effortless Application" at bounding box center [624, 179] width 69 height 18
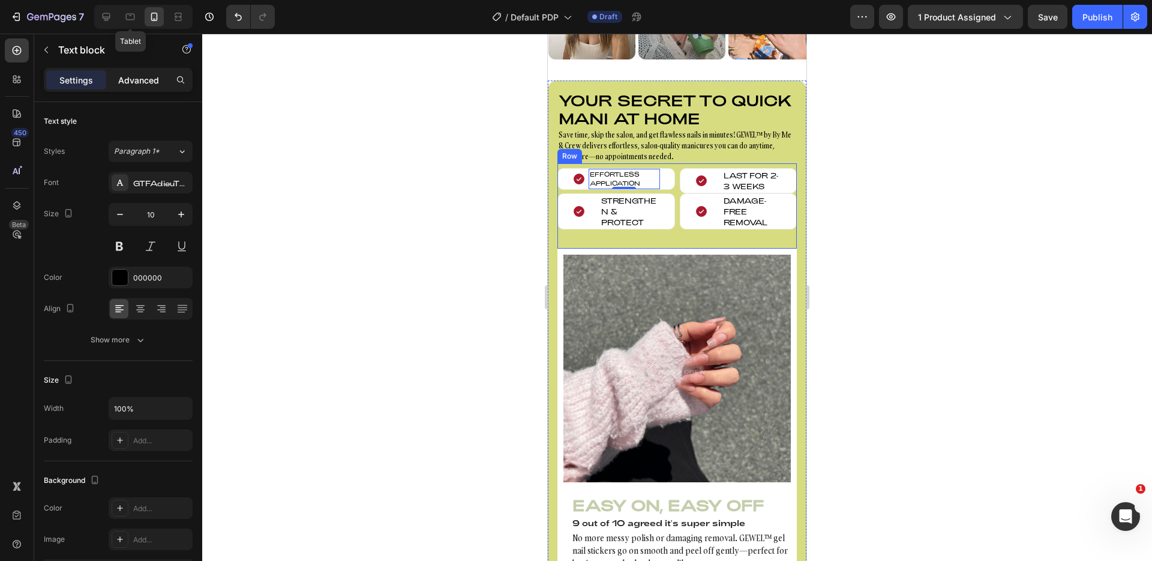
click at [122, 77] on p "Advanced" at bounding box center [138, 80] width 41 height 13
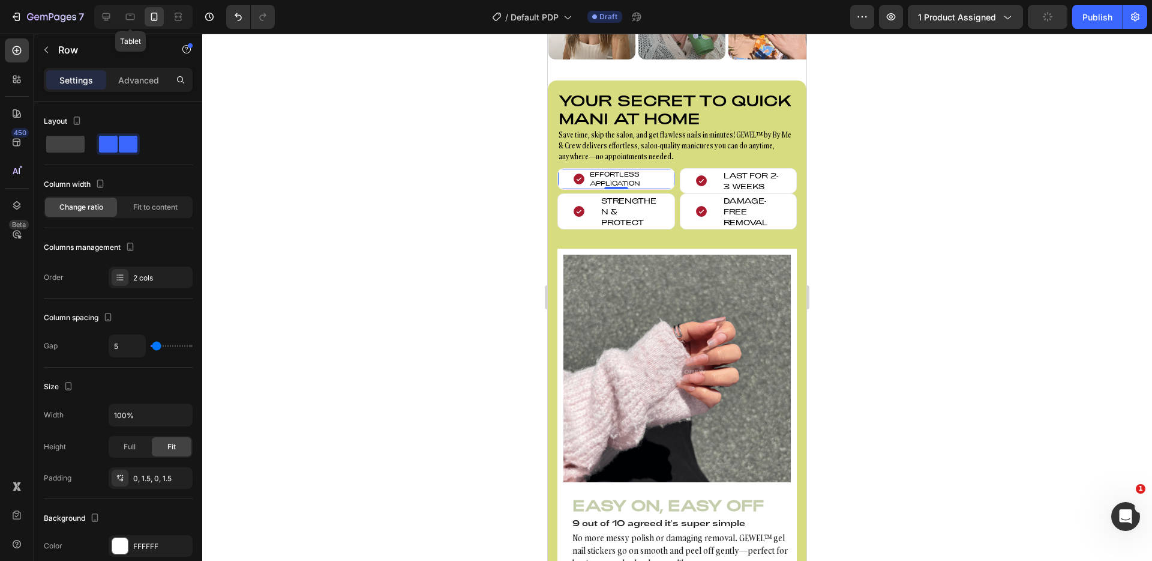
click at [663, 181] on div "Icon Effortless Application Text block Row 0" at bounding box center [617, 179] width 118 height 22
click at [133, 442] on span "Full" at bounding box center [130, 446] width 12 height 11
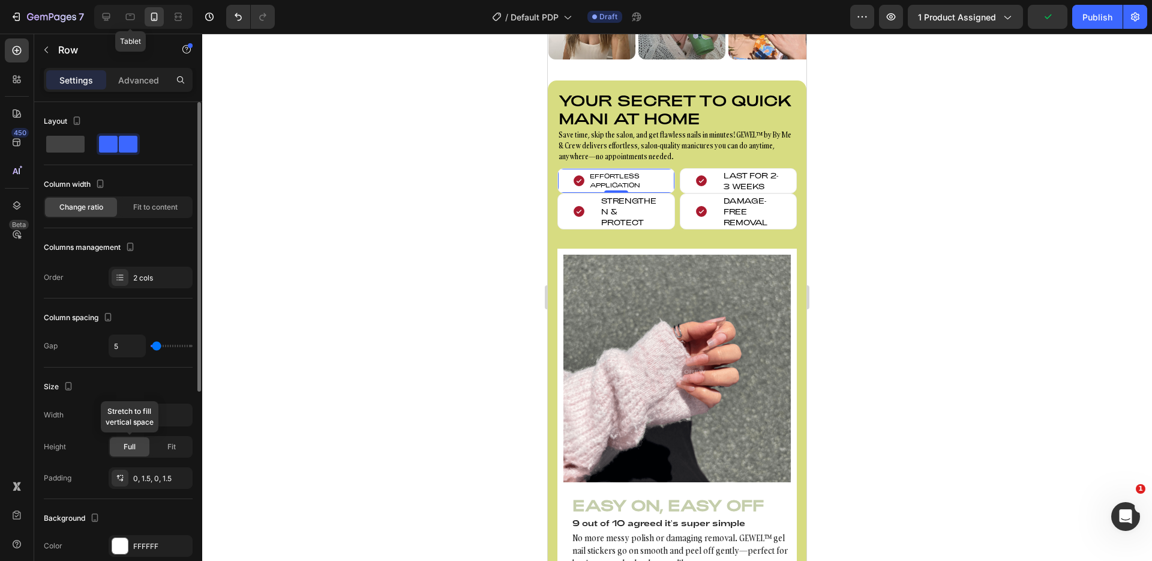
click at [133, 444] on span "Full" at bounding box center [130, 446] width 12 height 11
click at [163, 447] on div "Fit" at bounding box center [172, 446] width 40 height 19
click at [152, 477] on div "0, 1.5, 0, 1.5" at bounding box center [150, 478] width 35 height 11
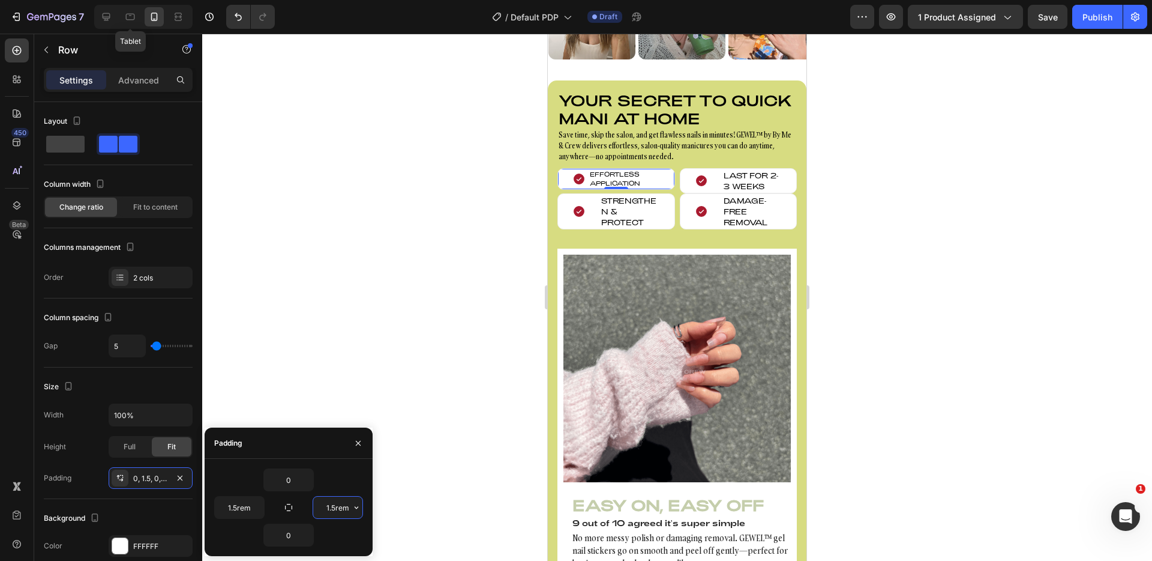
click at [336, 509] on input "1.5rem" at bounding box center [337, 507] width 49 height 22
click at [357, 507] on icon "button" at bounding box center [357, 507] width 10 height 10
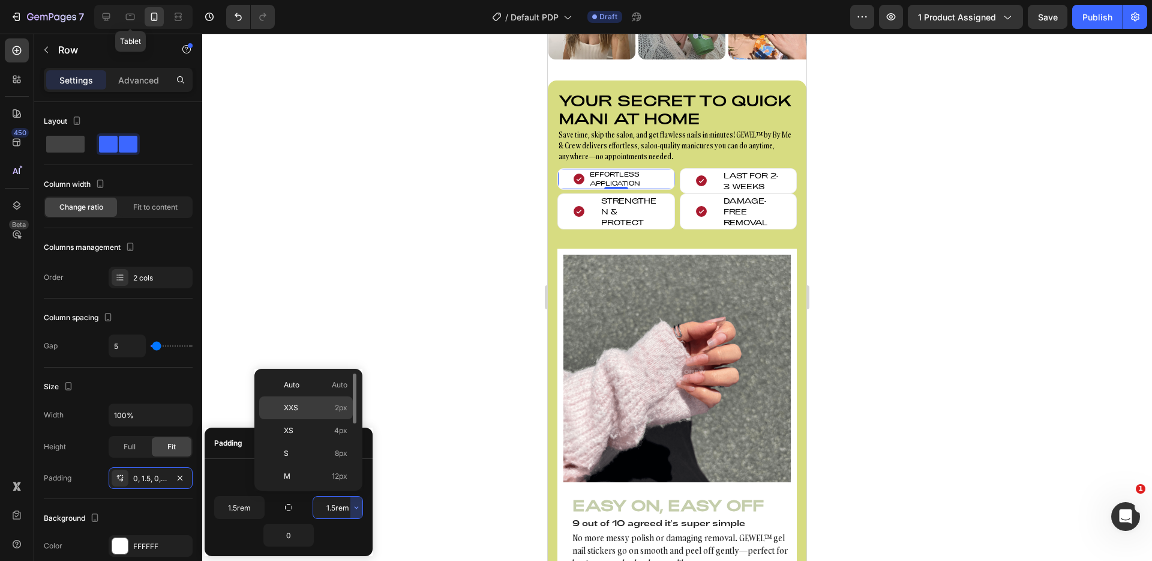
click at [322, 409] on p "XXS 2px" at bounding box center [316, 407] width 64 height 11
type input "2"
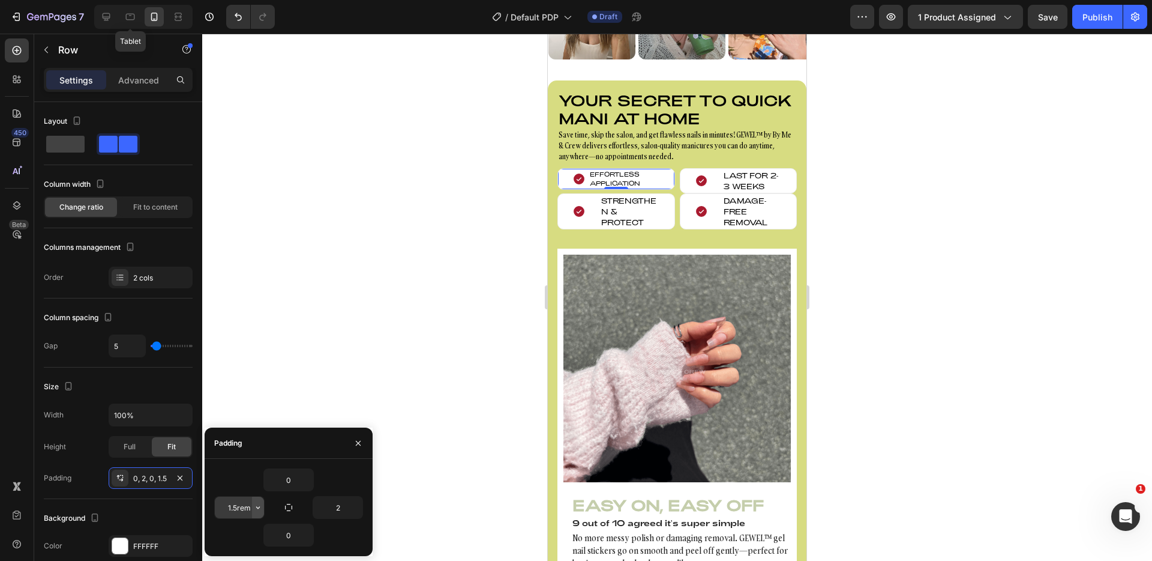
click at [255, 514] on button "button" at bounding box center [258, 507] width 12 height 22
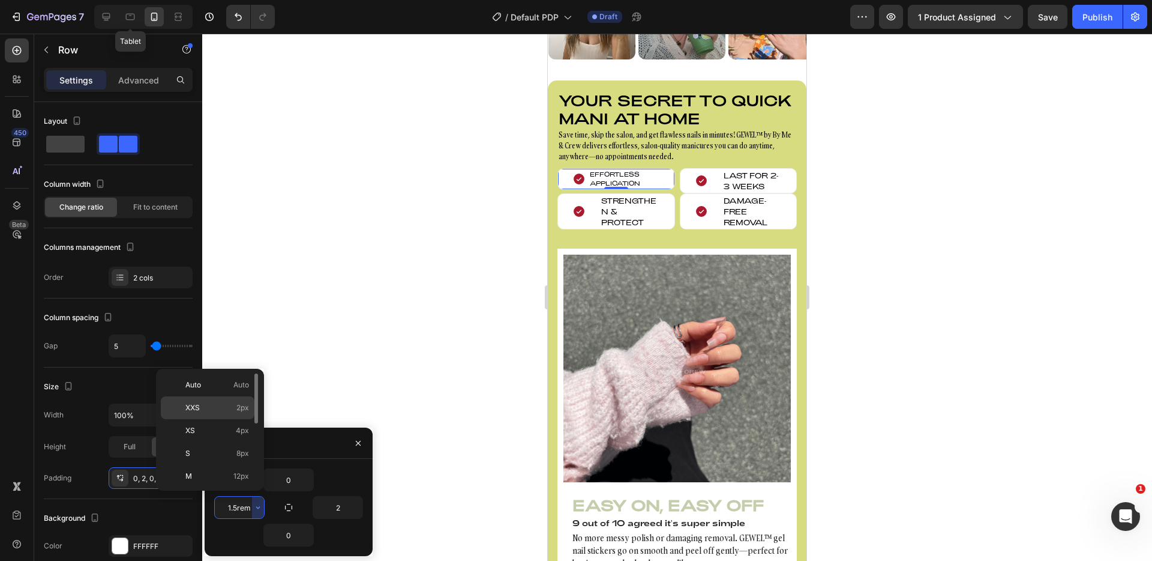
click at [229, 407] on p "XXS 2px" at bounding box center [217, 407] width 64 height 11
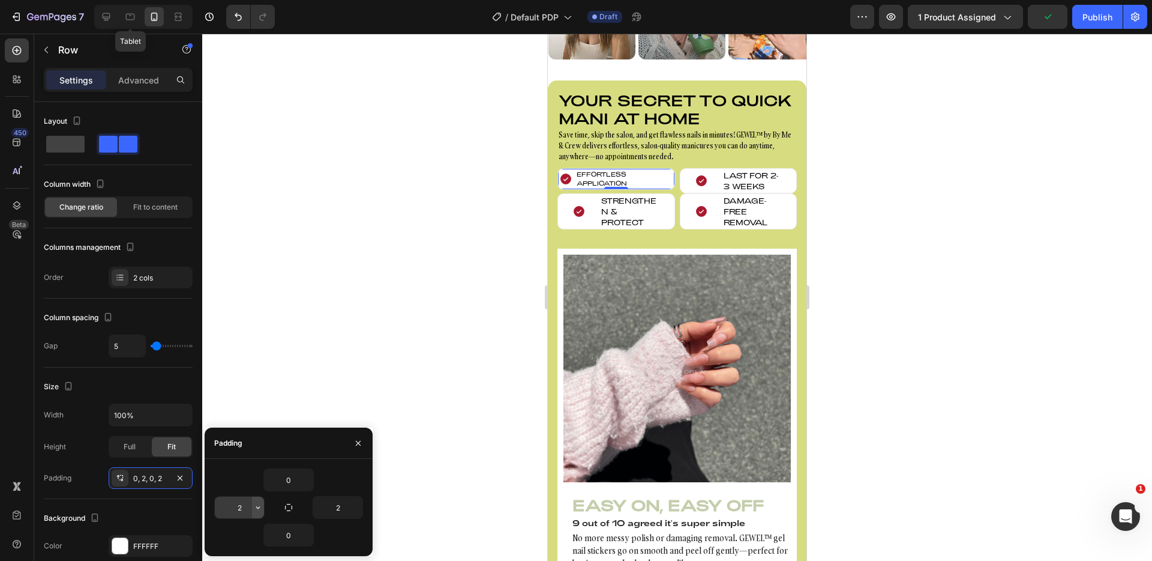
click at [254, 511] on icon "button" at bounding box center [258, 507] width 10 height 10
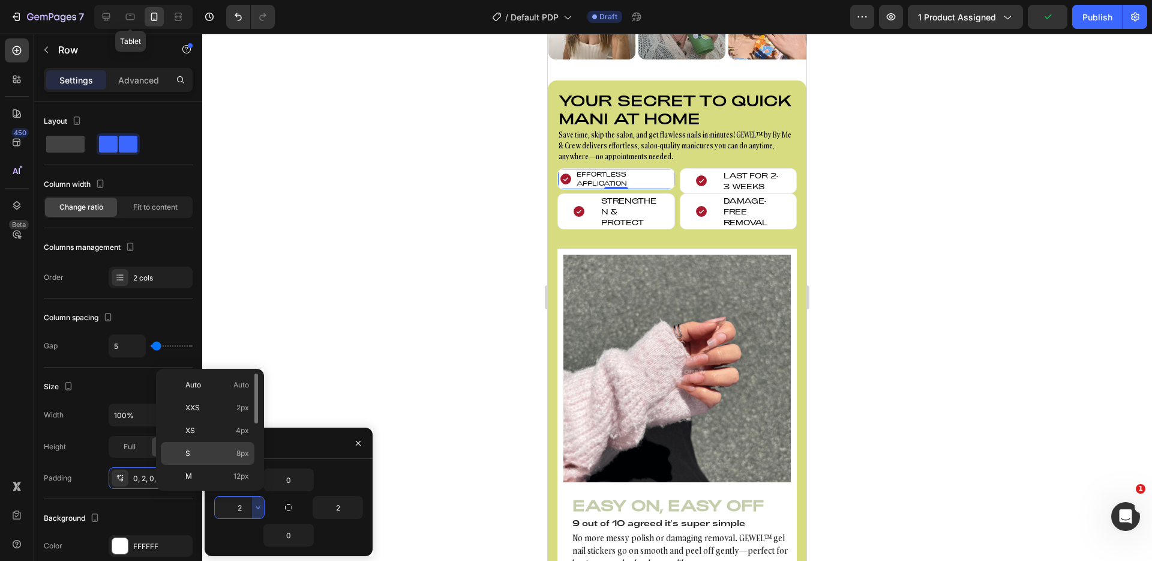
click at [237, 449] on span "8px" at bounding box center [242, 453] width 13 height 11
type input "8"
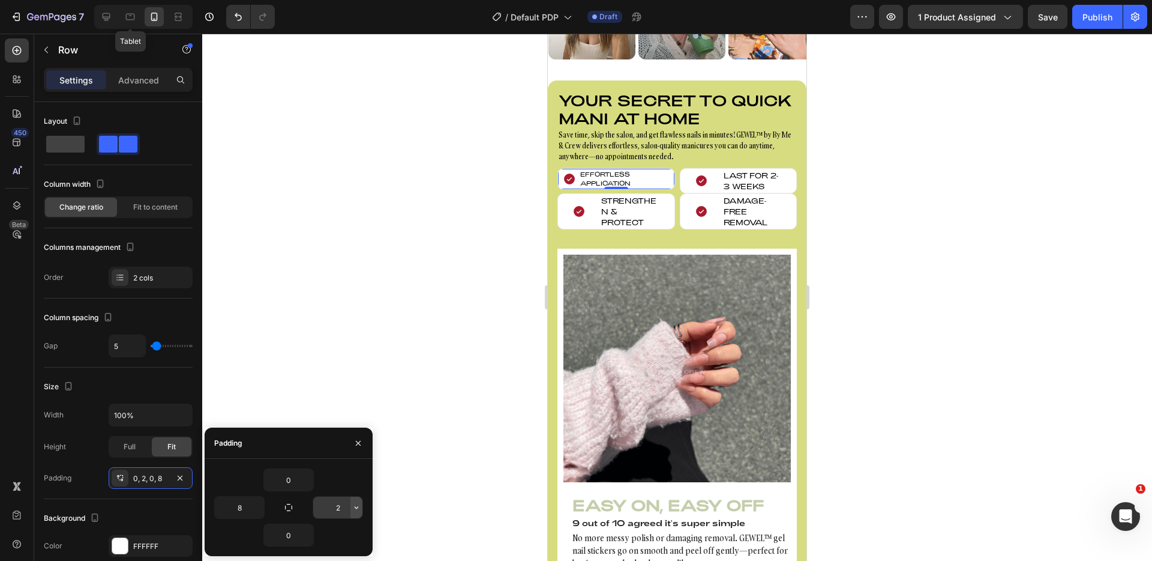
click at [355, 507] on icon "button" at bounding box center [357, 507] width 4 height 2
click at [337, 508] on input "2" at bounding box center [337, 507] width 49 height 22
type input "0"
click at [343, 471] on div "0" at bounding box center [288, 479] width 149 height 23
click at [360, 445] on icon "button" at bounding box center [359, 443] width 10 height 10
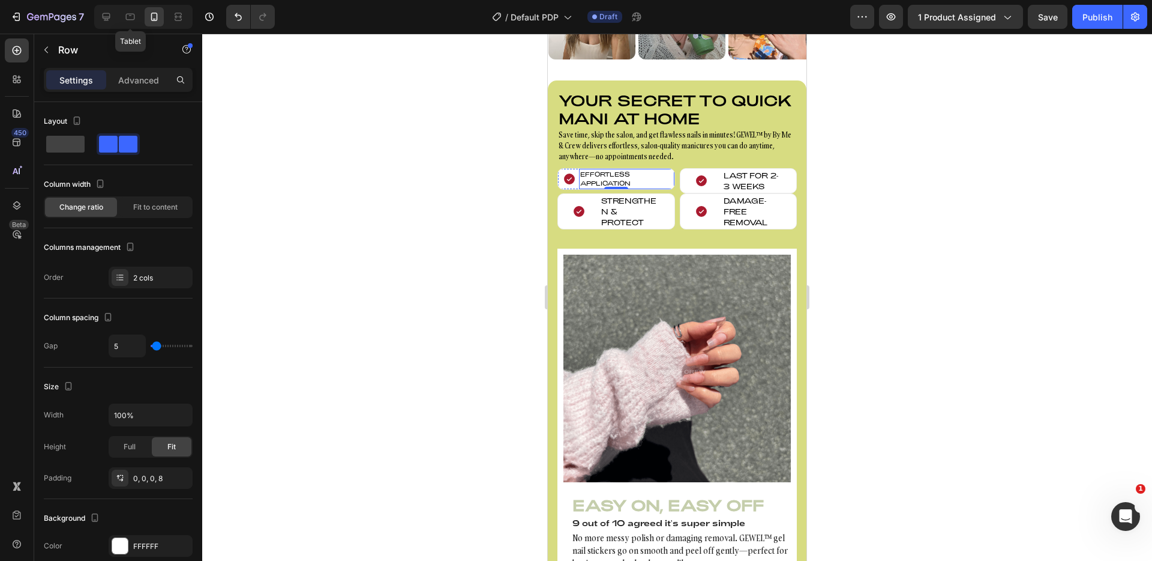
click at [622, 178] on p "Effortless Application" at bounding box center [626, 179] width 93 height 18
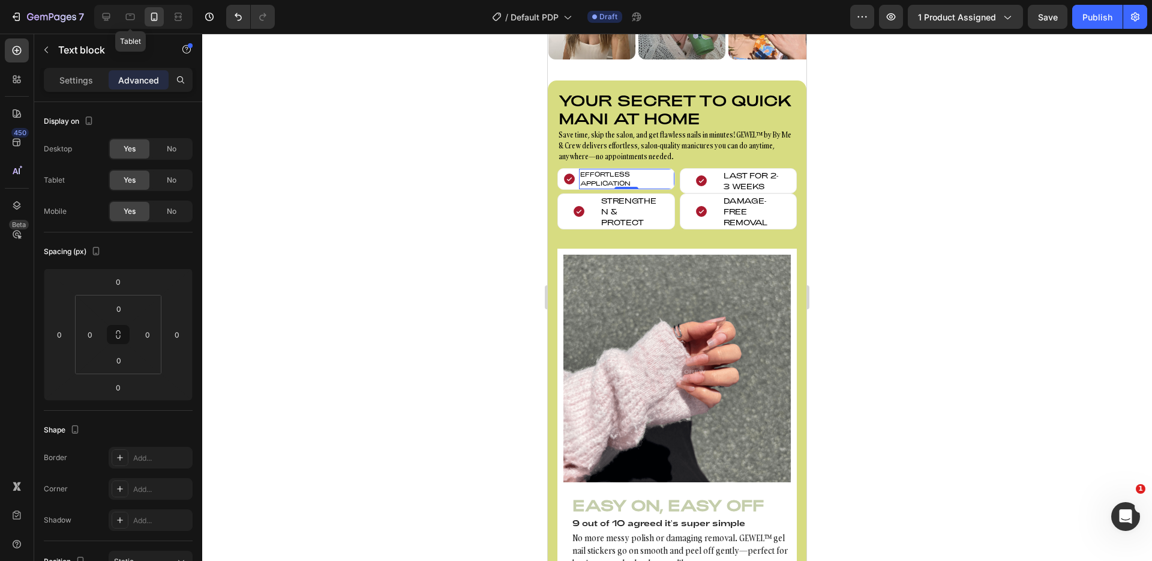
click at [622, 178] on p "Effortless Application" at bounding box center [626, 179] width 93 height 18
click at [607, 180] on p "Effortless Application" at bounding box center [626, 179] width 93 height 18
click at [561, 182] on div "Icon Effortless Application Text block 0 Row" at bounding box center [617, 179] width 118 height 22
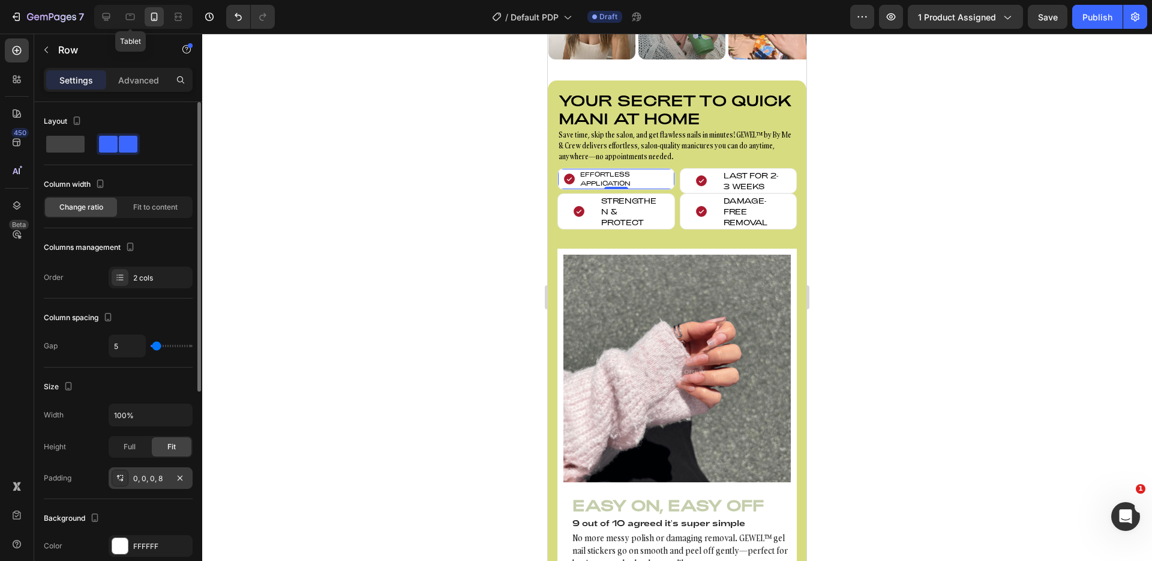
click at [150, 480] on div "0, 0, 0, 8" at bounding box center [150, 478] width 35 height 11
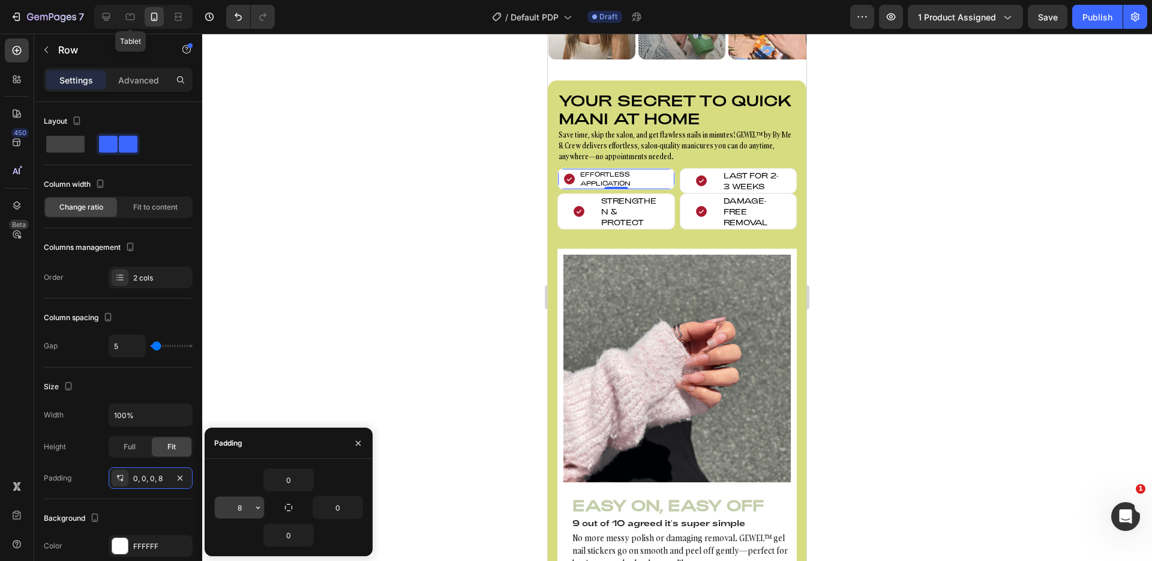
click at [239, 510] on input "8" at bounding box center [239, 507] width 49 height 22
click at [255, 509] on icon "button" at bounding box center [258, 507] width 10 height 10
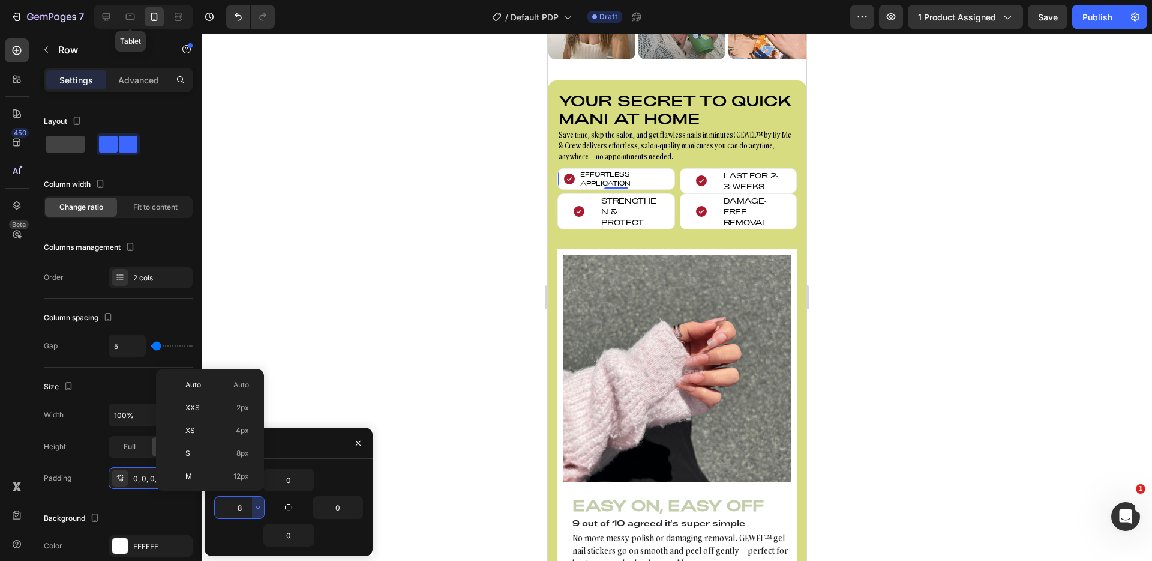
click at [244, 511] on input "8" at bounding box center [239, 507] width 49 height 22
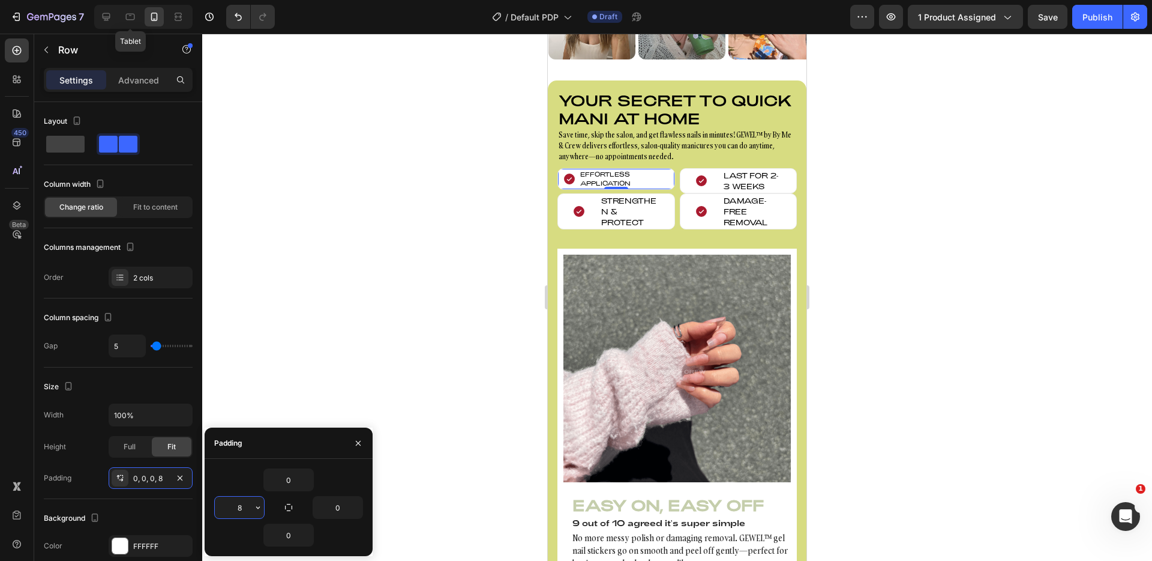
drag, startPoint x: 247, startPoint y: 510, endPoint x: 236, endPoint y: 508, distance: 10.3
click at [237, 508] on input "8" at bounding box center [239, 507] width 49 height 22
type input "5"
click at [249, 529] on div "0" at bounding box center [288, 534] width 149 height 23
click at [175, 503] on div "Background The changes might be hidden by the video. Color FFFFFF Image Add... …" at bounding box center [118, 564] width 149 height 130
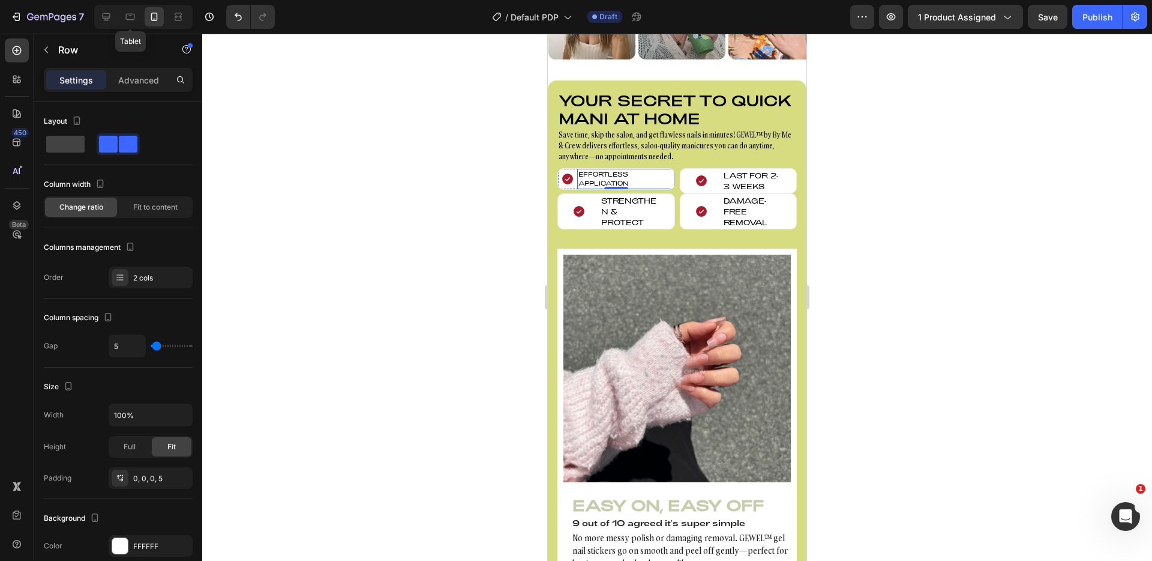
click at [645, 179] on p "Effortless Application" at bounding box center [626, 179] width 95 height 18
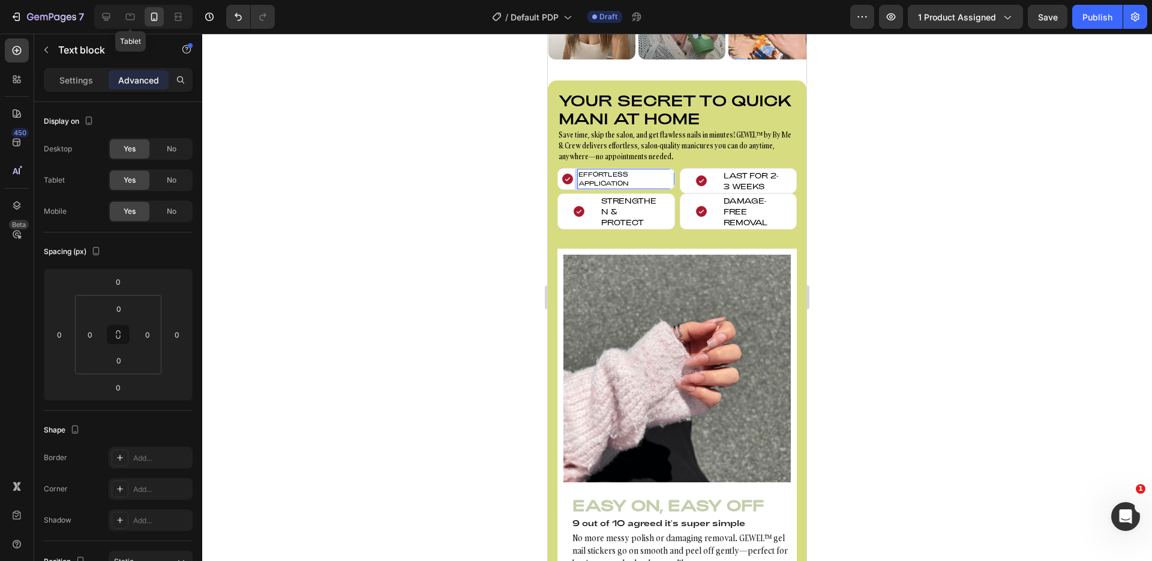
click at [636, 179] on p "Effortless Application" at bounding box center [626, 179] width 95 height 18
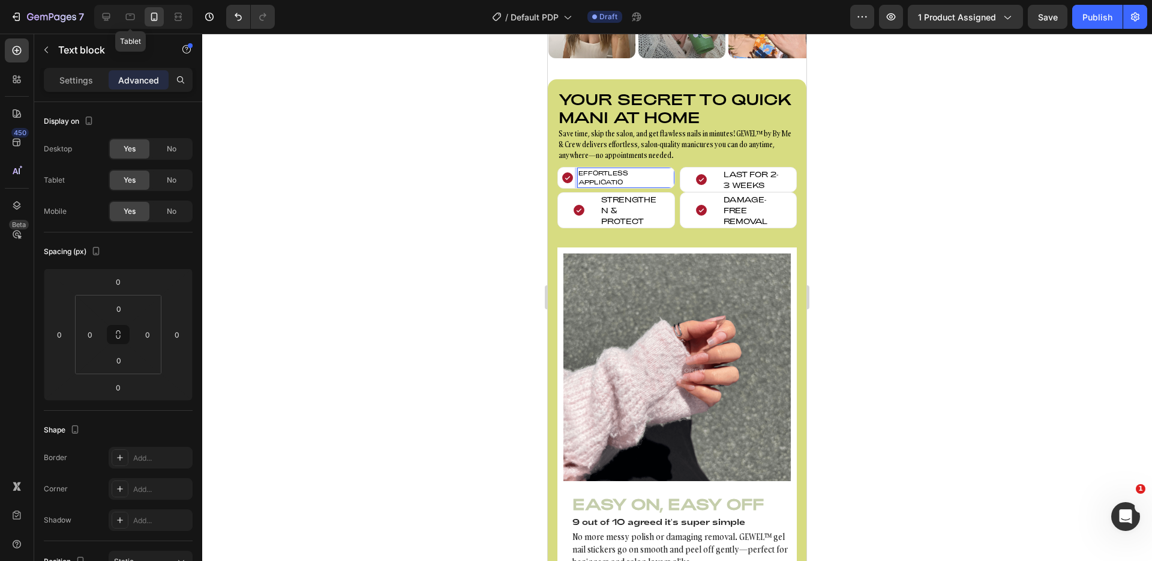
scroll to position [951, 0]
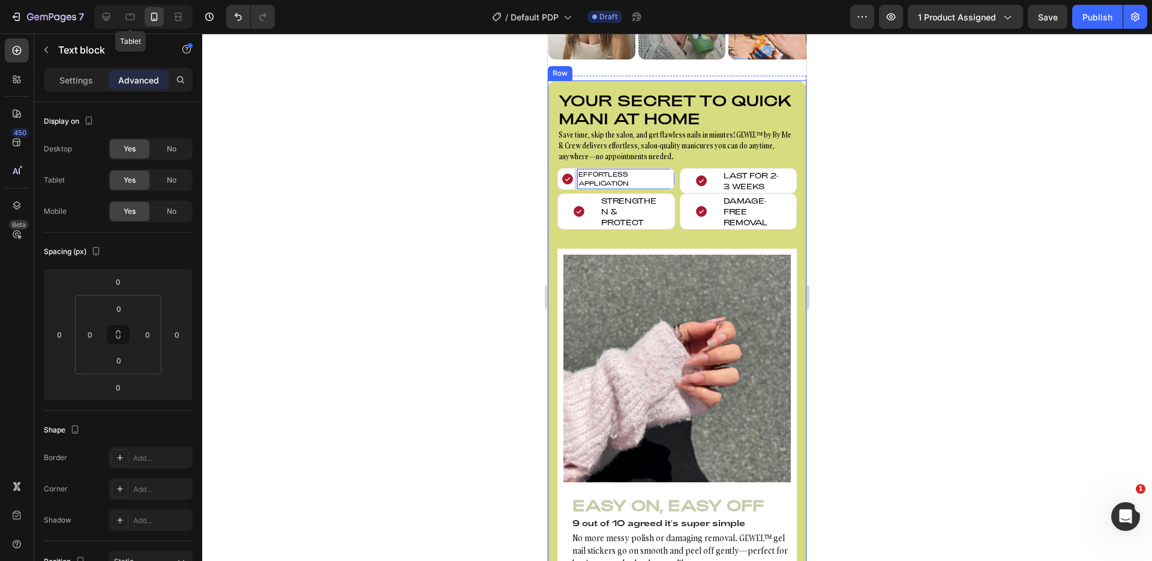
click at [889, 187] on div at bounding box center [677, 297] width 950 height 527
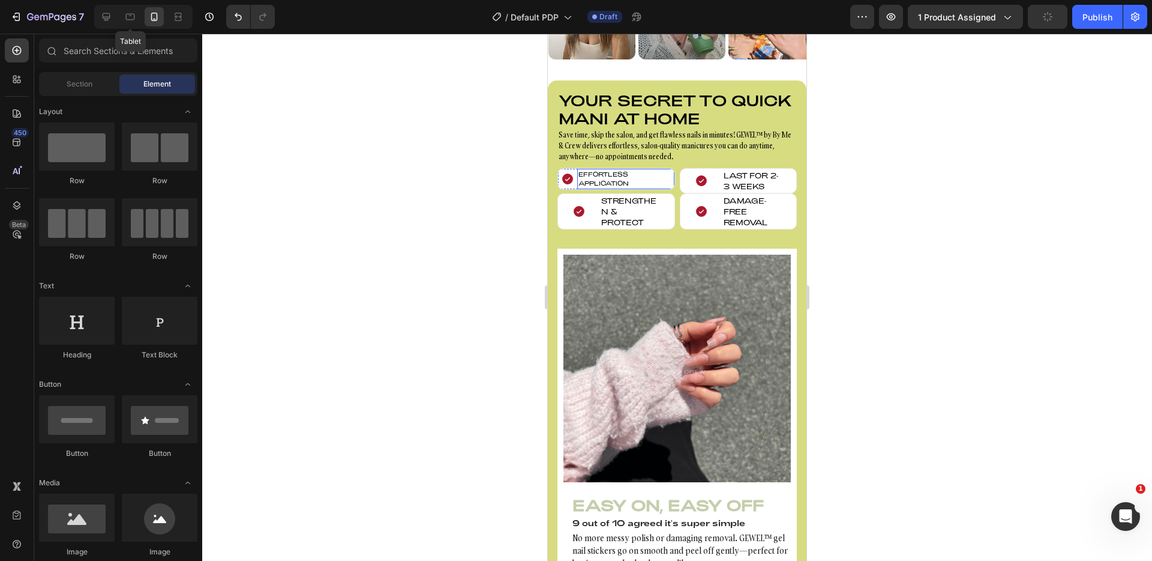
click at [644, 181] on p "Effortless Application" at bounding box center [626, 179] width 95 height 18
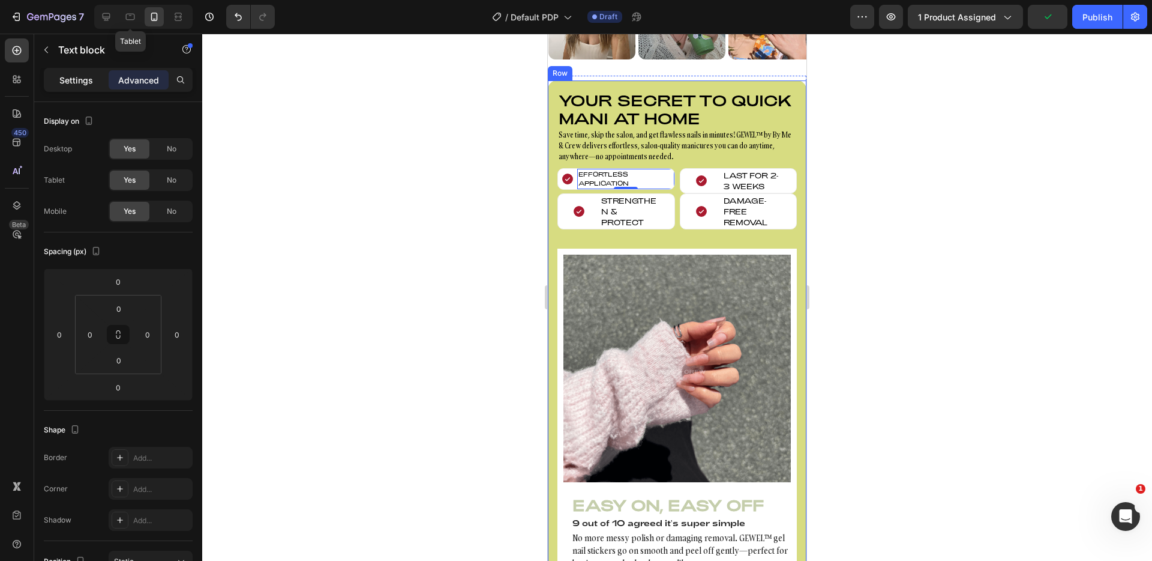
click at [82, 79] on p "Settings" at bounding box center [76, 80] width 34 height 13
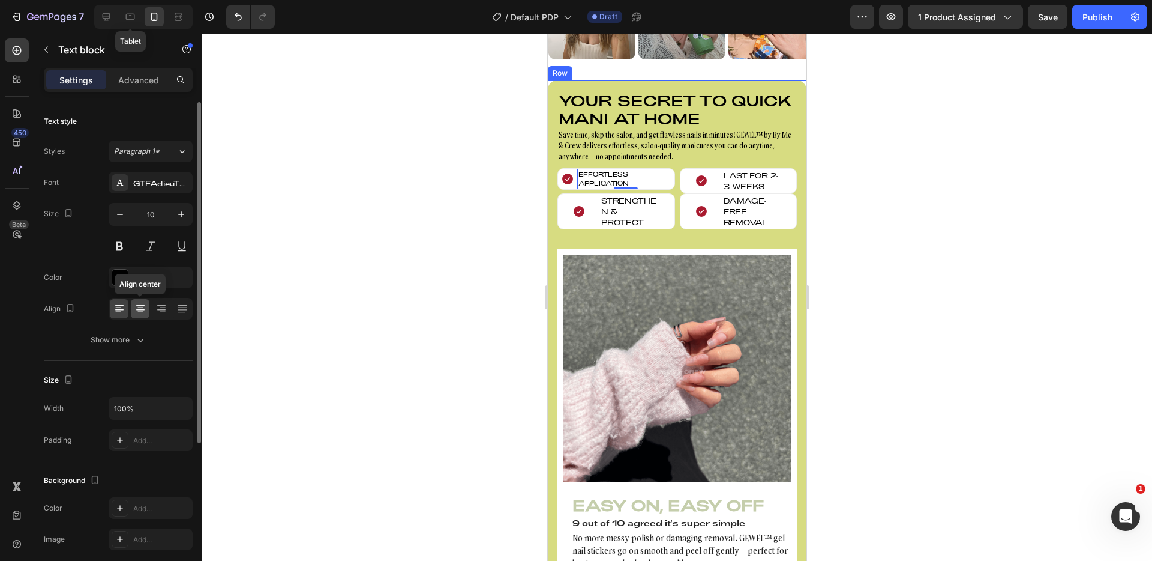
click at [142, 310] on icon at bounding box center [140, 309] width 12 height 12
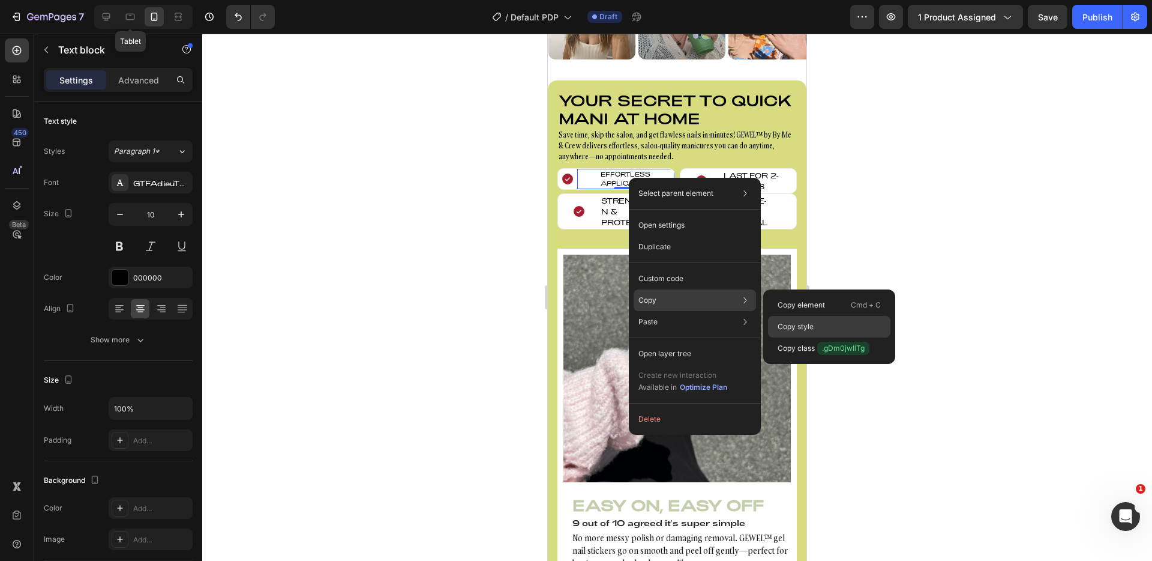
click at [839, 337] on div "Copy style" at bounding box center [829, 348] width 122 height 22
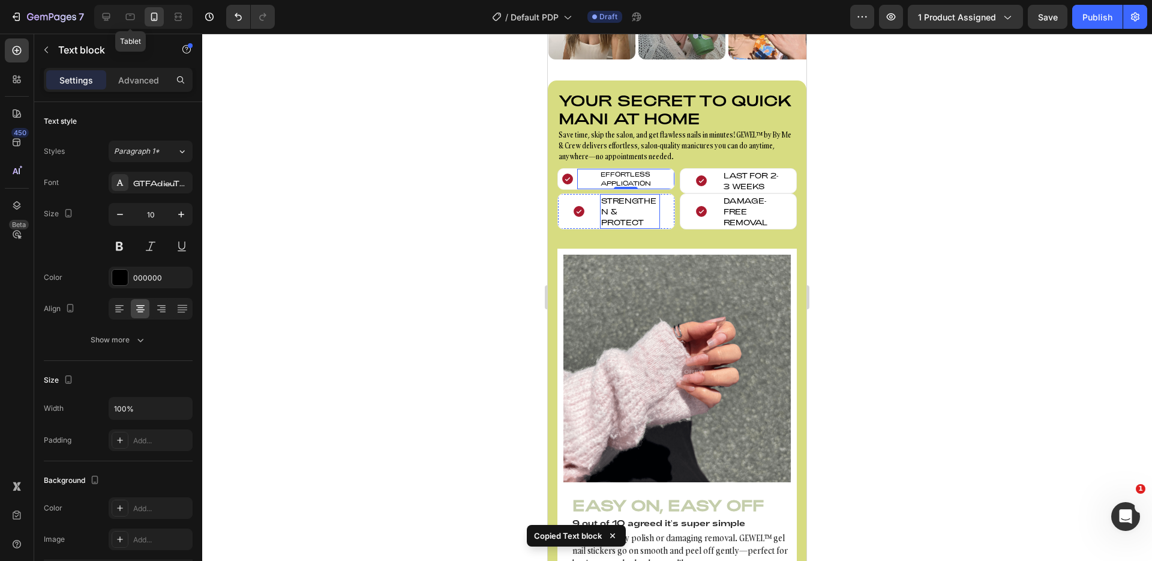
click at [617, 202] on p "Strengthen & Protect" at bounding box center [630, 211] width 58 height 32
type input "10"
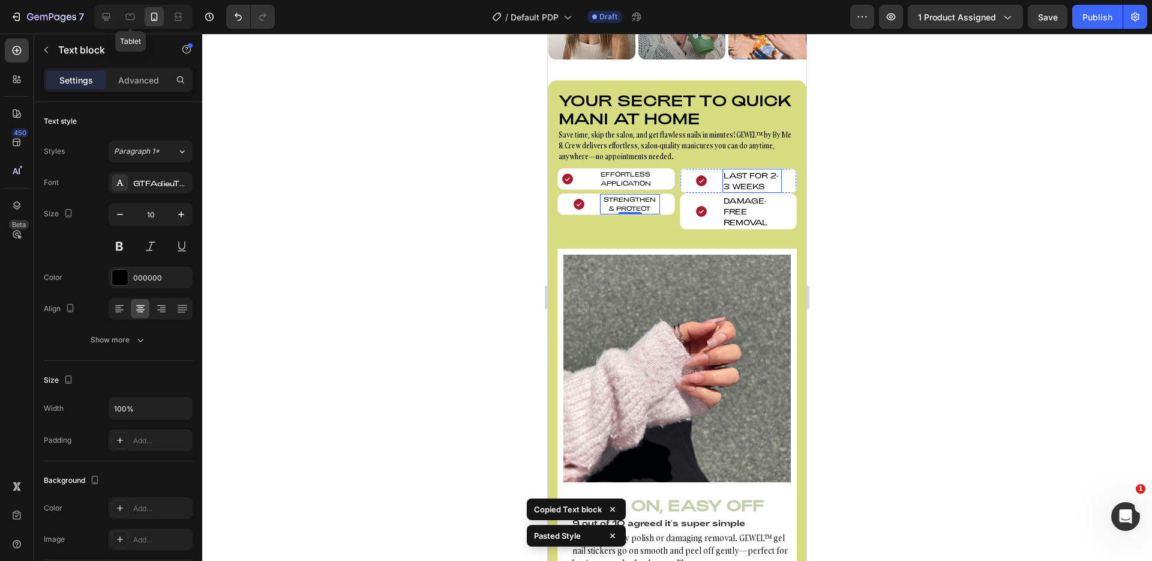
click at [740, 182] on p "Last for 2-3 weeks" at bounding box center [753, 181] width 58 height 22
click at [741, 218] on p "Damage-Free Removal" at bounding box center [753, 211] width 58 height 32
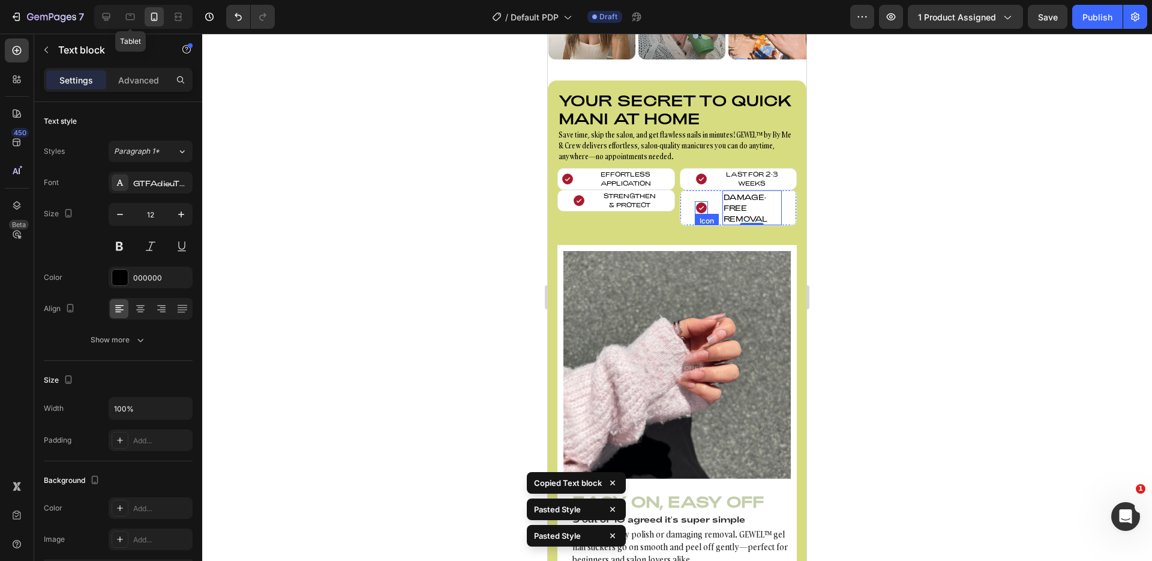
type input "10"
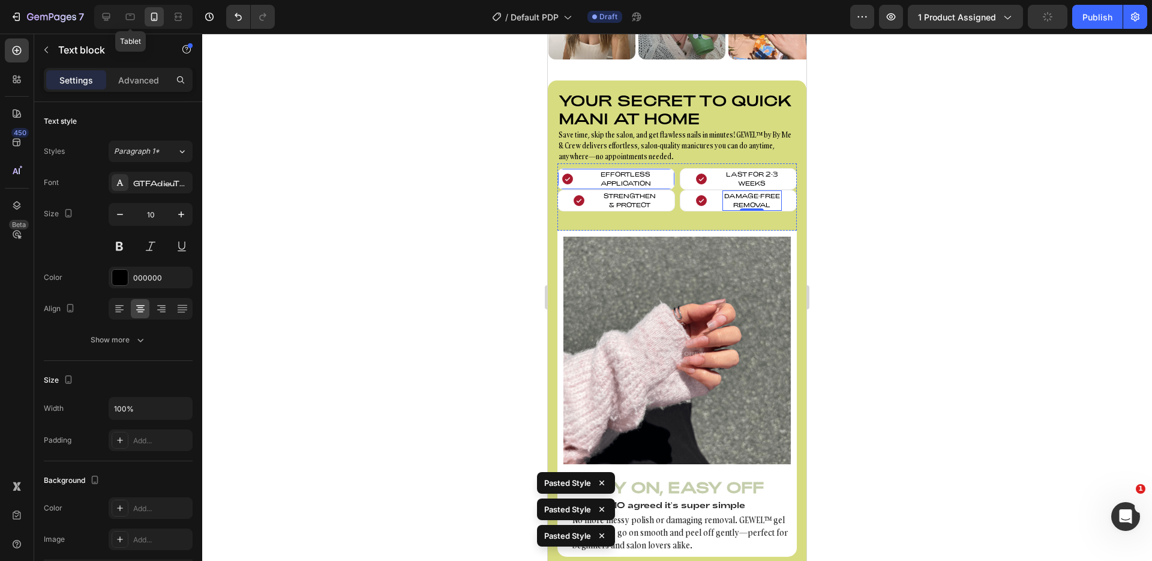
click at [576, 183] on div "Icon Effortless Application Text block Row" at bounding box center [617, 179] width 118 height 22
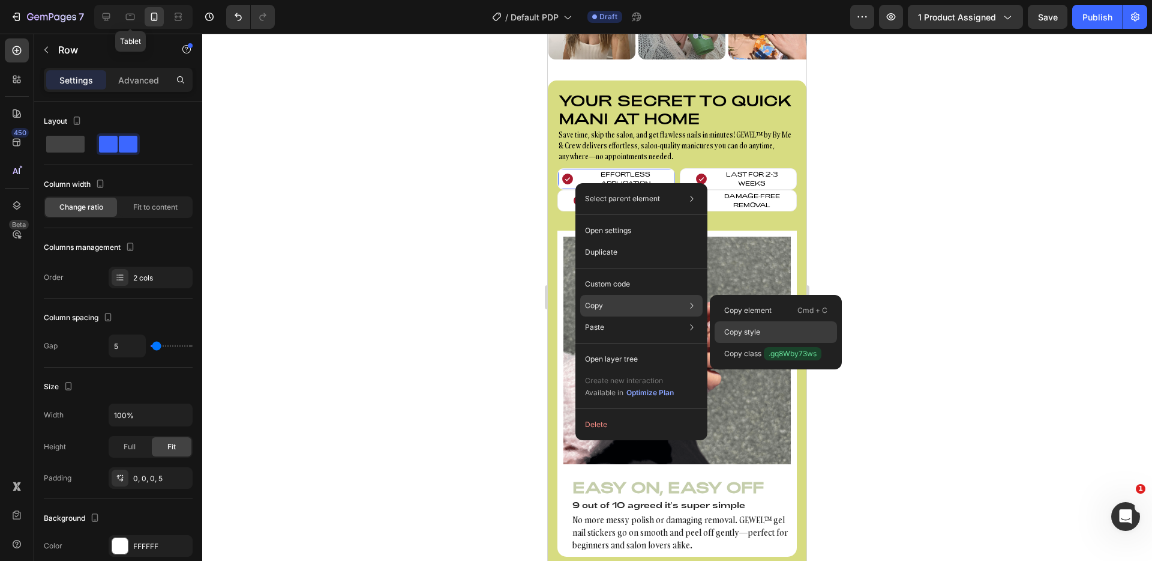
drag, startPoint x: 757, startPoint y: 328, endPoint x: 121, endPoint y: 238, distance: 642.6
click at [757, 328] on p "Copy style" at bounding box center [742, 332] width 36 height 11
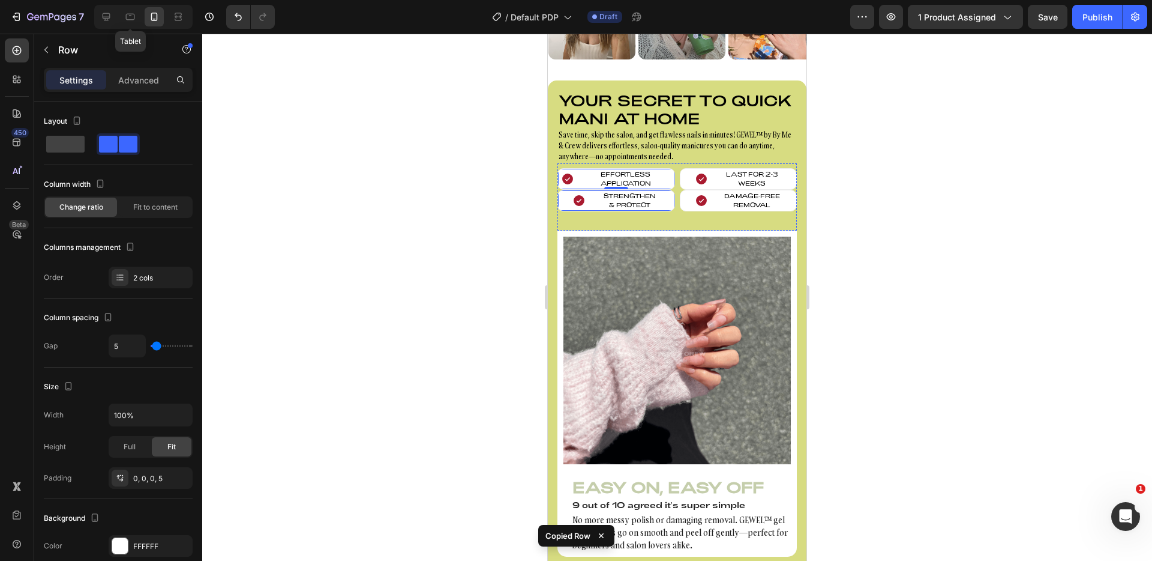
click at [590, 199] on div "Icon Strengthen & Protect Text block Row" at bounding box center [617, 201] width 118 height 22
type input "5"
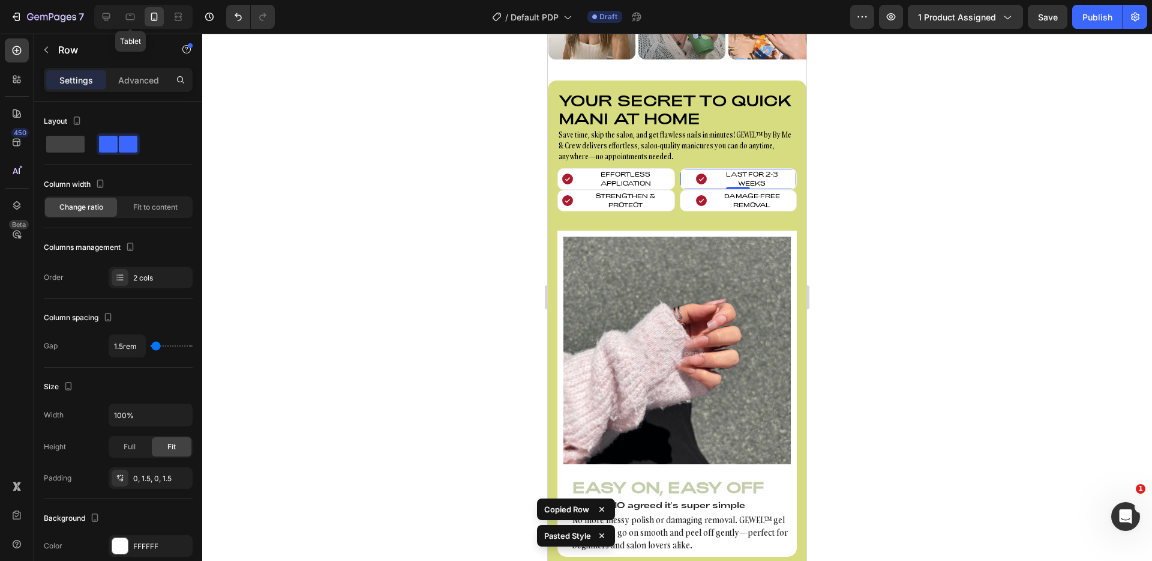
click at [715, 181] on div "Icon Last for 2-3 weeks Text block Row 0" at bounding box center [739, 179] width 118 height 22
type input "5"
click at [716, 200] on div "Icon Damage-Free Removal Text block Row 24" at bounding box center [739, 201] width 118 height 22
type input "5"
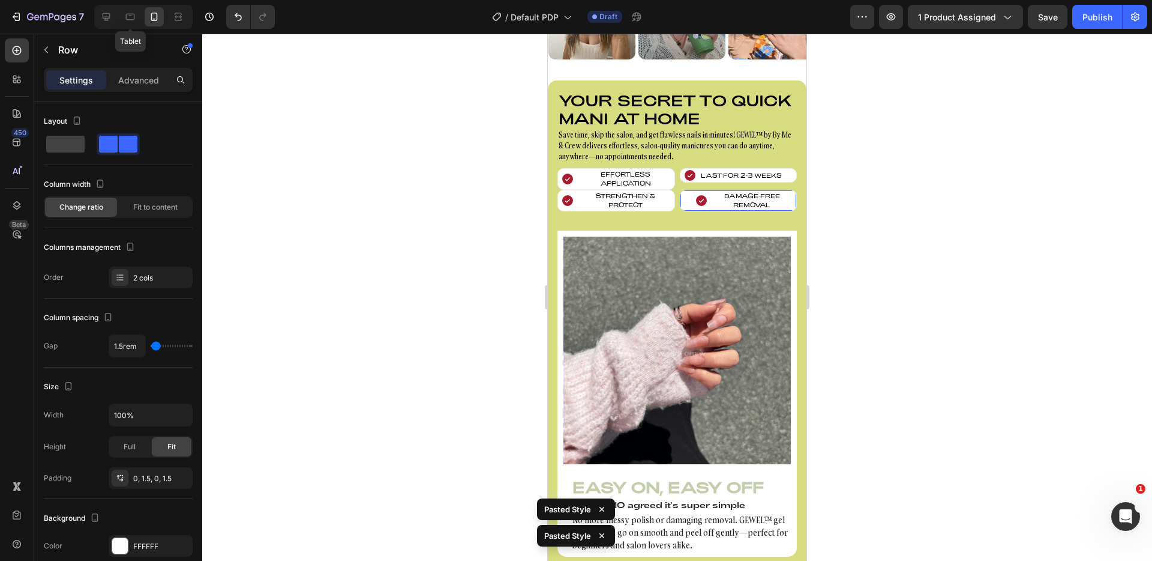
type input "5"
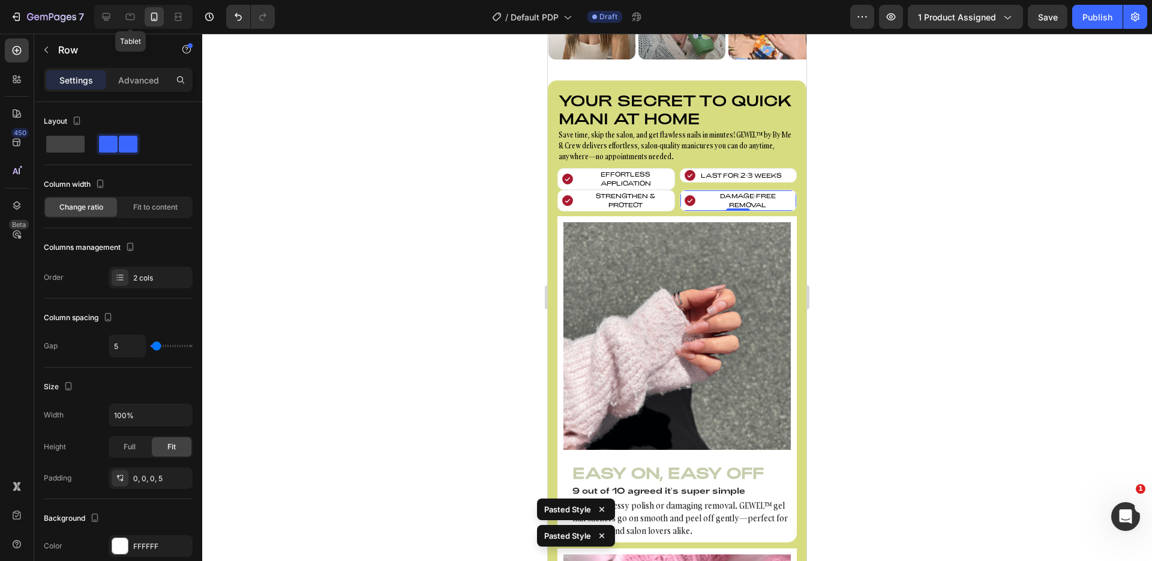
click at [888, 200] on div at bounding box center [677, 297] width 950 height 527
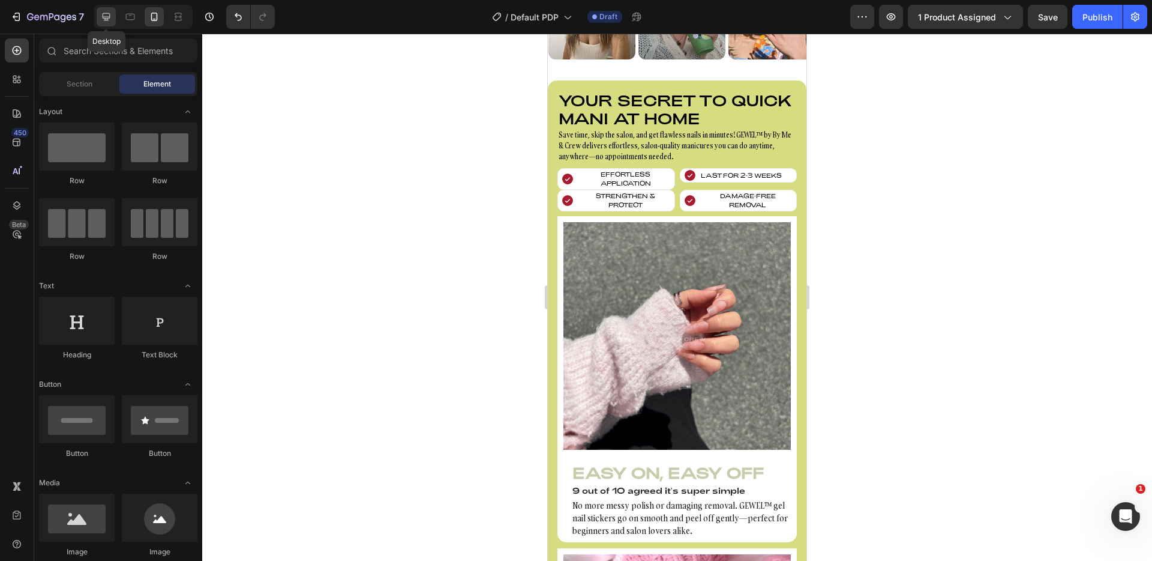
click at [100, 19] on icon at bounding box center [106, 17] width 12 height 12
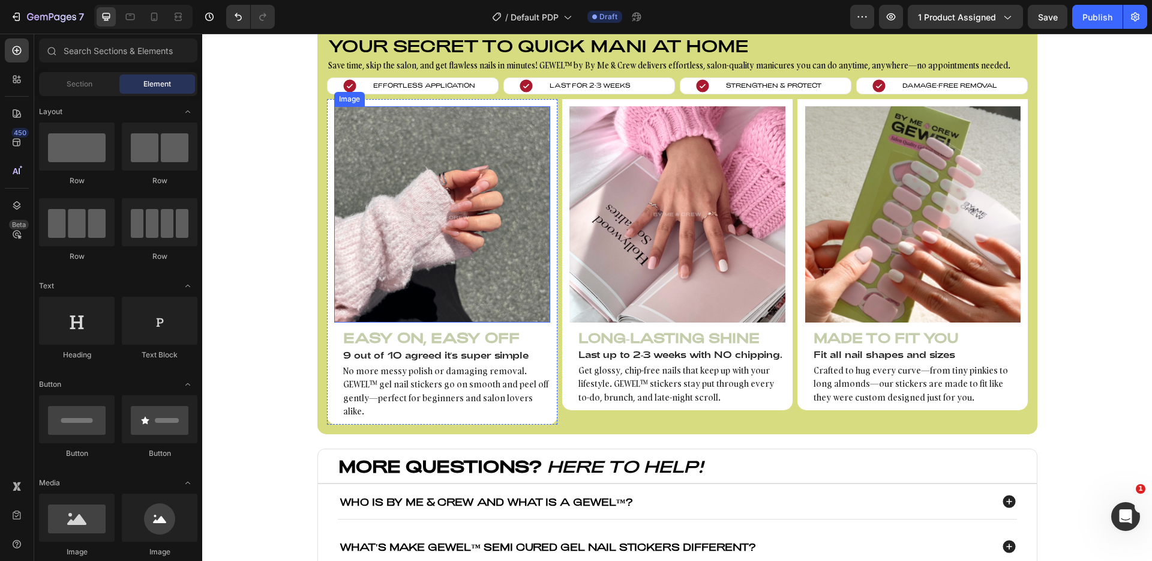
scroll to position [649, 0]
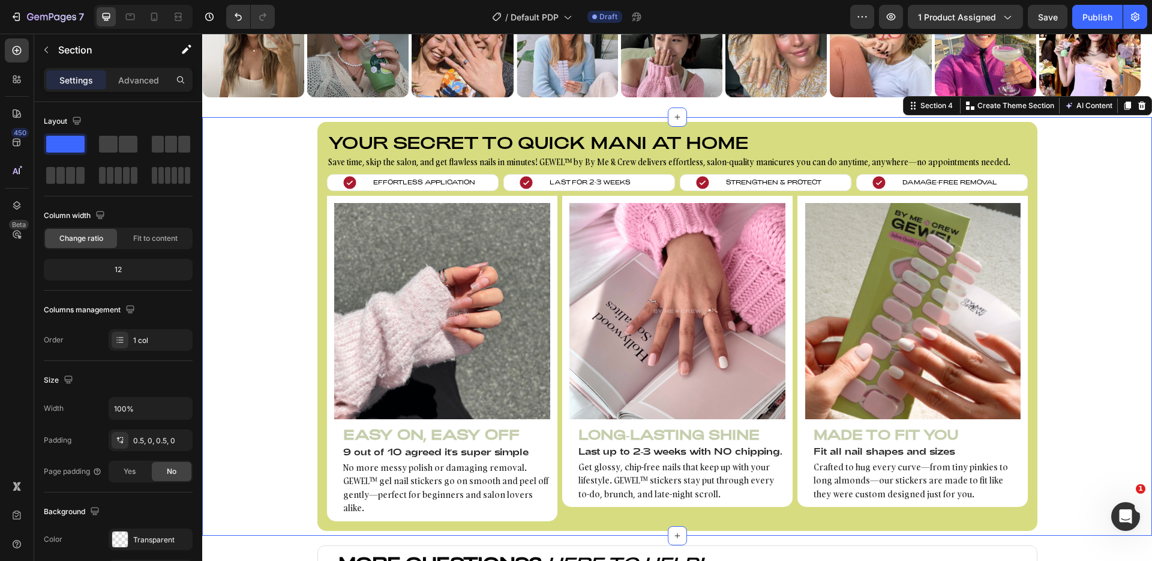
click at [245, 187] on div "Your secret to quick mani at home Heading Save time, skip the salon, and get fl…" at bounding box center [677, 326] width 950 height 409
click at [483, 191] on div "Icon Effortless Application Text block Row Icon Last for 2-3 weeks Text block R…" at bounding box center [677, 182] width 701 height 26
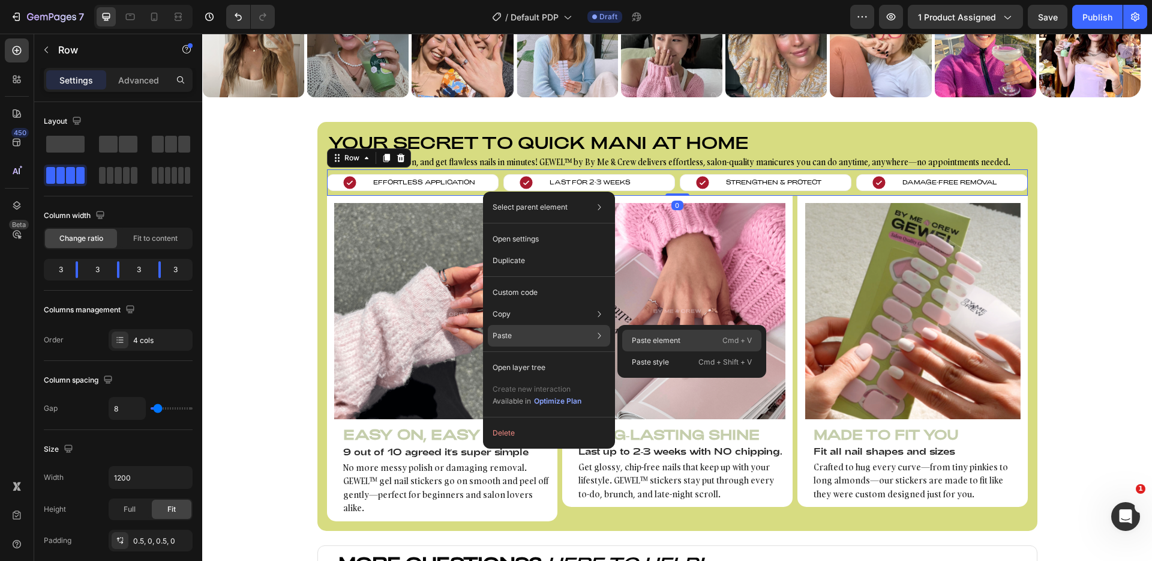
drag, startPoint x: 644, startPoint y: 339, endPoint x: 433, endPoint y: 285, distance: 217.6
click at [644, 339] on p "Paste element" at bounding box center [656, 340] width 49 height 11
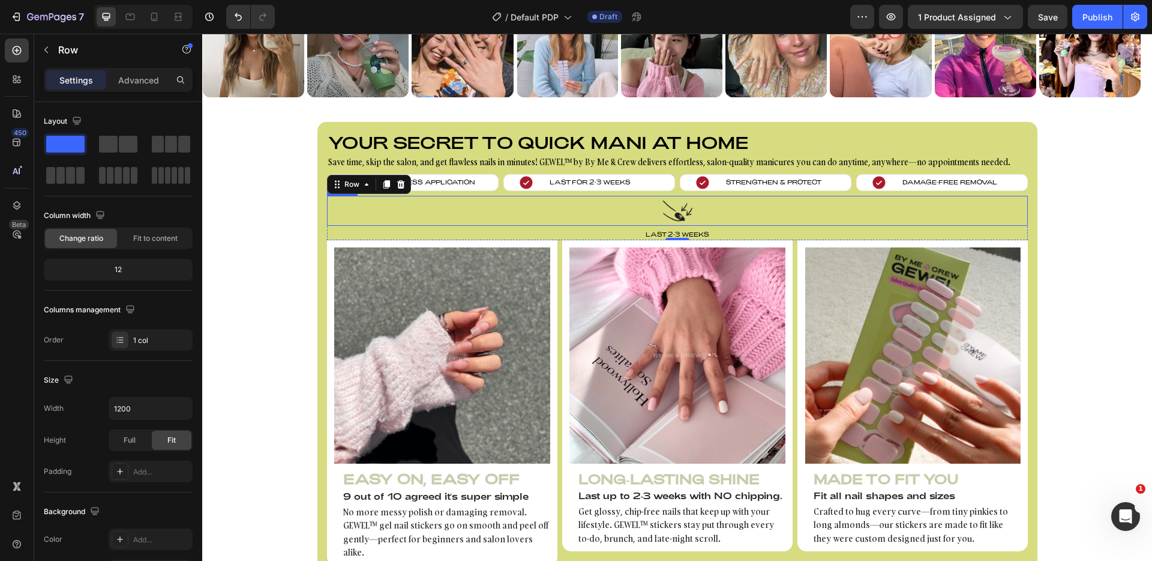
click at [606, 214] on div at bounding box center [677, 211] width 701 height 30
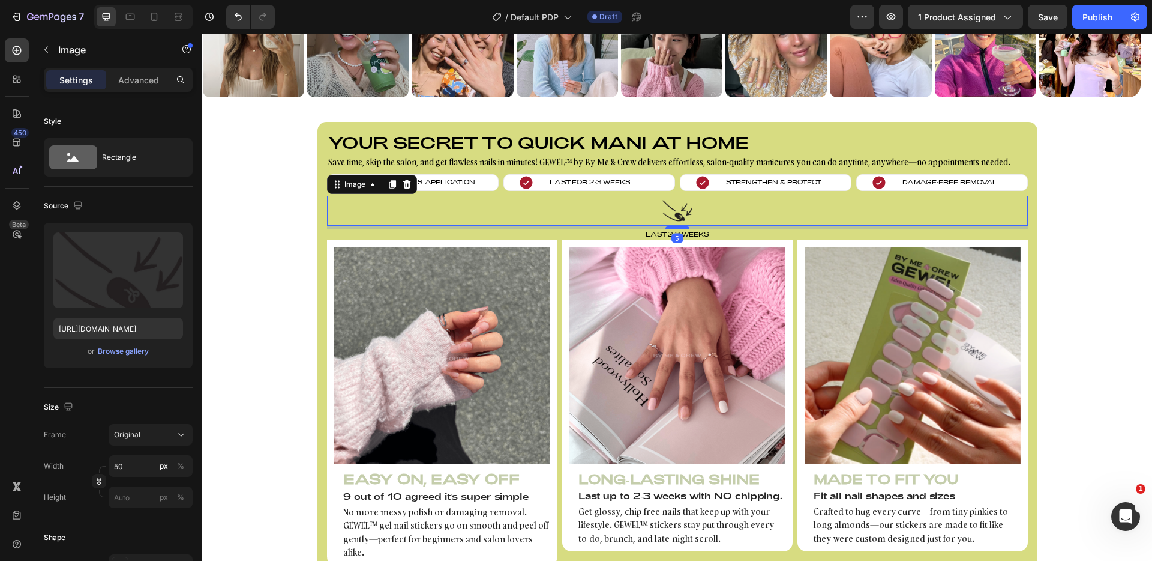
drag, startPoint x: 743, startPoint y: 218, endPoint x: 652, endPoint y: 194, distance: 94.3
click at [743, 218] on div at bounding box center [677, 211] width 701 height 30
click at [640, 181] on div "Icon Last for 2-3 weeks Text block Row" at bounding box center [590, 182] width 172 height 17
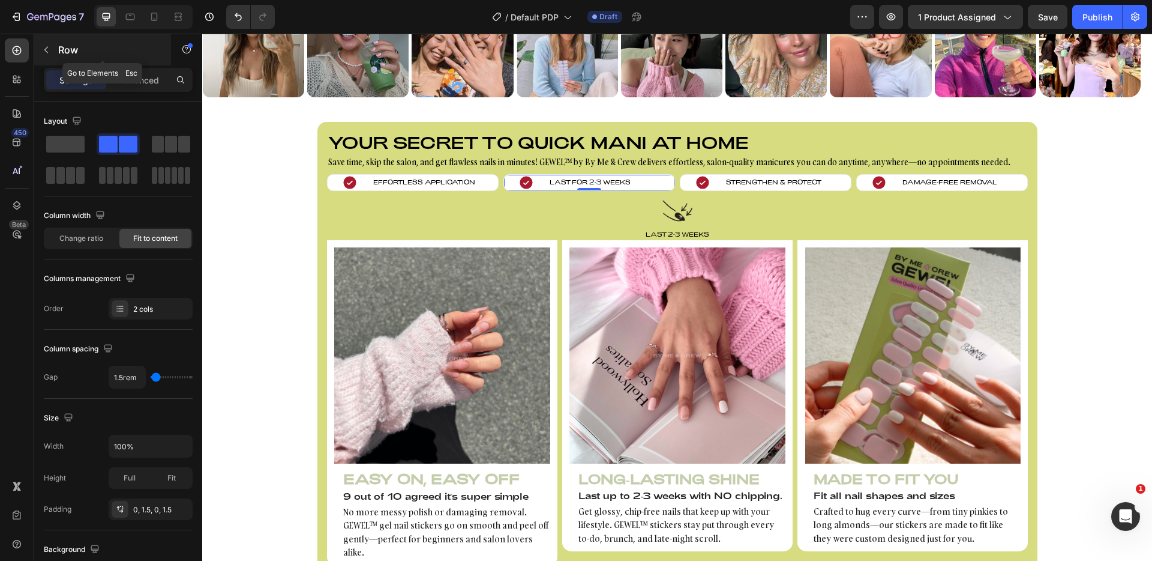
click at [44, 47] on icon "button" at bounding box center [46, 50] width 10 height 10
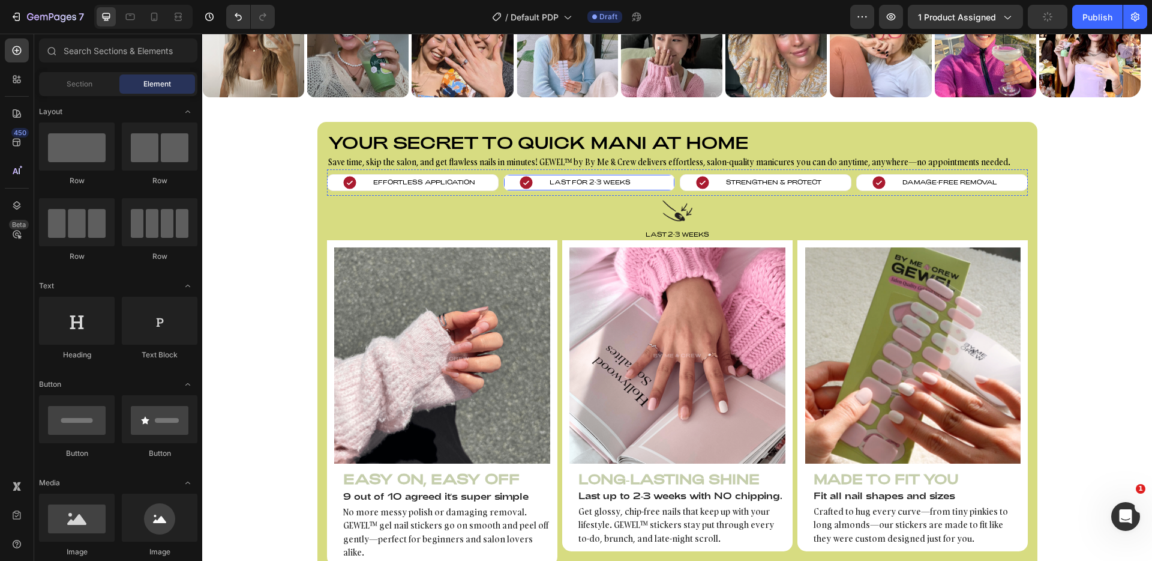
click at [506, 185] on div "Icon Last for 2-3 weeks Text block Row" at bounding box center [590, 182] width 172 height 17
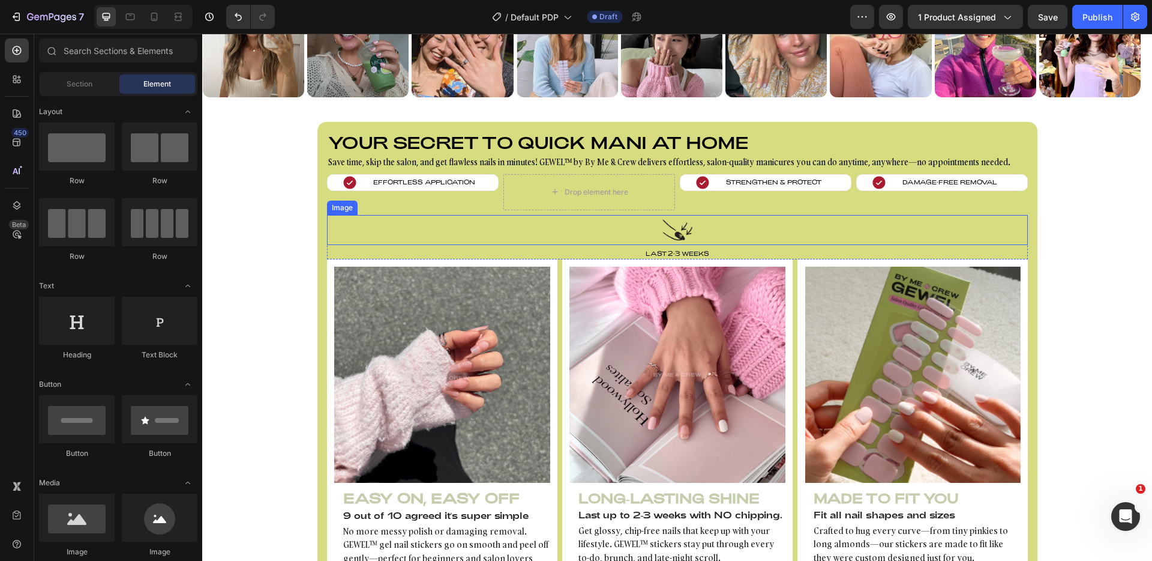
click at [343, 210] on div "Image" at bounding box center [342, 207] width 31 height 14
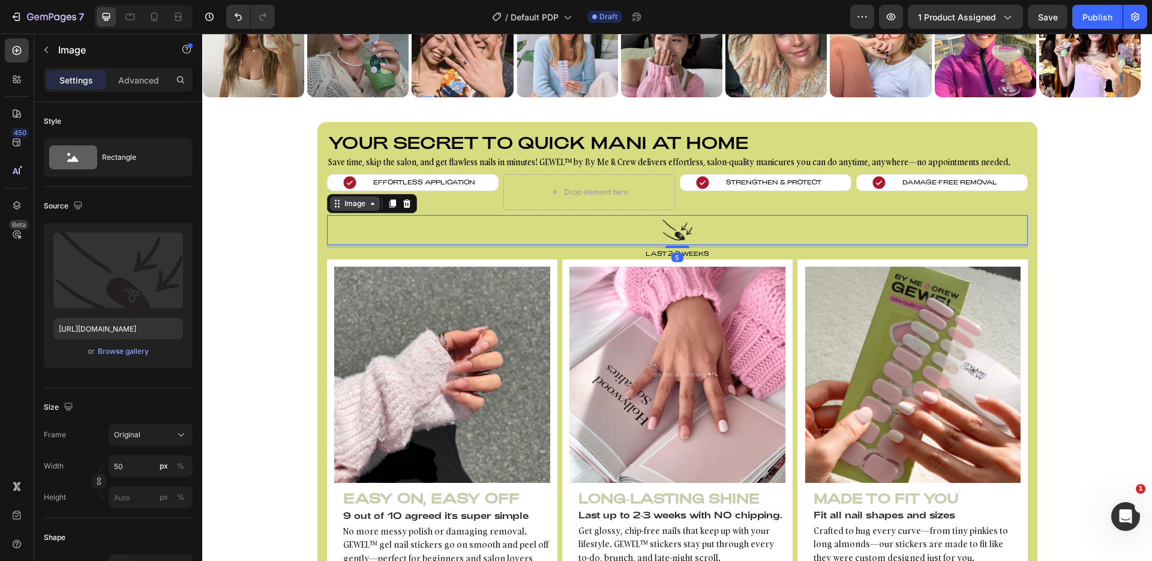
click at [349, 202] on div "Image" at bounding box center [355, 203] width 26 height 11
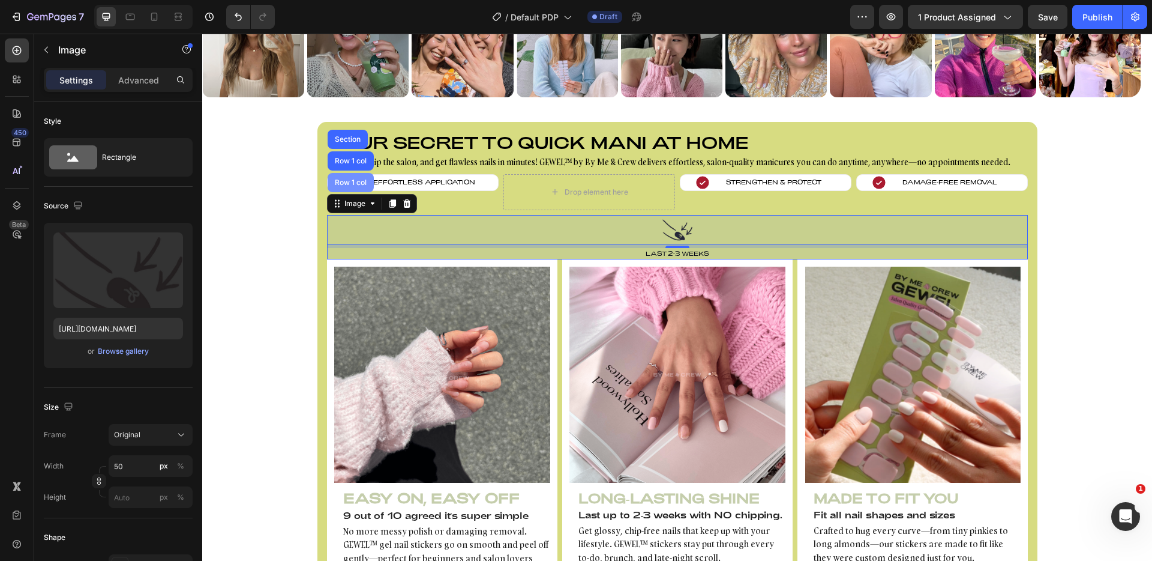
click at [346, 176] on div "Row 1 col" at bounding box center [351, 182] width 46 height 19
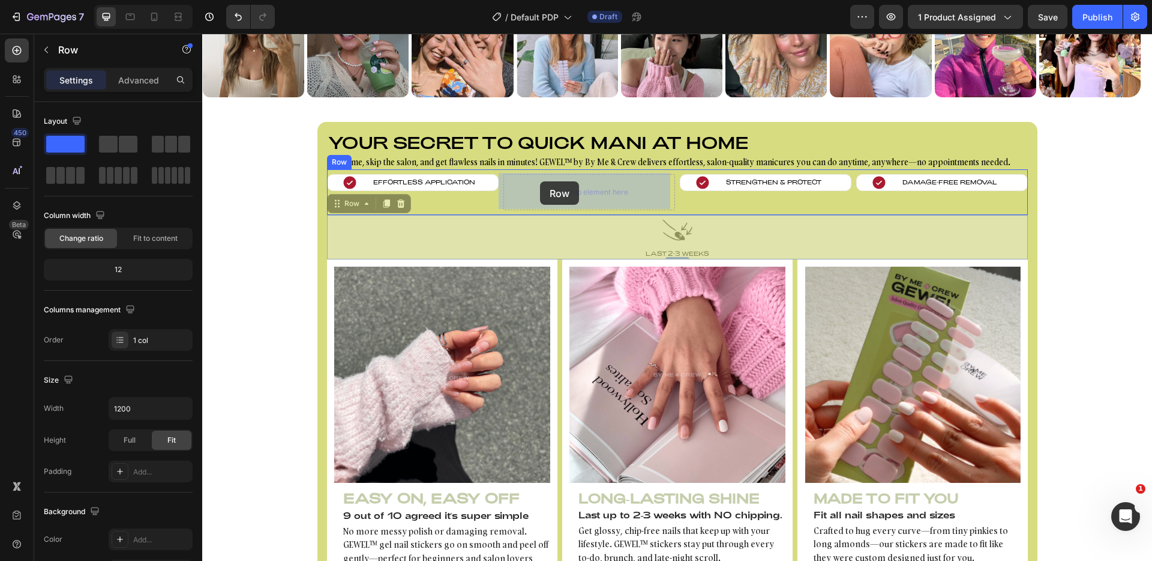
drag, startPoint x: 338, startPoint y: 207, endPoint x: 540, endPoint y: 181, distance: 203.9
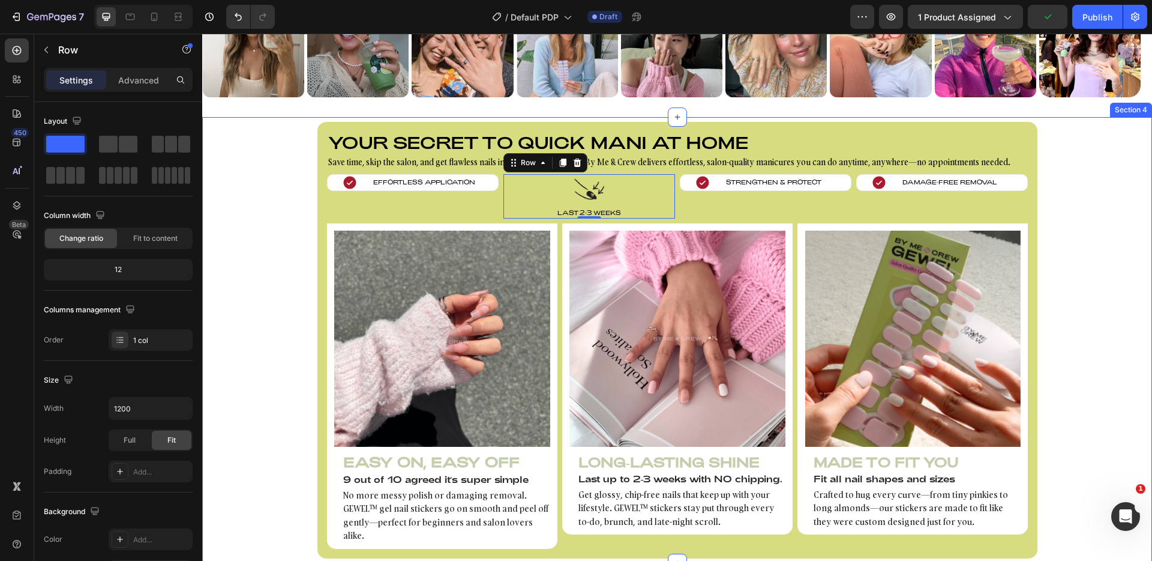
click at [1078, 194] on div "Your secret to quick mani at home Heading Save time, skip the salon, and get fl…" at bounding box center [677, 340] width 950 height 436
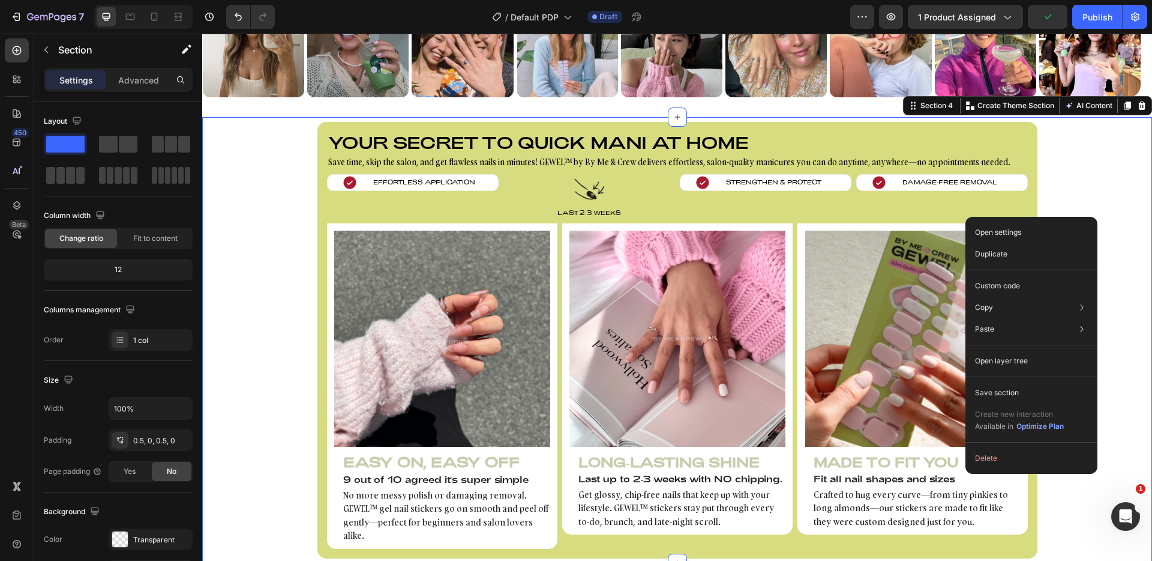
click at [1106, 169] on div "Your secret to quick mani at home Heading Save time, skip the salon, and get fl…" at bounding box center [677, 340] width 950 height 436
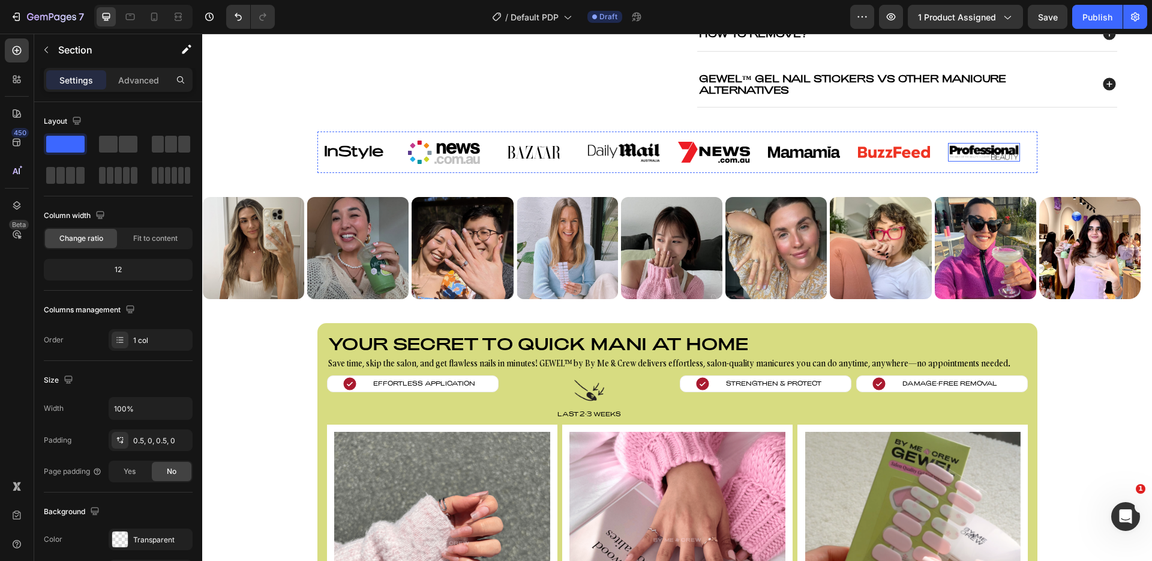
scroll to position [513, 0]
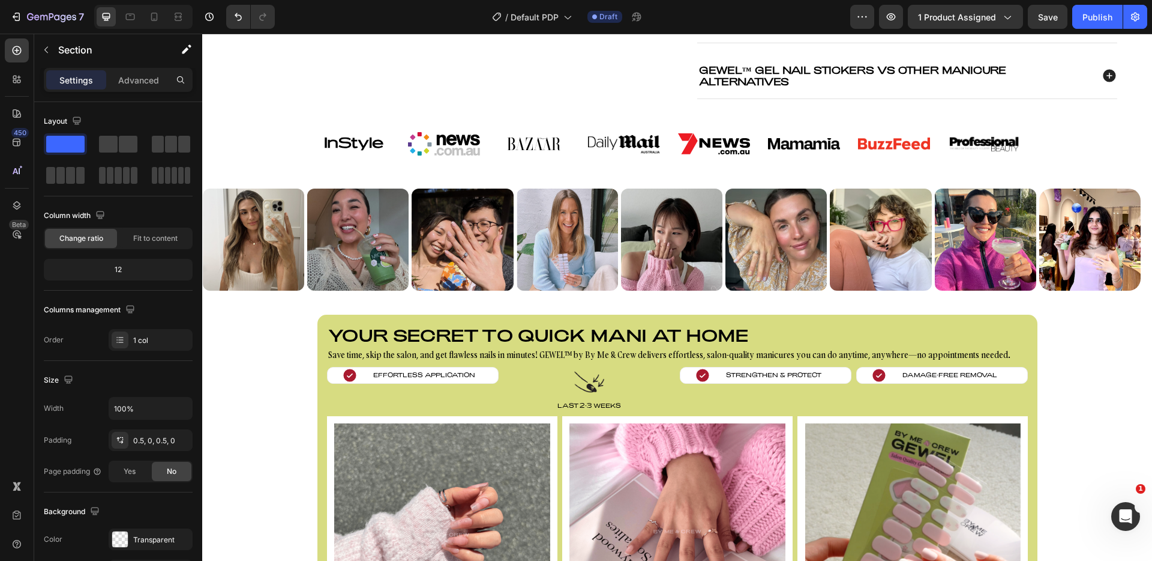
click at [1119, 365] on div "Your secret to quick mani at home Heading Save time, skip the salon, and get fl…" at bounding box center [677, 533] width 950 height 436
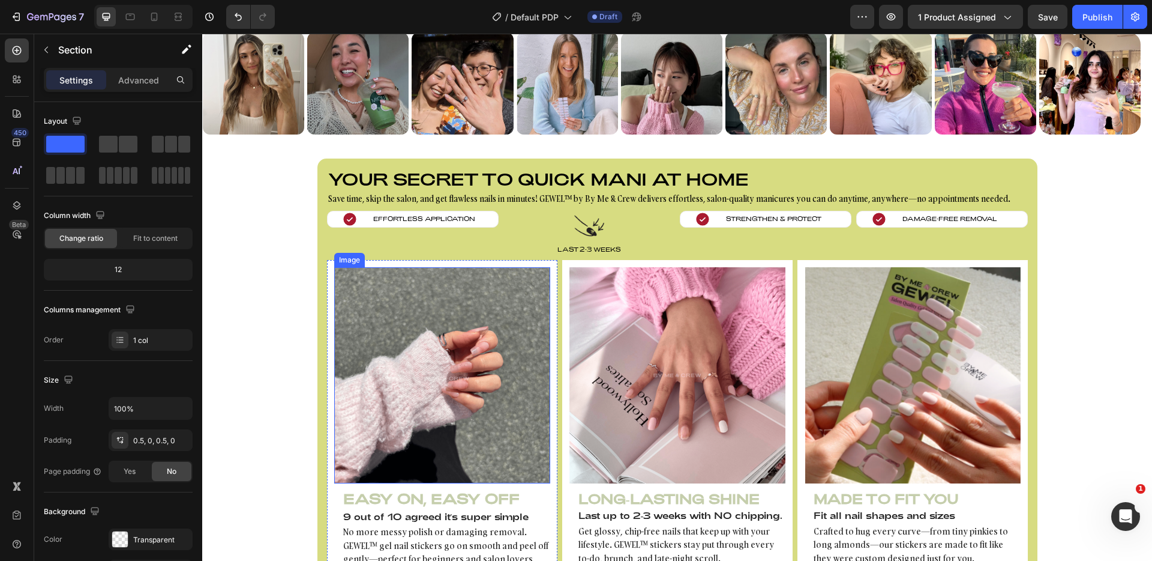
scroll to position [675, 0]
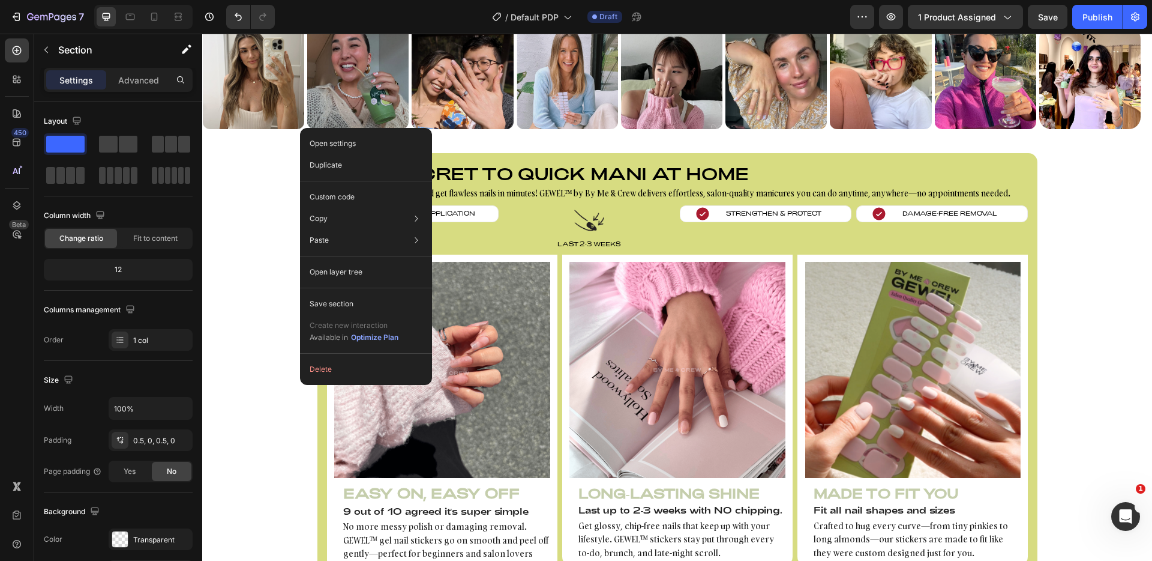
click at [245, 380] on div "Your secret to quick mani at home Heading Save time, skip the salon, and get fl…" at bounding box center [677, 371] width 950 height 436
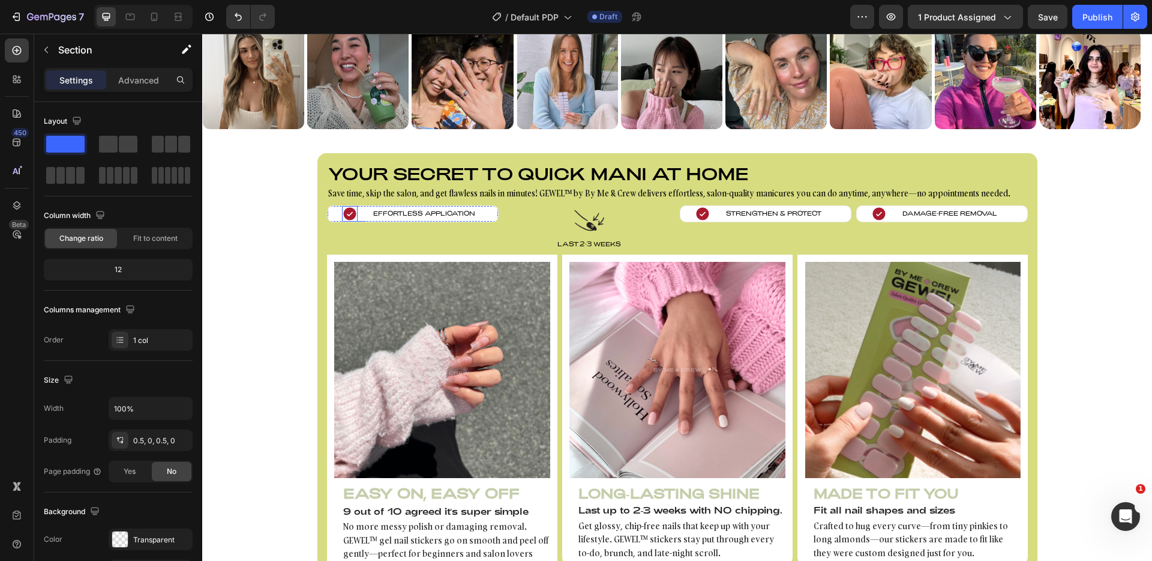
click at [350, 209] on icon at bounding box center [349, 213] width 13 height 13
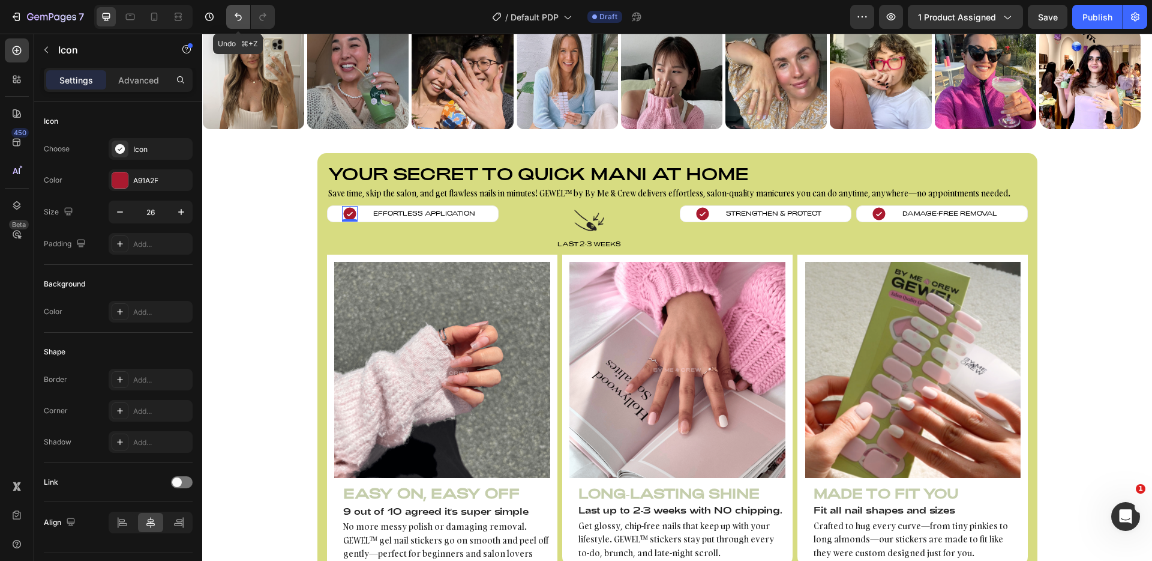
click at [237, 17] on icon "Undo/Redo" at bounding box center [238, 17] width 12 height 12
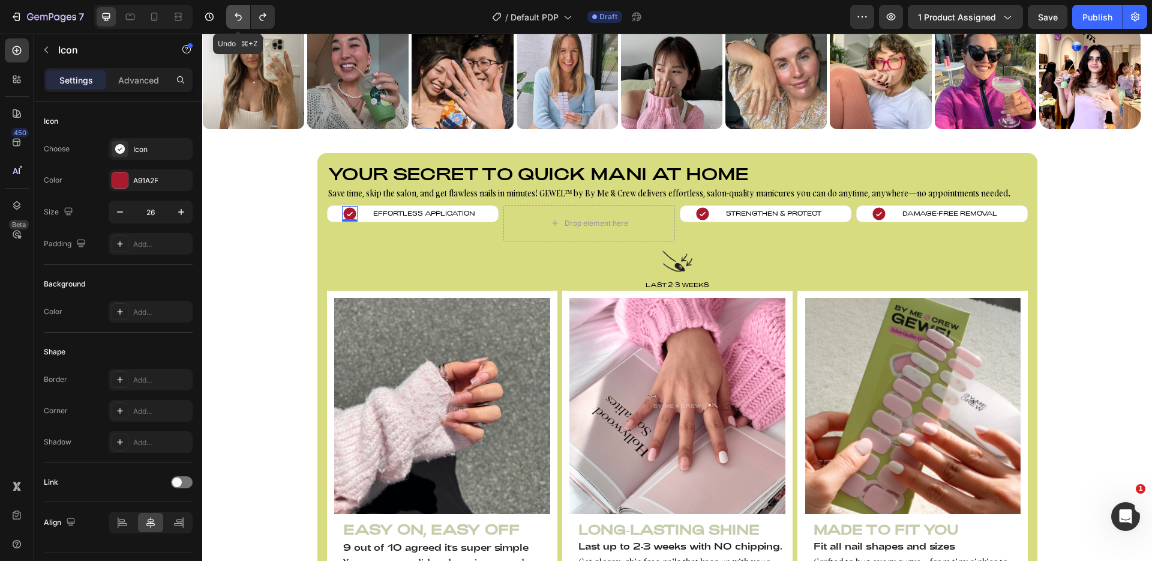
click at [237, 17] on icon "Undo/Redo" at bounding box center [238, 17] width 12 height 12
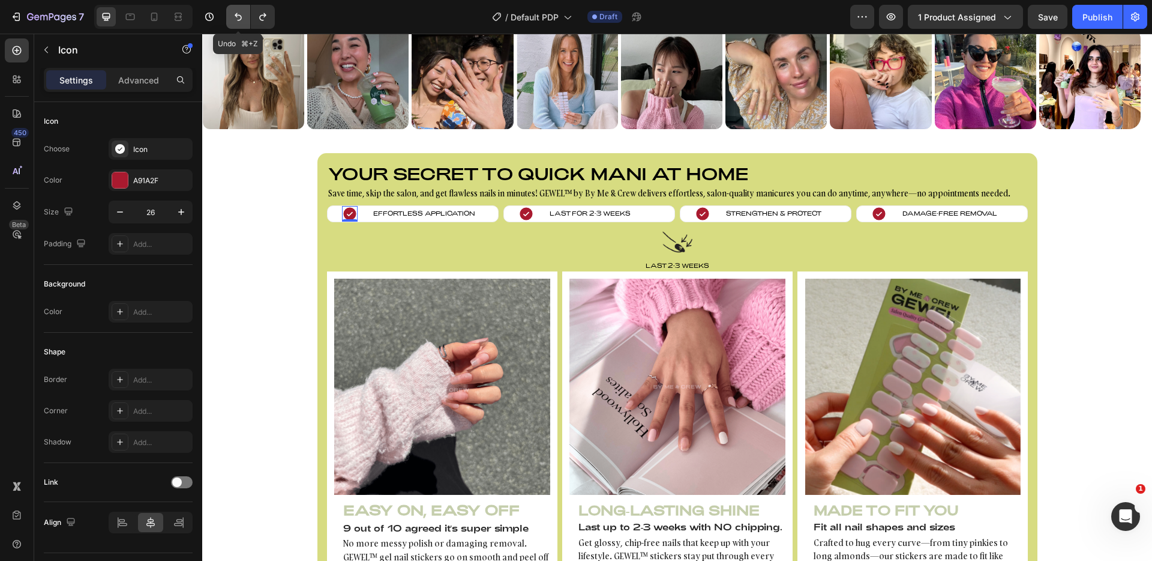
click at [237, 17] on icon "Undo/Redo" at bounding box center [238, 17] width 12 height 12
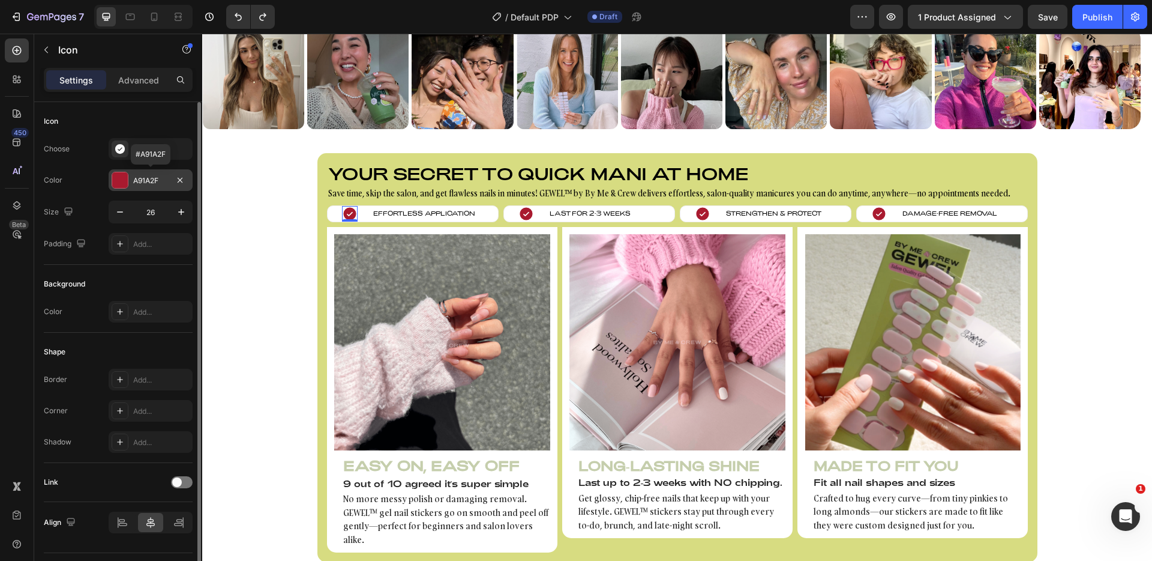
click at [121, 183] on div at bounding box center [120, 180] width 16 height 16
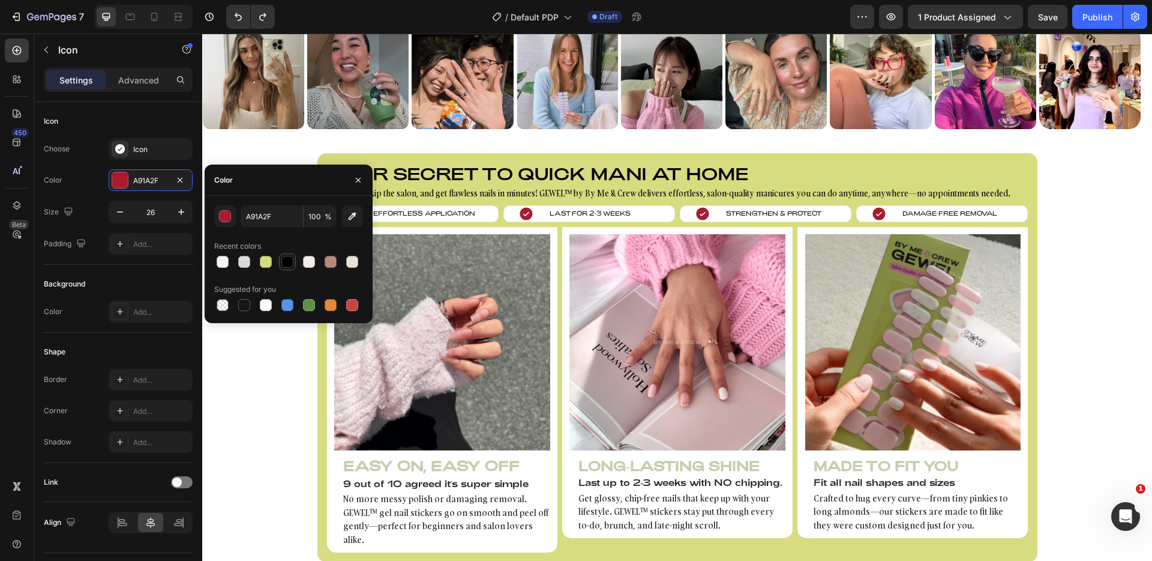
click at [291, 267] on div at bounding box center [288, 262] width 12 height 12
type input "000000"
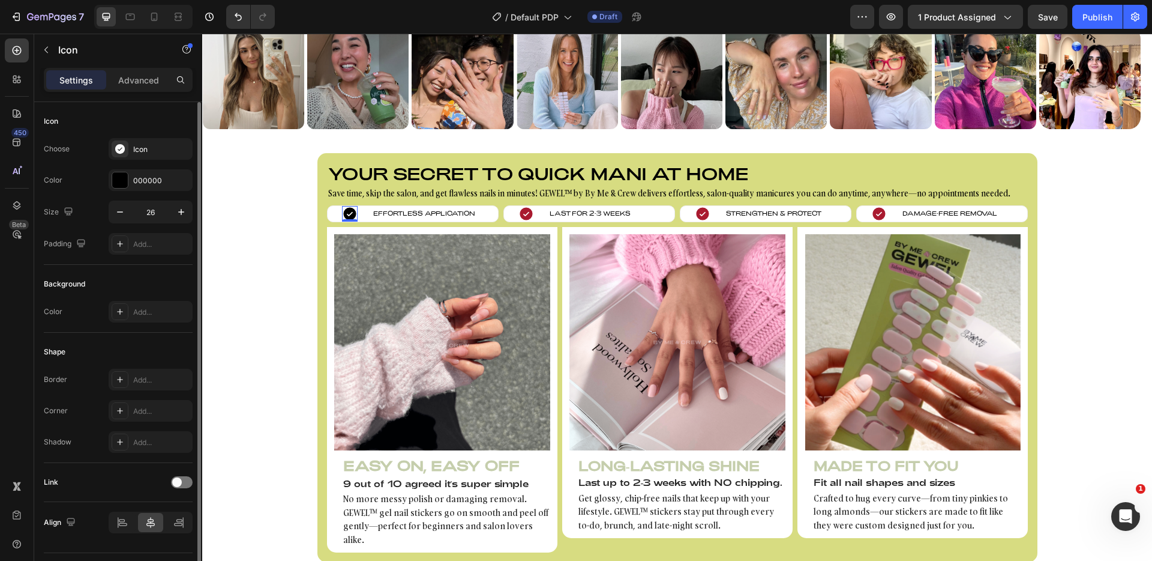
click at [89, 190] on div "Color 000000" at bounding box center [118, 180] width 149 height 22
click at [126, 142] on div at bounding box center [120, 148] width 17 height 17
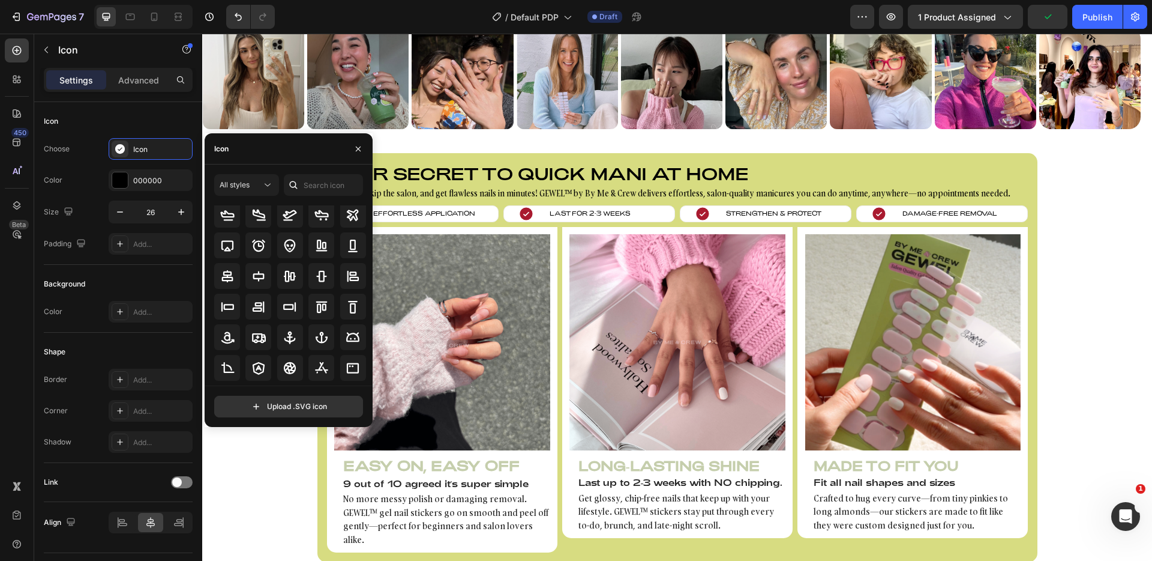
scroll to position [178, 0]
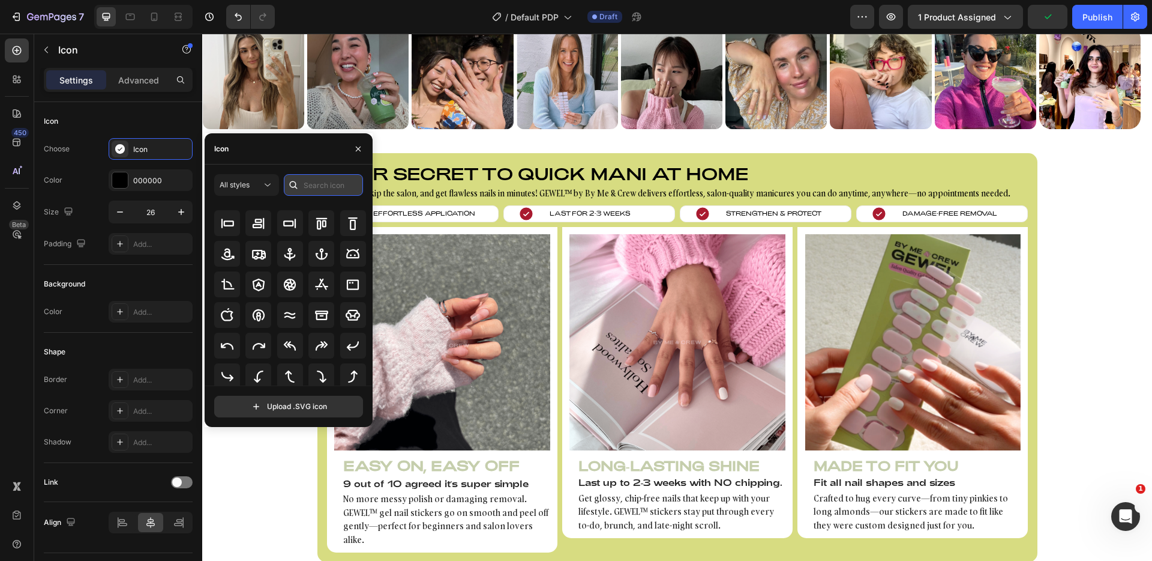
click at [309, 182] on input "text" at bounding box center [323, 185] width 79 height 22
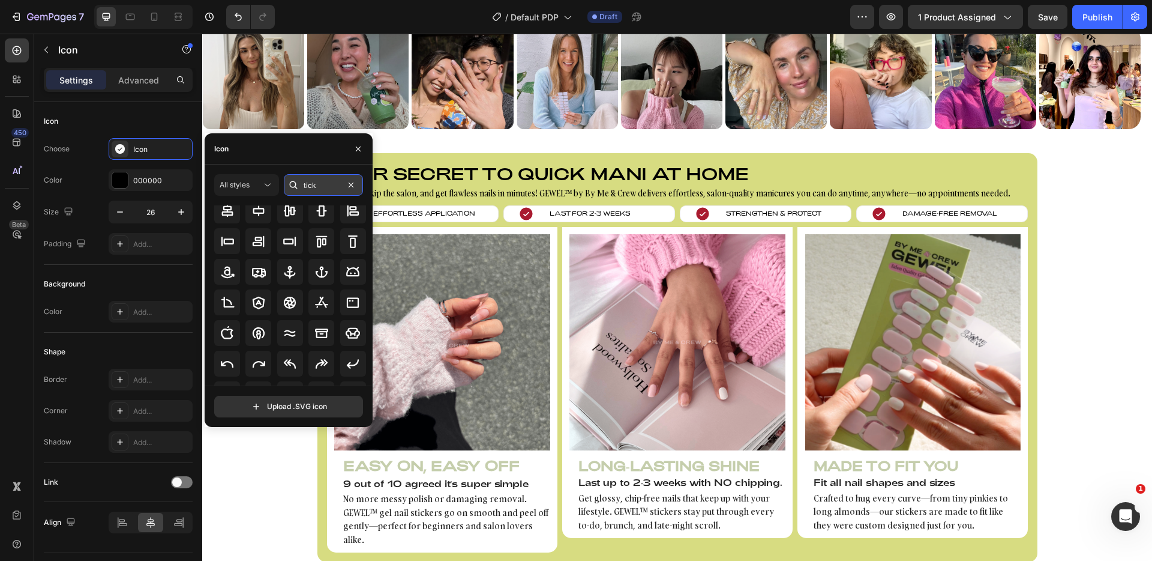
scroll to position [0, 0]
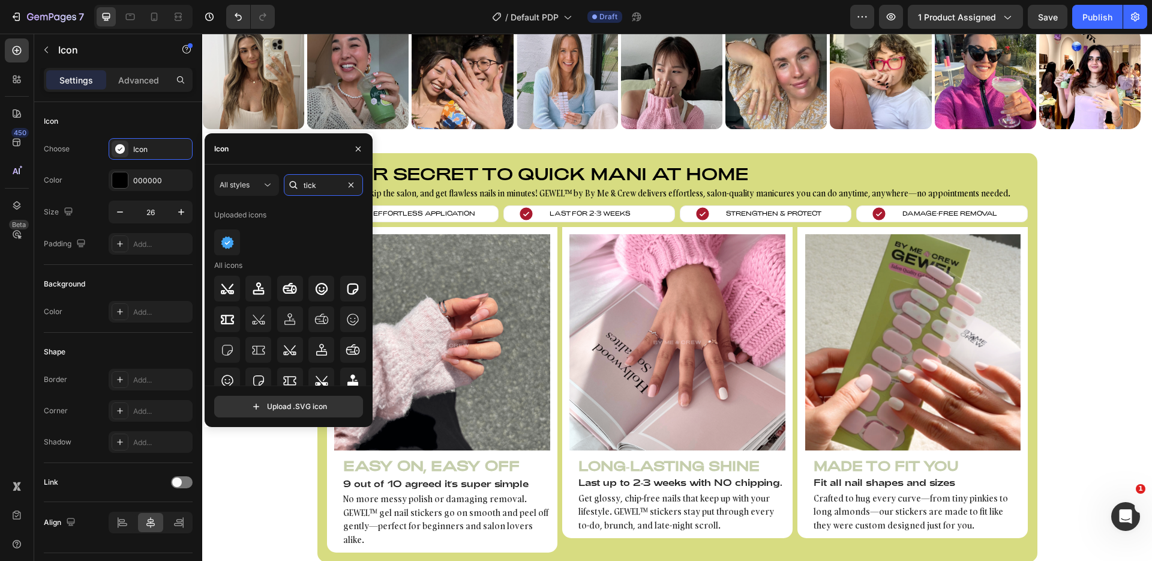
type input "tick"
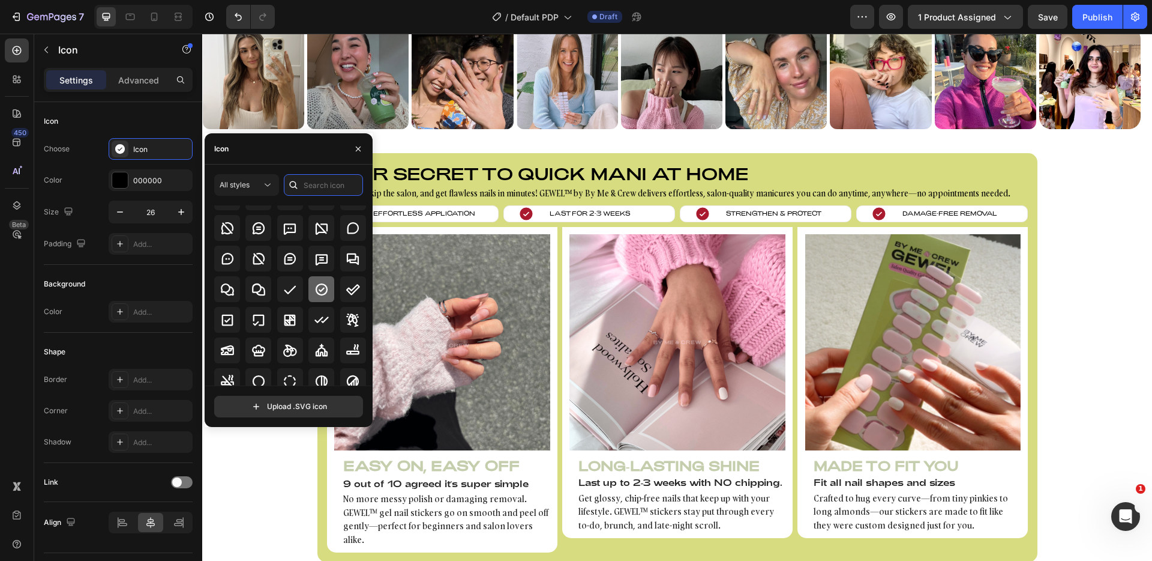
scroll to position [1817, 0]
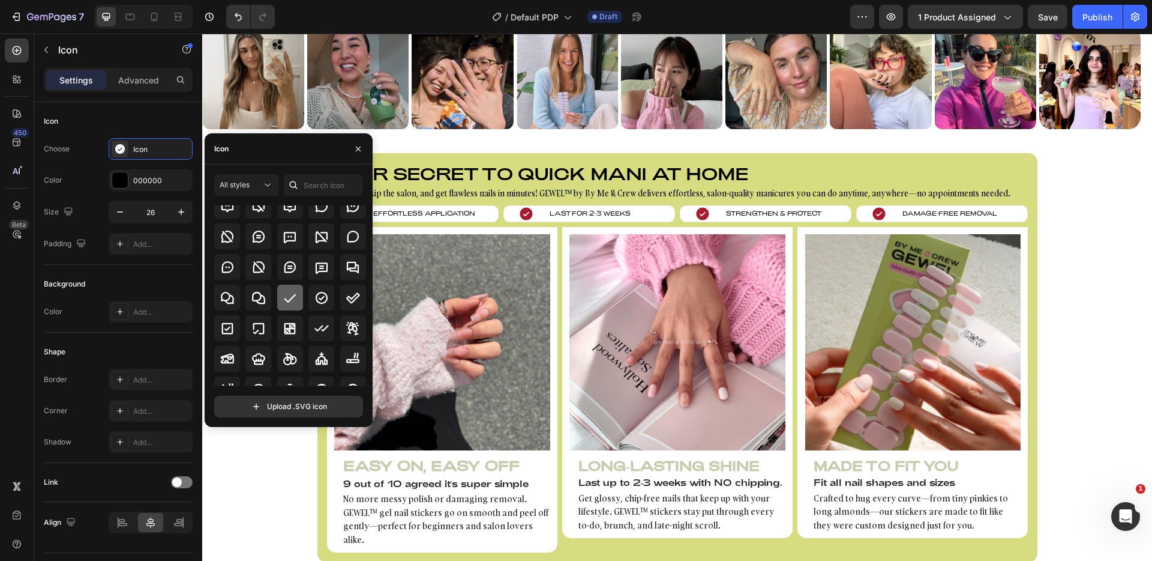
click at [294, 300] on icon at bounding box center [290, 298] width 14 height 14
click at [330, 185] on input "text" at bounding box center [323, 185] width 79 height 22
type input "check"
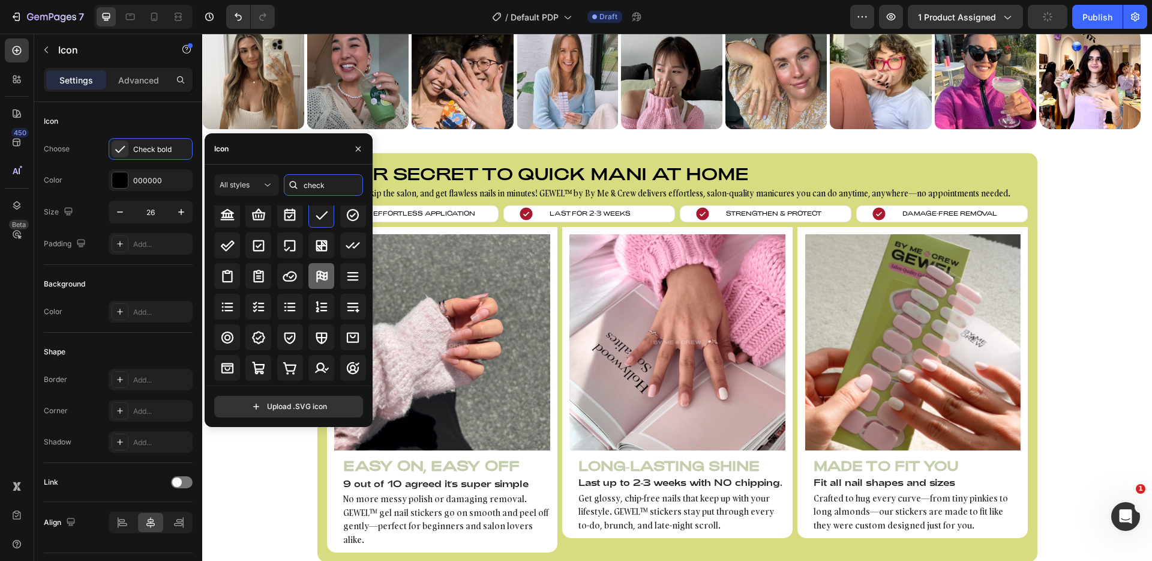
scroll to position [22, 0]
click at [267, 248] on div at bounding box center [258, 243] width 26 height 26
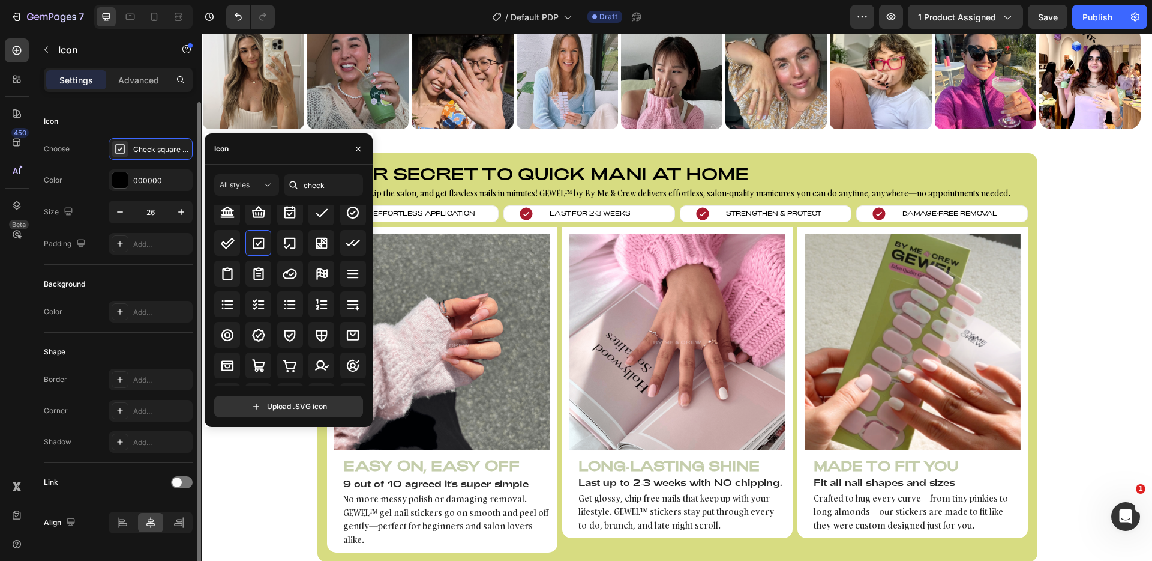
click at [165, 116] on div "Icon" at bounding box center [118, 121] width 149 height 19
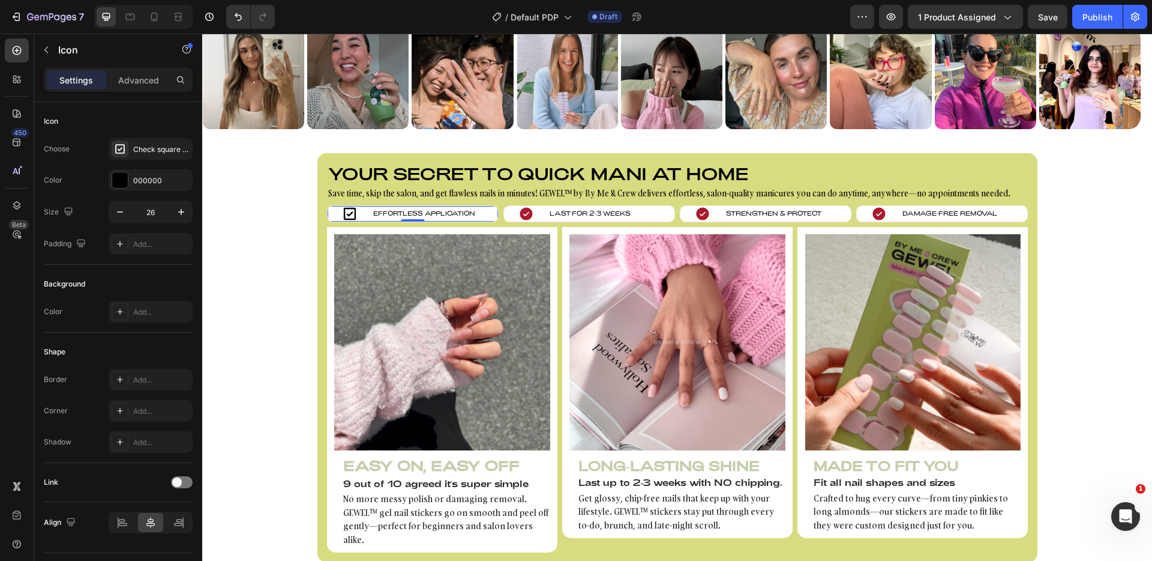
click at [491, 211] on div "Icon Effortless Application Text block Row 0" at bounding box center [413, 213] width 172 height 17
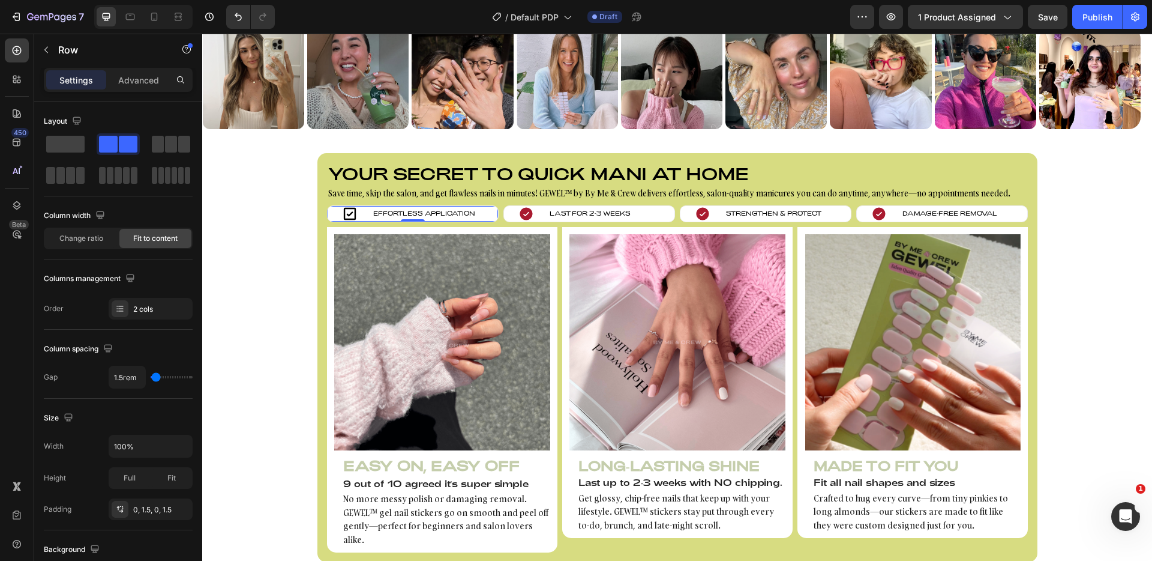
click at [327, 212] on div "Icon Effortless Application Text block Row 0" at bounding box center [413, 213] width 172 height 17
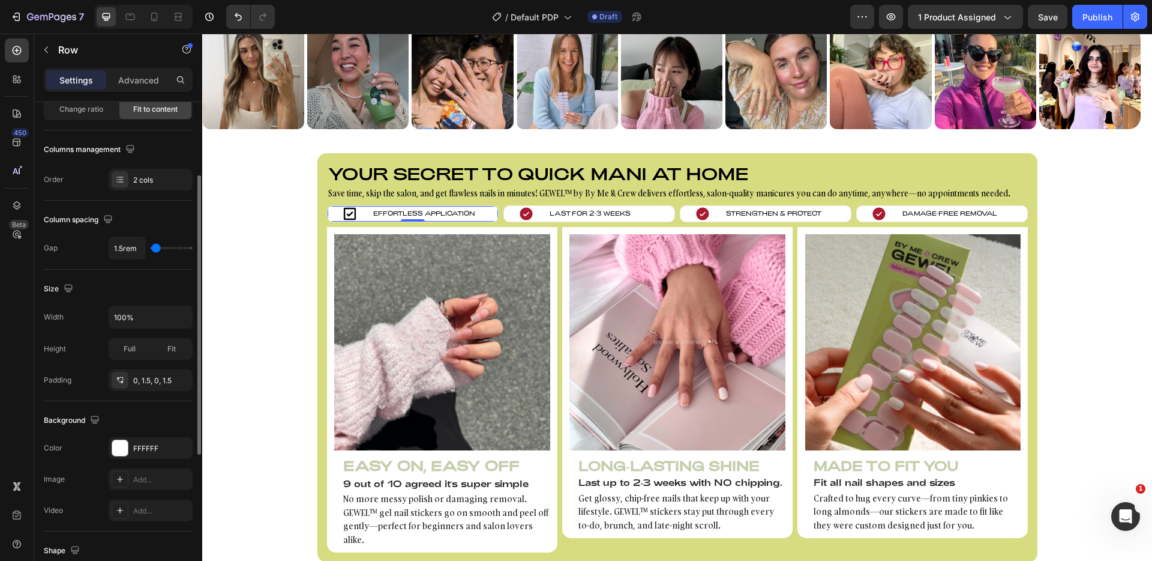
scroll to position [179, 0]
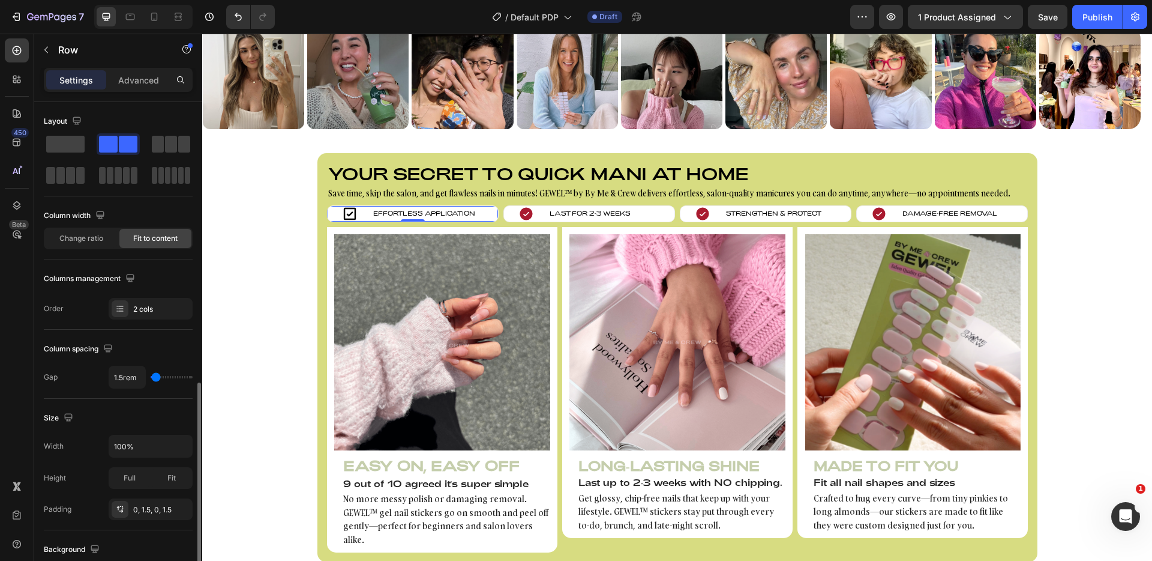
scroll to position [179, 0]
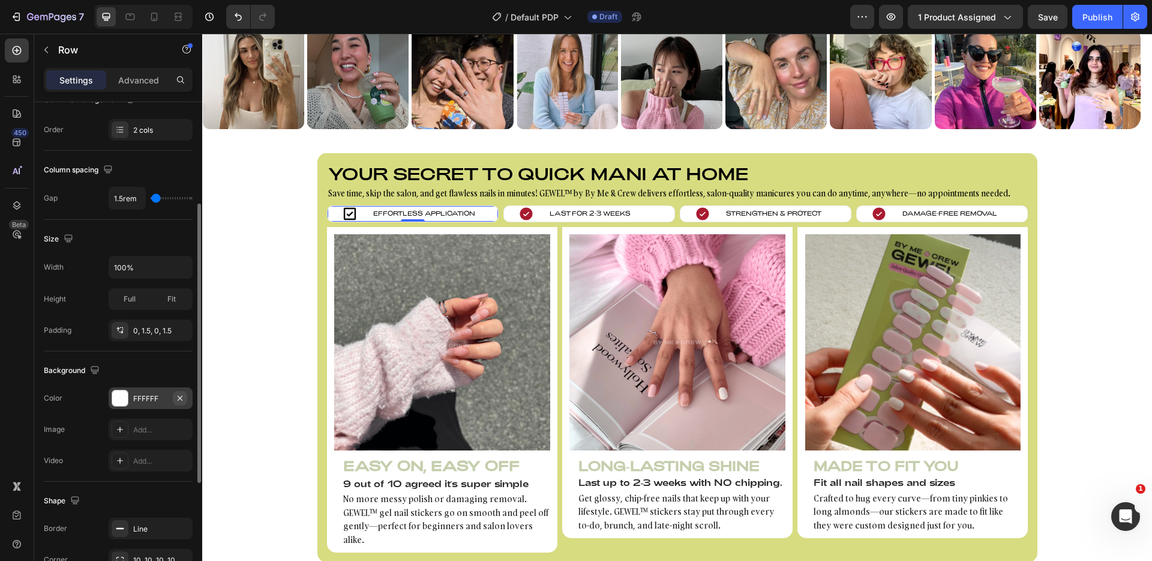
click at [178, 397] on icon "button" at bounding box center [180, 398] width 10 height 10
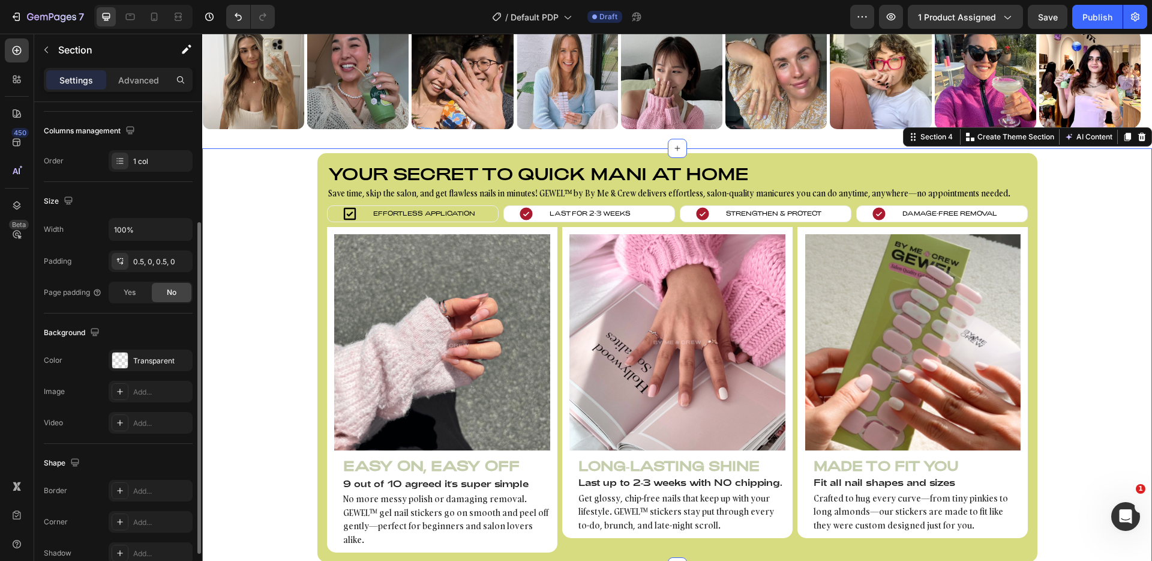
click at [264, 323] on div "Your secret to quick mani at home Heading Save time, skip the salon, and get fl…" at bounding box center [677, 357] width 950 height 409
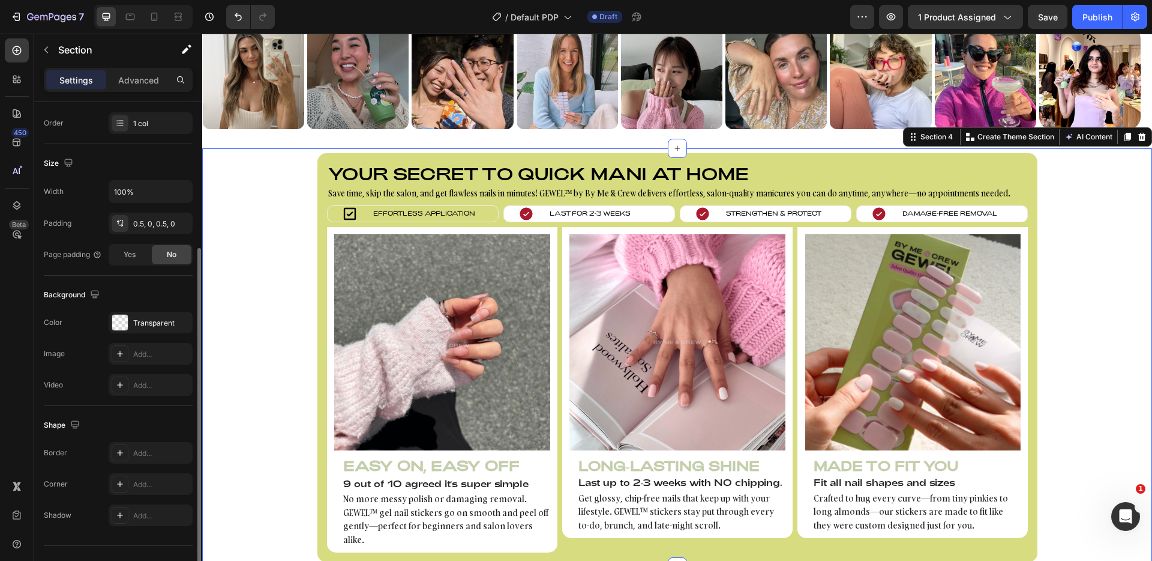
scroll to position [239, 0]
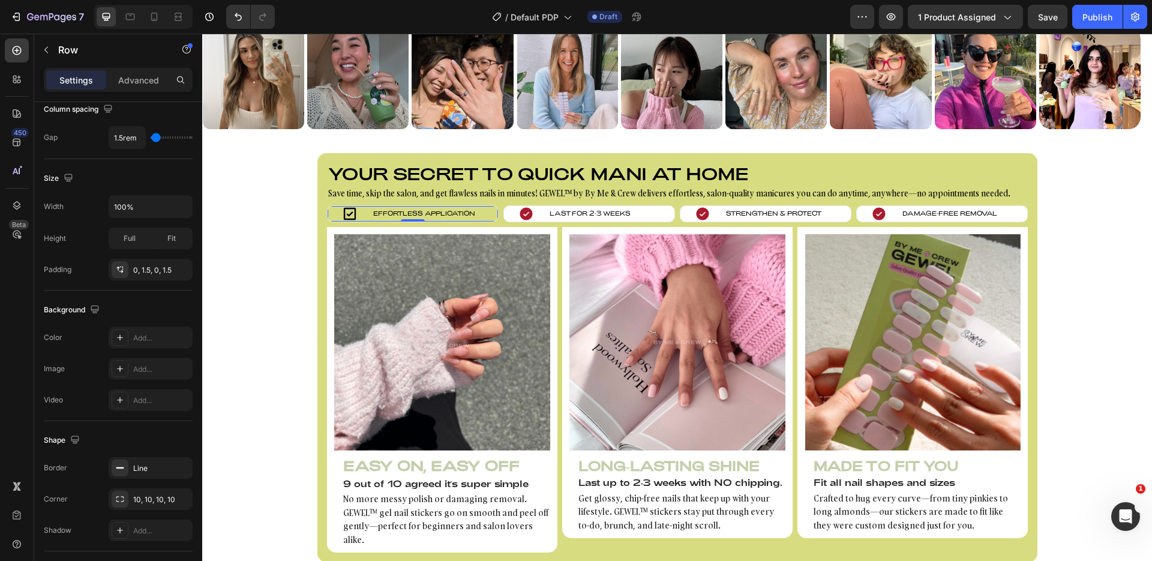
click at [334, 207] on div "Icon Effortless Application Text block Row 0" at bounding box center [413, 213] width 172 height 17
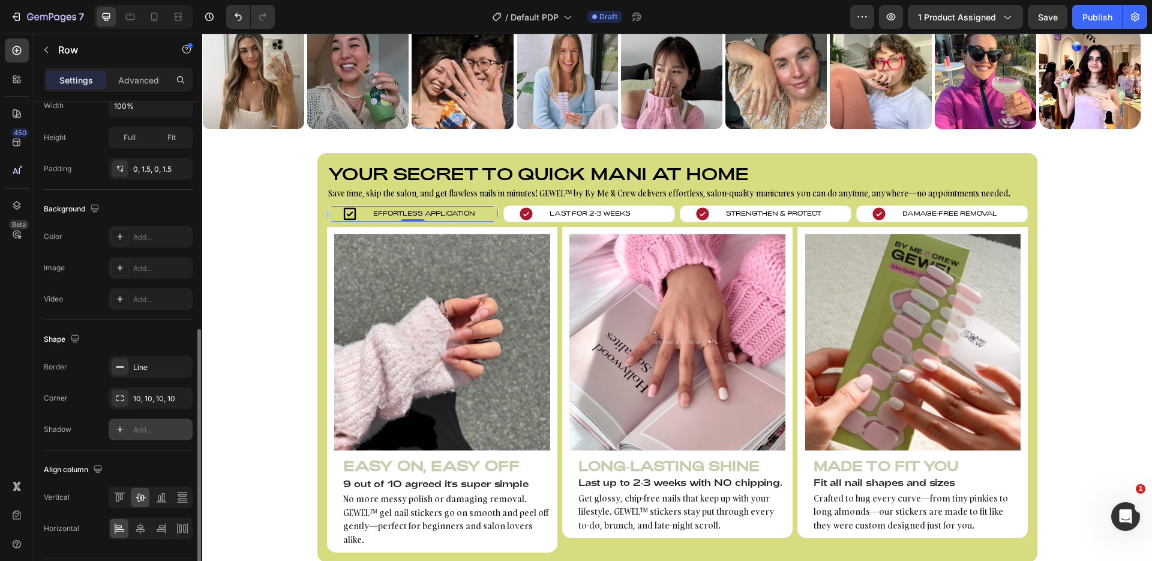
scroll to position [376, 0]
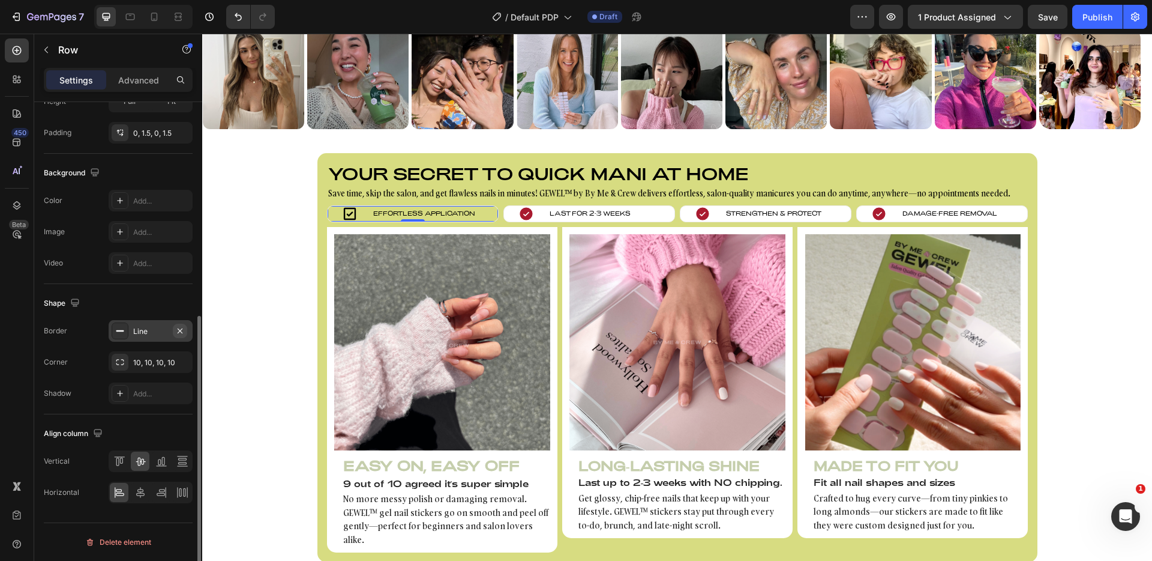
click at [184, 326] on icon "button" at bounding box center [180, 331] width 10 height 10
click at [177, 306] on div "Shape" at bounding box center [118, 303] width 149 height 19
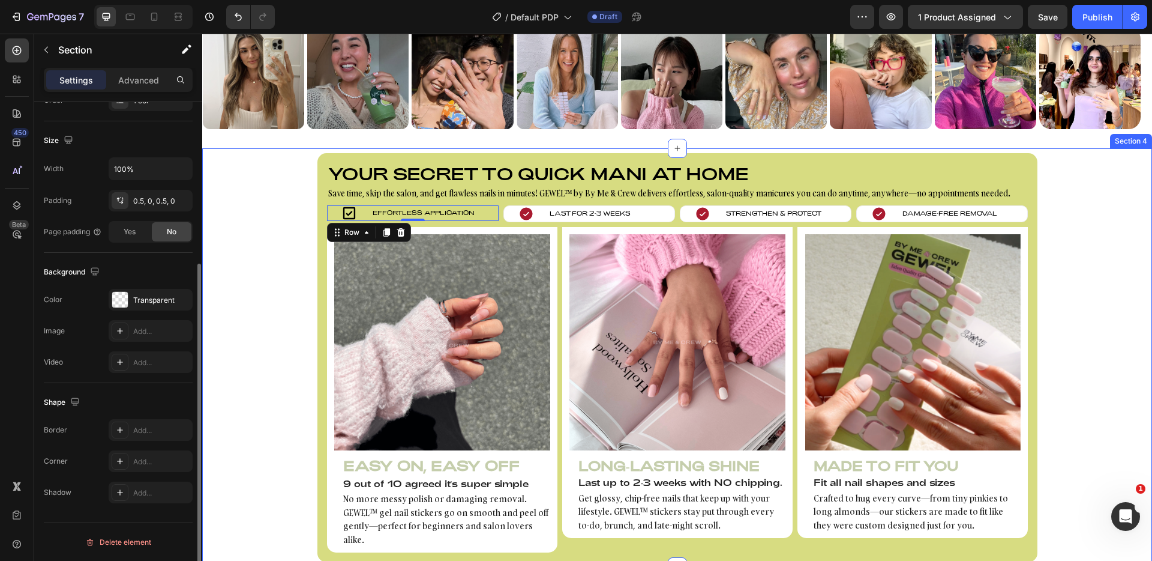
click at [258, 256] on div "Your secret to quick mani at home Heading Save time, skip the salon, and get fl…" at bounding box center [677, 357] width 950 height 409
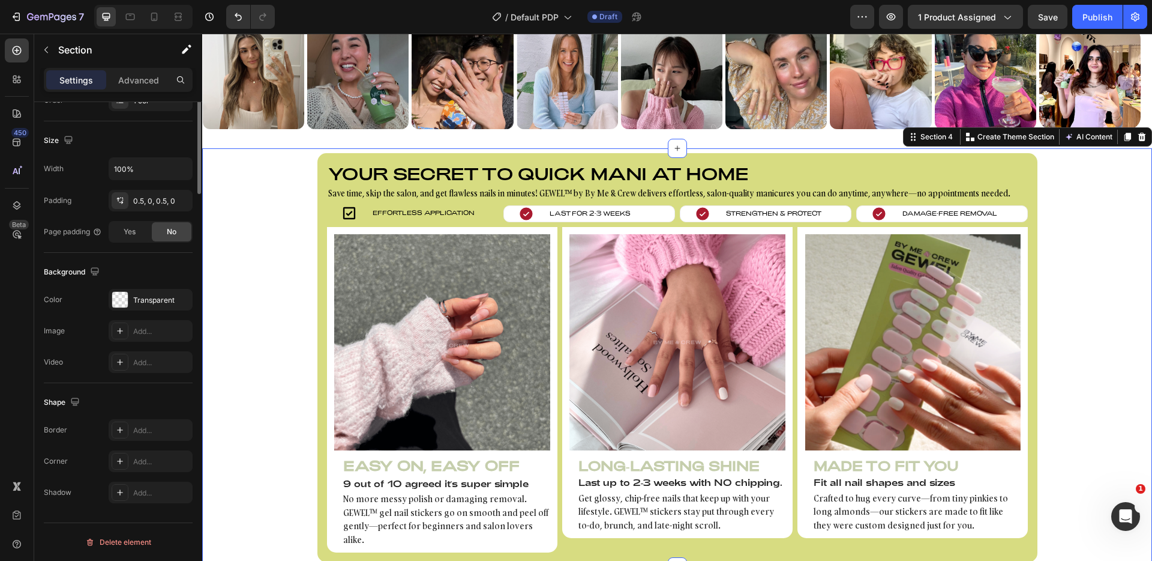
scroll to position [0, 0]
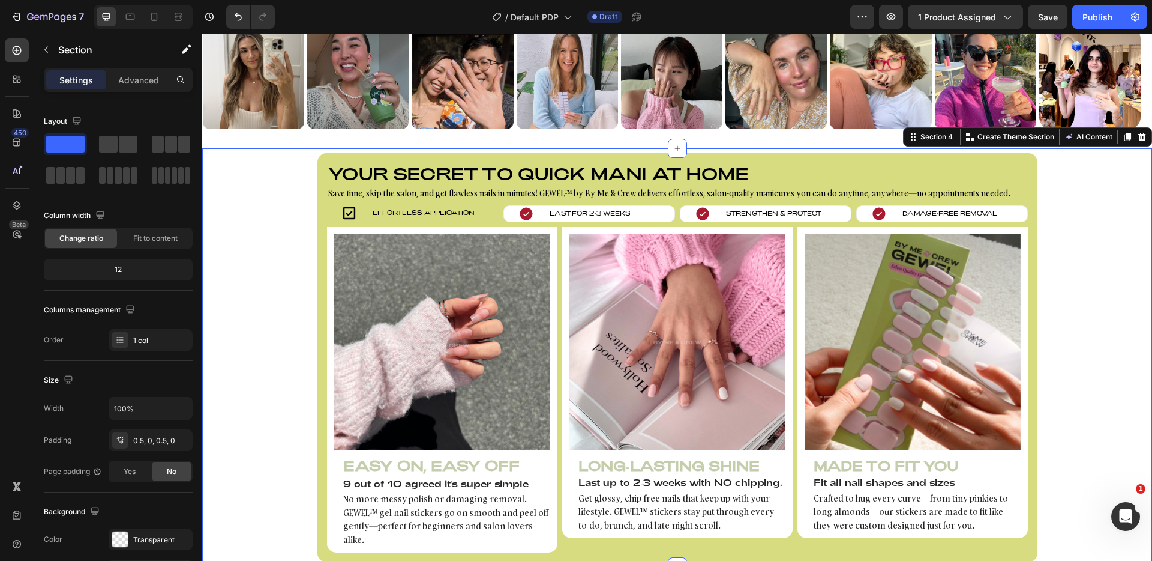
click at [244, 250] on div "Your secret to quick mani at home Heading Save time, skip the salon, and get fl…" at bounding box center [677, 357] width 950 height 409
click at [469, 215] on div "Effortless Application" at bounding box center [424, 212] width 104 height 11
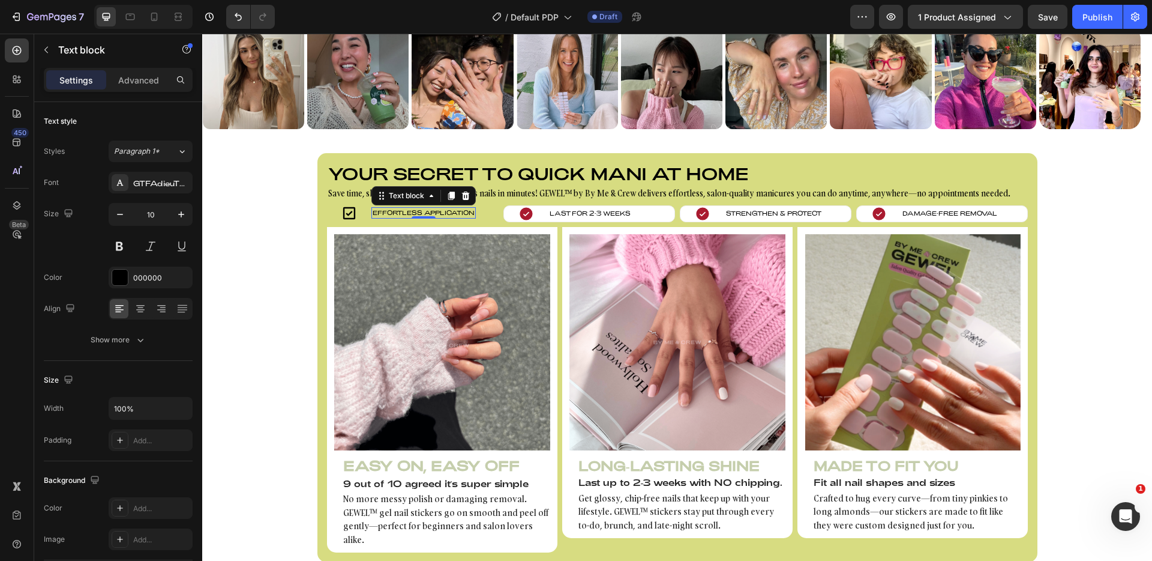
click at [364, 214] on div "Icon Effortless Application Text block 0 Row" at bounding box center [413, 213] width 172 height 16
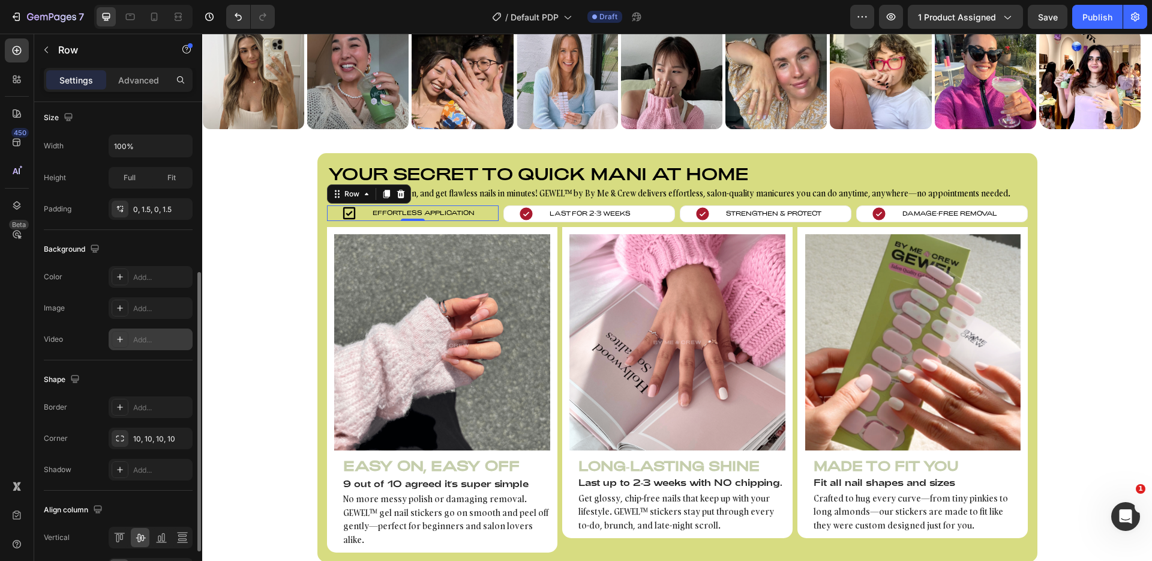
scroll to position [376, 0]
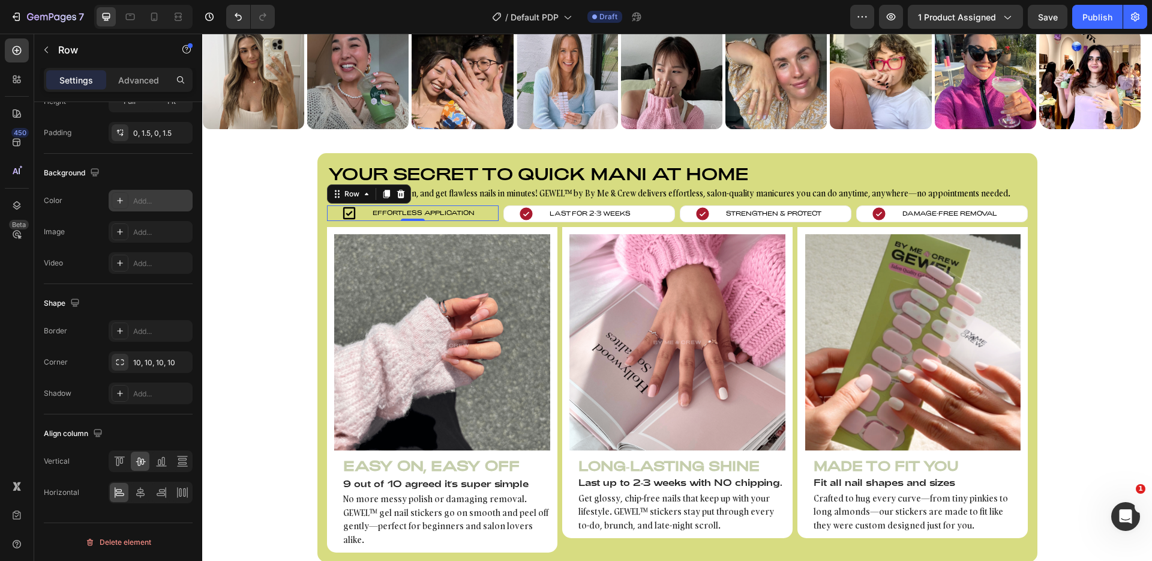
click at [145, 196] on div "Add..." at bounding box center [161, 201] width 56 height 11
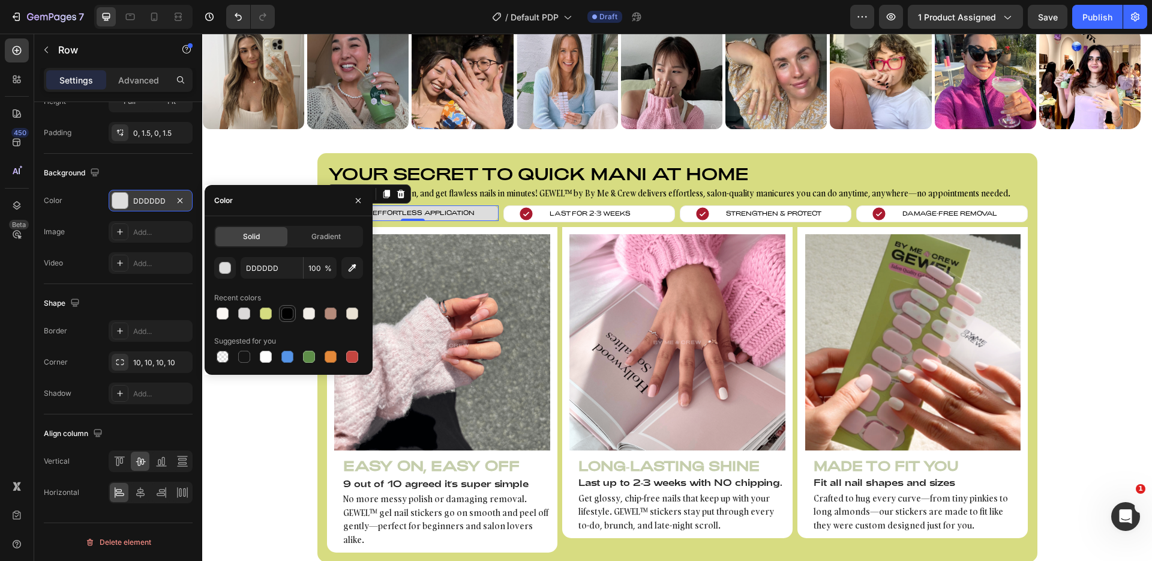
click at [292, 316] on div at bounding box center [288, 313] width 12 height 12
type input "000000"
click at [426, 211] on p "Effortless Application" at bounding box center [424, 212] width 102 height 9
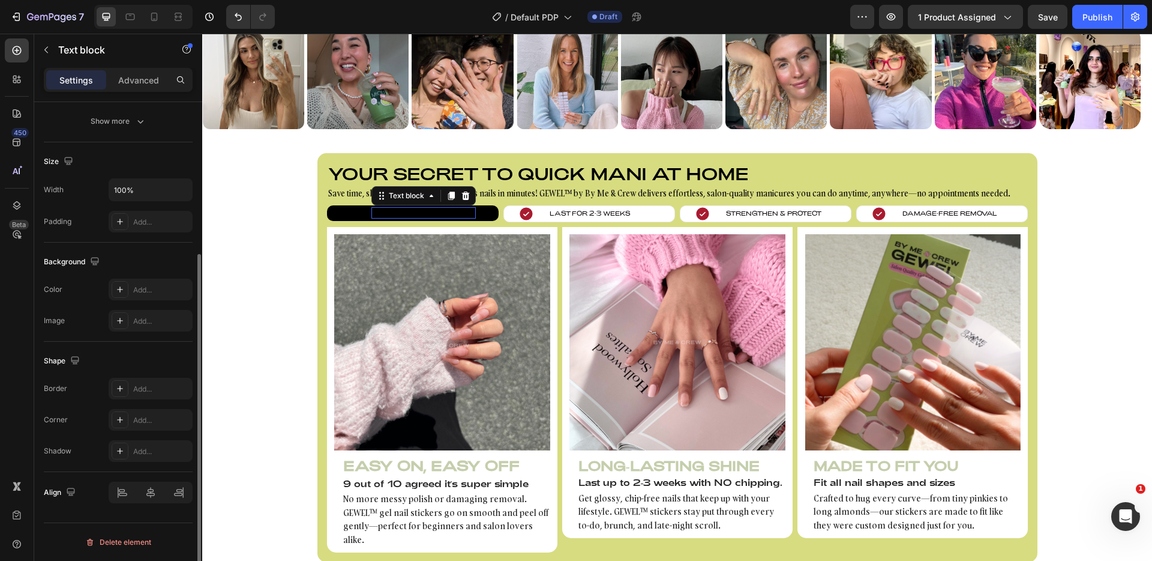
scroll to position [0, 0]
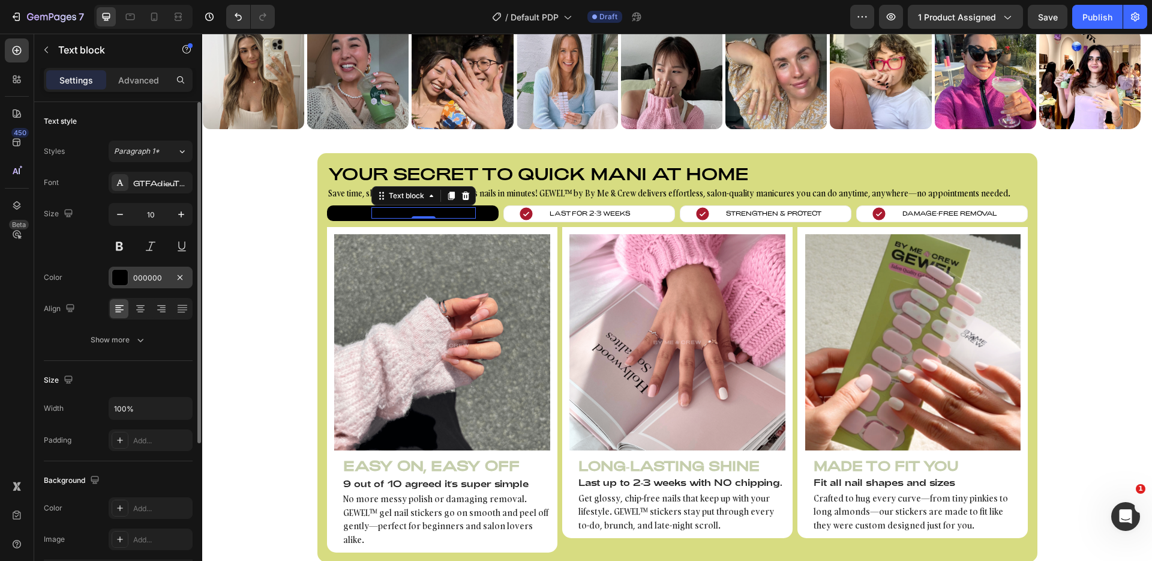
click at [121, 276] on div at bounding box center [120, 278] width 16 height 16
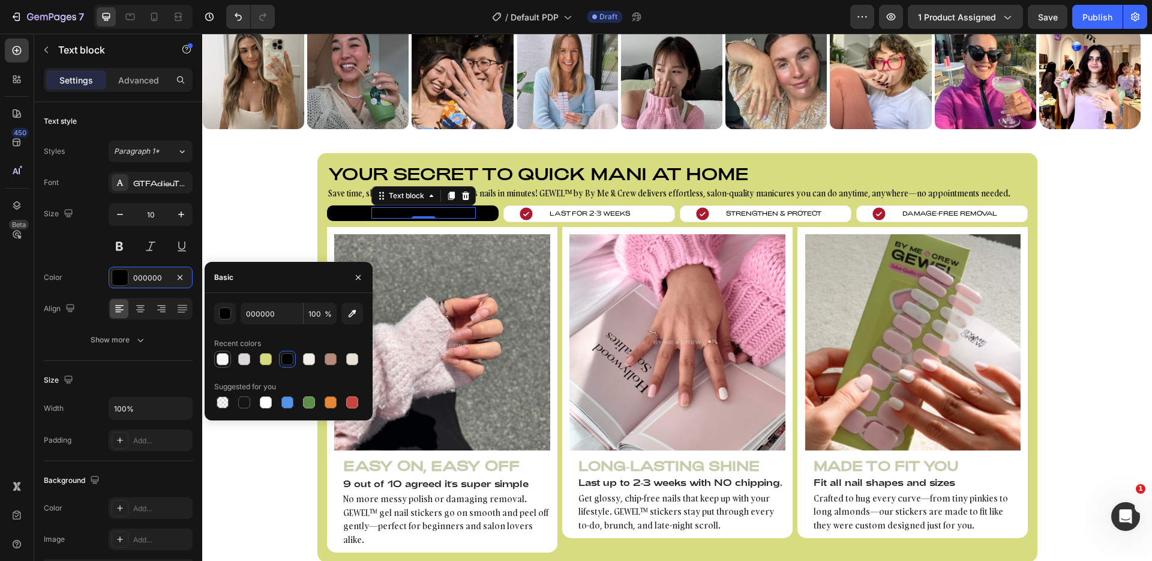
click at [218, 355] on div at bounding box center [223, 359] width 12 height 12
type input "FAF6F3"
click at [344, 212] on icon at bounding box center [349, 213] width 12 height 12
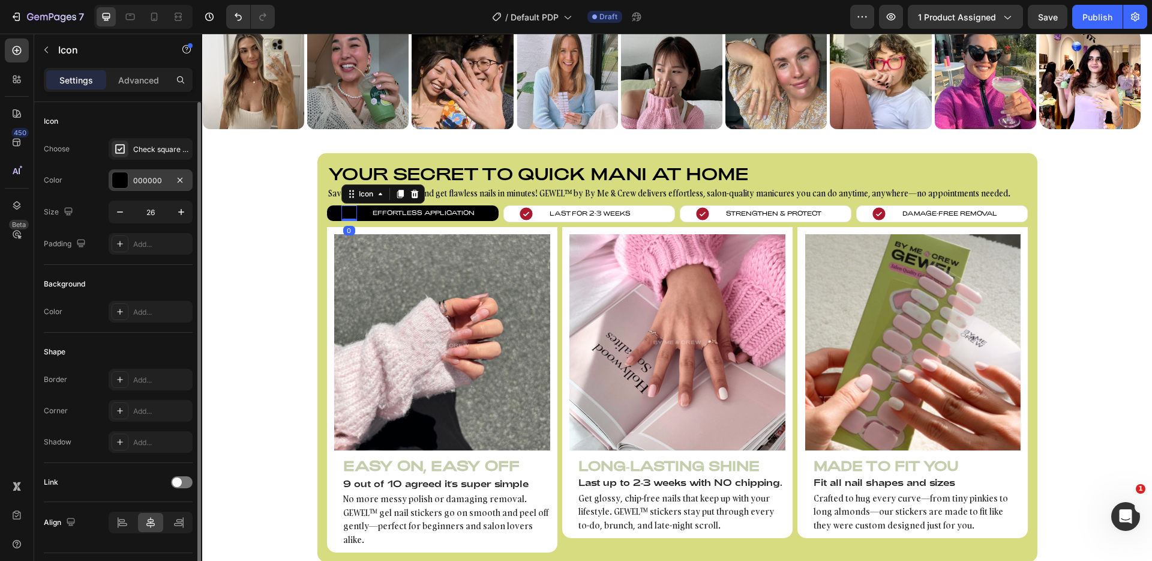
click at [125, 180] on div at bounding box center [120, 180] width 16 height 16
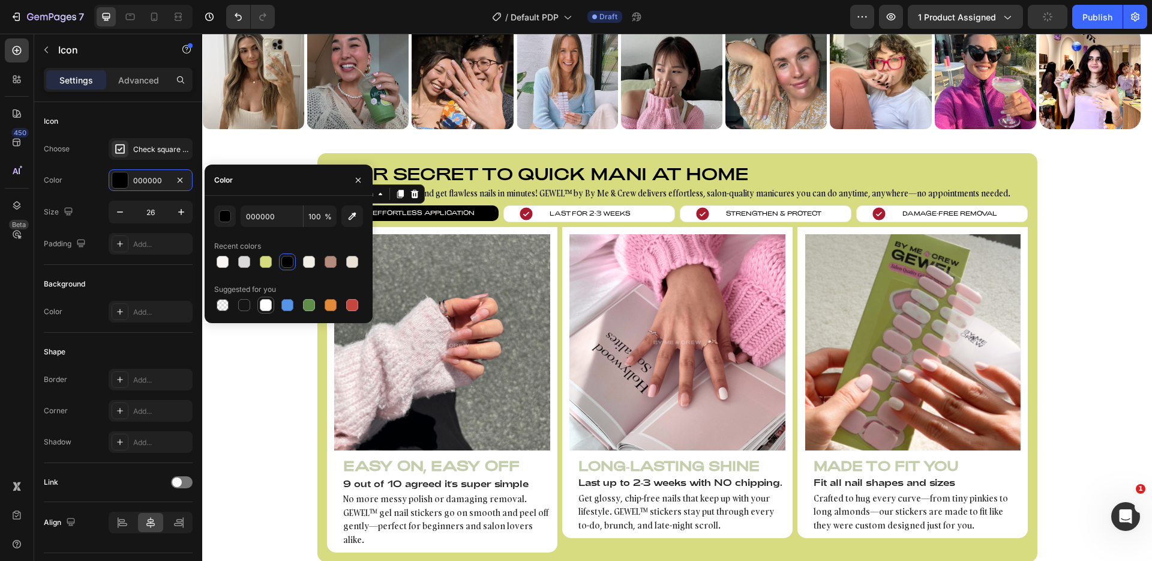
click at [270, 303] on div at bounding box center [266, 305] width 12 height 12
type input "FFFFFF"
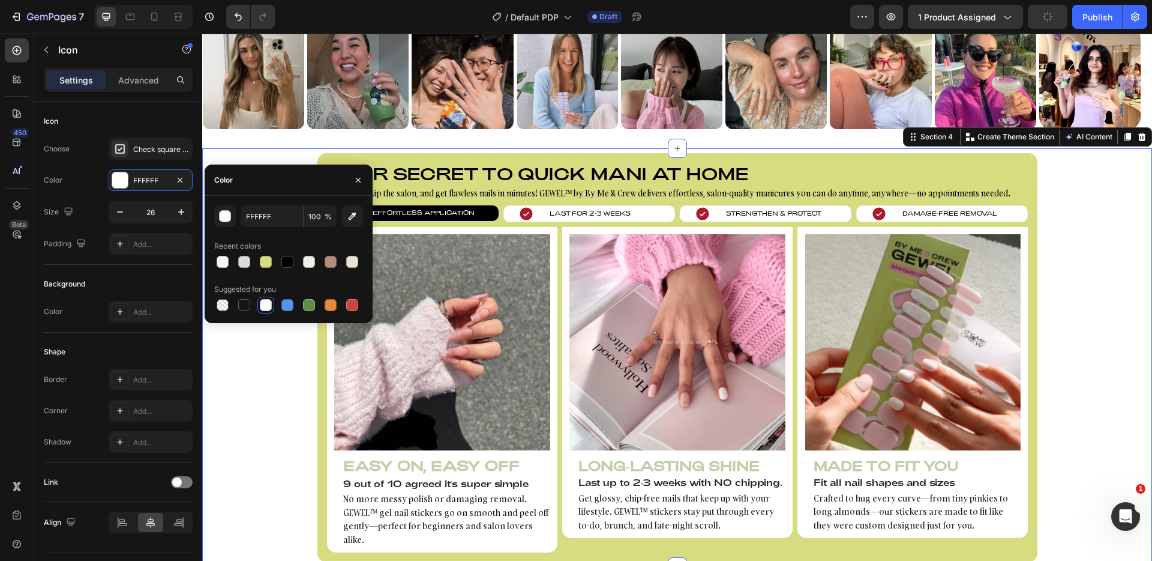
click at [253, 352] on div "Your secret to quick mani at home Heading Save time, skip the salon, and get fl…" at bounding box center [677, 357] width 950 height 409
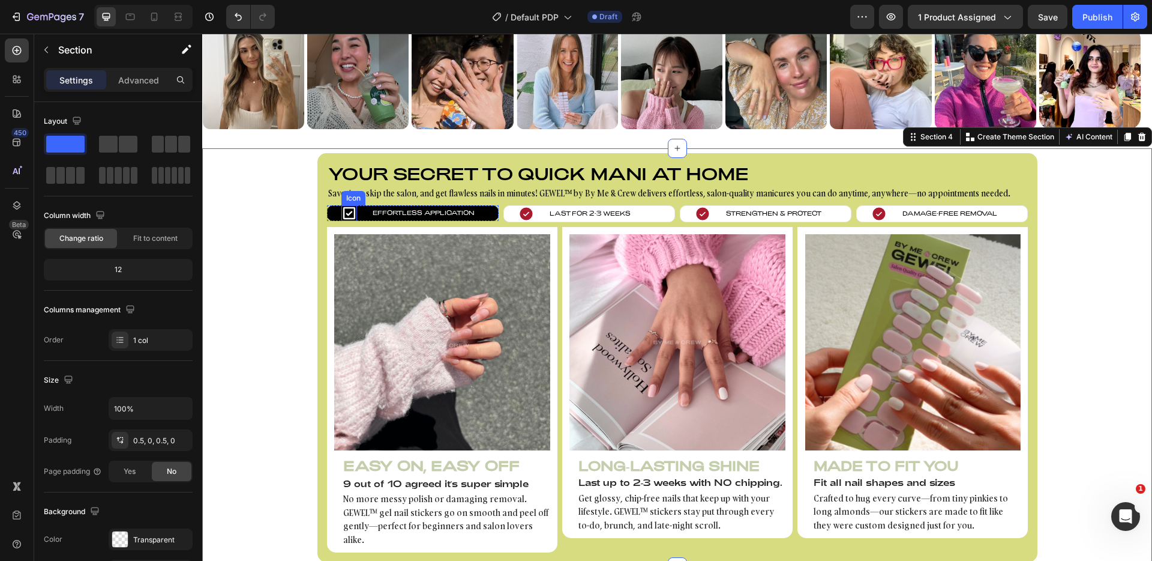
click at [350, 211] on icon at bounding box center [349, 213] width 12 height 12
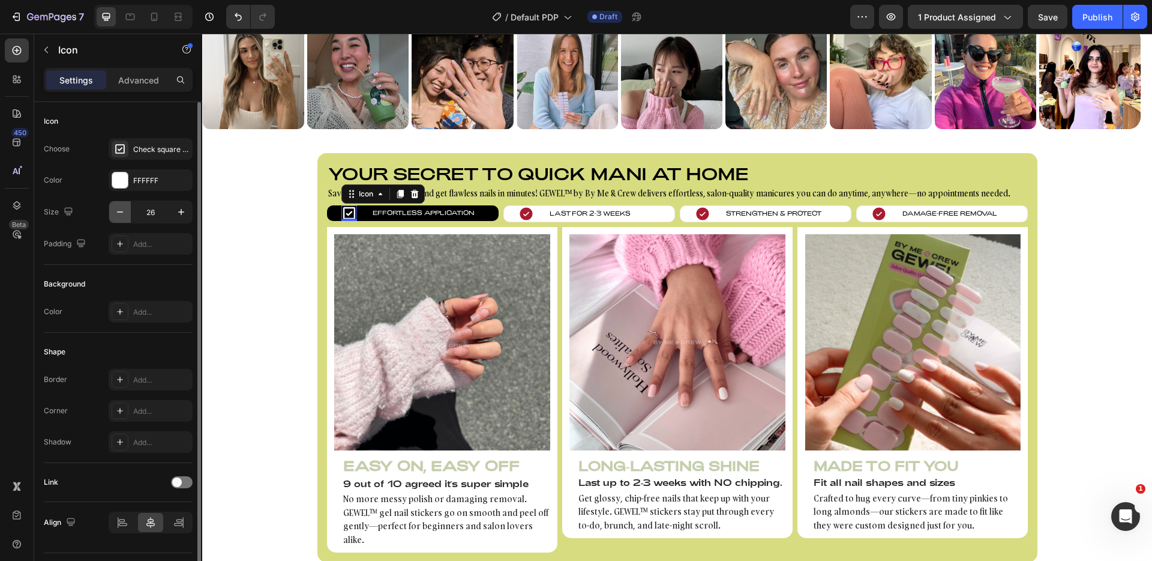
click at [126, 215] on button "button" at bounding box center [120, 212] width 22 height 22
click at [173, 213] on button "button" at bounding box center [181, 212] width 22 height 22
type input "26"
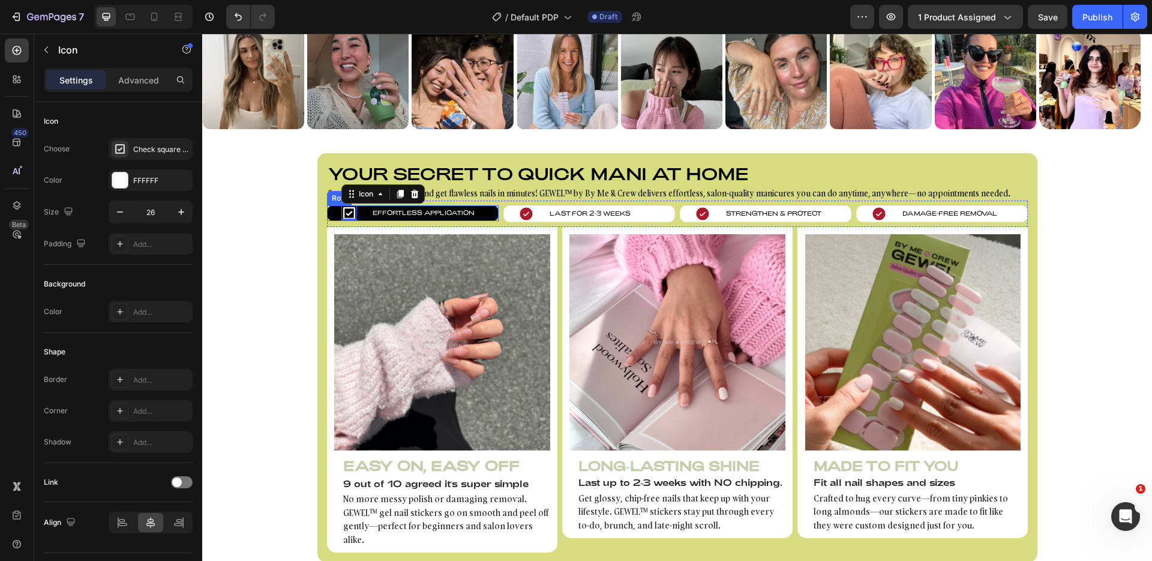
click at [330, 207] on div "Icon 0 Effortless Application Text block Row" at bounding box center [413, 213] width 172 height 16
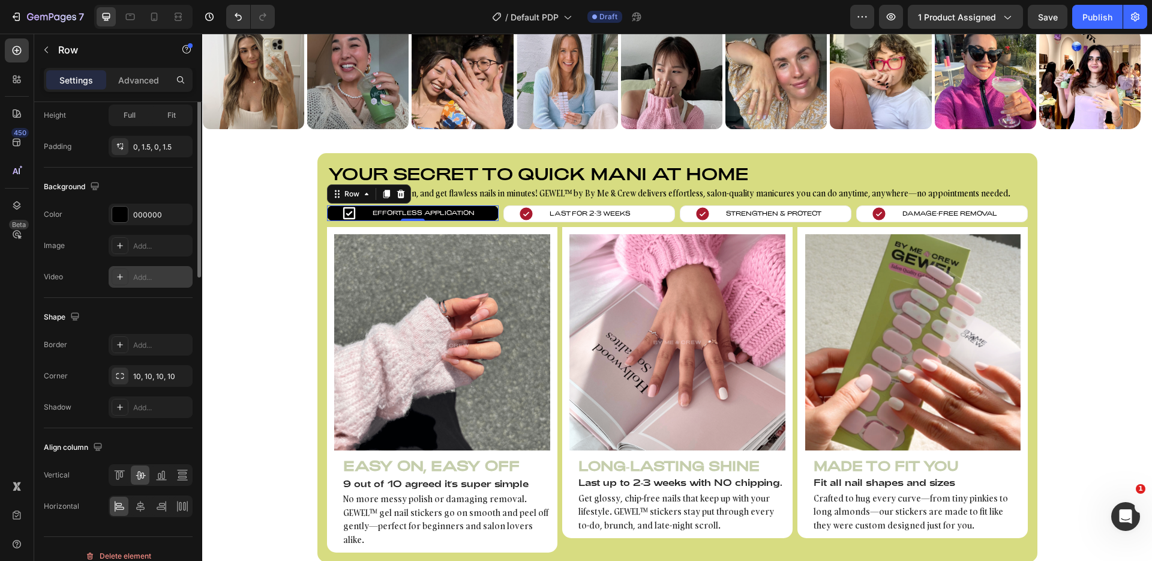
scroll to position [376, 0]
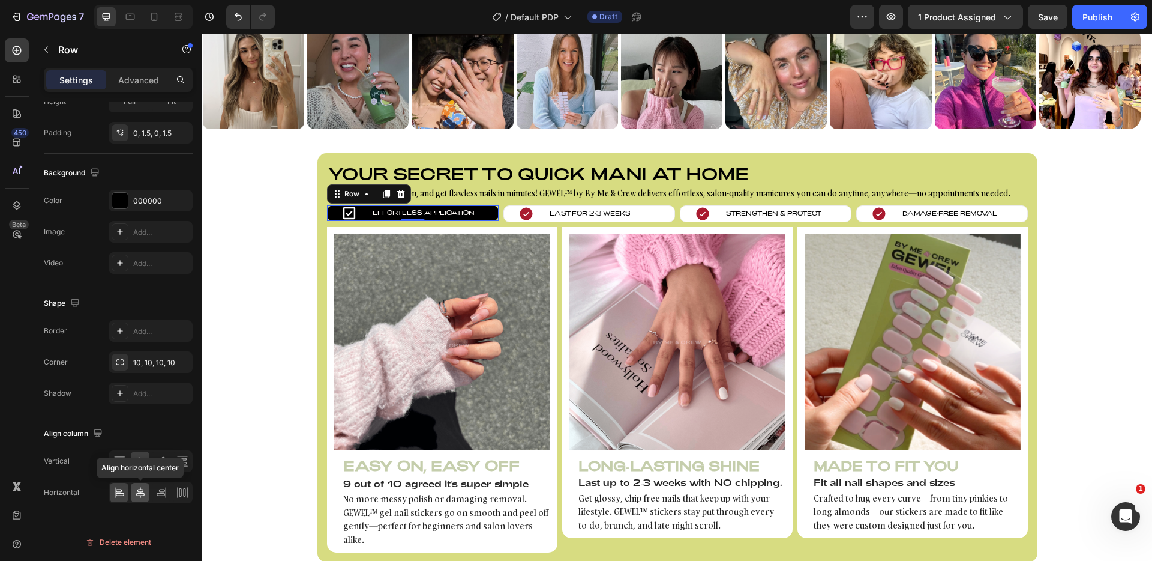
click at [148, 490] on div at bounding box center [140, 492] width 19 height 19
click at [329, 211] on div "Icon Effortless Application Text block Row 0" at bounding box center [413, 213] width 172 height 16
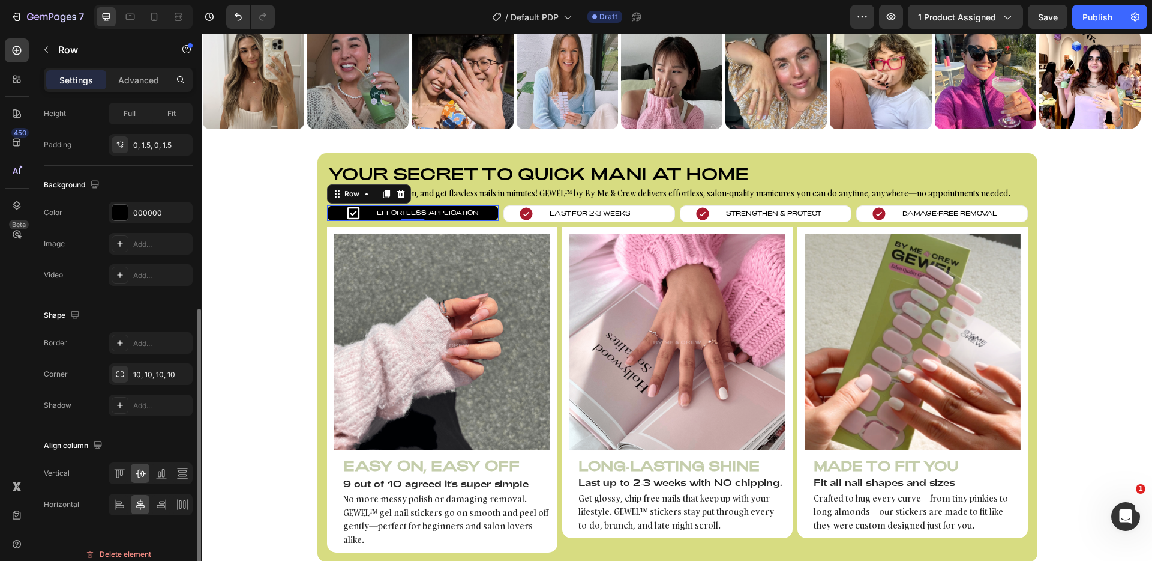
scroll to position [347, 0]
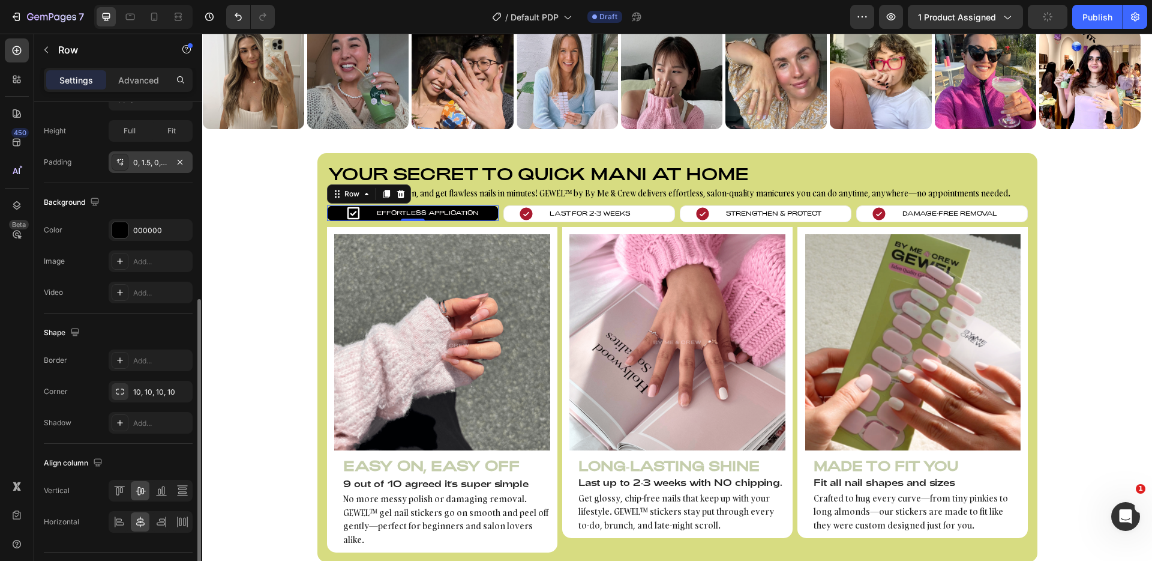
click at [132, 164] on div "0, 1.5, 0, 1.5" at bounding box center [151, 162] width 84 height 22
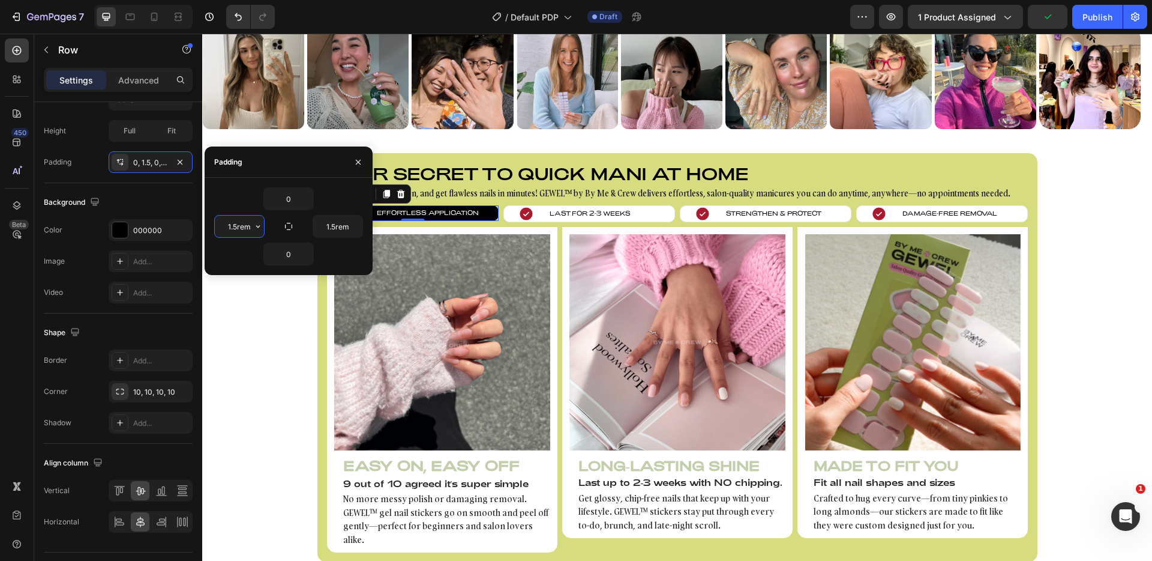
click at [244, 226] on input "1.5rem" at bounding box center [239, 226] width 49 height 22
type input "m"
click at [339, 229] on input "1.5rem" at bounding box center [337, 226] width 49 height 22
type input "0"
click at [339, 229] on input "1.5rem" at bounding box center [337, 226] width 49 height 22
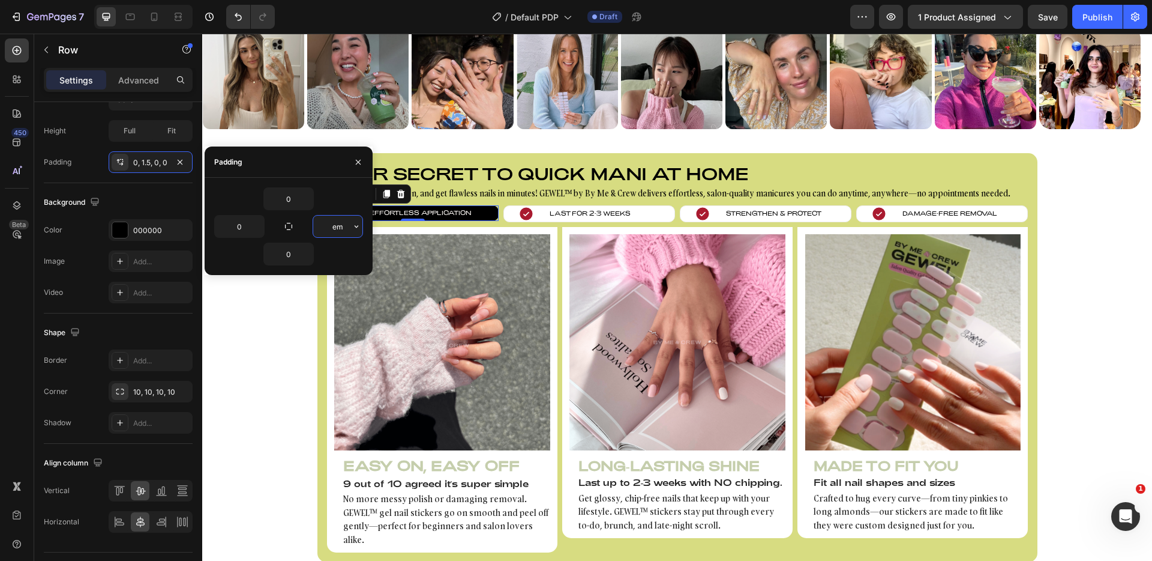
type input "m"
type input "0"
click at [348, 205] on div "0" at bounding box center [288, 198] width 149 height 23
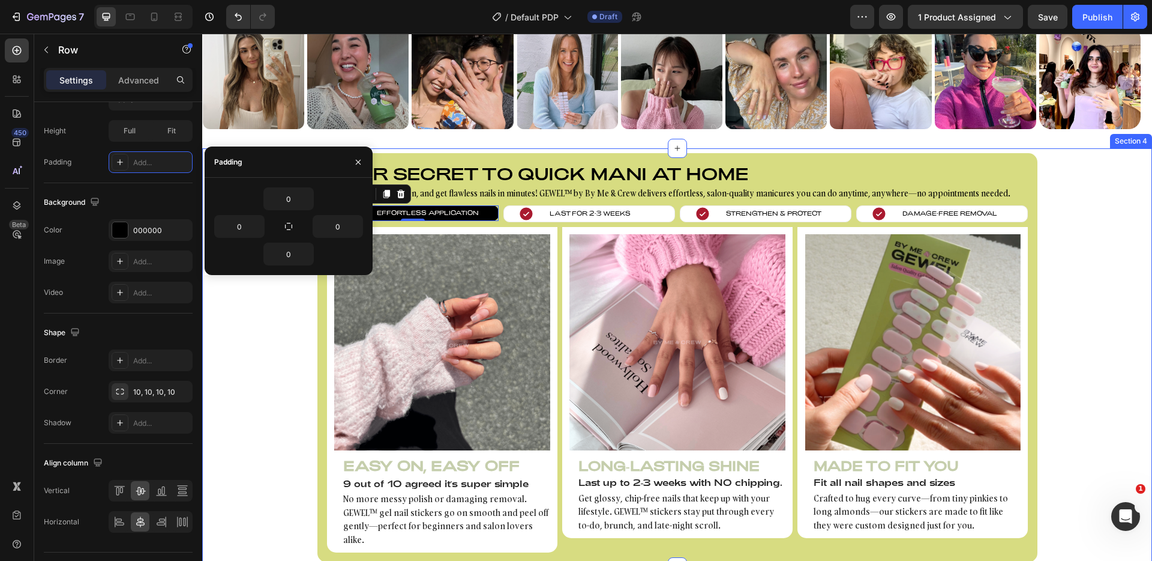
click at [250, 313] on div "Your secret to quick mani at home Heading Save time, skip the salon, and get fl…" at bounding box center [677, 357] width 950 height 409
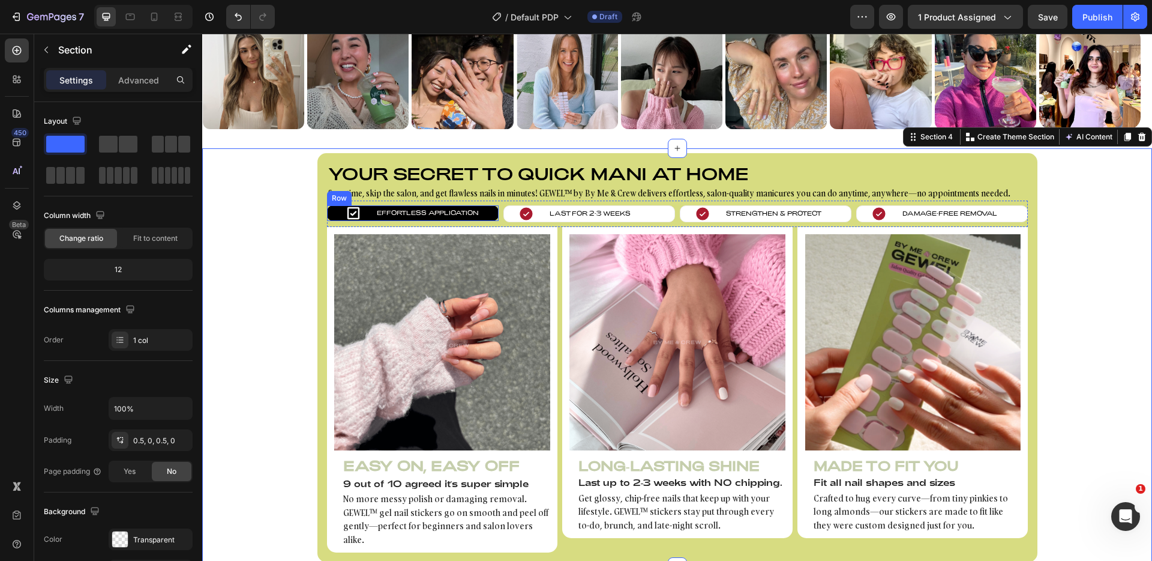
click at [331, 208] on div "Icon Effortless Application Text block Row" at bounding box center [413, 213] width 172 height 16
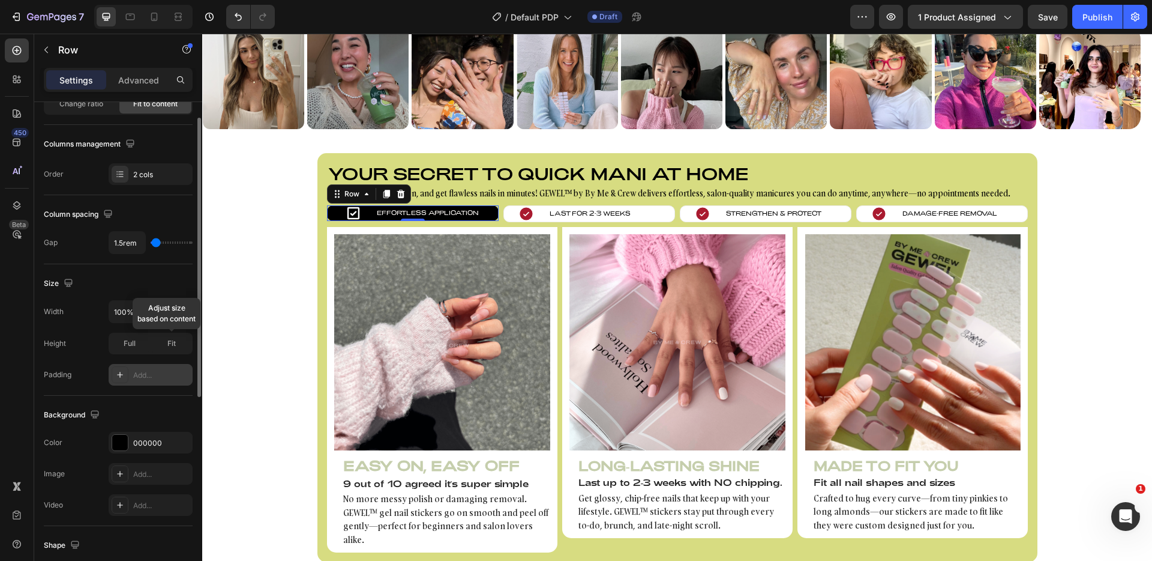
scroll to position [96, 0]
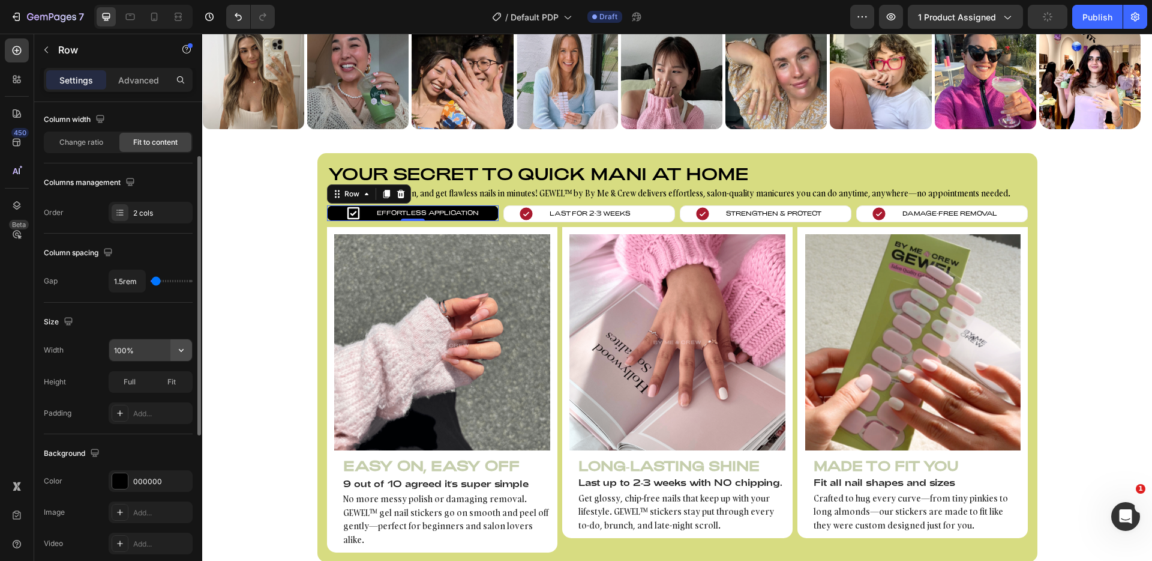
click at [179, 346] on icon "button" at bounding box center [181, 350] width 12 height 12
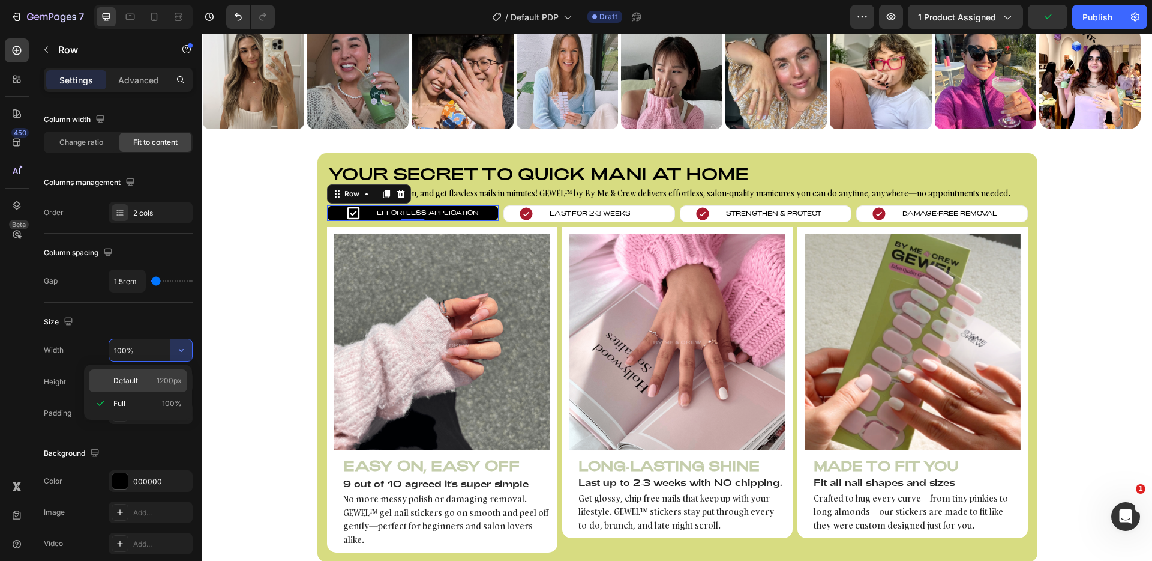
click at [163, 375] on span "1200px" at bounding box center [169, 380] width 25 height 11
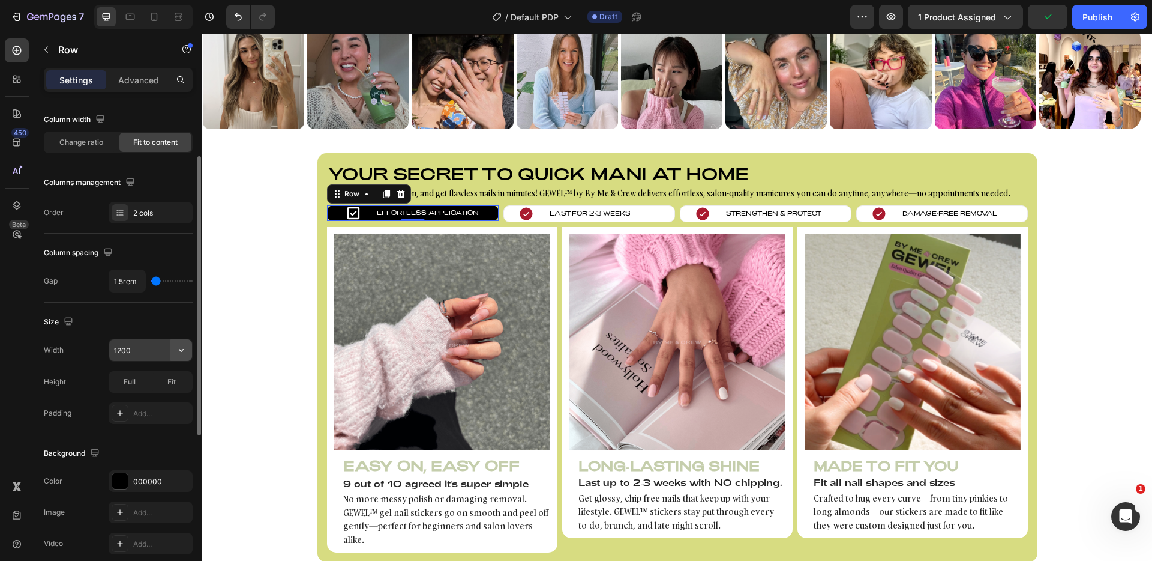
click at [178, 354] on icon "button" at bounding box center [181, 350] width 12 height 12
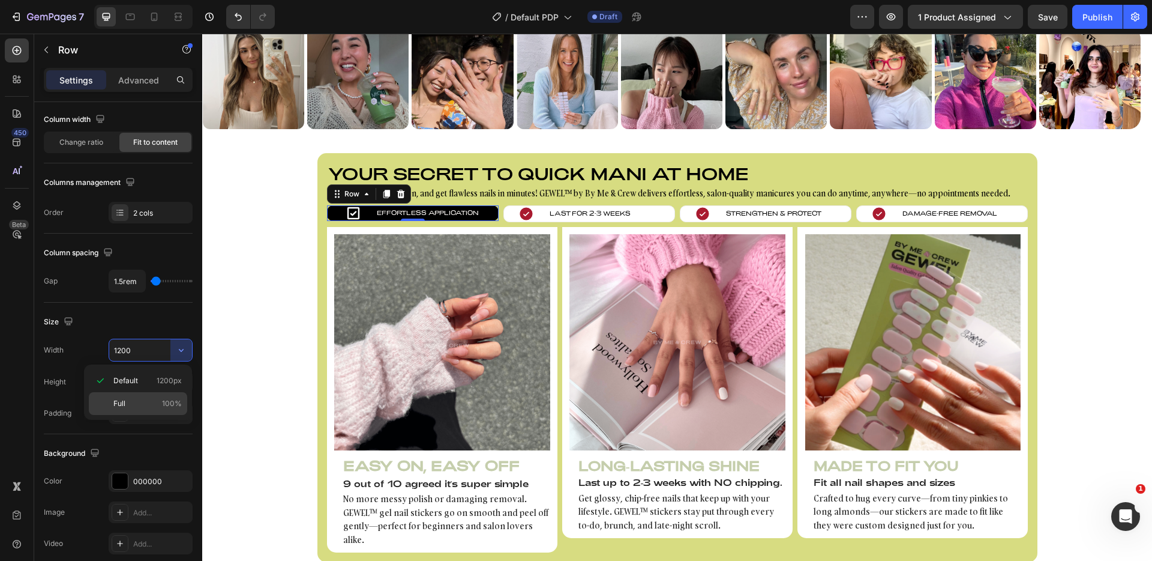
click at [160, 398] on p "Full 100%" at bounding box center [147, 403] width 68 height 11
click at [125, 351] on input "100%" at bounding box center [150, 350] width 83 height 22
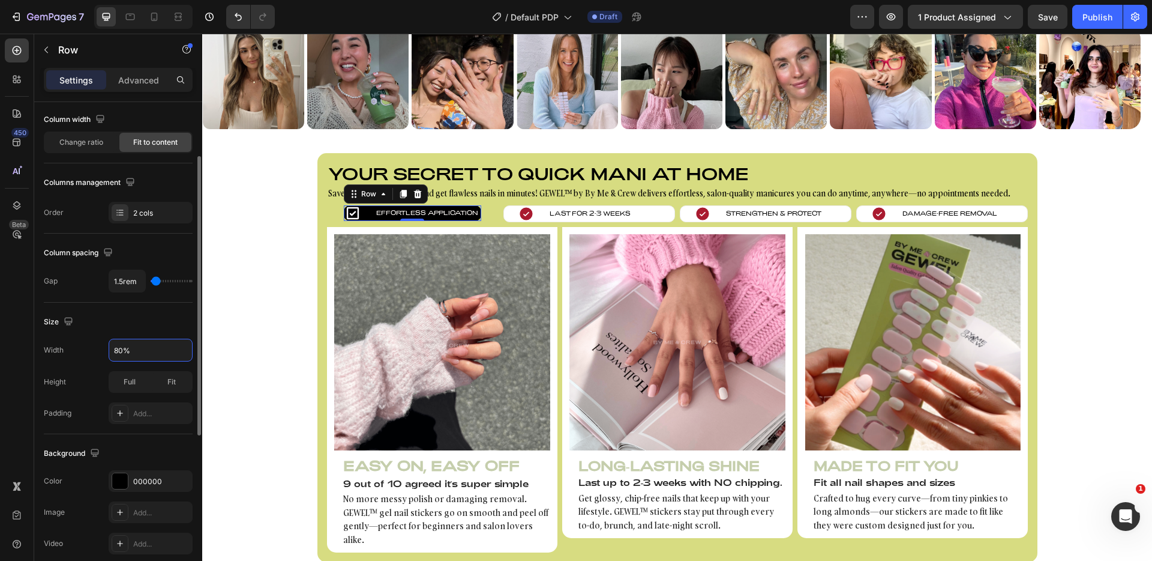
type input "80%"
click at [365, 209] on div "Icon Effortless Application Text block Row 0" at bounding box center [412, 213] width 137 height 16
type input "13"
type input "12"
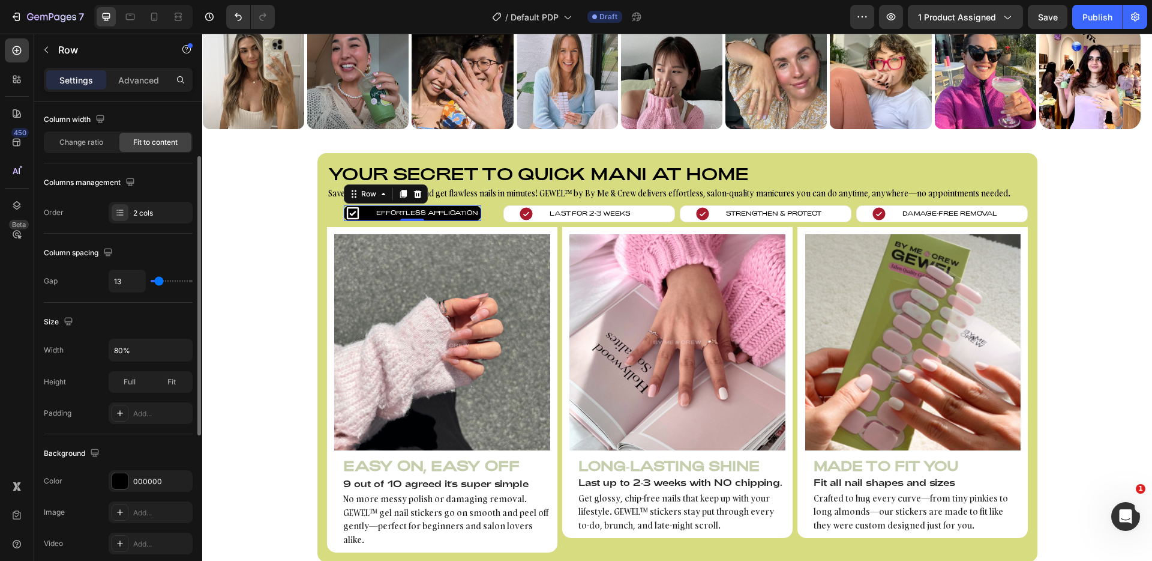
type input "12"
type input "11"
type input "10"
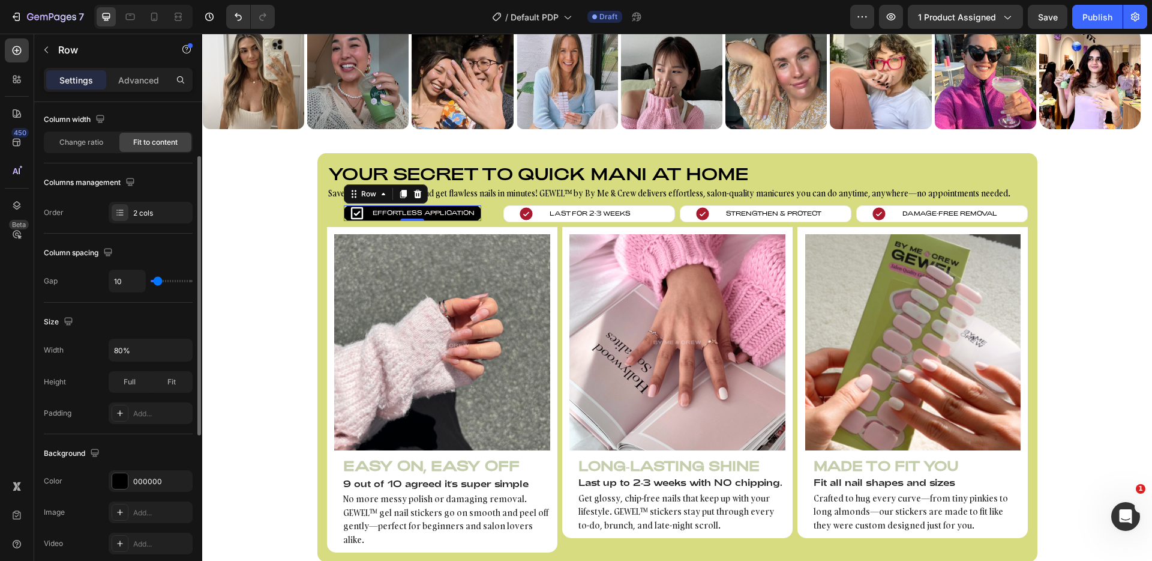
type input "9"
type input "8"
type input "7"
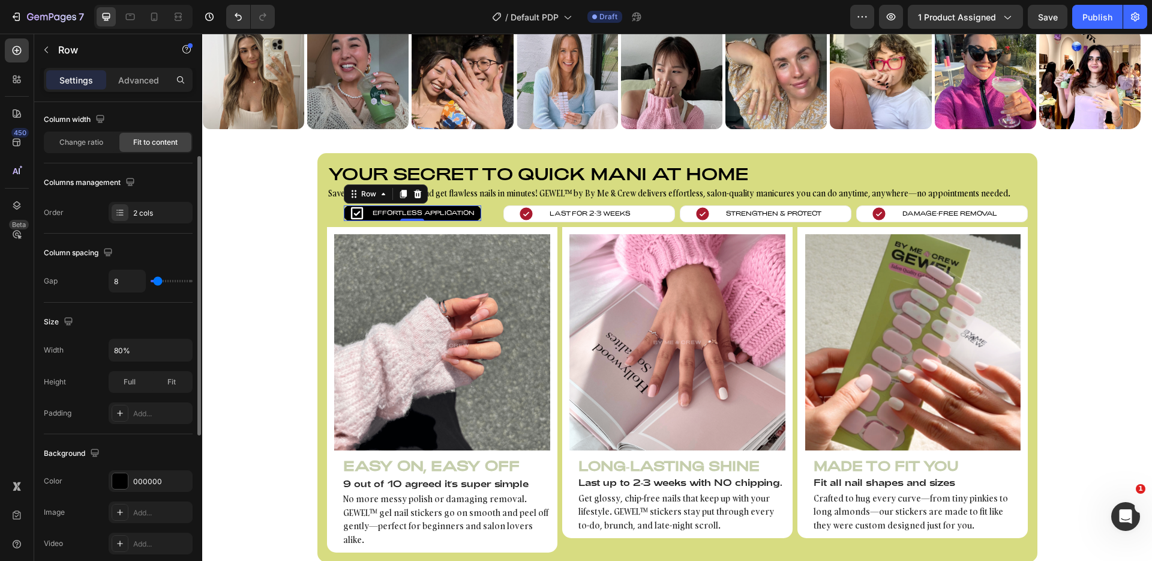
type input "7"
type input "6"
type input "5"
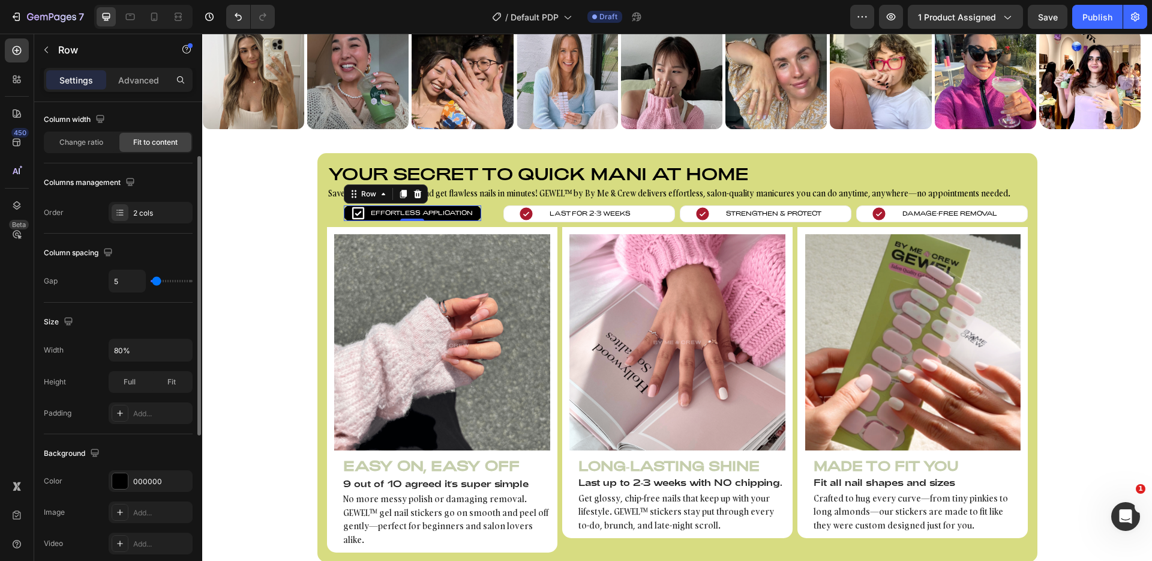
type input "4"
type input "3"
type input "2"
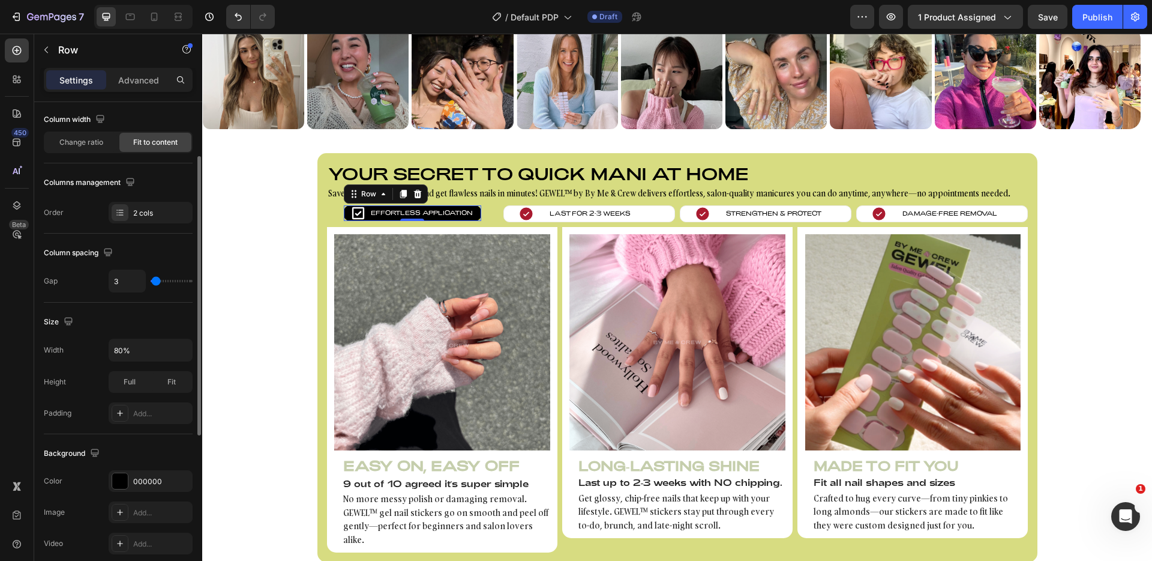
type input "2"
type input "1"
type input "2"
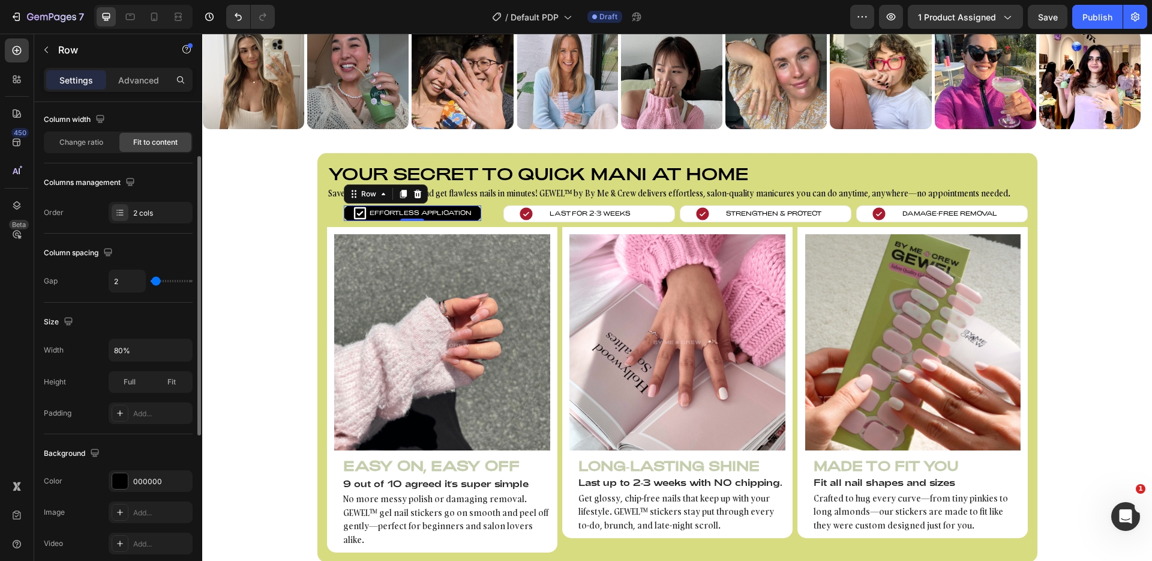
type input "3"
type input "4"
type input "5"
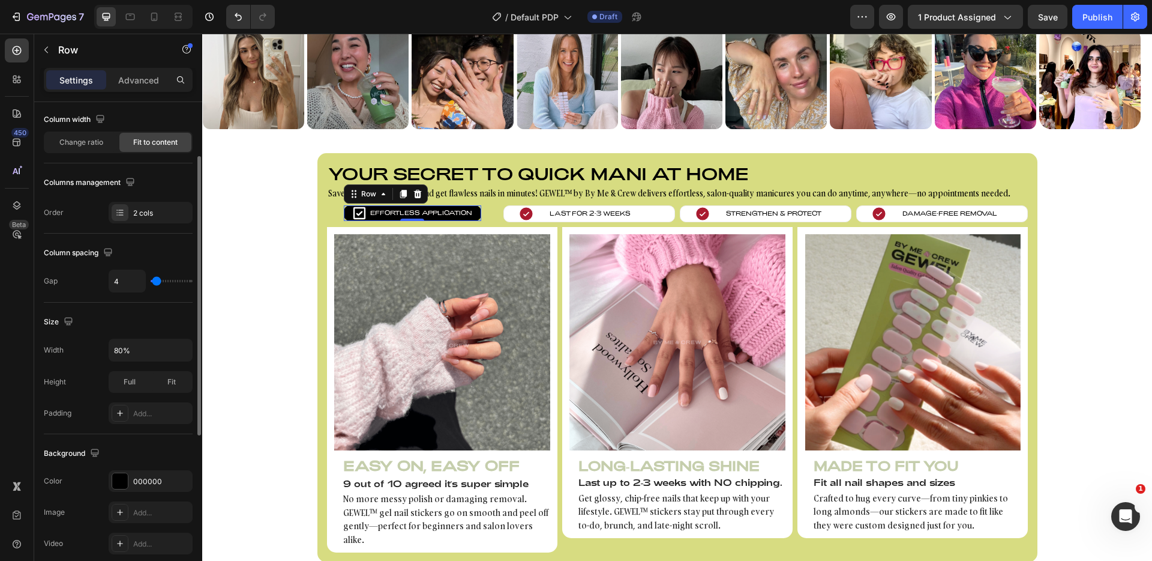
type input "5"
type input "6"
type input "5"
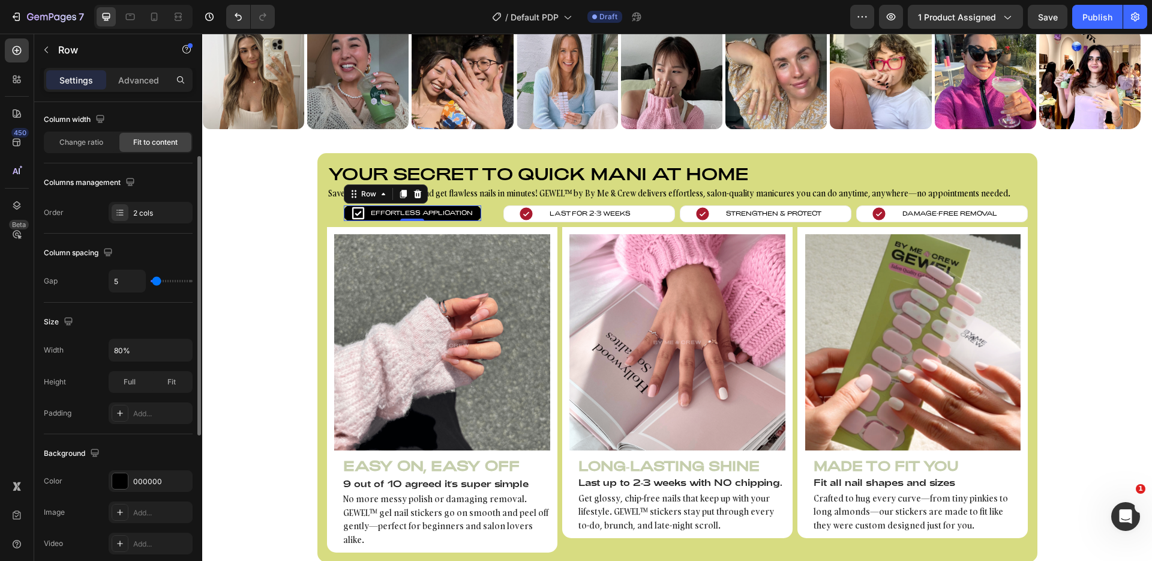
type input "4"
type input "3"
click at [156, 282] on input "range" at bounding box center [172, 281] width 42 height 2
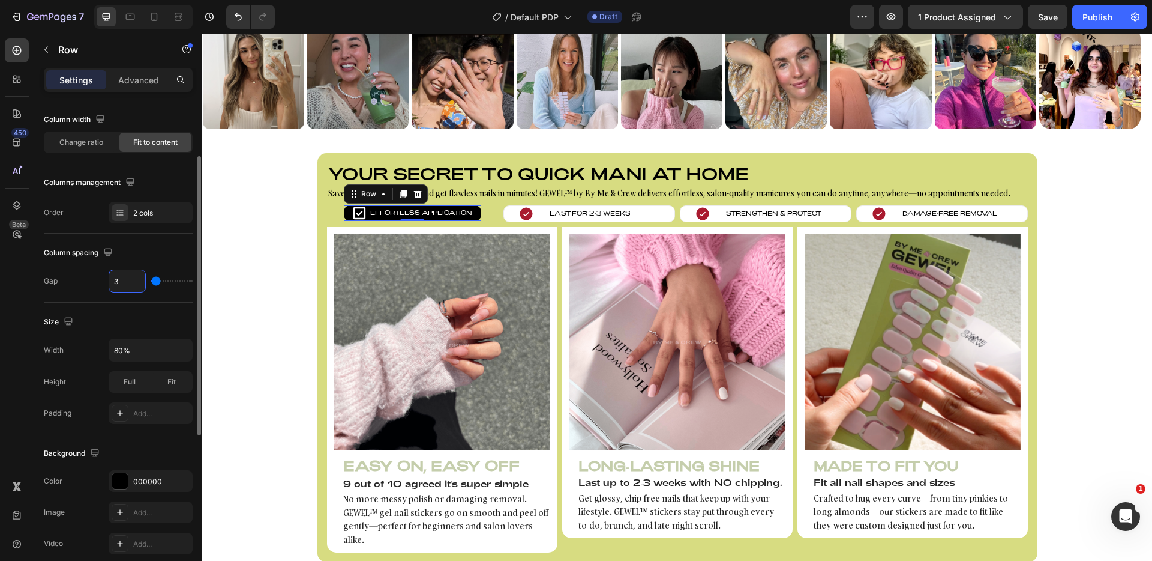
click at [134, 282] on input "3" at bounding box center [127, 281] width 36 height 22
type input "5"
click at [152, 251] on div "Column spacing" at bounding box center [118, 252] width 149 height 19
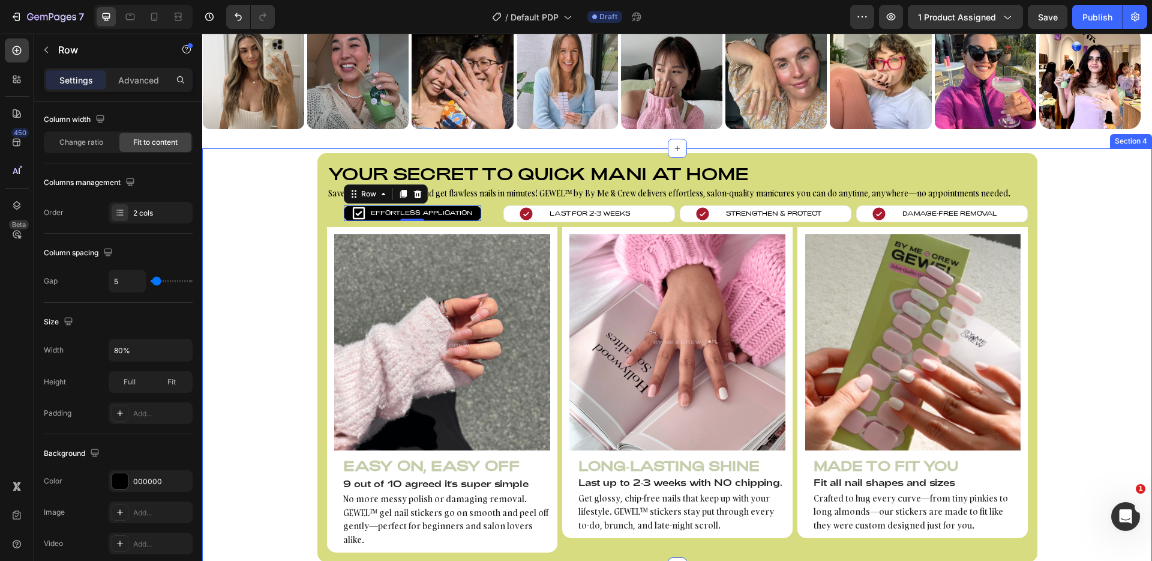
click at [285, 234] on div "Your secret to quick mani at home Heading Save time, skip the salon, and get fl…" at bounding box center [677, 357] width 950 height 409
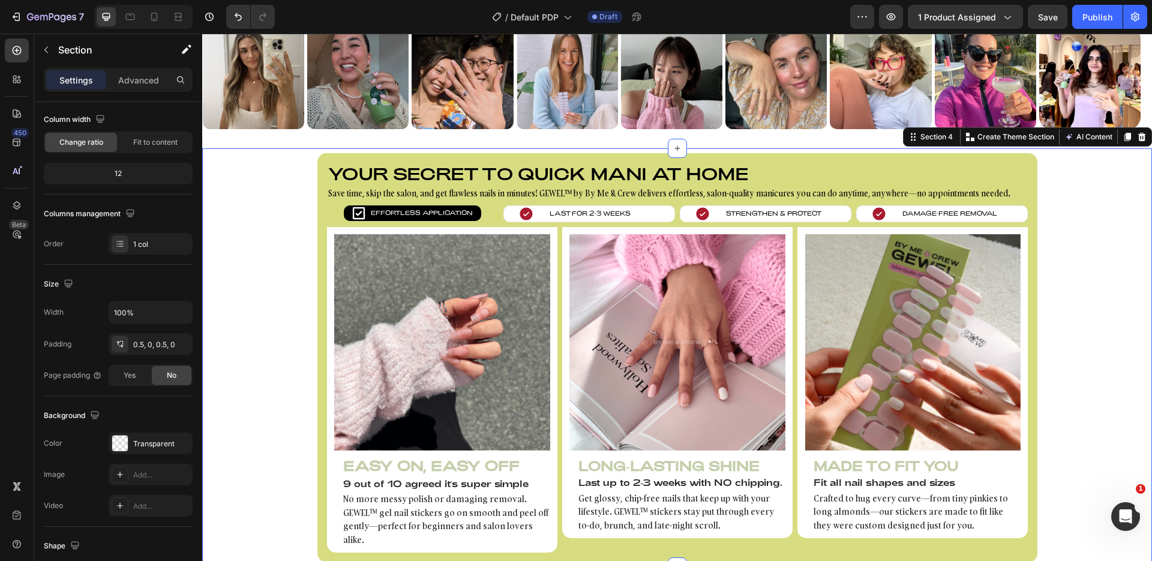
scroll to position [0, 0]
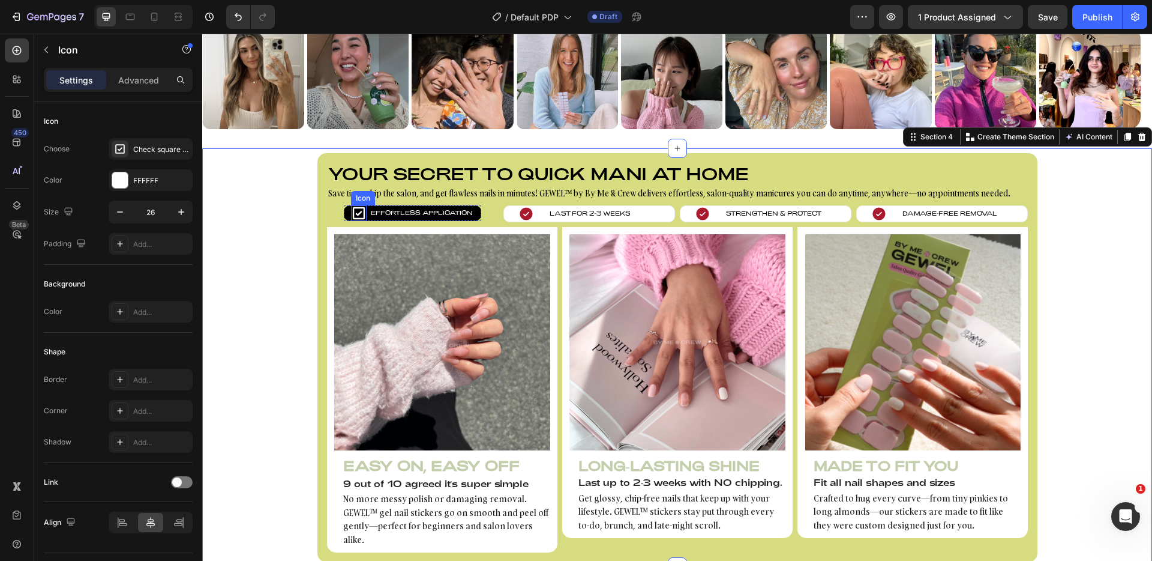
click at [352, 212] on icon at bounding box center [359, 213] width 16 height 16
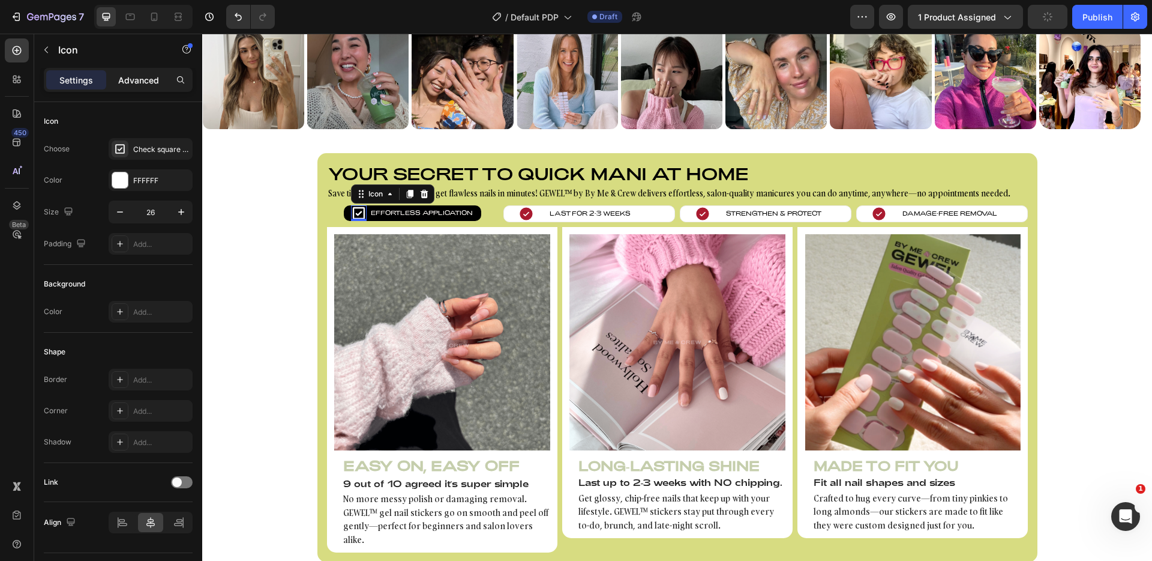
click at [129, 84] on p "Advanced" at bounding box center [138, 80] width 41 height 13
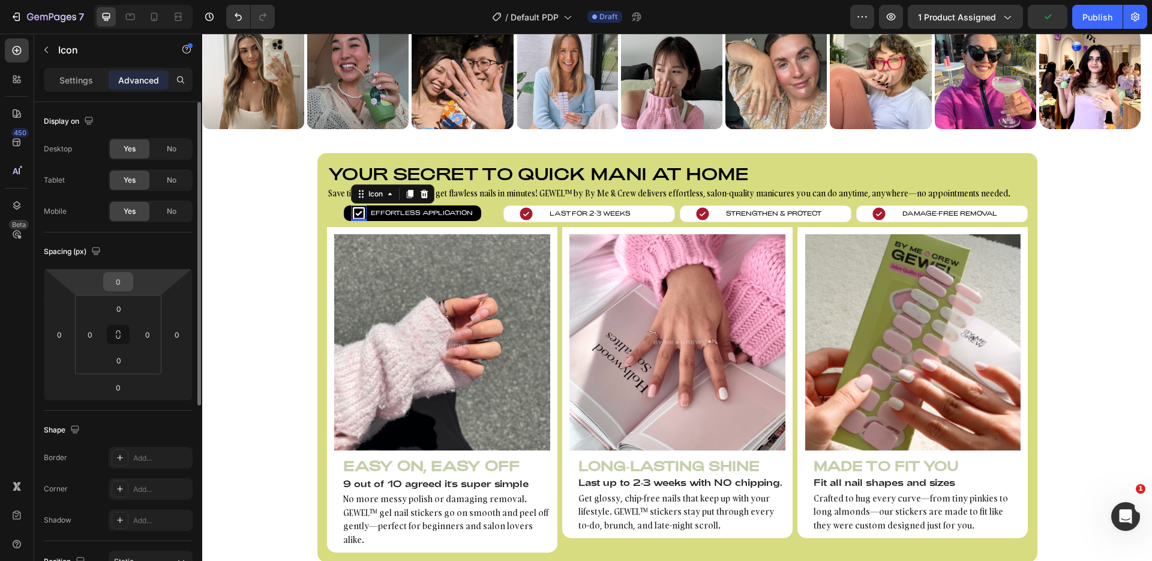
click at [120, 285] on input "0" at bounding box center [118, 282] width 24 height 18
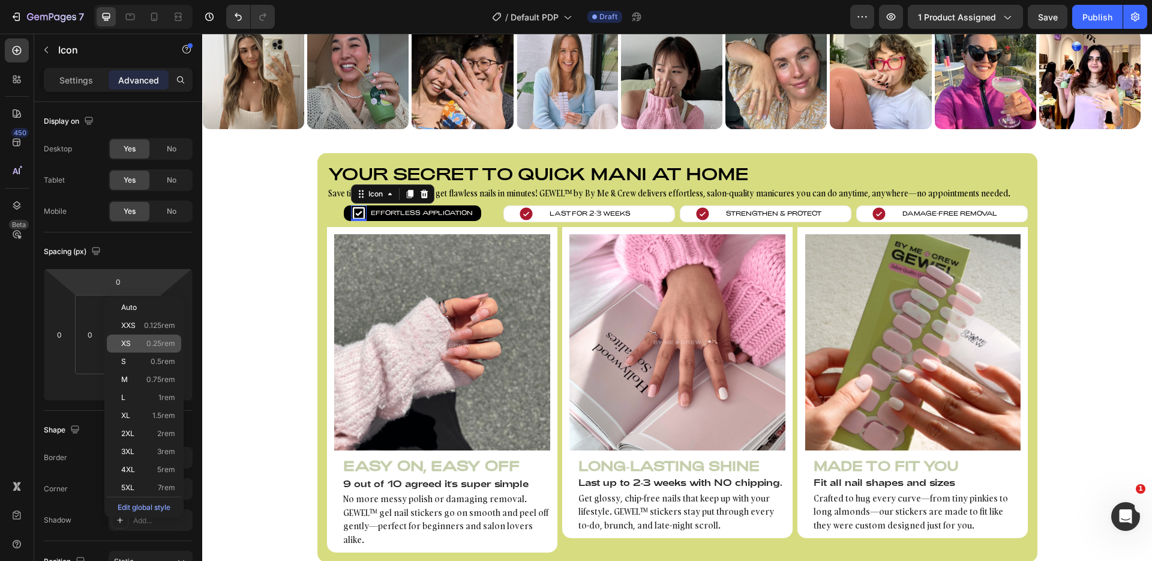
click at [152, 348] on div "XS 0.25rem" at bounding box center [144, 343] width 74 height 18
type input "0.25"
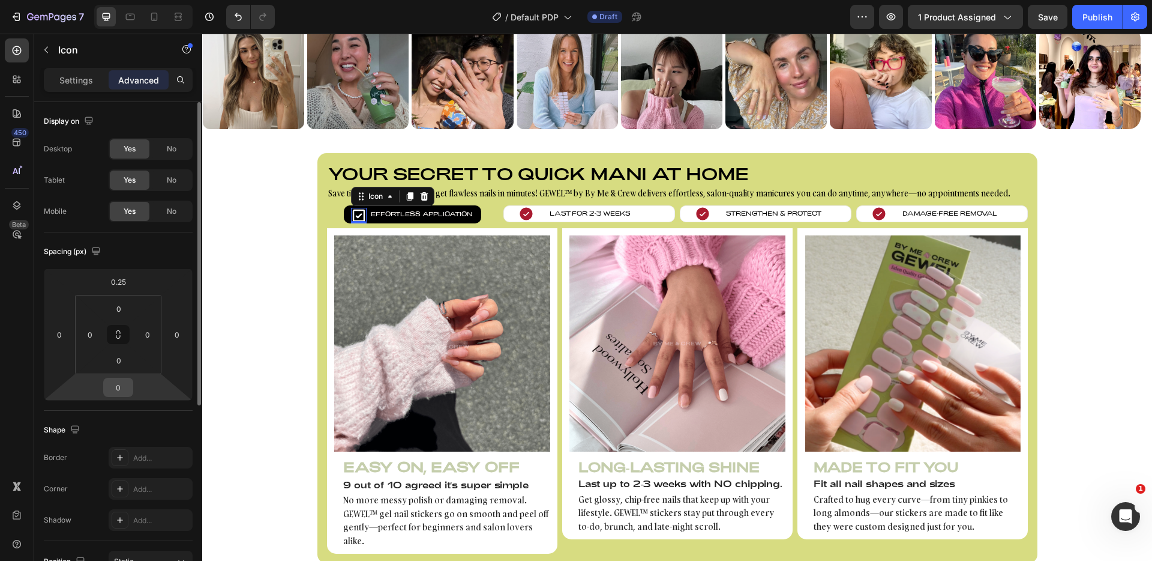
click at [124, 391] on input "0" at bounding box center [118, 387] width 24 height 18
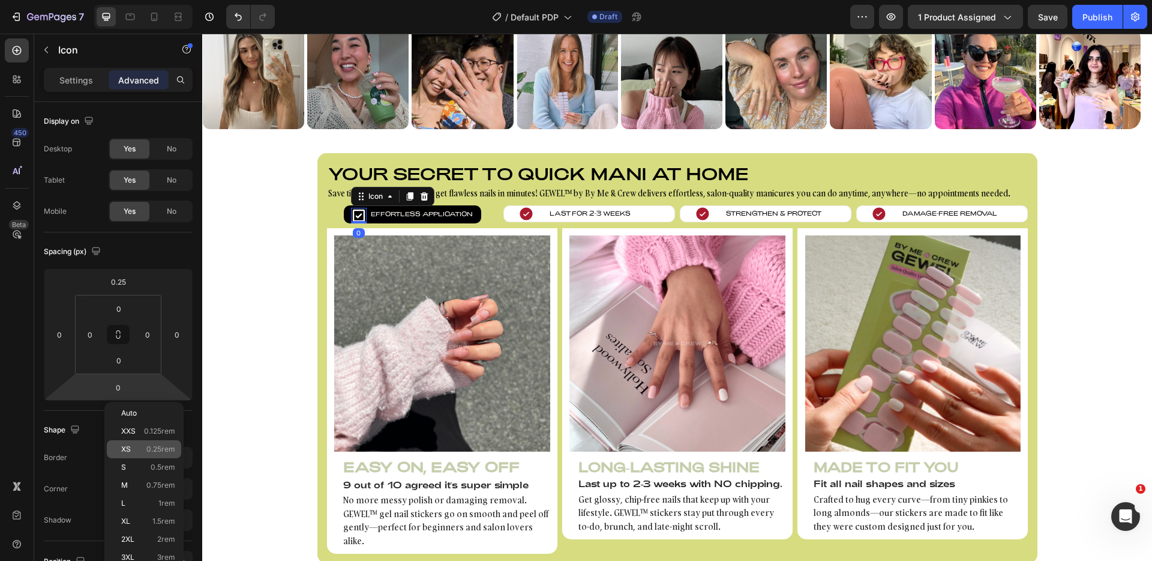
click at [146, 445] on span "0.25rem" at bounding box center [160, 449] width 29 height 8
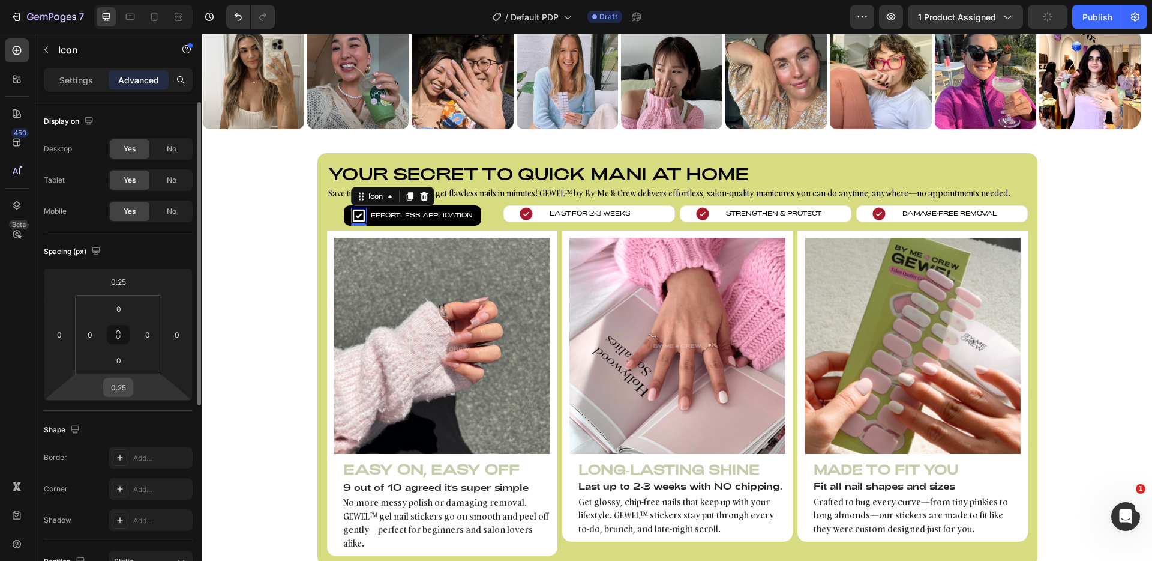
click at [121, 388] on input "0.25" at bounding box center [118, 387] width 24 height 18
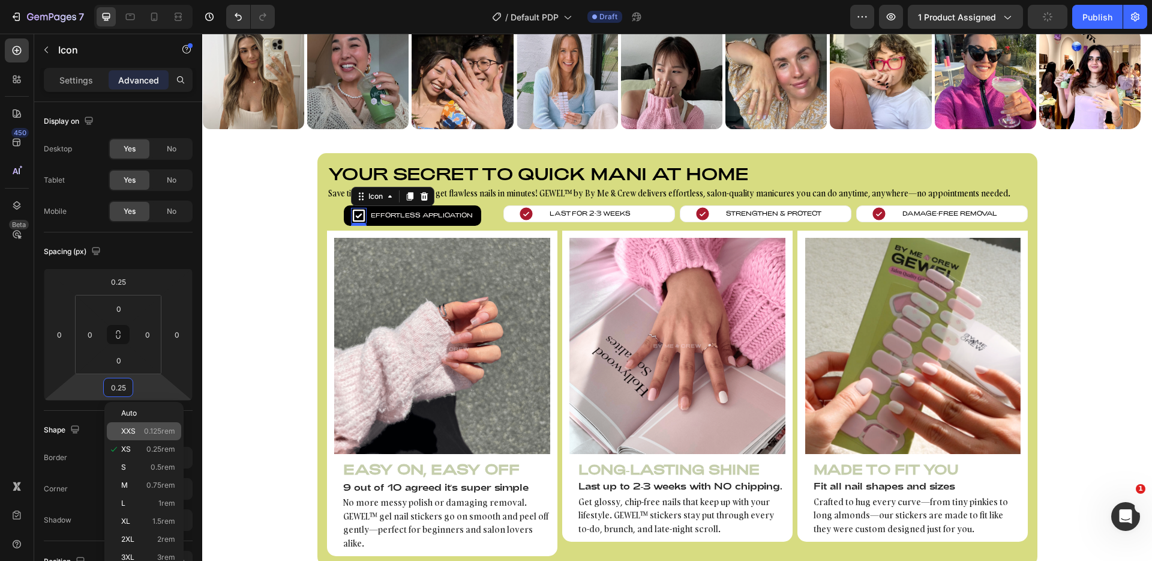
click at [146, 427] on span "0.125rem" at bounding box center [159, 431] width 31 height 8
type input "0.125"
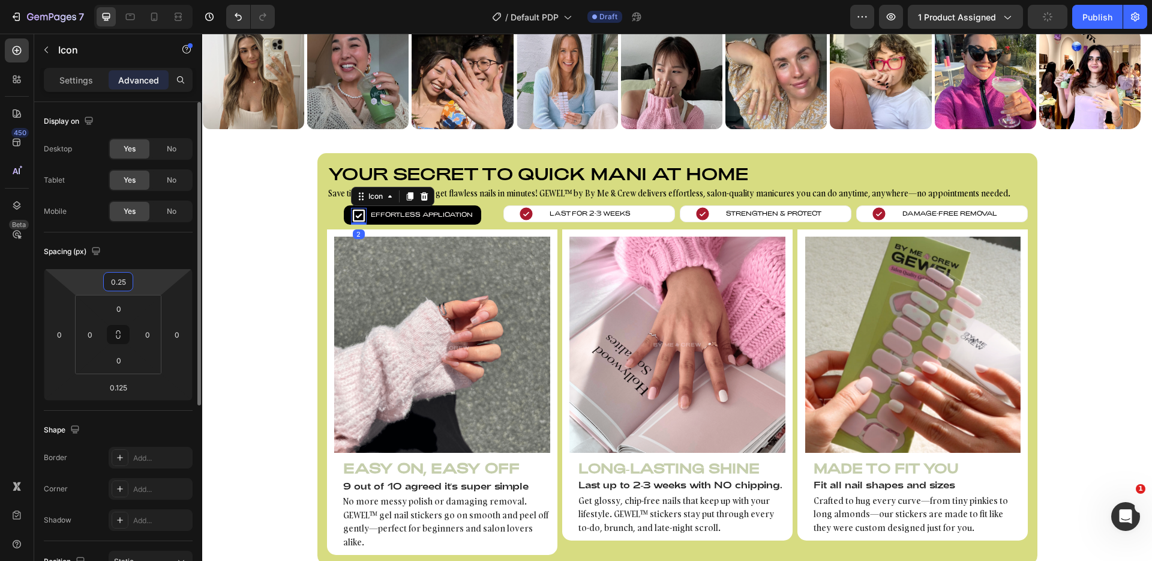
click at [120, 275] on input "0.25" at bounding box center [118, 282] width 24 height 18
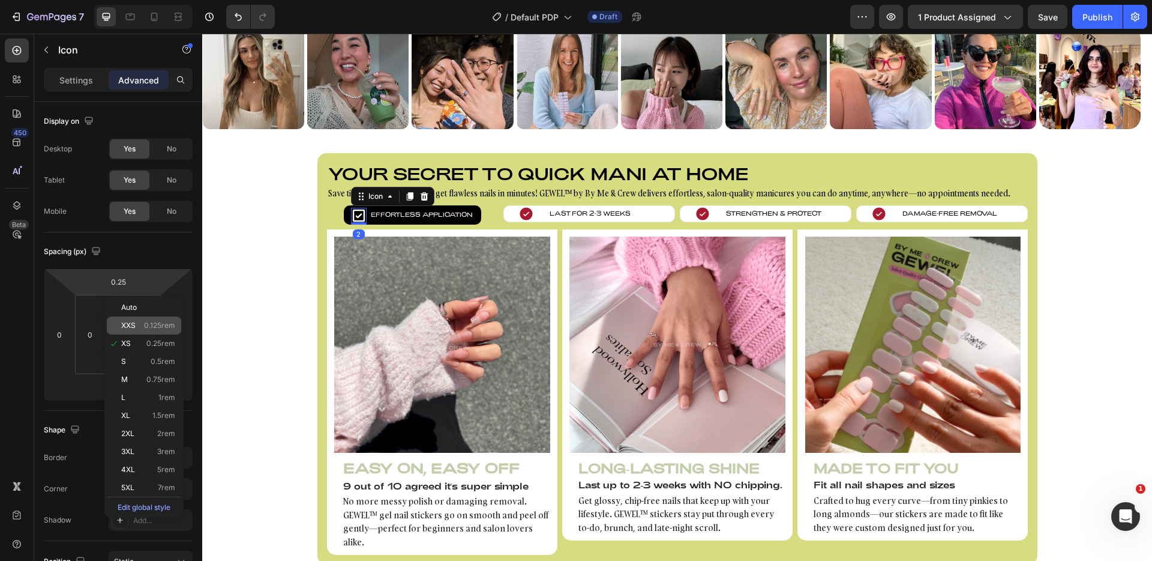
click at [164, 321] on span "0.125rem" at bounding box center [159, 325] width 31 height 8
type input "0.125"
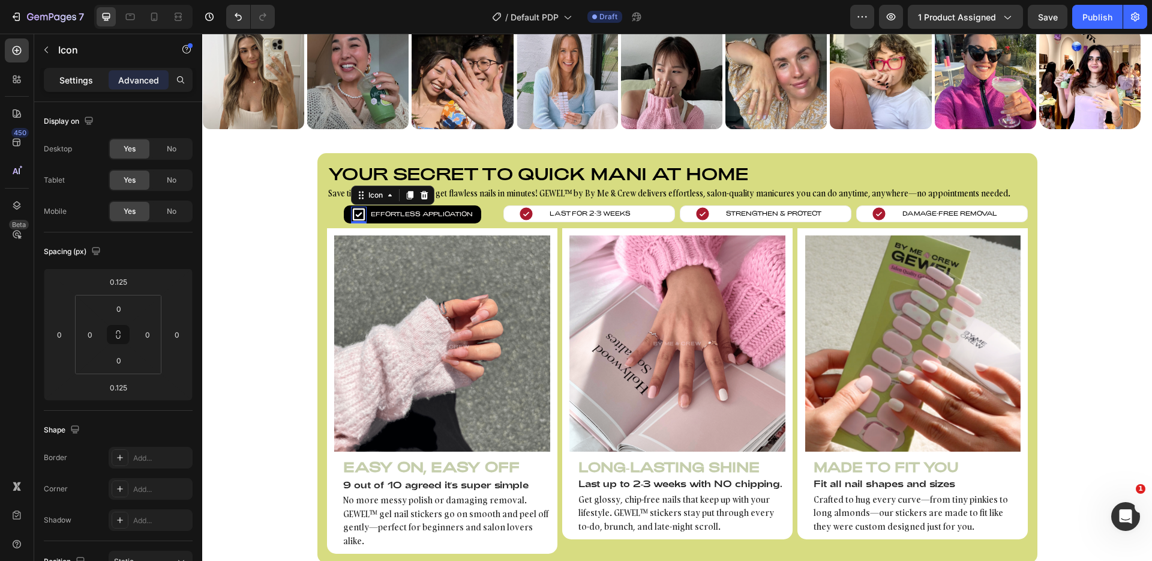
click at [73, 80] on p "Settings" at bounding box center [76, 80] width 34 height 13
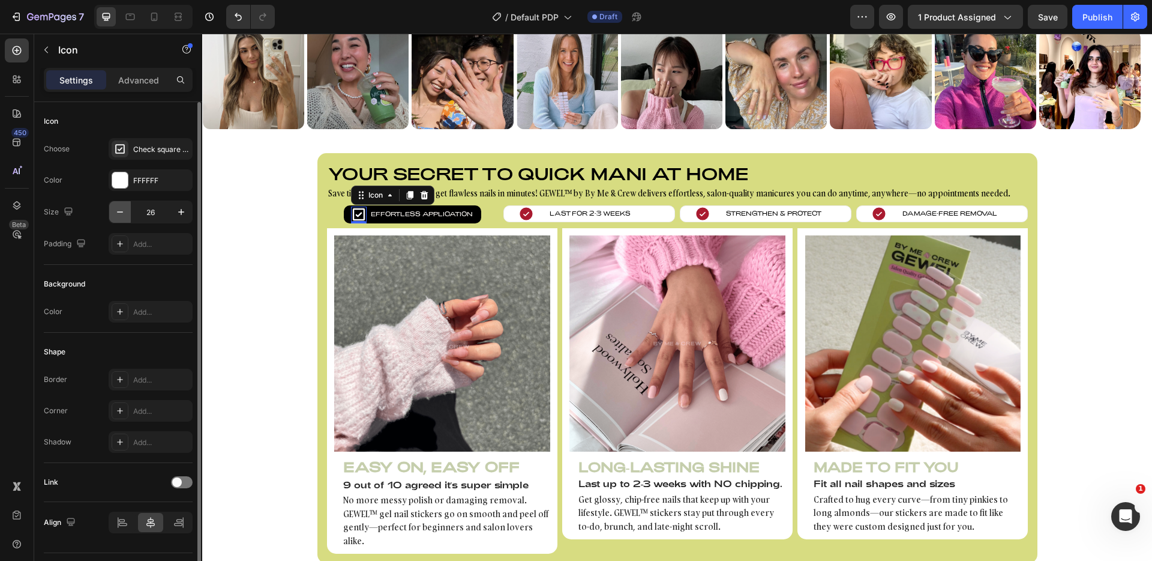
click at [127, 208] on button "button" at bounding box center [120, 212] width 22 height 22
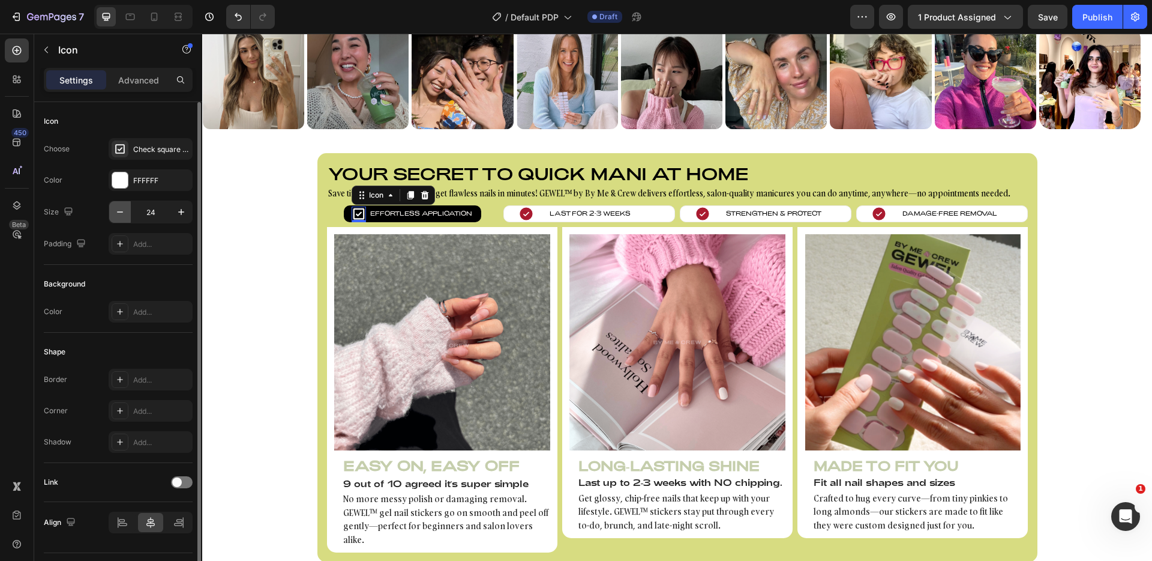
click at [127, 208] on button "button" at bounding box center [120, 212] width 22 height 22
click at [127, 209] on button "button" at bounding box center [120, 212] width 22 height 22
type input "20"
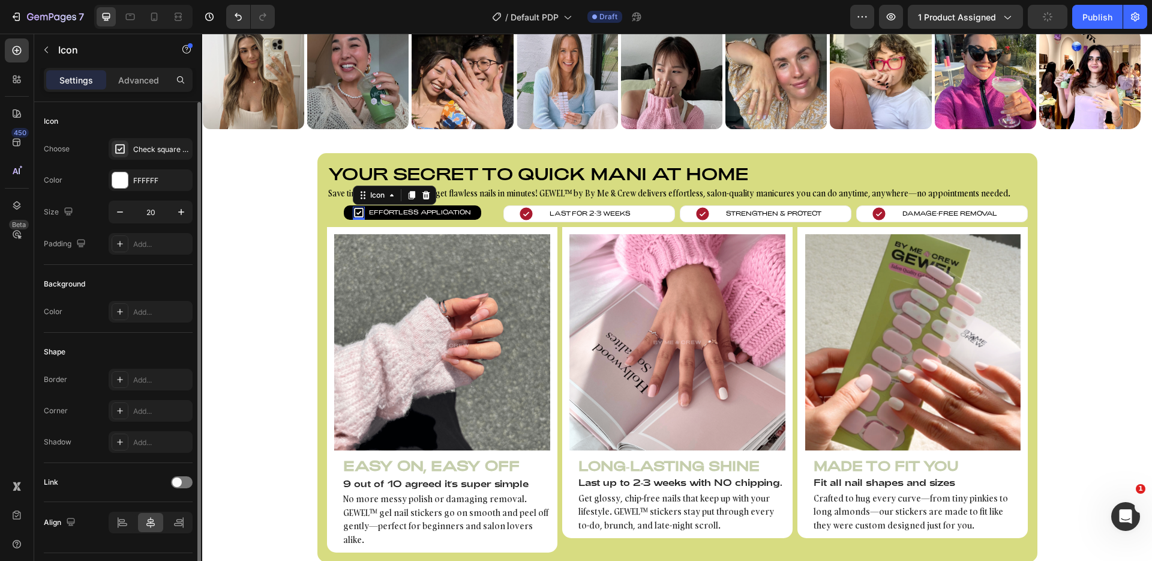
click at [143, 121] on div "Icon" at bounding box center [118, 121] width 149 height 19
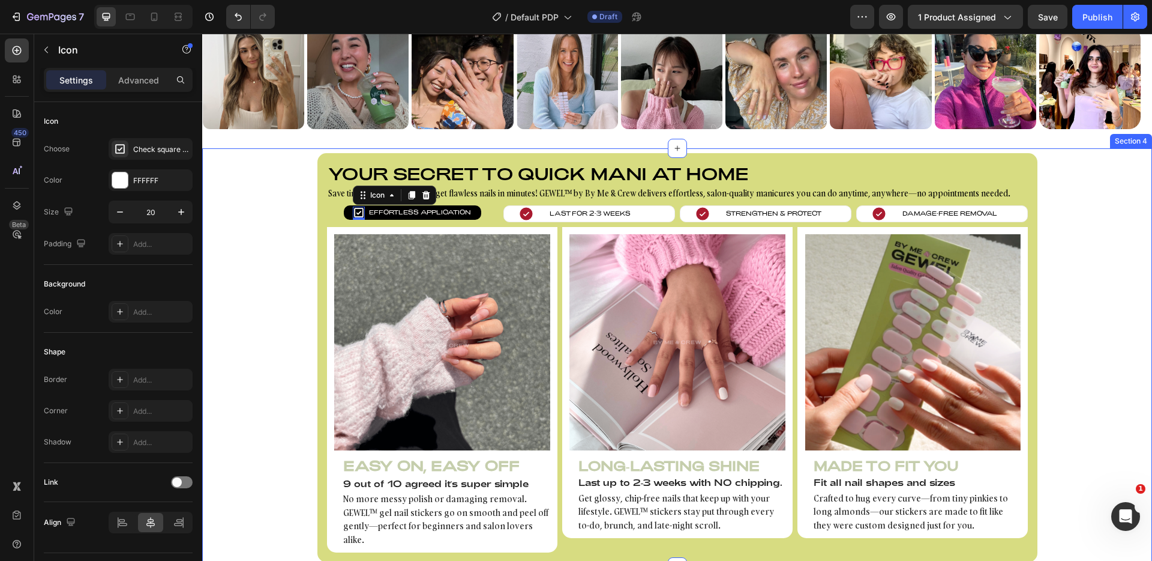
click at [301, 213] on div "Your secret to quick mani at home Heading Save time, skip the salon, and get fl…" at bounding box center [677, 357] width 950 height 409
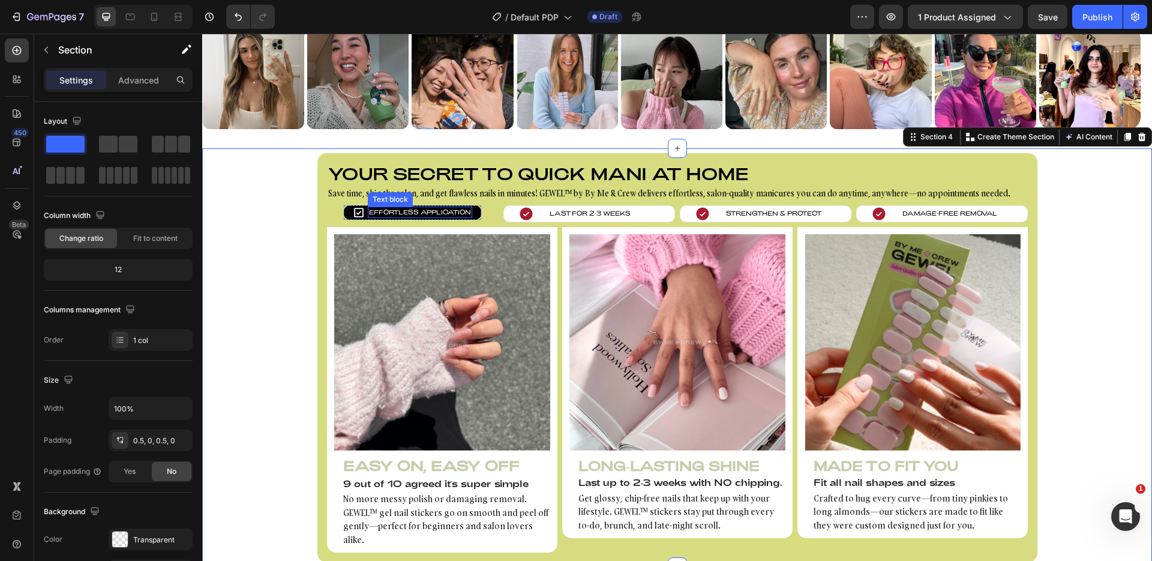
click at [459, 209] on p "Effortless Application" at bounding box center [420, 212] width 102 height 9
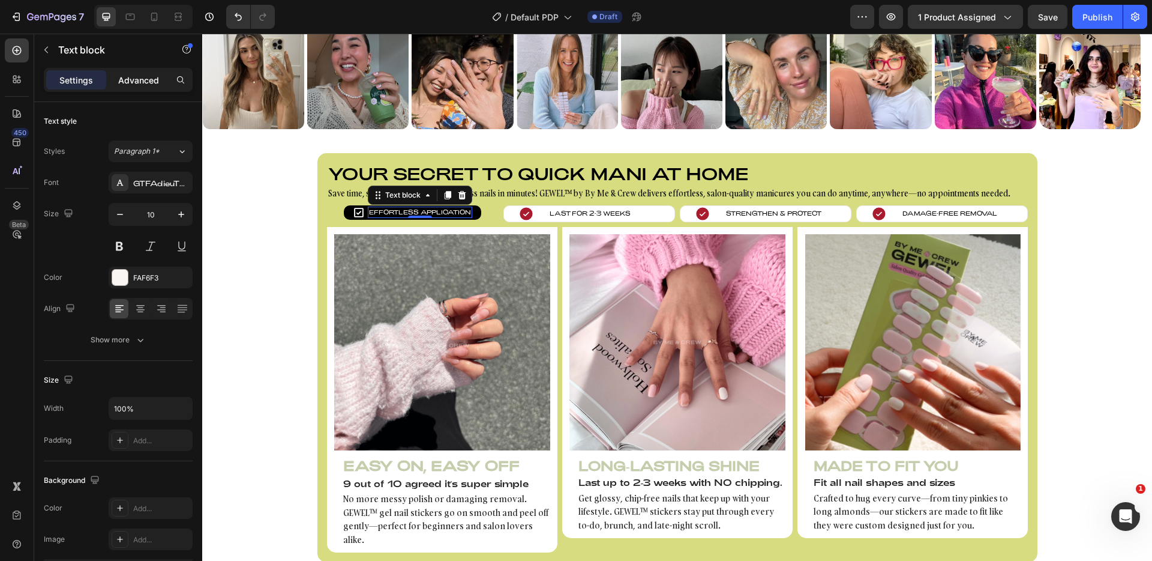
click at [145, 84] on p "Advanced" at bounding box center [138, 80] width 41 height 13
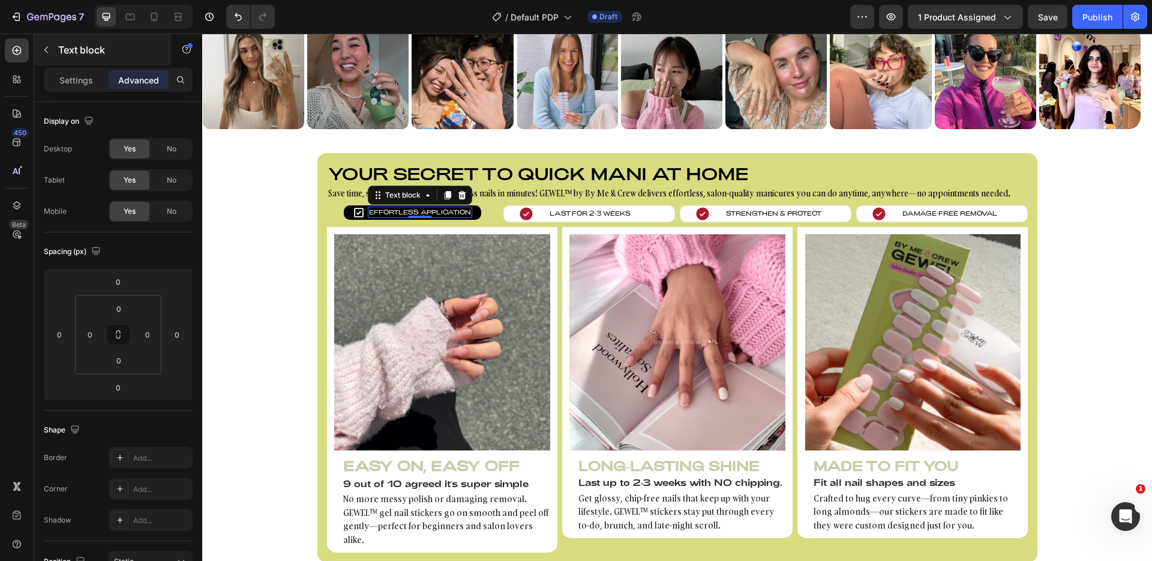
click at [96, 74] on div "Settings" at bounding box center [76, 79] width 60 height 19
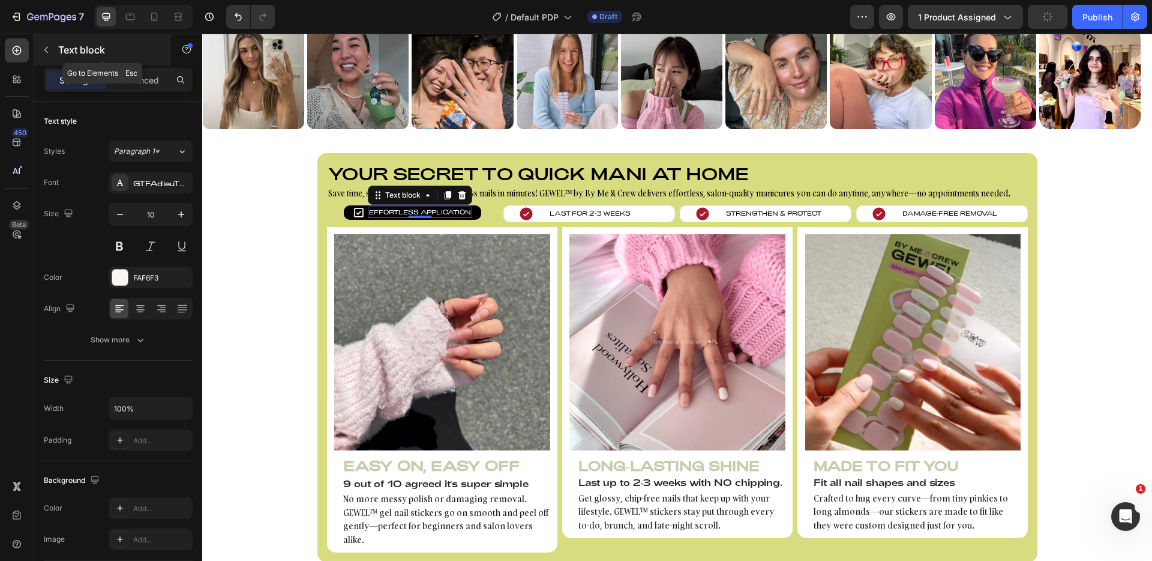
click at [52, 49] on button "button" at bounding box center [46, 49] width 19 height 19
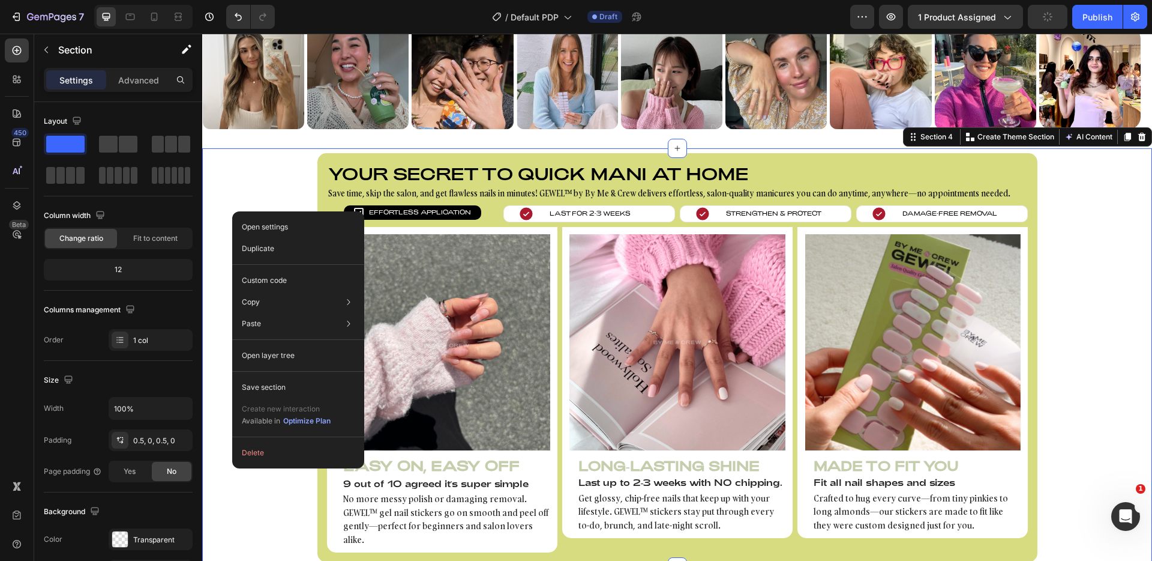
click at [229, 171] on div "Your secret to quick mani at home Heading Save time, skip the salon, and get fl…" at bounding box center [677, 357] width 950 height 409
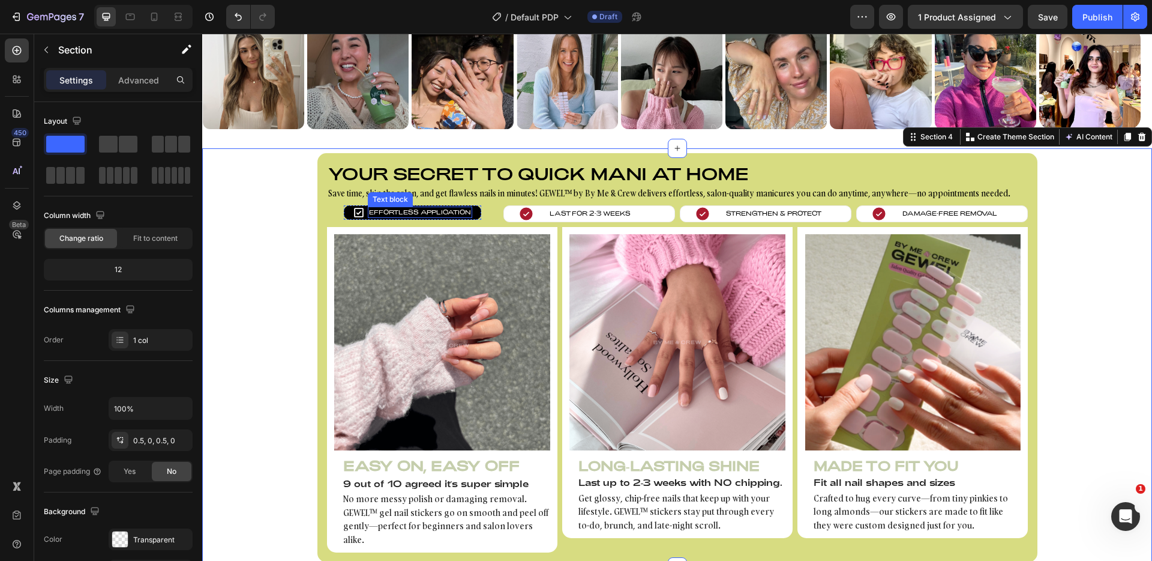
click at [405, 212] on p "Effortless Application" at bounding box center [420, 212] width 102 height 9
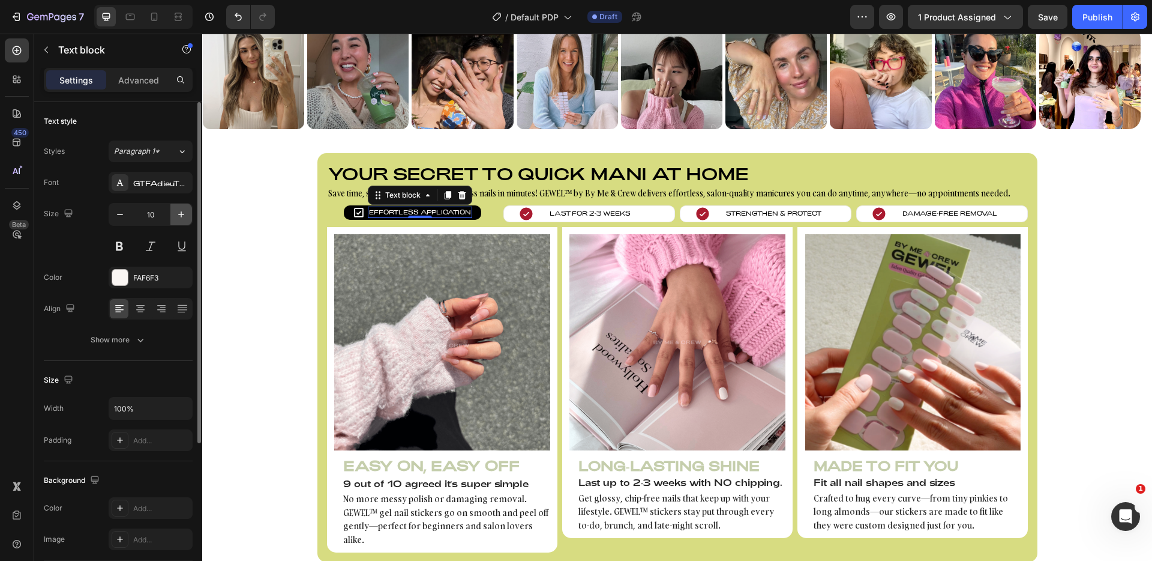
click at [181, 214] on icon "button" at bounding box center [181, 214] width 6 height 6
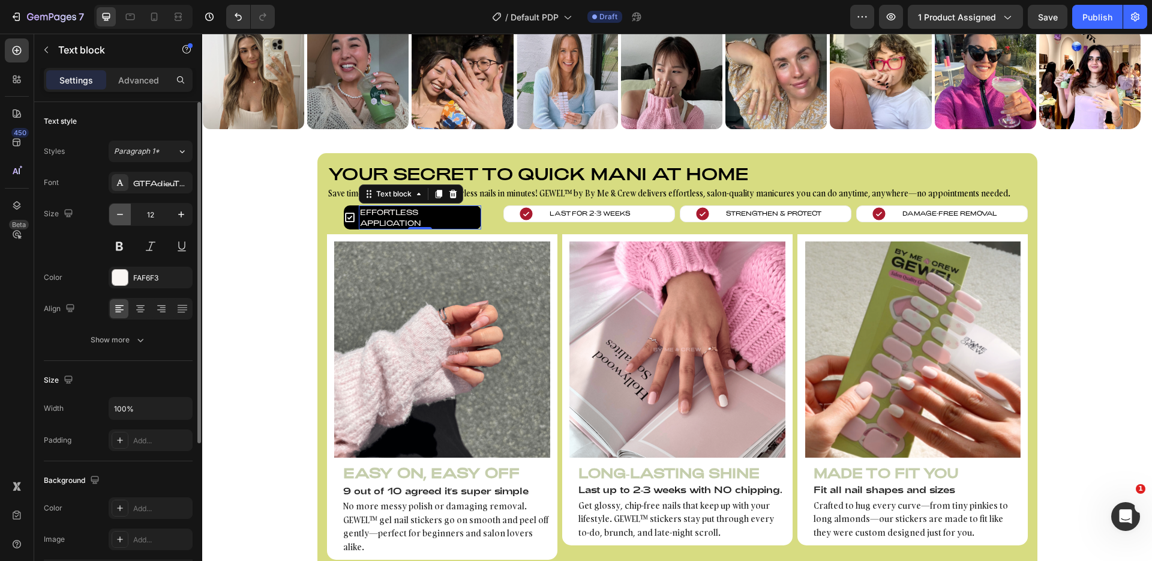
click at [127, 215] on button "button" at bounding box center [120, 214] width 22 height 22
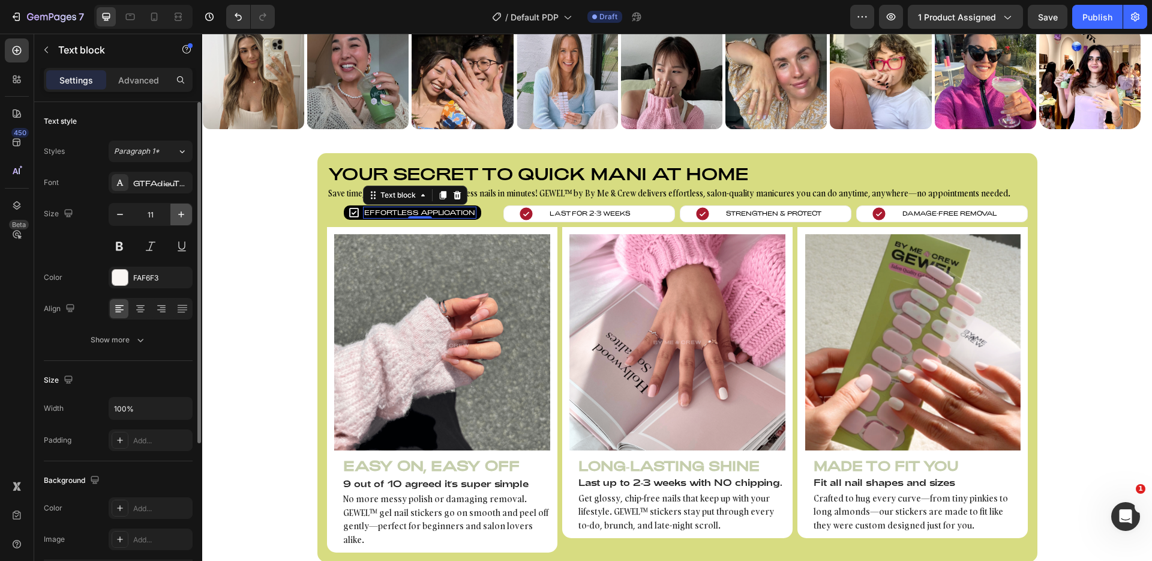
click at [177, 214] on icon "button" at bounding box center [181, 214] width 12 height 12
type input "12"
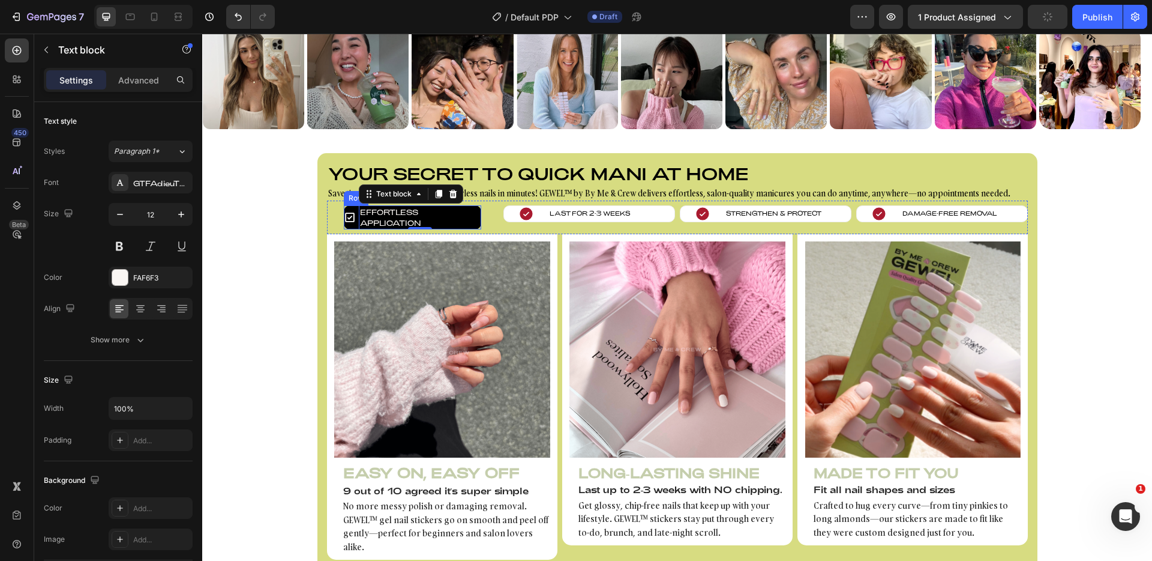
click at [344, 223] on div "Icon" at bounding box center [350, 217] width 12 height 24
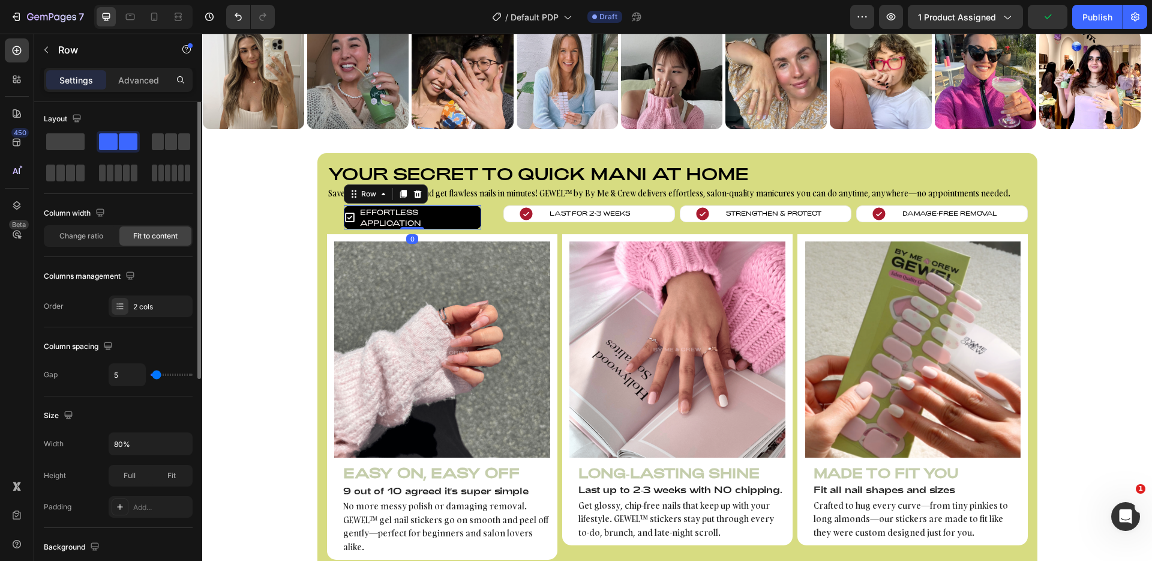
scroll to position [5, 0]
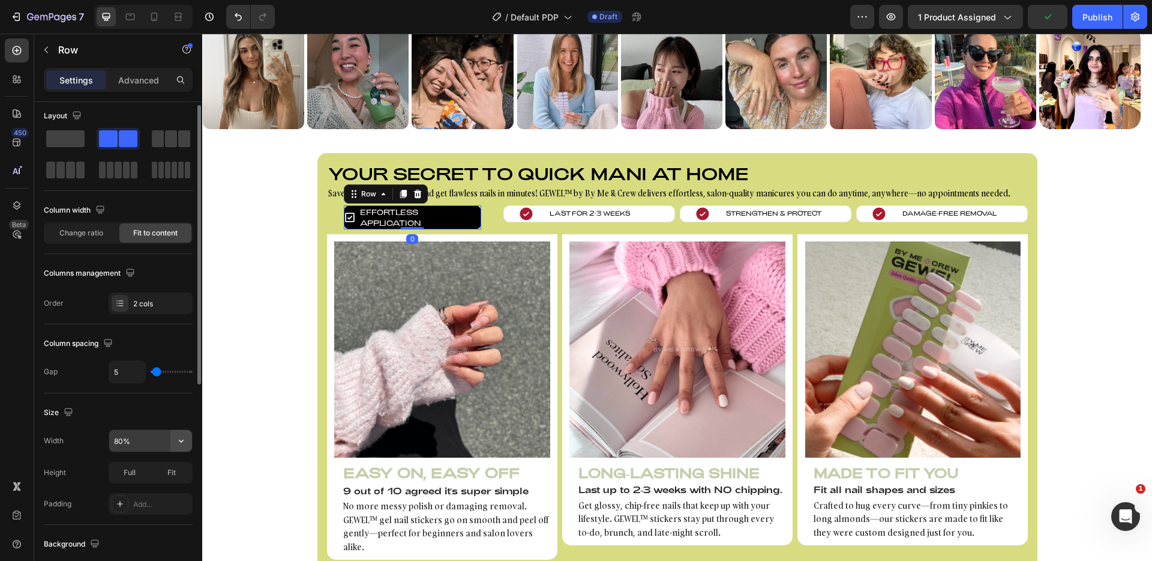
click at [177, 442] on icon "button" at bounding box center [181, 441] width 12 height 12
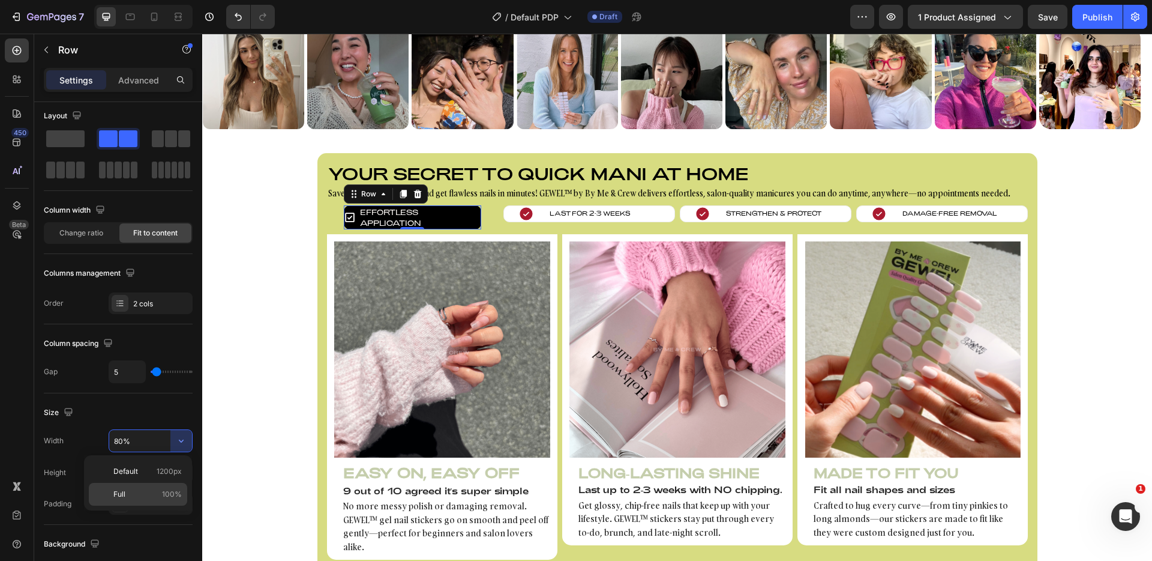
click at [149, 487] on div "Full 100%" at bounding box center [138, 494] width 98 height 23
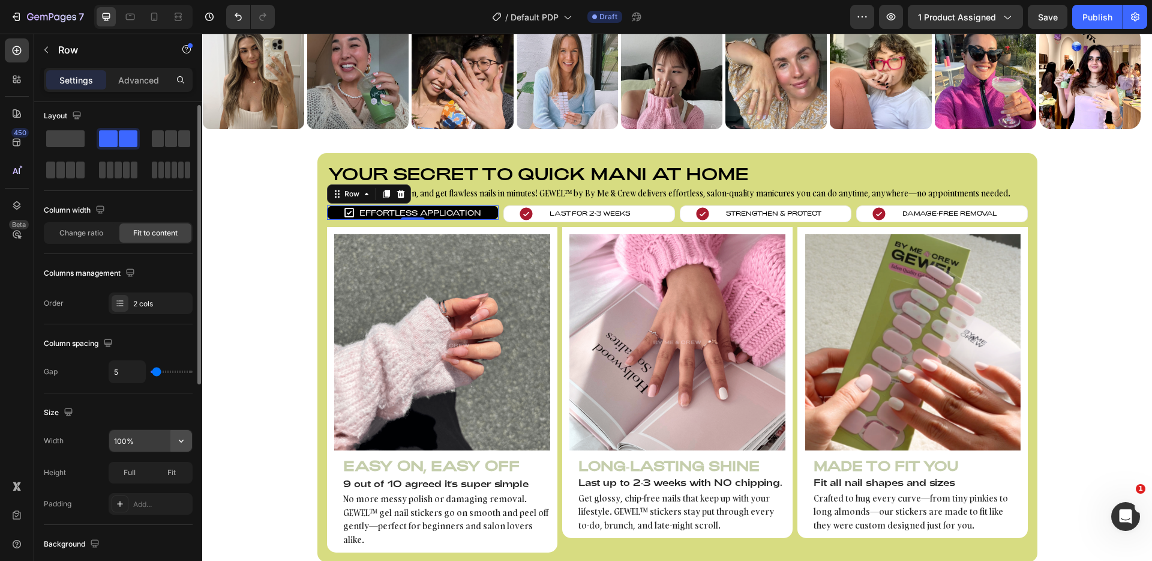
click at [182, 443] on icon "button" at bounding box center [181, 441] width 12 height 12
click at [128, 441] on input "100%" at bounding box center [150, 441] width 83 height 22
type input "90%"
click at [124, 417] on div "Size" at bounding box center [118, 412] width 149 height 19
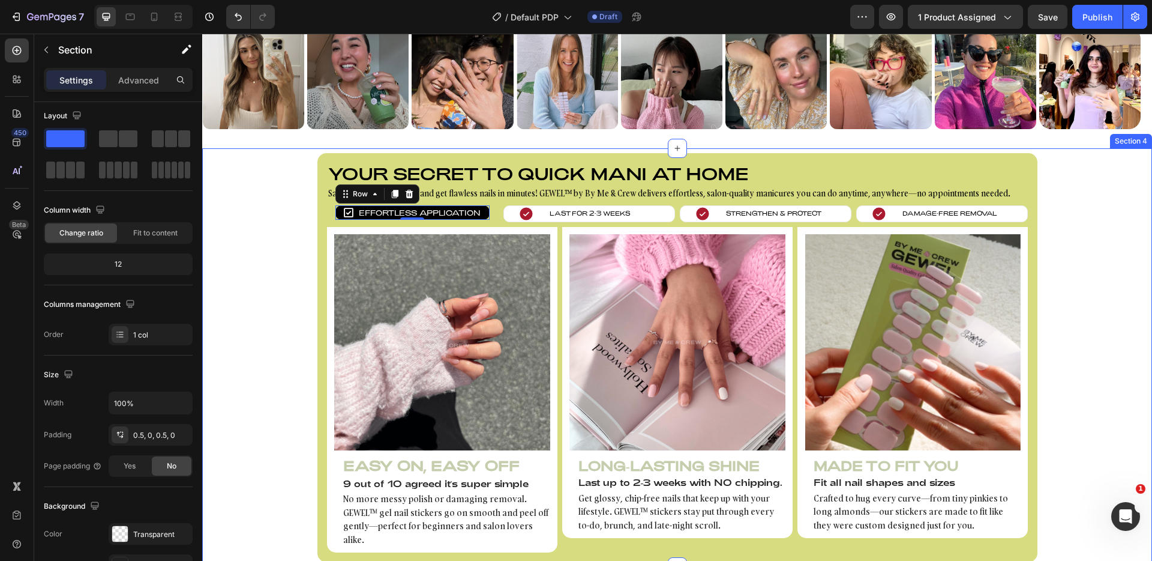
click at [294, 245] on div "Your secret to quick mani at home Heading Save time, skip the salon, and get fl…" at bounding box center [677, 357] width 950 height 409
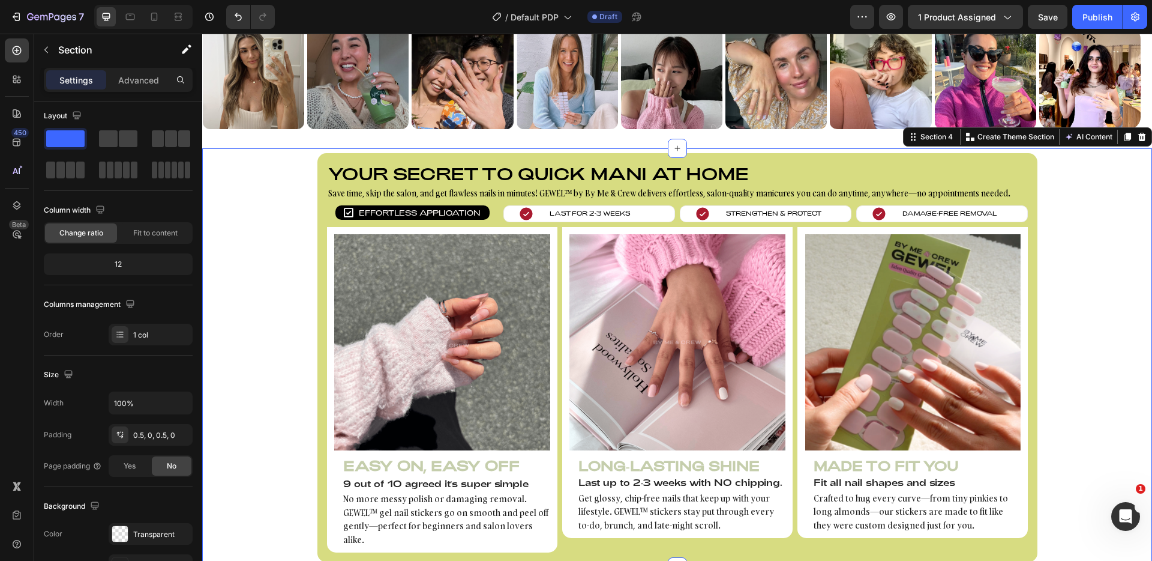
scroll to position [0, 0]
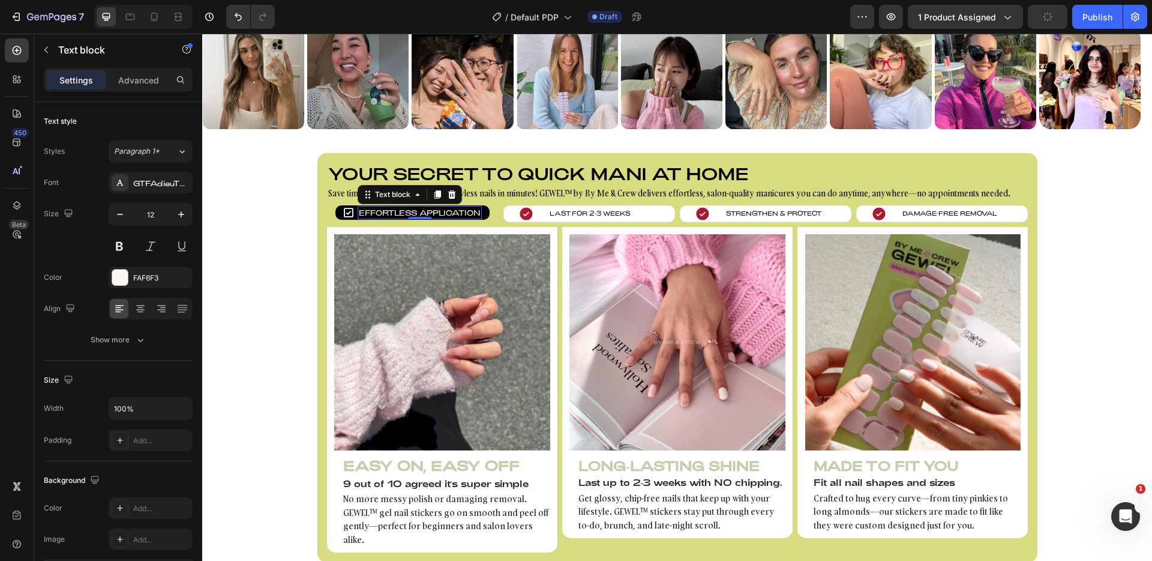
click at [393, 207] on p "Effortless Application" at bounding box center [420, 212] width 122 height 11
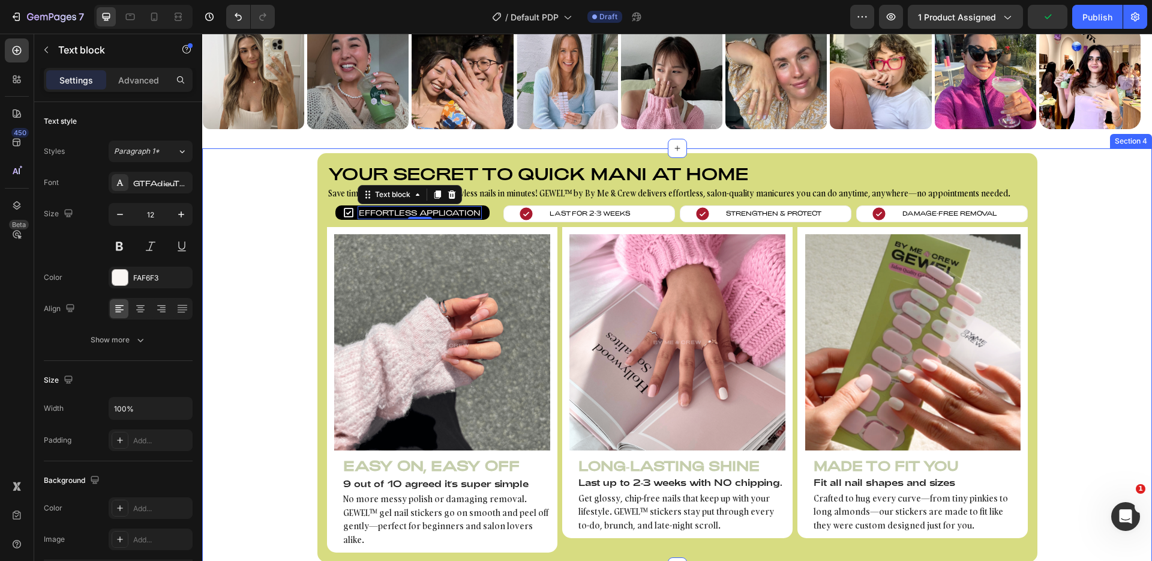
click at [256, 243] on div "Your secret to quick mani at home Heading Save time, skip the salon, and get fl…" at bounding box center [677, 357] width 950 height 409
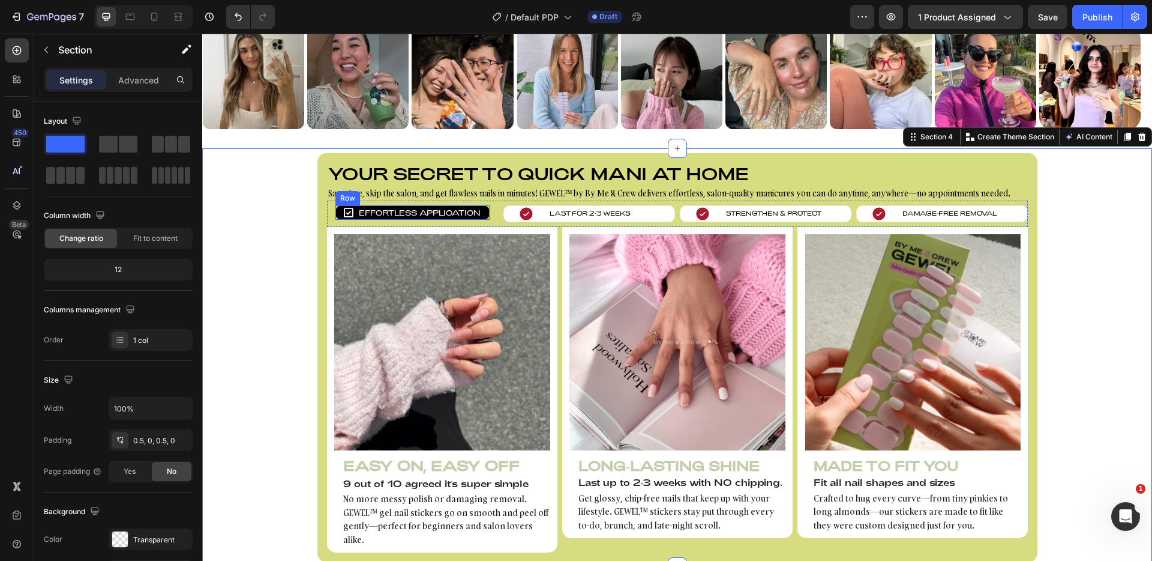
click at [336, 207] on div "Icon Effortless Application Text block Row" at bounding box center [413, 212] width 154 height 14
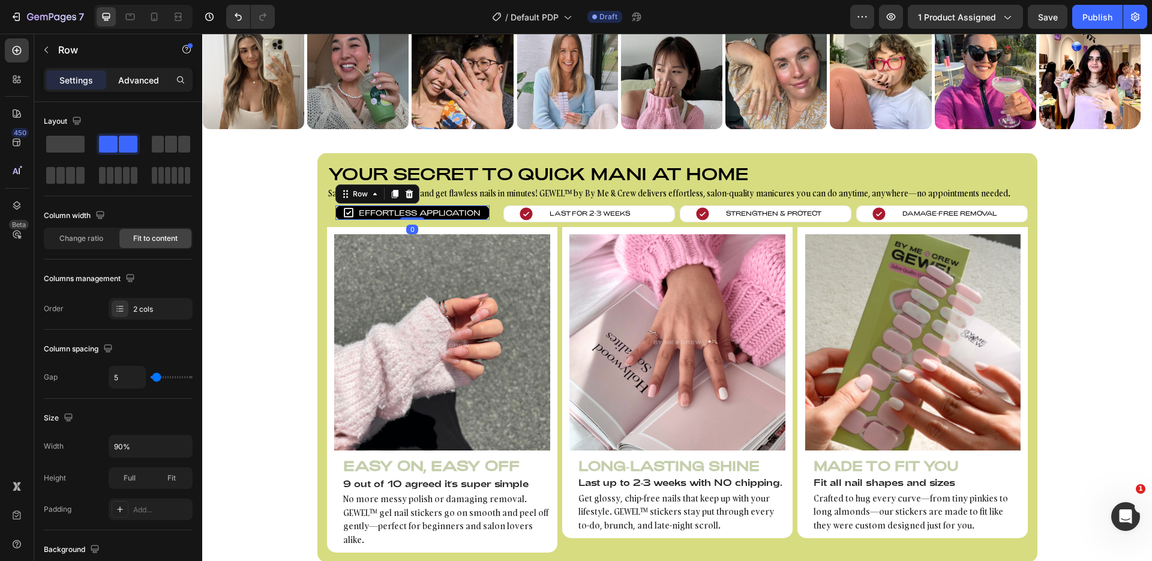
click at [133, 85] on p "Advanced" at bounding box center [138, 80] width 41 height 13
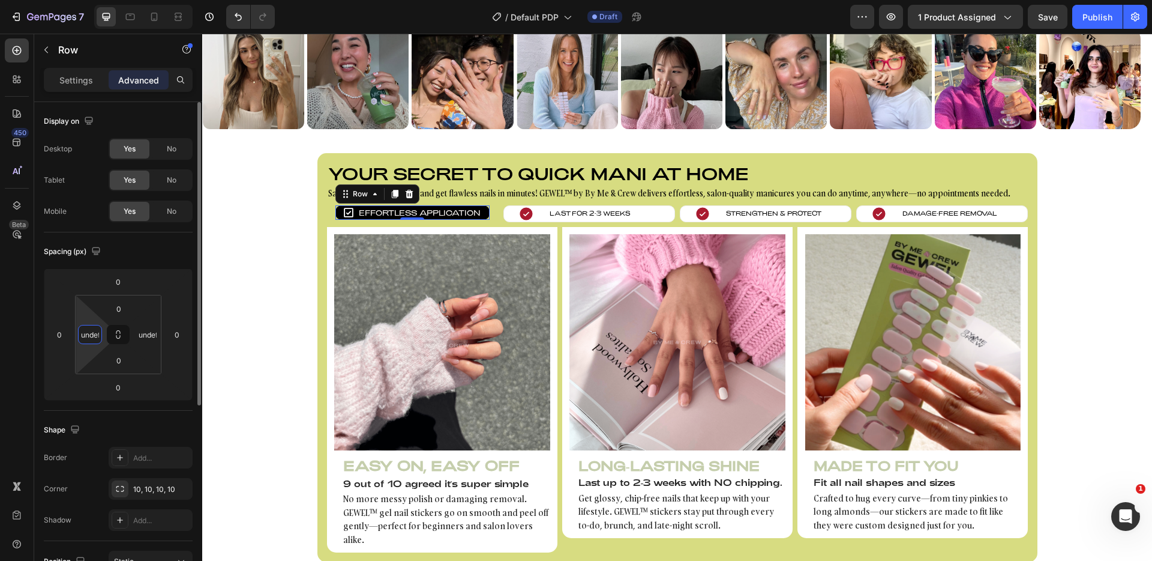
click at [94, 336] on input "undefined" at bounding box center [90, 334] width 18 height 18
type input "0"
click at [142, 336] on input "undefined" at bounding box center [148, 334] width 18 height 18
click at [167, 0] on html "7 Version history / Default PDP Draft Preview 1 product assigned Save Publish 4…" at bounding box center [576, 0] width 1152 height 0
type input "0"
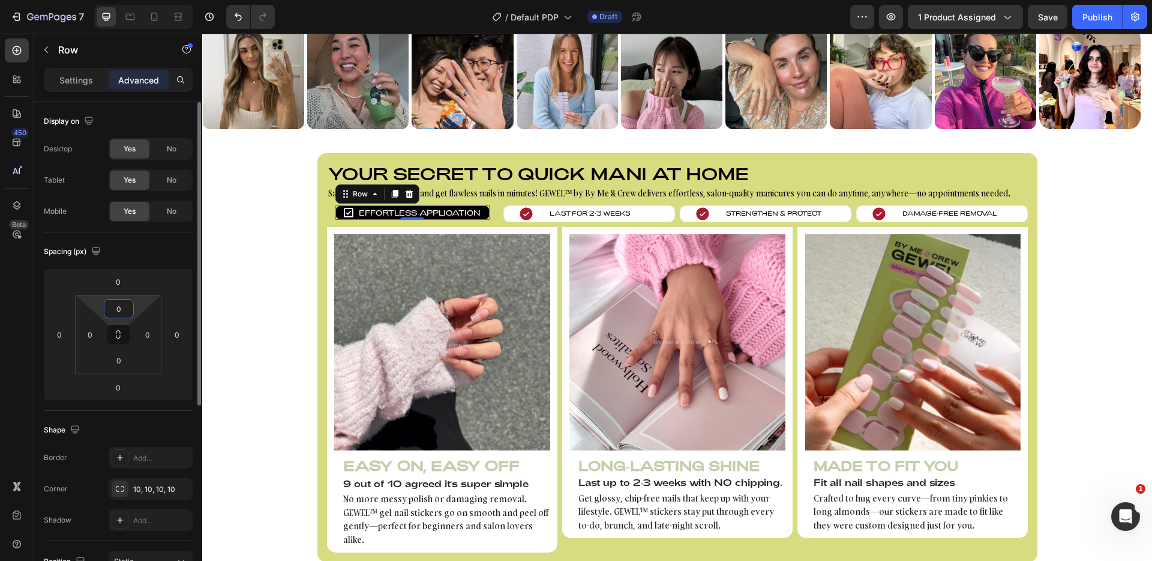
click at [123, 314] on input "0" at bounding box center [119, 309] width 24 height 18
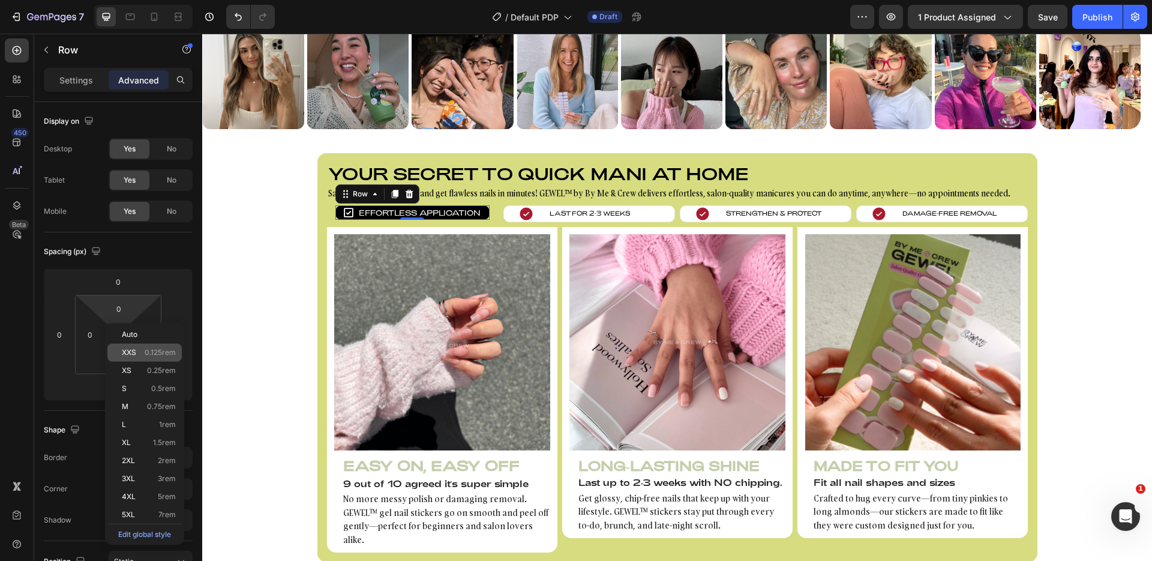
click at [167, 356] on span "0.125rem" at bounding box center [160, 352] width 31 height 8
type input "0.125rem"
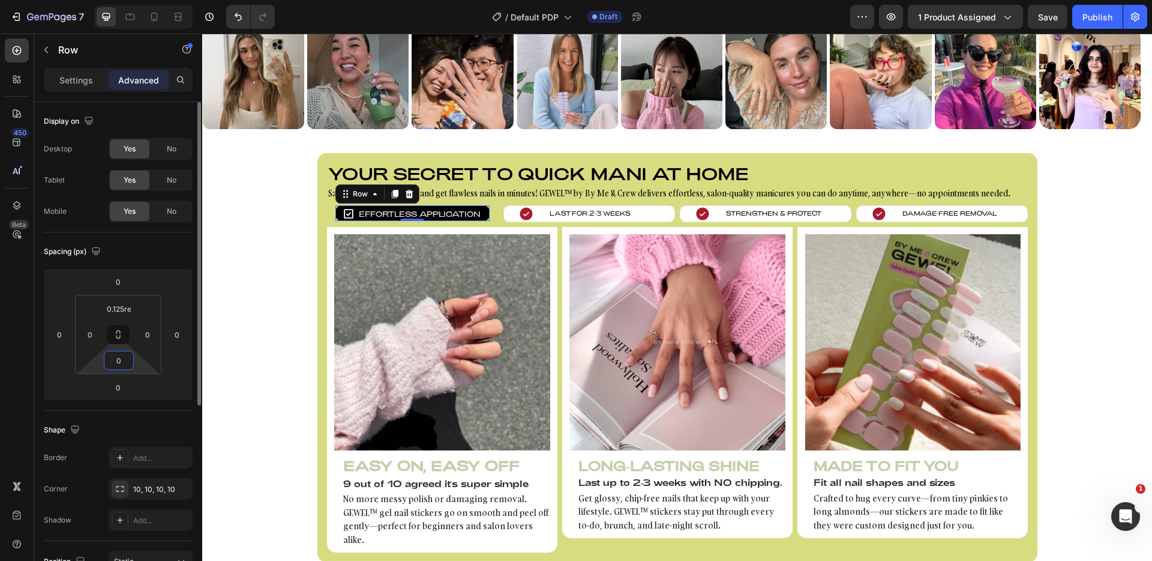
click at [124, 356] on input "0" at bounding box center [119, 360] width 24 height 18
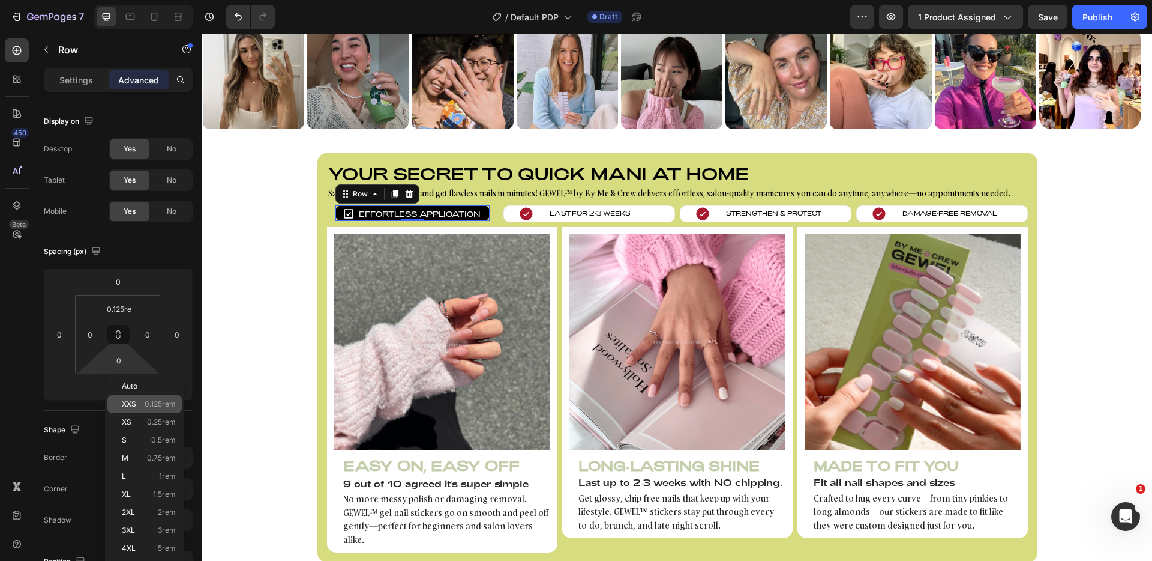
click at [155, 402] on span "0.125rem" at bounding box center [160, 404] width 31 height 8
type input "0.125rem"
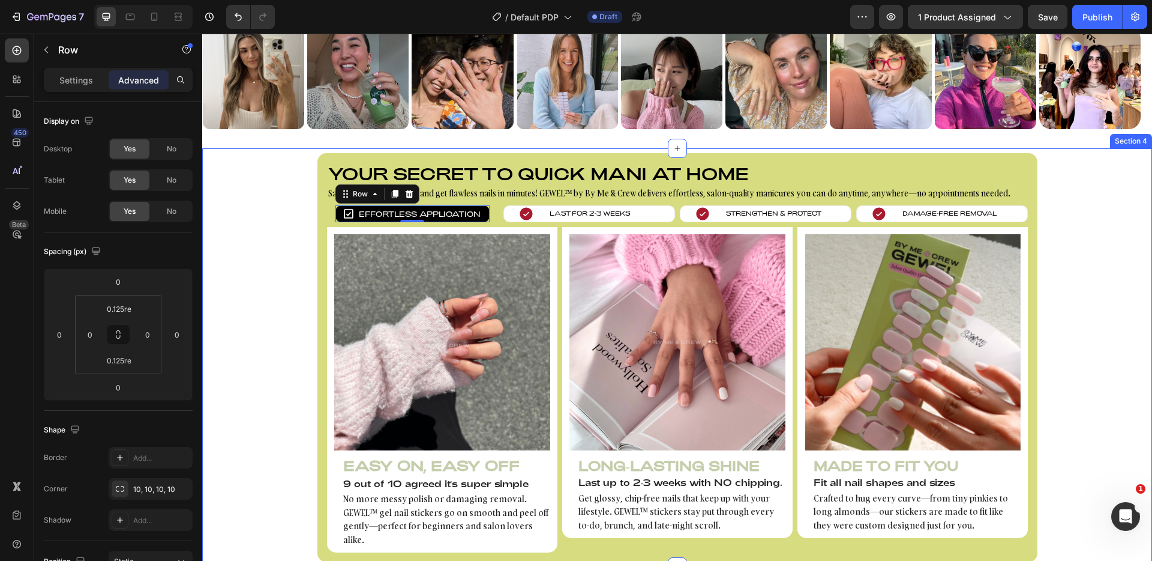
click at [307, 236] on div "Your secret to quick mani at home Heading Save time, skip the salon, and get fl…" at bounding box center [677, 357] width 950 height 409
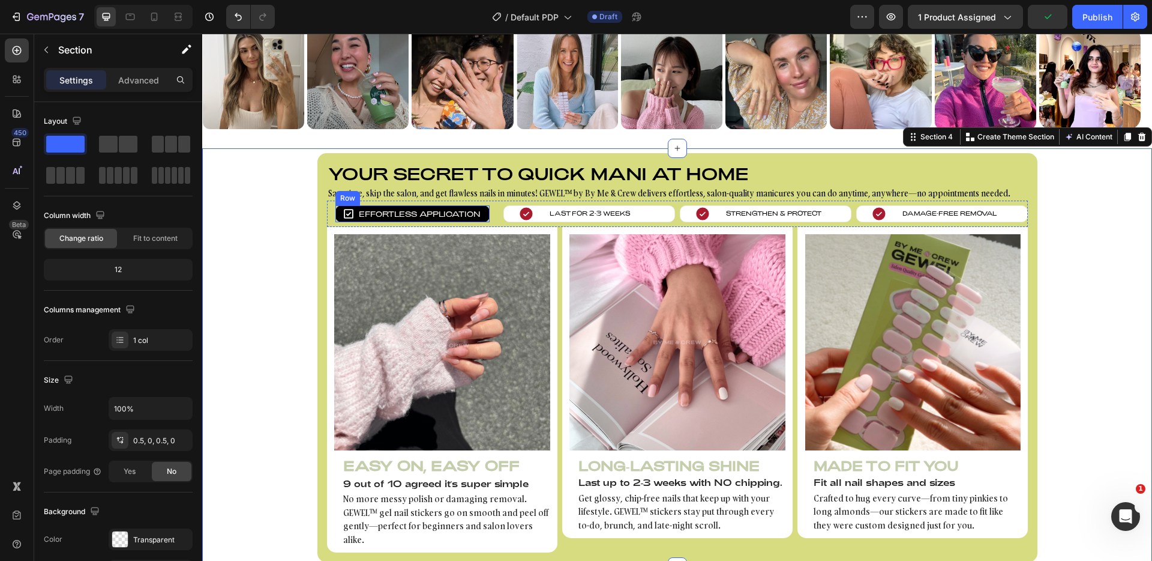
click at [336, 212] on div "Icon Effortless Application Text block Row" at bounding box center [413, 213] width 154 height 17
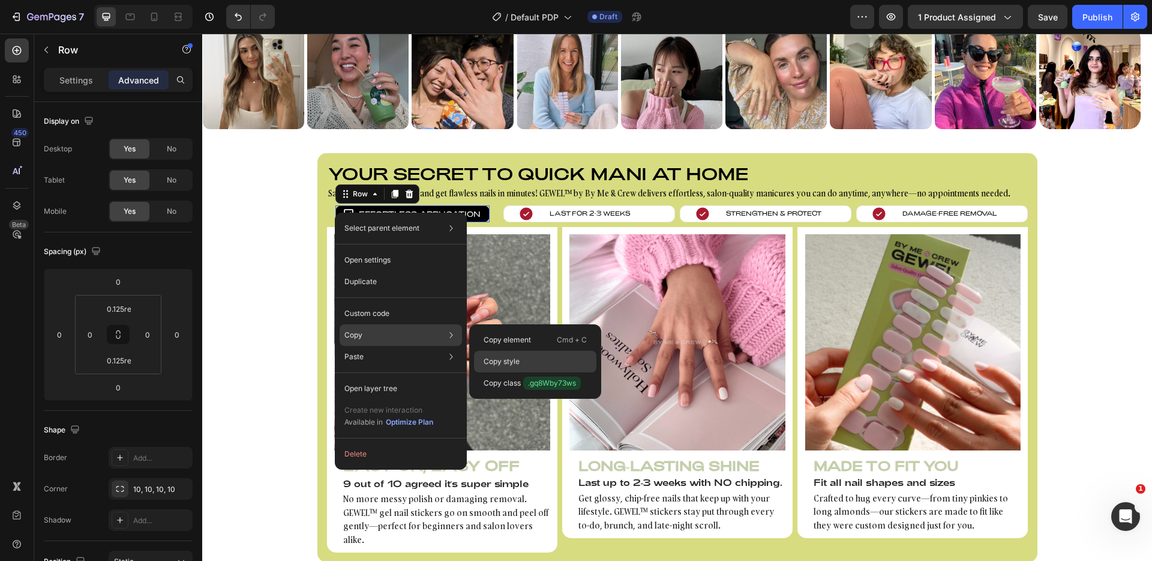
click at [515, 372] on div "Copy style" at bounding box center [535, 383] width 122 height 22
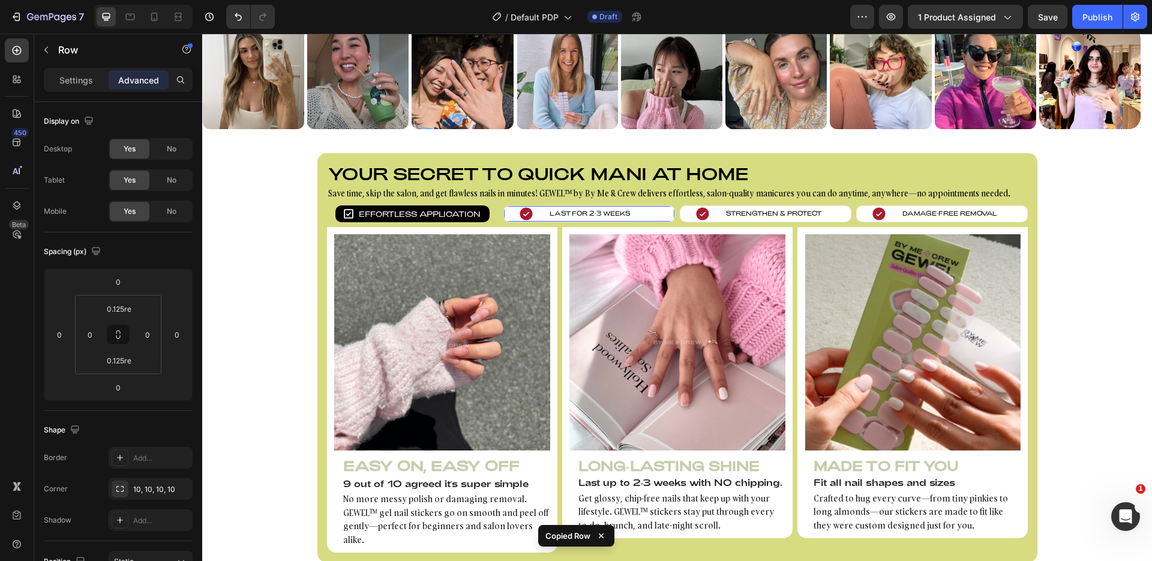
click at [506, 208] on div "Icon Last for 2-3 weeks Text block Row 0" at bounding box center [590, 213] width 172 height 17
click at [483, 211] on div "Icon Effortless Application Text block Row" at bounding box center [413, 213] width 154 height 17
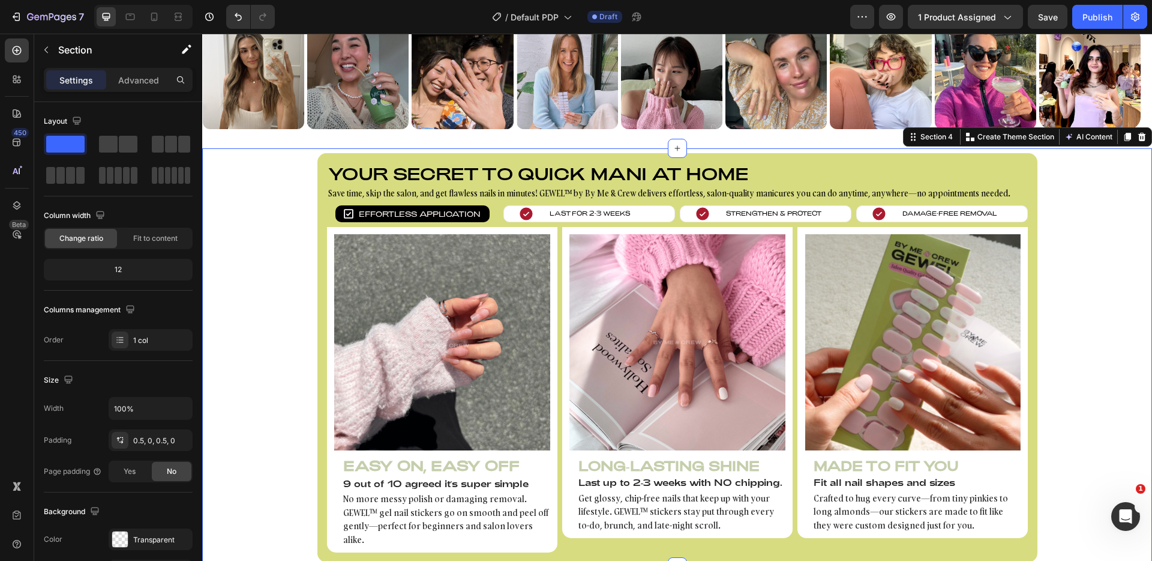
click at [248, 211] on div "Your secret to quick mani at home Heading Save time, skip the salon, and get fl…" at bounding box center [677, 357] width 950 height 409
click at [504, 211] on div "Icon Last for 2-3 weeks Text block Row" at bounding box center [590, 213] width 172 height 17
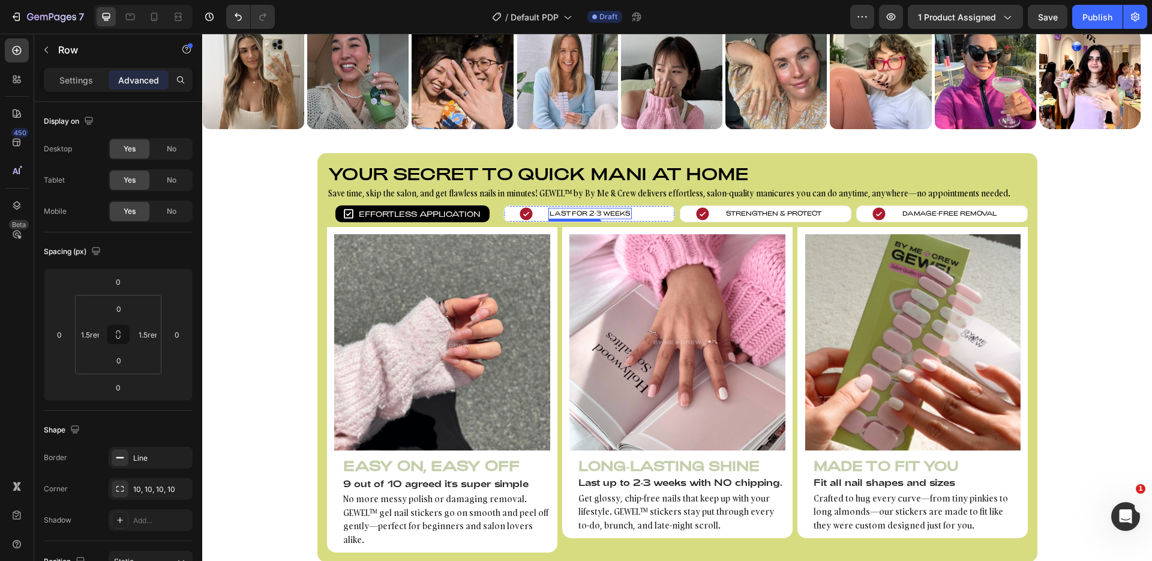
click at [576, 212] on p "Last for 2-3 weeks" at bounding box center [590, 213] width 81 height 9
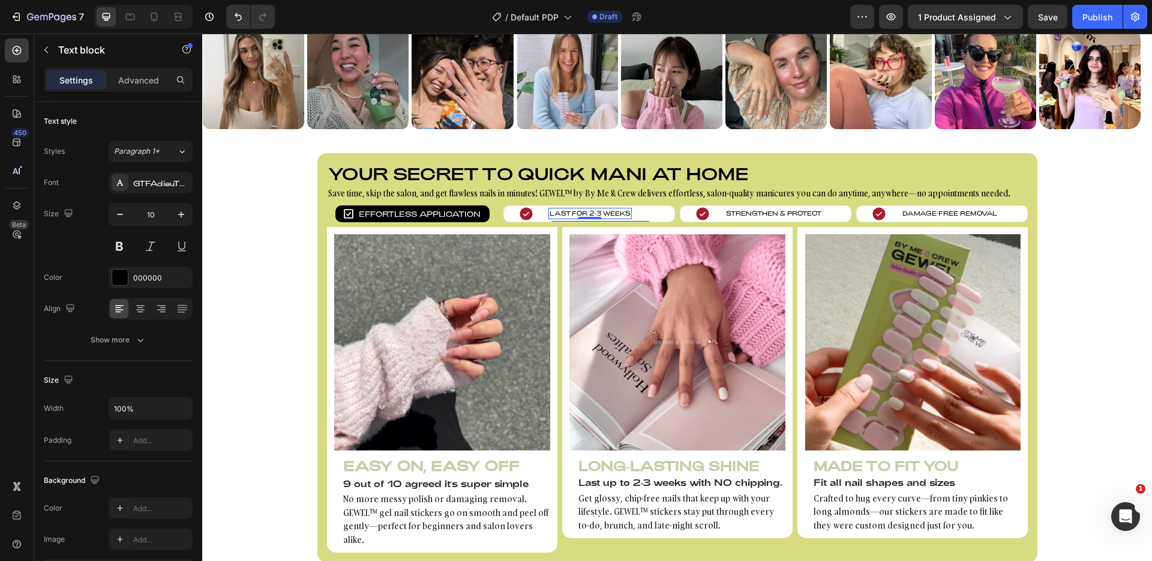
click at [576, 212] on p "Last for 2-3 weeks" at bounding box center [590, 213] width 81 height 9
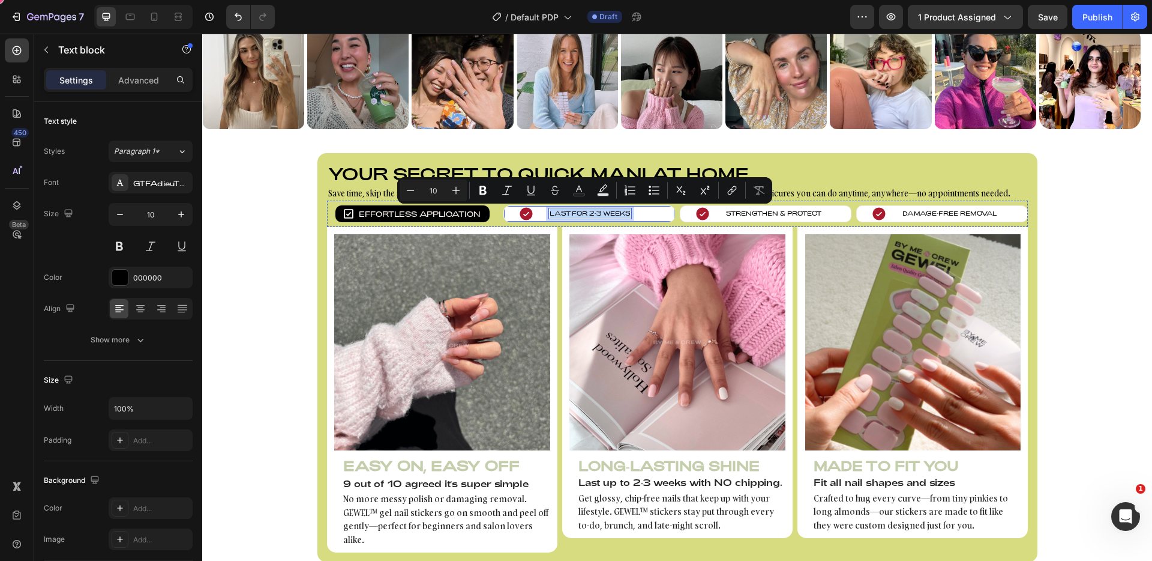
copy p "Last for 2-3 weeks"
click at [504, 212] on div "Icon Last for 2-3 weeks Text block 0 Row" at bounding box center [590, 213] width 172 height 17
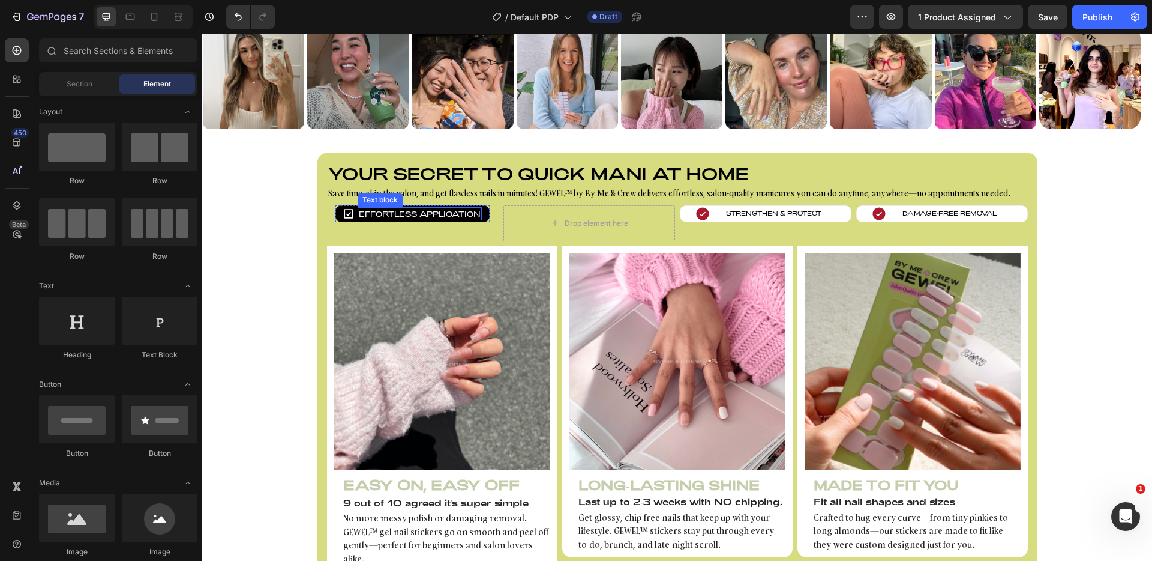
click at [445, 212] on p "Effortless Application" at bounding box center [420, 213] width 122 height 11
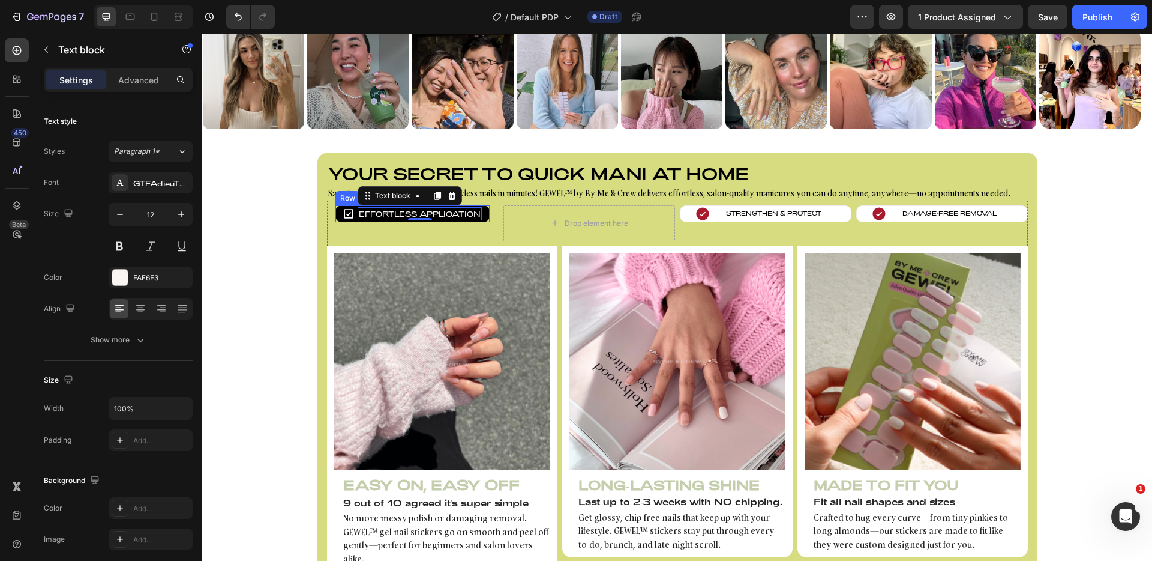
click at [481, 212] on div "Icon Effortless Application Text block 0 Row" at bounding box center [413, 213] width 154 height 17
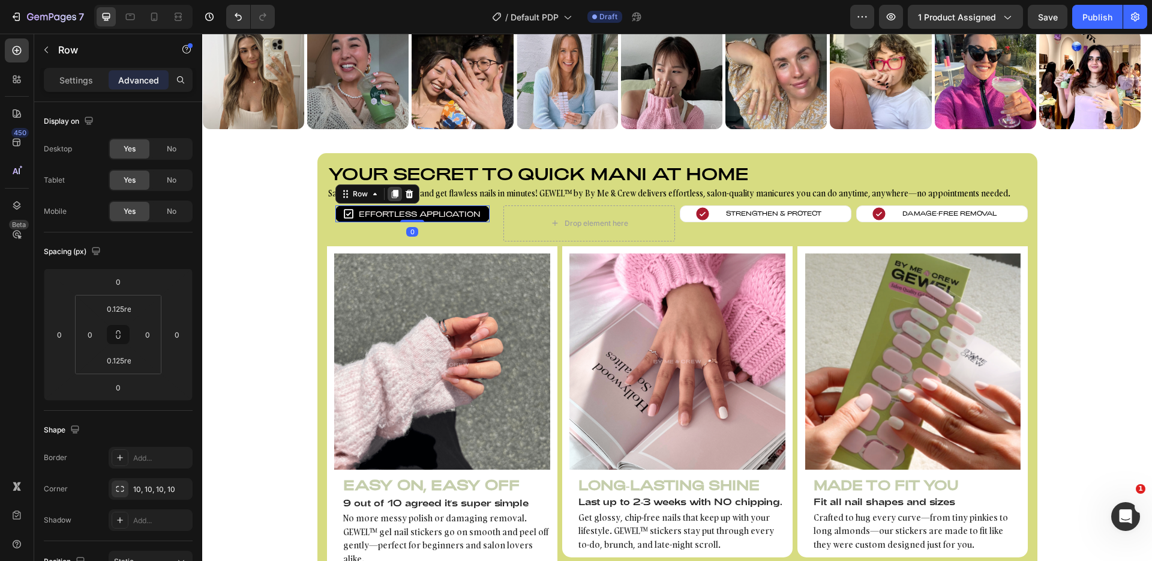
click at [392, 191] on icon at bounding box center [395, 194] width 7 height 8
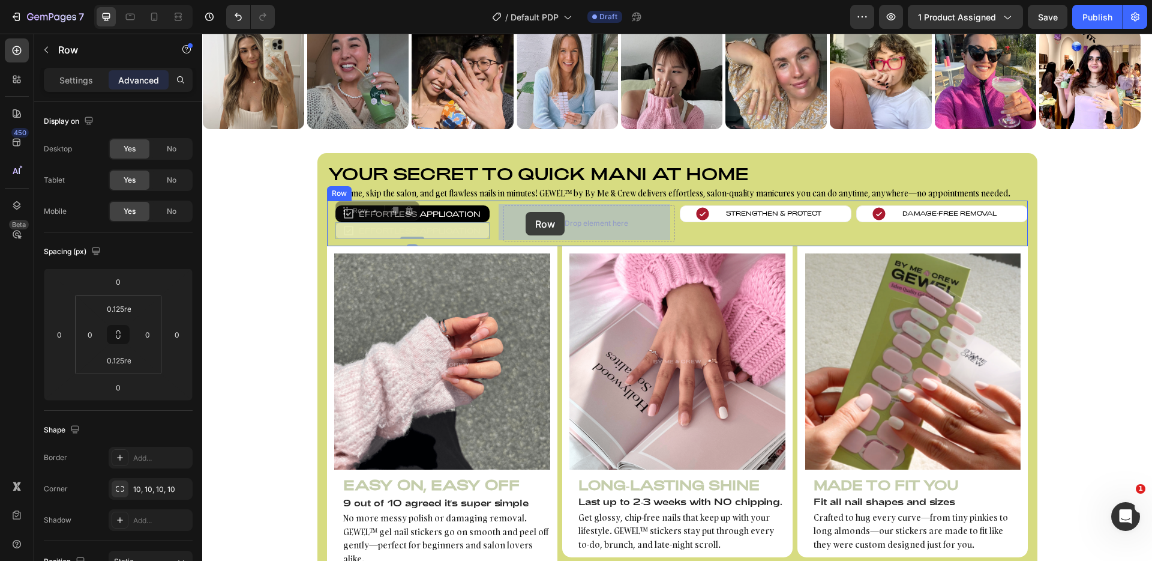
drag, startPoint x: 355, startPoint y: 212, endPoint x: 526, endPoint y: 212, distance: 170.5
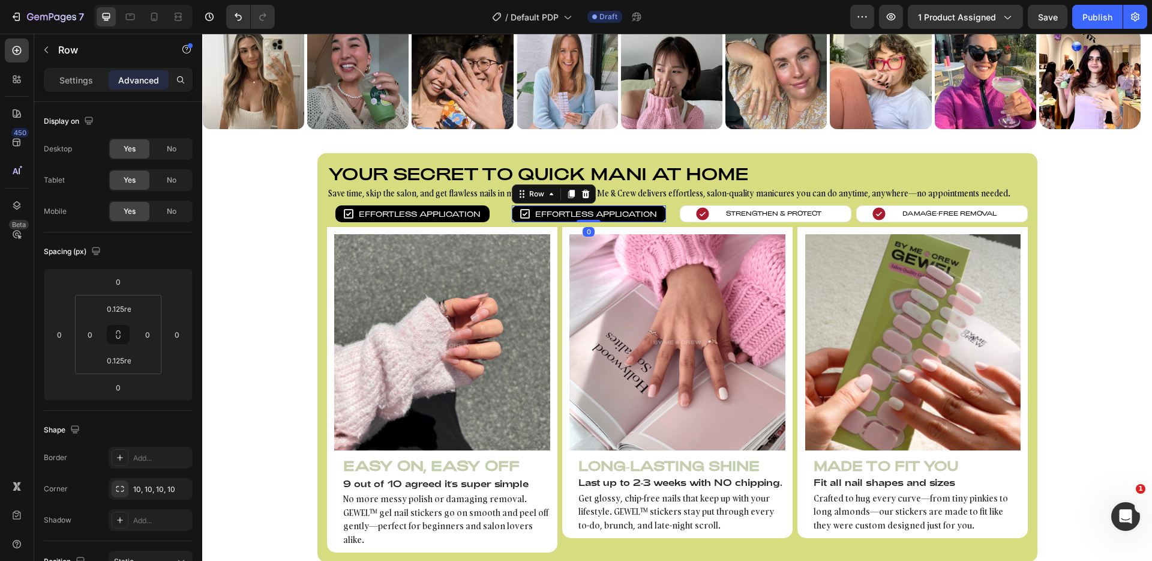
click at [549, 212] on p "Effortless Application" at bounding box center [596, 213] width 122 height 11
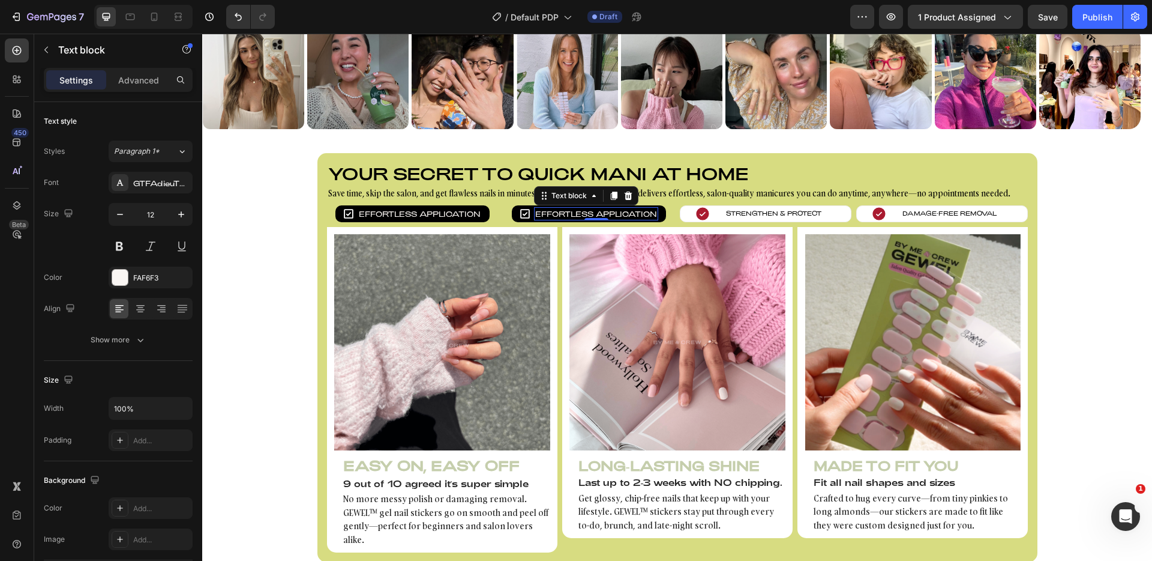
click at [549, 212] on p "Effortless Application" at bounding box center [596, 213] width 122 height 11
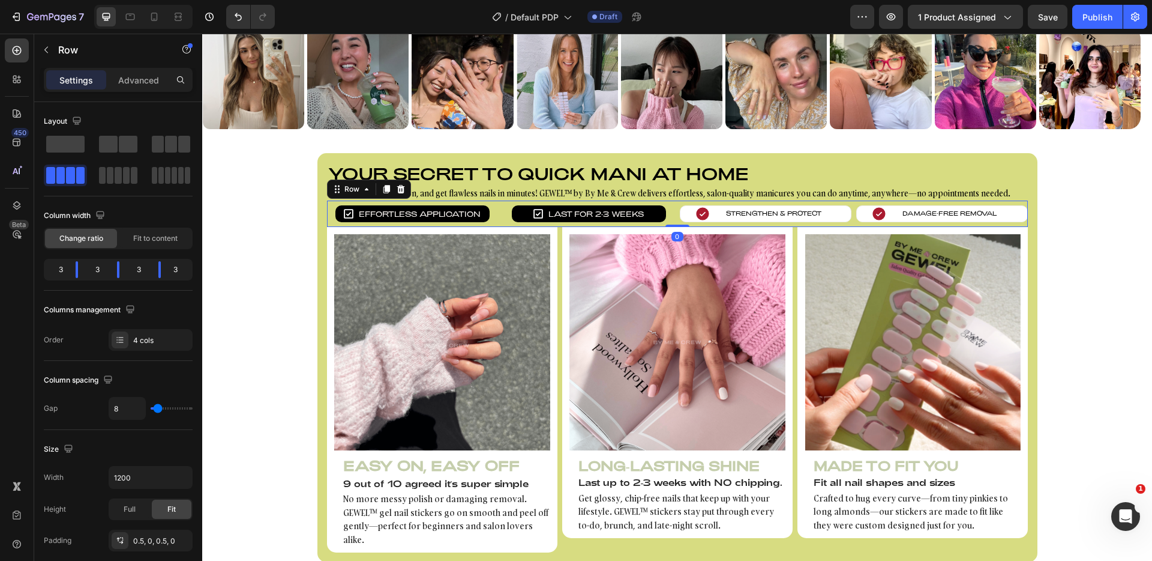
click at [504, 217] on div "Icon Last for 2-3 weeks Text block Row" at bounding box center [590, 213] width 172 height 17
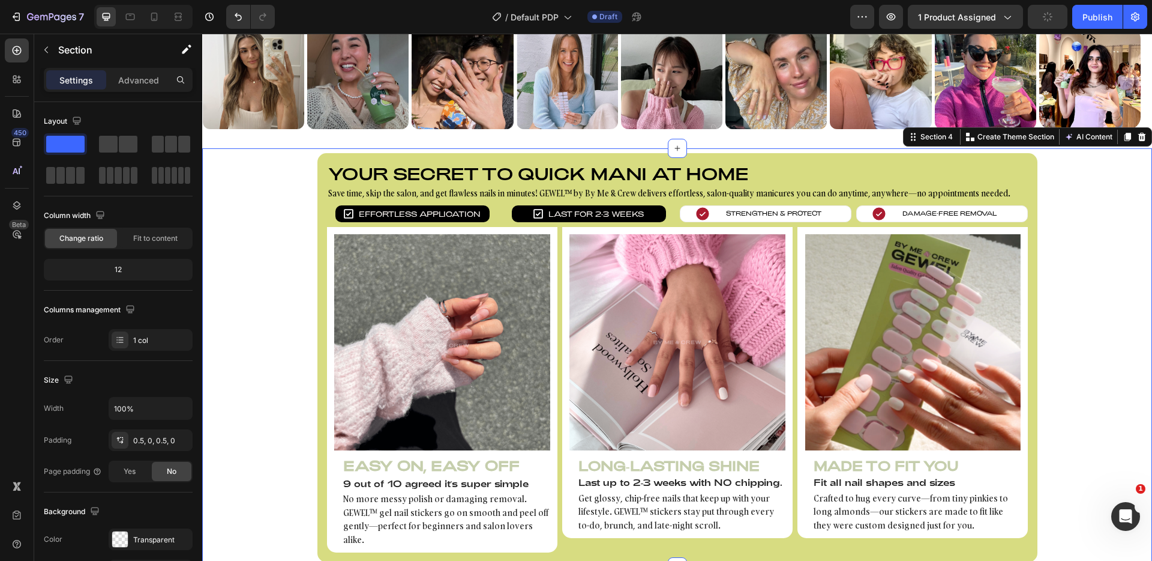
click at [1092, 204] on div "Your secret to quick mani at home Heading Save time, skip the salon, and get fl…" at bounding box center [677, 357] width 950 height 409
click at [520, 211] on div "Icon Last for 2-3 weeks Text block Row" at bounding box center [589, 213] width 154 height 17
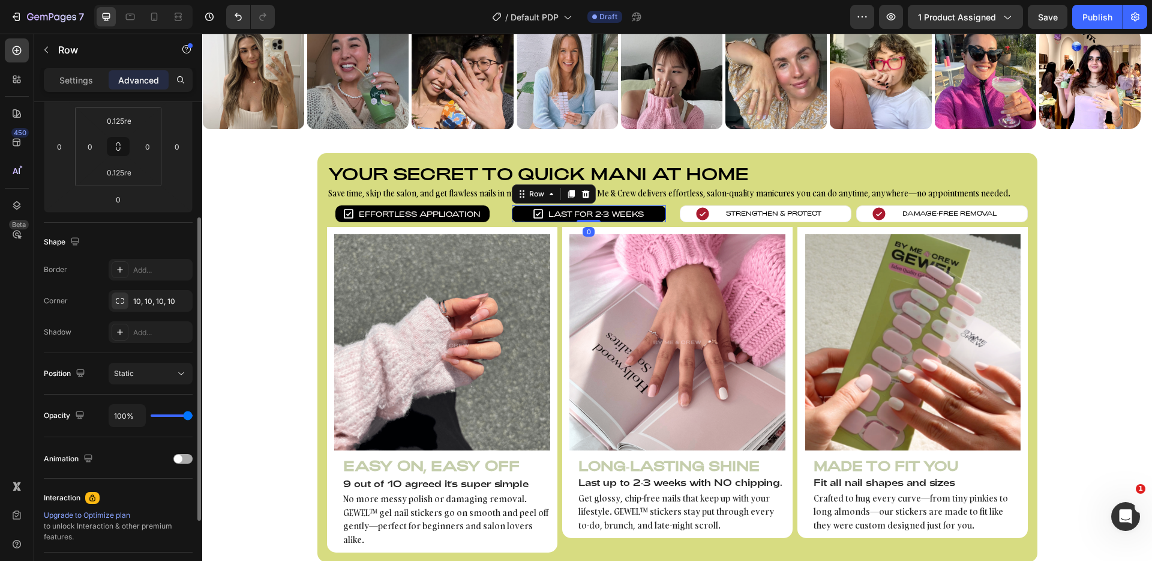
scroll to position [308, 0]
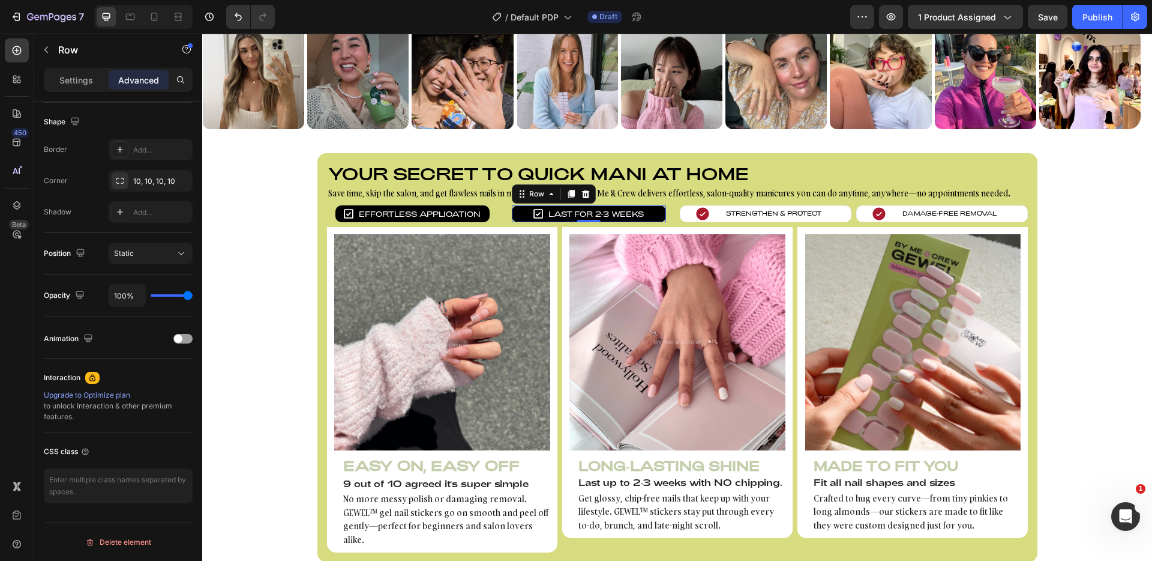
click at [522, 212] on div "Icon Last for 2-3 weeks Text block Row 0" at bounding box center [589, 213] width 154 height 17
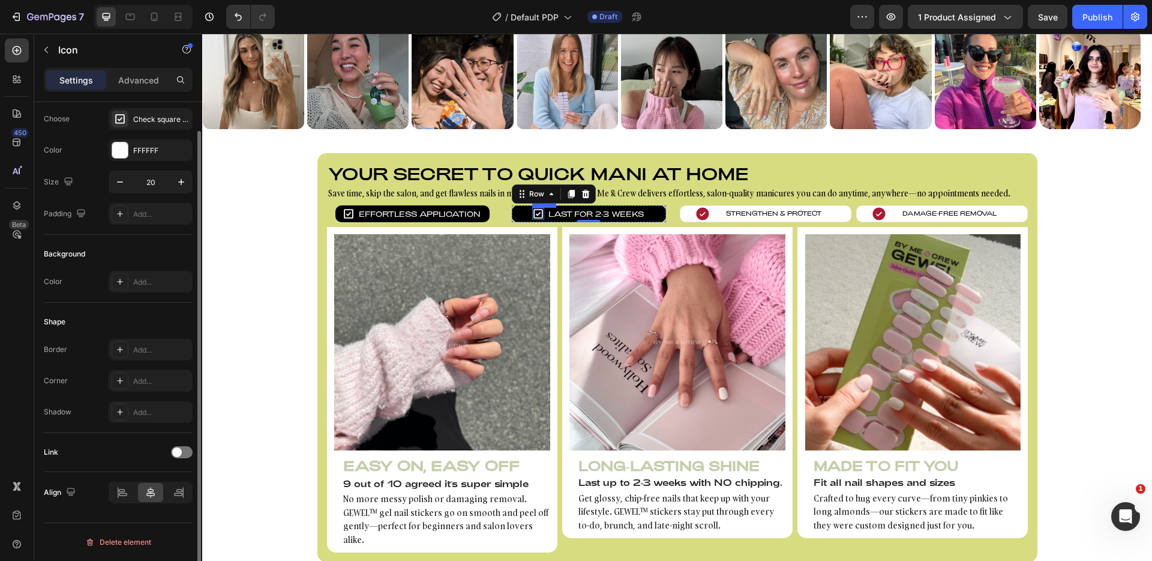
click at [532, 210] on icon at bounding box center [538, 214] width 12 height 12
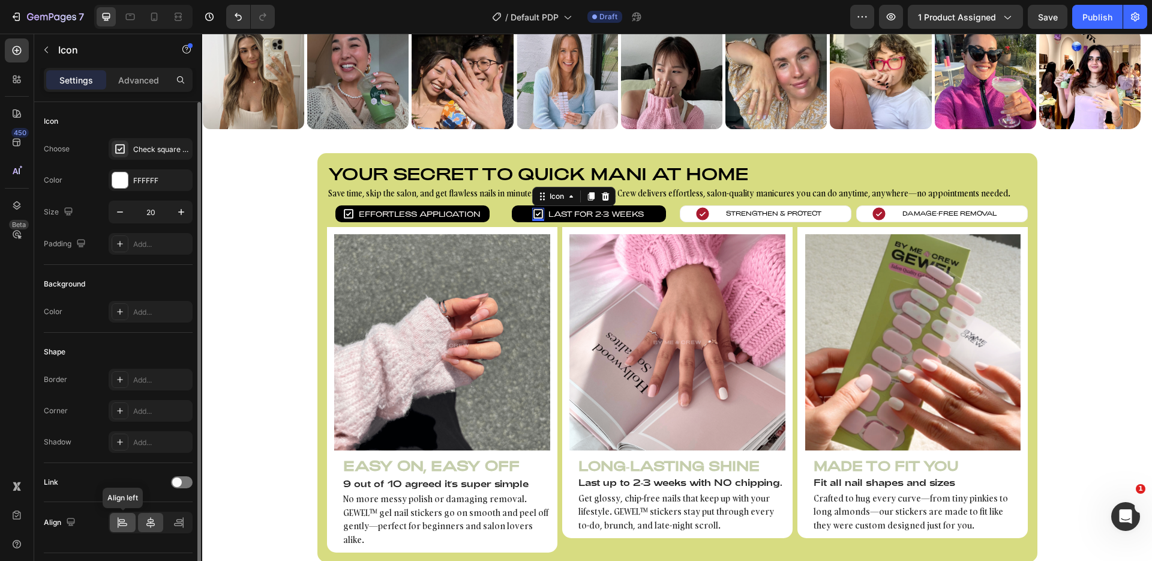
click at [126, 521] on icon at bounding box center [122, 522] width 12 height 12
click at [155, 525] on icon at bounding box center [151, 522] width 12 height 12
click at [170, 525] on div at bounding box center [179, 522] width 26 height 19
click at [152, 525] on icon at bounding box center [151, 522] width 12 height 12
click at [534, 211] on icon at bounding box center [538, 214] width 12 height 12
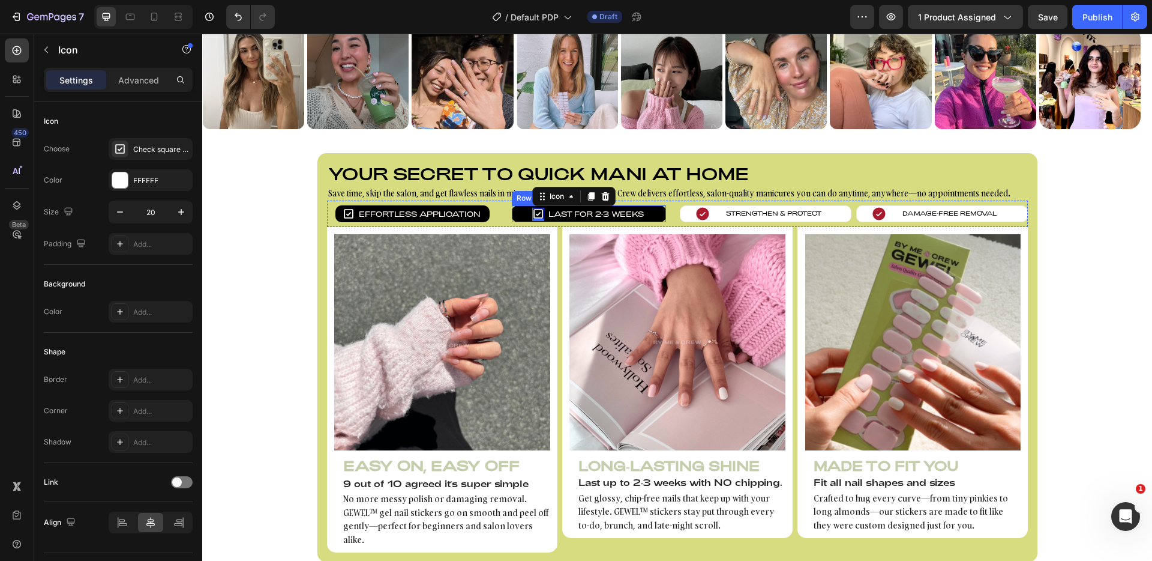
click at [541, 215] on div "Icon 2 Last for 2-3 weeks Text block Row" at bounding box center [589, 213] width 154 height 17
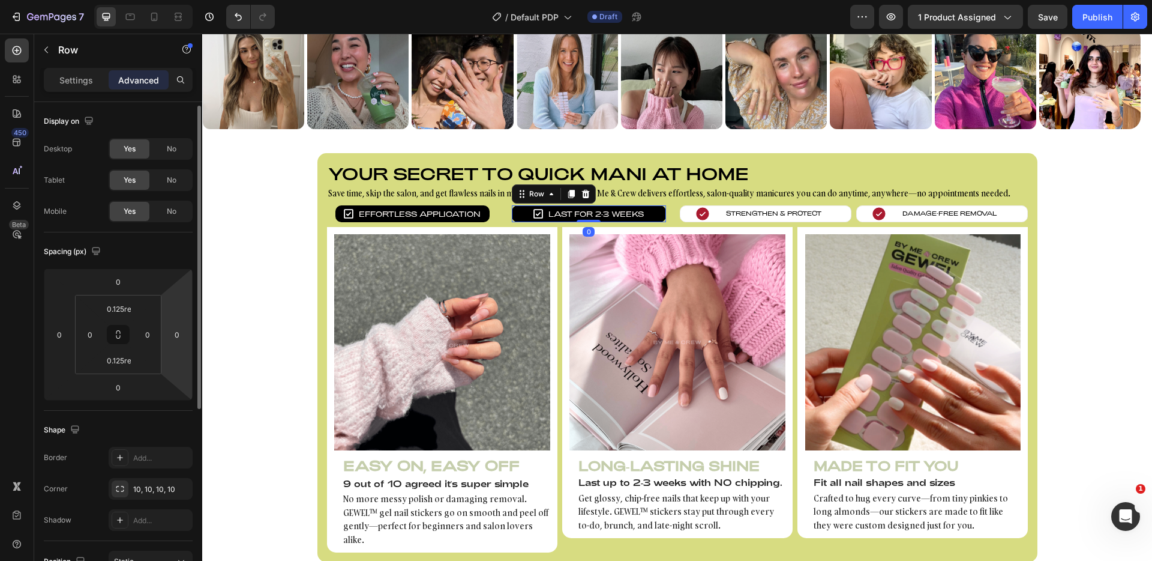
scroll to position [290, 0]
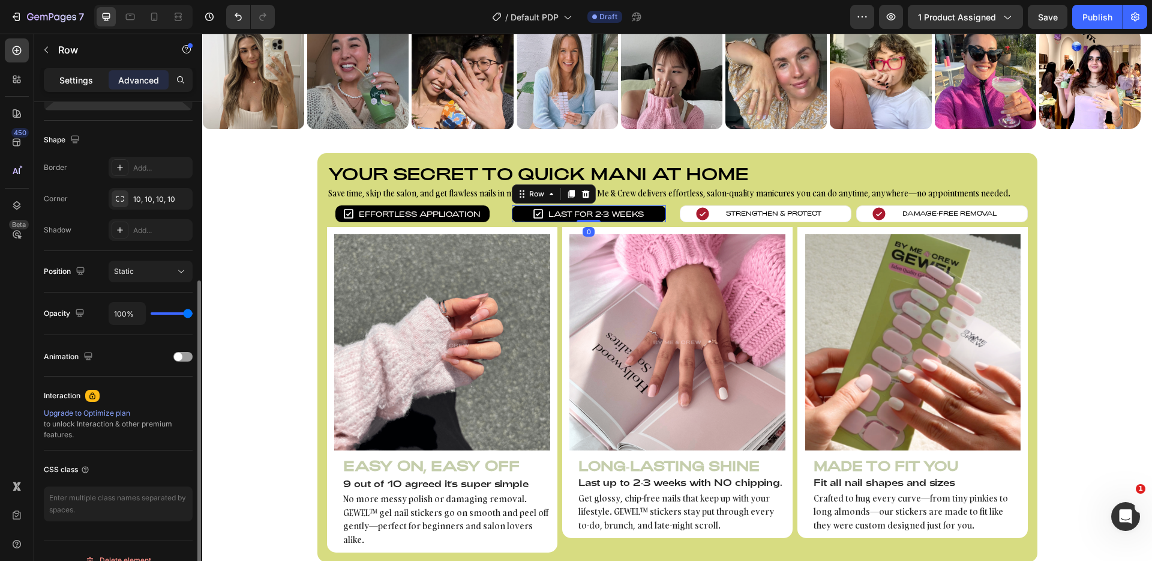
click at [89, 83] on p "Settings" at bounding box center [76, 80] width 34 height 13
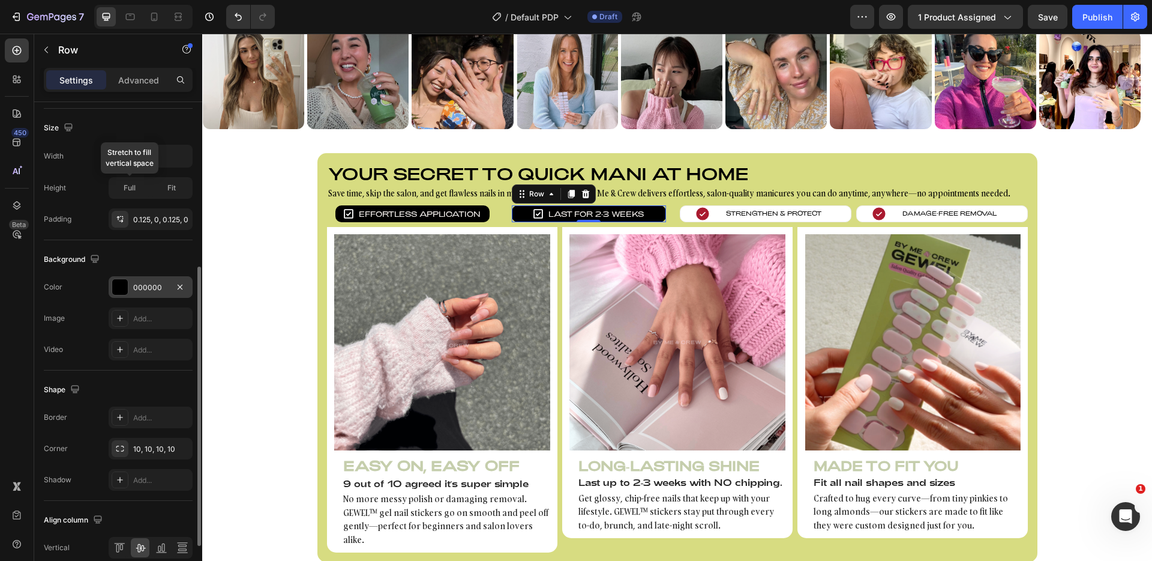
scroll to position [376, 0]
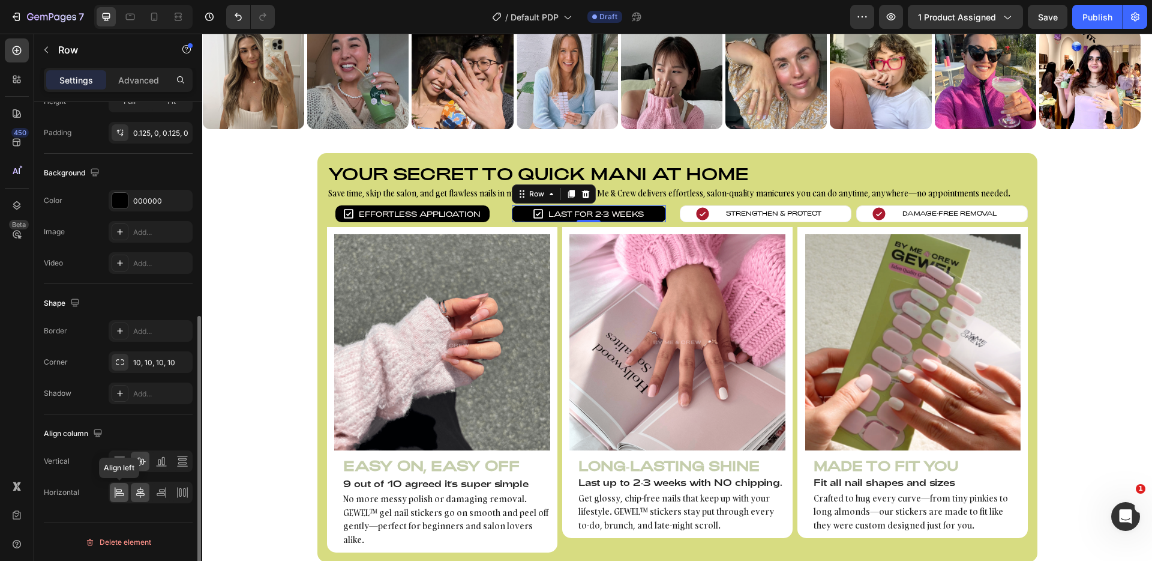
click at [121, 490] on icon at bounding box center [119, 492] width 12 height 12
click at [179, 494] on icon at bounding box center [182, 492] width 12 height 12
click at [134, 493] on icon at bounding box center [140, 492] width 12 height 12
click at [117, 493] on icon at bounding box center [120, 494] width 8 height 3
click at [137, 493] on icon at bounding box center [140, 492] width 12 height 12
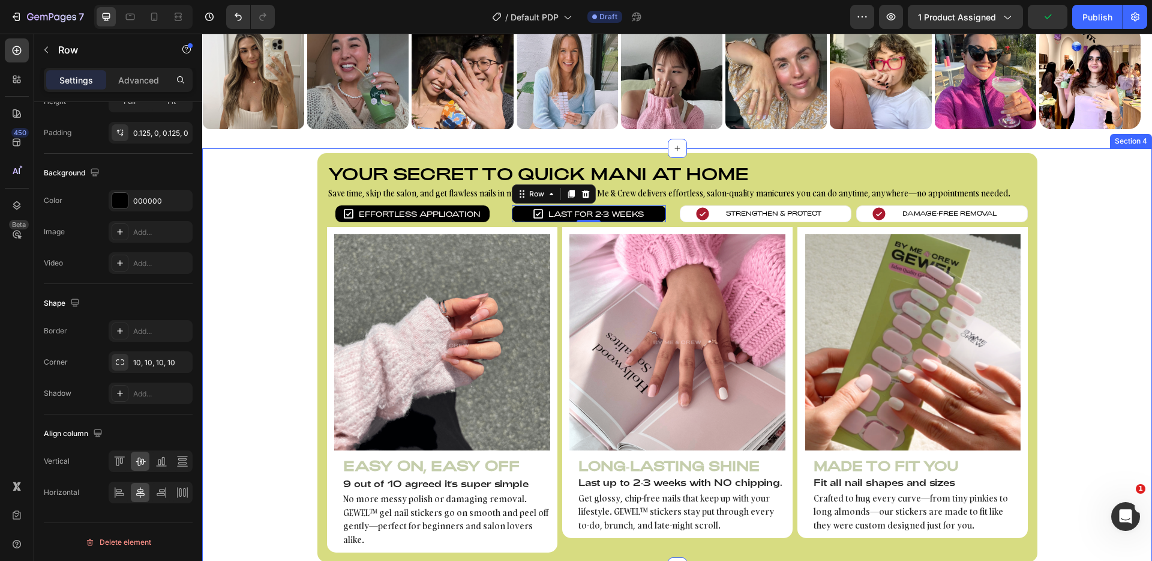
click at [270, 297] on div "Your secret to quick mani at home Heading Save time, skip the salon, and get fl…" at bounding box center [677, 357] width 950 height 409
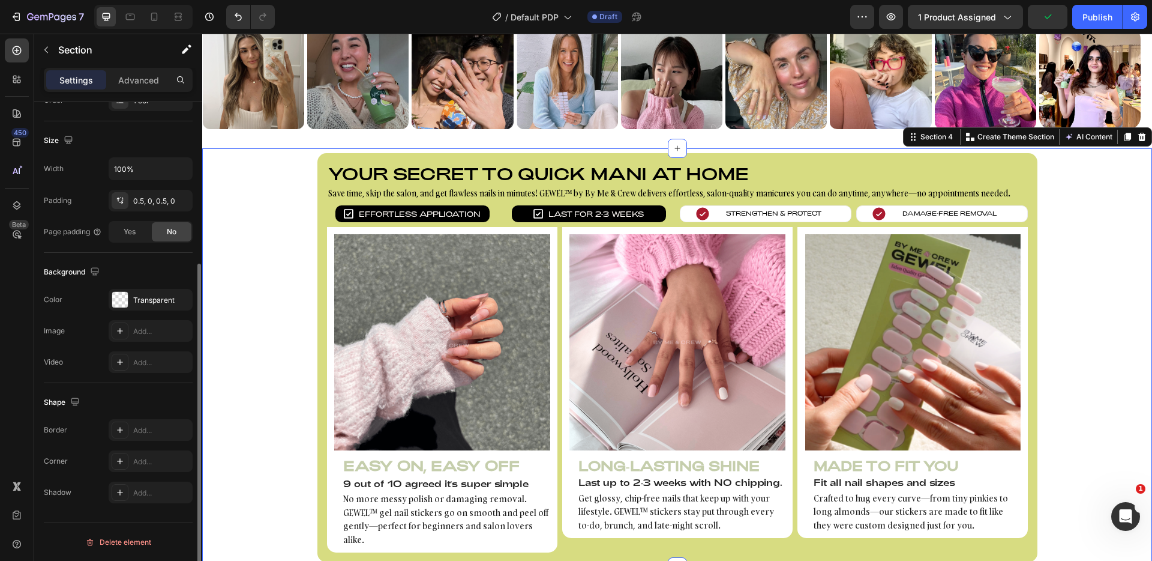
scroll to position [0, 0]
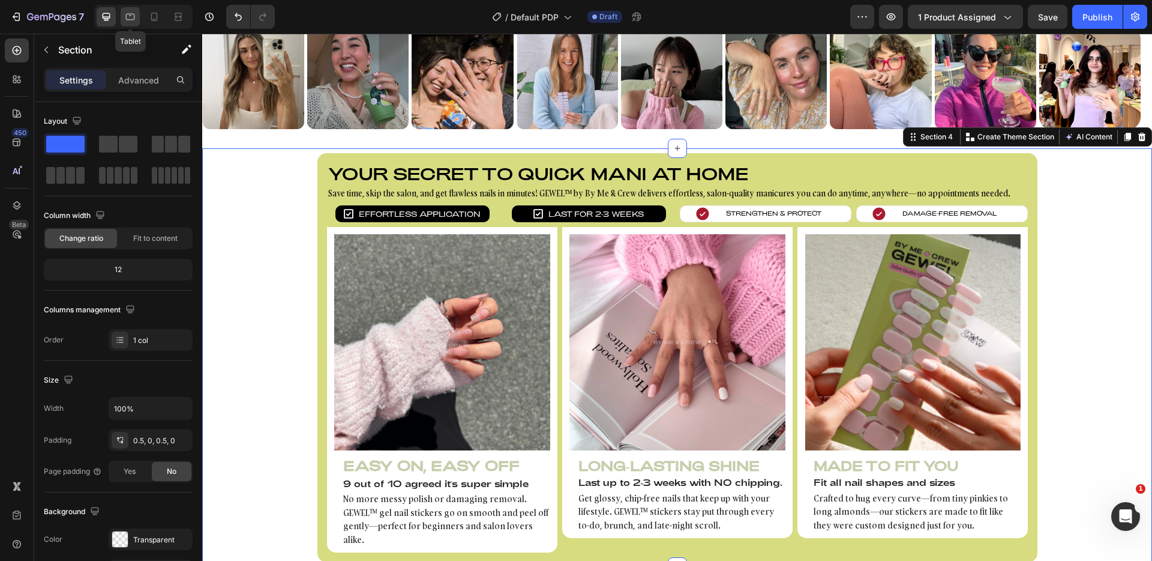
click at [127, 14] on icon at bounding box center [130, 17] width 9 height 7
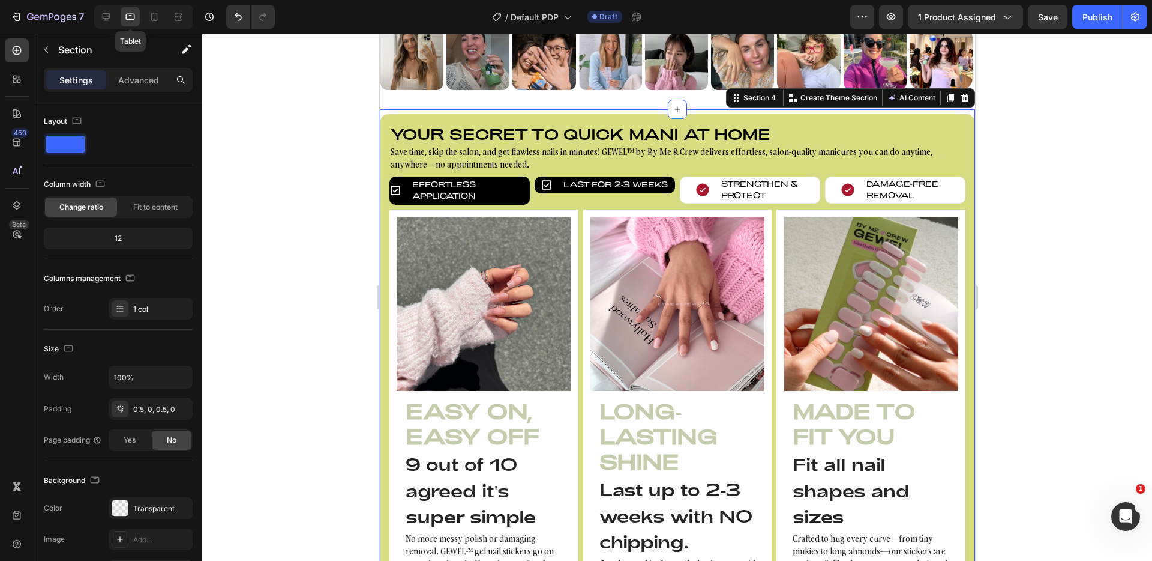
scroll to position [707, 0]
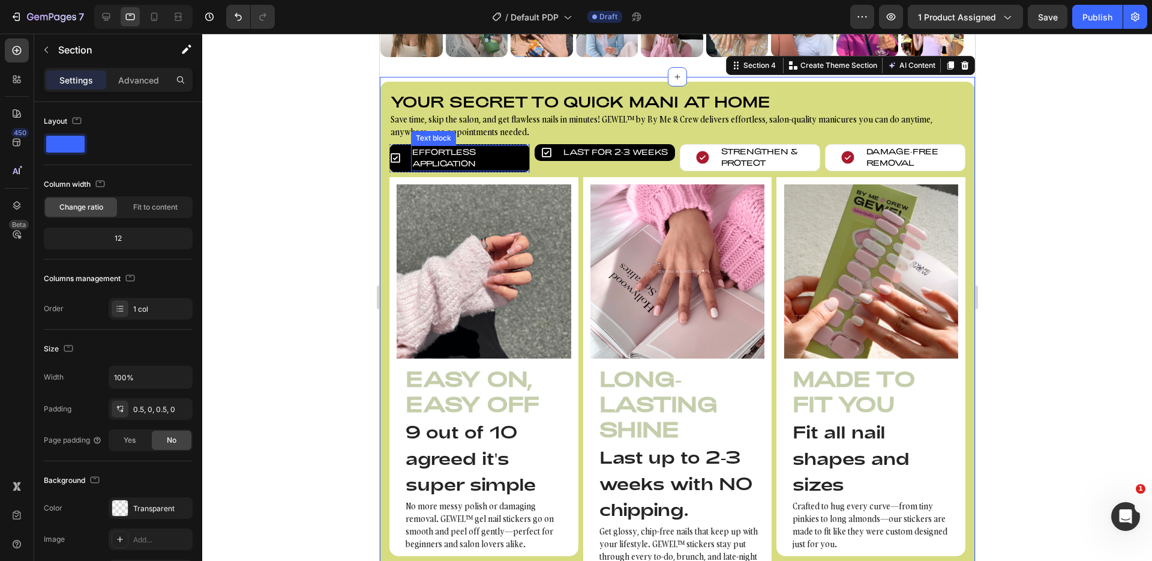
click at [508, 162] on p "Effortless Application" at bounding box center [470, 157] width 116 height 23
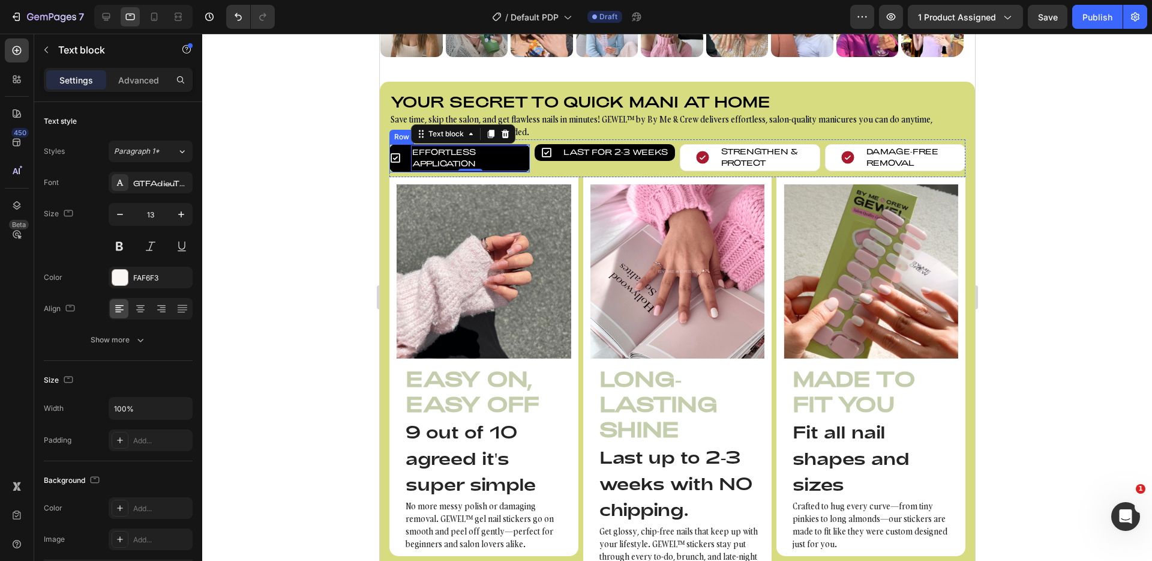
click at [399, 166] on div "Icon" at bounding box center [395, 158] width 12 height 26
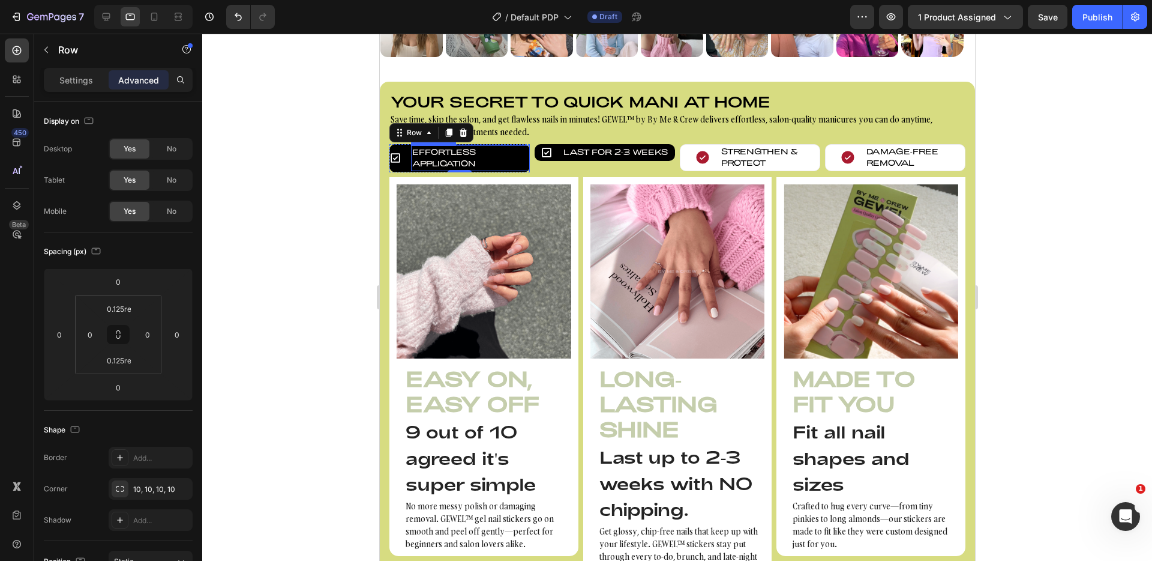
click at [431, 159] on p "Effortless Application" at bounding box center [470, 157] width 116 height 23
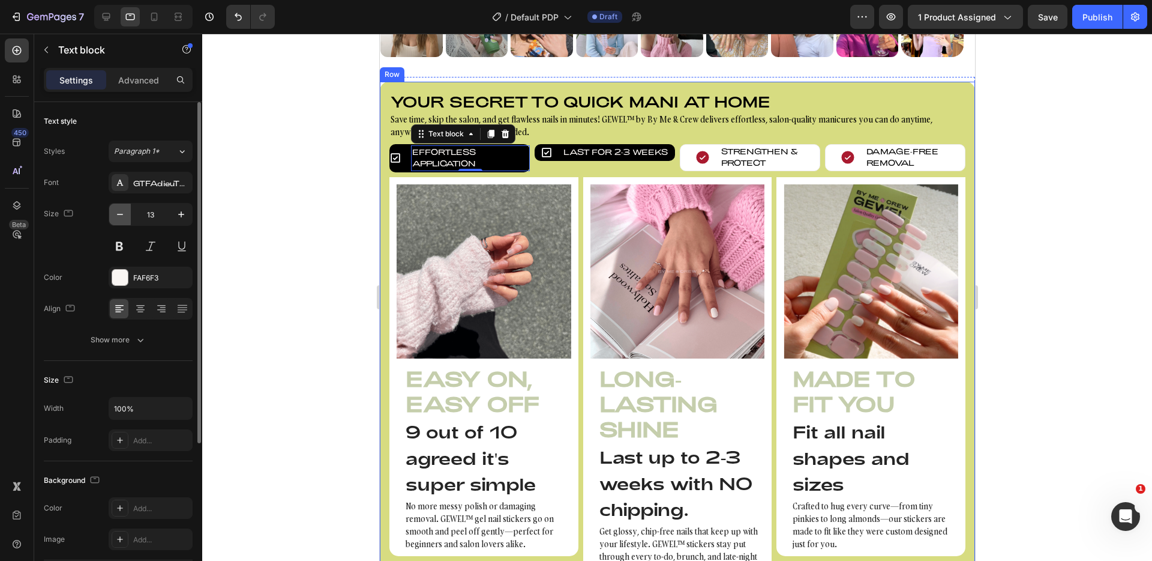
click at [122, 215] on icon "button" at bounding box center [120, 214] width 12 height 12
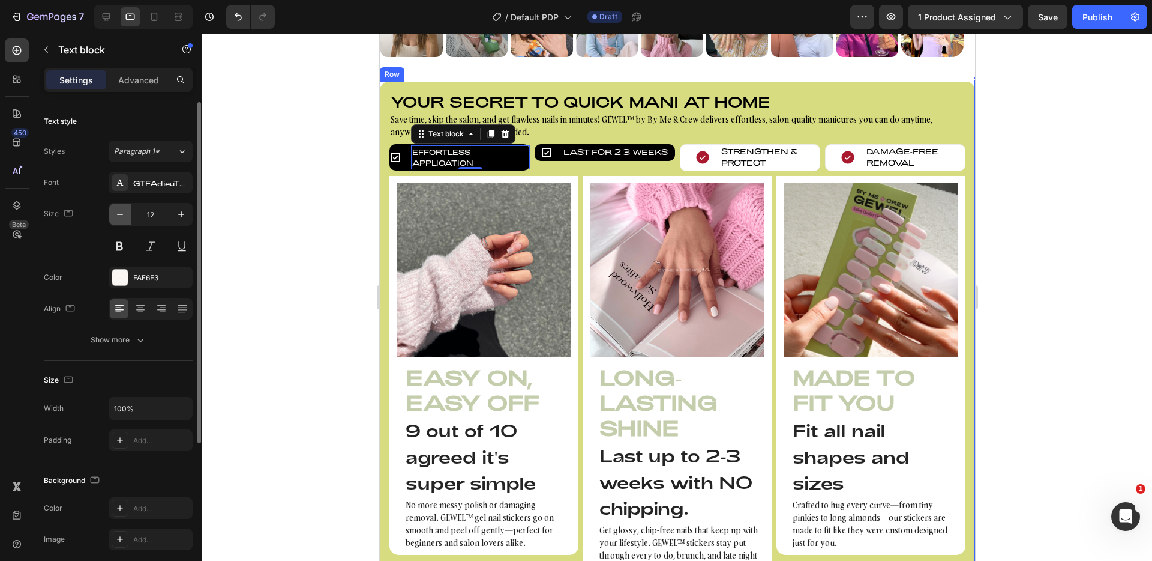
click at [122, 215] on icon "button" at bounding box center [120, 214] width 12 height 12
type input "11"
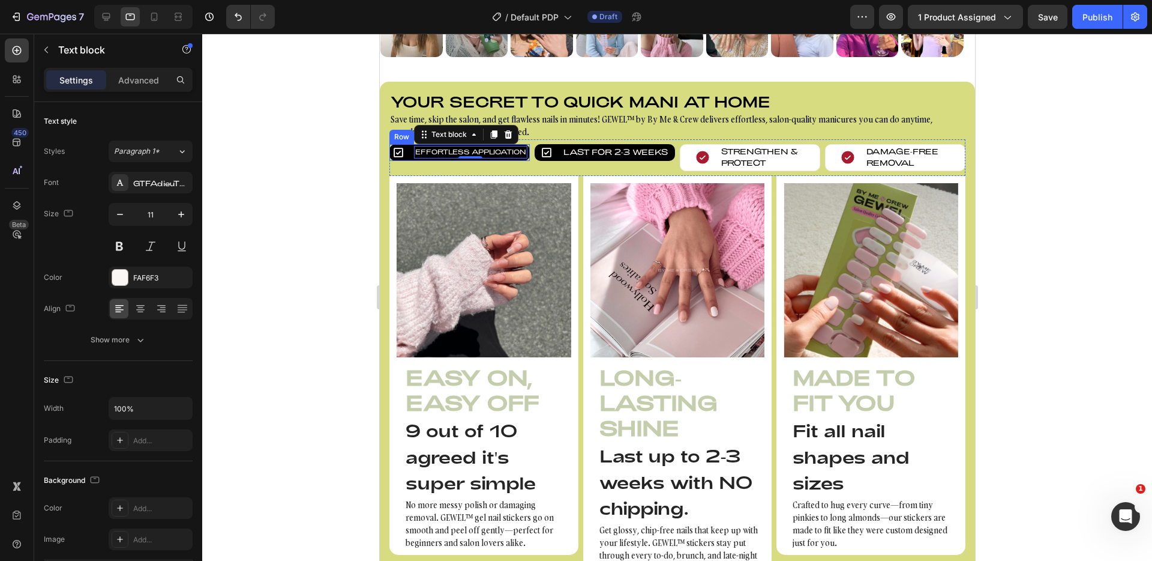
click at [408, 154] on div "Icon Effortless Application Text block 0 Row" at bounding box center [459, 152] width 140 height 17
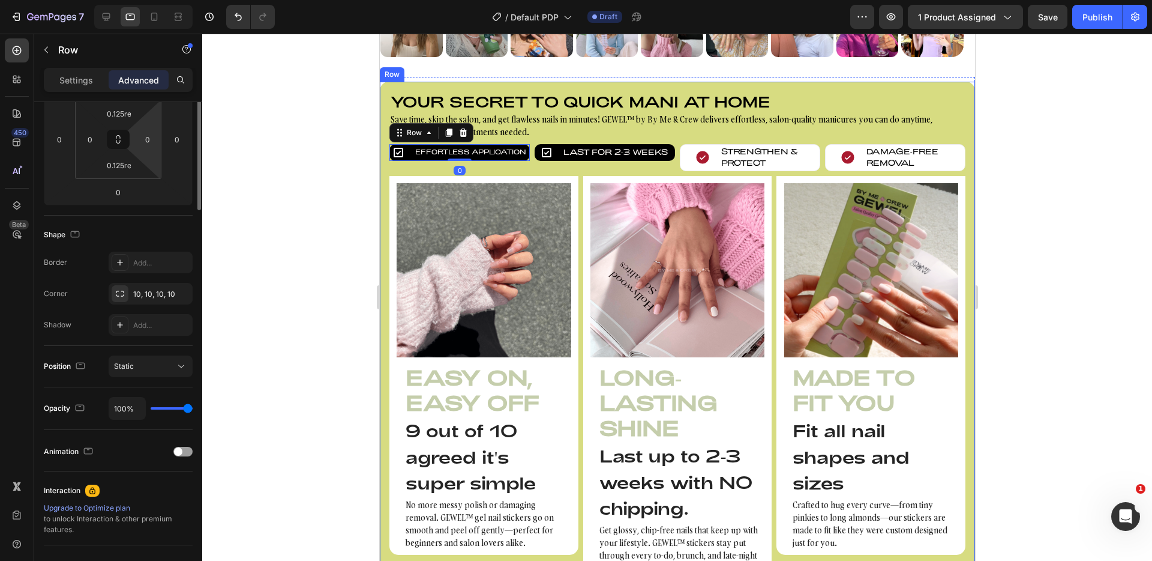
scroll to position [308, 0]
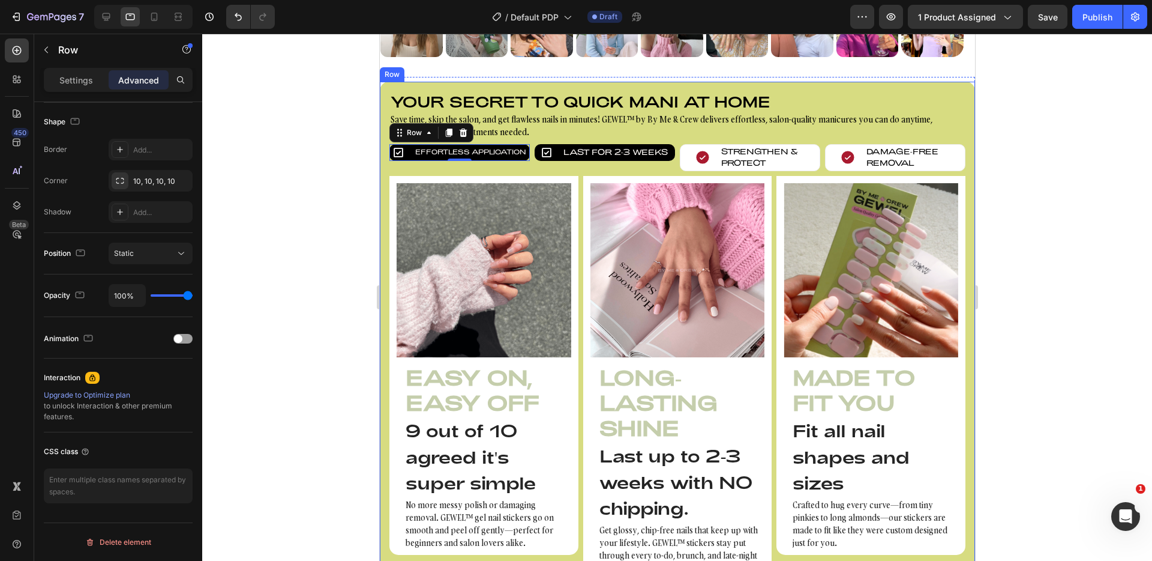
click at [85, 90] on div "Settings Advanced" at bounding box center [118, 80] width 149 height 24
click at [87, 83] on p "Settings" at bounding box center [76, 80] width 34 height 13
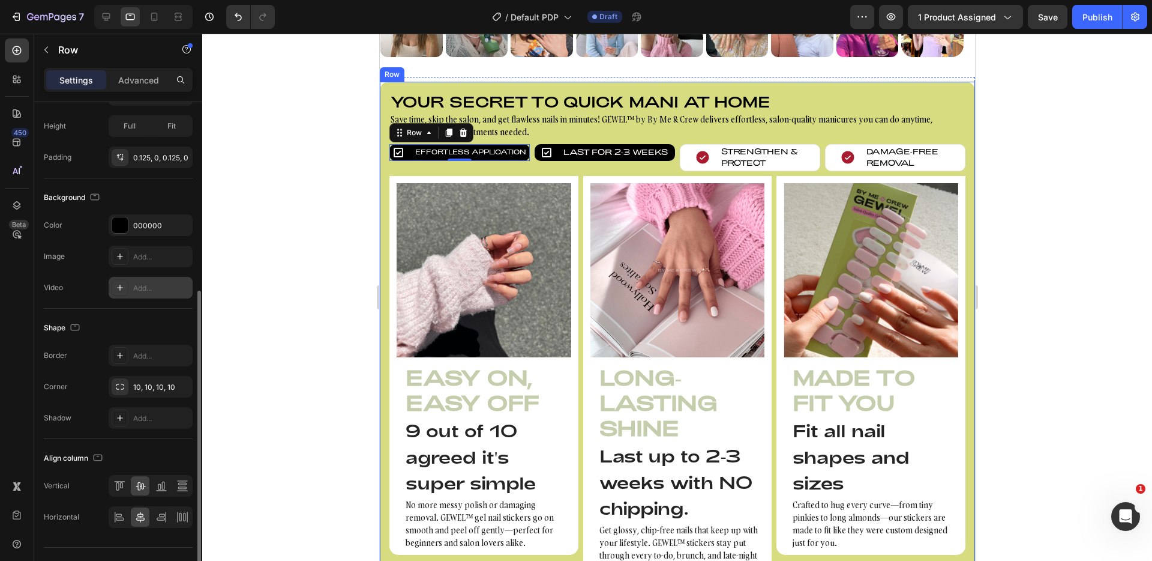
scroll to position [345, 0]
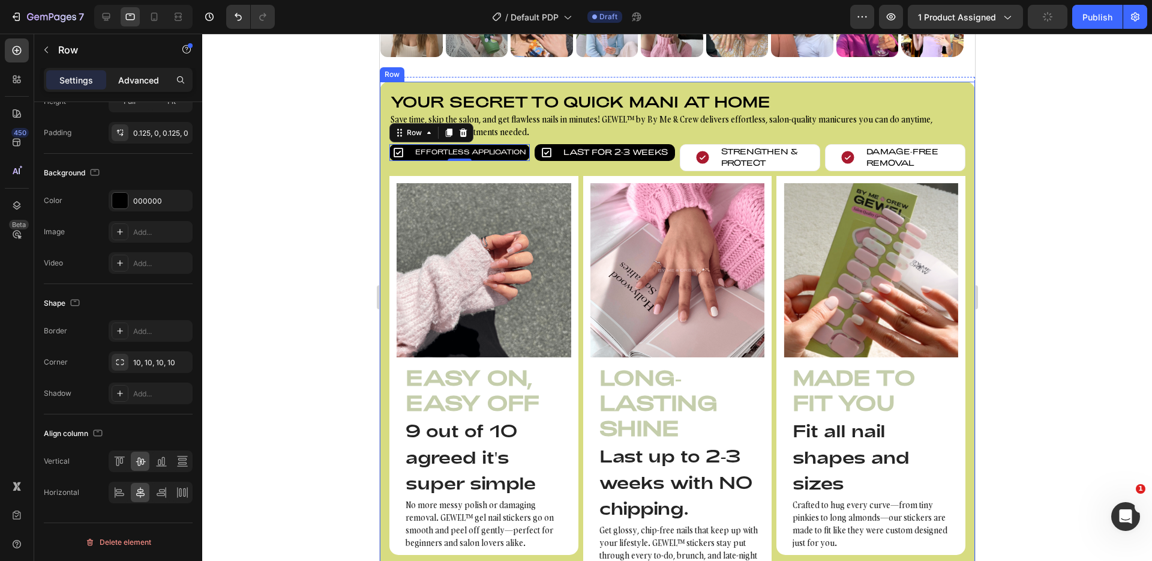
click at [131, 85] on p "Advanced" at bounding box center [138, 80] width 41 height 13
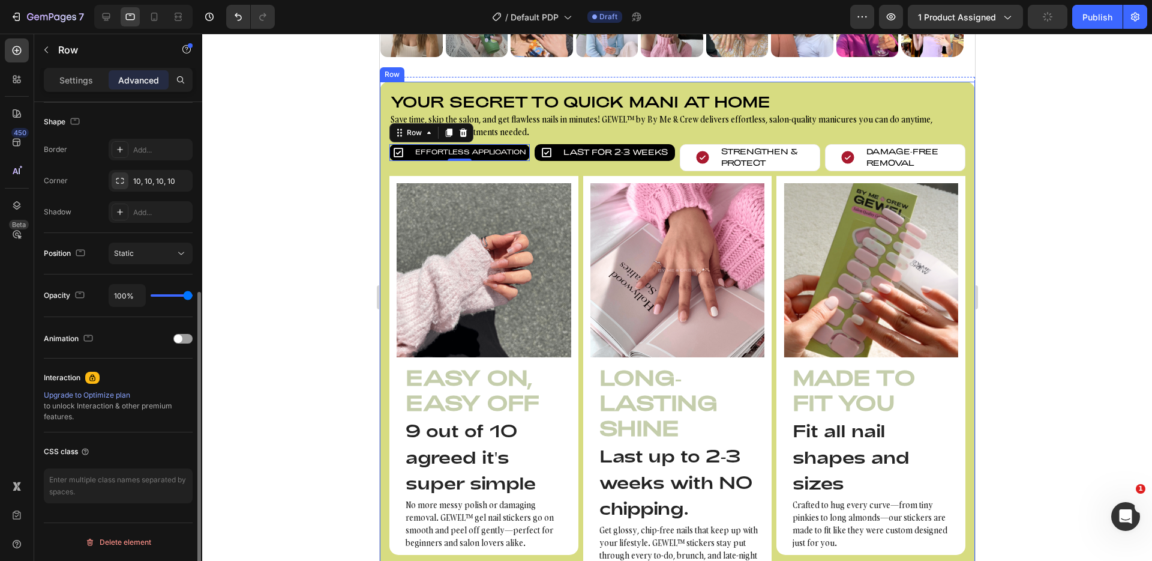
scroll to position [308, 0]
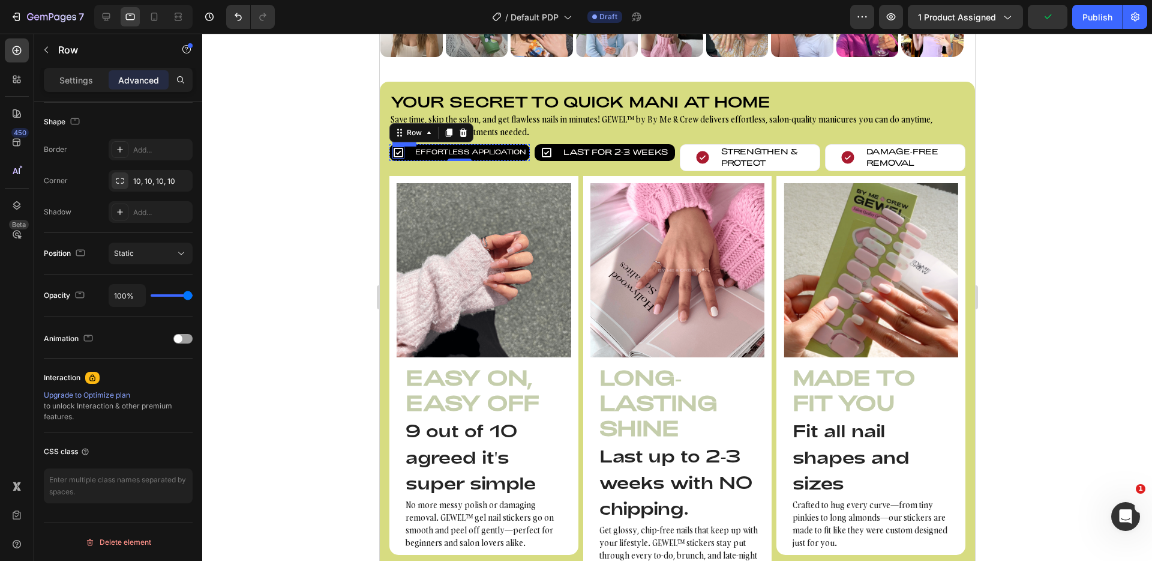
click at [402, 151] on icon at bounding box center [398, 152] width 12 height 12
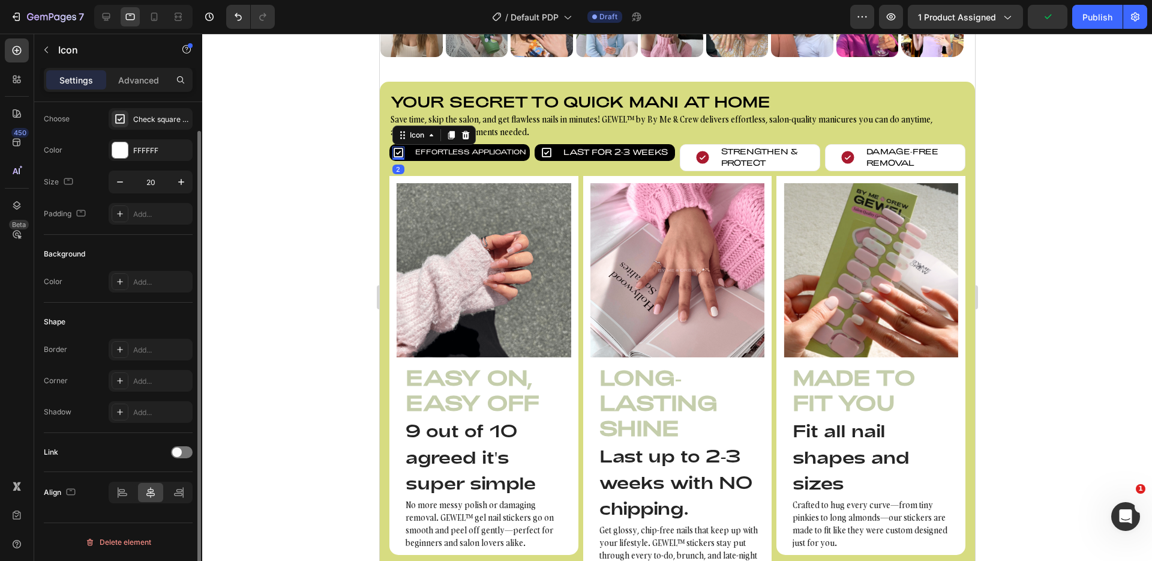
scroll to position [0, 0]
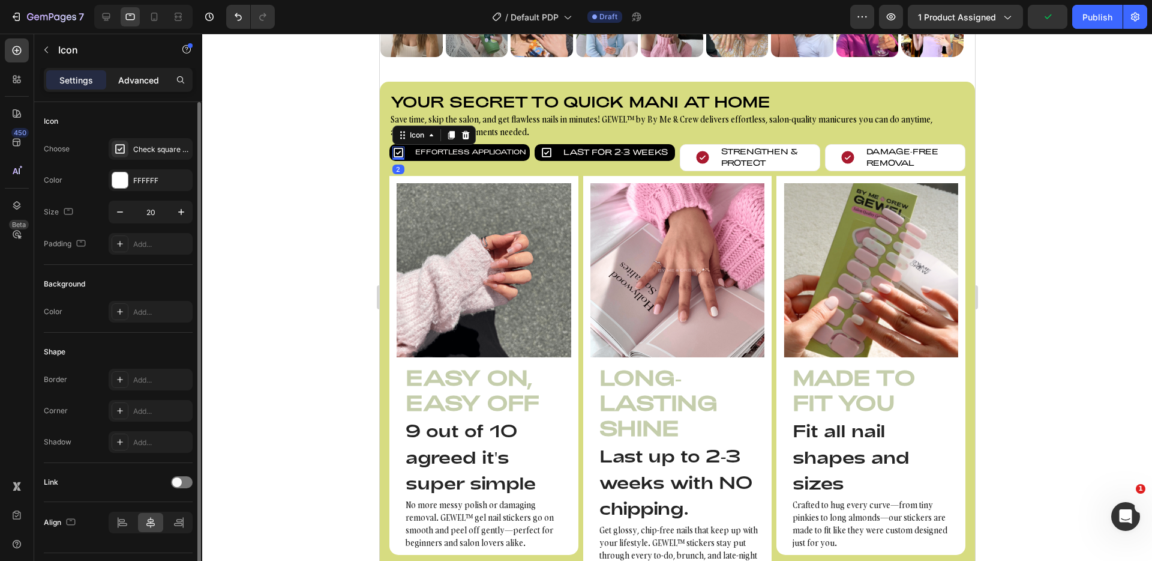
click at [146, 78] on p "Advanced" at bounding box center [138, 80] width 41 height 13
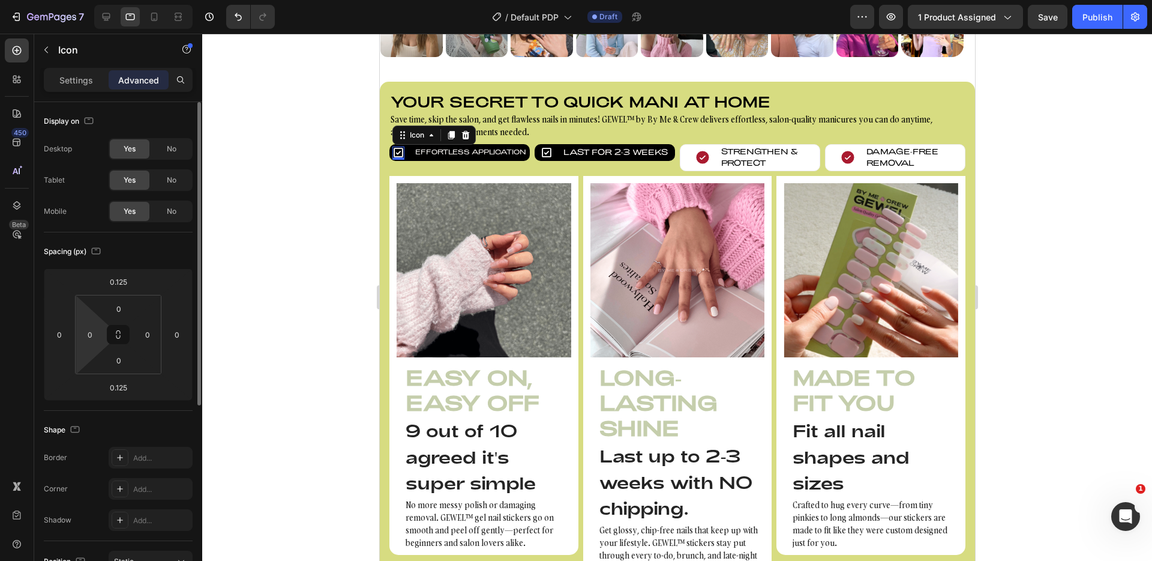
click at [90, 0] on html "7 Version history / Default PDP Draft Preview 1 product assigned Save Publish 4…" at bounding box center [576, 0] width 1152 height 0
click at [94, 337] on input "0" at bounding box center [90, 334] width 18 height 18
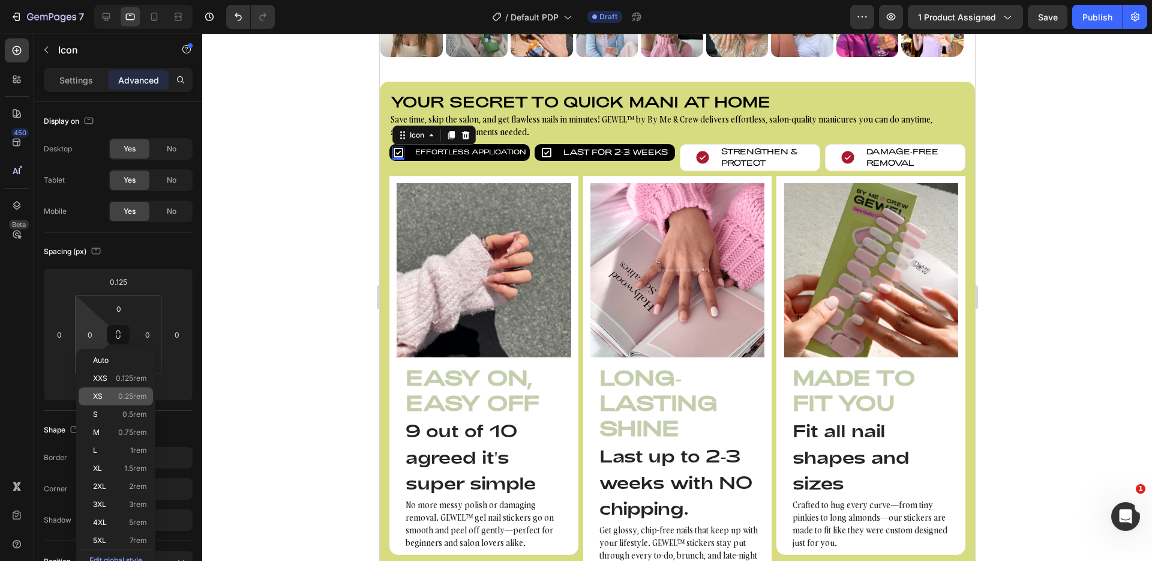
click at [123, 394] on span "0.25rem" at bounding box center [132, 396] width 29 height 8
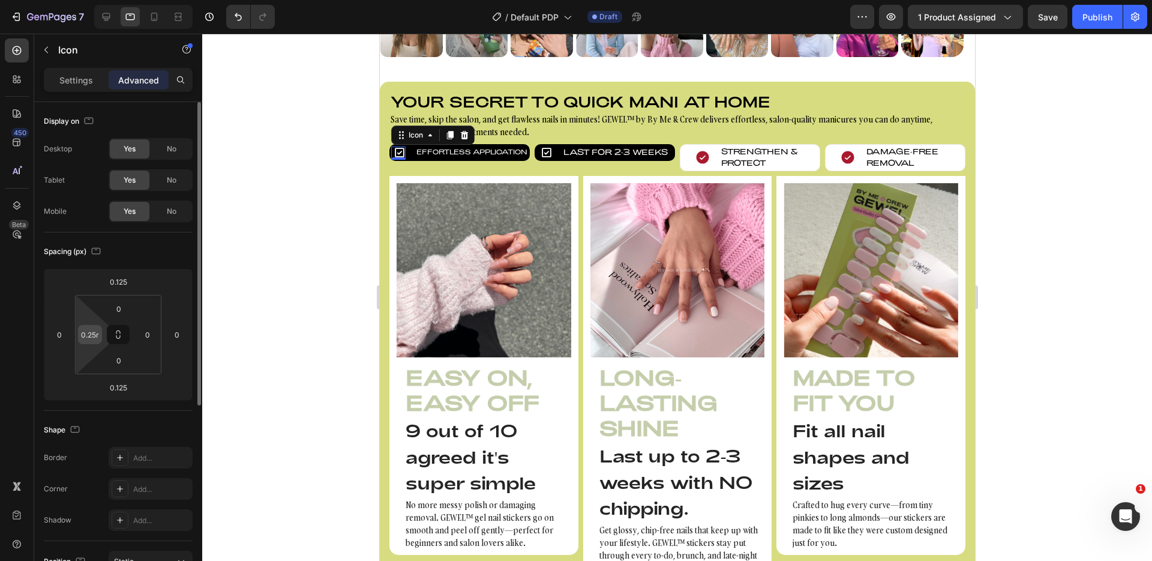
click at [100, 328] on div "0.25rem" at bounding box center [90, 334] width 24 height 19
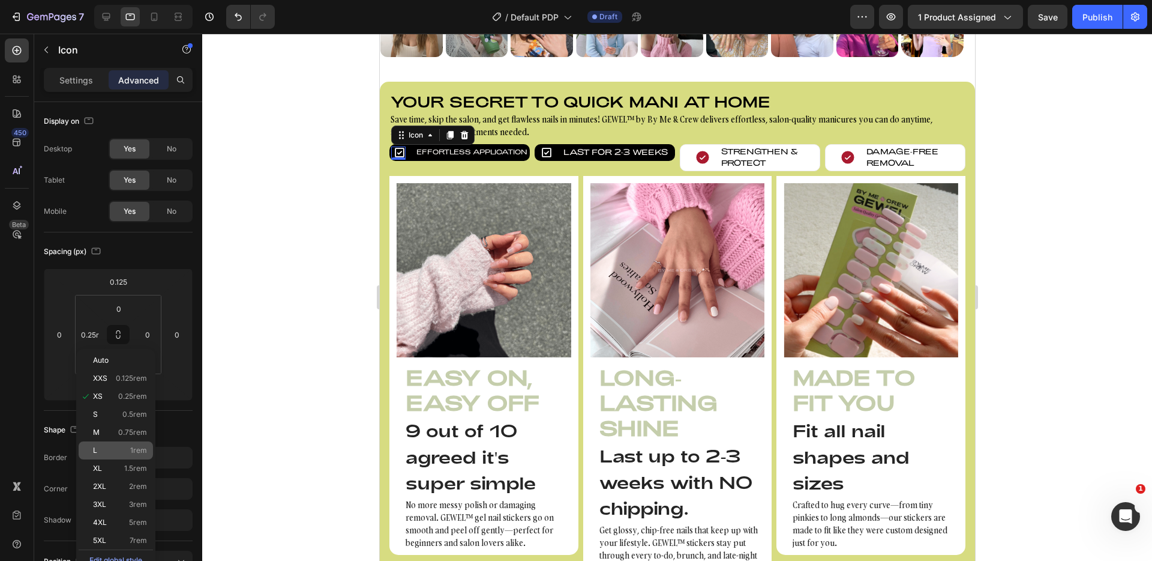
click at [111, 453] on p "L 1rem" at bounding box center [120, 450] width 54 height 8
type input "1rem"
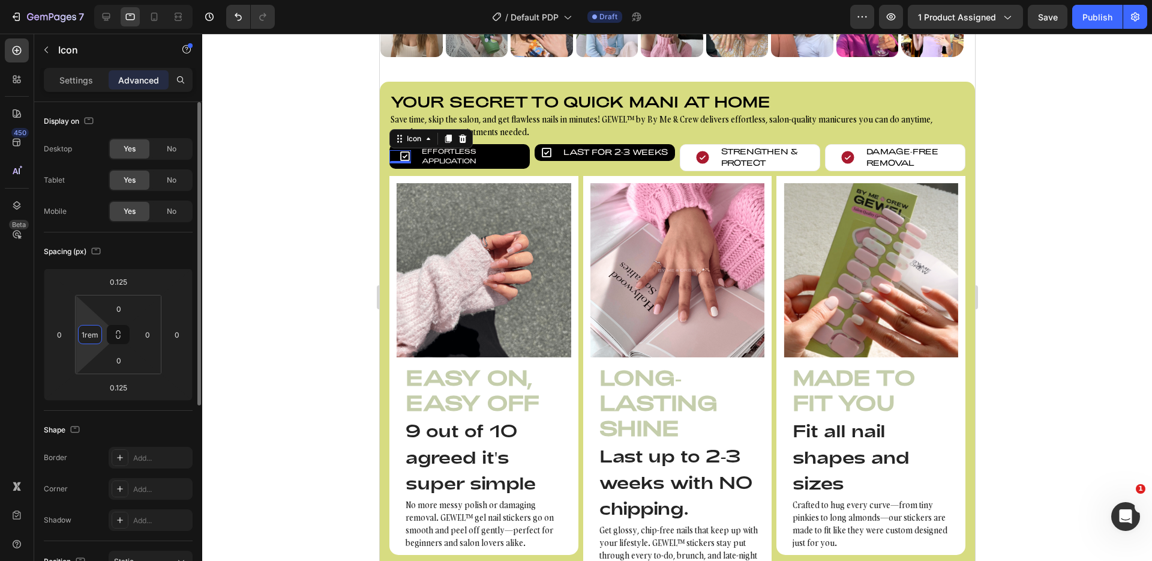
click at [97, 331] on input "1rem" at bounding box center [90, 334] width 18 height 18
type input "0"
click at [151, 242] on div "Spacing (px)" at bounding box center [118, 251] width 149 height 19
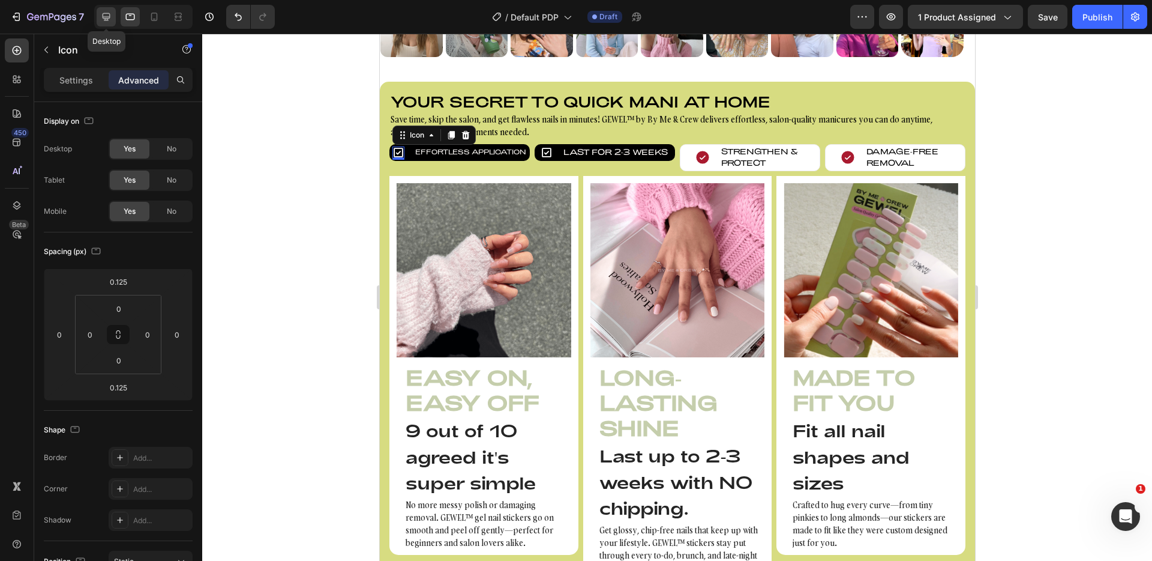
click at [107, 21] on icon at bounding box center [106, 17] width 12 height 12
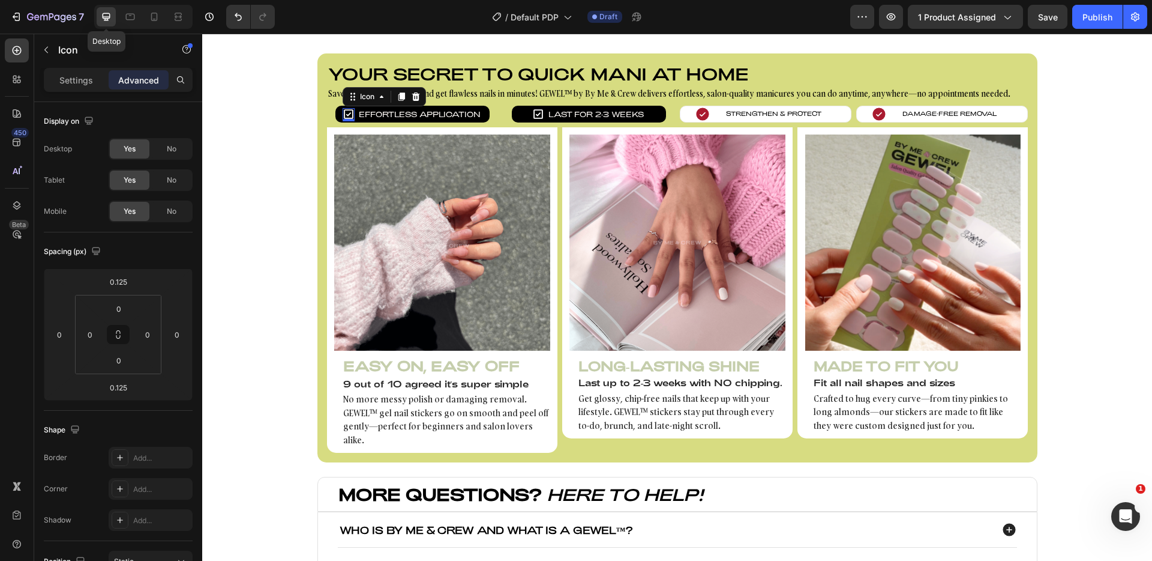
scroll to position [806, 0]
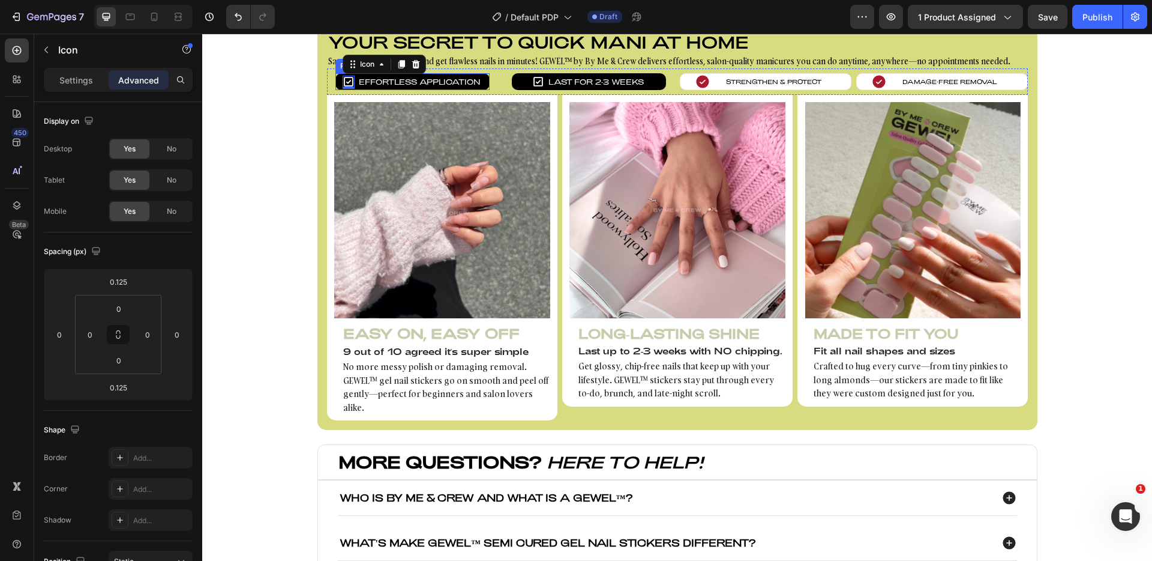
click at [337, 82] on div "Icon 2 Effortless Application Text block Row" at bounding box center [413, 81] width 154 height 17
click at [346, 80] on icon at bounding box center [349, 82] width 12 height 12
click at [358, 64] on div "Icon" at bounding box center [367, 64] width 19 height 0
click at [366, 88] on div "Icon Row 2 cols Row 4 cols Row 1 col 2 Icon Row 2 cols Row 4 cols Row 1 col 2 E…" at bounding box center [413, 81] width 154 height 17
click at [366, 88] on div "Row 2 cols" at bounding box center [368, 86] width 41 height 7
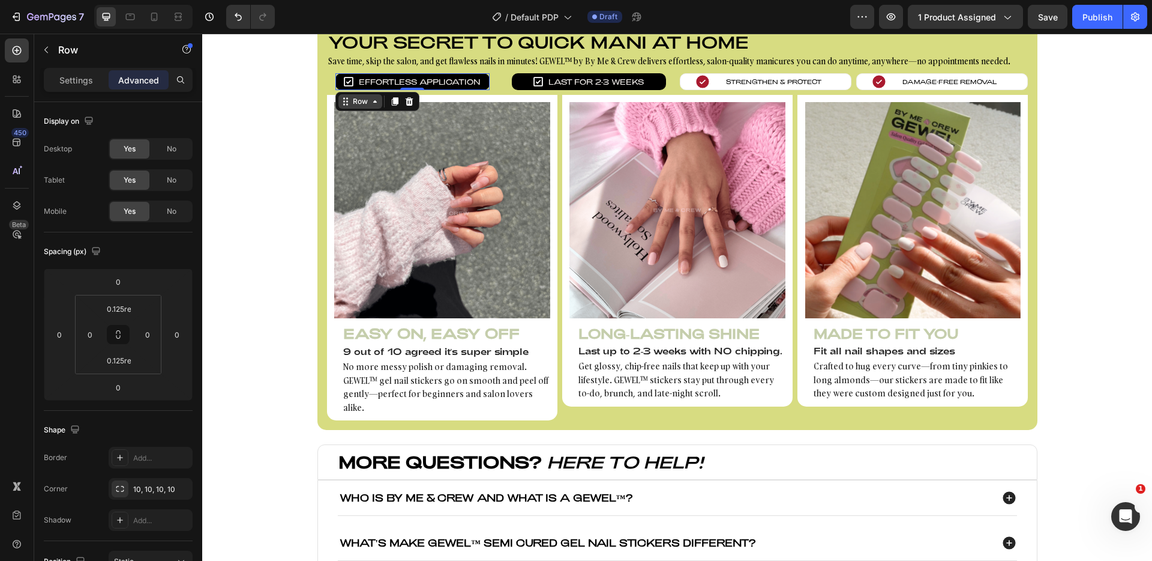
click at [357, 100] on div "Row" at bounding box center [361, 101] width 20 height 11
click at [70, 76] on p "Settings" at bounding box center [76, 80] width 34 height 13
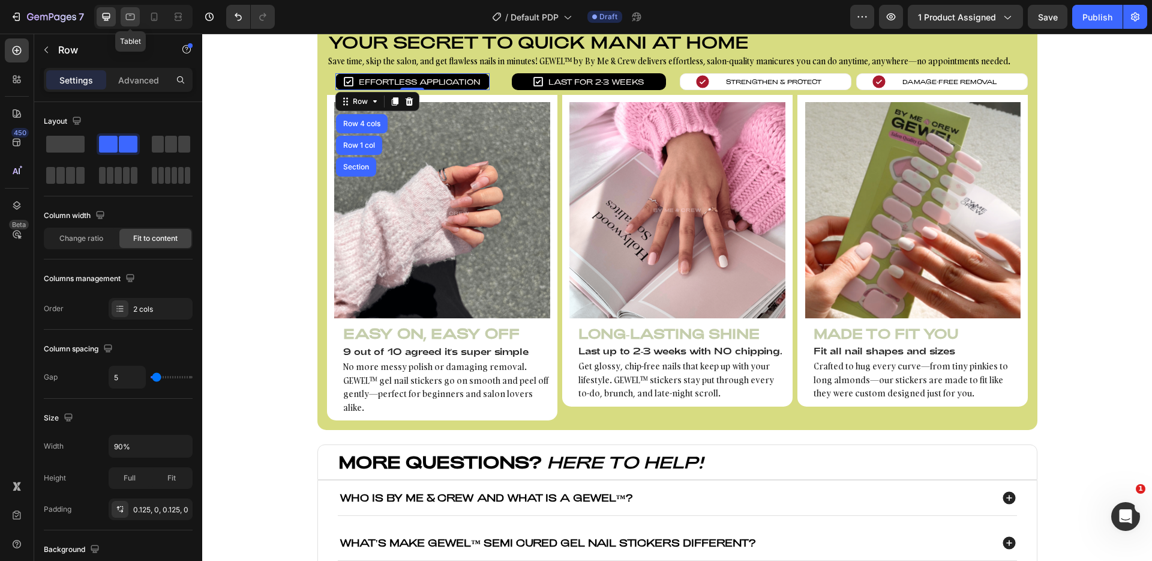
click at [138, 15] on div at bounding box center [130, 16] width 19 height 19
type input "1rem"
type input "1"
type input "100%"
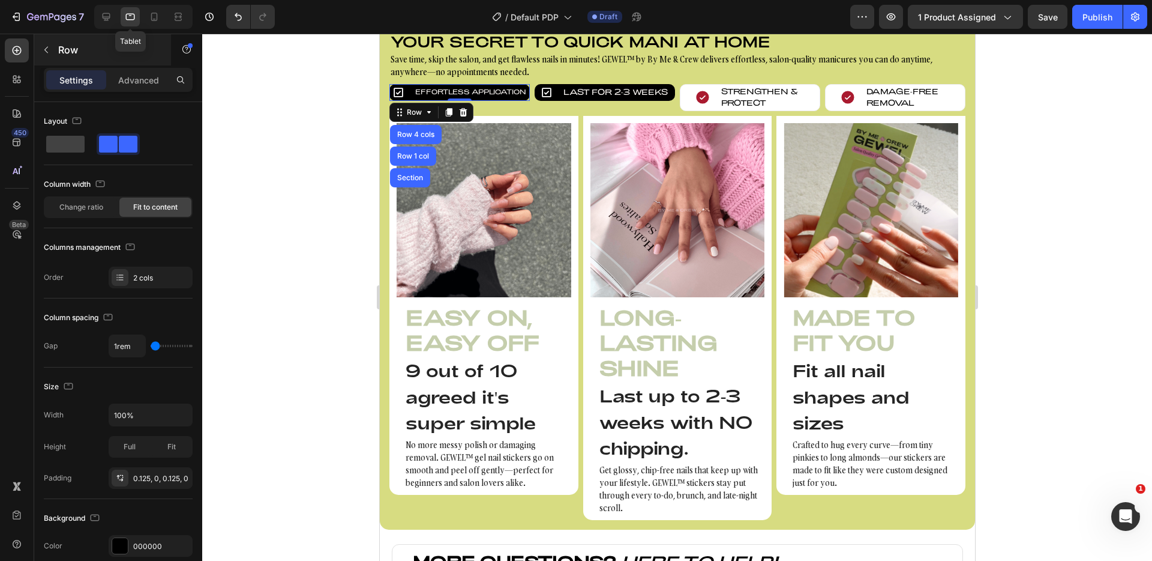
scroll to position [814, 0]
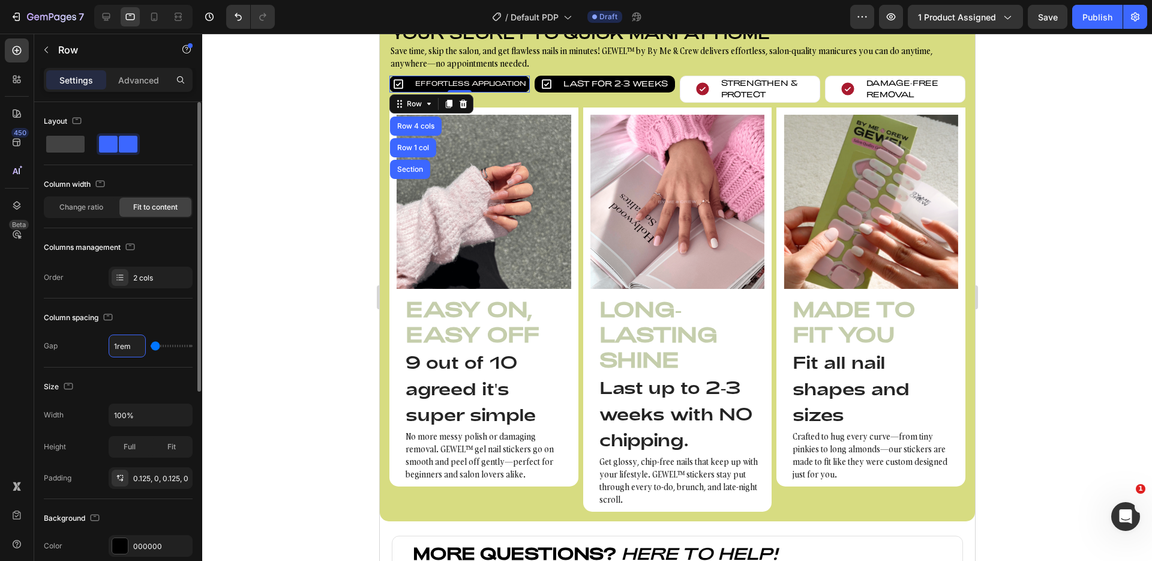
click at [134, 347] on input "1rem" at bounding box center [127, 346] width 36 height 22
type input "0"
drag, startPoint x: 152, startPoint y: 346, endPoint x: 135, endPoint y: 346, distance: 17.4
type input "0"
click at [151, 347] on input "range" at bounding box center [172, 346] width 42 height 2
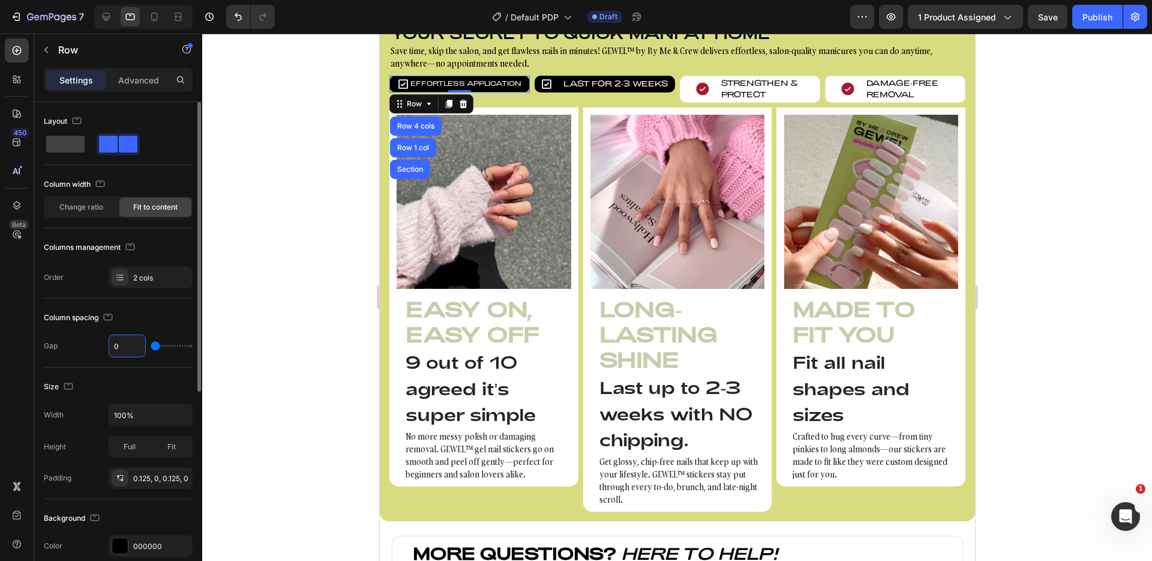
click at [134, 346] on input "0" at bounding box center [127, 346] width 36 height 22
click at [140, 77] on p "Advanced" at bounding box center [138, 80] width 41 height 13
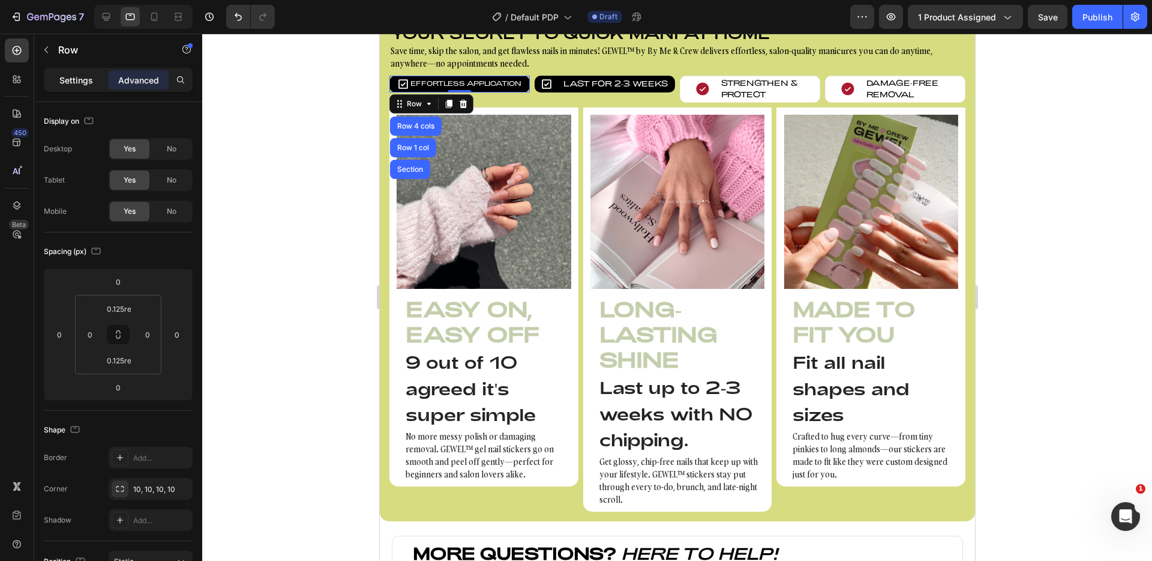
click at [77, 80] on p "Settings" at bounding box center [76, 80] width 34 height 13
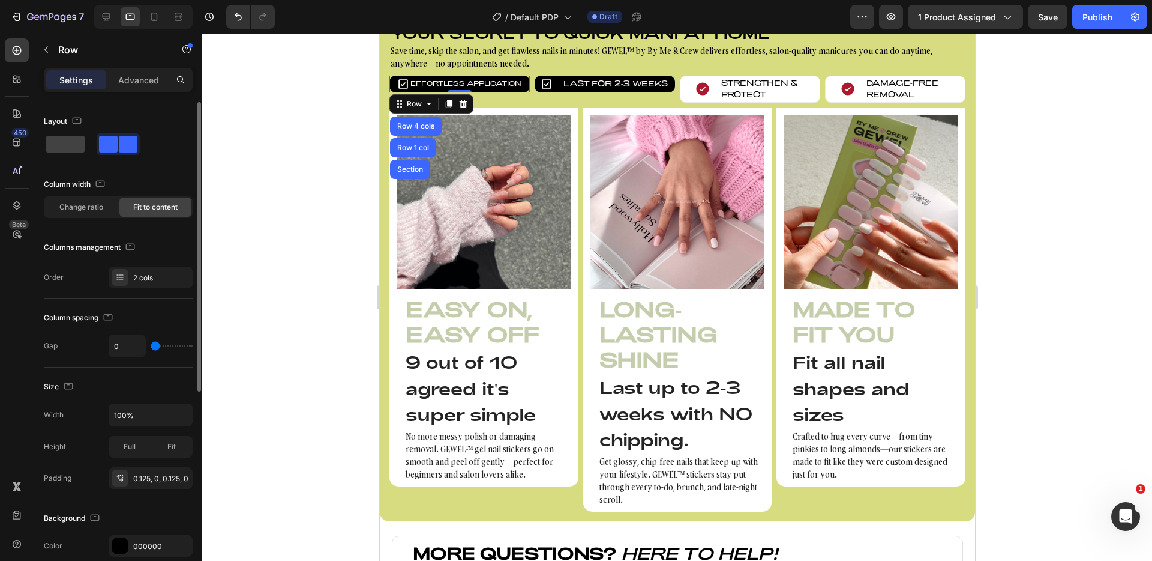
click at [164, 327] on div "Column spacing" at bounding box center [118, 317] width 149 height 19
click at [130, 345] on input "0" at bounding box center [127, 346] width 36 height 22
type input "5"
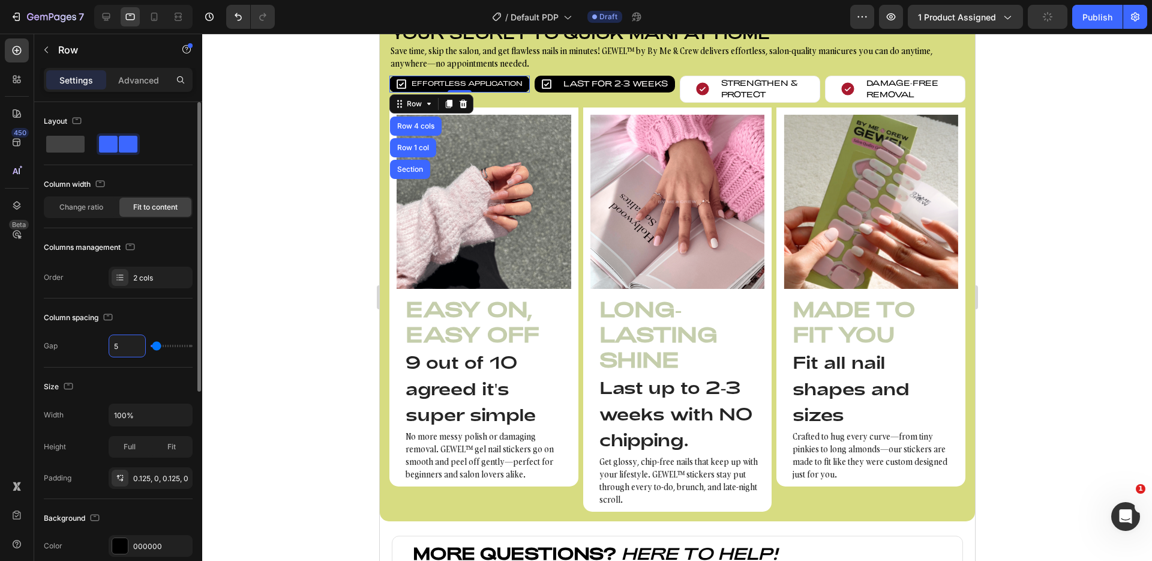
click at [150, 304] on div "Column spacing Gap 5" at bounding box center [118, 332] width 149 height 69
click at [259, 224] on div at bounding box center [677, 297] width 950 height 527
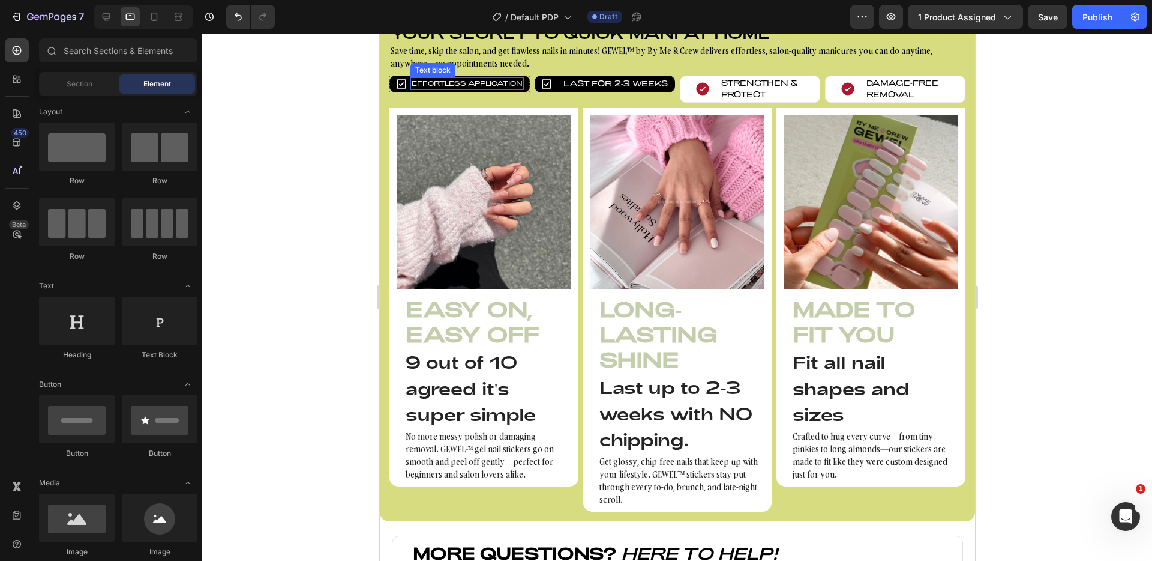
click at [451, 85] on p "Effortless Application" at bounding box center [466, 84] width 111 height 10
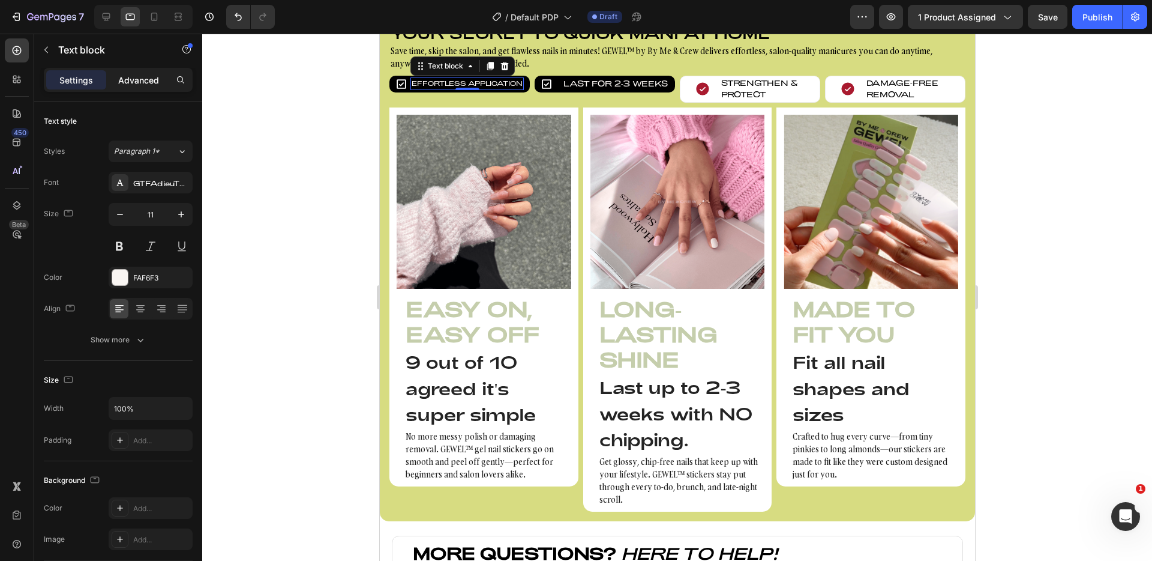
click at [151, 72] on div "Advanced" at bounding box center [139, 79] width 60 height 19
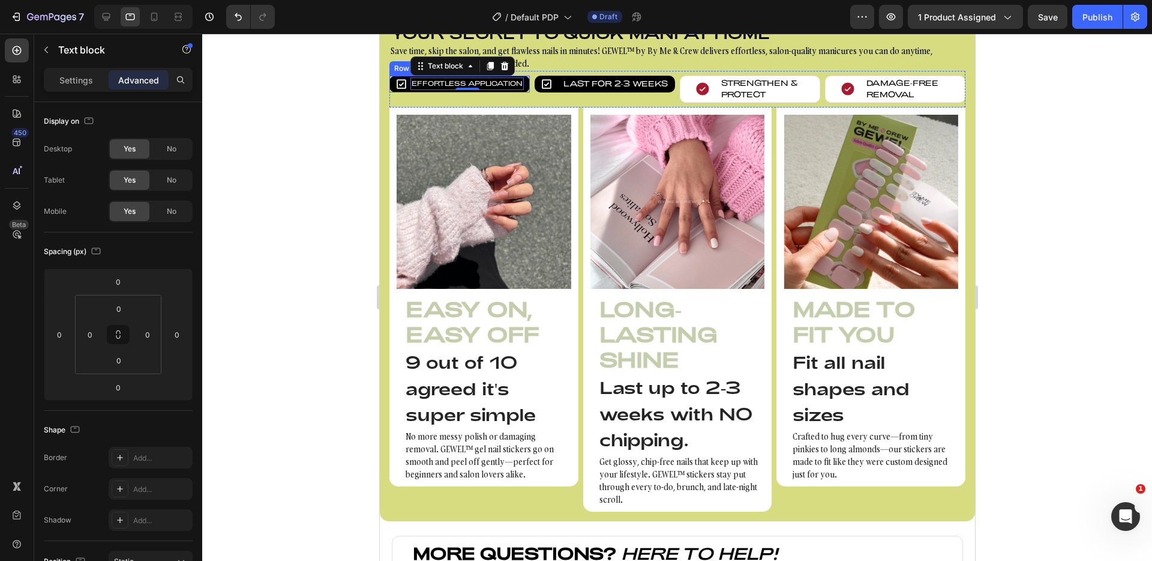
click at [408, 90] on div "Icon Effortless Application Text block 0 Row" at bounding box center [459, 84] width 140 height 17
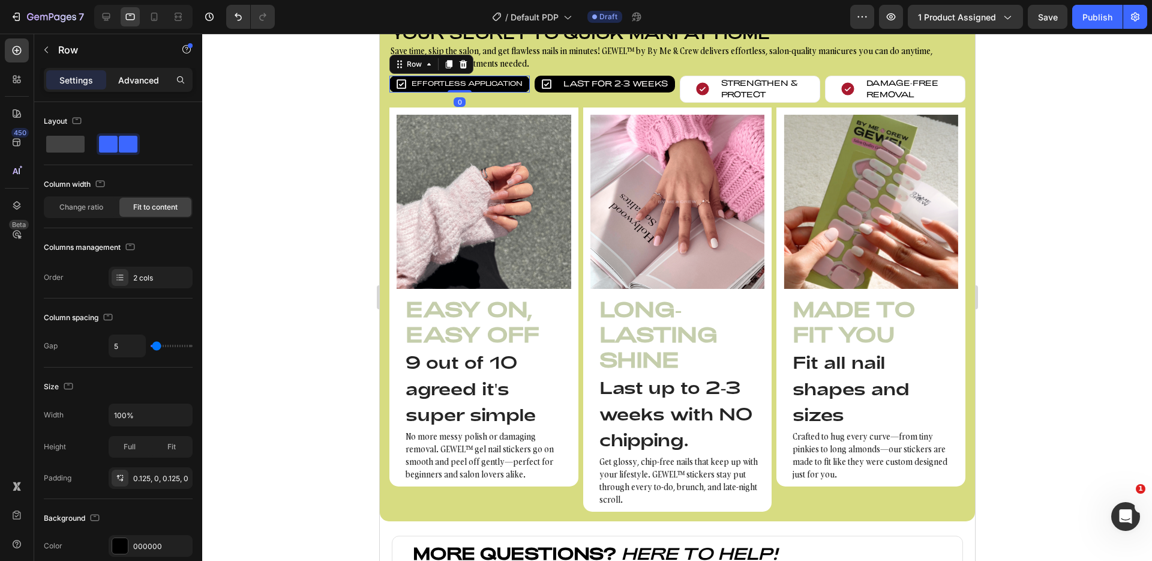
click at [149, 75] on p "Advanced" at bounding box center [138, 80] width 41 height 13
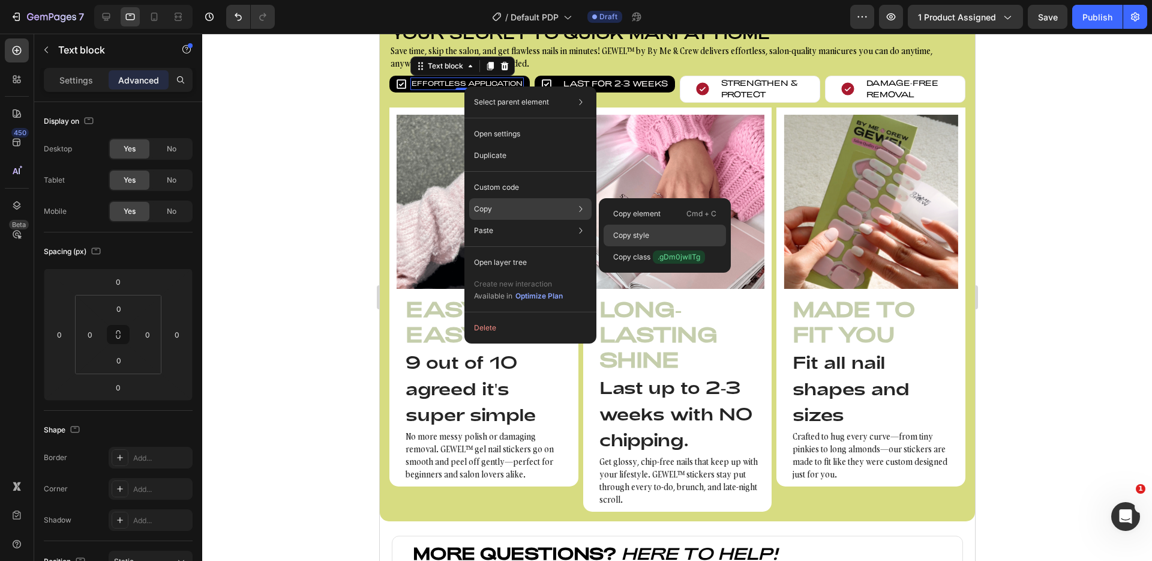
click at [651, 246] on div "Copy style" at bounding box center [665, 257] width 122 height 22
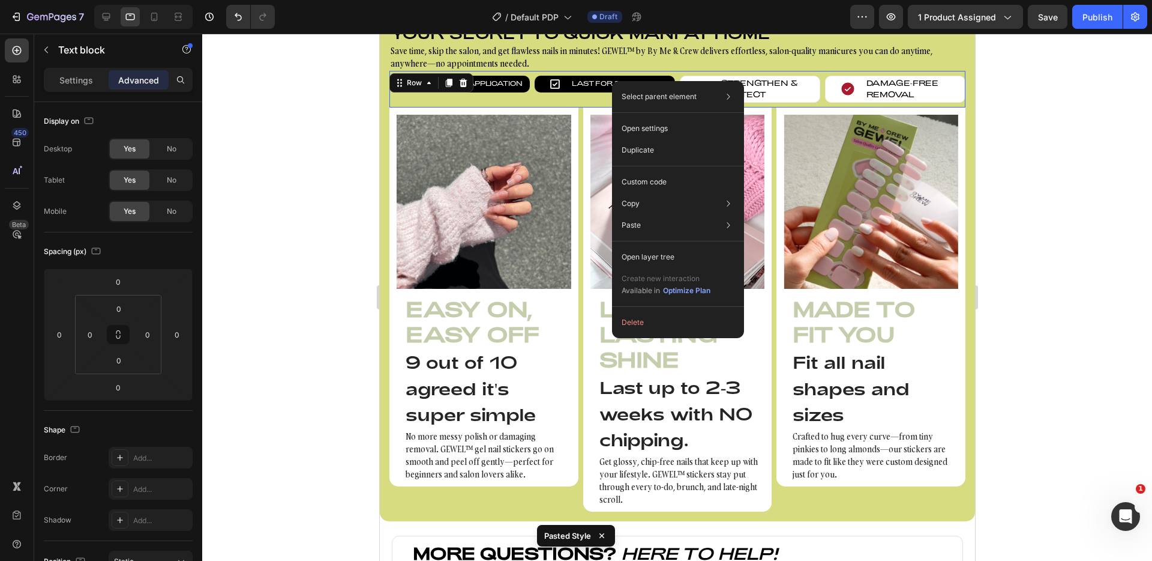
click at [487, 96] on div "Icon Effortless Application Text block Row" at bounding box center [459, 89] width 140 height 27
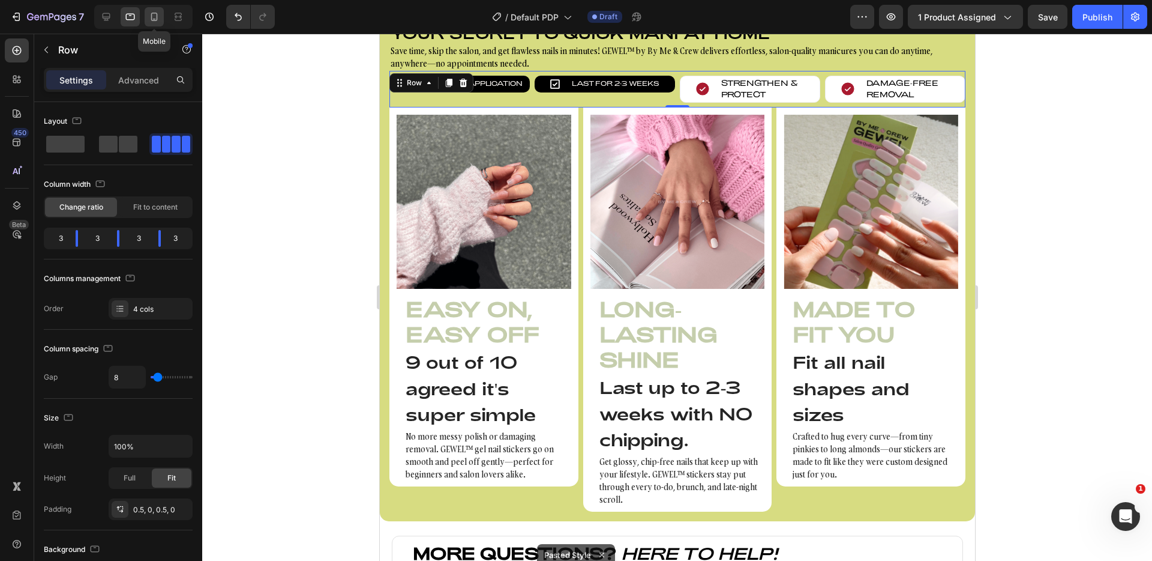
click at [151, 11] on icon at bounding box center [154, 17] width 12 height 12
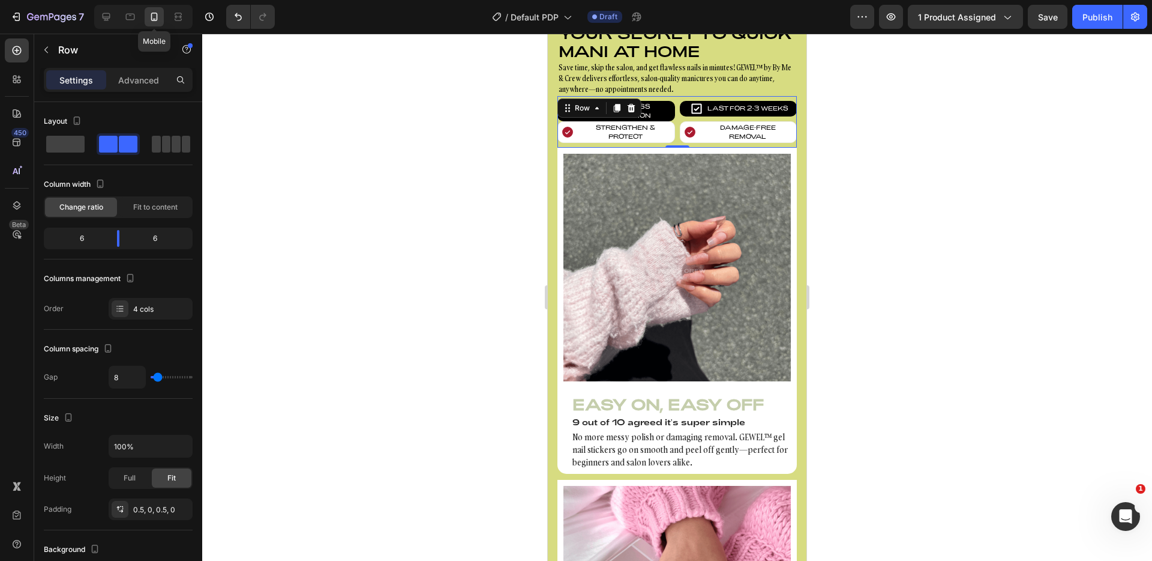
scroll to position [815, 0]
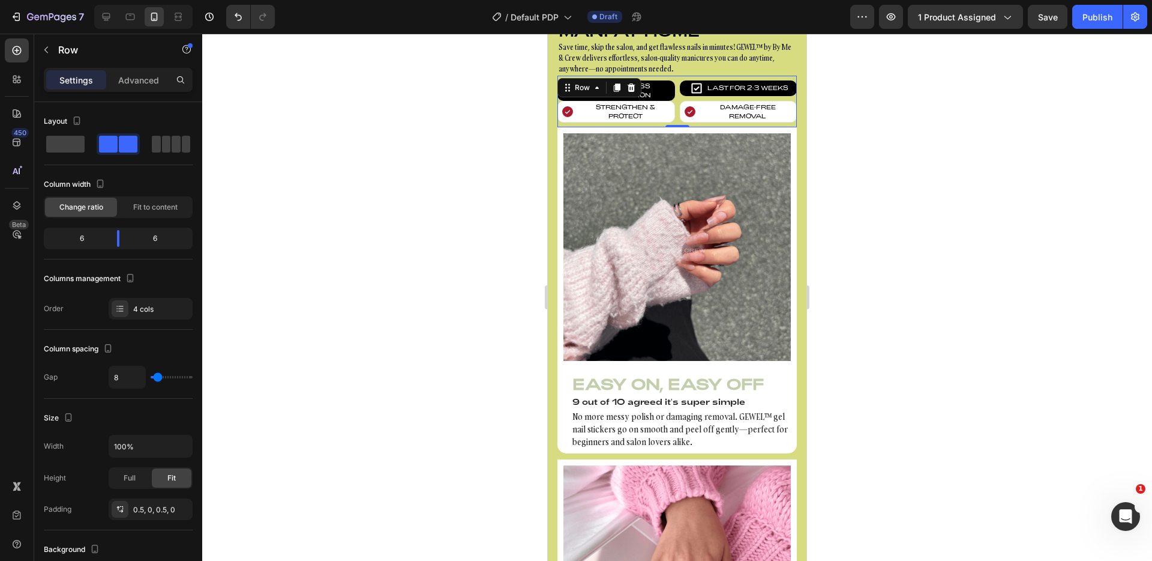
click at [878, 103] on div at bounding box center [677, 297] width 950 height 527
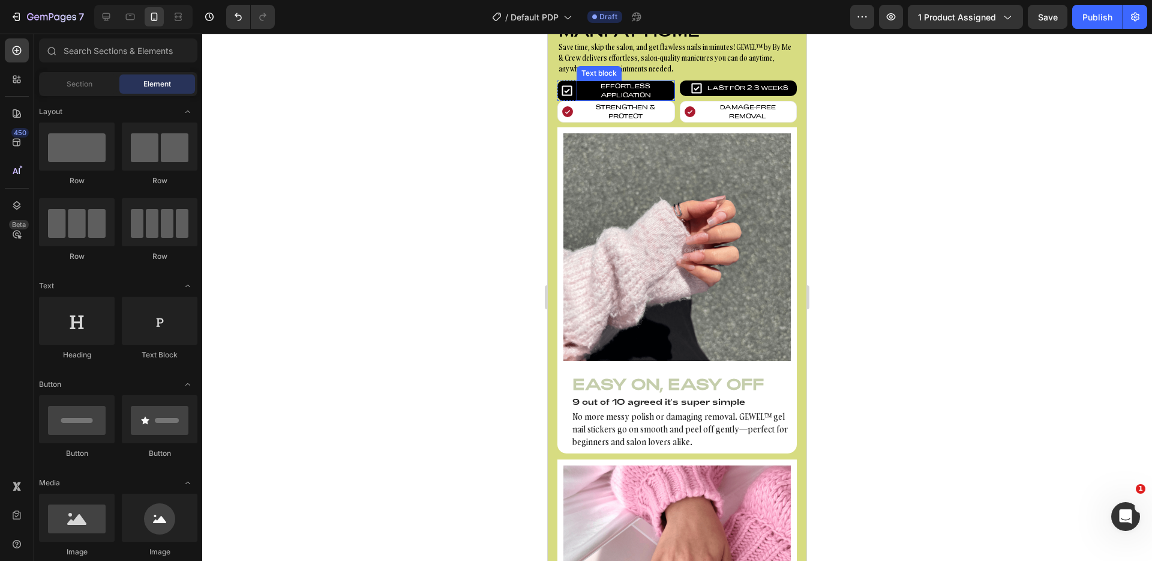
click at [668, 91] on p "Effortless Application" at bounding box center [626, 91] width 96 height 18
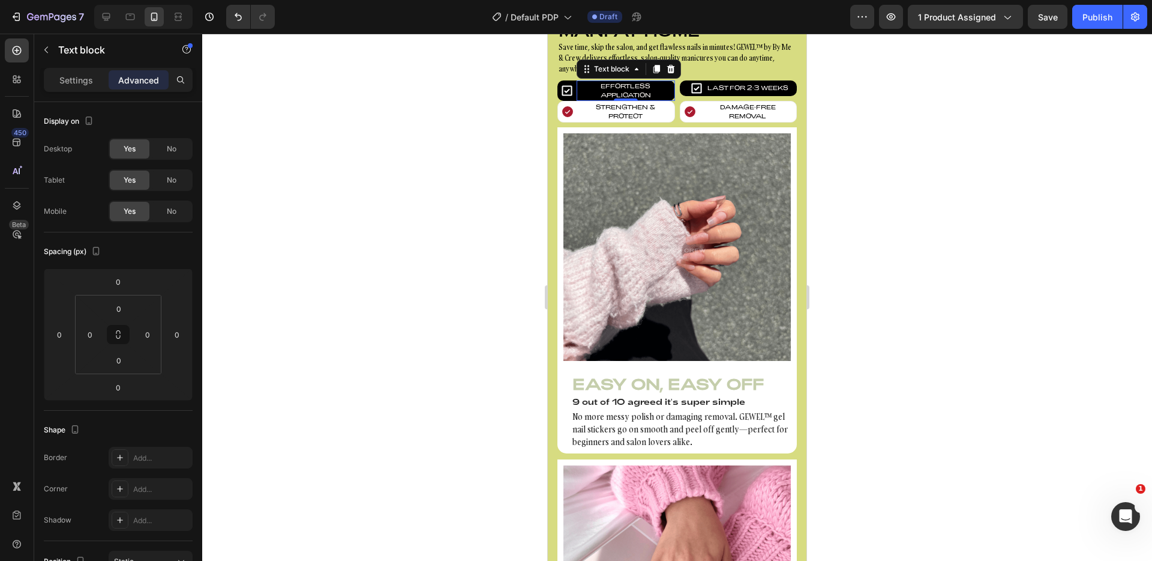
click at [627, 92] on p "Effortless Application" at bounding box center [626, 91] width 96 height 18
click at [87, 80] on p "Settings" at bounding box center [76, 80] width 34 height 13
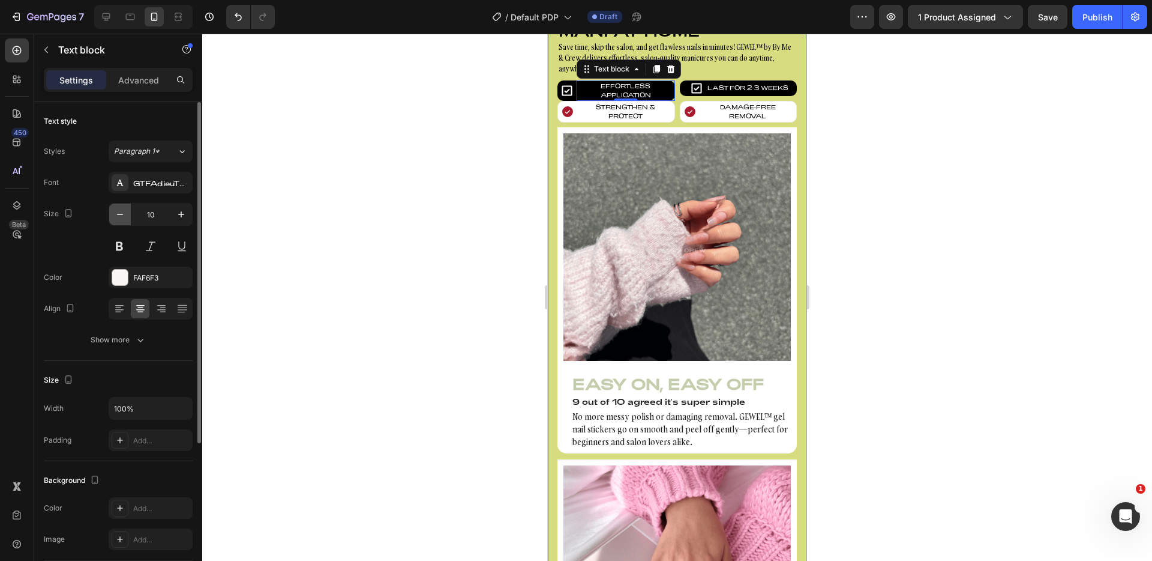
click at [127, 214] on button "button" at bounding box center [120, 214] width 22 height 22
type input "9"
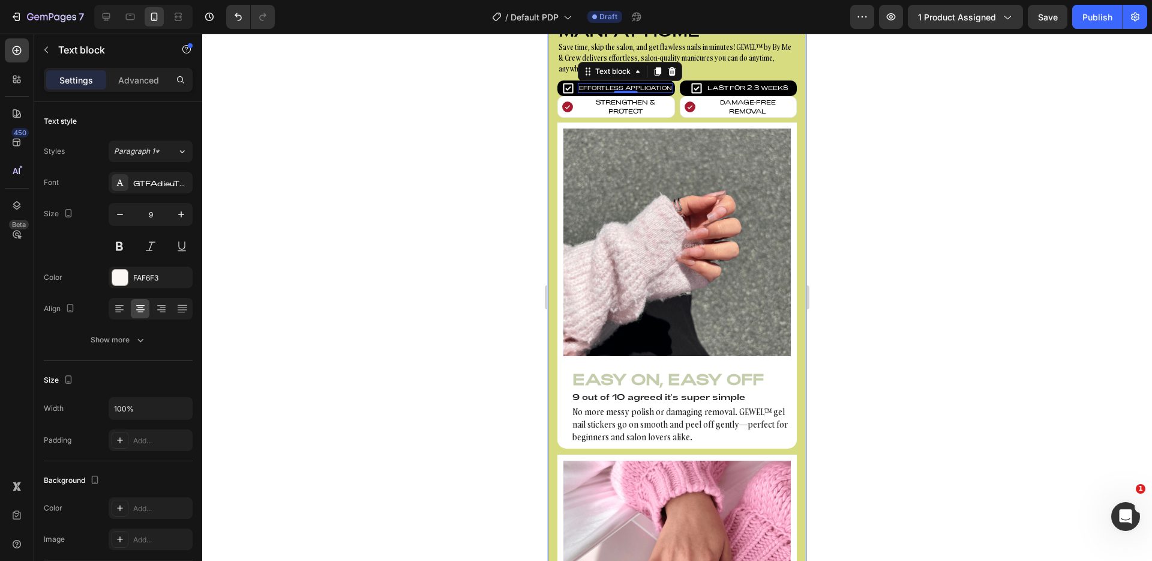
click at [293, 166] on div at bounding box center [677, 297] width 950 height 527
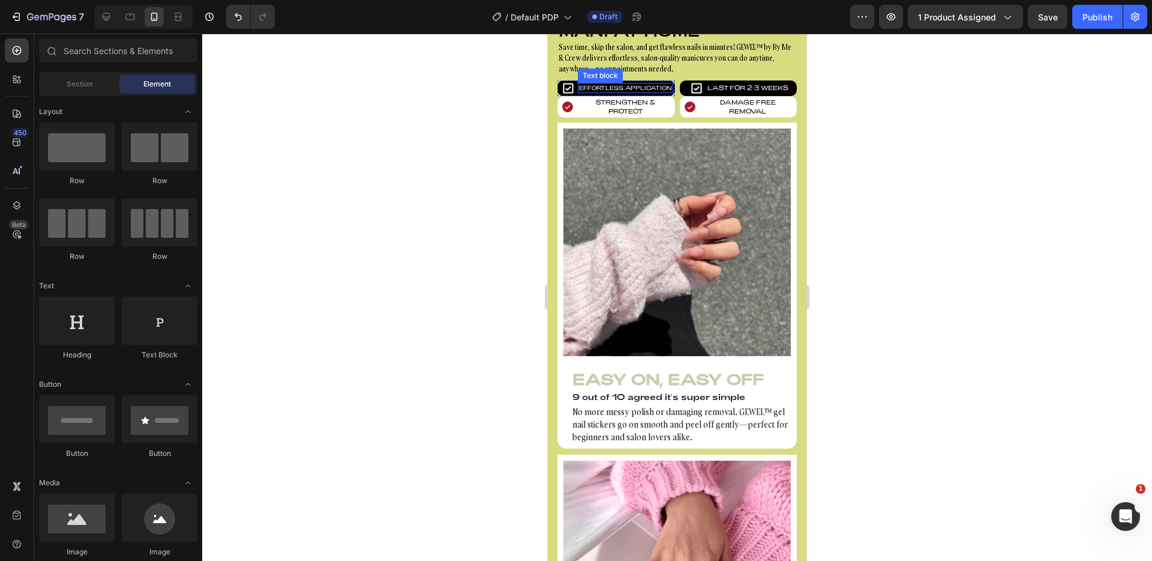
click at [578, 91] on div "Effortless Application" at bounding box center [625, 88] width 95 height 11
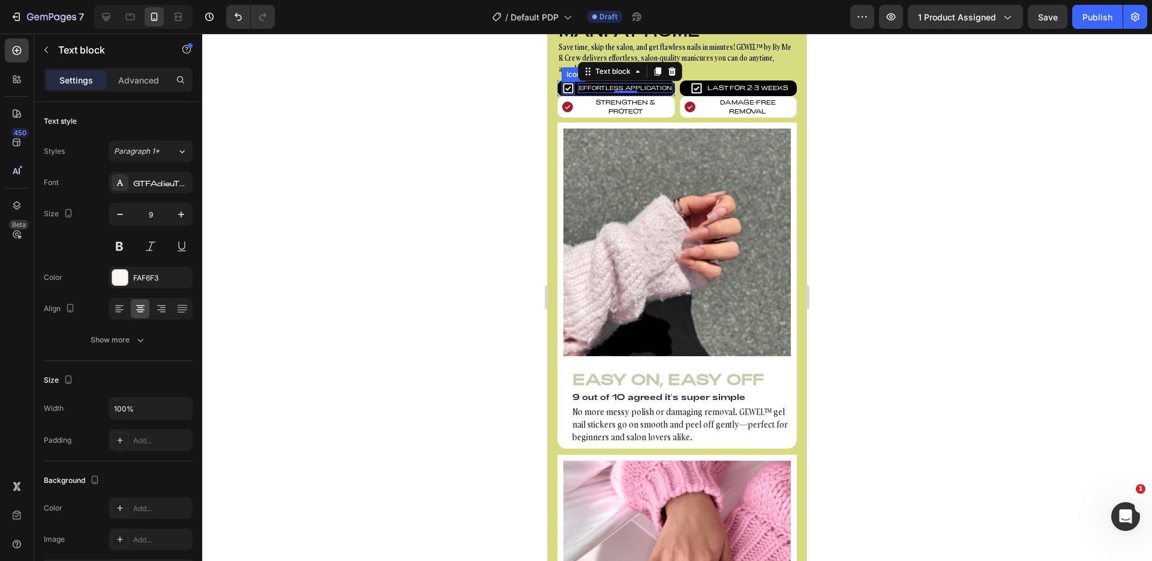
click at [564, 90] on icon at bounding box center [569, 88] width 10 height 10
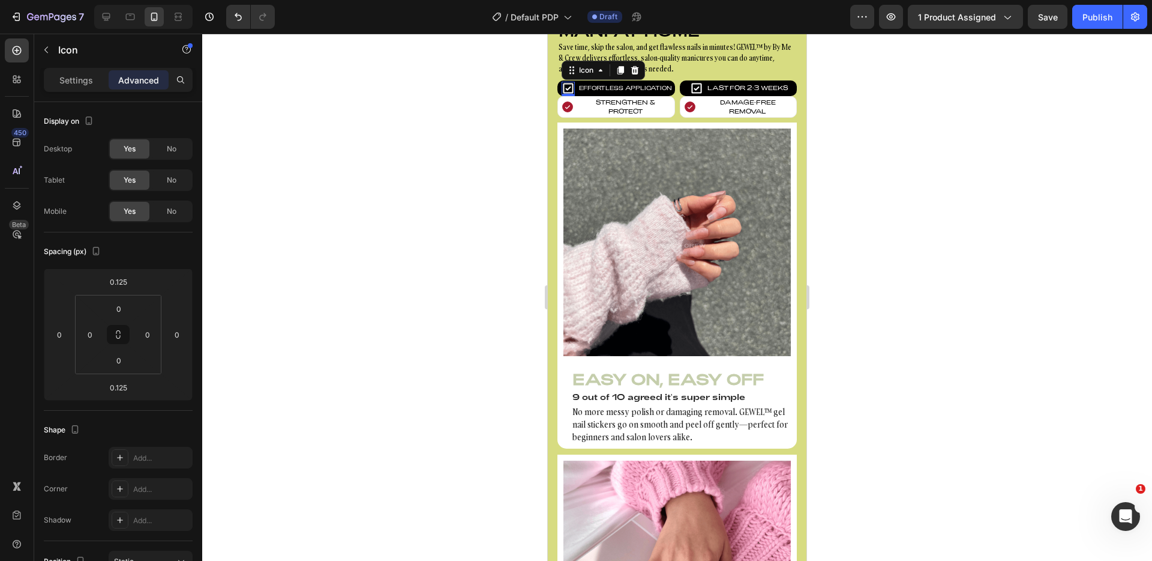
click at [562, 89] on icon at bounding box center [568, 88] width 13 height 13
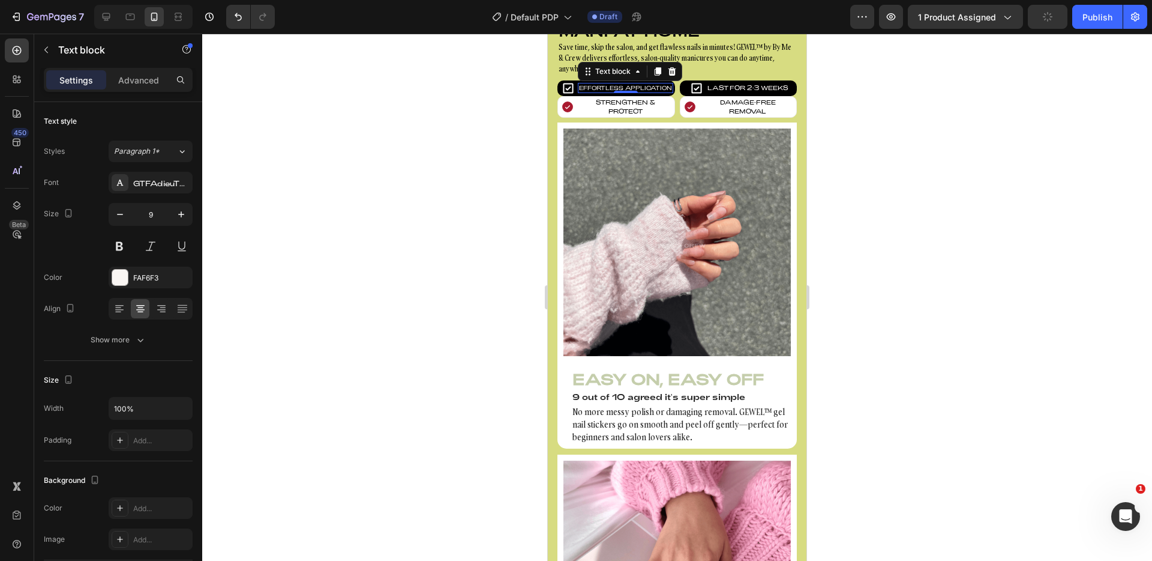
click at [579, 91] on p "Effortless Application" at bounding box center [625, 88] width 93 height 8
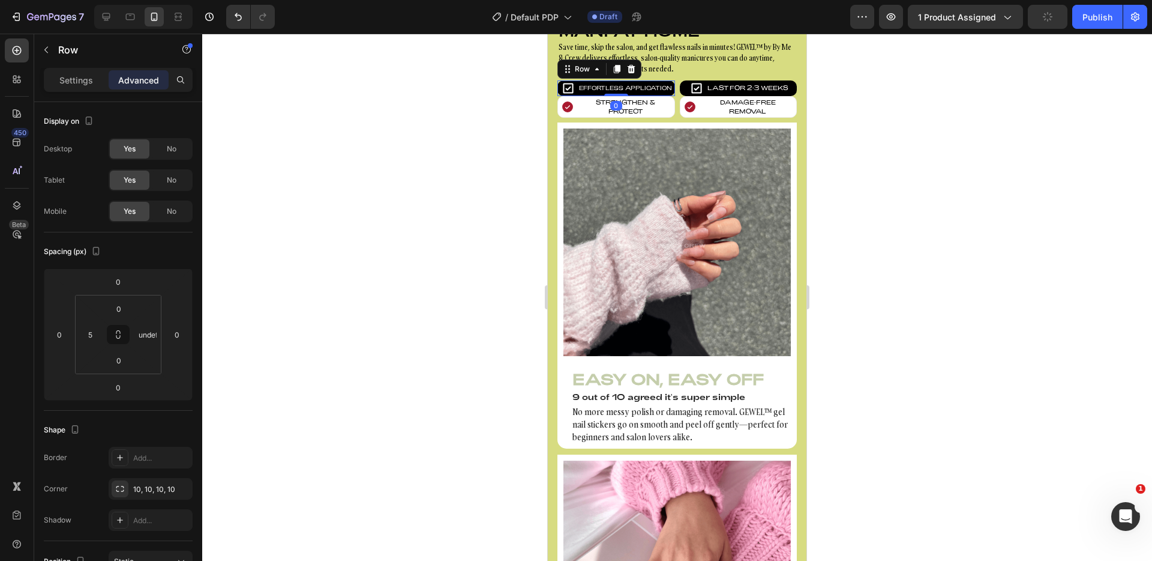
click at [576, 90] on div "Icon Effortless Application Text block Row 0" at bounding box center [617, 88] width 118 height 16
click at [156, 332] on input "undefined" at bounding box center [148, 334] width 18 height 18
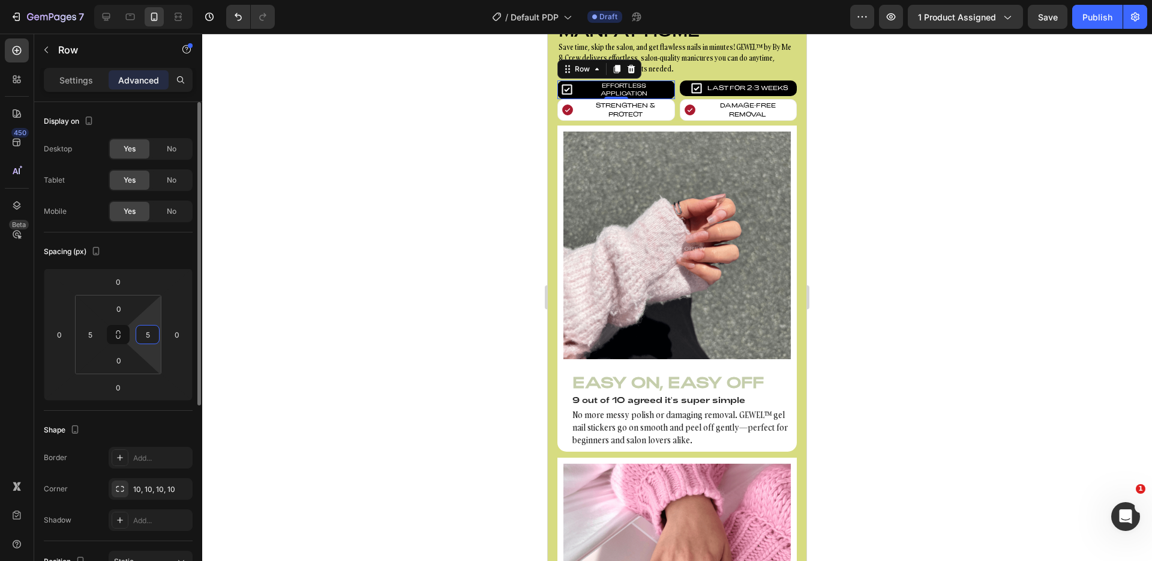
type input "5"
click at [164, 254] on div "Spacing (px)" at bounding box center [118, 251] width 149 height 19
click at [165, 411] on div "Display on Desktop Yes No Tablet Yes No Mobile Yes No" at bounding box center [118, 476] width 149 height 130
click at [384, 106] on div at bounding box center [677, 297] width 950 height 527
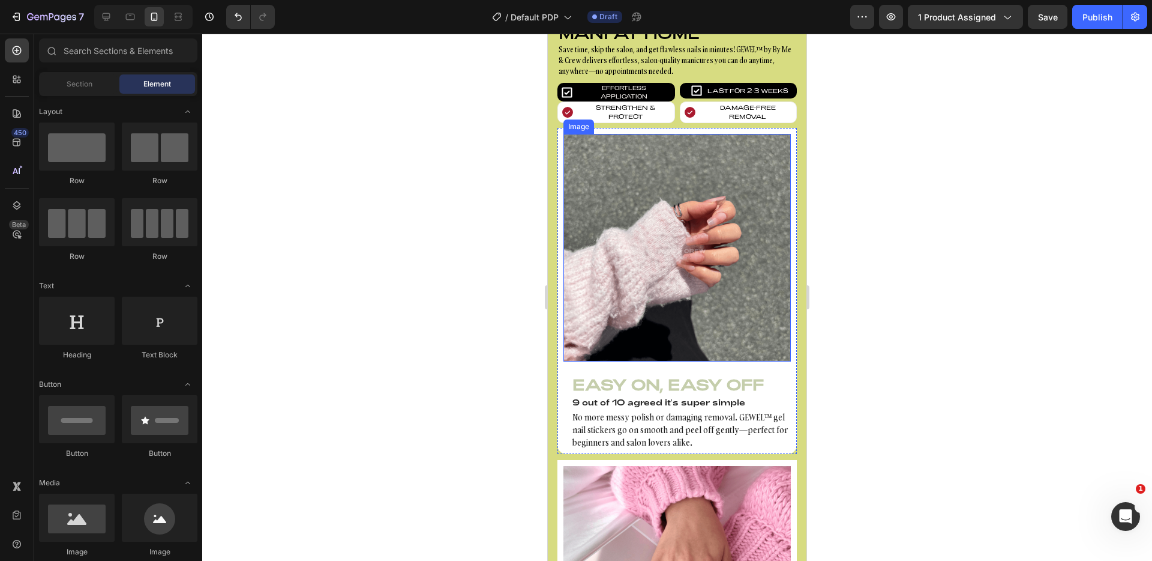
scroll to position [741, 0]
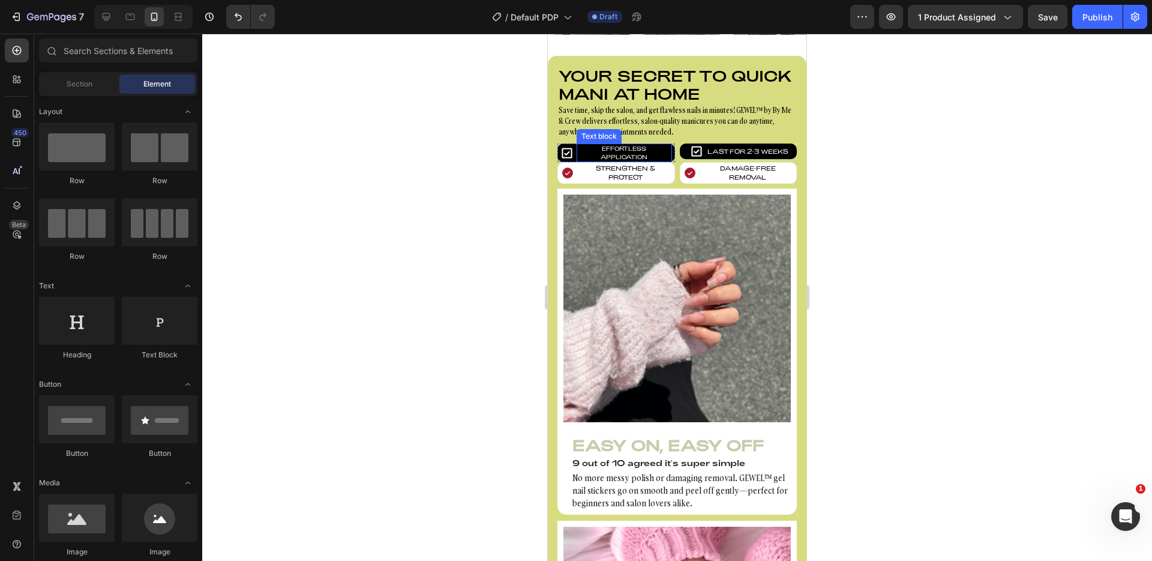
click at [636, 158] on p "Effortless Application" at bounding box center [624, 153] width 93 height 16
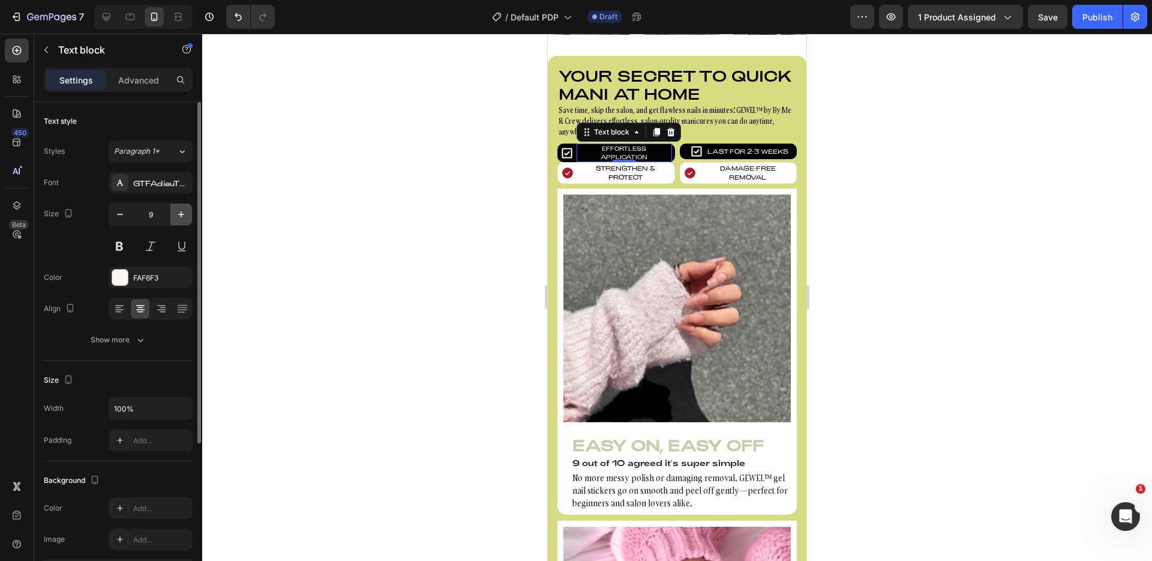
click at [175, 214] on icon "button" at bounding box center [181, 214] width 12 height 12
type input "10"
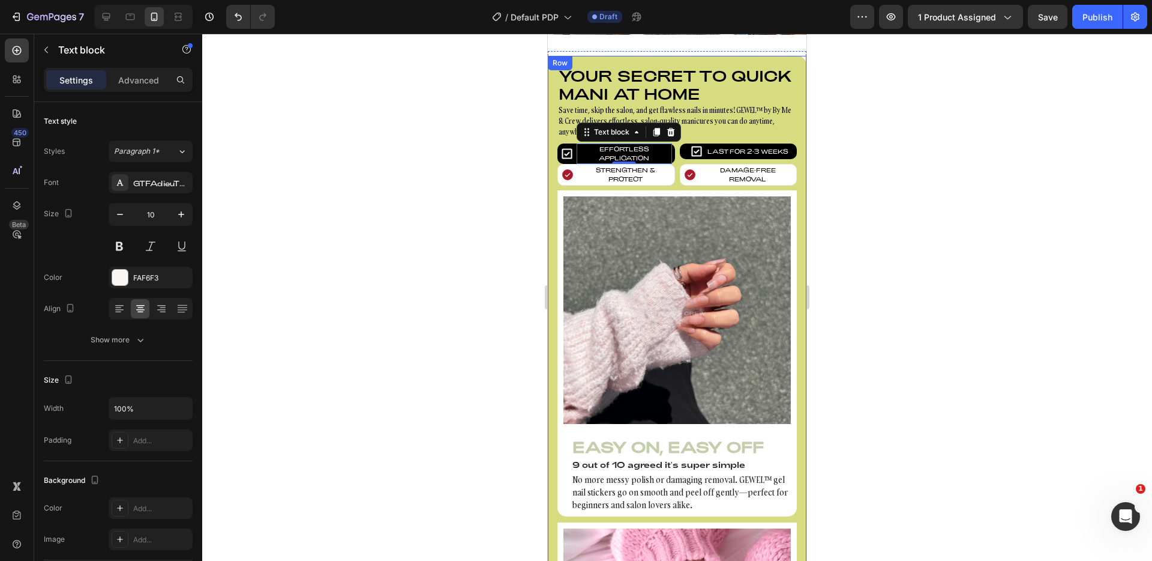
click at [513, 199] on div at bounding box center [677, 297] width 950 height 527
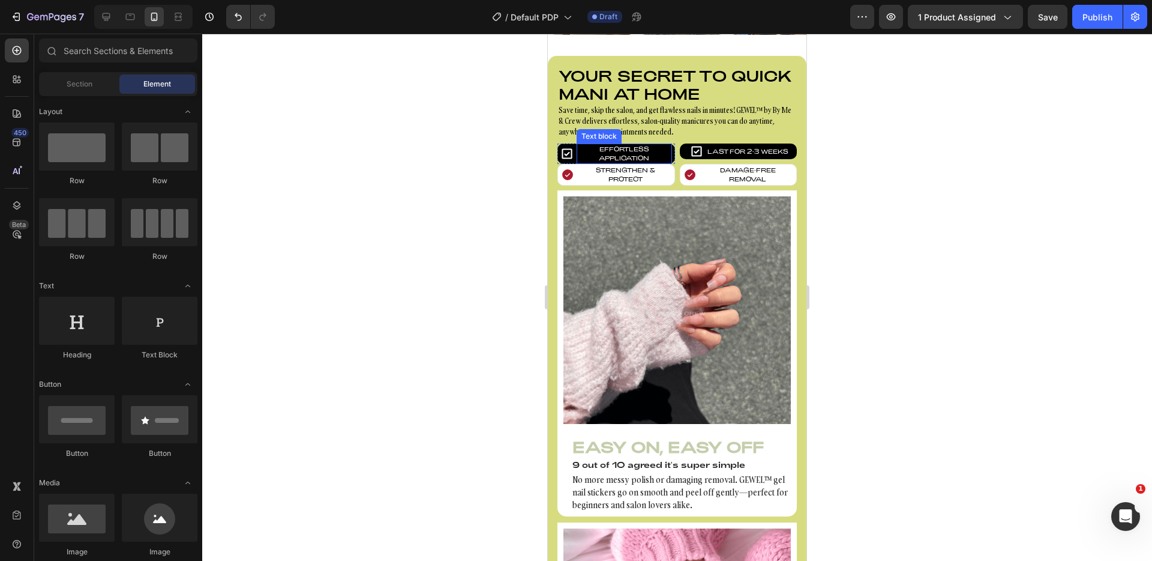
click at [583, 159] on p "Effortless Application" at bounding box center [624, 154] width 93 height 18
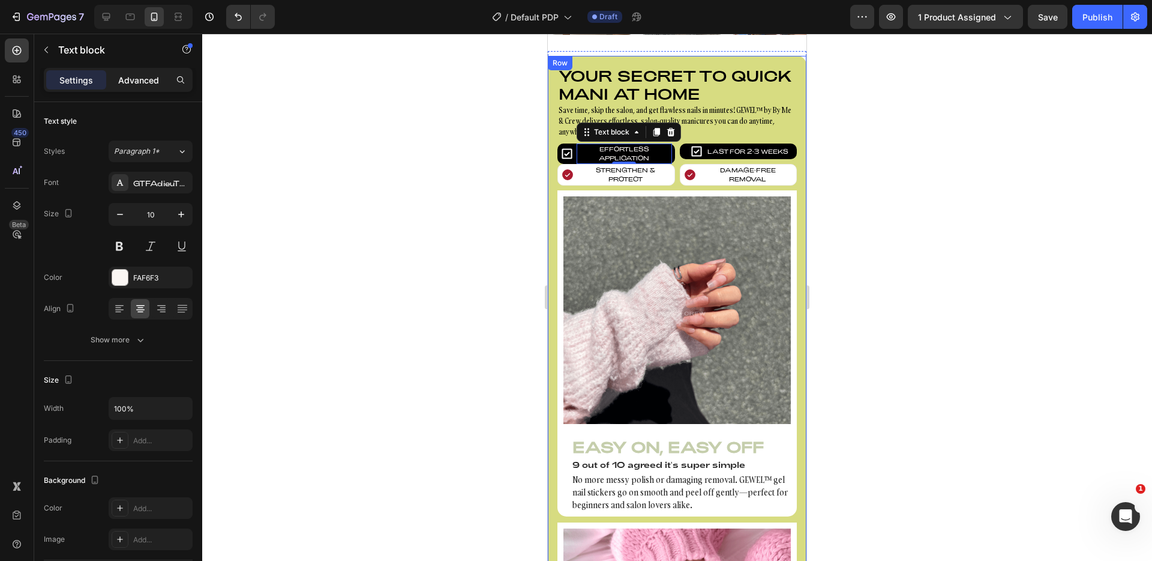
click at [121, 79] on p "Advanced" at bounding box center [138, 80] width 41 height 13
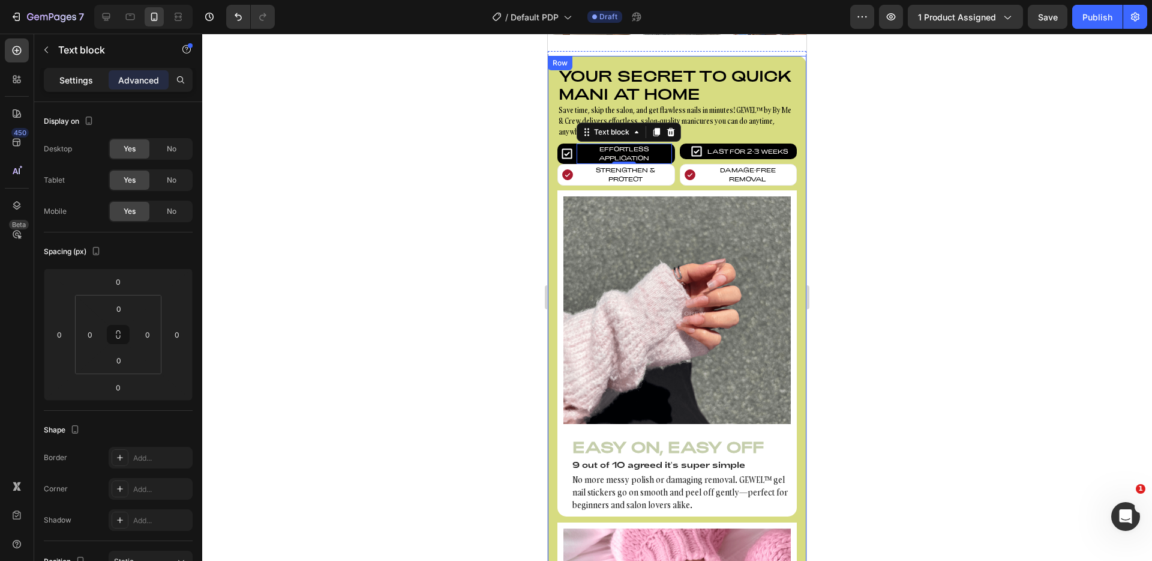
click at [84, 82] on p "Settings" at bounding box center [76, 80] width 34 height 13
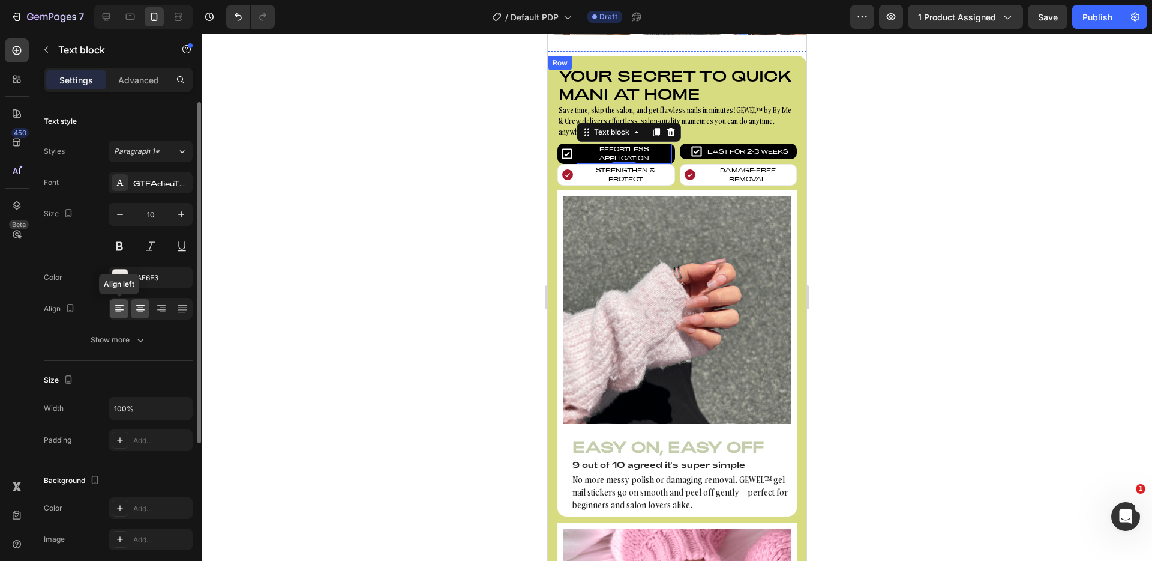
click at [120, 304] on icon at bounding box center [119, 309] width 12 height 12
click at [139, 307] on icon at bounding box center [140, 309] width 12 height 12
click at [116, 279] on div at bounding box center [120, 278] width 16 height 16
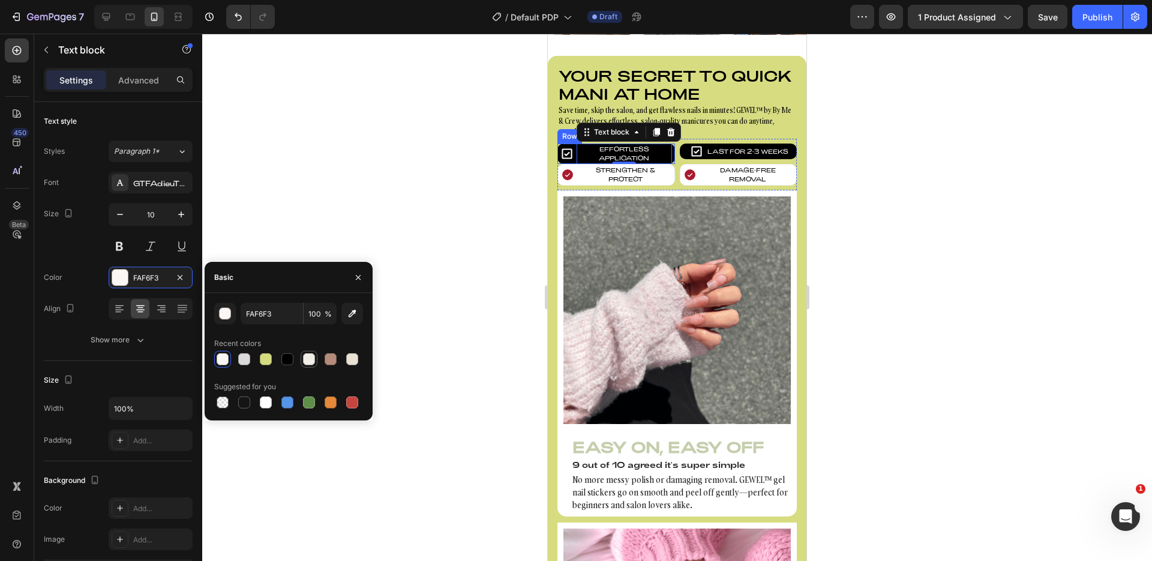
click at [304, 361] on div at bounding box center [309, 359] width 12 height 12
click at [270, 404] on div at bounding box center [266, 402] width 12 height 12
type input "FFFFFF"
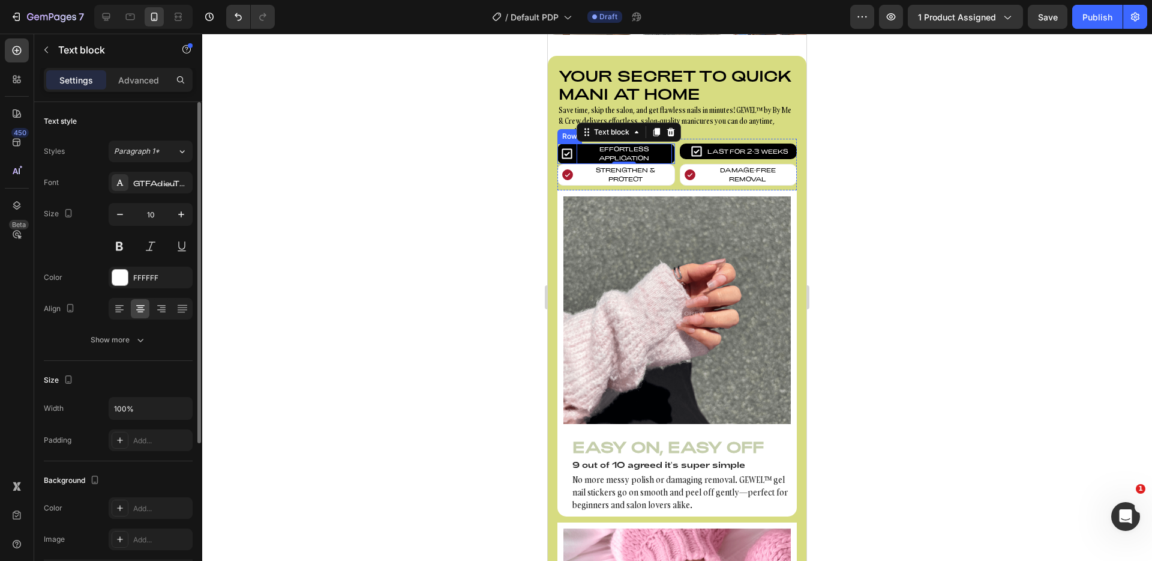
click at [85, 243] on div "Size 10" at bounding box center [118, 230] width 149 height 54
click at [567, 152] on icon at bounding box center [567, 153] width 13 height 13
click at [118, 219] on icon "button" at bounding box center [120, 214] width 12 height 12
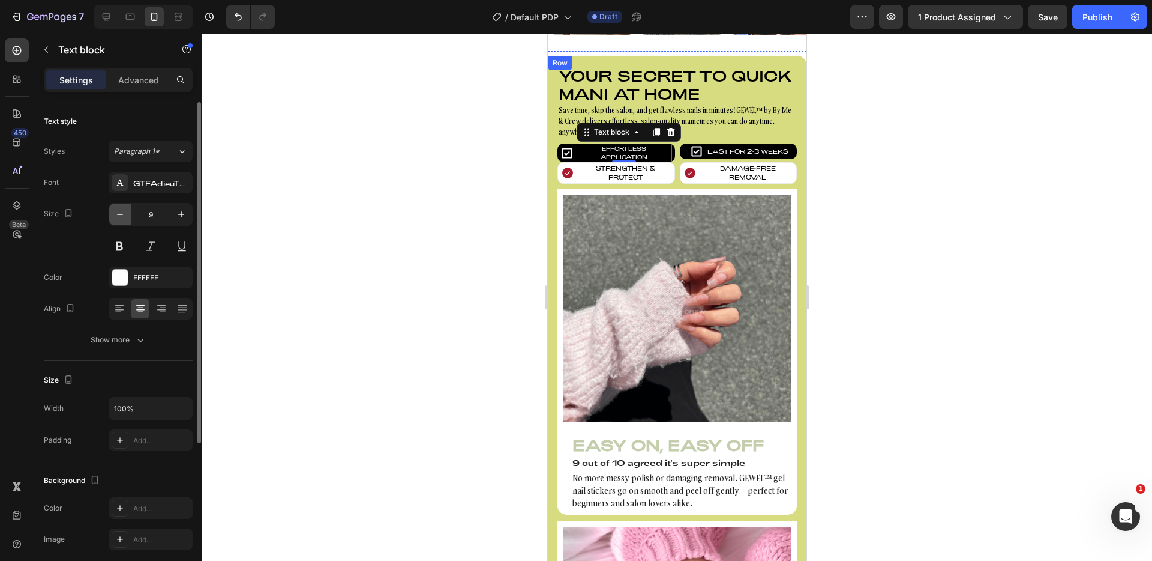
click at [118, 219] on icon "button" at bounding box center [120, 214] width 12 height 12
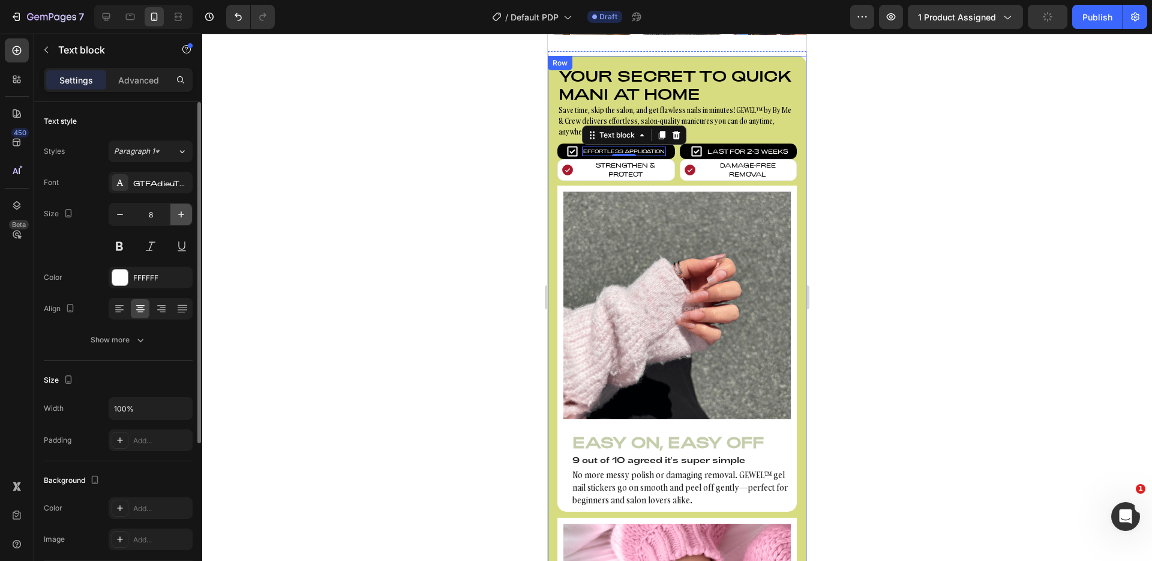
click at [170, 214] on button "button" at bounding box center [181, 214] width 22 height 22
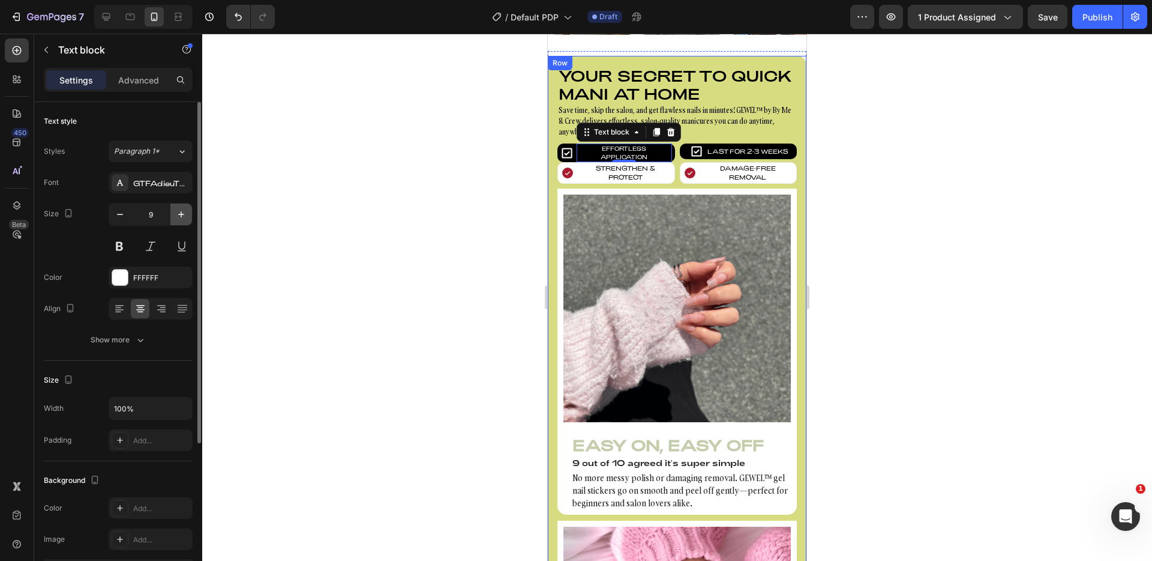
click at [170, 214] on button "button" at bounding box center [181, 214] width 22 height 22
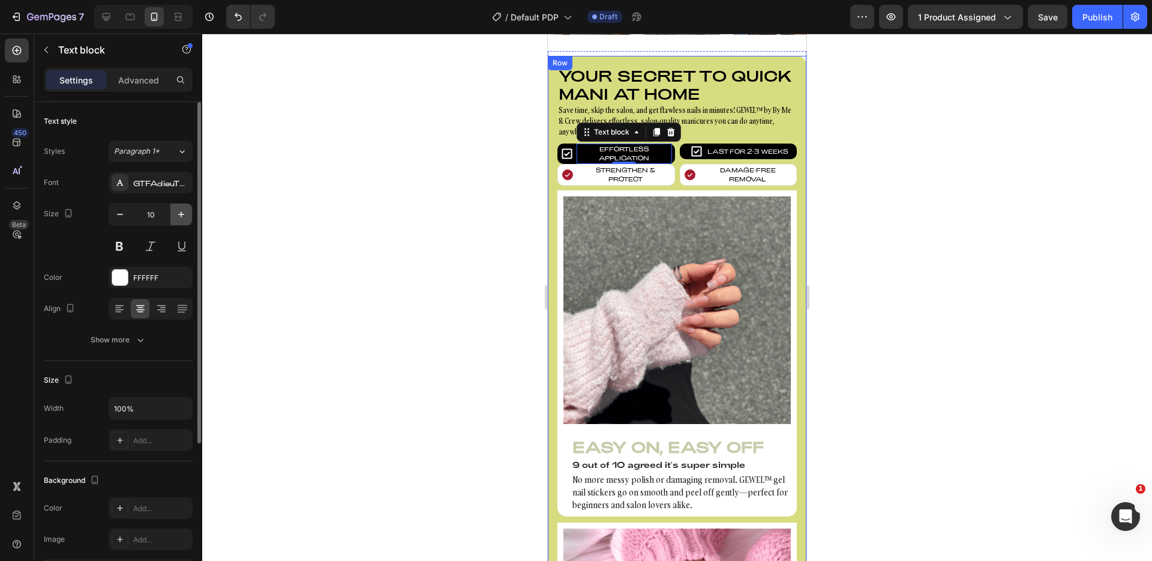
click at [175, 214] on icon "button" at bounding box center [181, 214] width 12 height 12
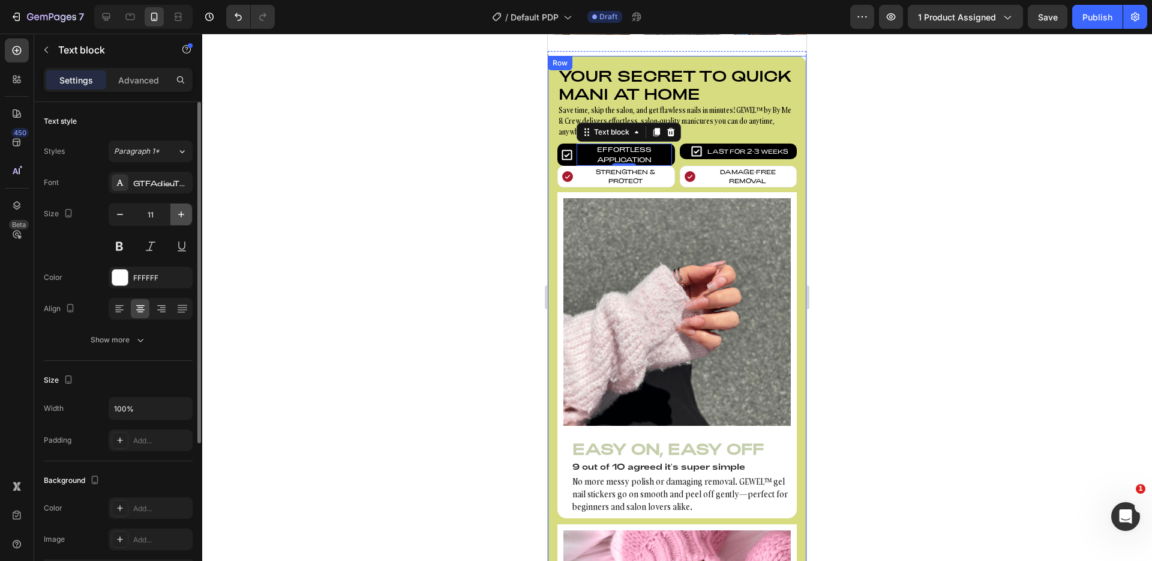
click at [175, 214] on icon "button" at bounding box center [181, 214] width 12 height 12
type input "12"
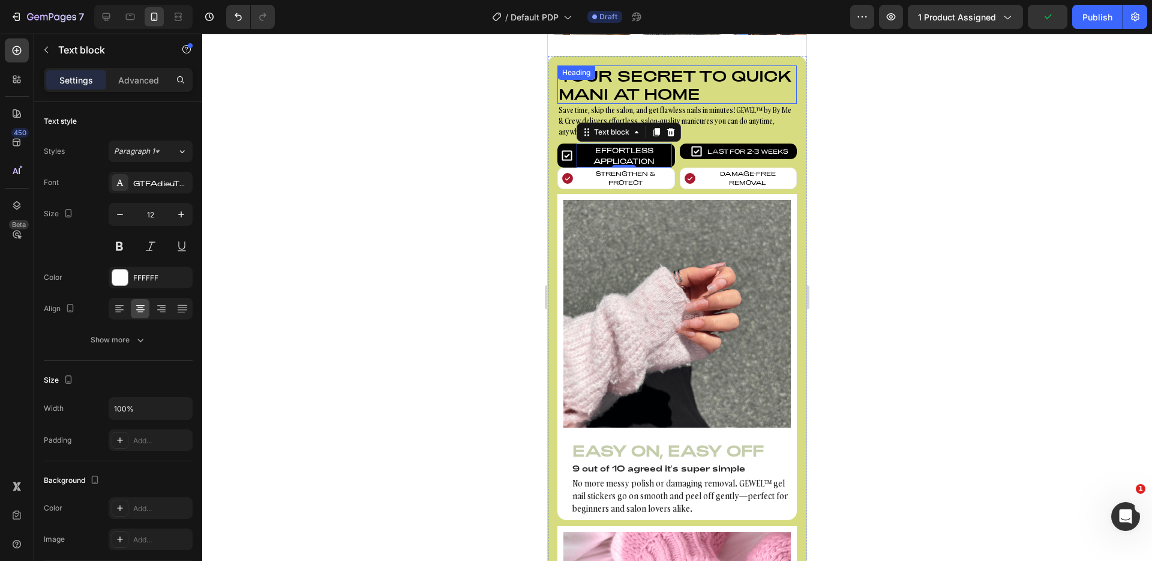
click at [643, 86] on h2 "Your secret to quick mani at home" at bounding box center [677, 84] width 239 height 38
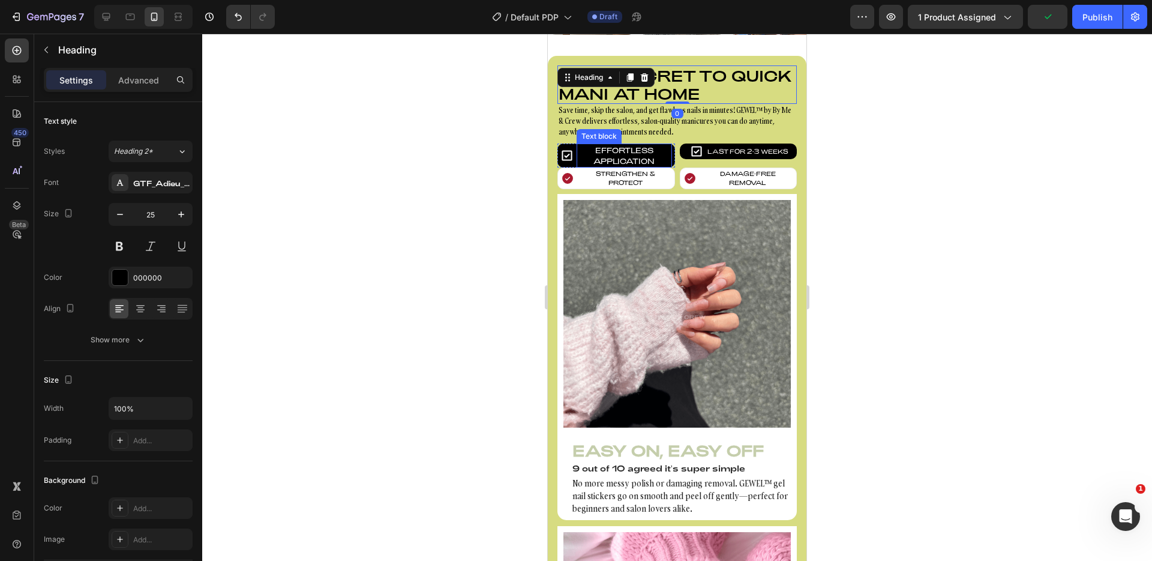
click at [622, 161] on p "Effortless Application" at bounding box center [624, 156] width 93 height 22
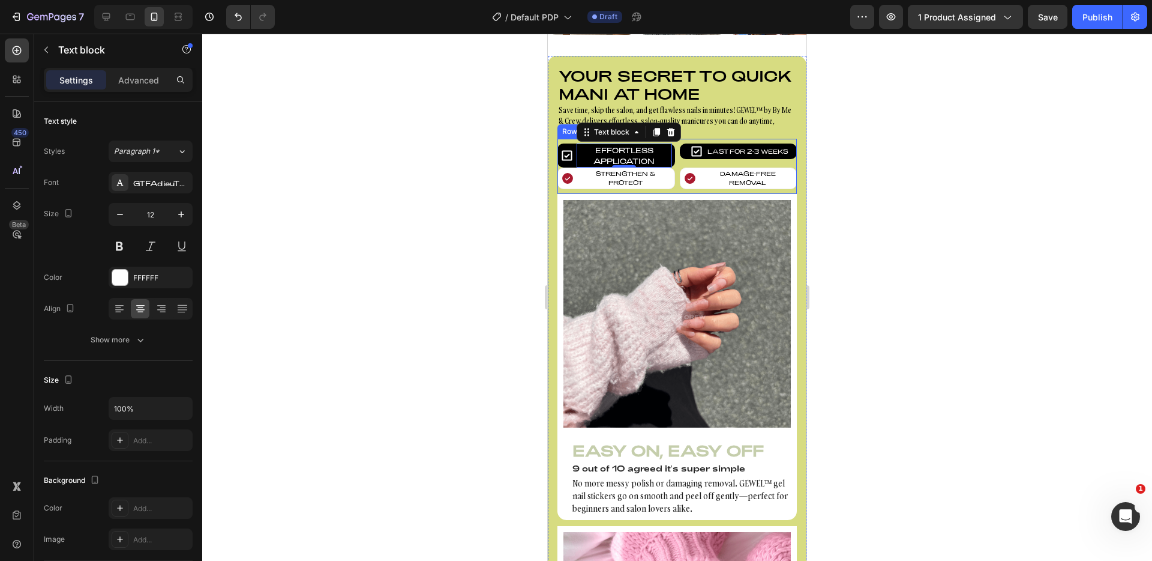
click at [678, 190] on div "Icon Effortless Application Text block 0 Row Icon Last for 2-3 weeks Text block…" at bounding box center [677, 166] width 239 height 55
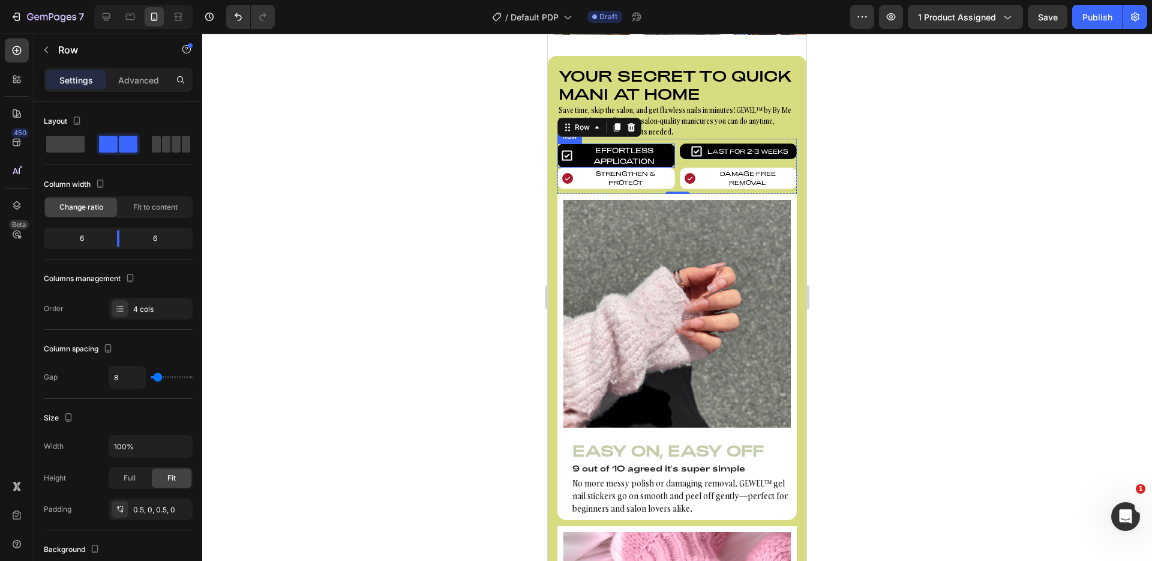
click at [559, 158] on div "Icon Effortless Application Text block Row" at bounding box center [617, 155] width 118 height 24
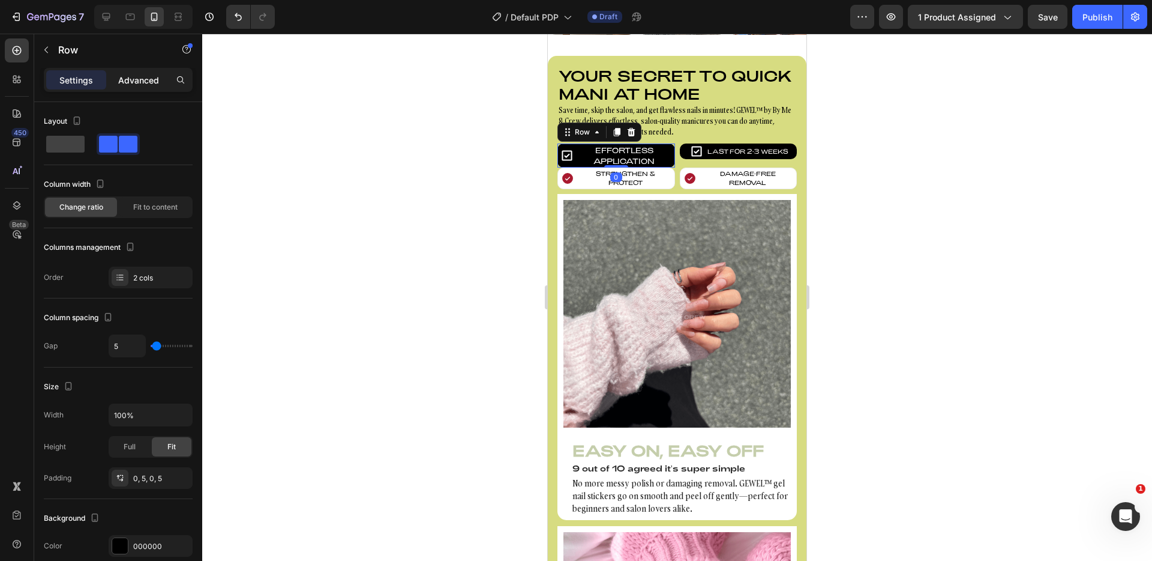
click at [136, 82] on p "Advanced" at bounding box center [138, 80] width 41 height 13
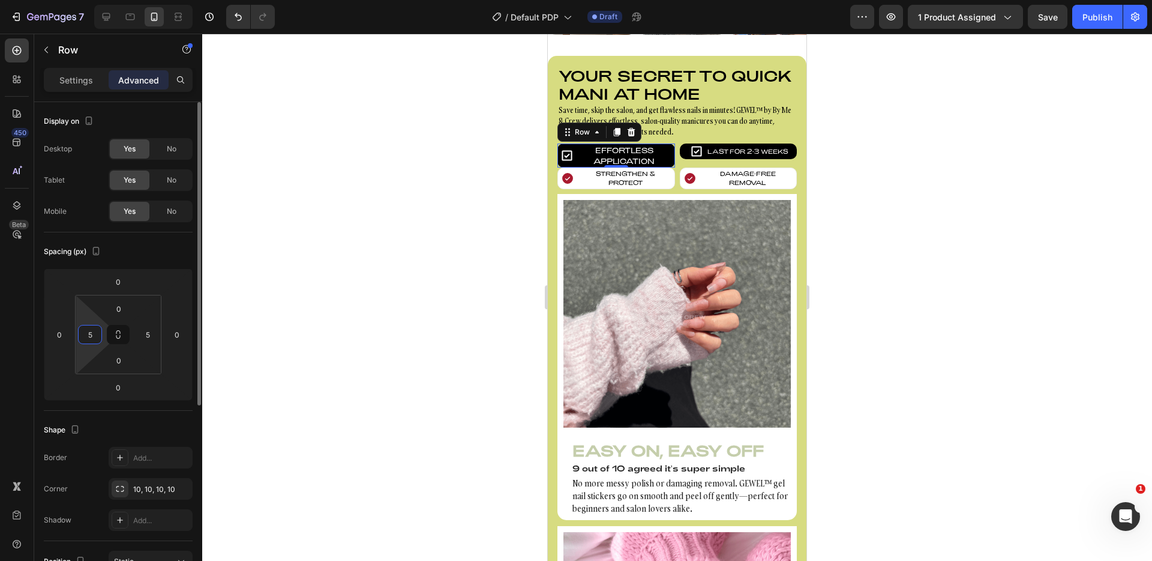
click at [94, 335] on input "5" at bounding box center [90, 334] width 18 height 18
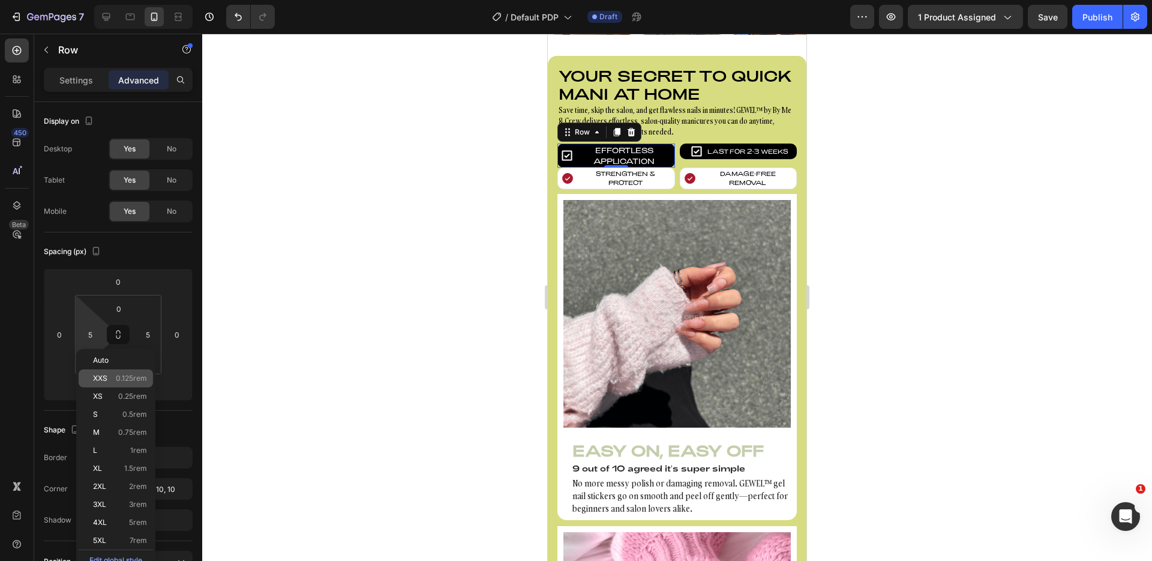
click at [112, 382] on div "XXS 0.125rem" at bounding box center [116, 378] width 74 height 18
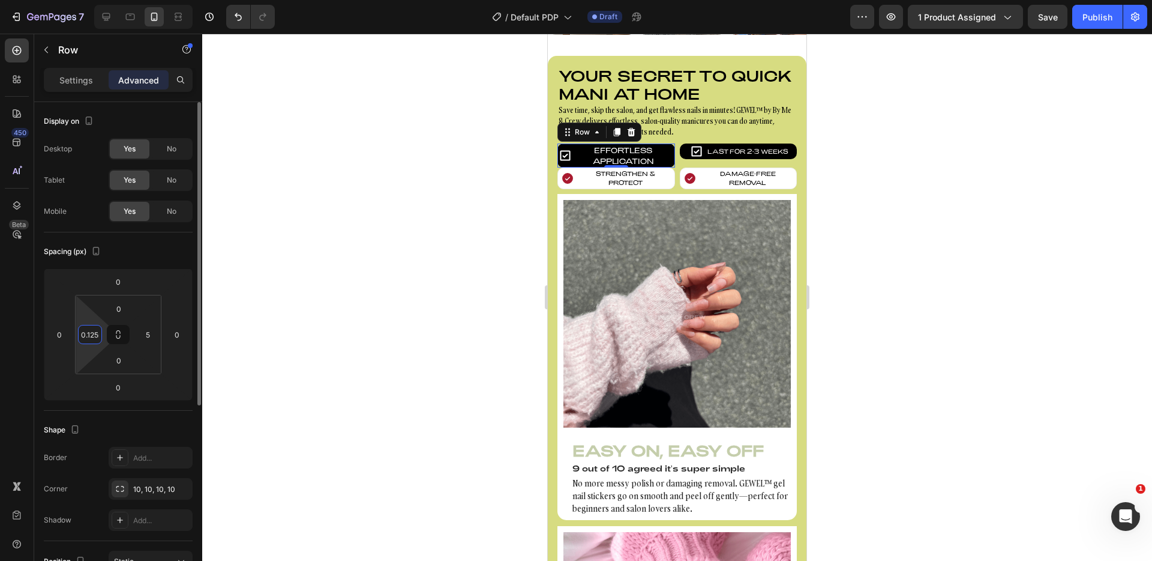
click at [93, 339] on input "0.125rem" at bounding box center [90, 334] width 18 height 18
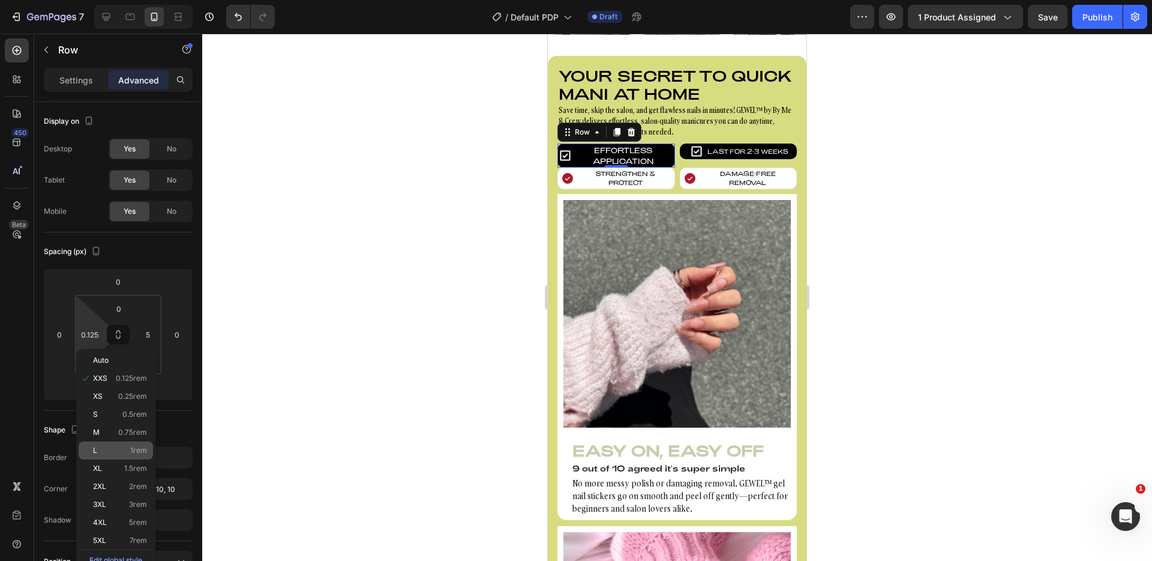
click at [128, 448] on p "L 1rem" at bounding box center [120, 450] width 54 height 8
type input "1rem"
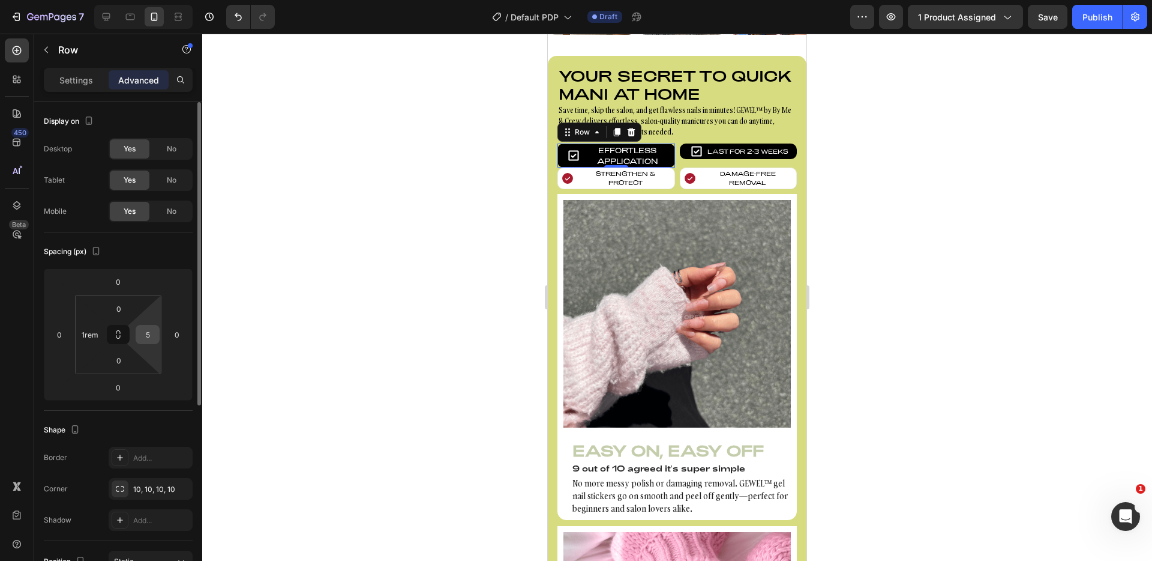
click at [149, 339] on input "5" at bounding box center [148, 334] width 18 height 18
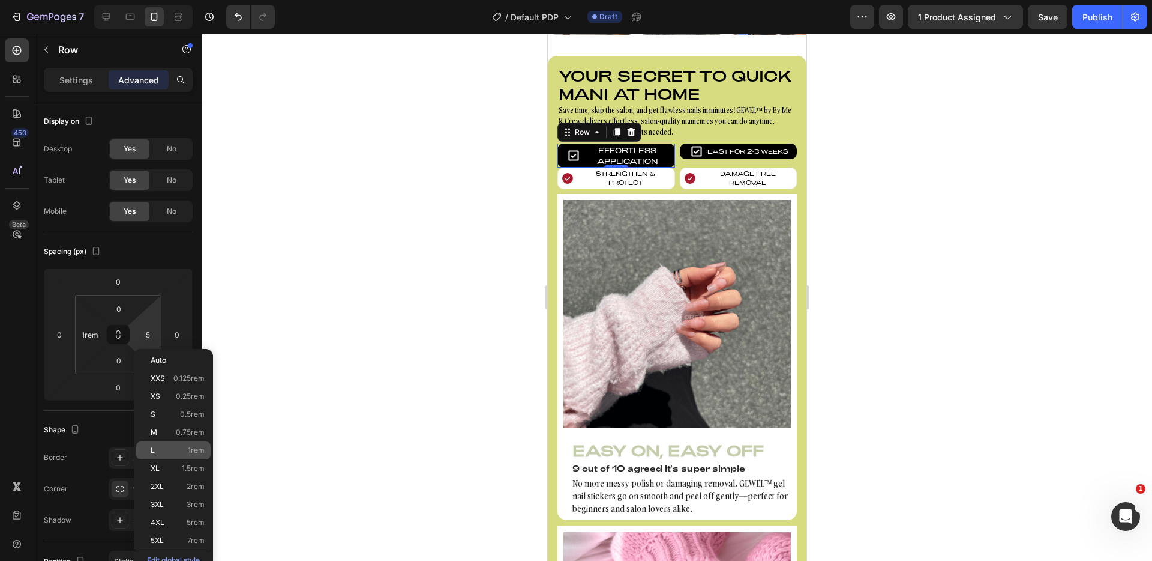
click at [166, 453] on p "L 1rem" at bounding box center [178, 450] width 54 height 8
type input "1rem"
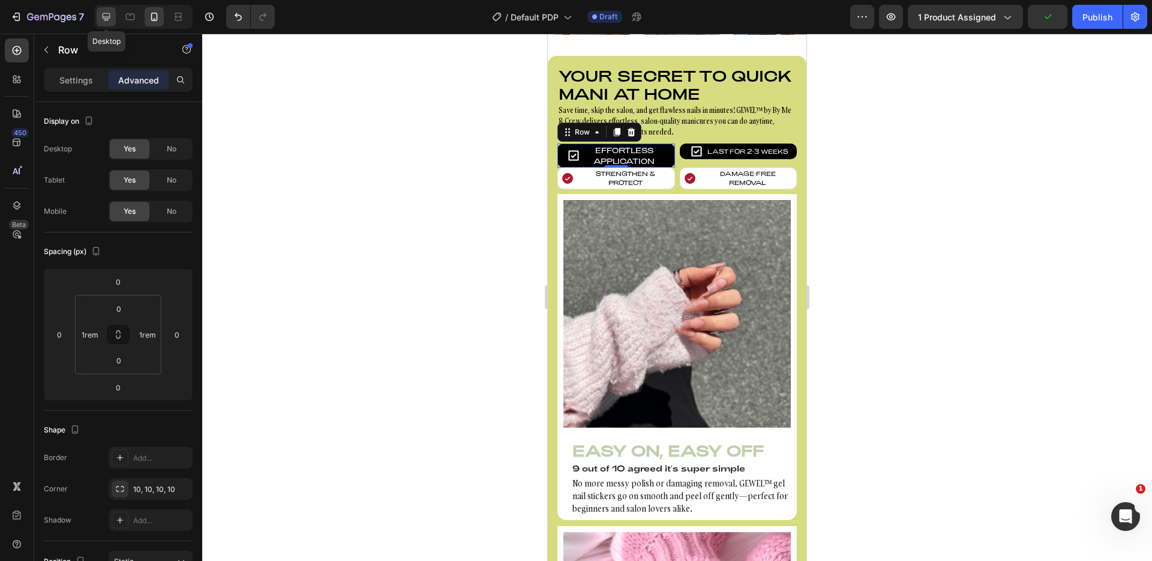
click at [106, 15] on icon at bounding box center [106, 17] width 12 height 12
type input "0.125rem"
type input "0"
type input "0.125rem"
type input "0"
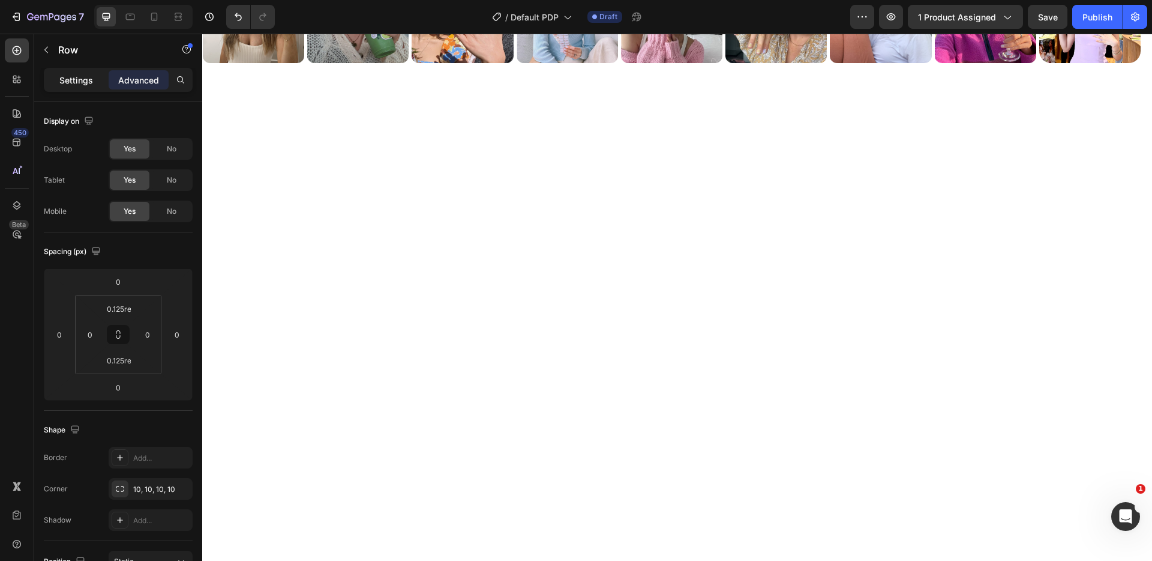
click at [67, 74] on p "Settings" at bounding box center [76, 80] width 34 height 13
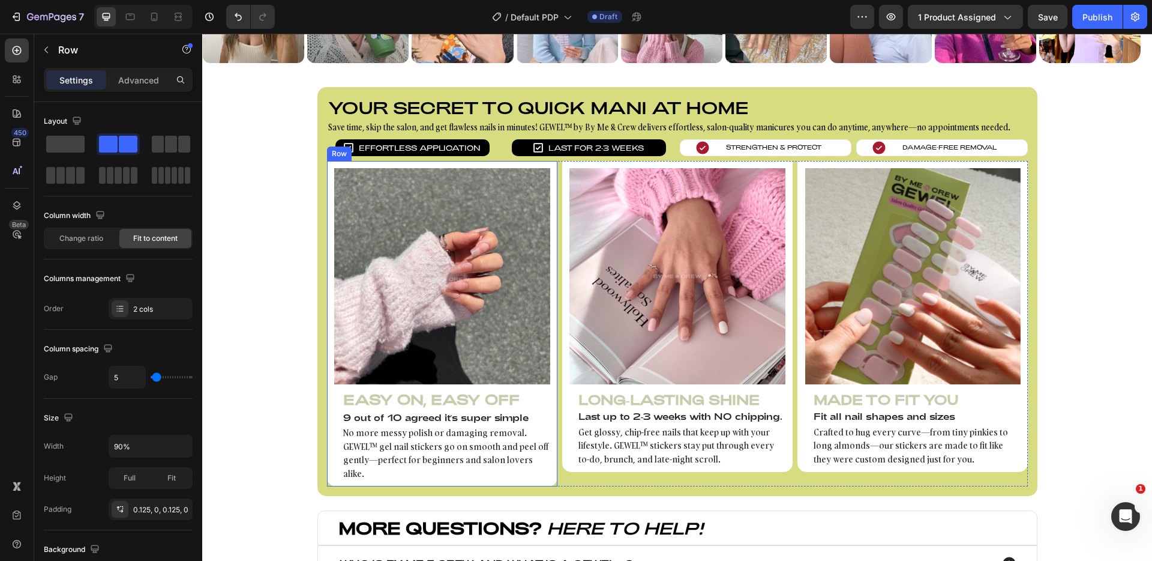
scroll to position [756, 0]
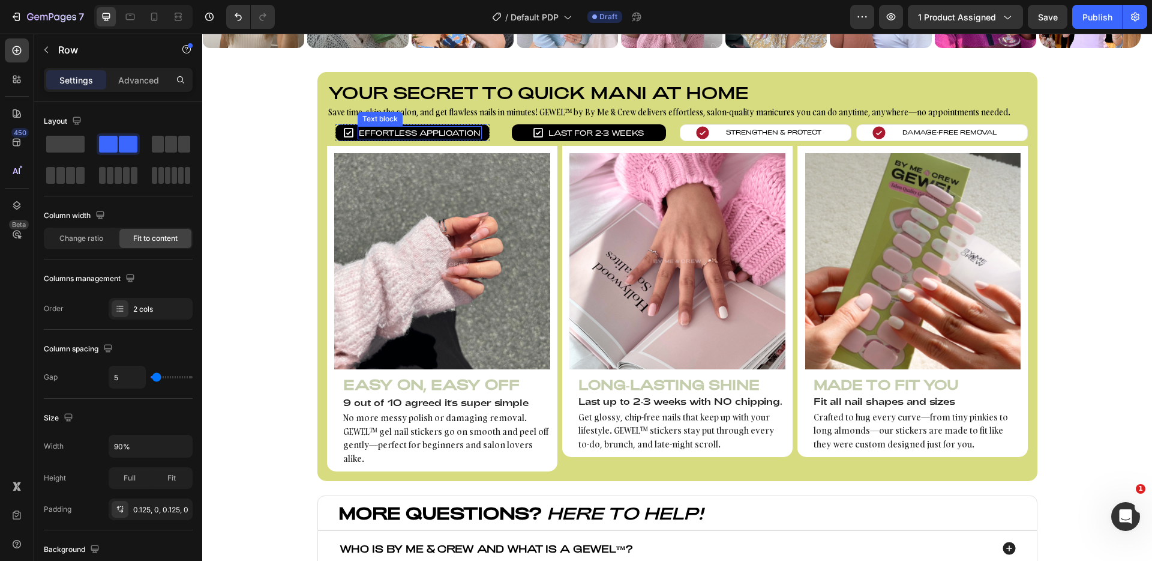
click at [448, 131] on p "Effortless Application" at bounding box center [420, 132] width 122 height 11
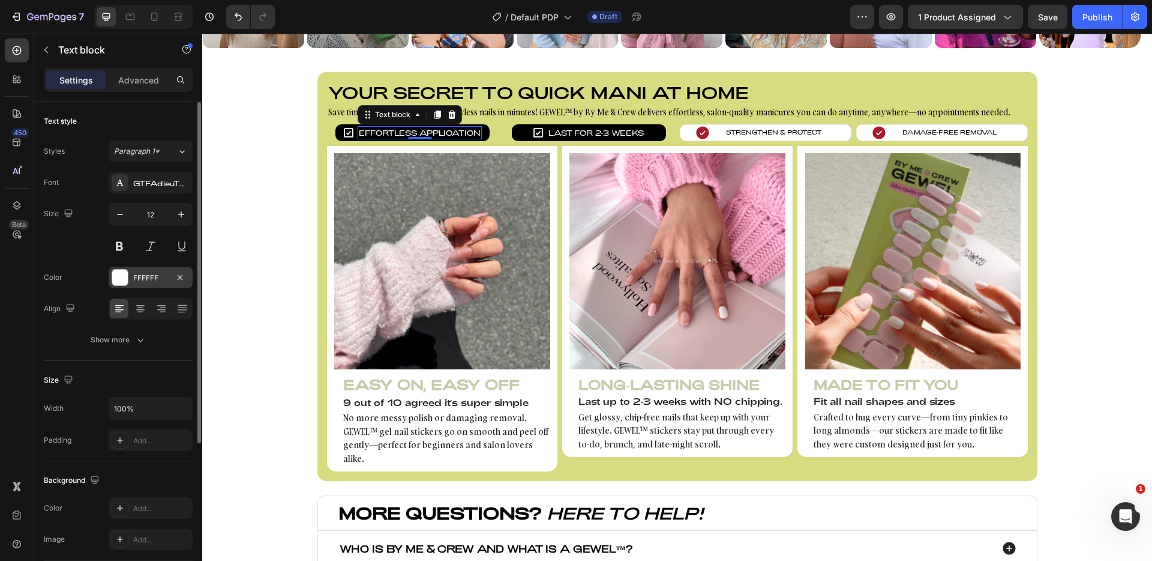
click at [125, 271] on div at bounding box center [120, 278] width 16 height 16
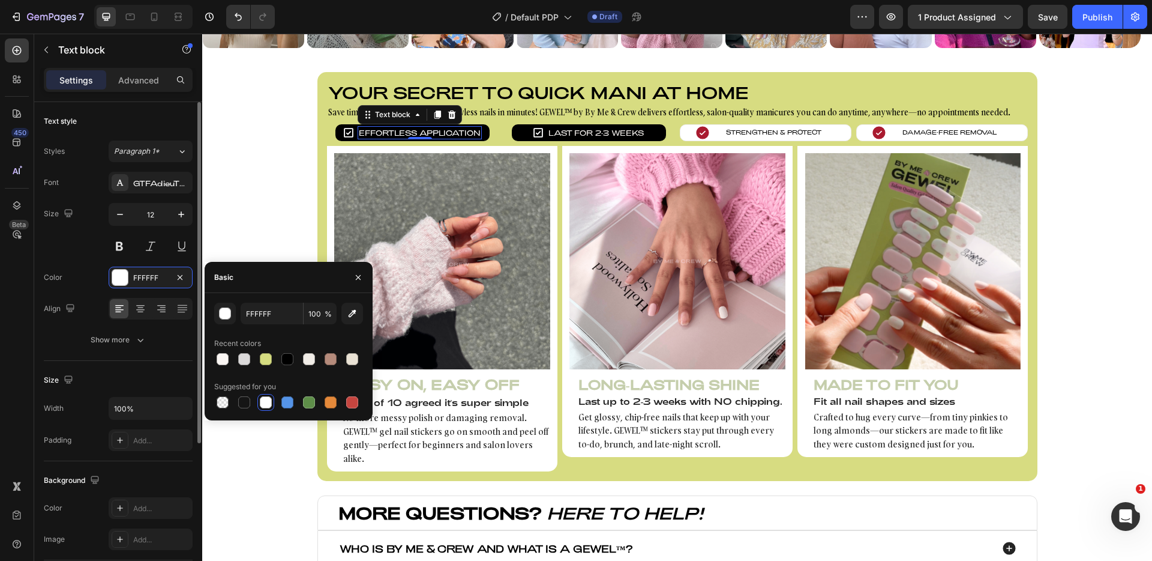
click at [76, 246] on div "Size 12" at bounding box center [118, 230] width 149 height 54
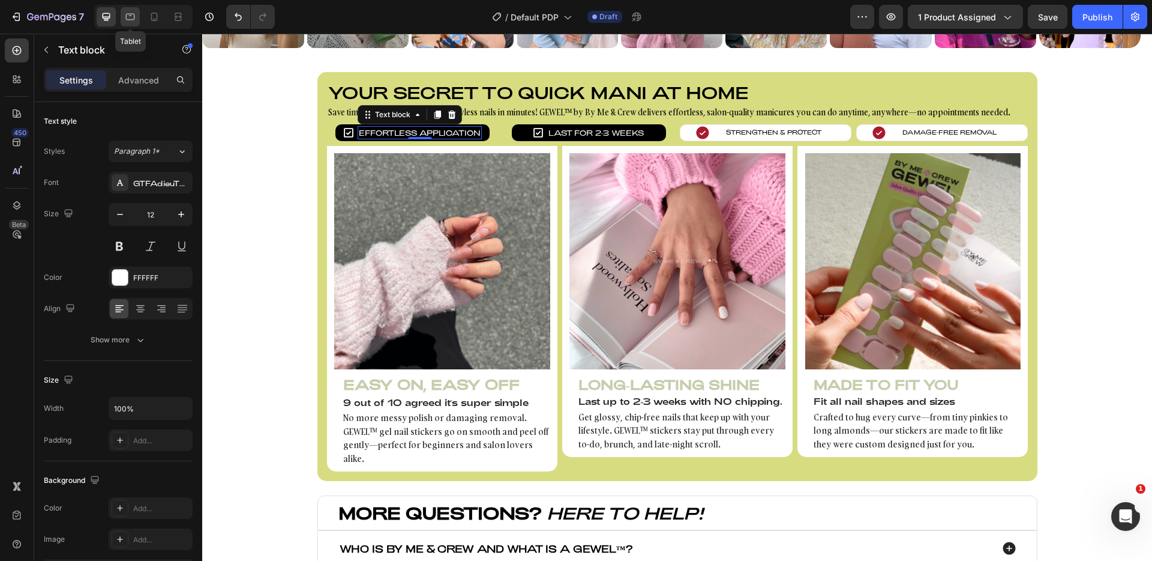
click at [123, 12] on div at bounding box center [130, 16] width 19 height 19
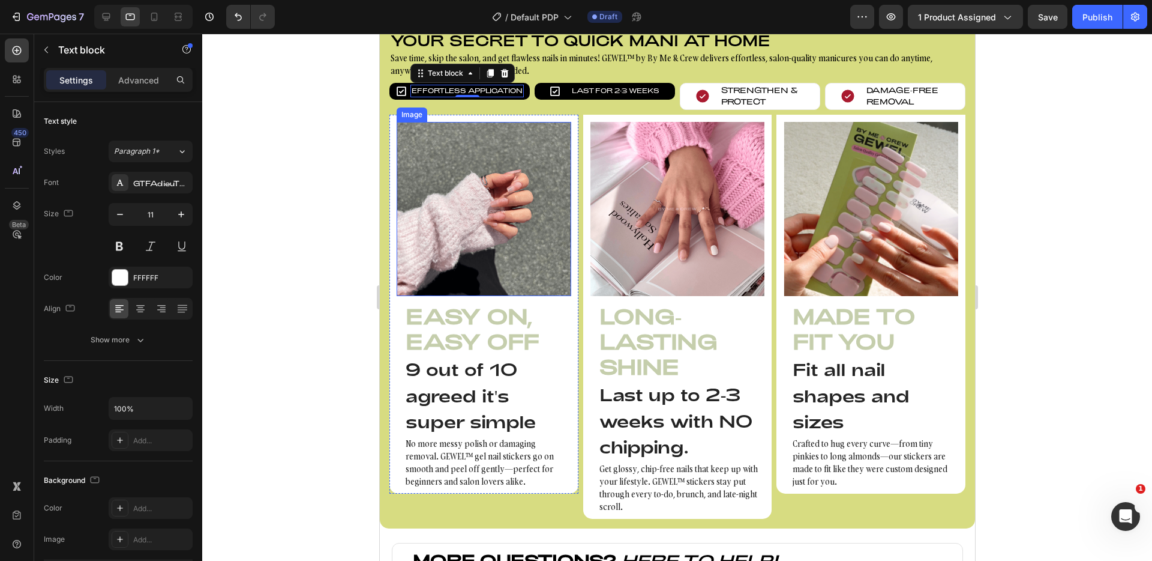
scroll to position [717, 0]
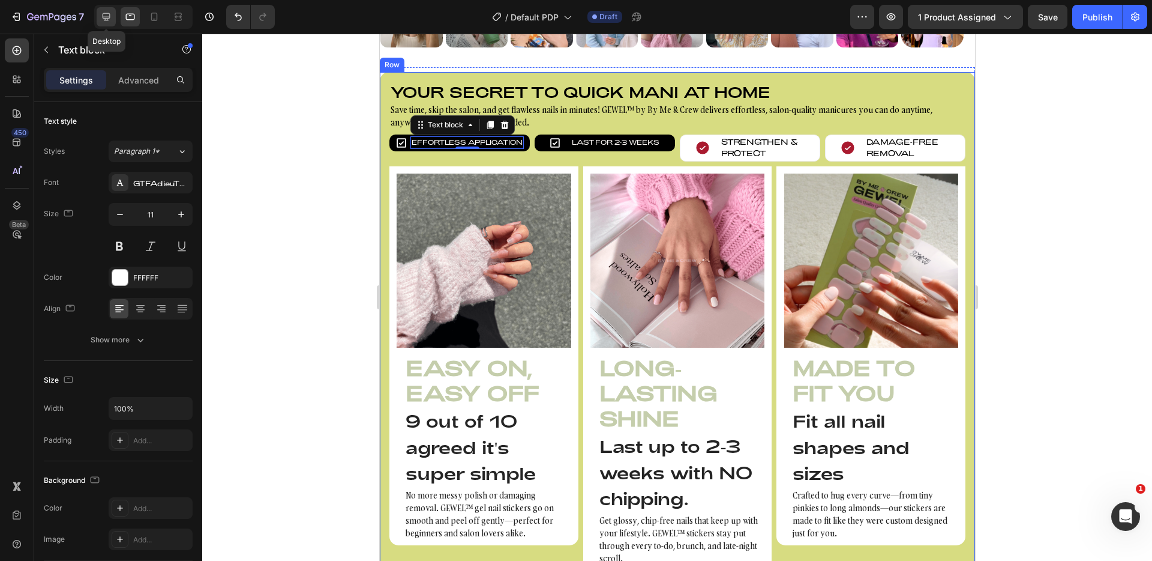
click at [101, 21] on icon at bounding box center [106, 17] width 12 height 12
type input "12"
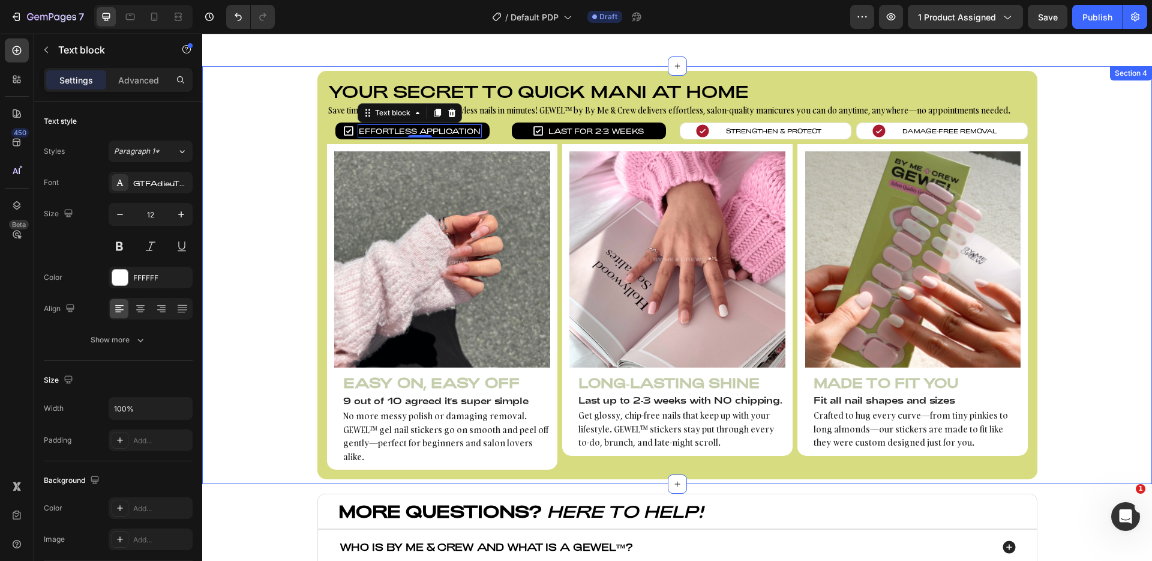
scroll to position [805, 0]
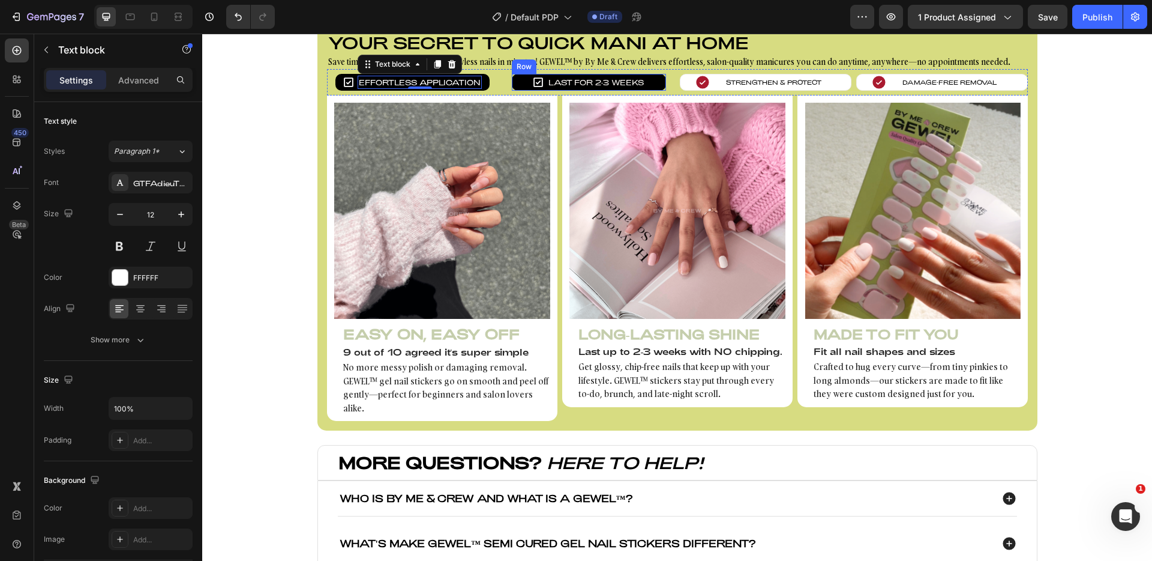
click at [512, 83] on div "Icon Last for 2-3 weeks Text block Row" at bounding box center [589, 82] width 154 height 17
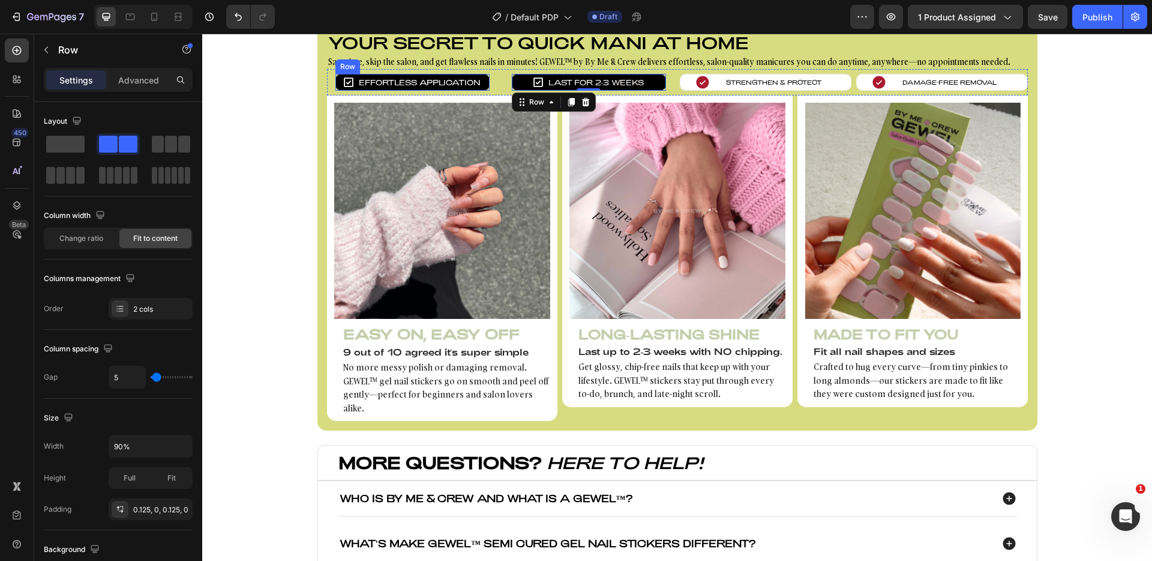
click at [480, 79] on div "Icon Effortless Application Text block Row" at bounding box center [413, 82] width 154 height 17
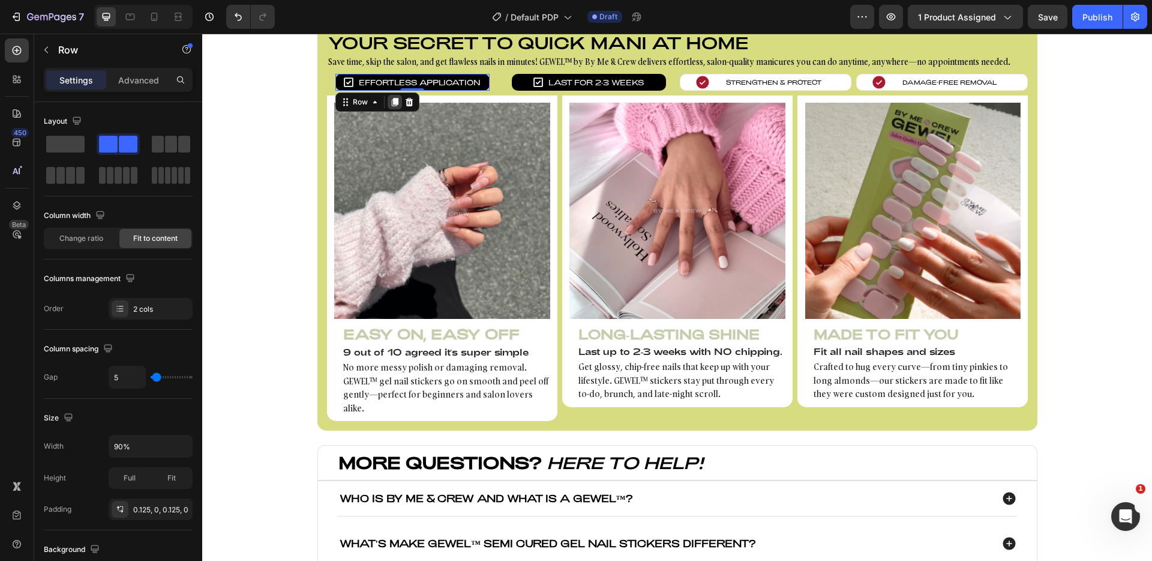
click at [393, 103] on icon at bounding box center [395, 102] width 7 height 8
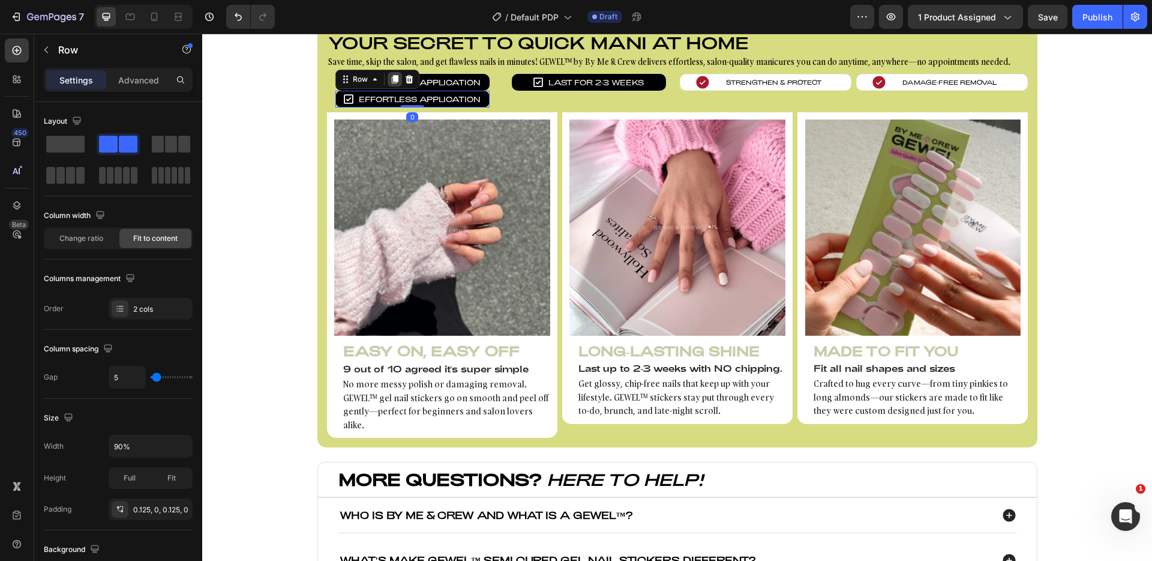
click at [392, 77] on icon at bounding box center [395, 80] width 7 height 8
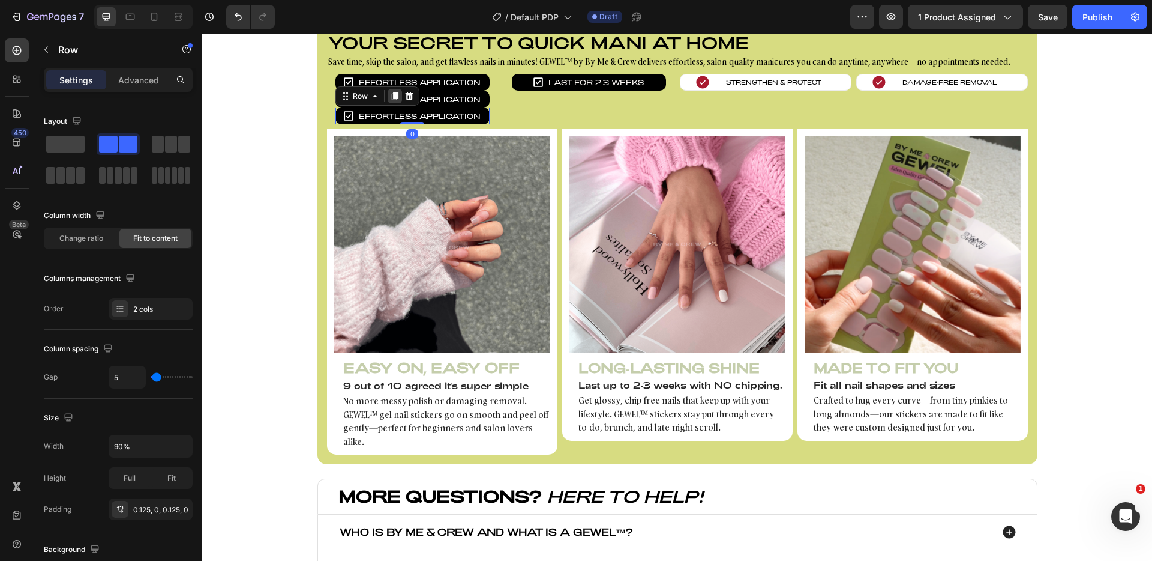
click at [393, 98] on icon at bounding box center [395, 96] width 7 height 8
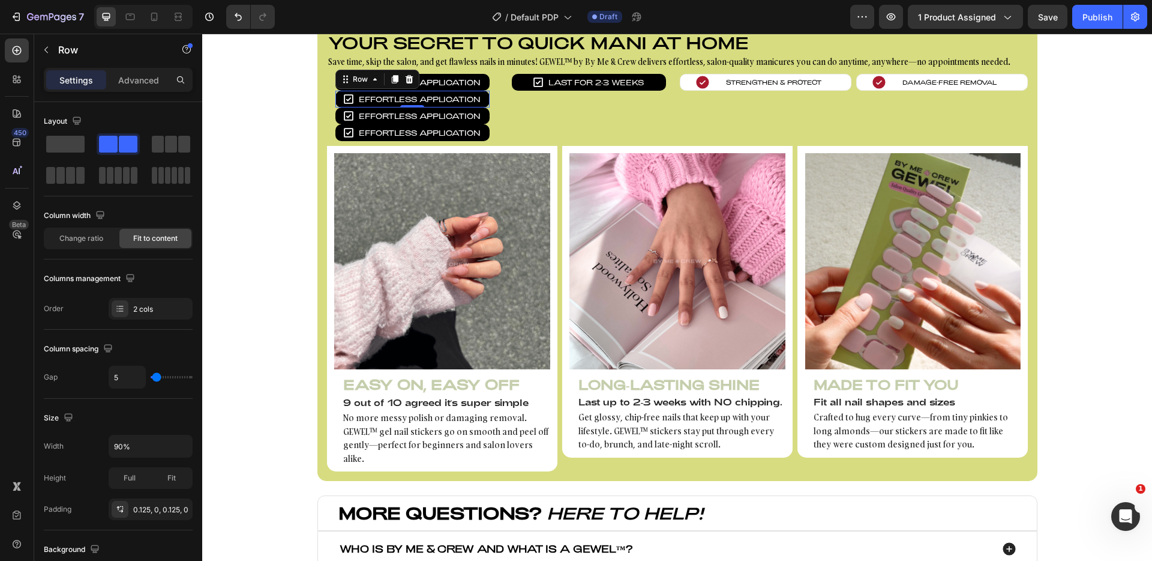
click at [337, 98] on div "Icon Effortless Application Text block Row 0" at bounding box center [413, 99] width 154 height 17
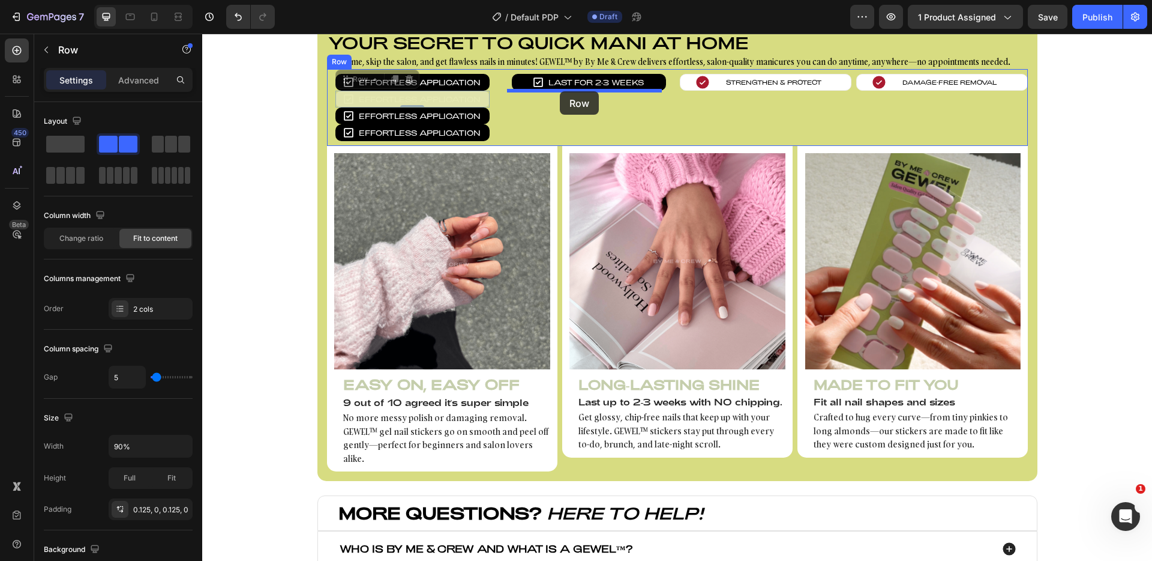
drag, startPoint x: 339, startPoint y: 82, endPoint x: 560, endPoint y: 91, distance: 221.7
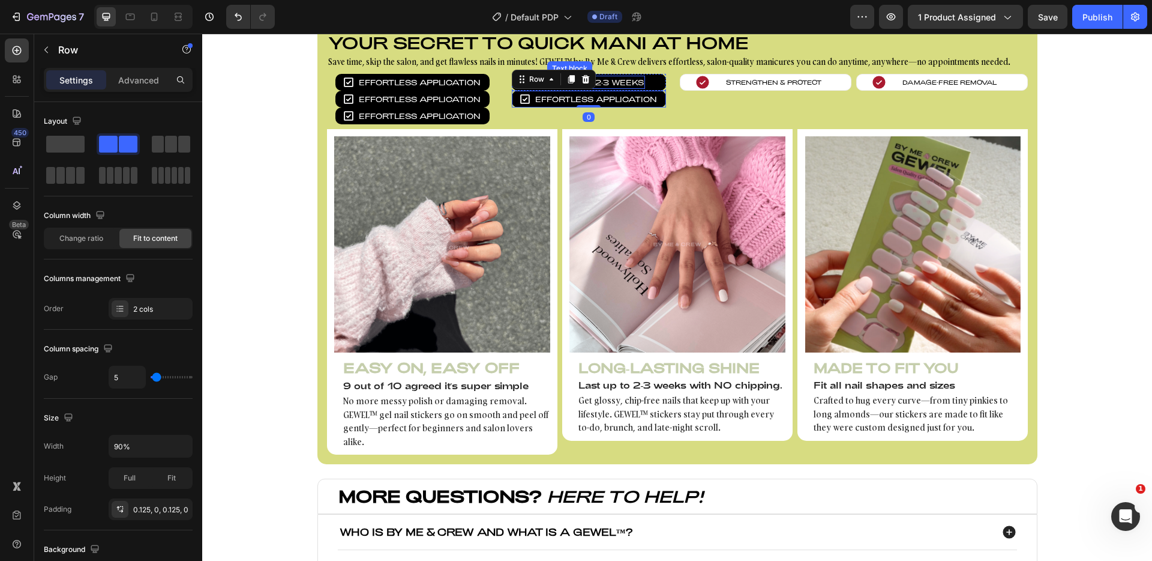
click at [634, 83] on p "Last for 2-3 weeks" at bounding box center [596, 82] width 95 height 11
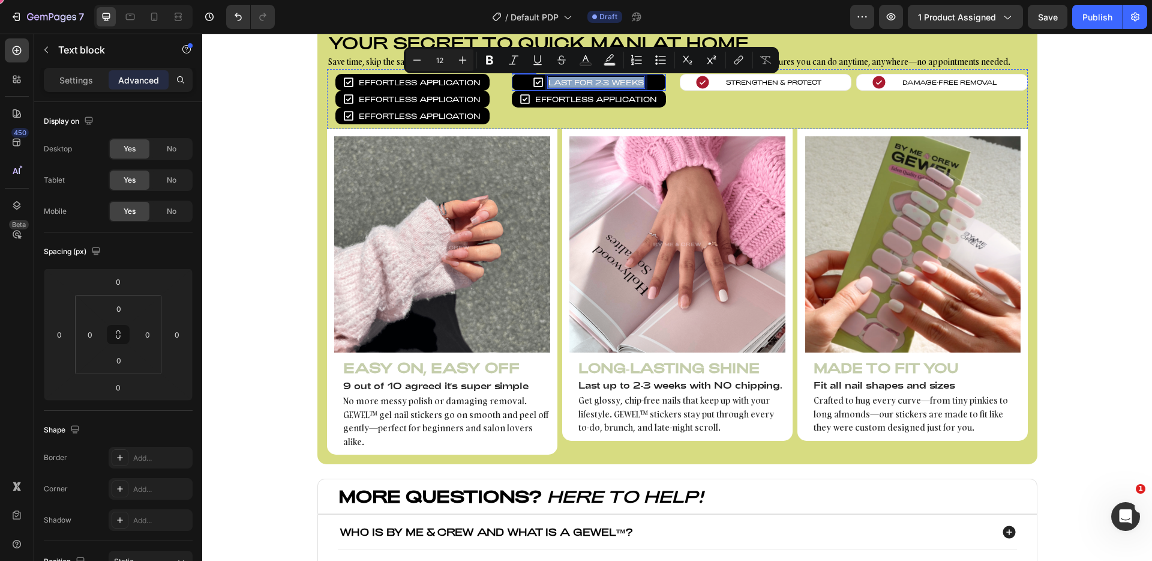
copy p "Last for 2-3 weeks"
click at [624, 98] on p "Effortless Application" at bounding box center [596, 99] width 122 height 11
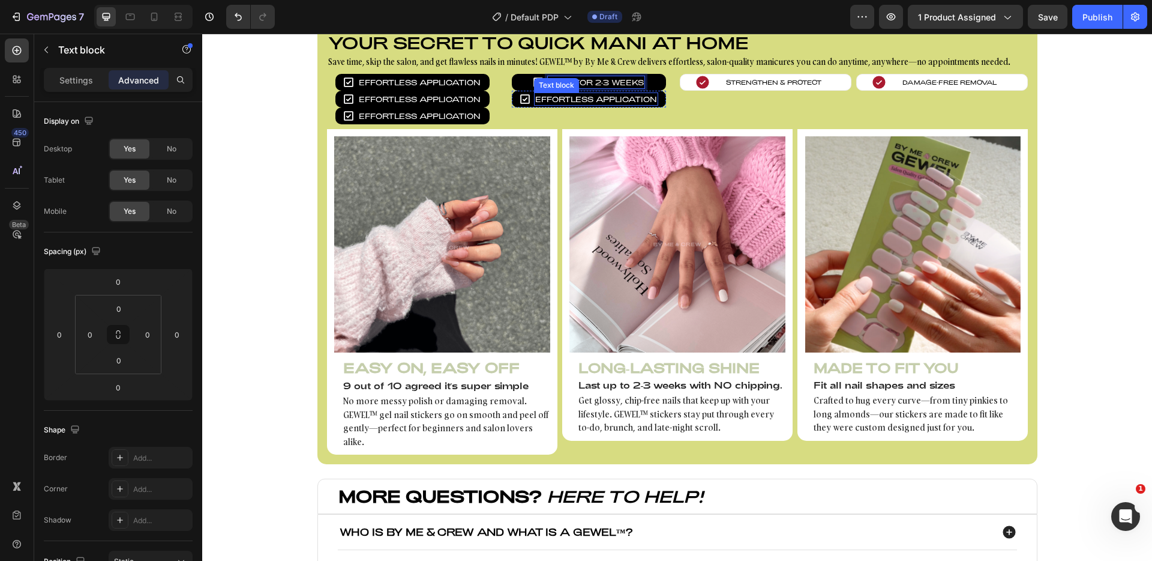
click at [624, 98] on p "Effortless Application" at bounding box center [596, 99] width 122 height 11
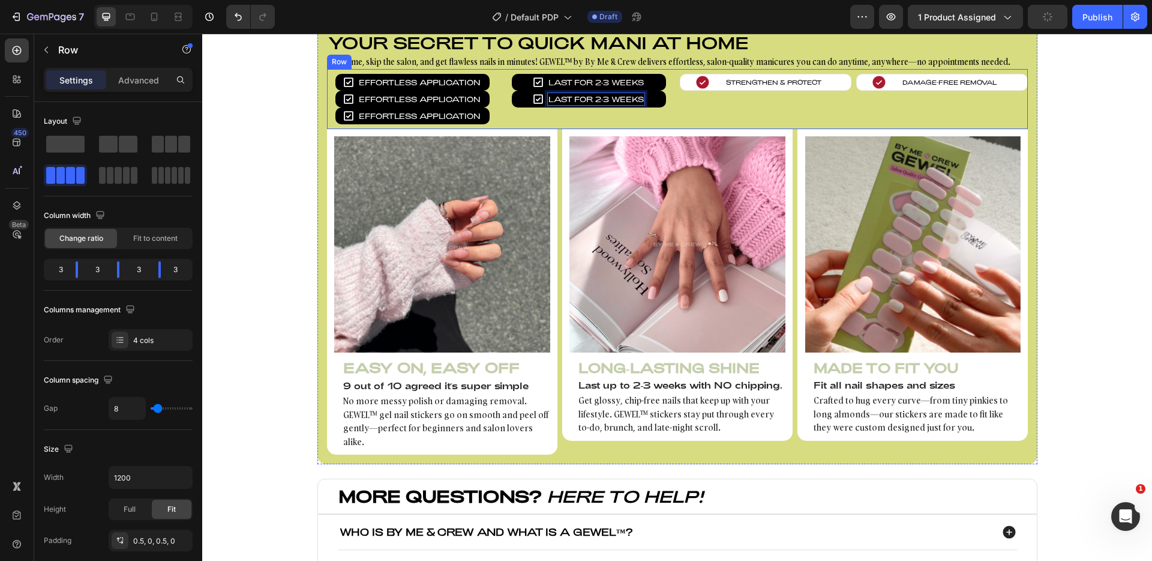
click at [694, 112] on div "Icon Strengthen & Protect Text block Row" at bounding box center [766, 99] width 172 height 50
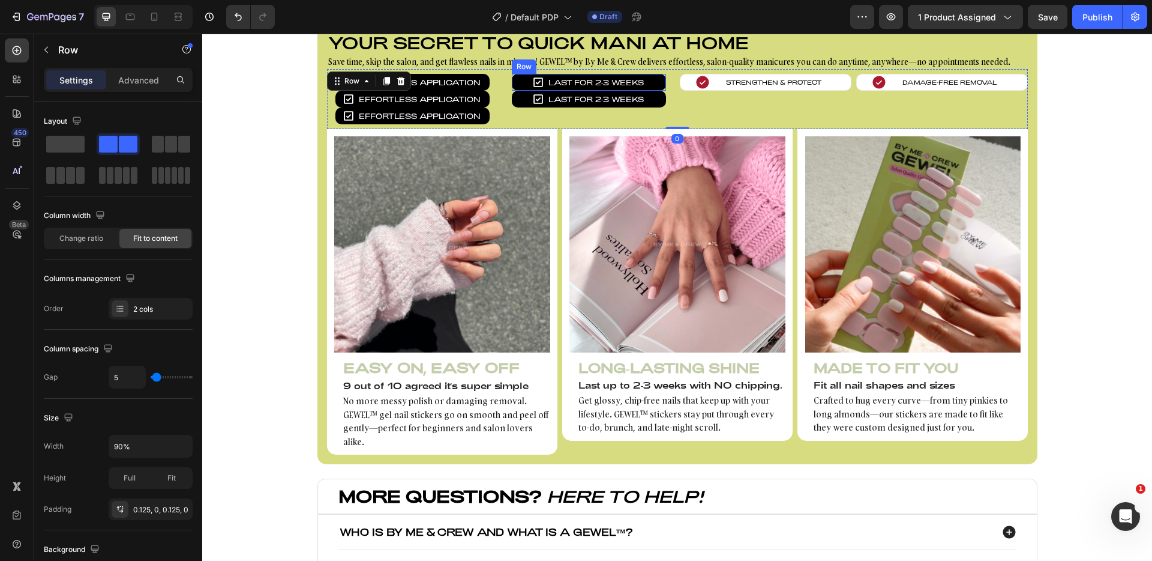
click at [655, 83] on div "Icon Last for 2-3 weeks Text block Row" at bounding box center [589, 82] width 154 height 17
click at [581, 98] on icon at bounding box center [586, 102] width 10 height 10
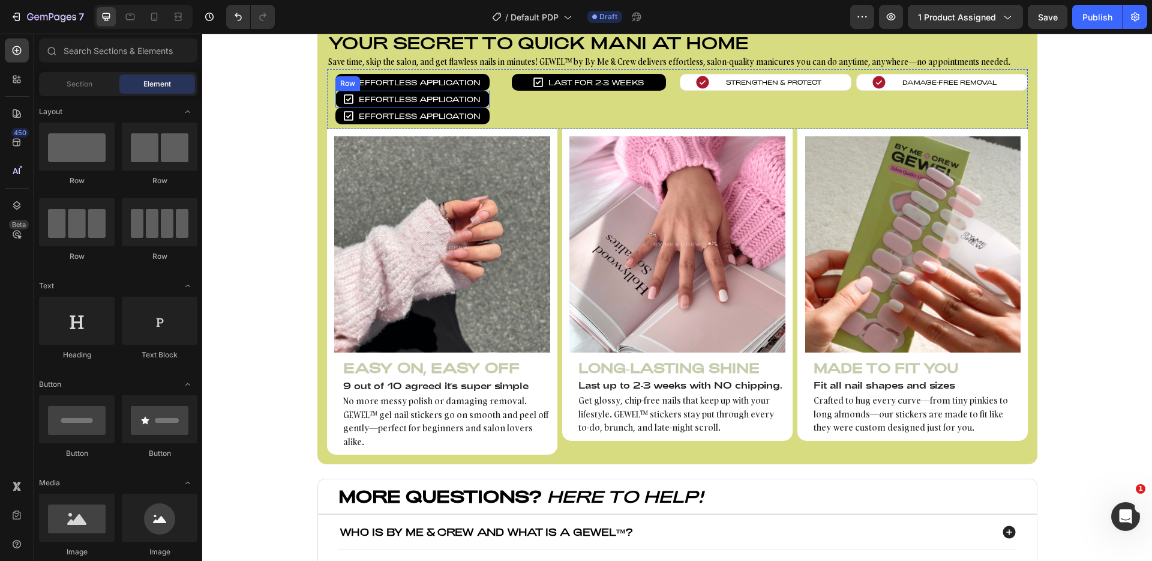
click at [337, 96] on div "Icon Effortless Application Text block Row" at bounding box center [413, 99] width 154 height 17
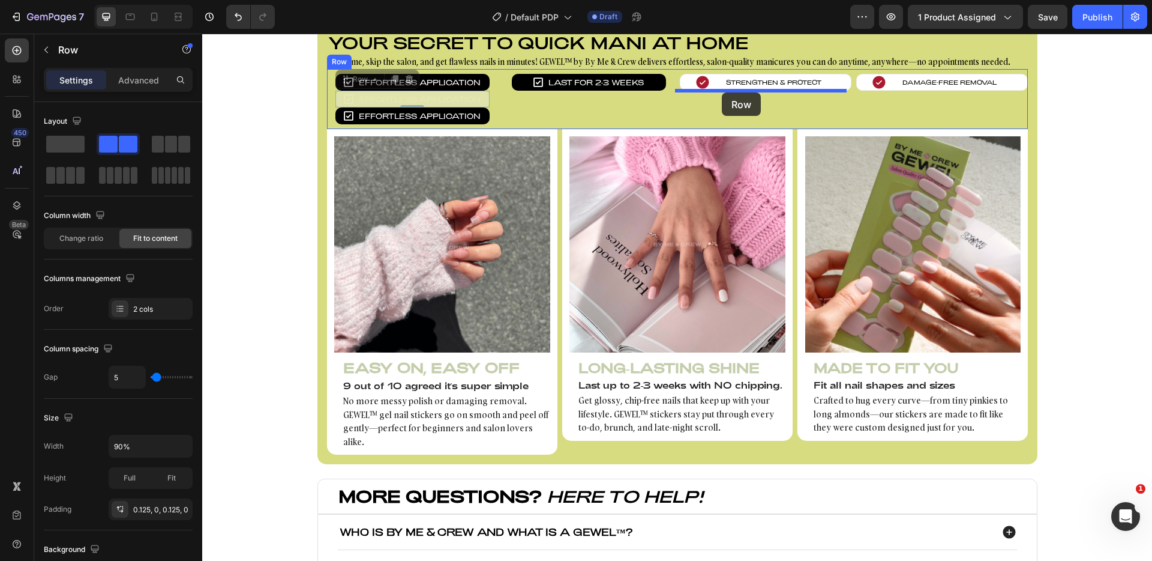
drag, startPoint x: 339, startPoint y: 83, endPoint x: 722, endPoint y: 92, distance: 383.0
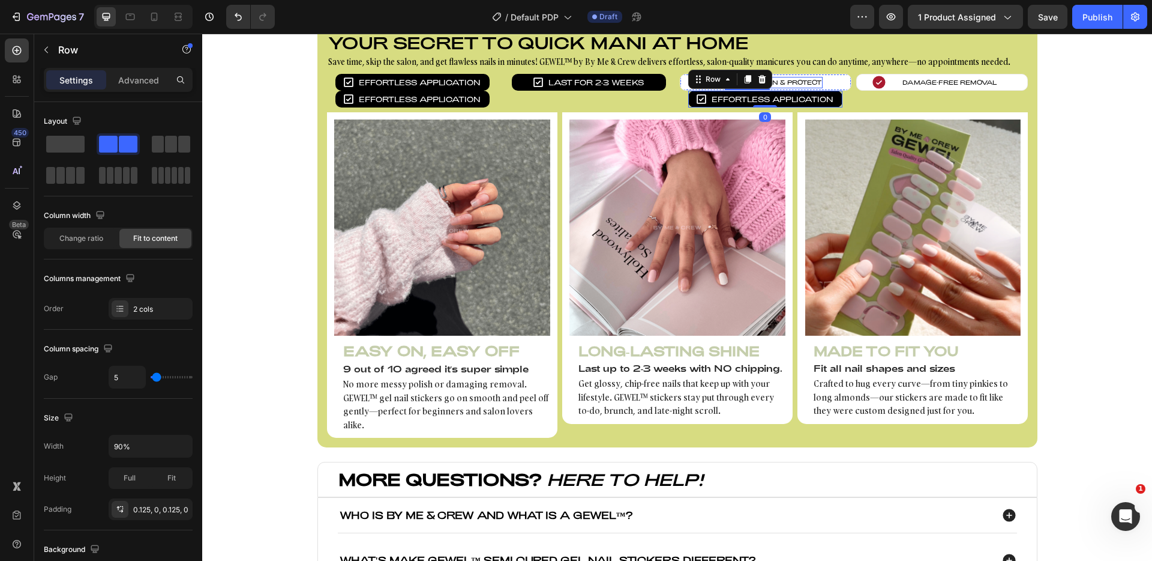
click at [793, 79] on p "Strengthen & Protect" at bounding box center [773, 82] width 95 height 9
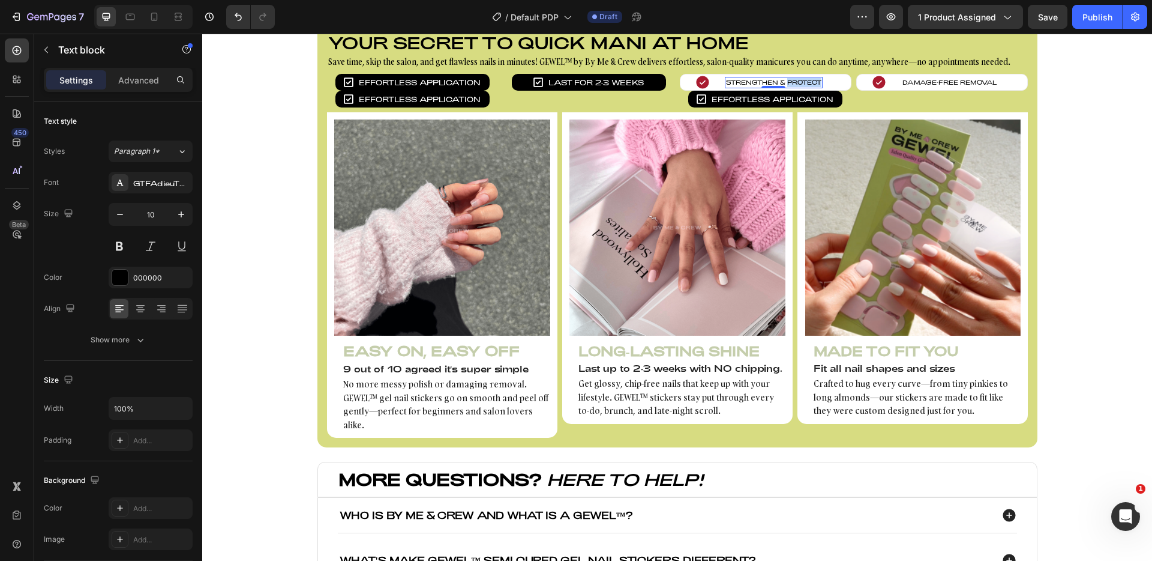
click at [793, 79] on p "Strengthen & Protect" at bounding box center [773, 82] width 95 height 9
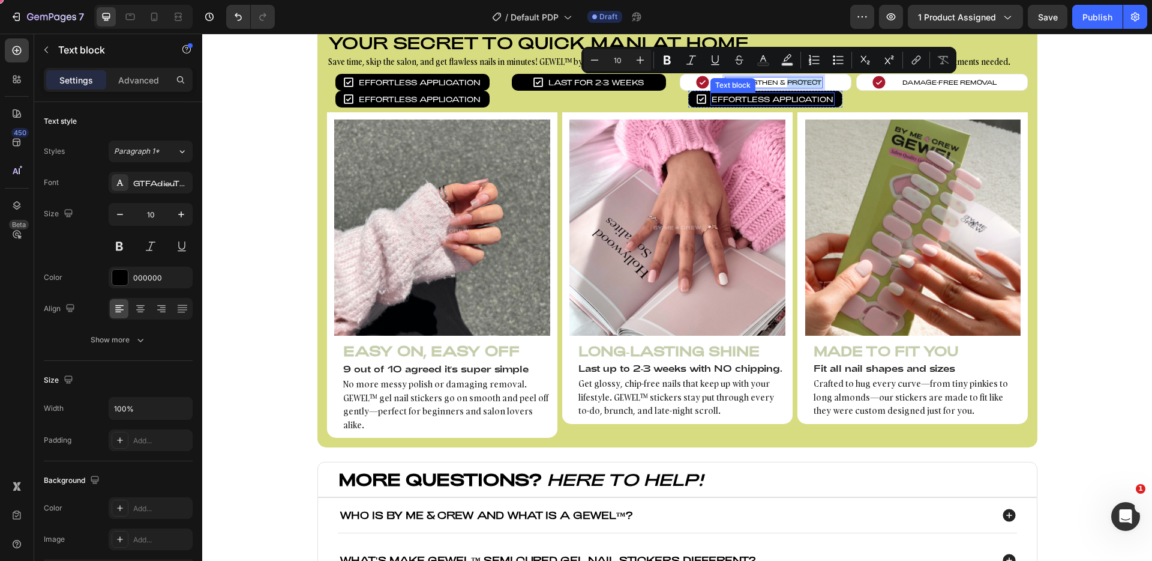
click at [766, 99] on p "Effortless Application" at bounding box center [773, 99] width 122 height 11
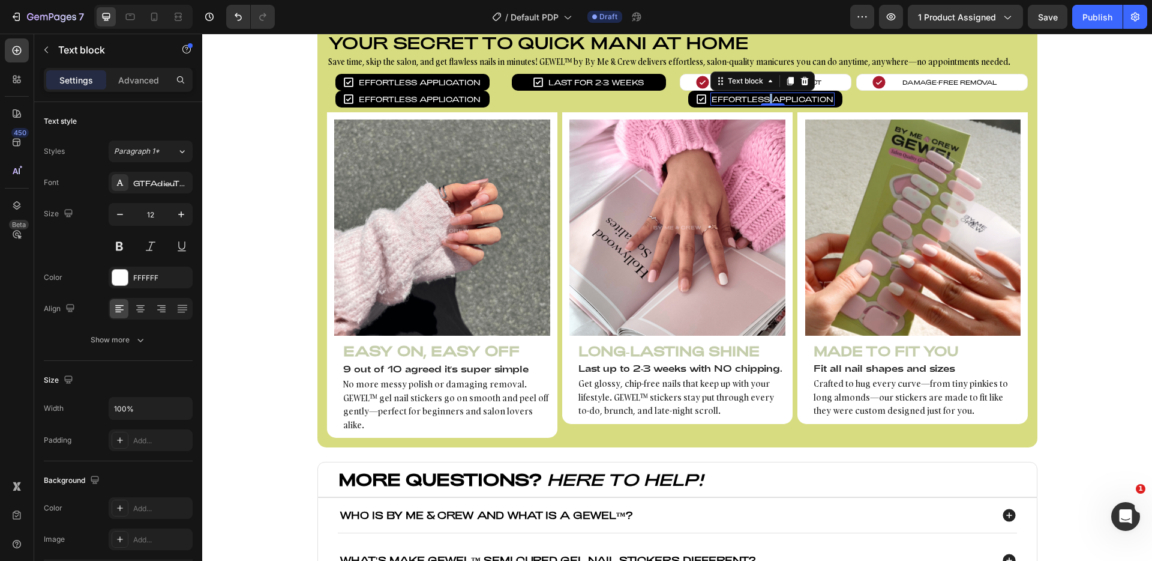
click at [766, 99] on p "Effortless Application" at bounding box center [773, 99] width 122 height 11
click at [680, 79] on div "Icon Strengthen & Protect Text block Row" at bounding box center [766, 82] width 172 height 17
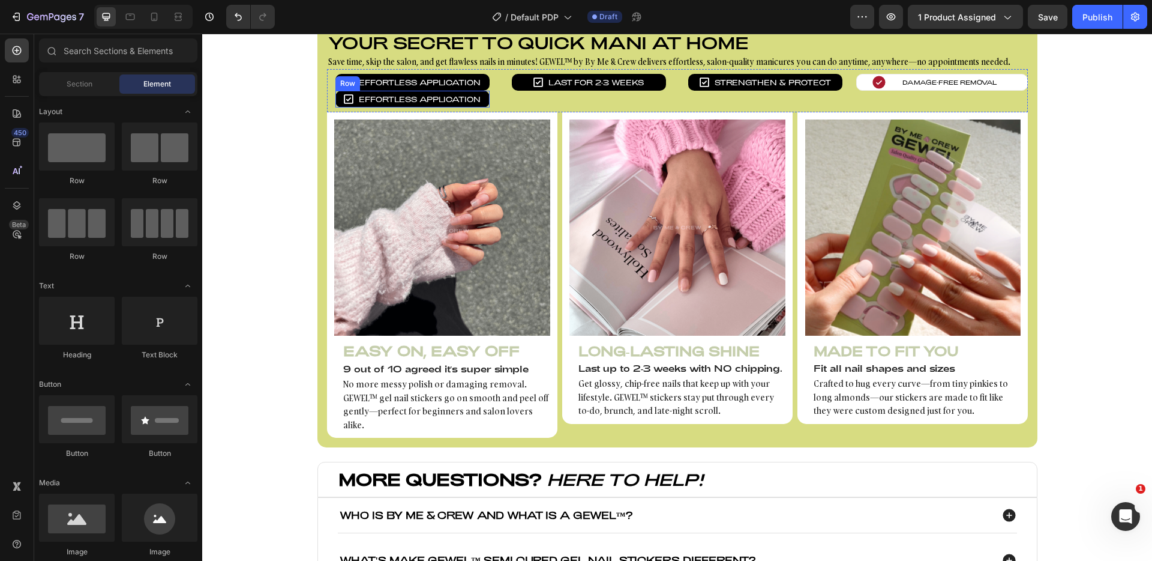
click at [337, 92] on div "Icon Effortless Application Text block Row" at bounding box center [413, 99] width 154 height 17
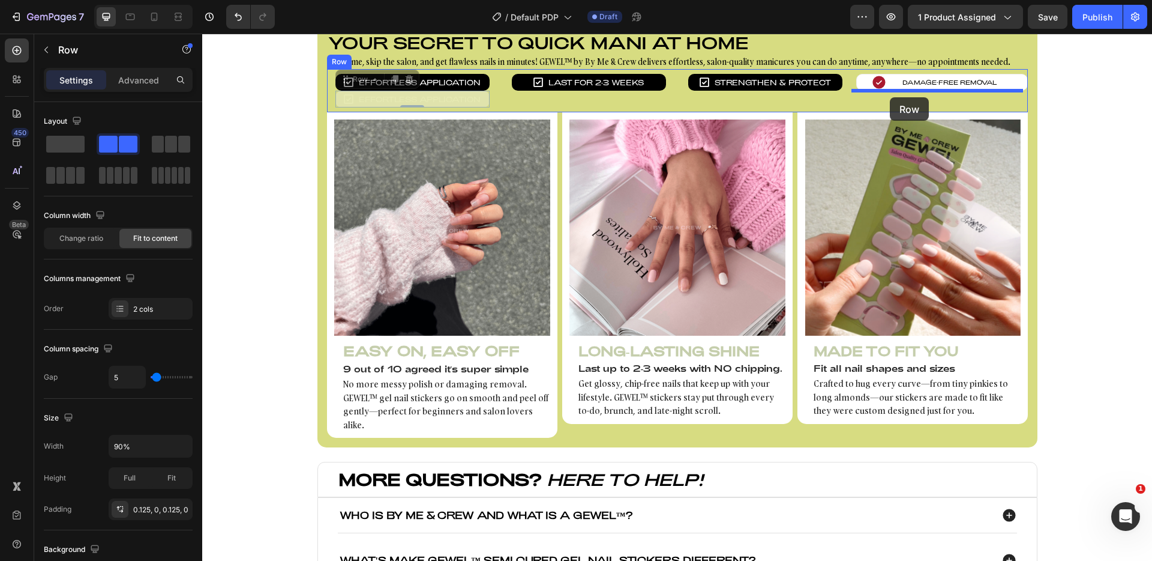
drag, startPoint x: 340, startPoint y: 85, endPoint x: 890, endPoint y: 97, distance: 550.5
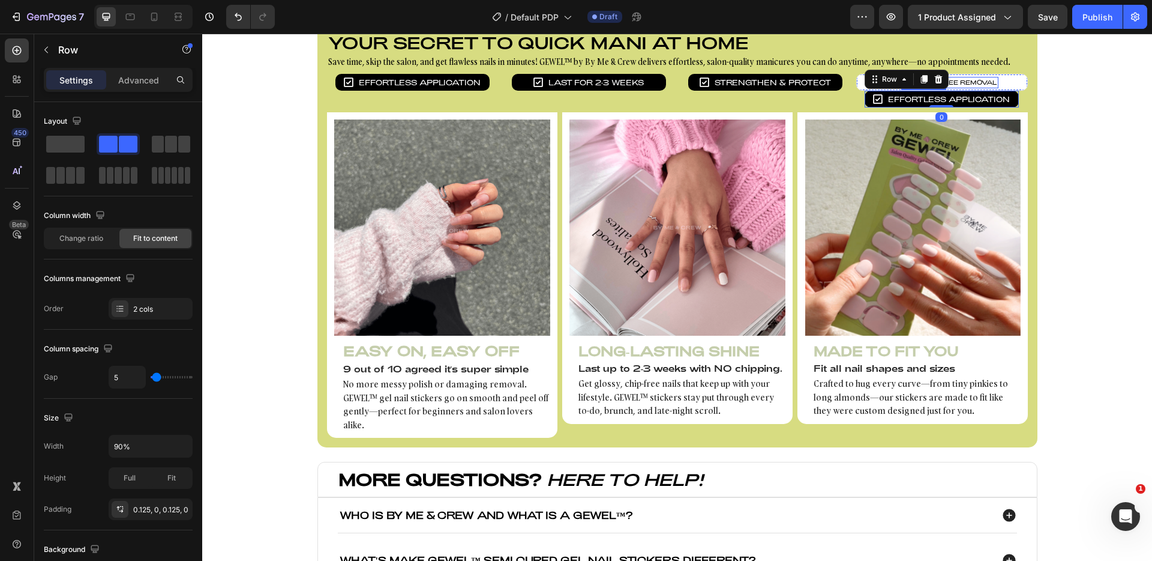
click at [965, 80] on p "Damage-Free Removal" at bounding box center [950, 82] width 95 height 9
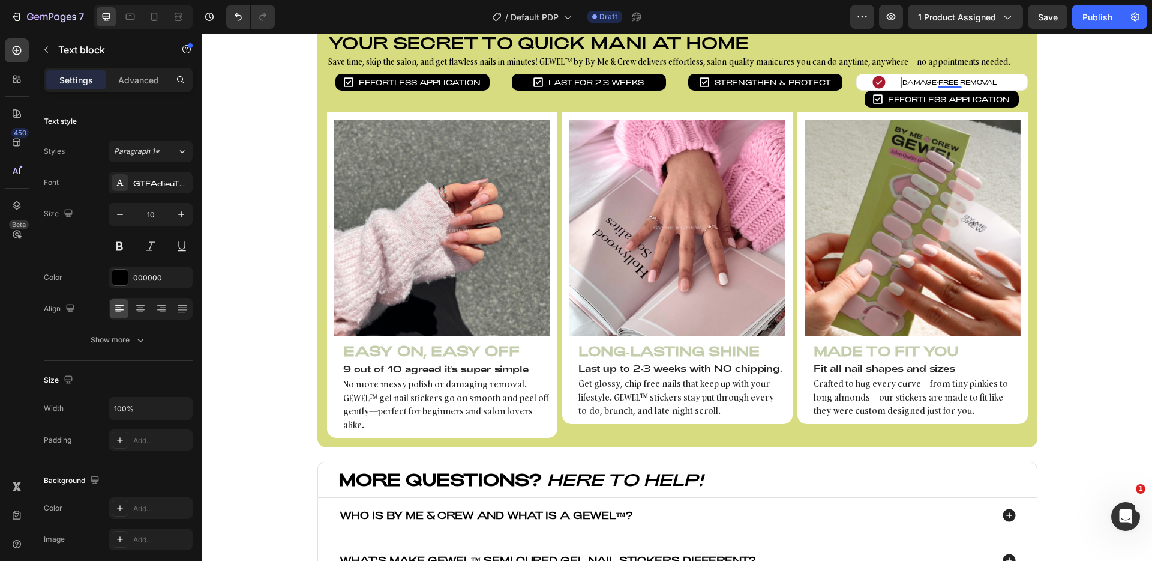
click at [965, 80] on p "Damage-Free Removal" at bounding box center [950, 82] width 95 height 9
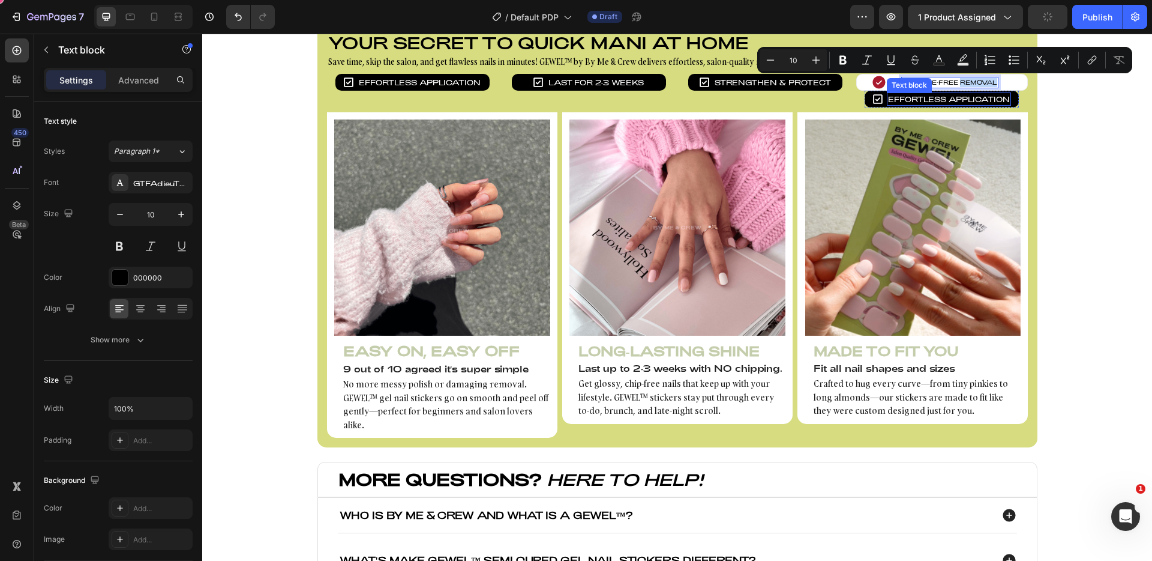
click at [940, 98] on p "Effortless Application" at bounding box center [949, 99] width 122 height 11
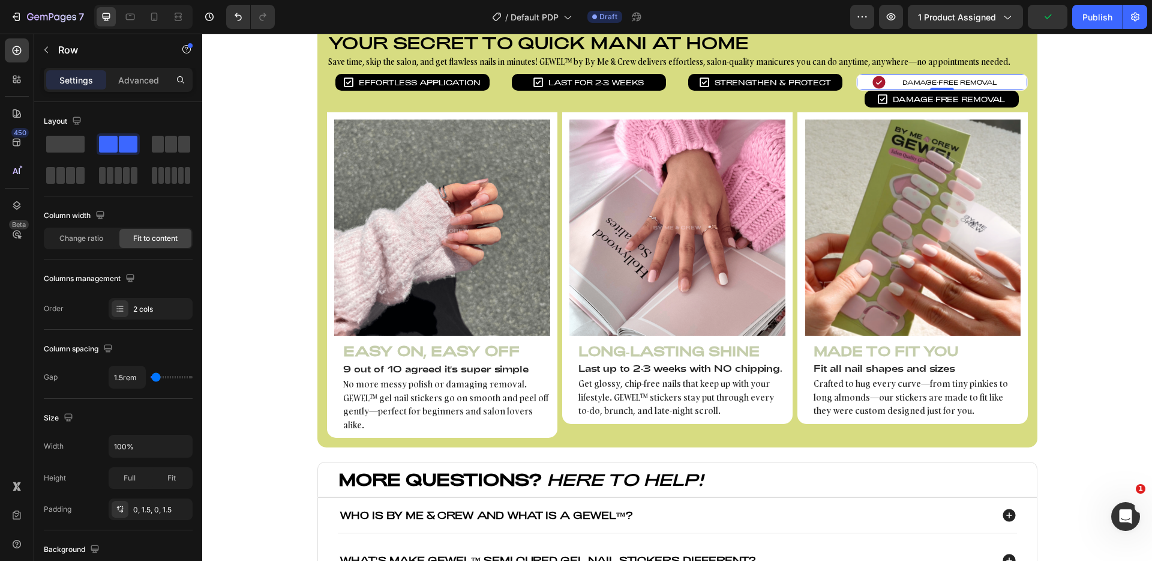
click at [857, 80] on div "Icon Damage-Free Removal Text block Row 0" at bounding box center [943, 82] width 172 height 17
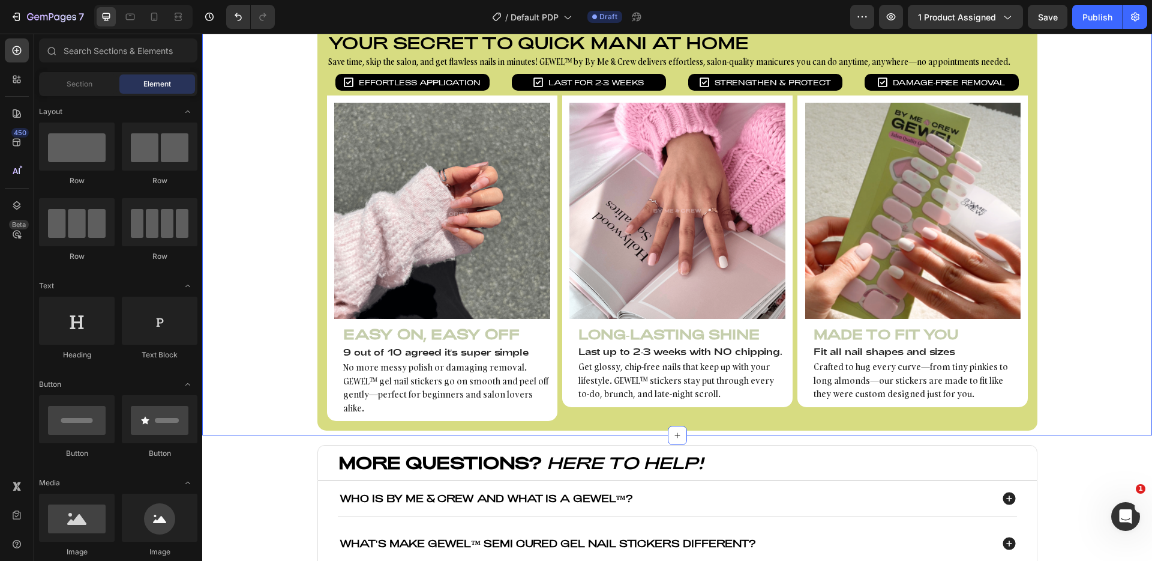
click at [1094, 104] on div "Your secret to quick mani at home Heading Save time, skip the salon, and get fl…" at bounding box center [677, 226] width 950 height 409
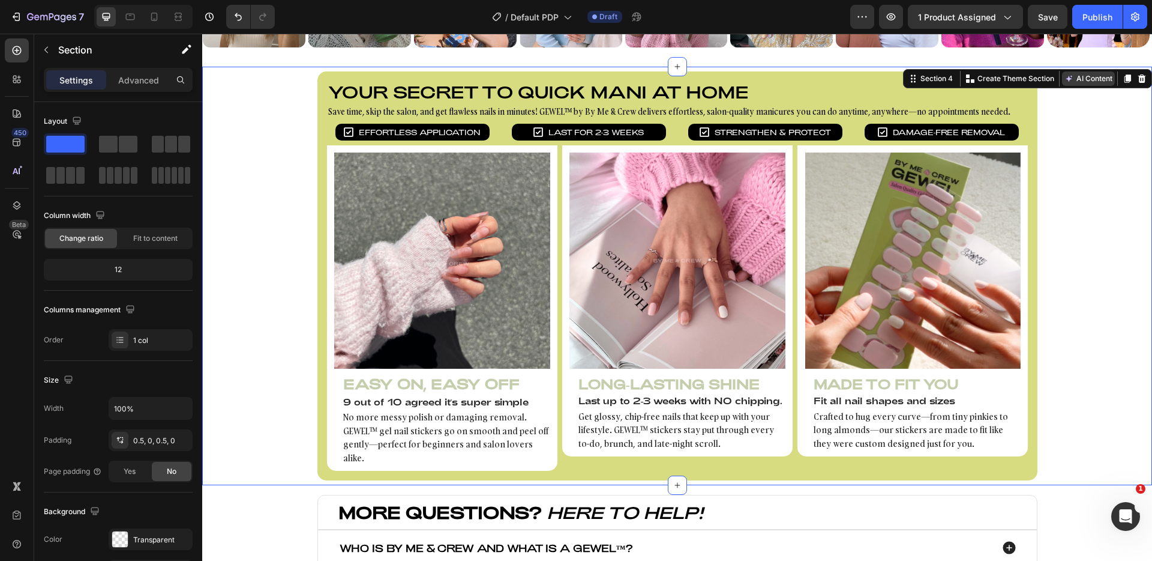
scroll to position [711, 0]
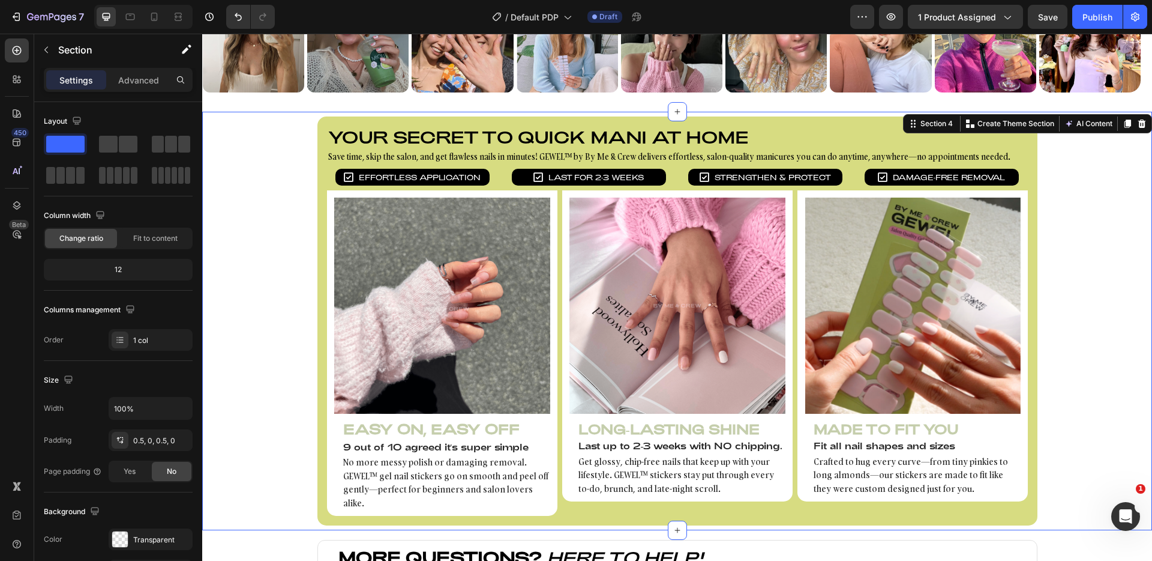
click at [239, 148] on div "Your secret to quick mani at home Heading Save time, skip the salon, and get fl…" at bounding box center [677, 320] width 950 height 409
click at [215, 101] on div "Image Image Image Image Image Image Image Image Image Image Image Image Image I…" at bounding box center [677, 40] width 950 height 131
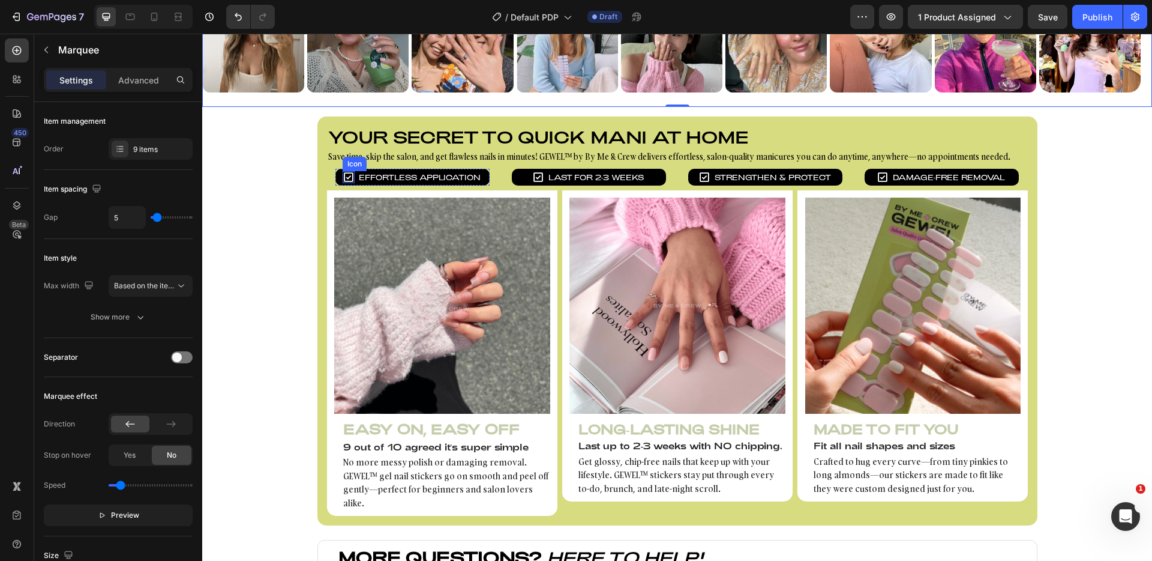
click at [345, 175] on icon at bounding box center [350, 177] width 10 height 10
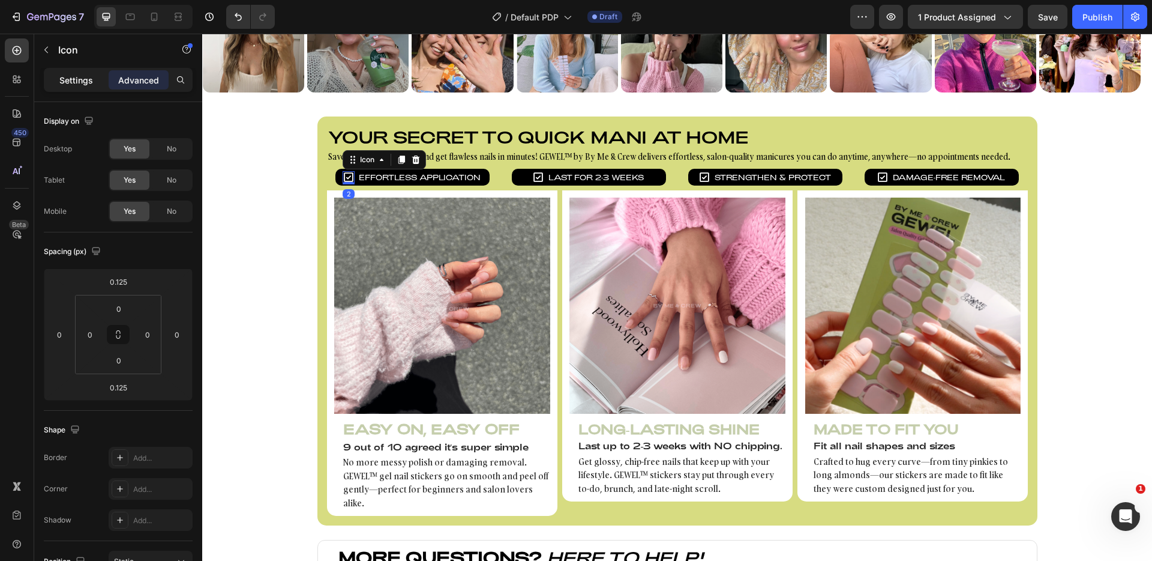
click at [95, 84] on div "Settings" at bounding box center [76, 79] width 60 height 19
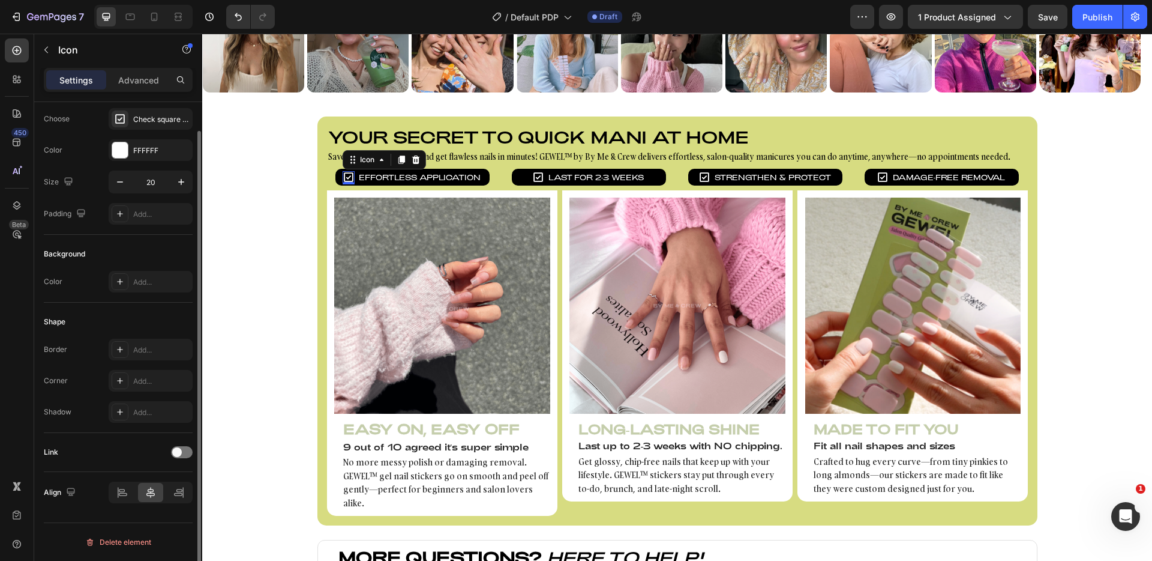
scroll to position [0, 0]
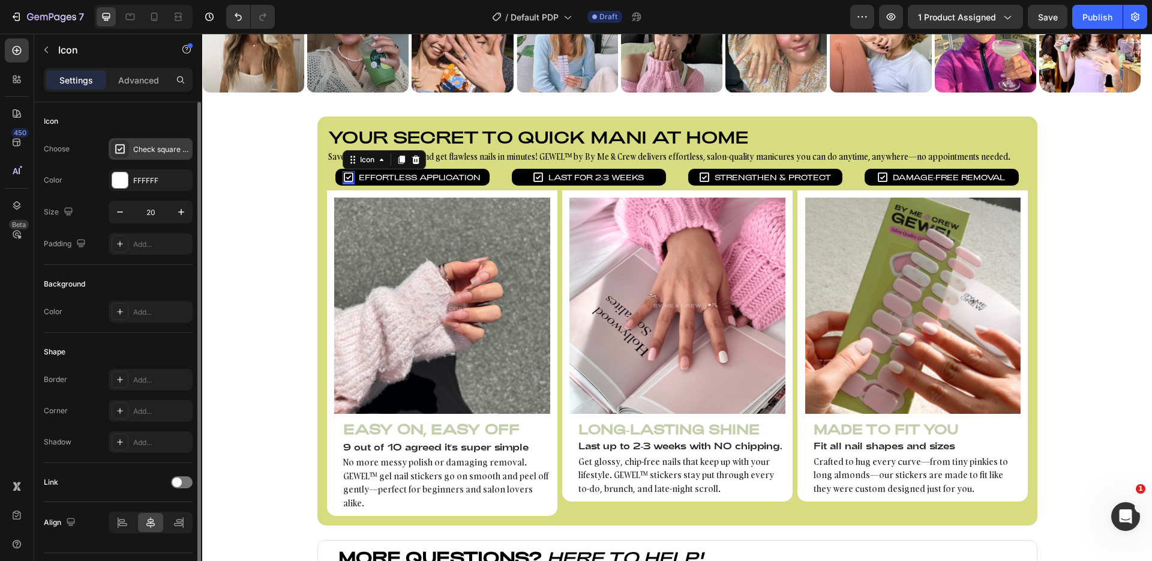
click at [134, 154] on div "Check square bold" at bounding box center [161, 149] width 56 height 11
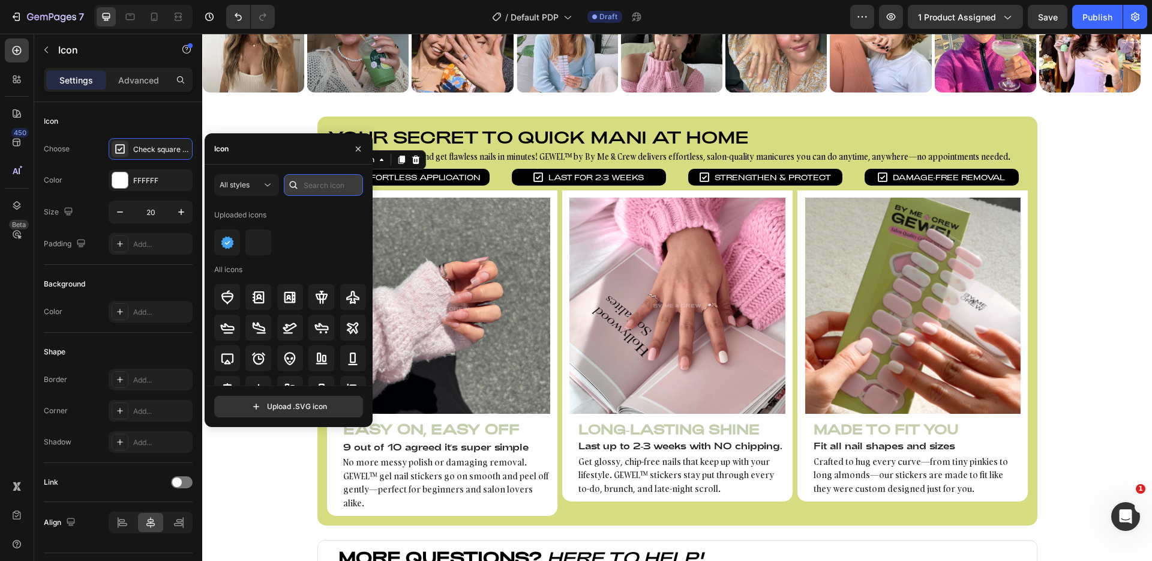
click at [310, 187] on input "text" at bounding box center [323, 185] width 79 height 22
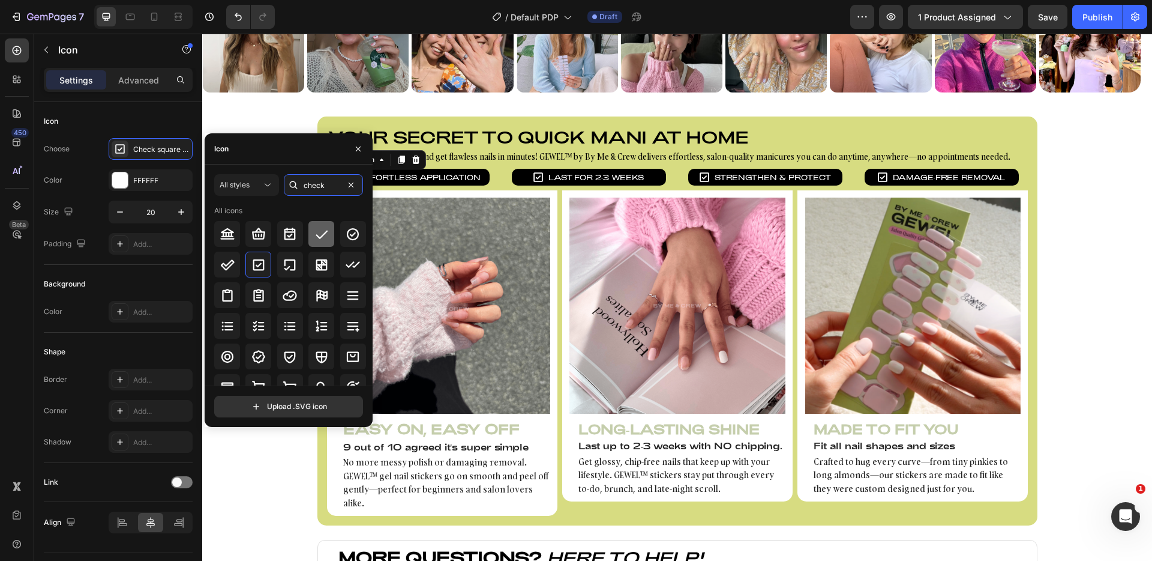
type input "check"
click at [324, 235] on icon at bounding box center [322, 234] width 14 height 14
click at [238, 109] on div "Image Image Image Image Image Image Image Image Image Image Image Image Image I…" at bounding box center [677, 41] width 950 height 141
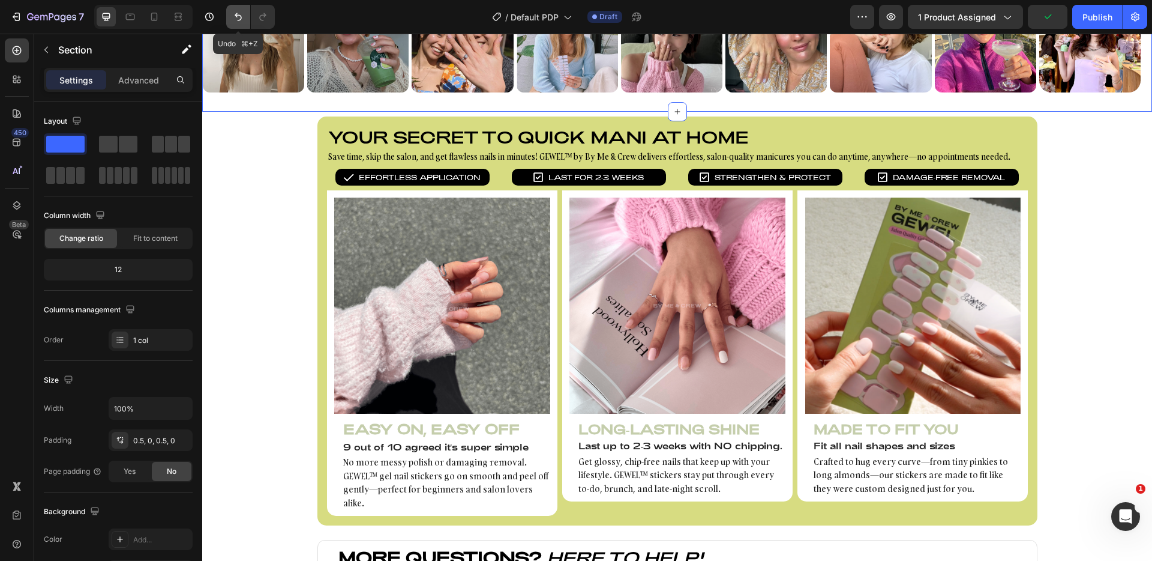
click at [230, 21] on button "Undo/Redo" at bounding box center [238, 17] width 24 height 24
click at [132, 19] on icon at bounding box center [130, 17] width 12 height 12
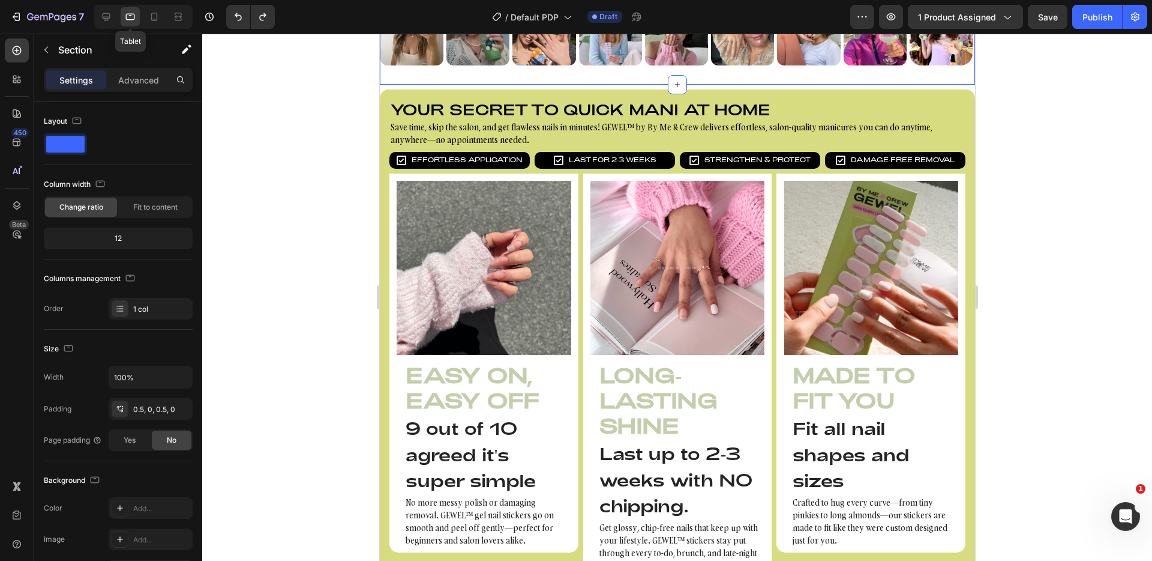
scroll to position [607, 0]
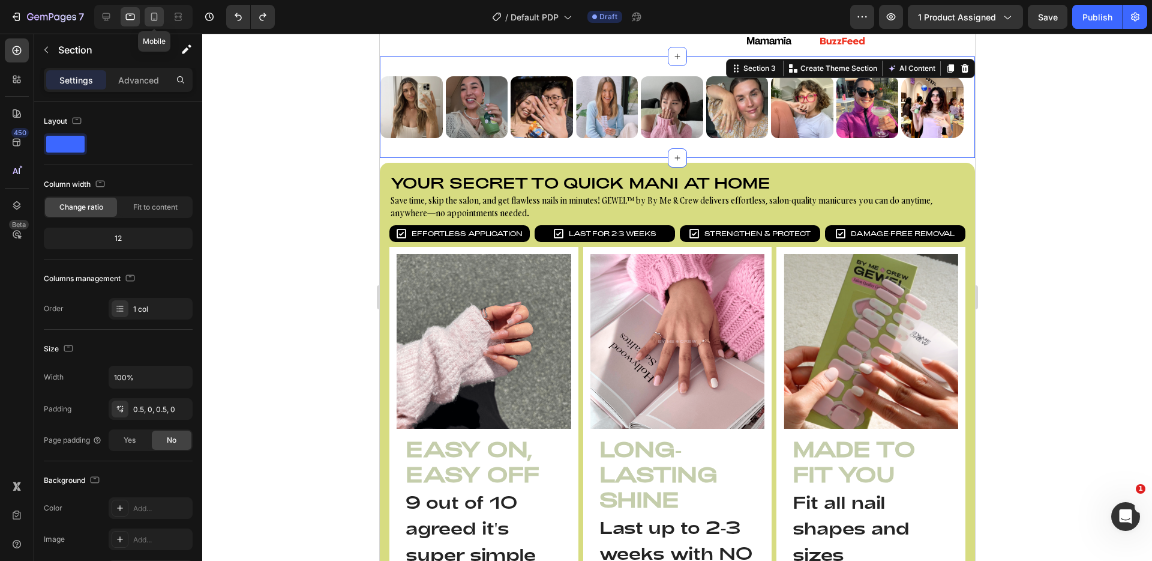
click at [154, 19] on icon at bounding box center [154, 17] width 7 height 8
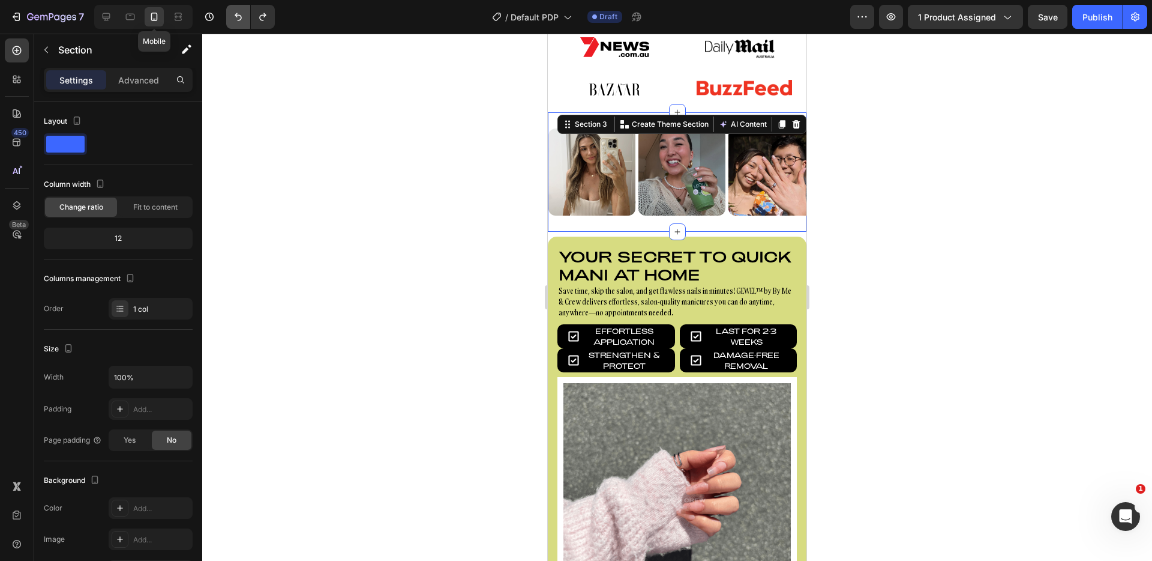
scroll to position [672, 0]
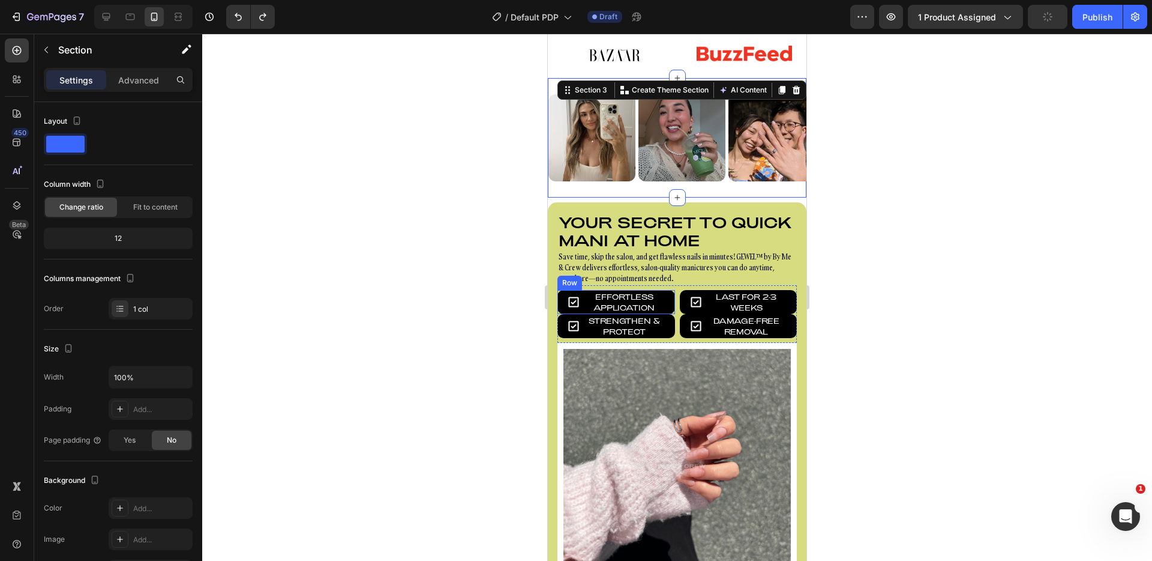
click at [665, 309] on div "Icon Effortless Application Text block Row" at bounding box center [617, 302] width 118 height 24
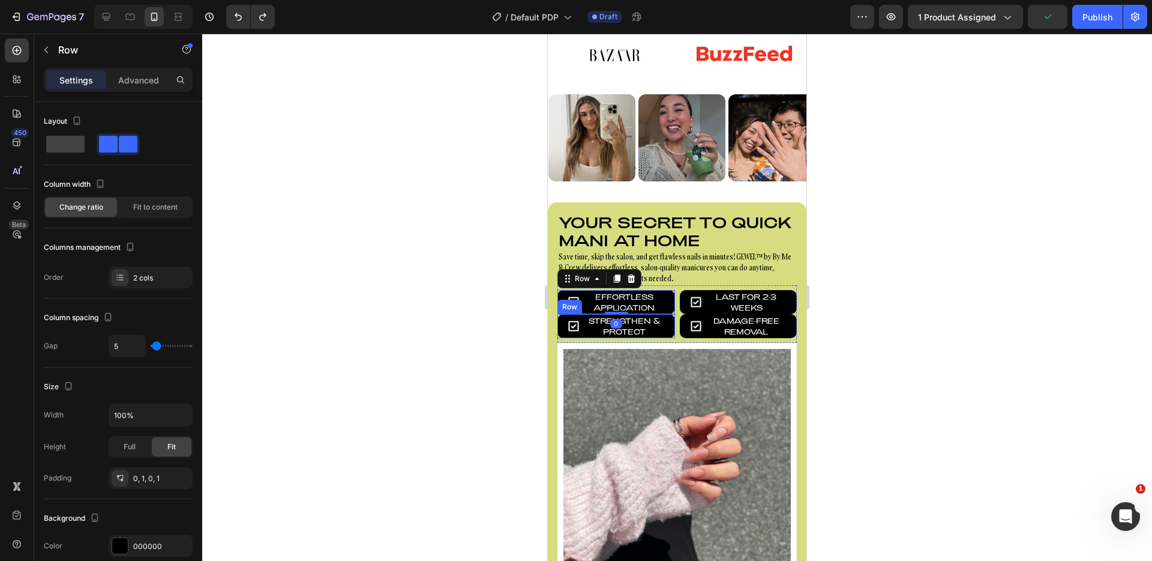
click at [664, 316] on div "Icon Strengthen & Protect Text block Row" at bounding box center [617, 326] width 118 height 24
click at [135, 77] on p "Advanced" at bounding box center [138, 80] width 41 height 13
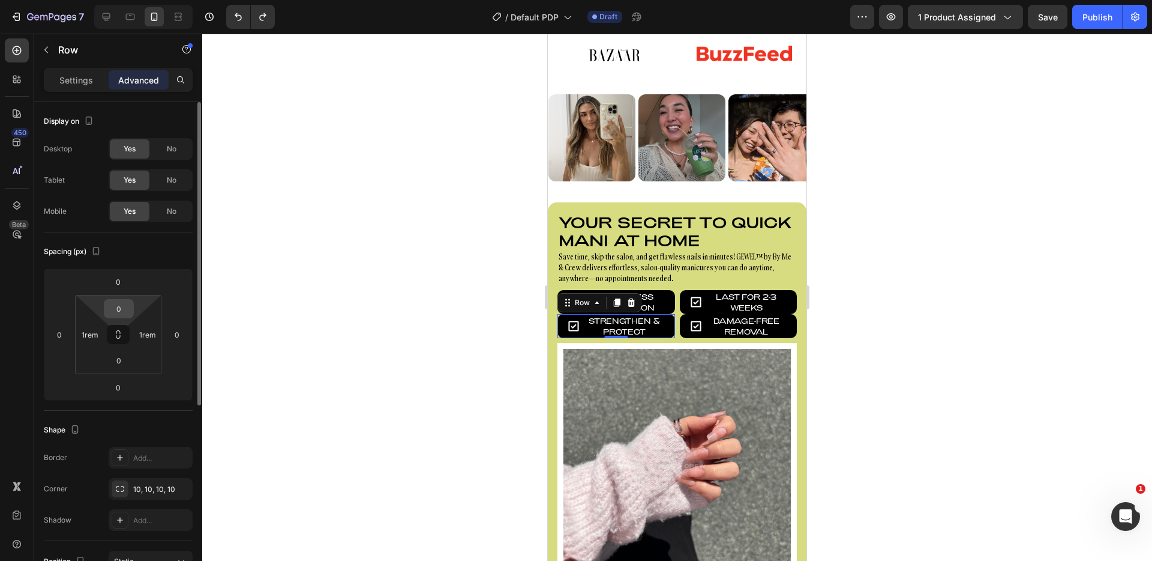
click at [118, 312] on input "0" at bounding box center [119, 309] width 24 height 18
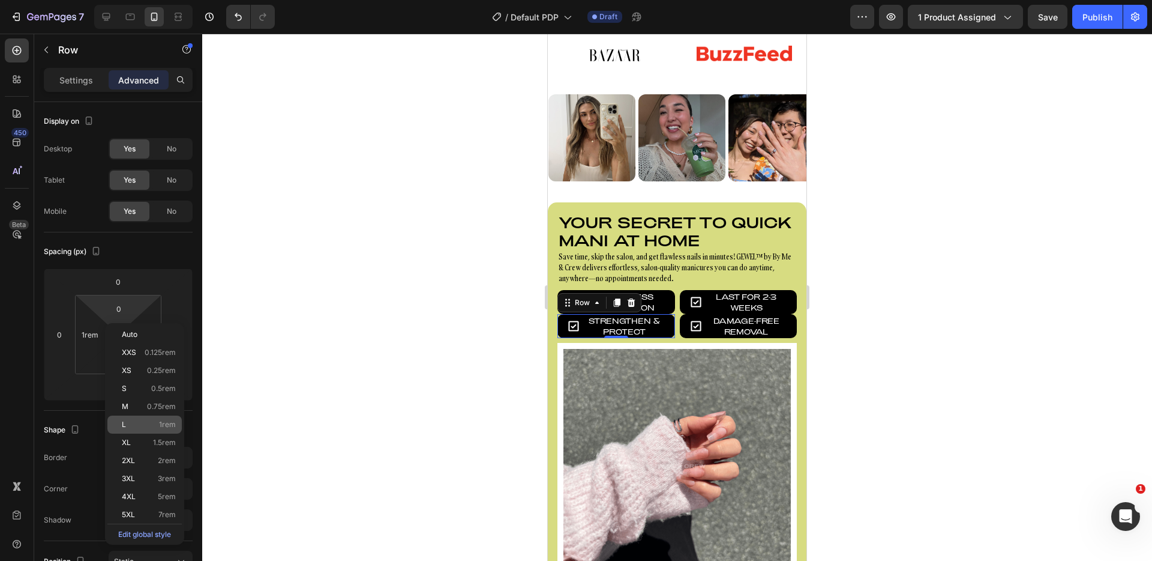
click at [152, 417] on div "L 1rem" at bounding box center [144, 424] width 74 height 18
type input "1rem"
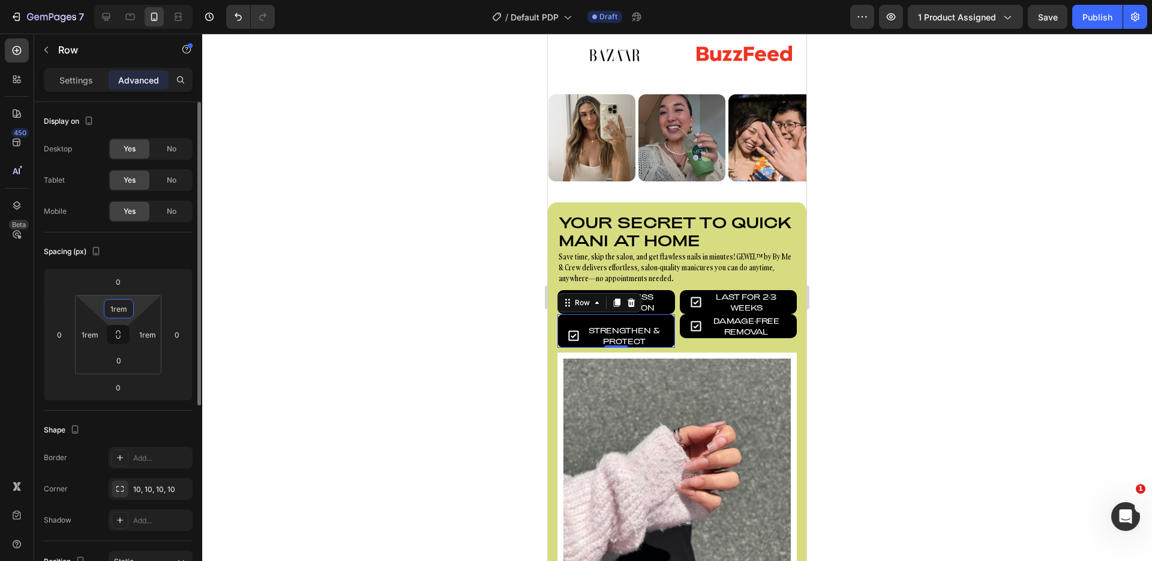
click at [124, 315] on input "1rem" at bounding box center [119, 309] width 24 height 18
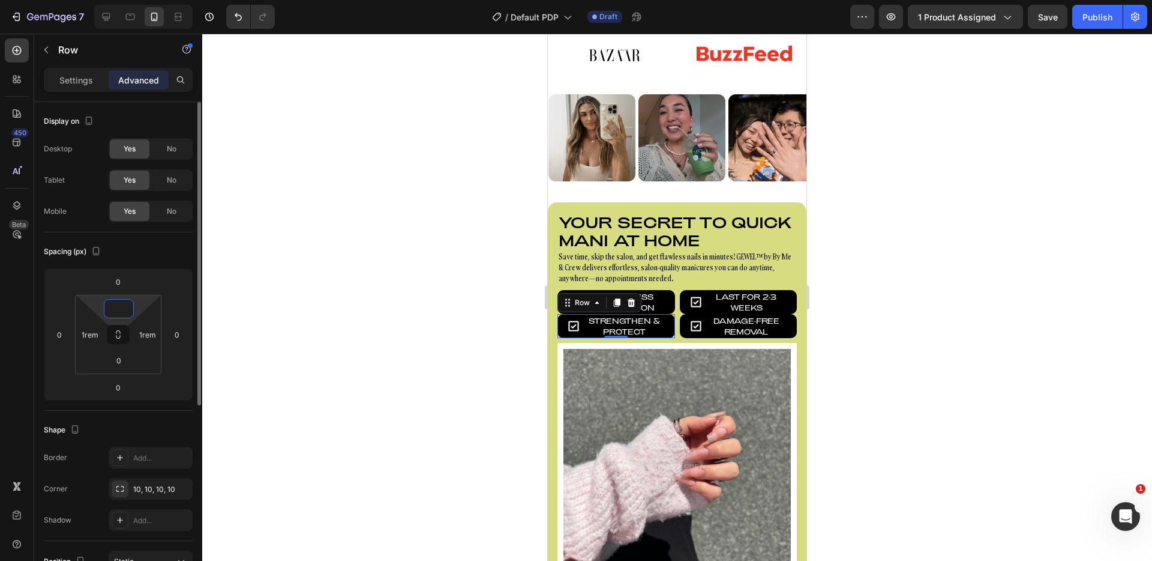
type input "0"
click at [0, 0] on div "Spacing (px) 0 0 0 0 0 1rem 0 1rem" at bounding box center [0, 0] width 0 height 0
click at [122, 282] on input "0" at bounding box center [118, 282] width 24 height 18
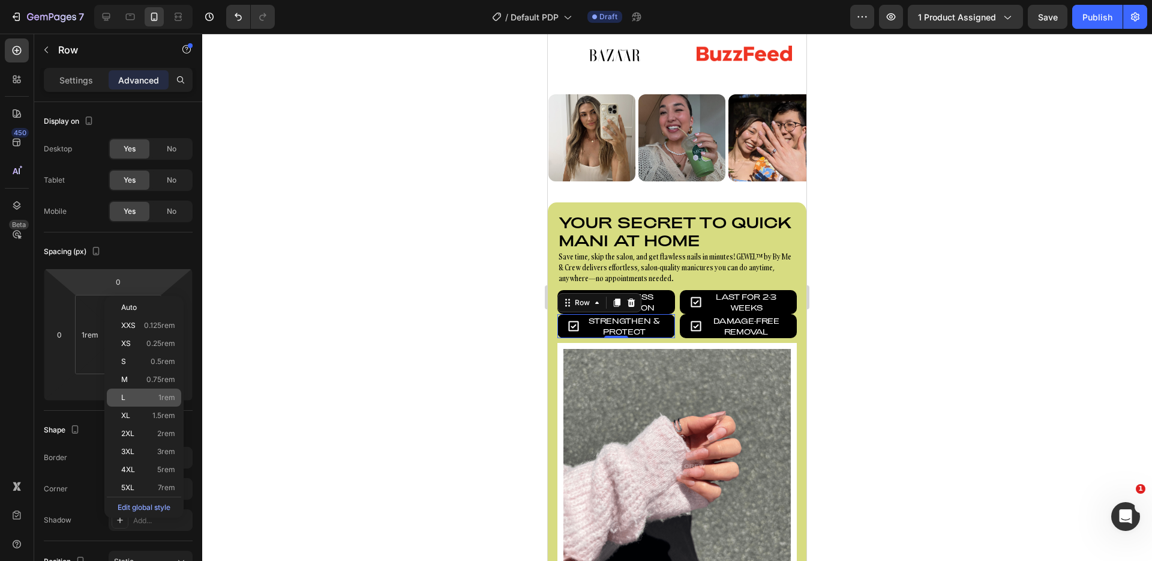
click at [163, 397] on span "1rem" at bounding box center [166, 397] width 17 height 8
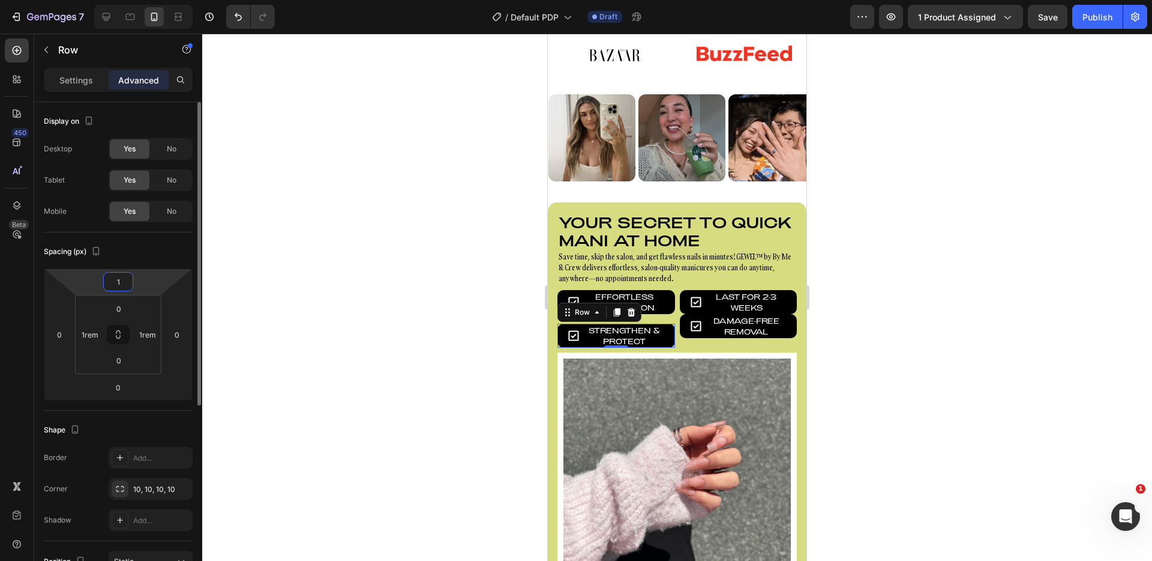
click at [122, 283] on input "1" at bounding box center [118, 282] width 24 height 18
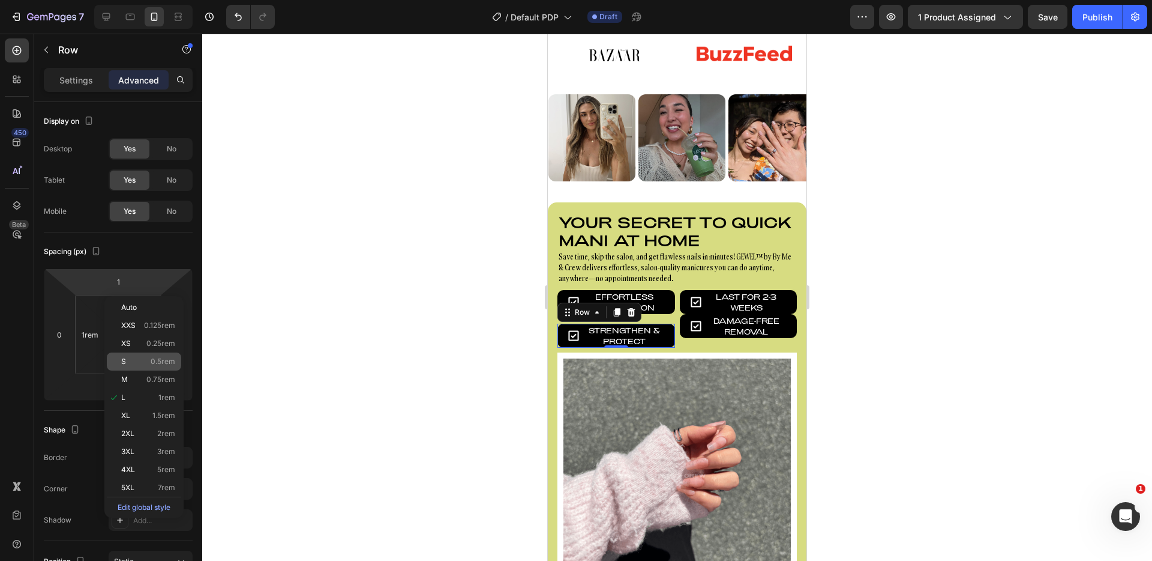
click at [153, 355] on div "S 0.5rem" at bounding box center [144, 361] width 74 height 18
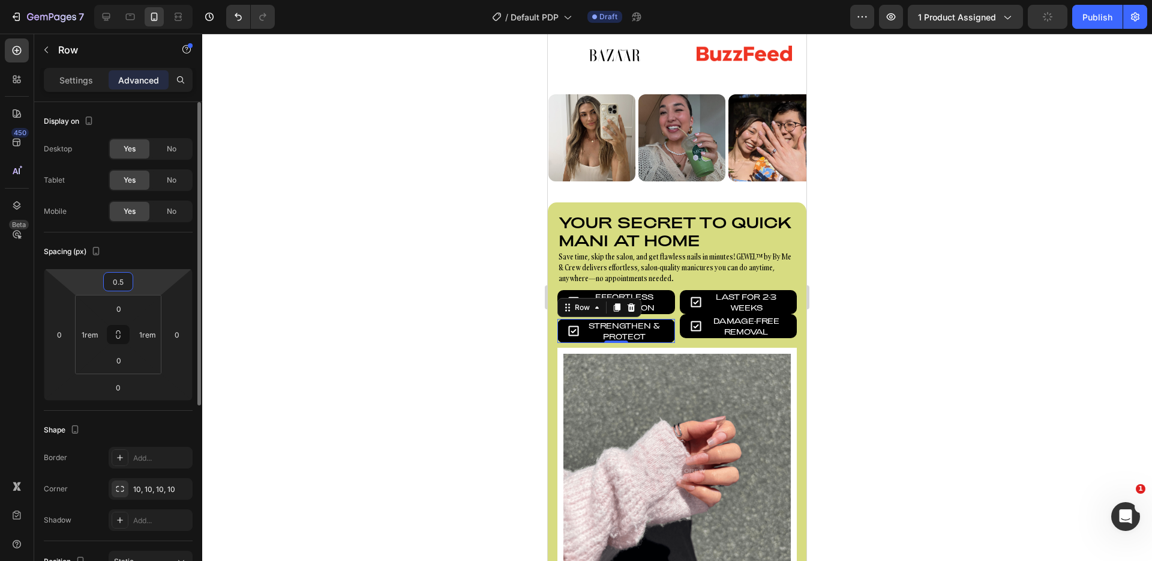
click at [121, 289] on input "0.5" at bounding box center [118, 282] width 24 height 18
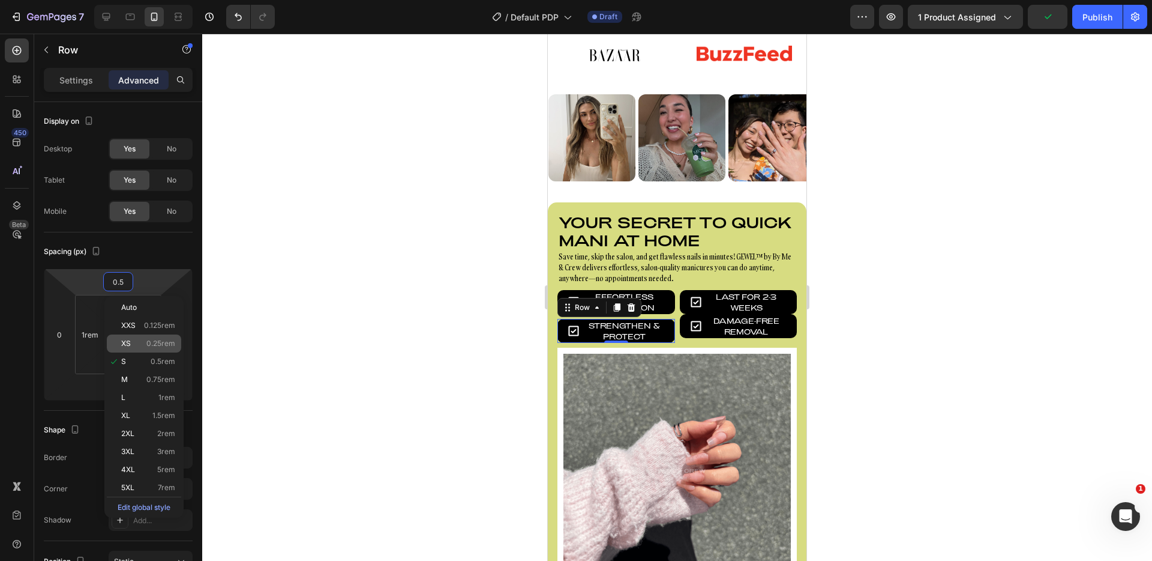
click at [153, 347] on span "0.25rem" at bounding box center [160, 343] width 29 height 8
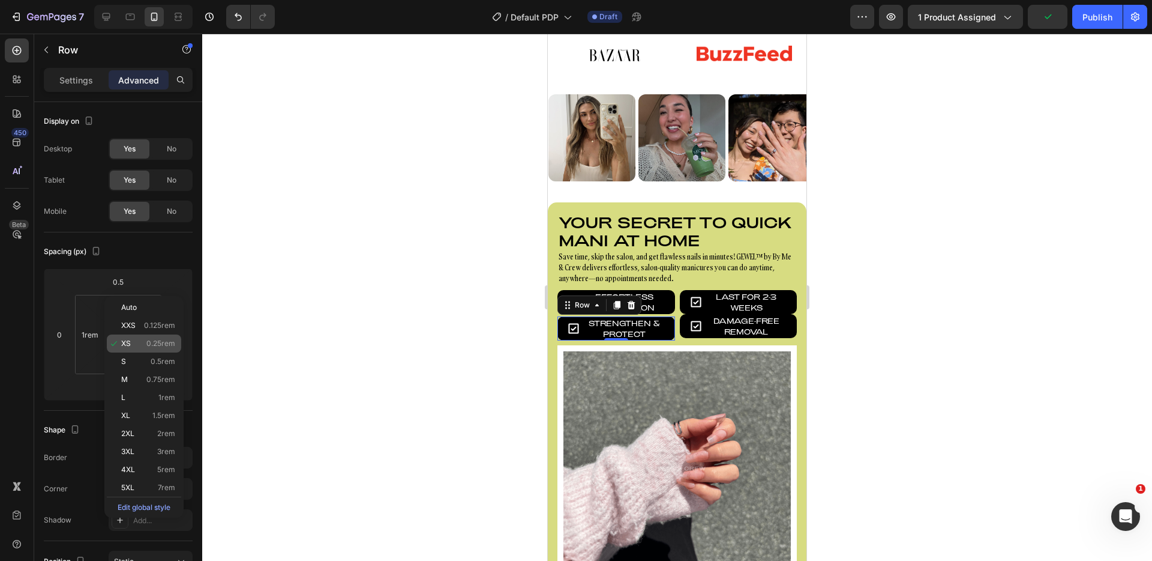
type input "0.25"
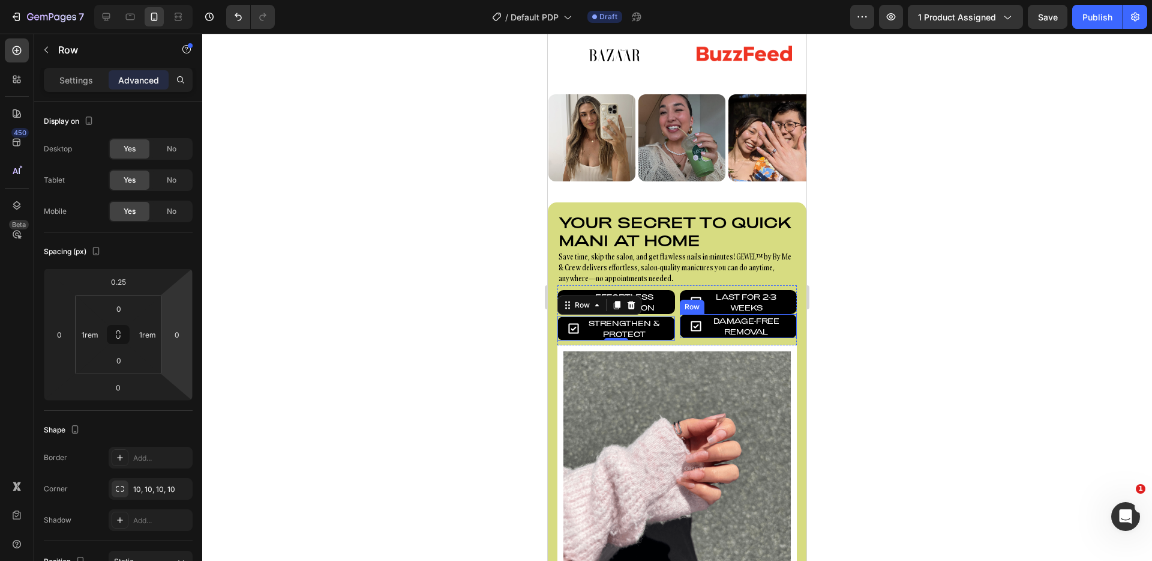
click at [787, 322] on div "Icon Damage-Free Removal Text block Row" at bounding box center [739, 326] width 118 height 24
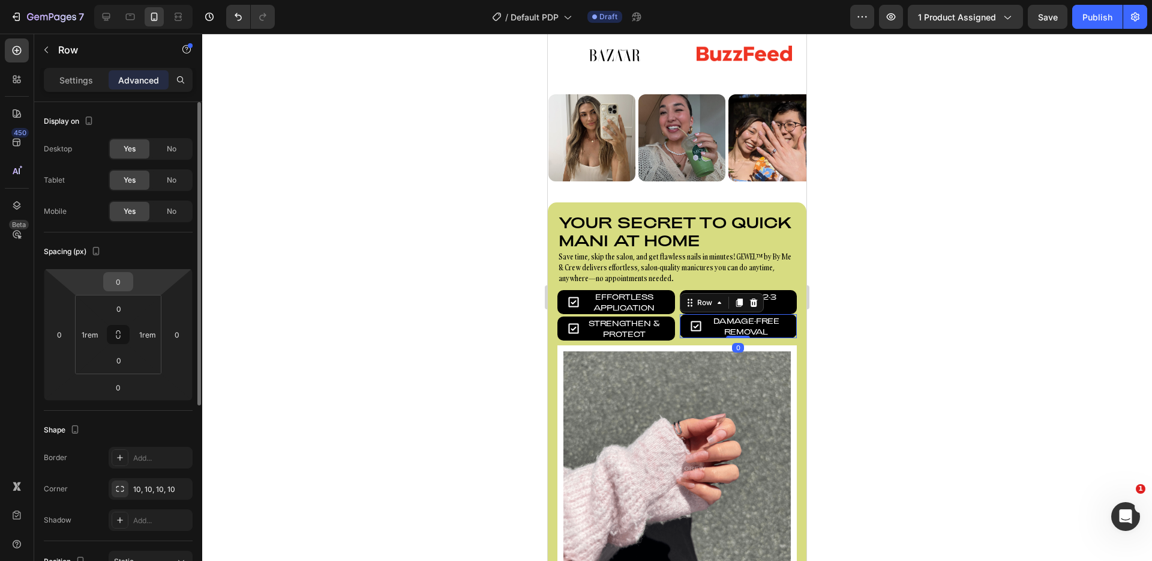
click at [125, 280] on input "0" at bounding box center [118, 282] width 24 height 18
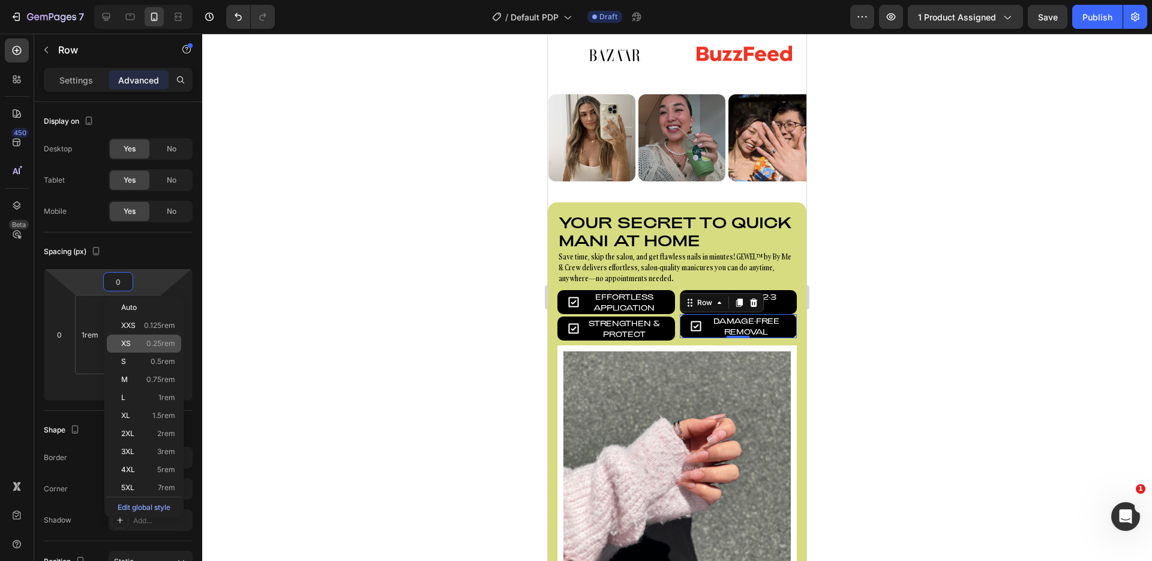
click at [152, 344] on span "0.25rem" at bounding box center [160, 343] width 29 height 8
type input "0.25"
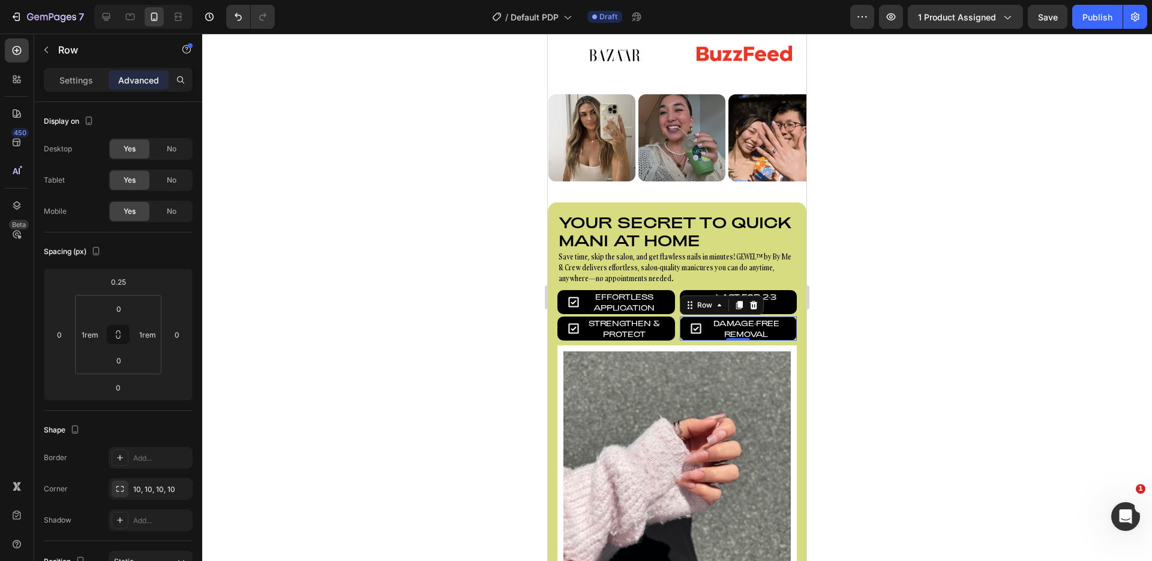
click at [469, 317] on div at bounding box center [677, 297] width 950 height 527
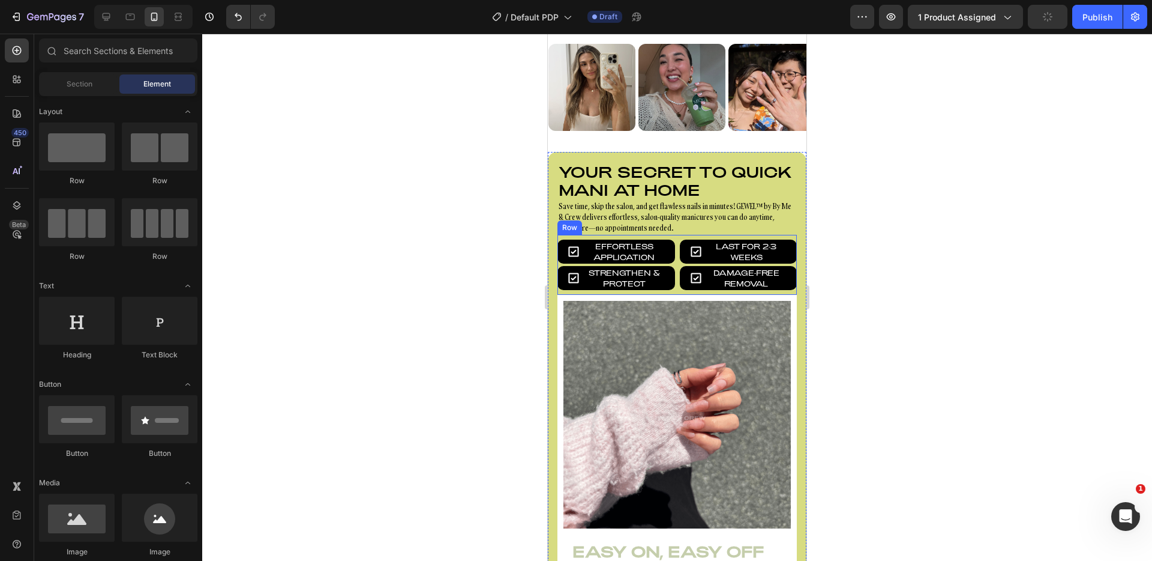
scroll to position [721, 0]
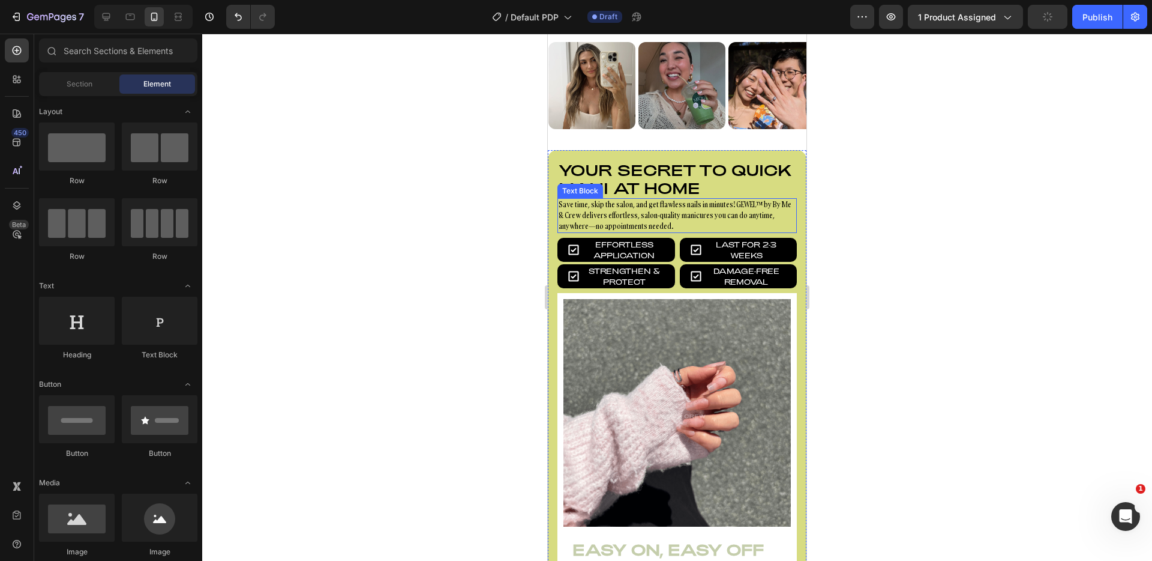
click at [744, 207] on p "Save time, skip the salon, and get flawless nails in minutes! GEWEL™ by By Me &…" at bounding box center [677, 215] width 237 height 32
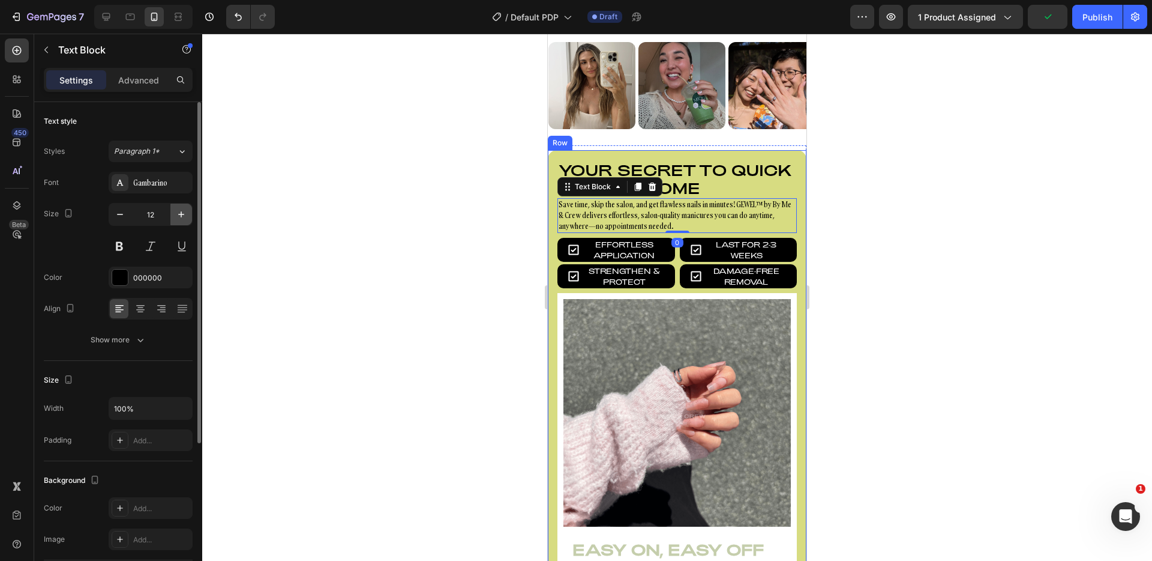
click at [179, 213] on icon "button" at bounding box center [181, 214] width 12 height 12
type input "13"
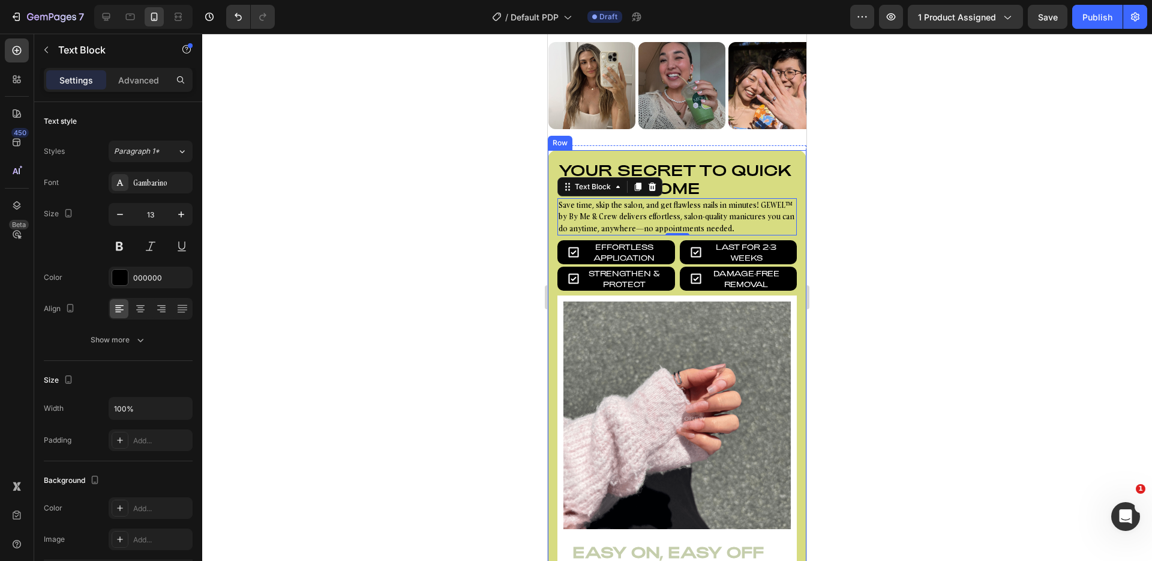
click at [502, 211] on div at bounding box center [677, 297] width 950 height 527
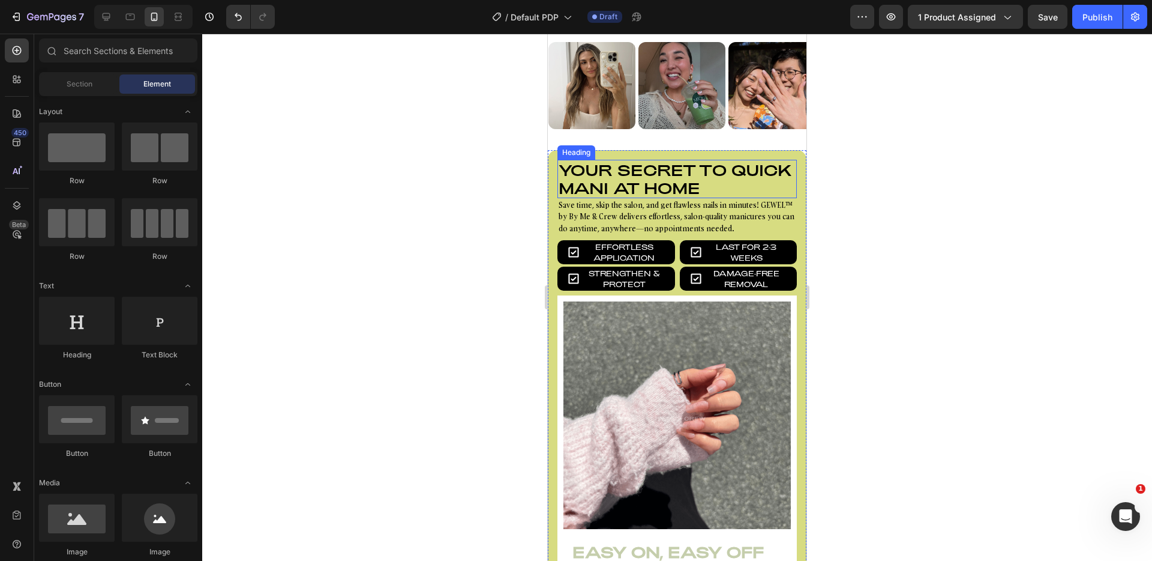
click at [638, 182] on h2 "Your secret to quick mani at home" at bounding box center [677, 179] width 239 height 38
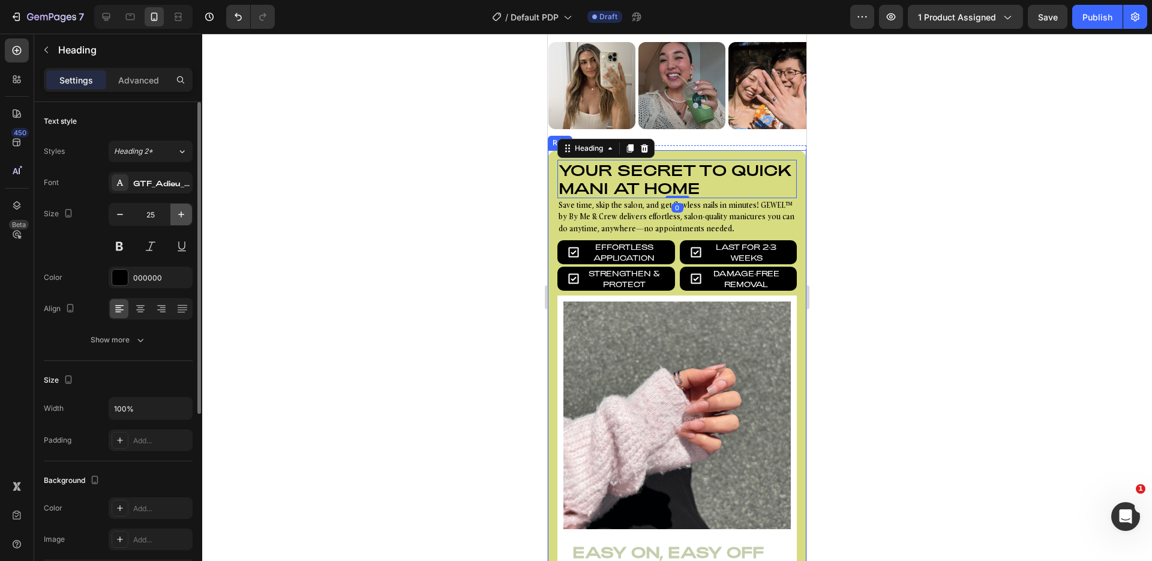
click at [176, 216] on icon "button" at bounding box center [181, 214] width 12 height 12
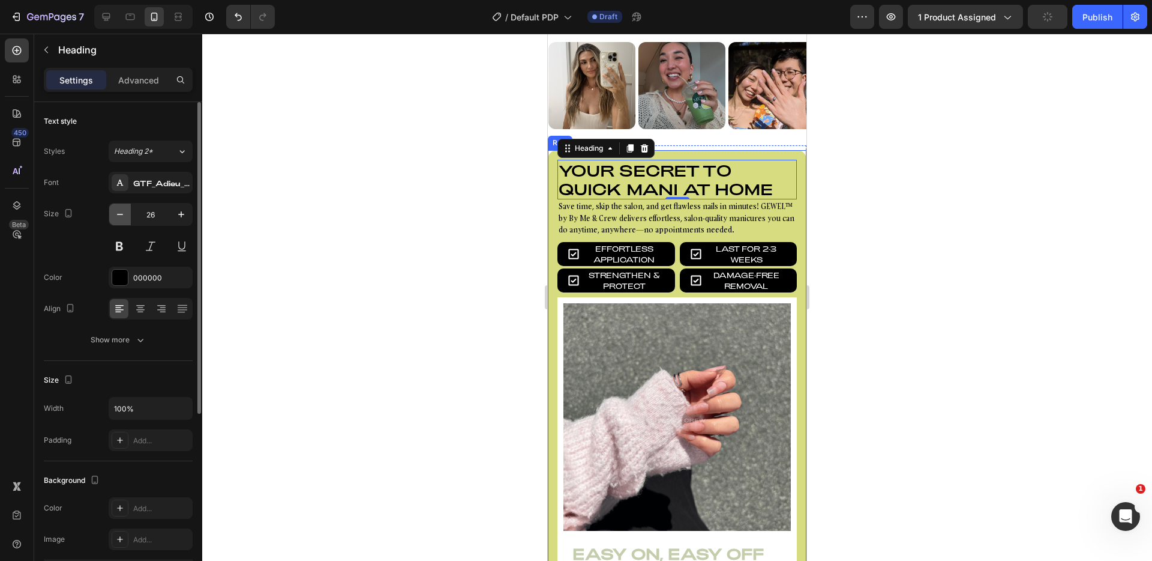
click at [120, 216] on icon "button" at bounding box center [120, 214] width 12 height 12
type input "25"
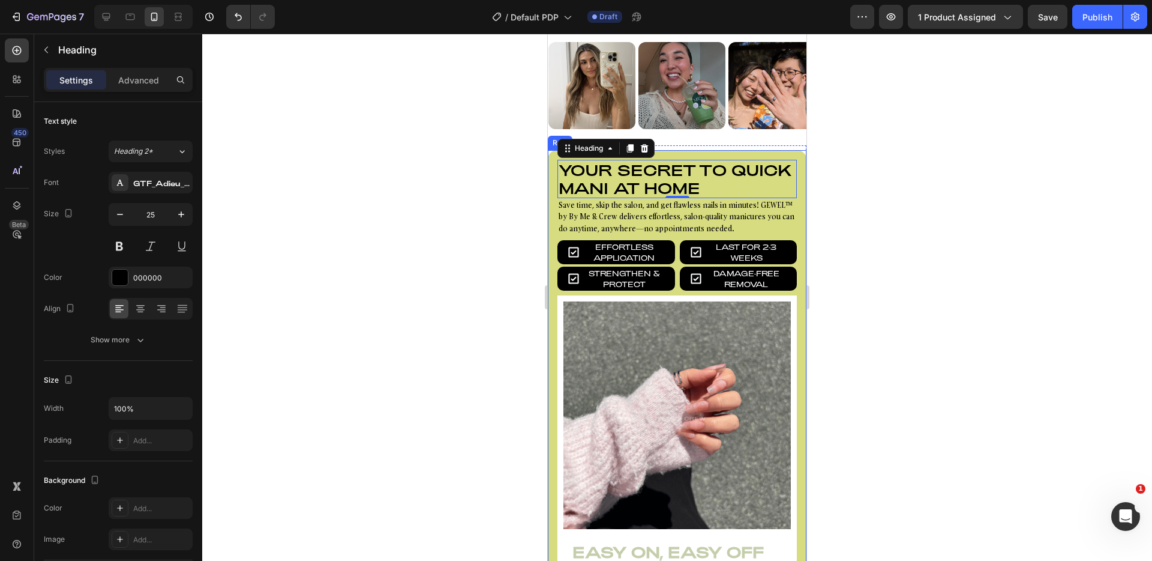
click at [328, 213] on div at bounding box center [677, 297] width 950 height 527
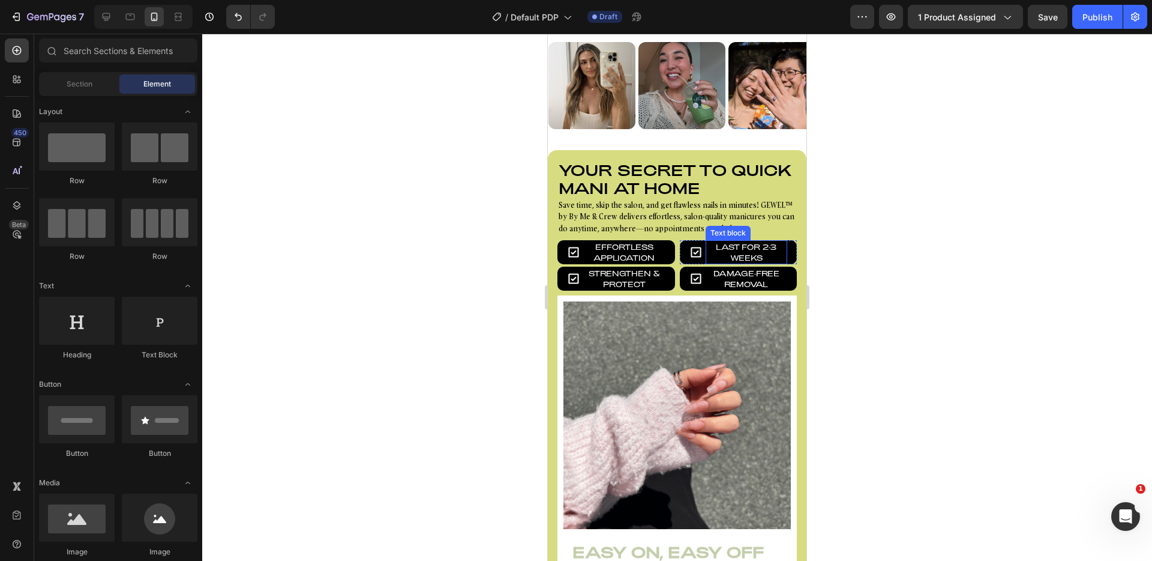
click at [760, 251] on p "Last for 2-3 weeks" at bounding box center [747, 252] width 80 height 22
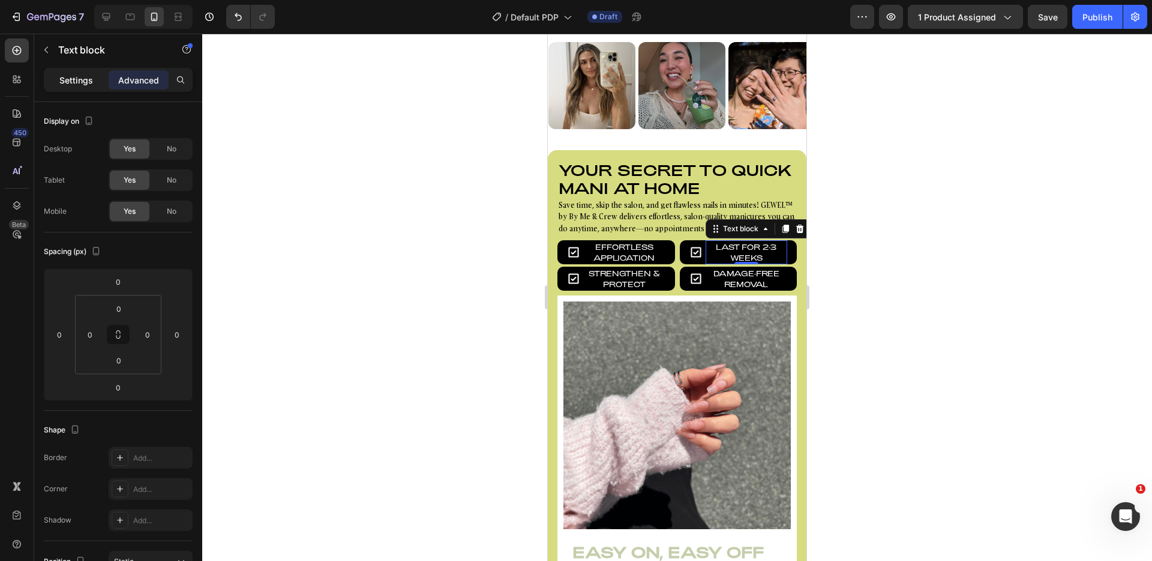
click at [73, 76] on p "Settings" at bounding box center [76, 80] width 34 height 13
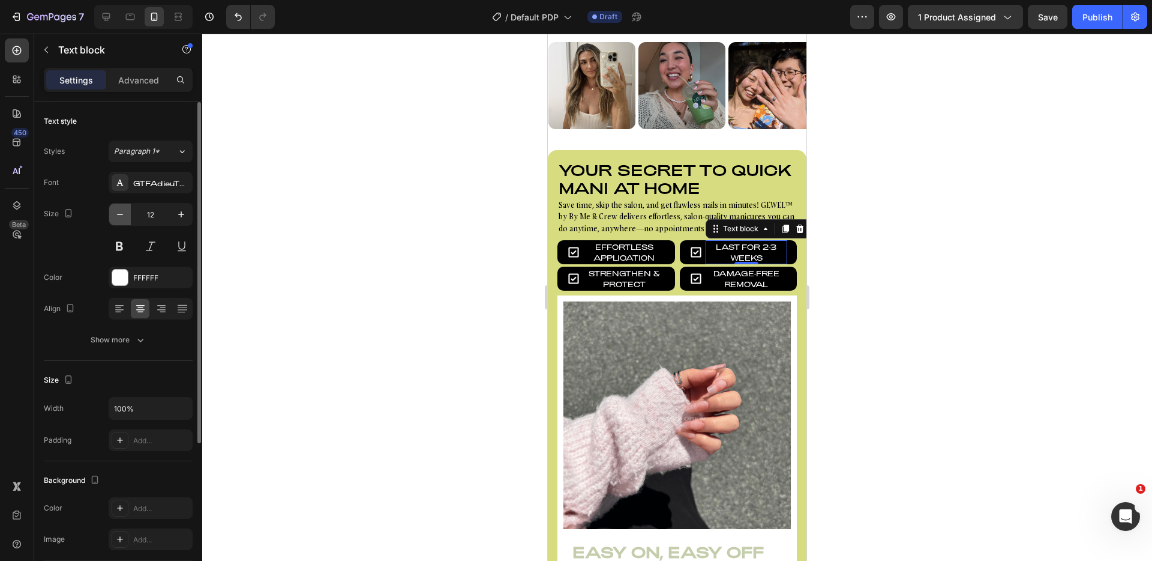
click at [119, 206] on button "button" at bounding box center [120, 214] width 22 height 22
type input "11"
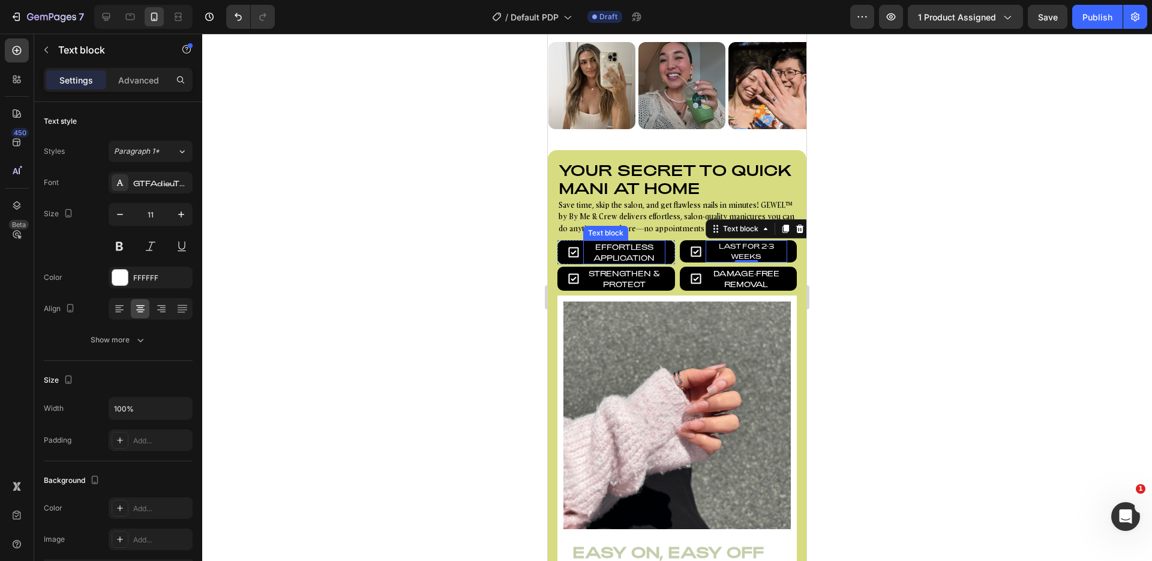
click at [627, 249] on p "Effortless Application" at bounding box center [625, 252] width 80 height 22
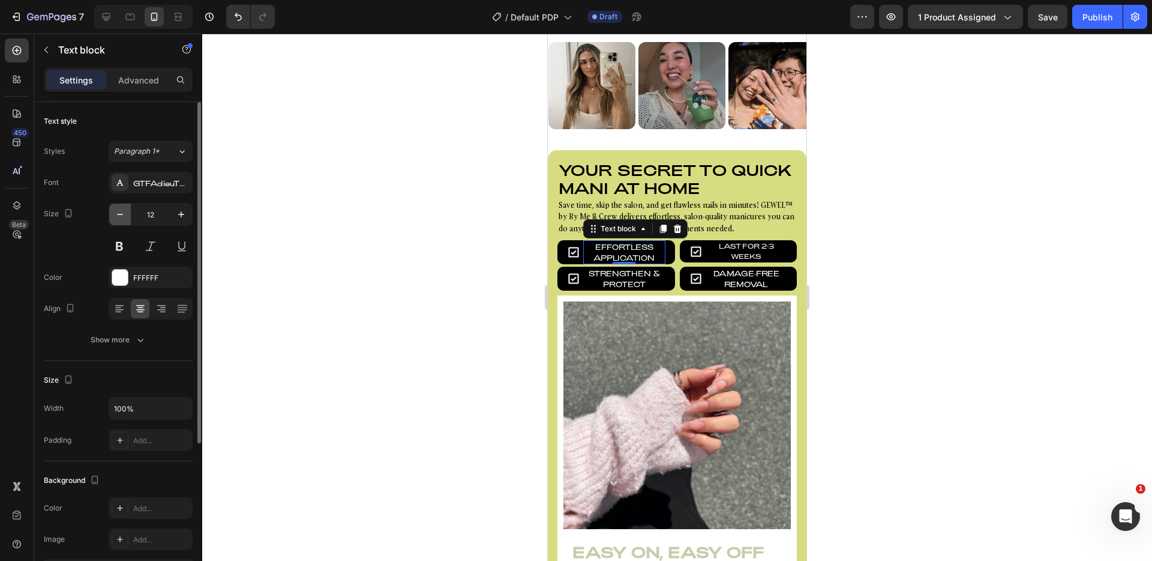
click at [121, 218] on icon "button" at bounding box center [120, 214] width 12 height 12
type input "11"
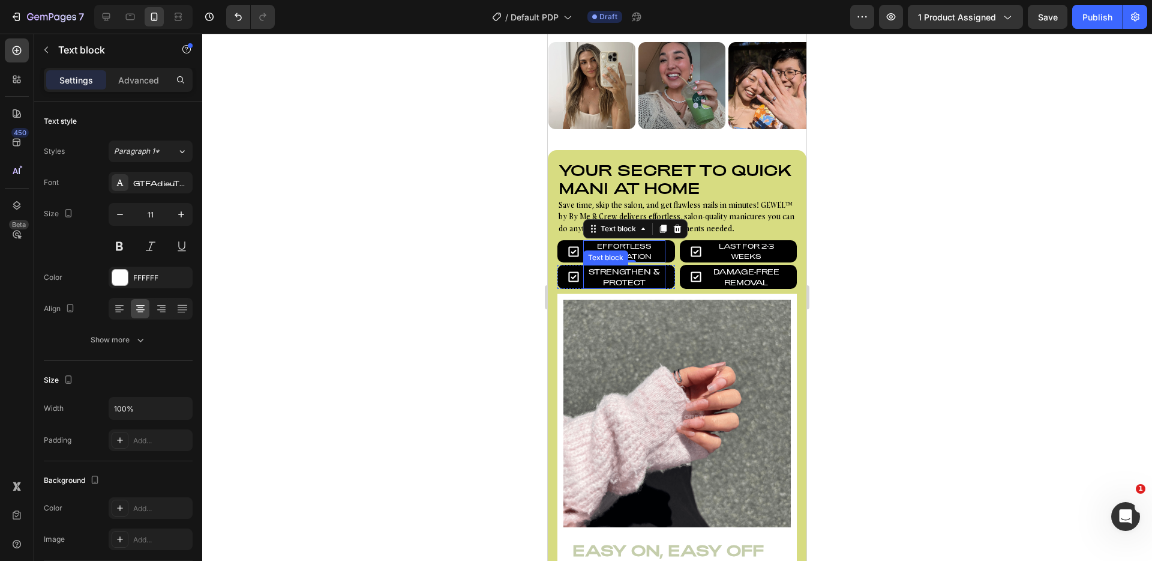
click at [618, 276] on p "Strengthen & Protect" at bounding box center [625, 277] width 80 height 22
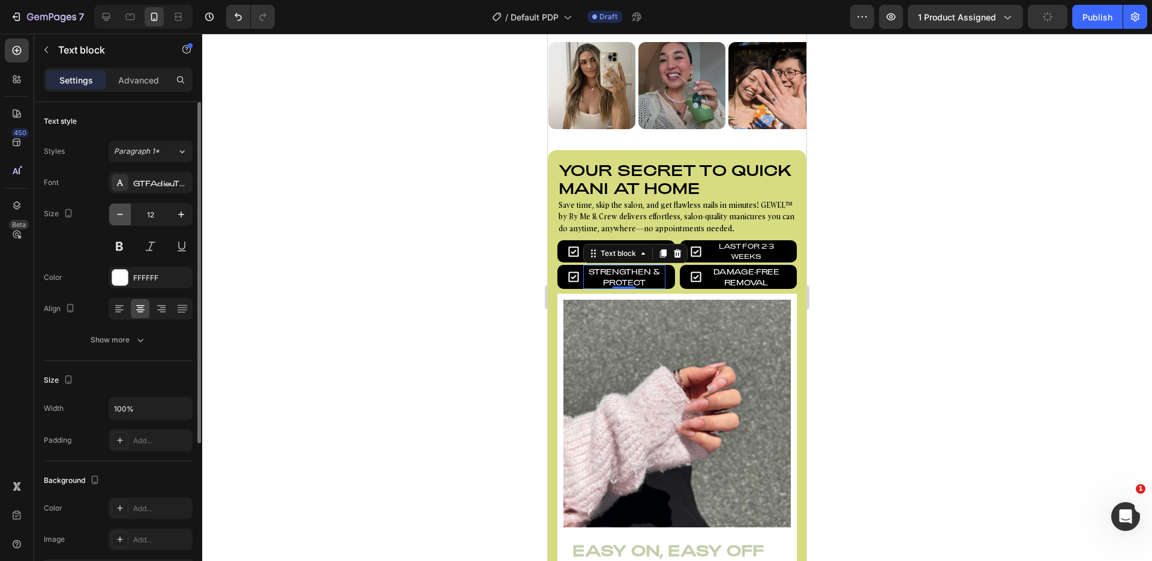
click at [125, 219] on icon "button" at bounding box center [120, 214] width 12 height 12
type input "11"
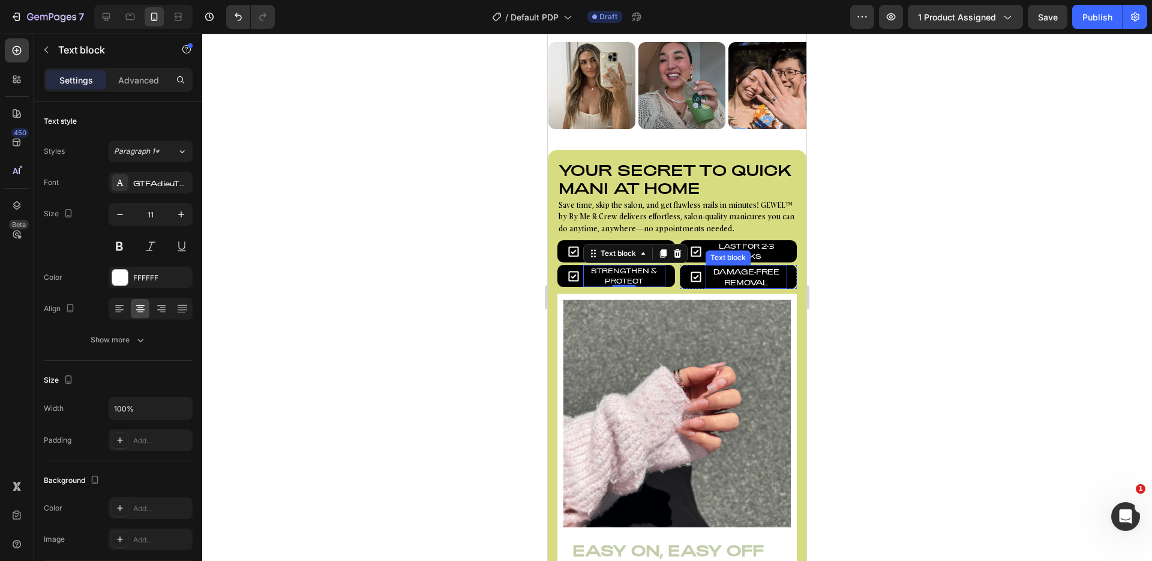
click at [745, 279] on p "Damage-Free Removal" at bounding box center [747, 277] width 80 height 22
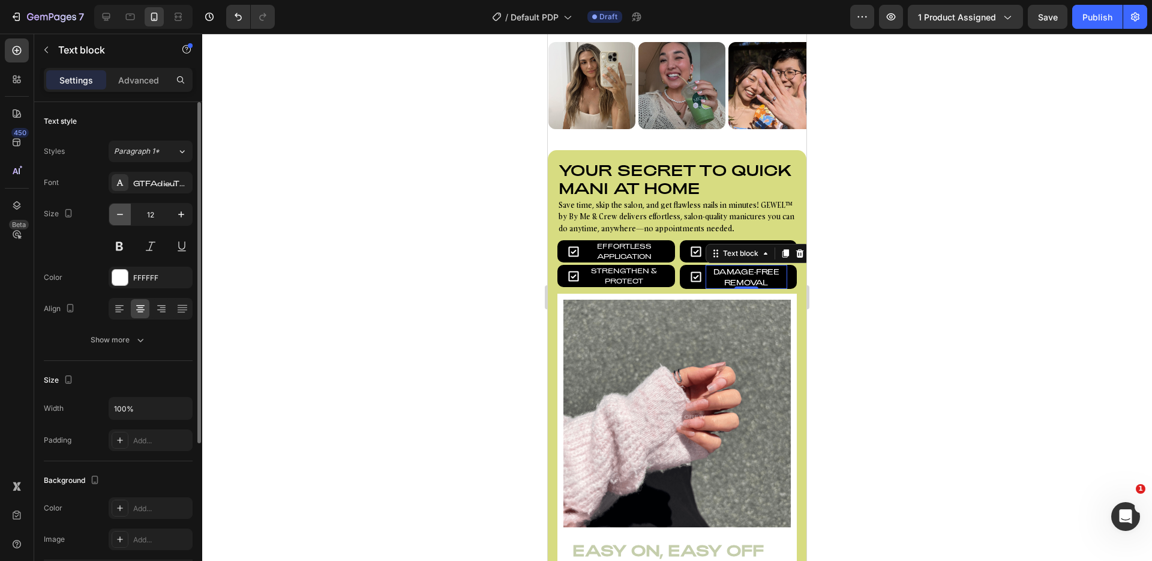
click at [119, 211] on icon "button" at bounding box center [120, 214] width 12 height 12
type input "11"
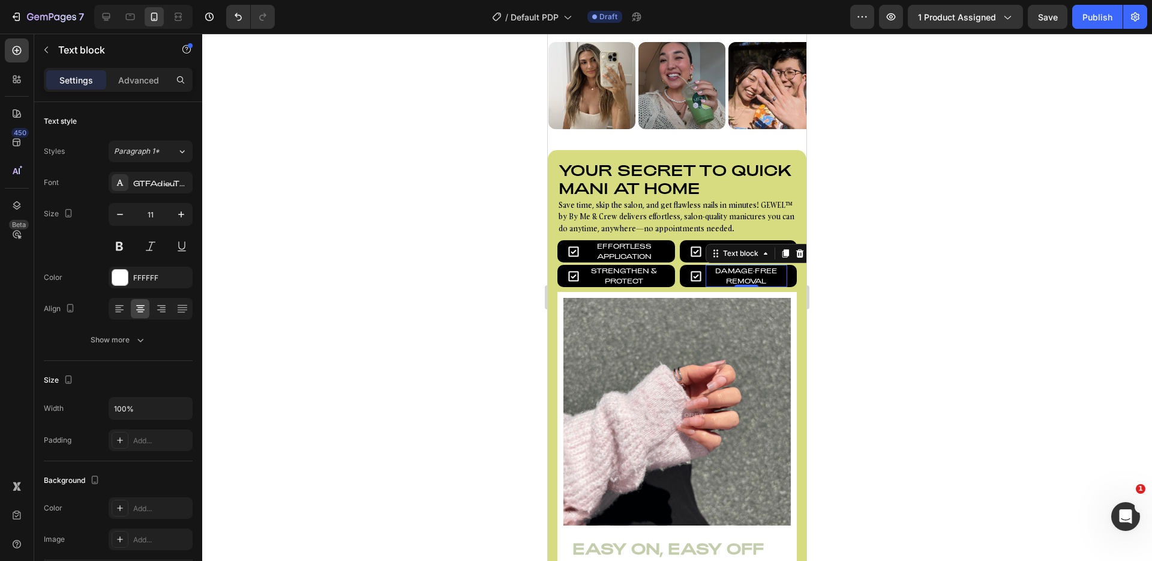
click at [403, 235] on div at bounding box center [677, 297] width 950 height 527
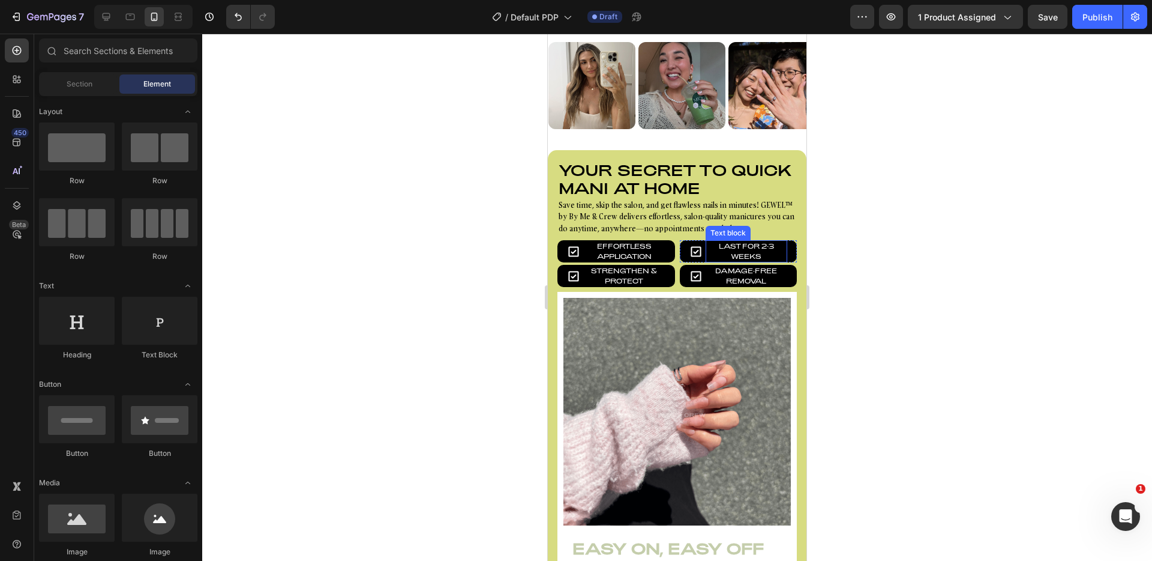
click at [729, 247] on p "Last for 2-3 weeks" at bounding box center [747, 251] width 80 height 20
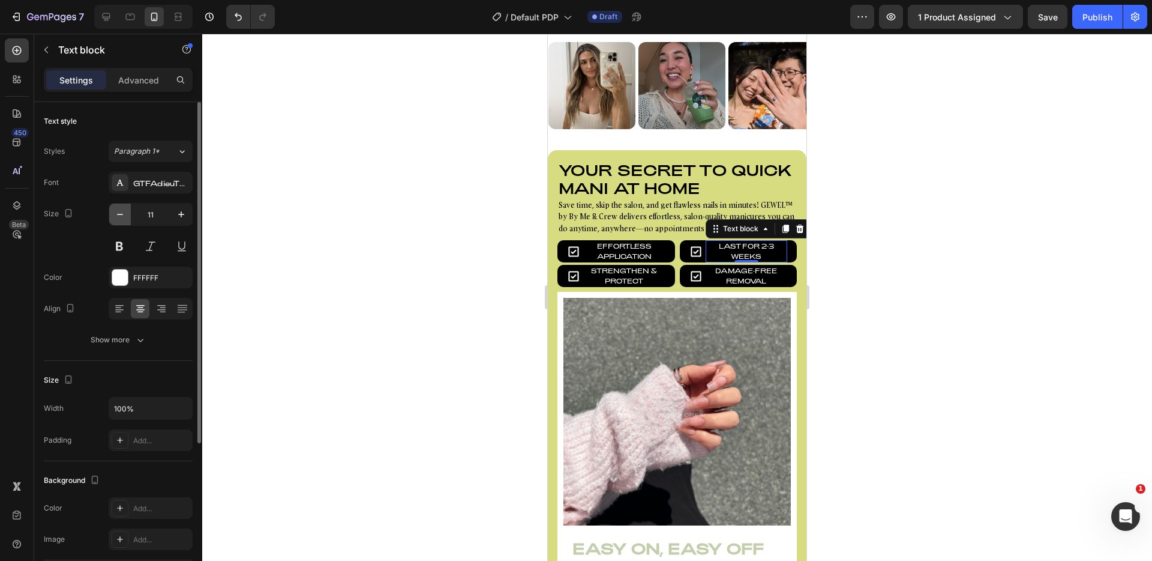
click at [121, 218] on icon "button" at bounding box center [120, 214] width 12 height 12
type input "10"
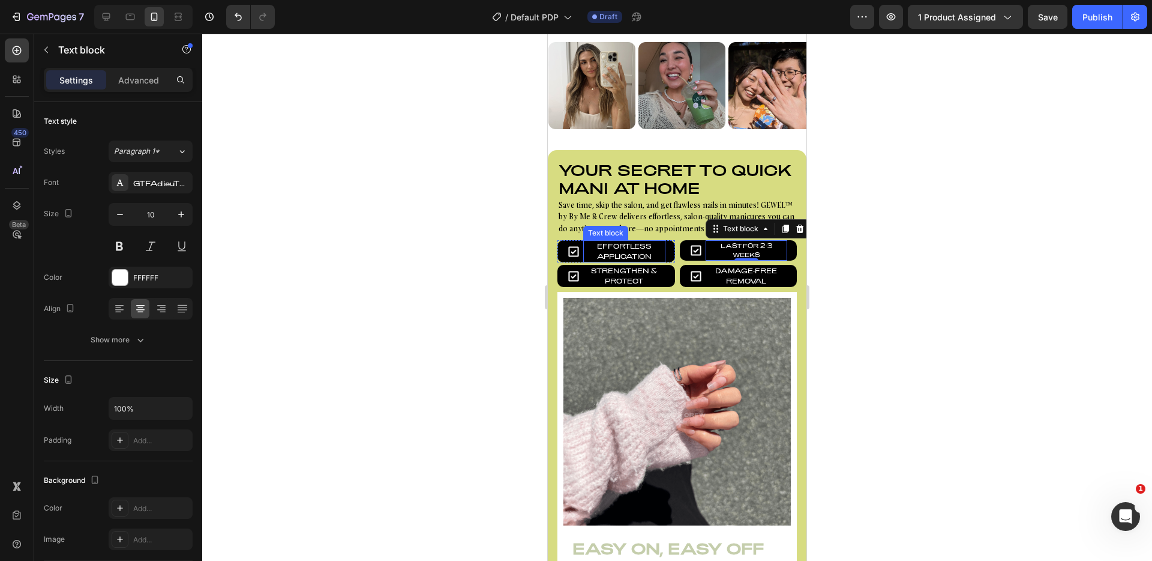
click at [629, 248] on p "Effortless Application" at bounding box center [625, 251] width 80 height 20
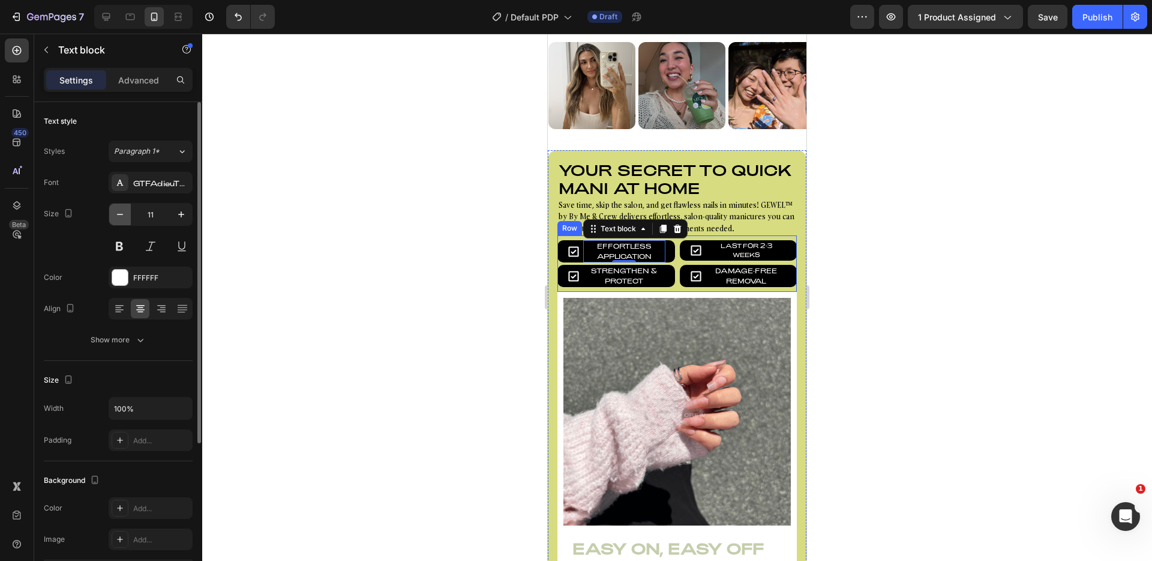
click at [124, 214] on icon "button" at bounding box center [120, 214] width 12 height 12
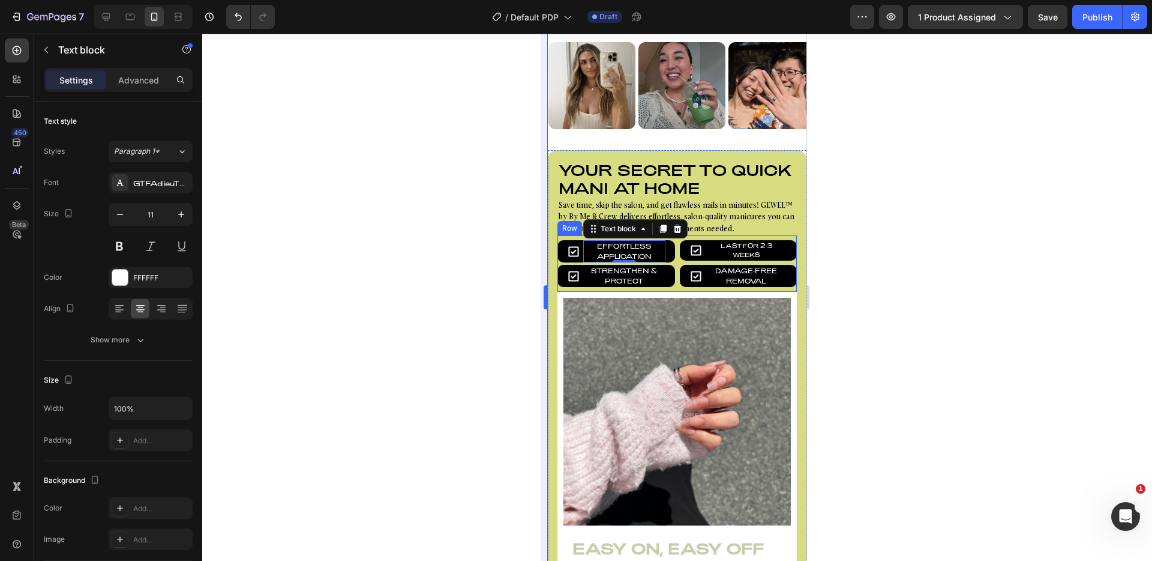
type input "10"
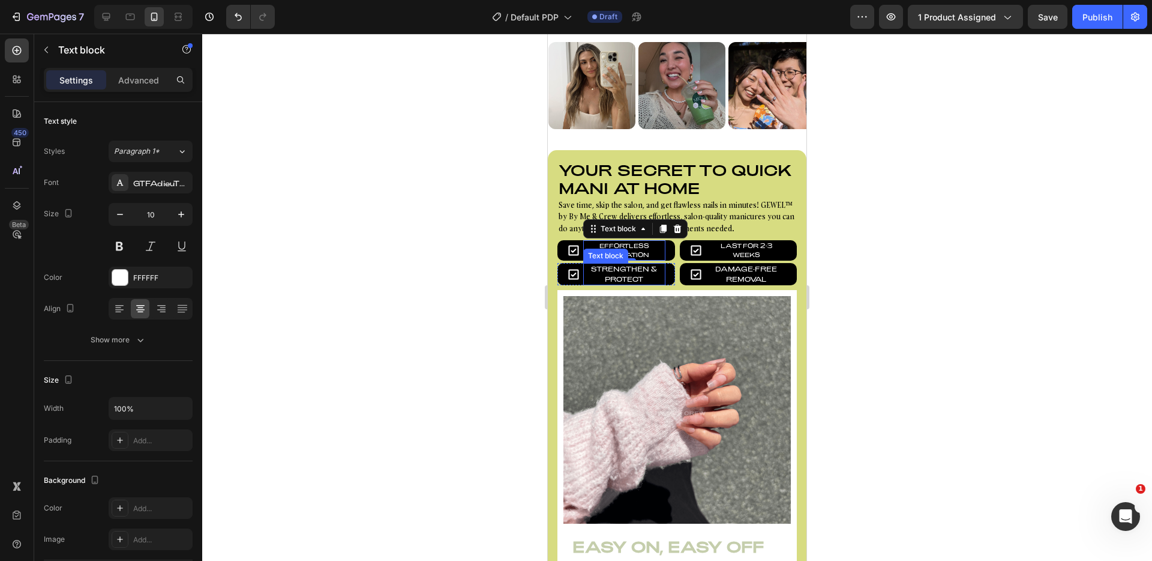
click at [632, 273] on p "Strengthen & Protect" at bounding box center [625, 274] width 80 height 20
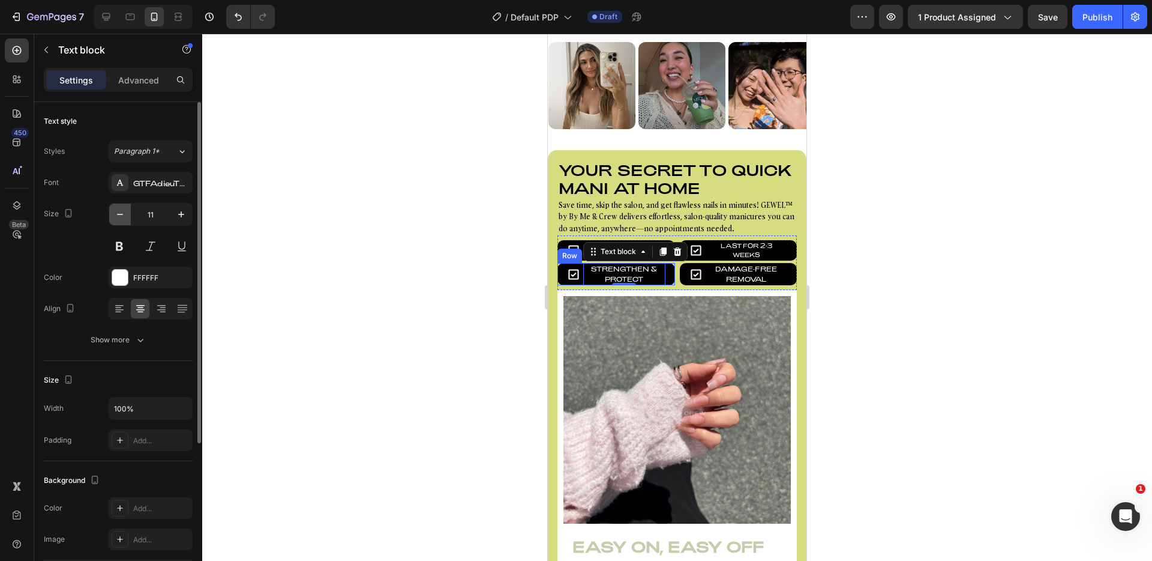
click at [121, 212] on icon "button" at bounding box center [120, 214] width 12 height 12
type input "10"
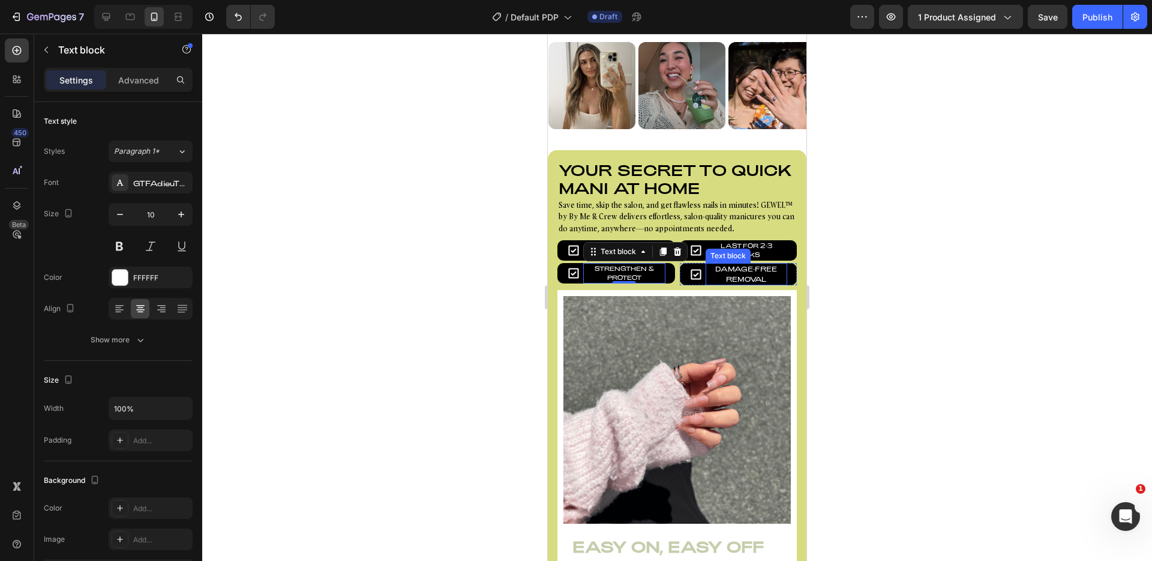
click at [747, 278] on p "Damage-Free Removal" at bounding box center [747, 274] width 80 height 20
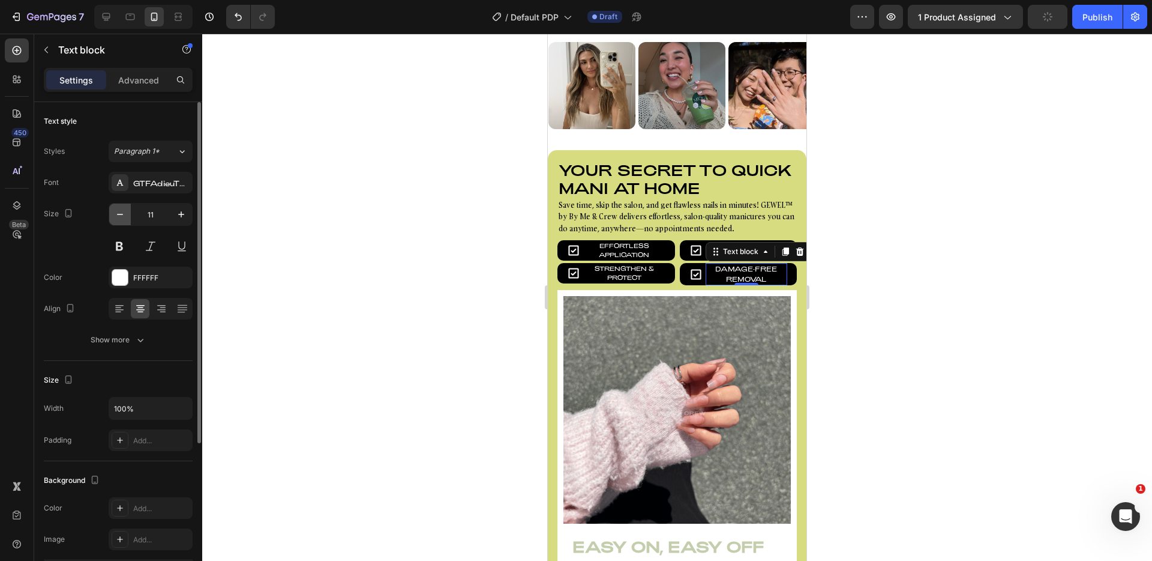
click at [126, 215] on button "button" at bounding box center [120, 214] width 22 height 22
type input "10"
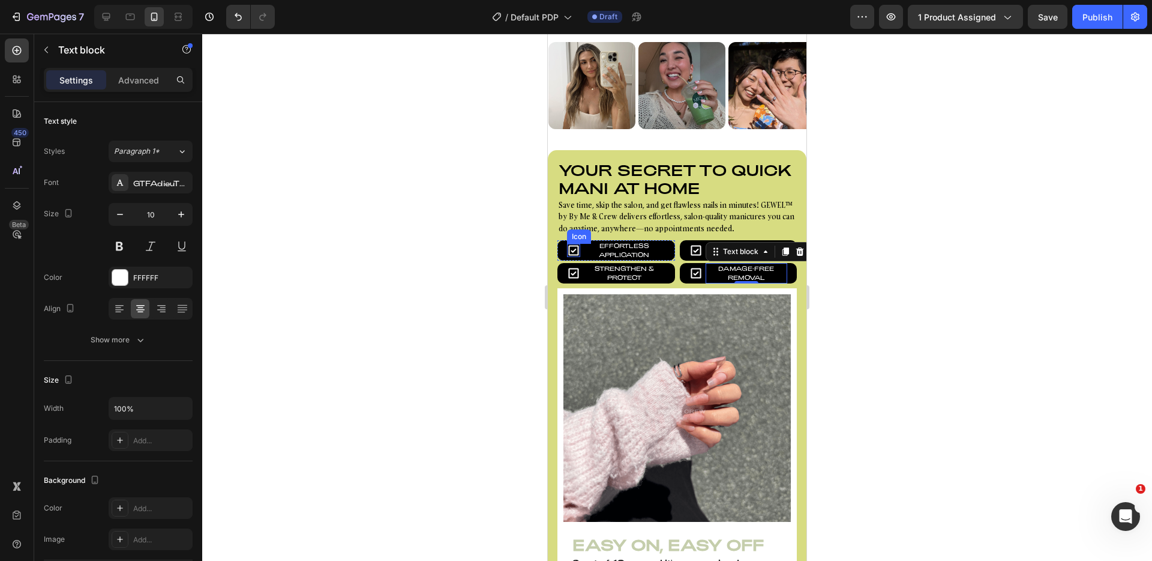
click at [576, 253] on icon at bounding box center [573, 250] width 13 height 13
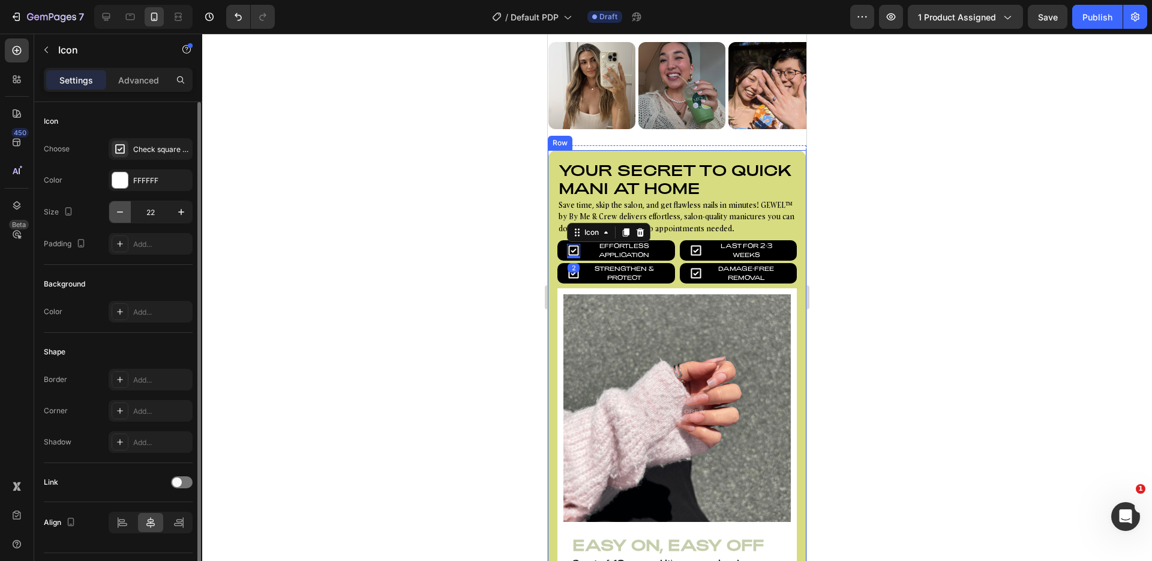
click at [127, 215] on button "button" at bounding box center [120, 212] width 22 height 22
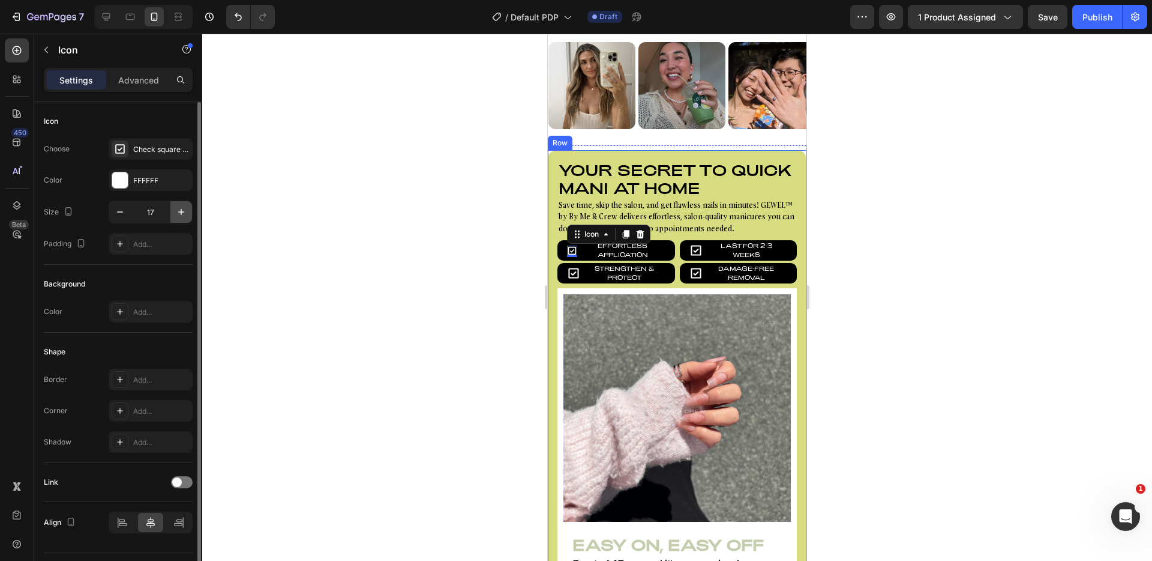
click at [179, 216] on icon "button" at bounding box center [181, 212] width 12 height 12
click at [181, 213] on icon "button" at bounding box center [181, 212] width 6 height 6
type input "20"
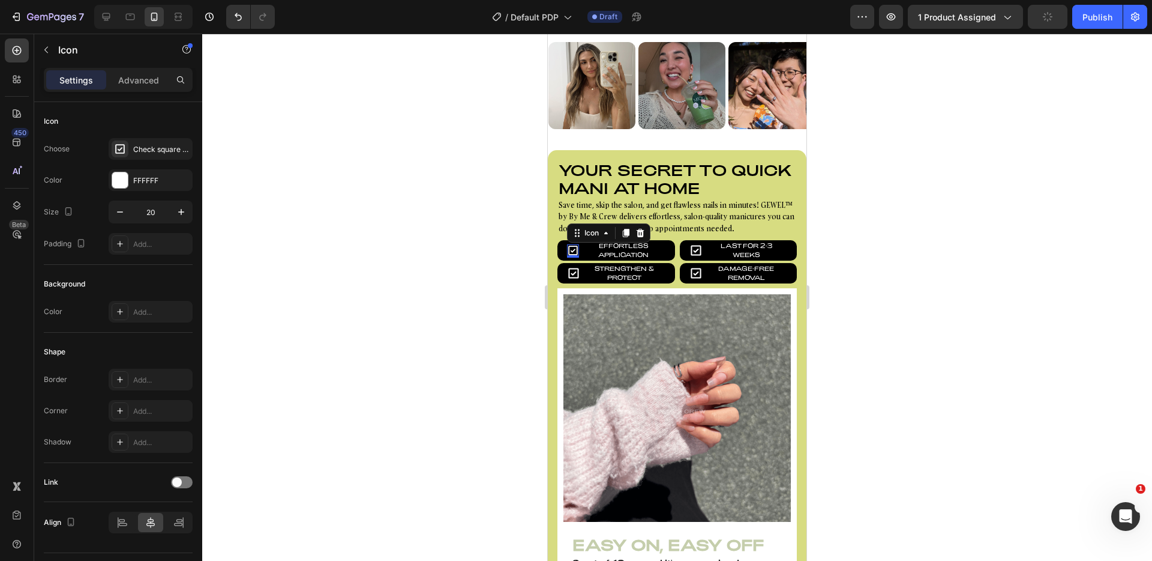
click at [573, 269] on div "2" at bounding box center [573, 267] width 12 height 10
click at [573, 274] on icon at bounding box center [573, 273] width 10 height 10
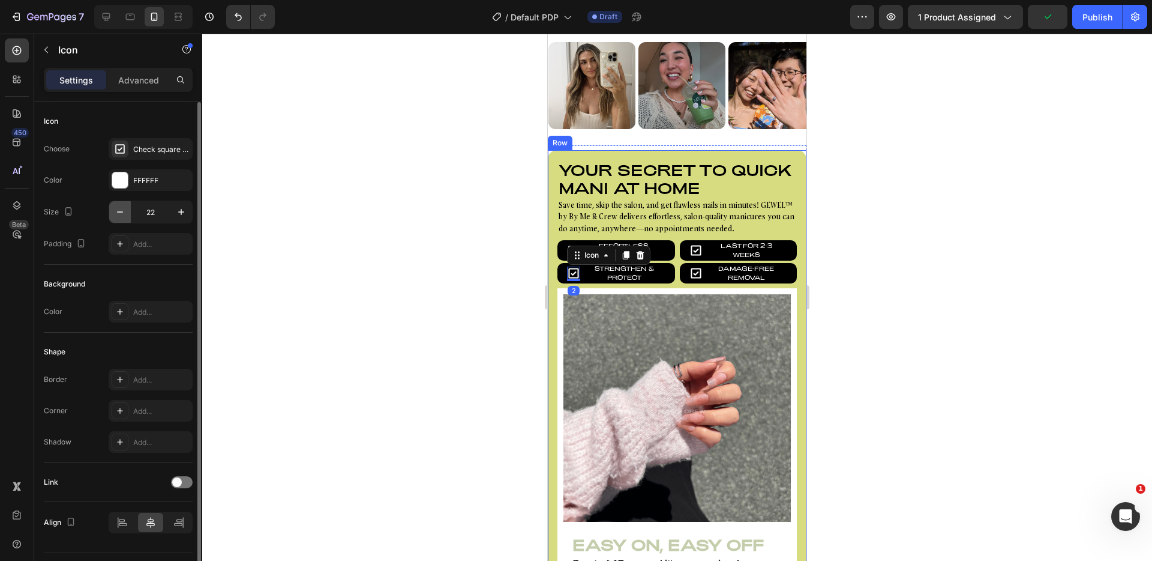
click at [121, 211] on icon "button" at bounding box center [120, 211] width 6 height 1
type input "20"
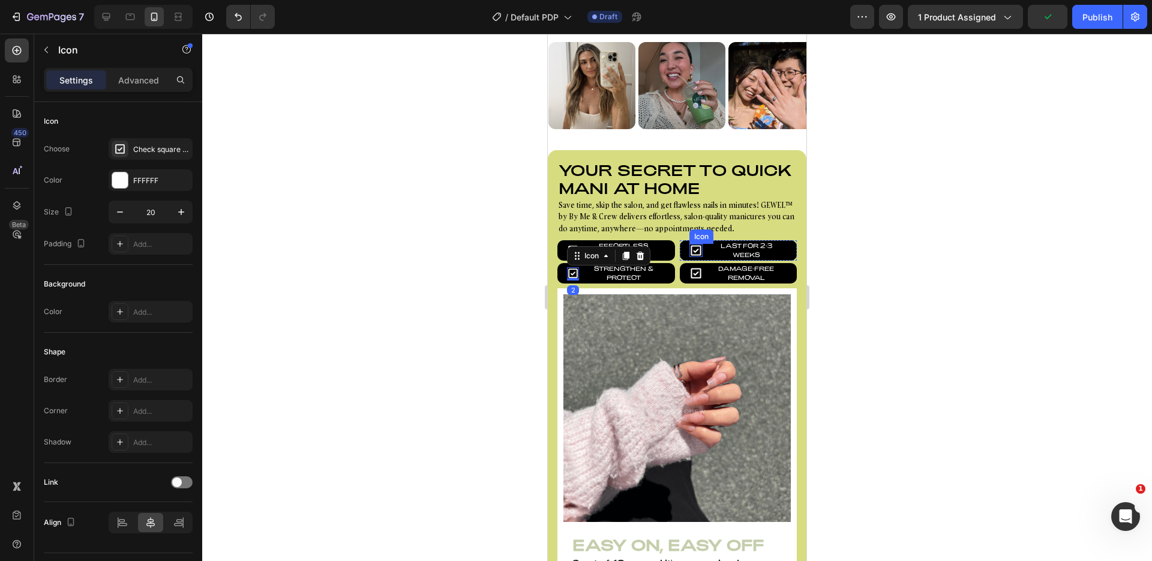
click at [690, 252] on icon at bounding box center [696, 250] width 13 height 13
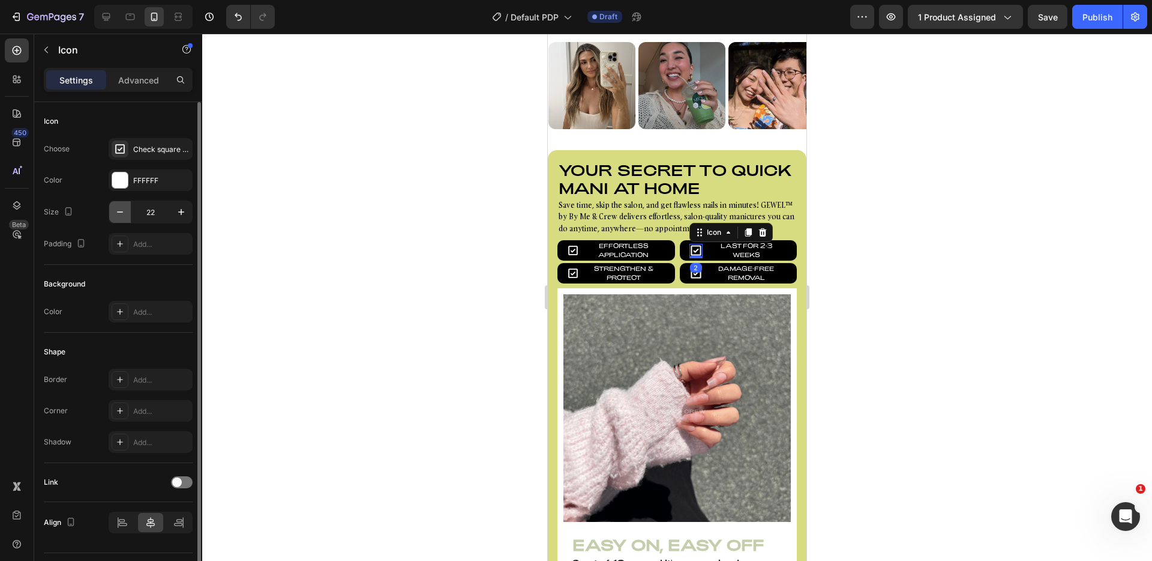
click at [119, 214] on icon "button" at bounding box center [120, 212] width 12 height 12
click at [120, 214] on icon "button" at bounding box center [120, 212] width 12 height 12
type input "20"
click at [707, 274] on p "Damage-Free Removal" at bounding box center [747, 273] width 80 height 18
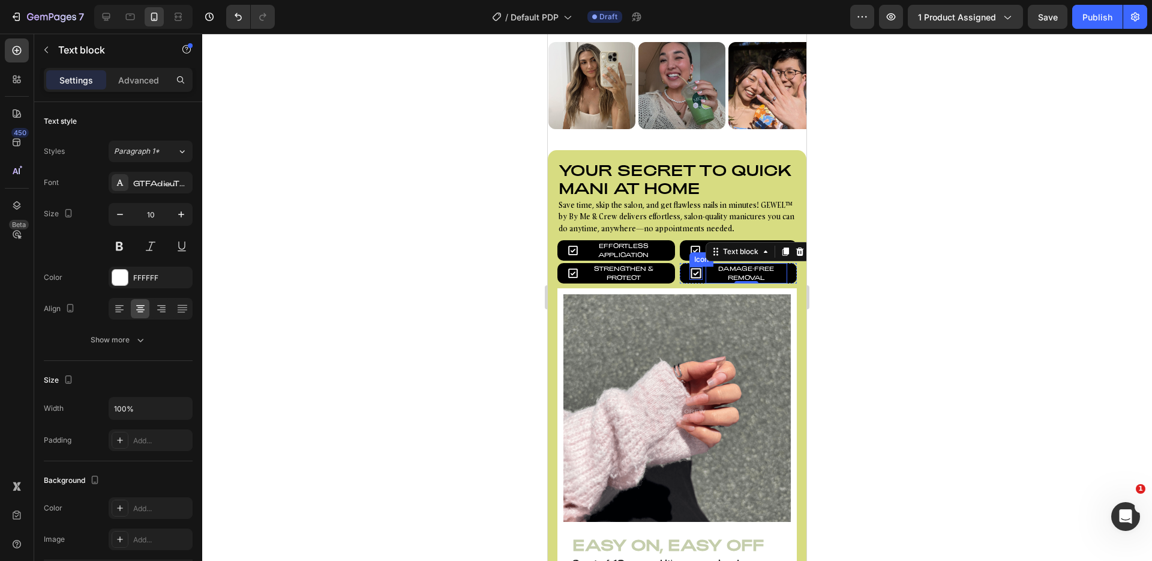
click at [694, 275] on icon at bounding box center [696, 273] width 13 height 13
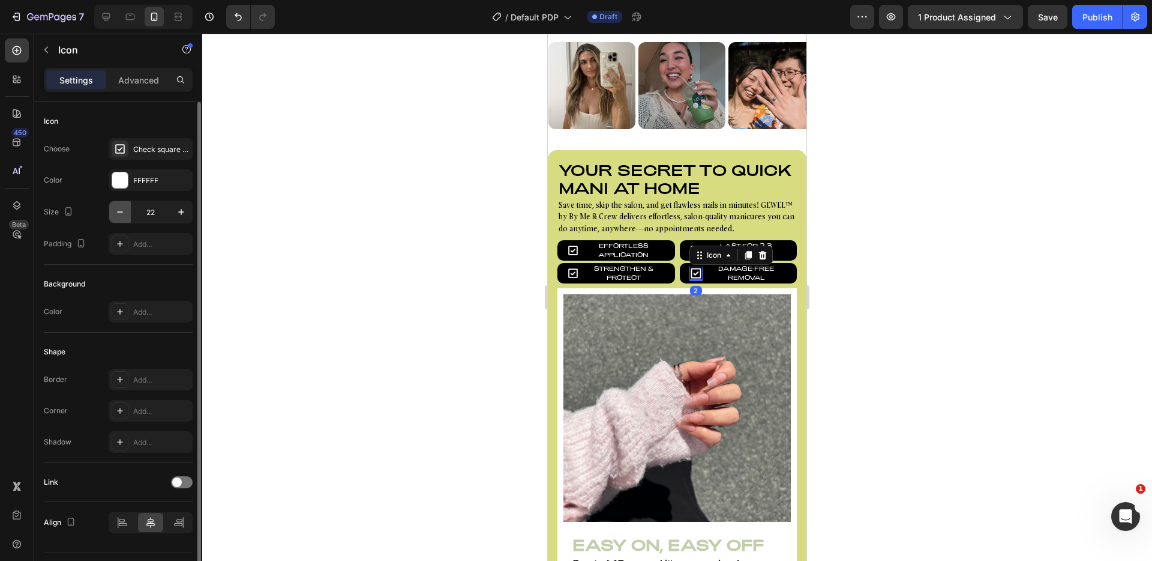
click at [119, 211] on icon "button" at bounding box center [120, 212] width 12 height 12
type input "20"
click at [334, 218] on div at bounding box center [677, 297] width 950 height 527
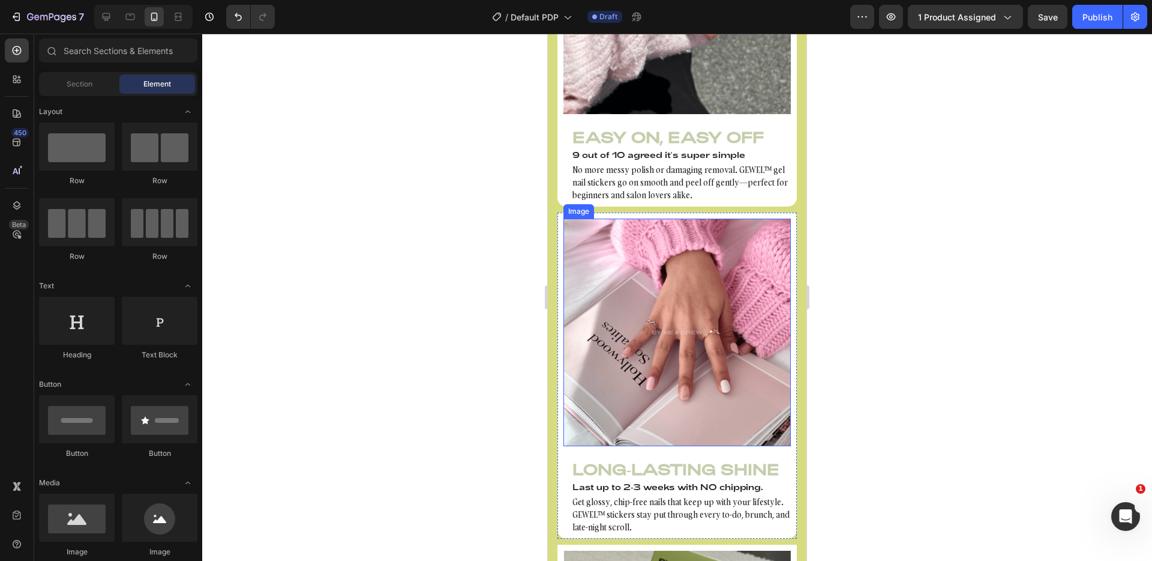
scroll to position [957, 0]
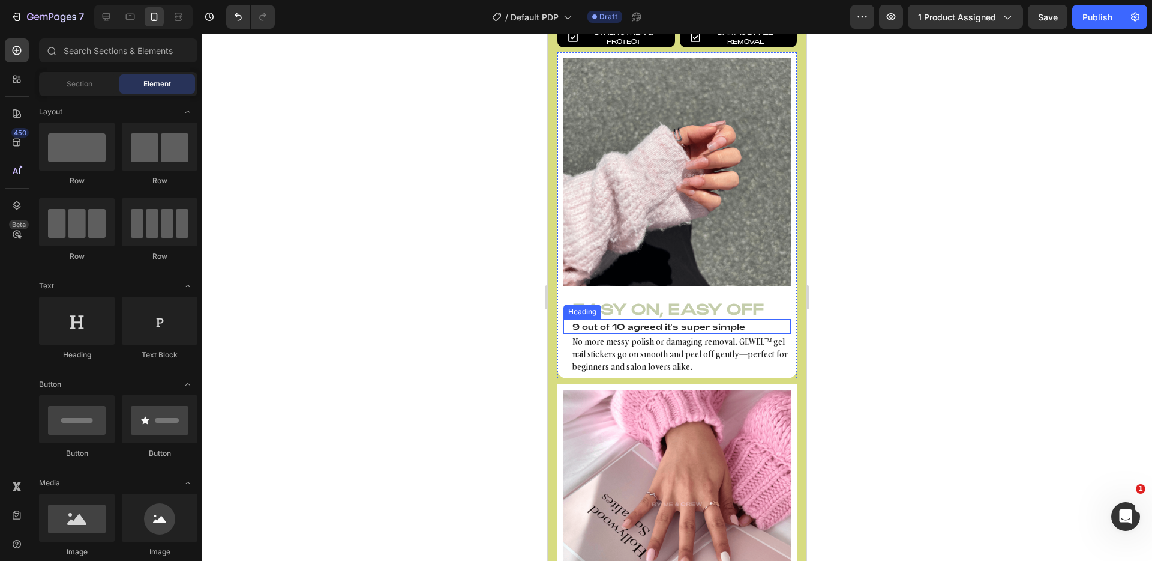
click at [587, 319] on h4 "9 out of 10 agreed it's super simple" at bounding box center [677, 326] width 227 height 15
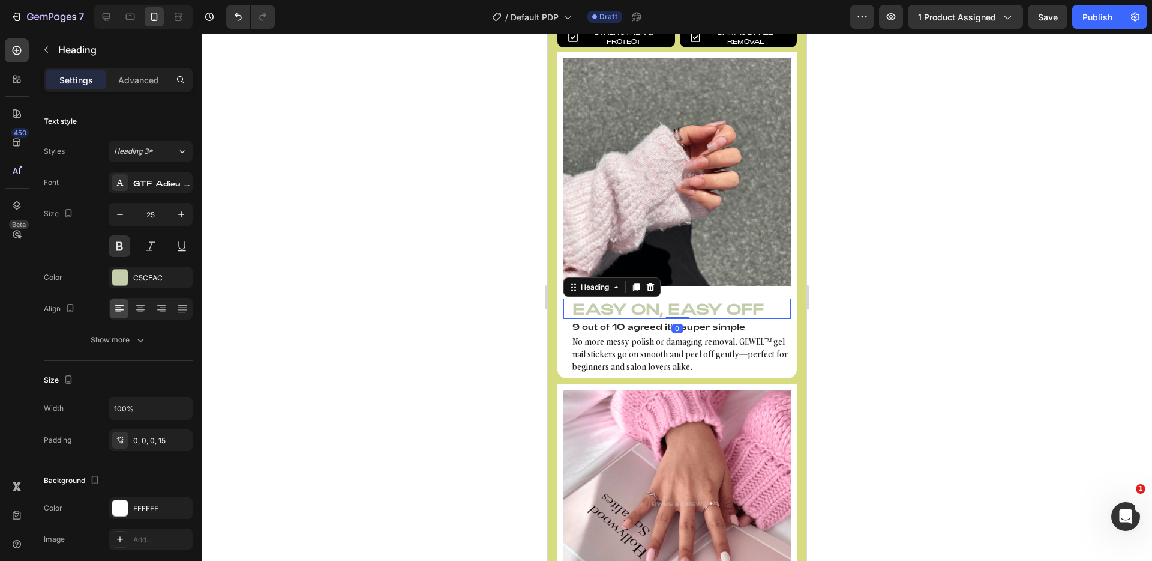
click at [723, 298] on h3 "Easy On, Easy Off" at bounding box center [677, 308] width 227 height 20
click at [938, 234] on div at bounding box center [677, 297] width 950 height 527
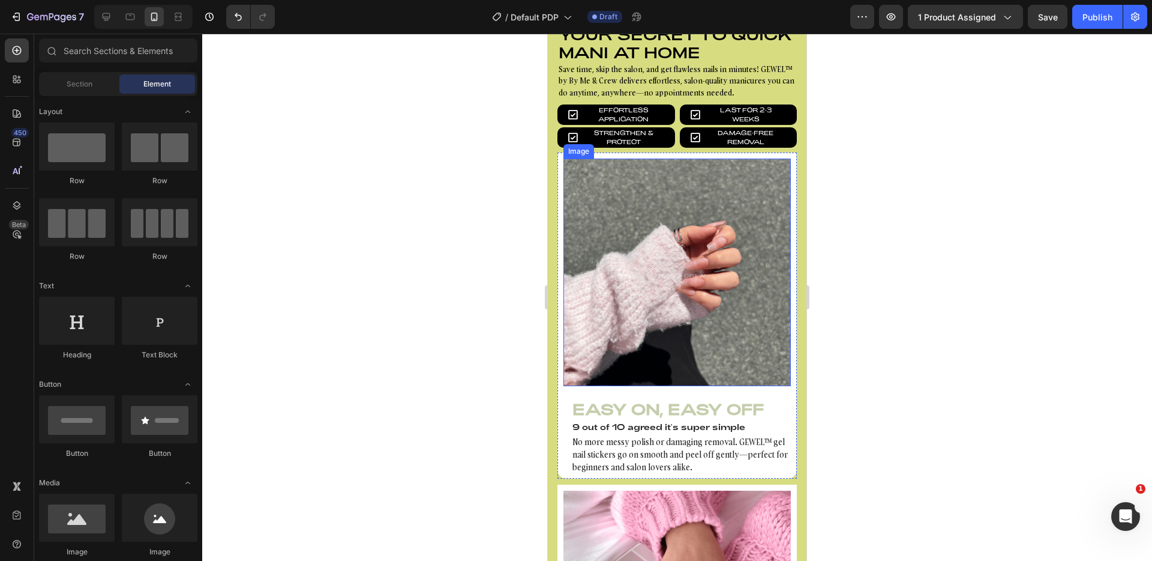
scroll to position [915, 0]
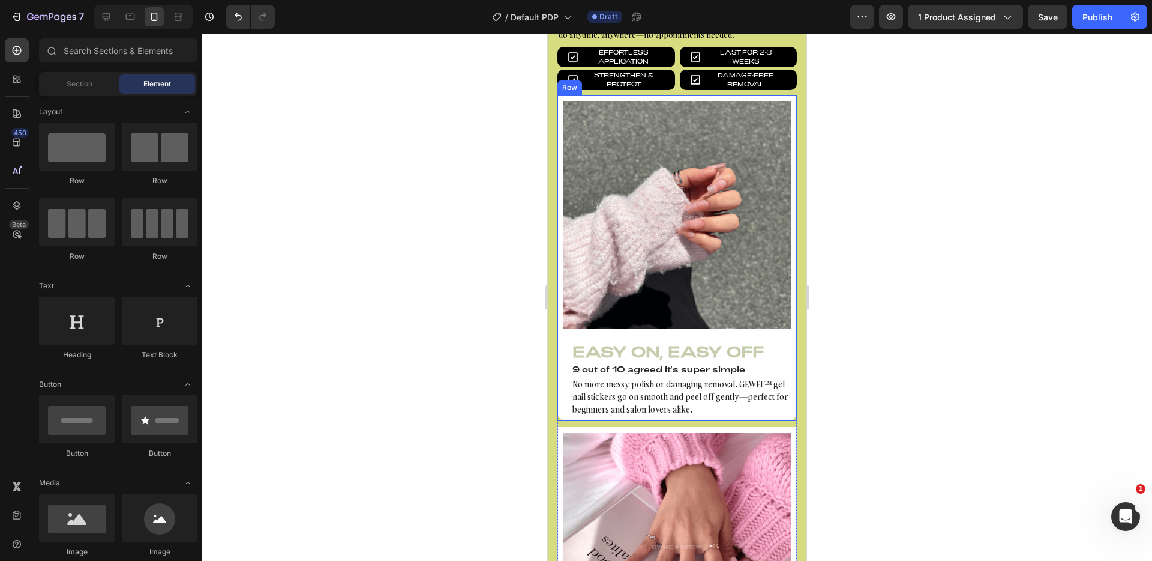
click at [636, 318] on img at bounding box center [677, 214] width 227 height 227
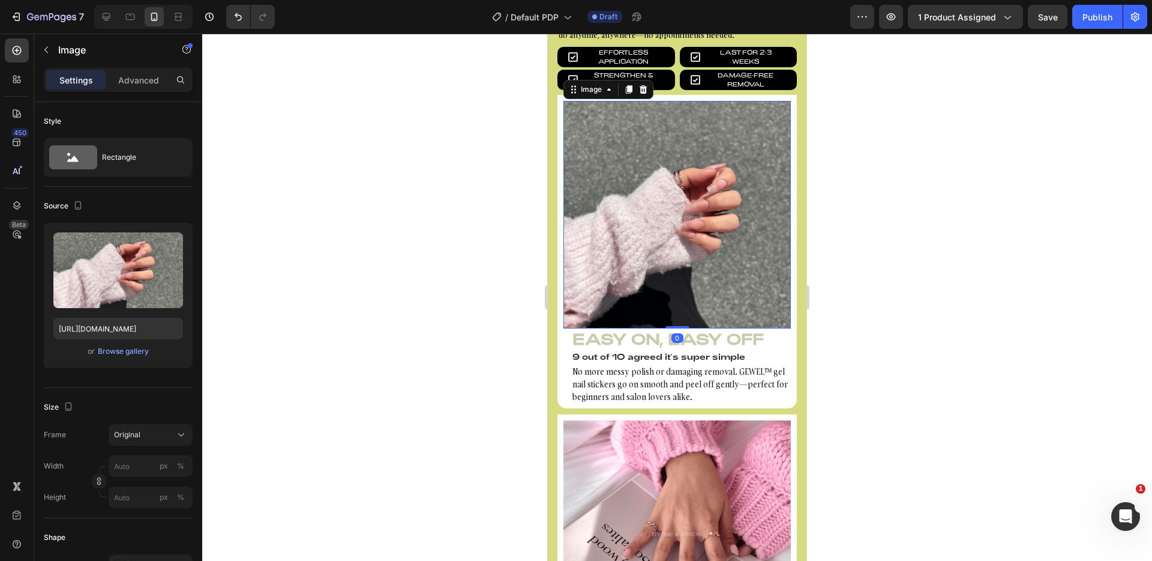
drag, startPoint x: 674, startPoint y: 329, endPoint x: 1466, endPoint y: 319, distance: 791.8
click at [675, 312] on div "Image 0" at bounding box center [677, 214] width 227 height 227
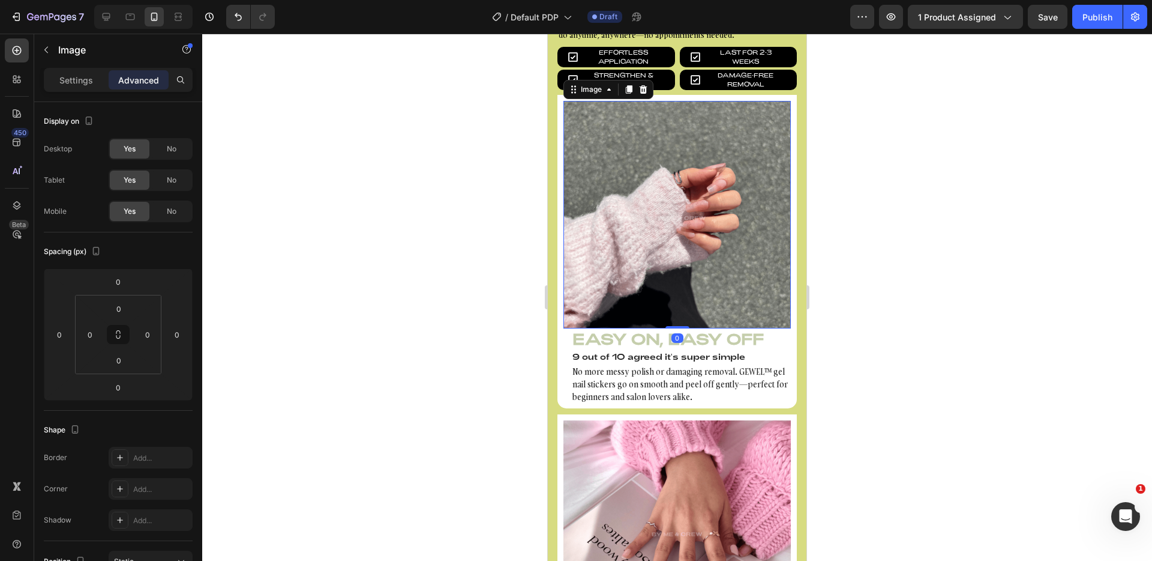
click at [929, 284] on div at bounding box center [677, 297] width 950 height 527
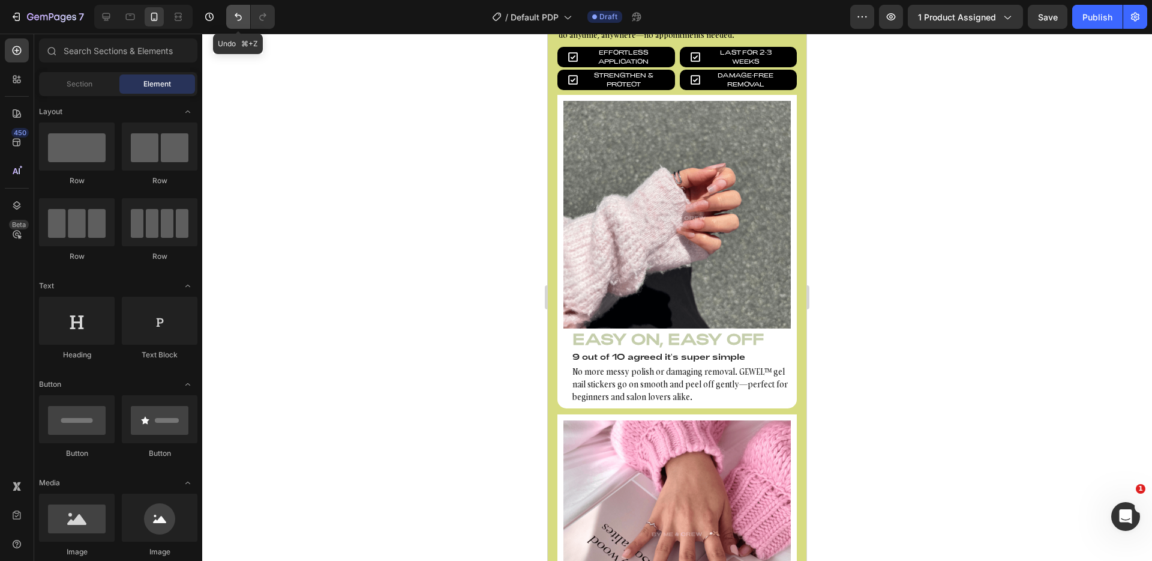
click at [235, 20] on icon "Undo/Redo" at bounding box center [238, 17] width 12 height 12
click at [232, 20] on button "Undo/Redo" at bounding box center [238, 17] width 24 height 24
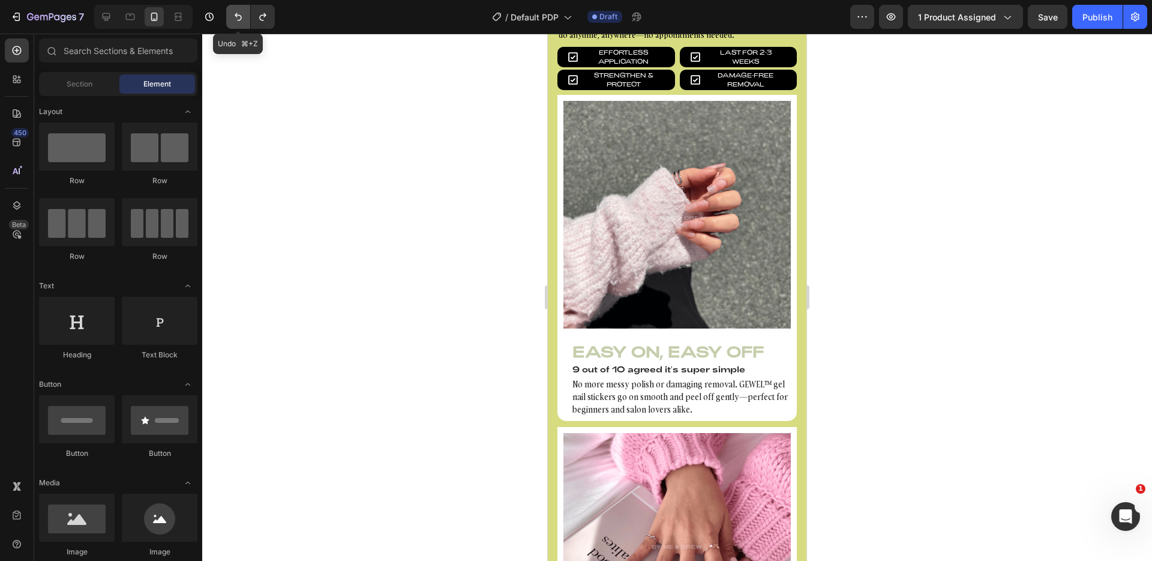
click at [240, 19] on icon "Undo/Redo" at bounding box center [238, 17] width 12 height 12
click at [260, 17] on icon "Undo/Redo" at bounding box center [263, 17] width 12 height 12
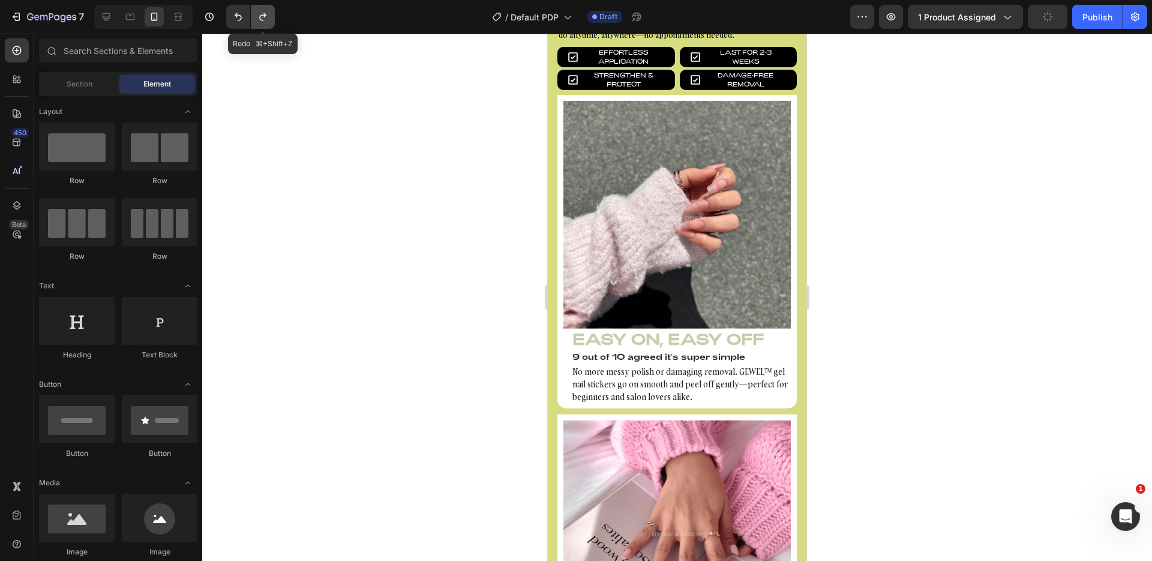
click at [260, 17] on icon "Undo/Redo" at bounding box center [263, 17] width 12 height 12
click at [240, 16] on icon "Undo/Redo" at bounding box center [238, 17] width 12 height 12
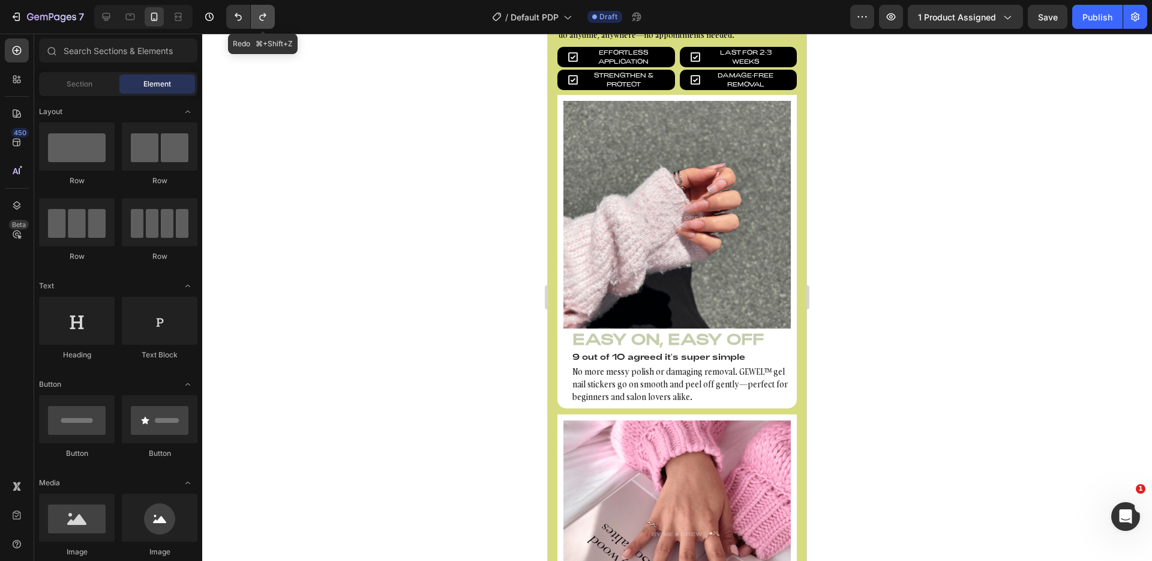
click at [266, 16] on icon "Undo/Redo" at bounding box center [263, 17] width 12 height 12
click at [661, 328] on h3 "Easy On, Easy Off" at bounding box center [677, 338] width 227 height 20
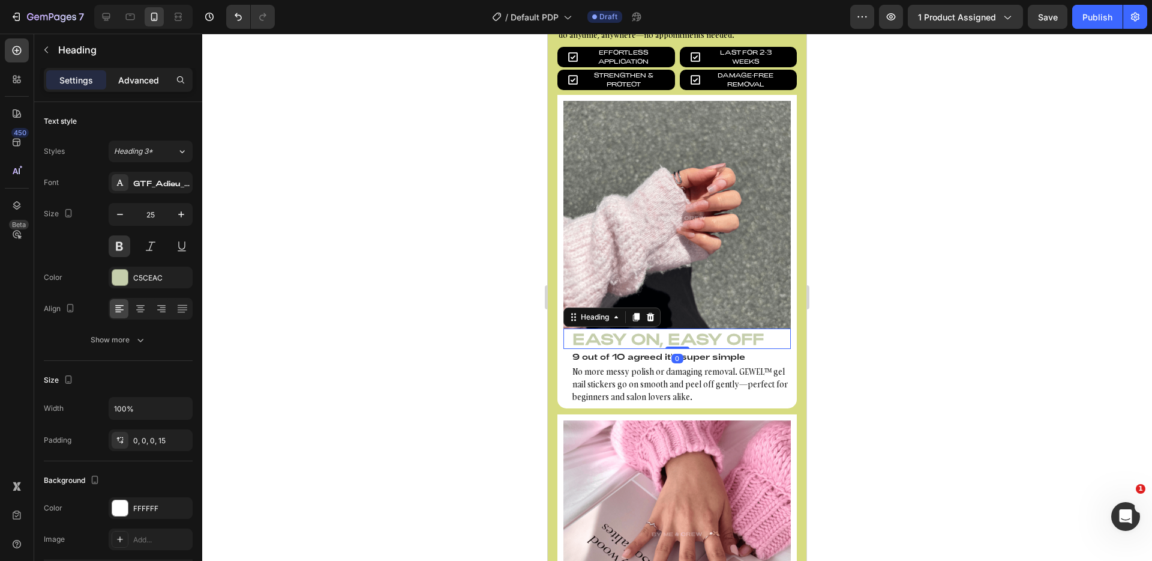
click at [136, 83] on p "Advanced" at bounding box center [138, 80] width 41 height 13
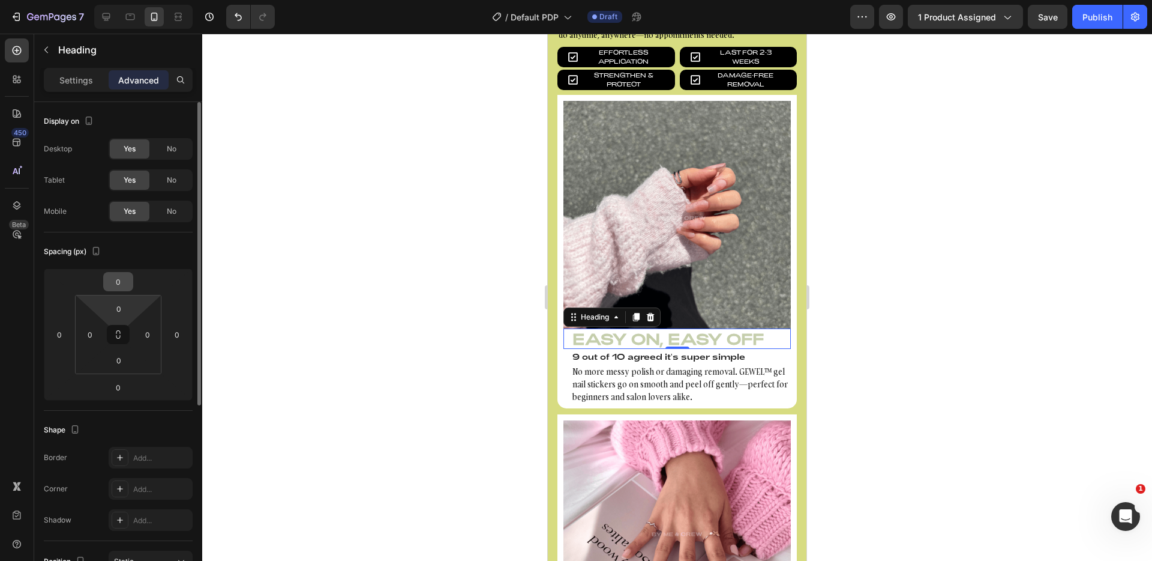
click at [118, 289] on input "0" at bounding box center [118, 282] width 24 height 18
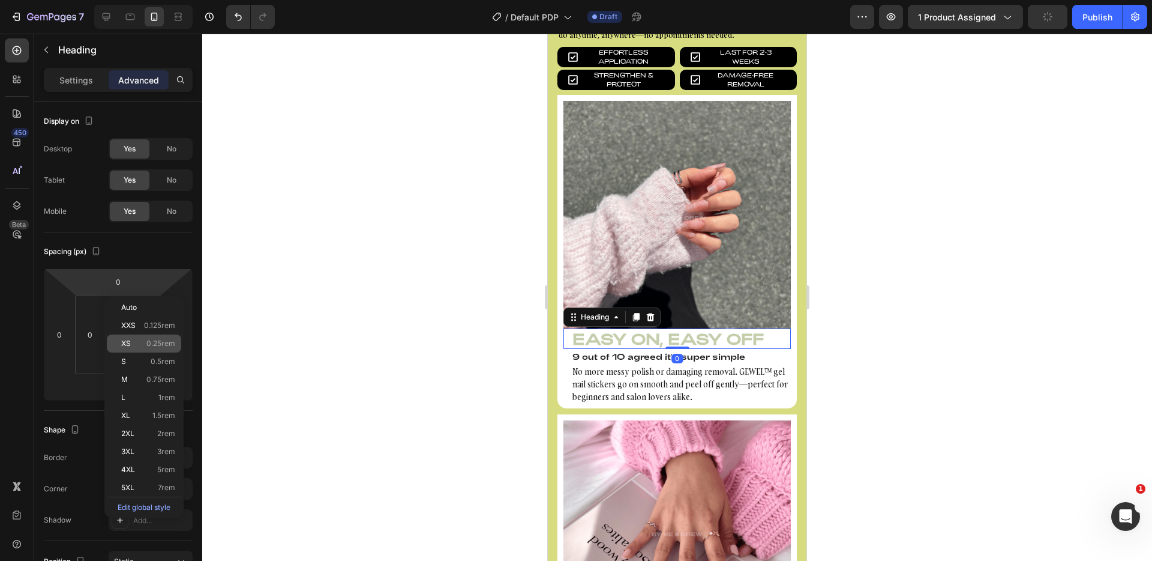
click at [162, 349] on div "XS 0.25rem" at bounding box center [144, 343] width 74 height 18
type input "0.25"
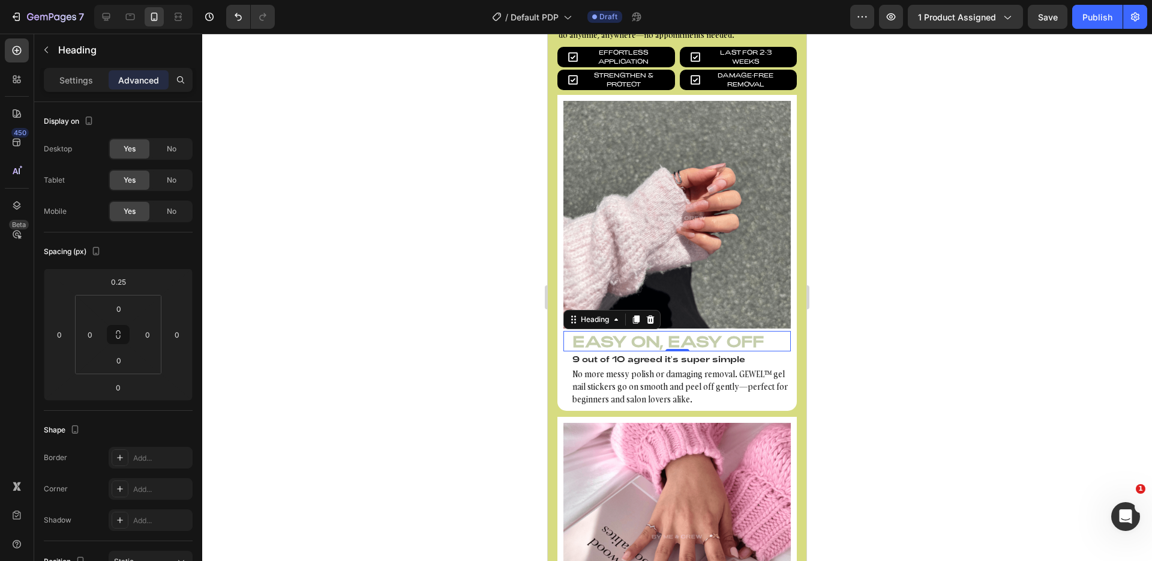
click at [334, 326] on div at bounding box center [677, 297] width 950 height 527
